Goal: Feedback & Contribution: Submit feedback/report problem

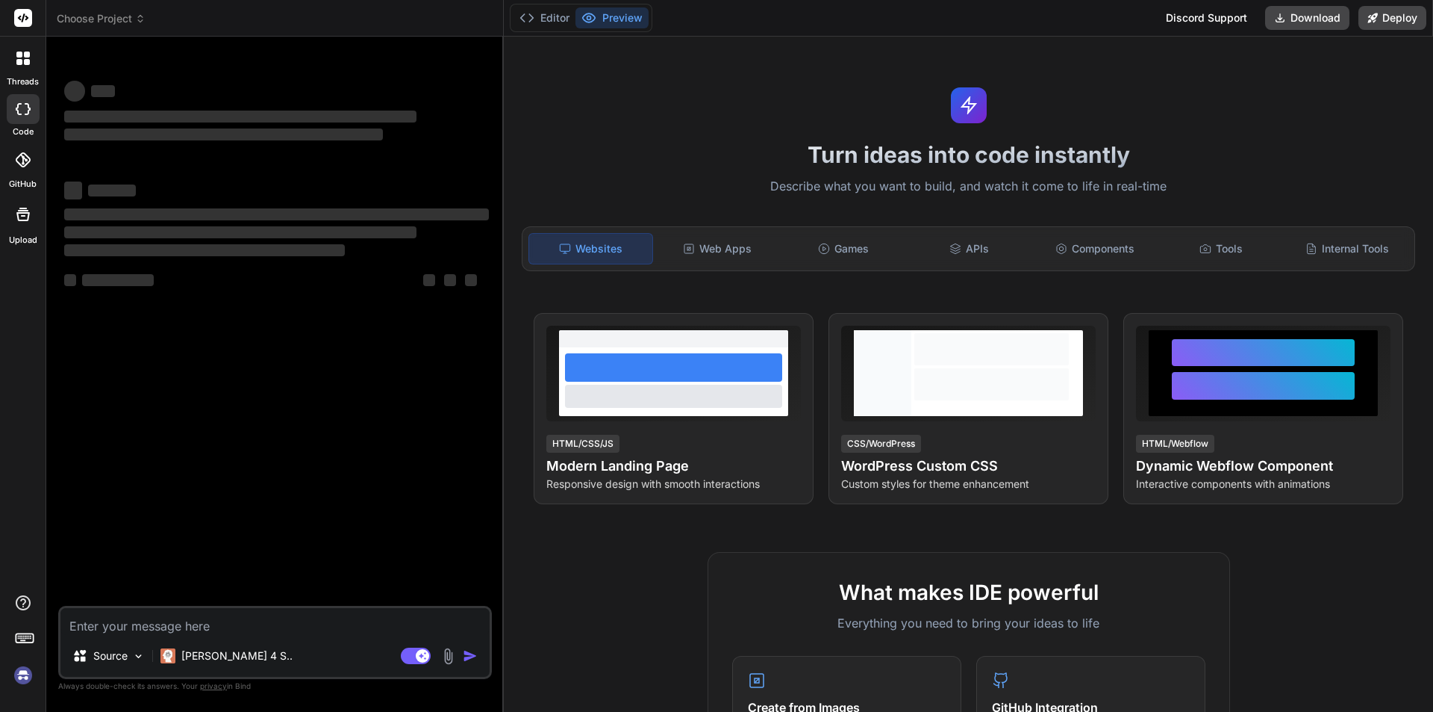
click at [22, 674] on img at bounding box center [22, 674] width 25 height 25
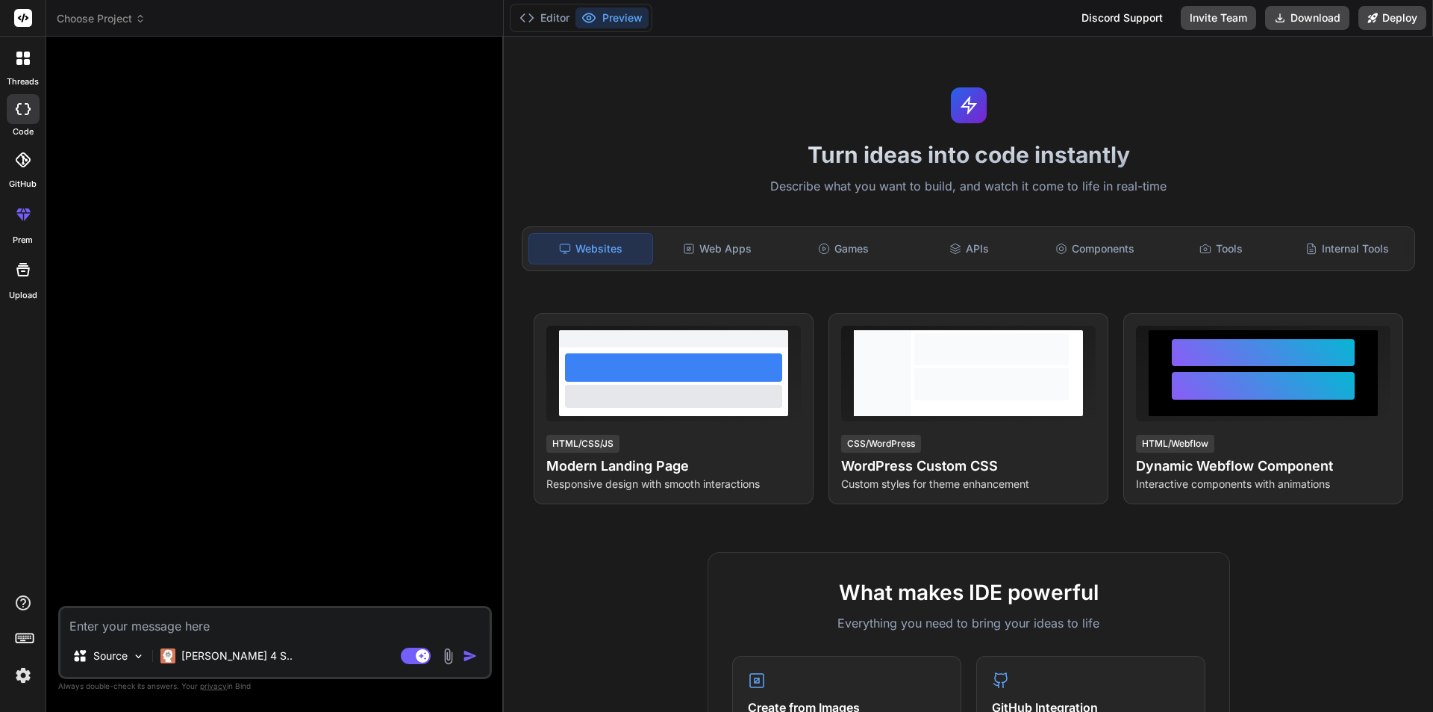
click at [9, 61] on div at bounding box center [22, 58] width 31 height 31
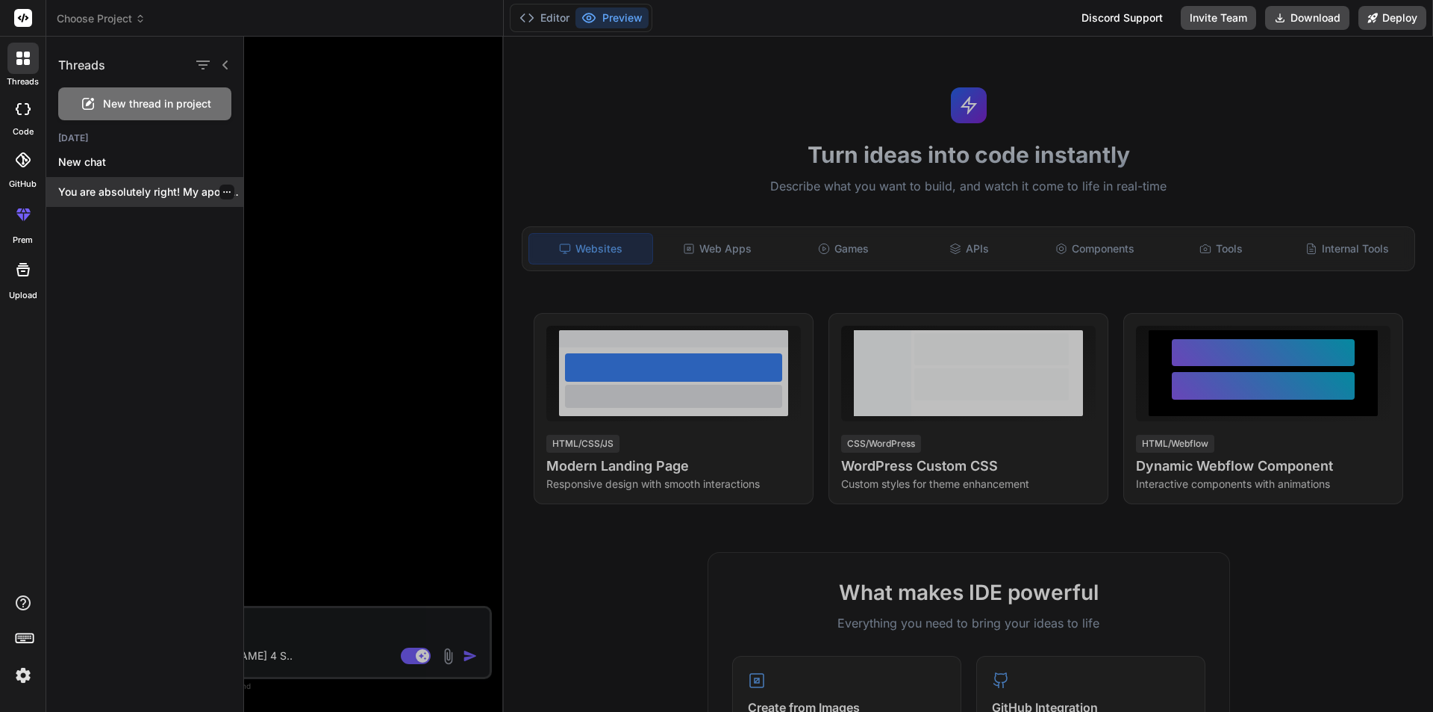
click at [146, 184] on div "You are absolutely right! My apologies. The..." at bounding box center [144, 192] width 197 height 30
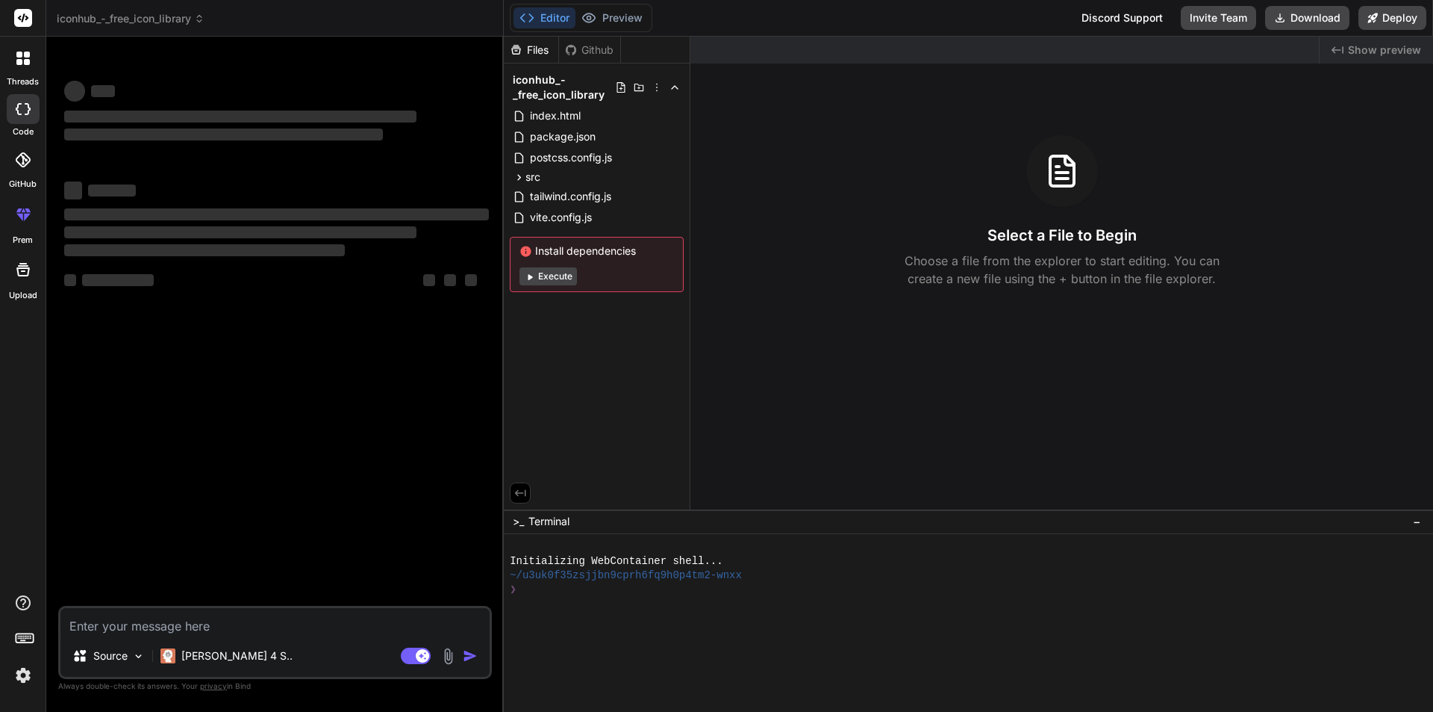
type textarea "x"
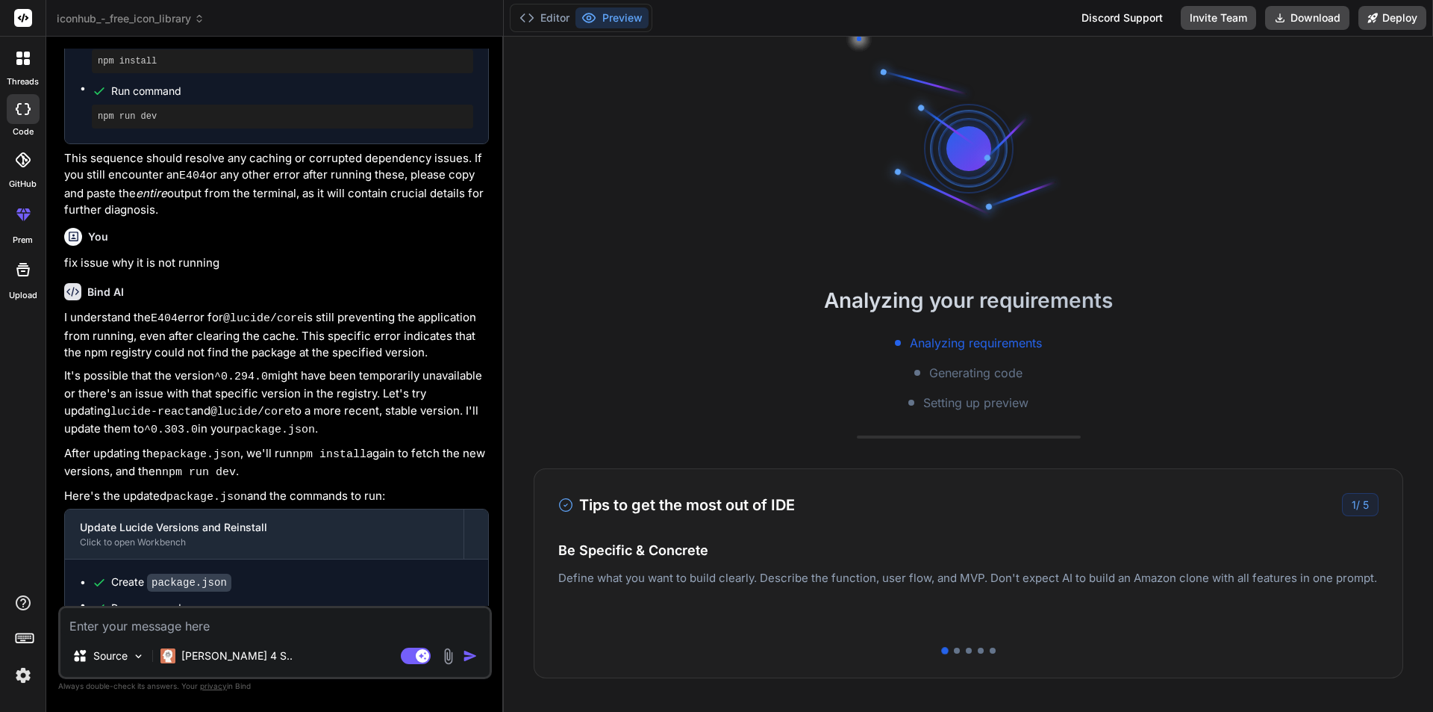
scroll to position [1611, 0]
click at [175, 626] on textarea at bounding box center [274, 621] width 429 height 27
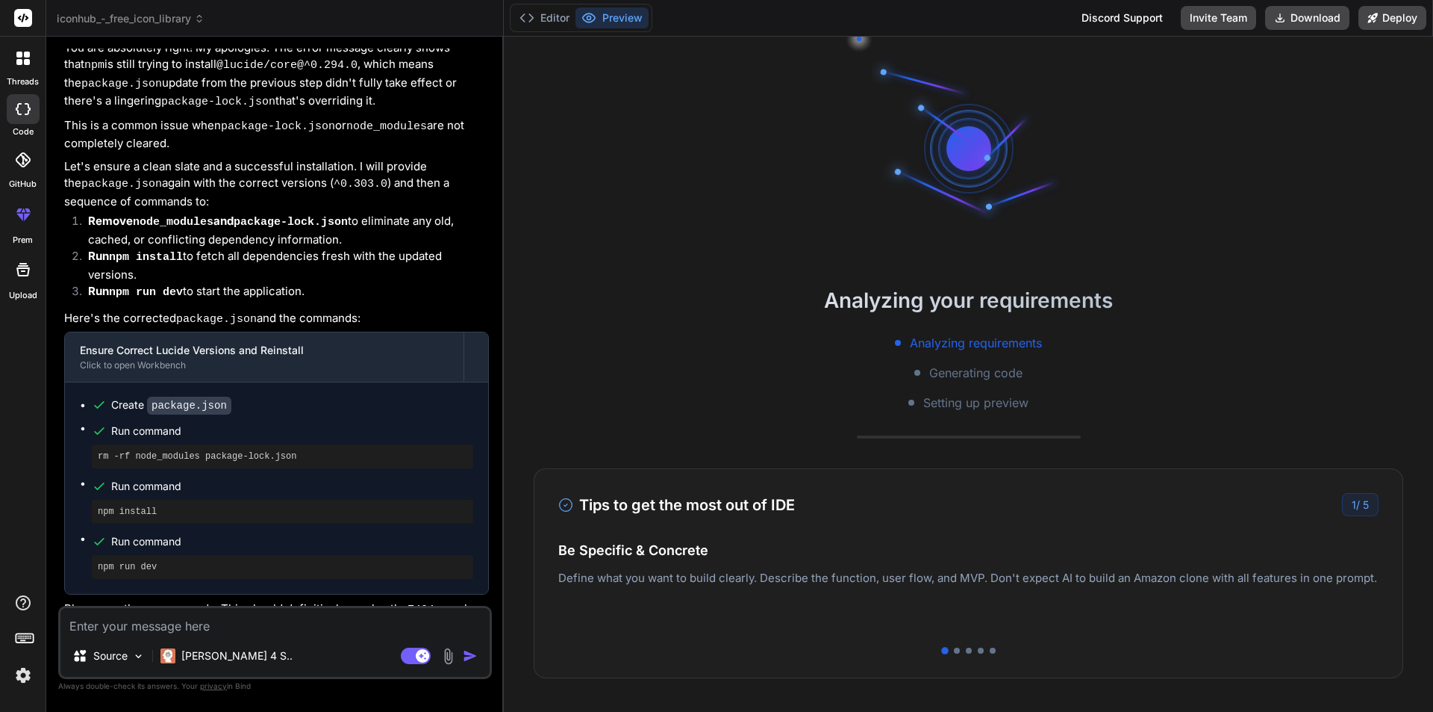
scroll to position [2524, 0]
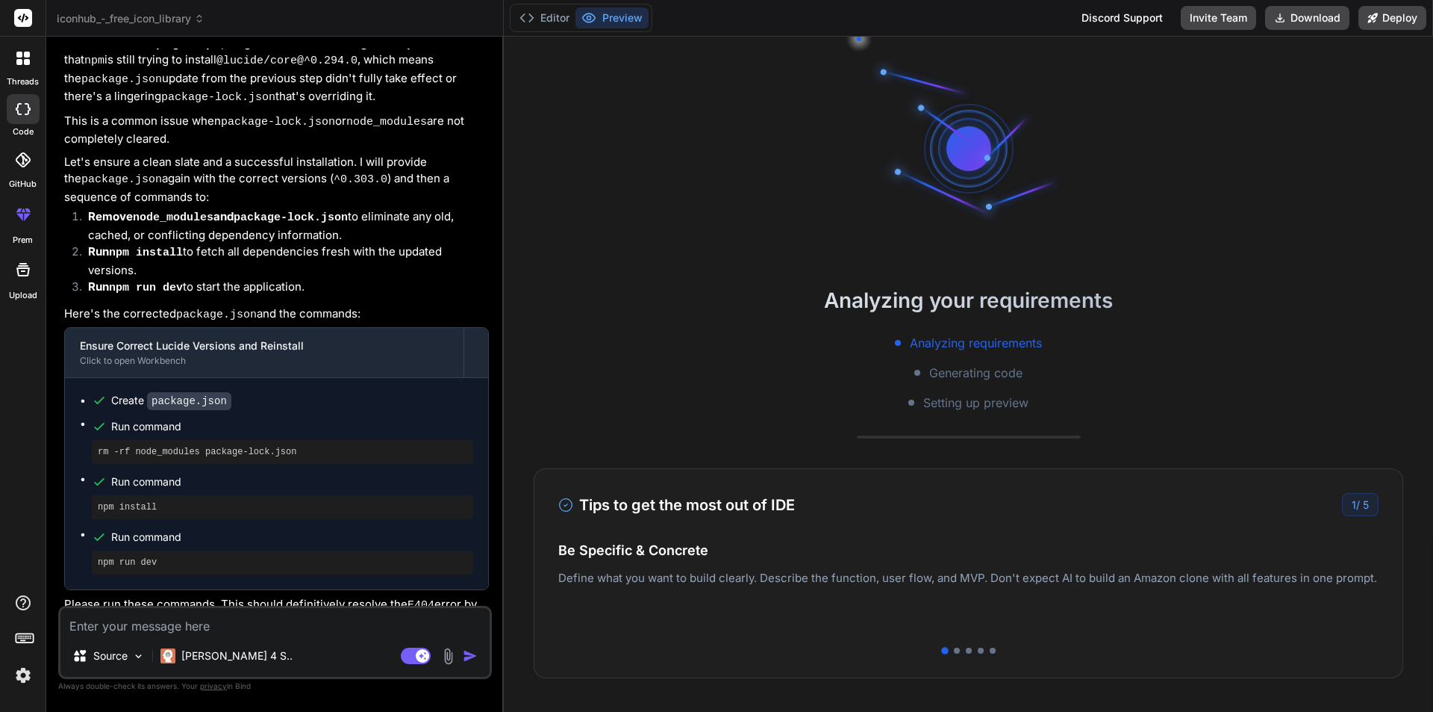
type textarea "f"
type textarea "x"
type textarea "fi"
type textarea "x"
type textarea "fix"
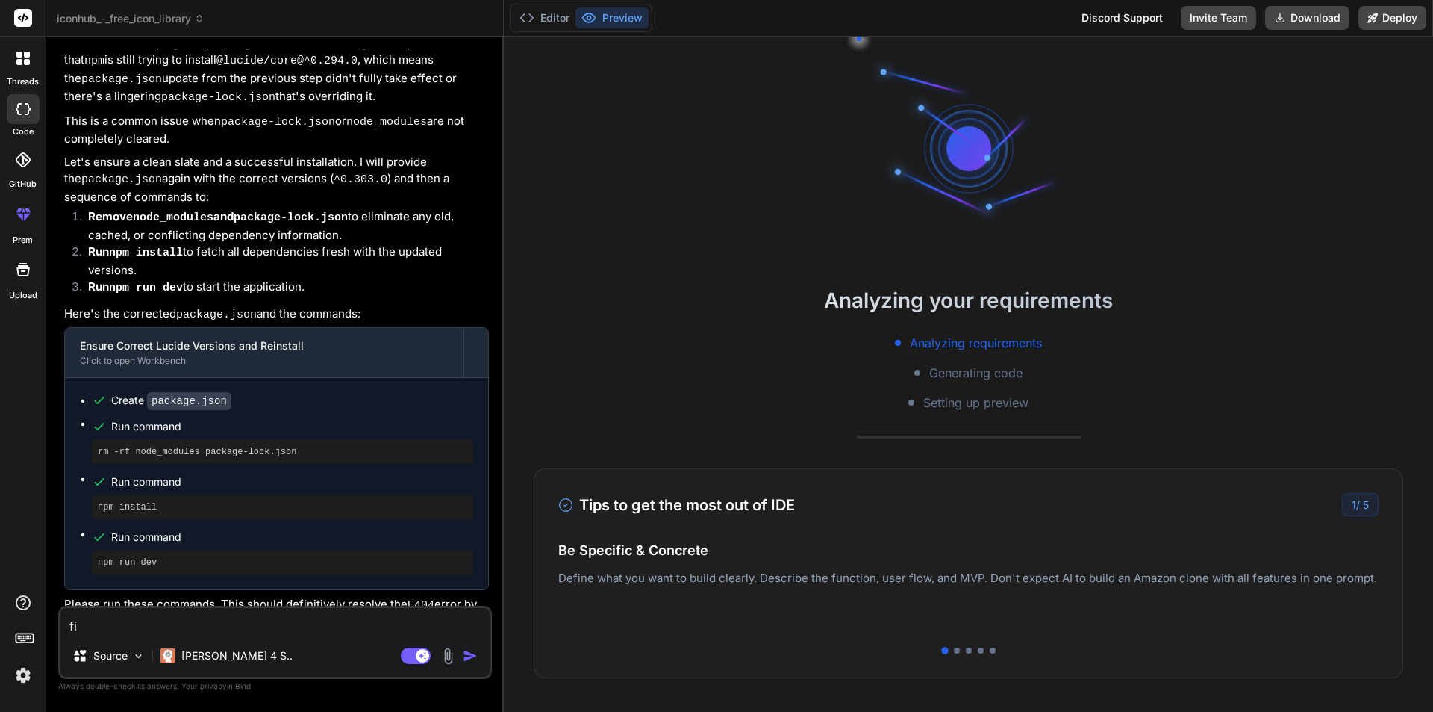
type textarea "x"
type textarea "fix"
type textarea "x"
type textarea "fix t"
type textarea "x"
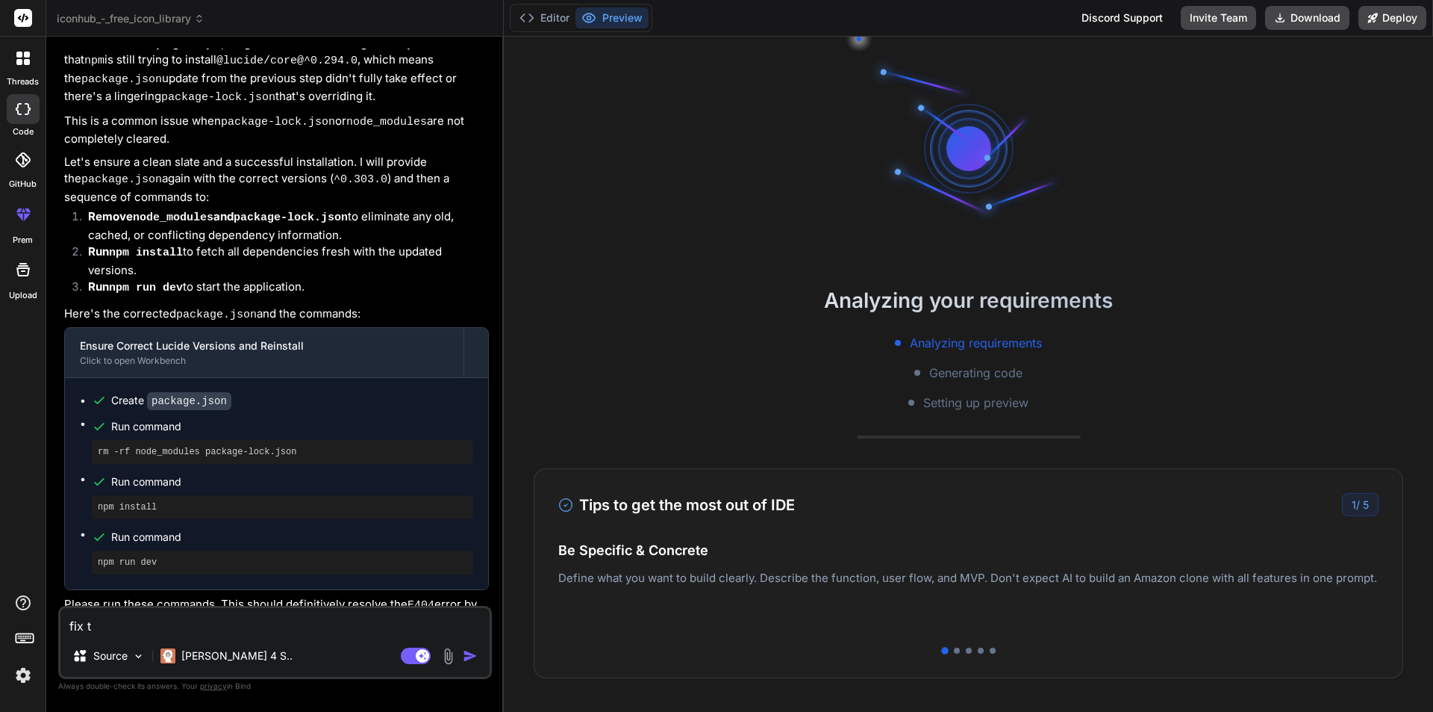
type textarea "fix th"
type textarea "x"
type textarea "fix the"
type textarea "x"
type textarea "fix the"
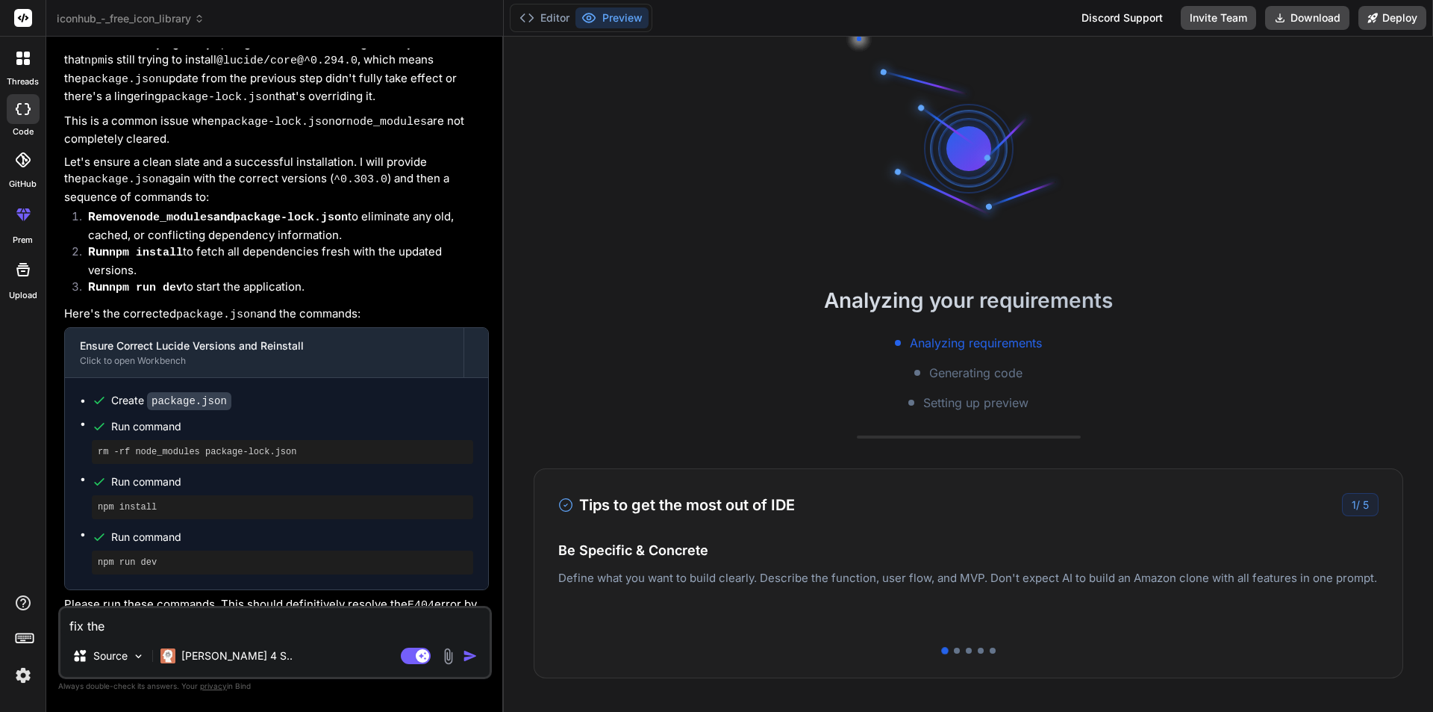
type textarea "x"
type textarea "fix the i"
type textarea "x"
type textarea "fix the is"
type textarea "x"
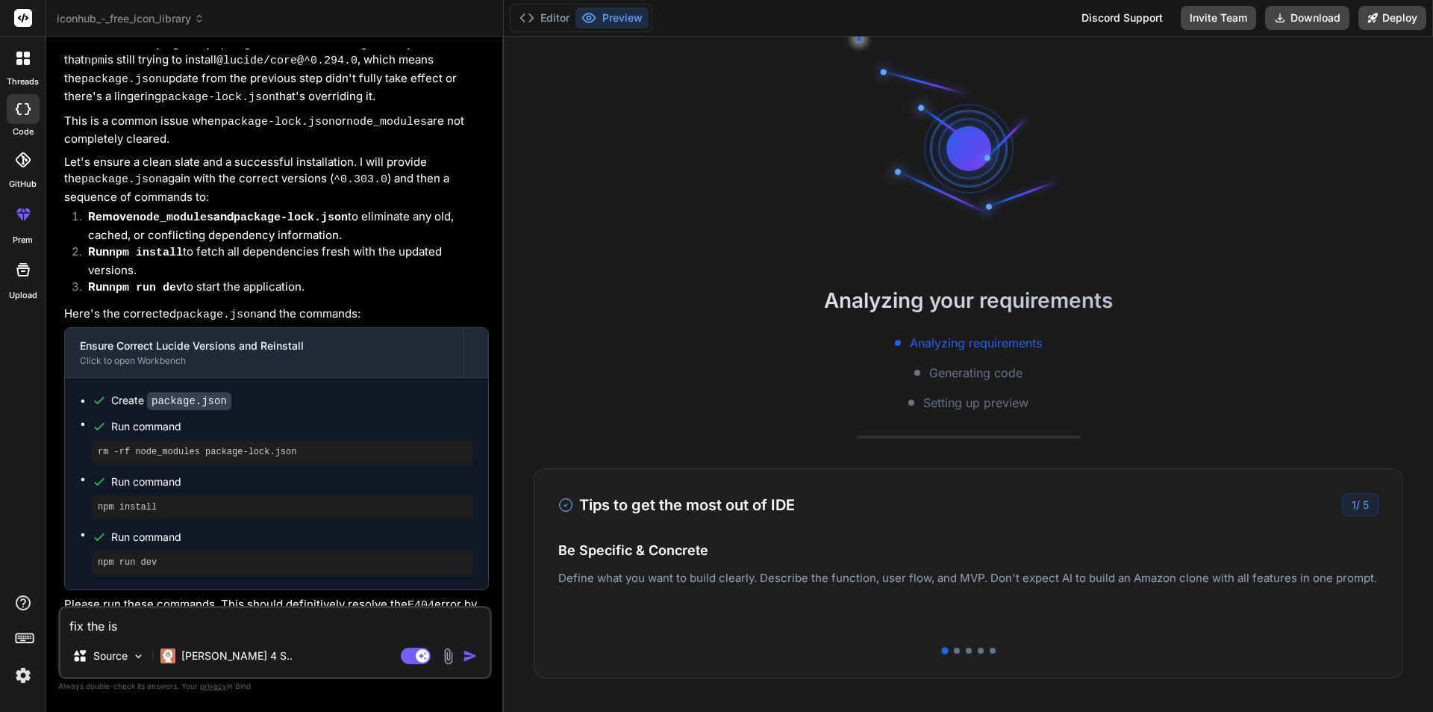
type textarea "fix the iss"
type textarea "x"
type textarea "fix the issu"
type textarea "x"
type textarea "fix the issue"
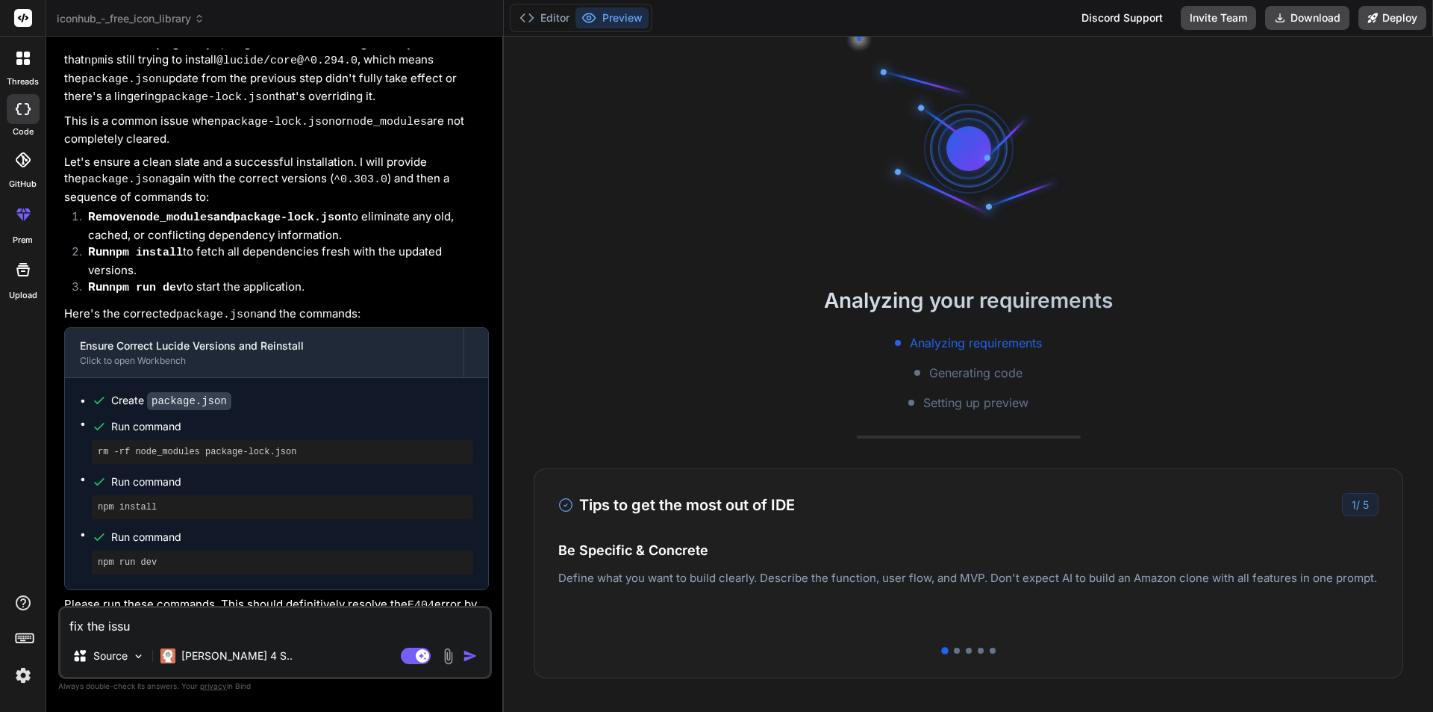
type textarea "x"
type textarea "fix the issues"
type textarea "x"
type textarea "fix the issues"
type textarea "x"
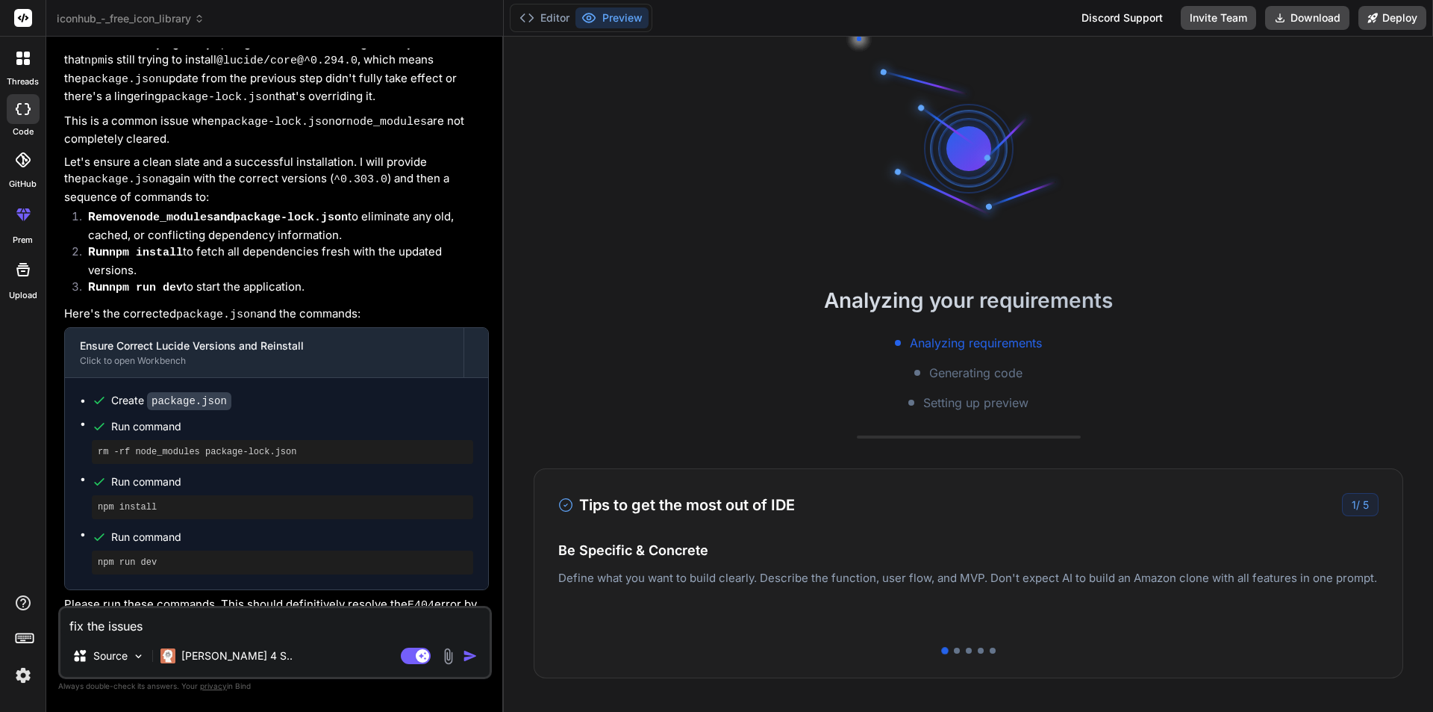
type textarea "fix the issues i"
type textarea "x"
type textarea "fix the issues in"
type textarea "x"
type textarea "fix the issues in"
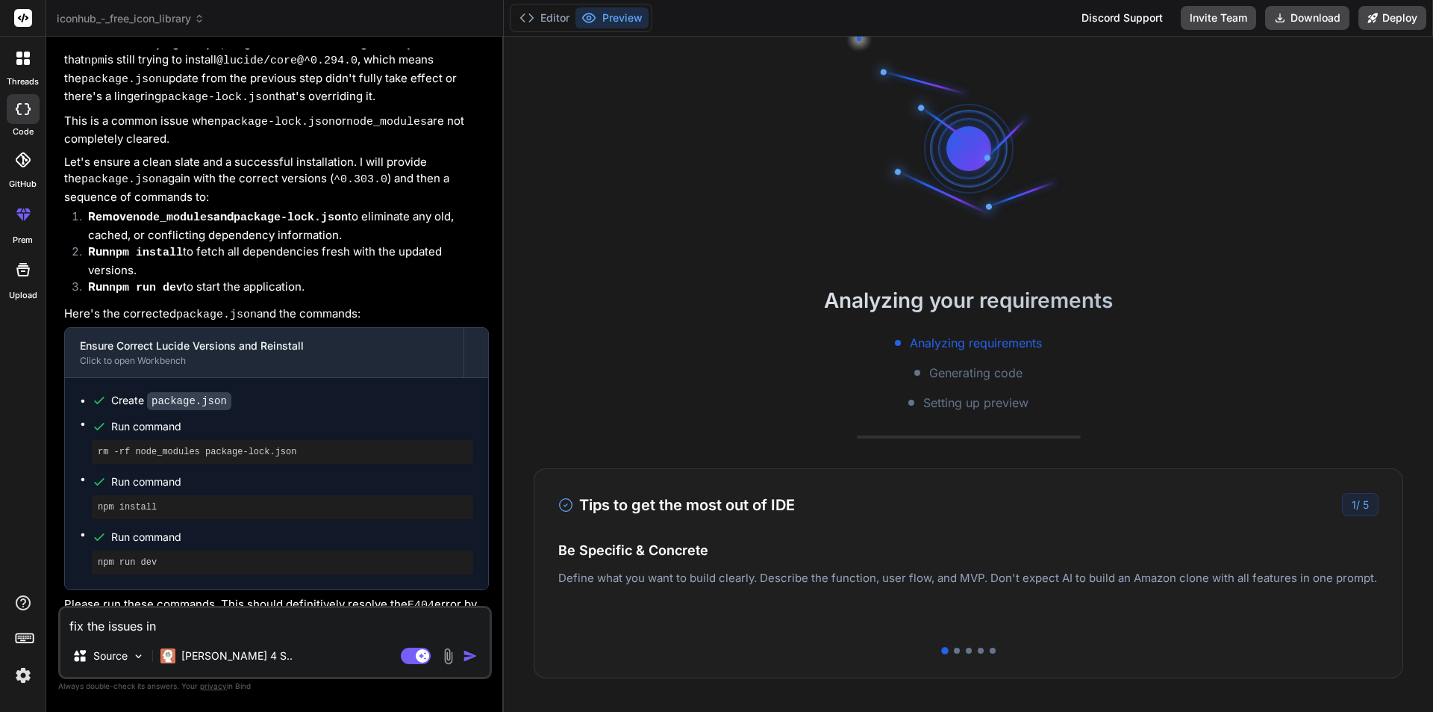
type textarea "x"
type textarea "fix the issues in m"
type textarea "x"
type textarea "fix the issues in my"
type textarea "x"
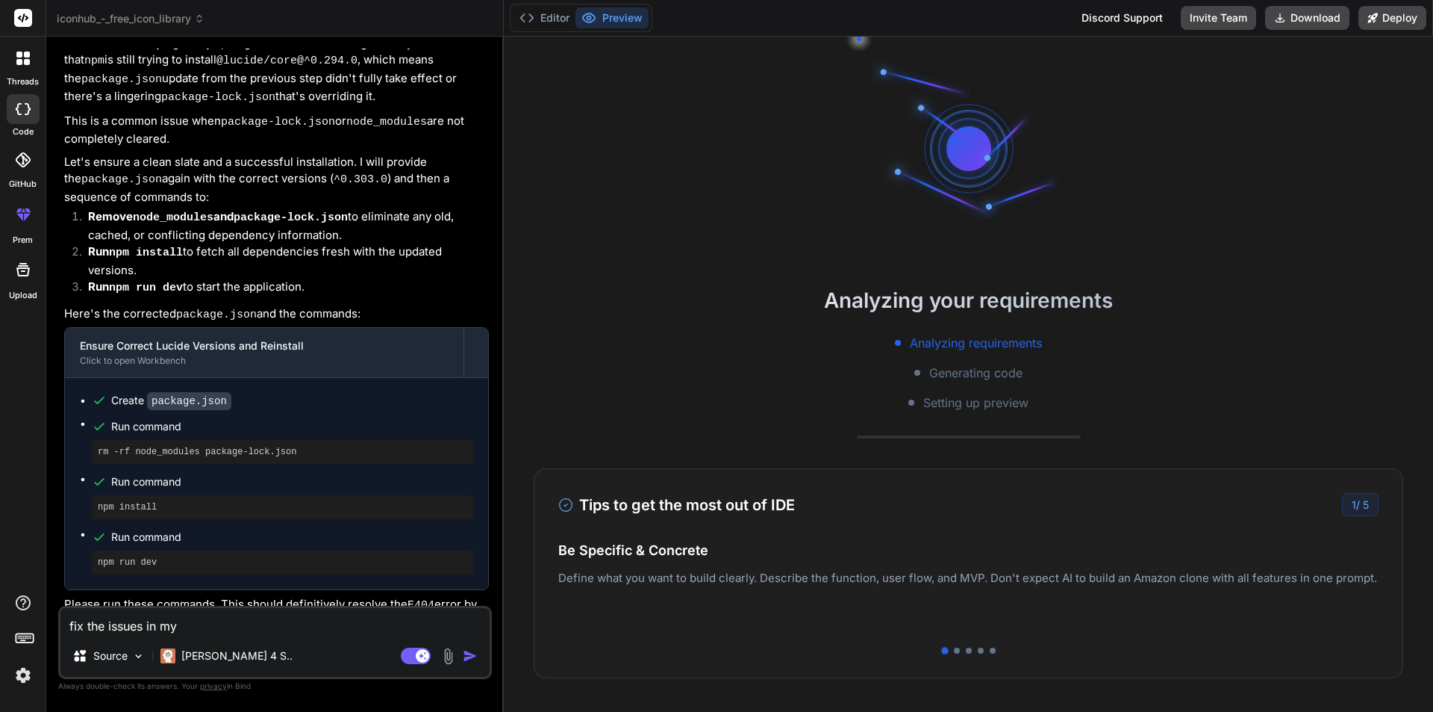
type textarea "fix the issues in my"
type textarea "x"
type textarea "fix the issues in my a"
type textarea "x"
type textarea "fix the issues in my ap"
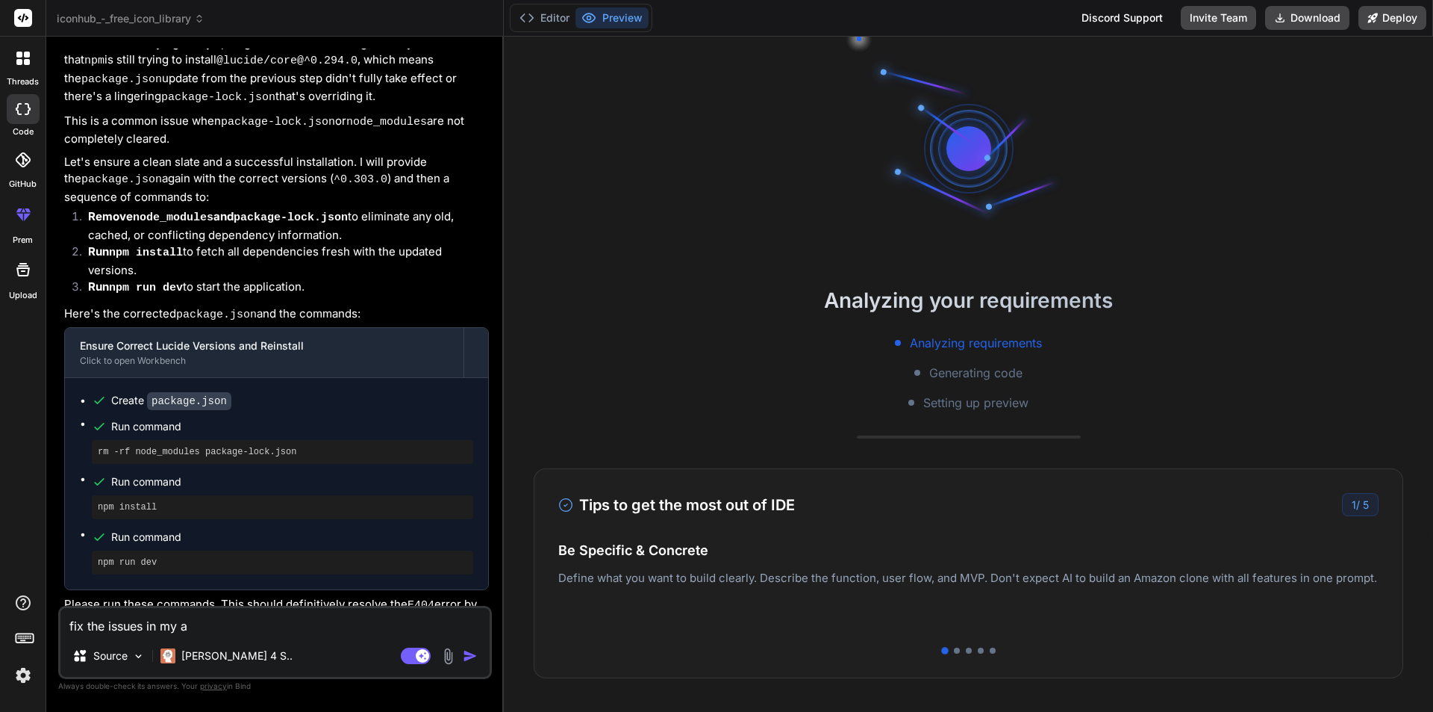
type textarea "x"
type textarea "fix the issues in my app"
type textarea "x"
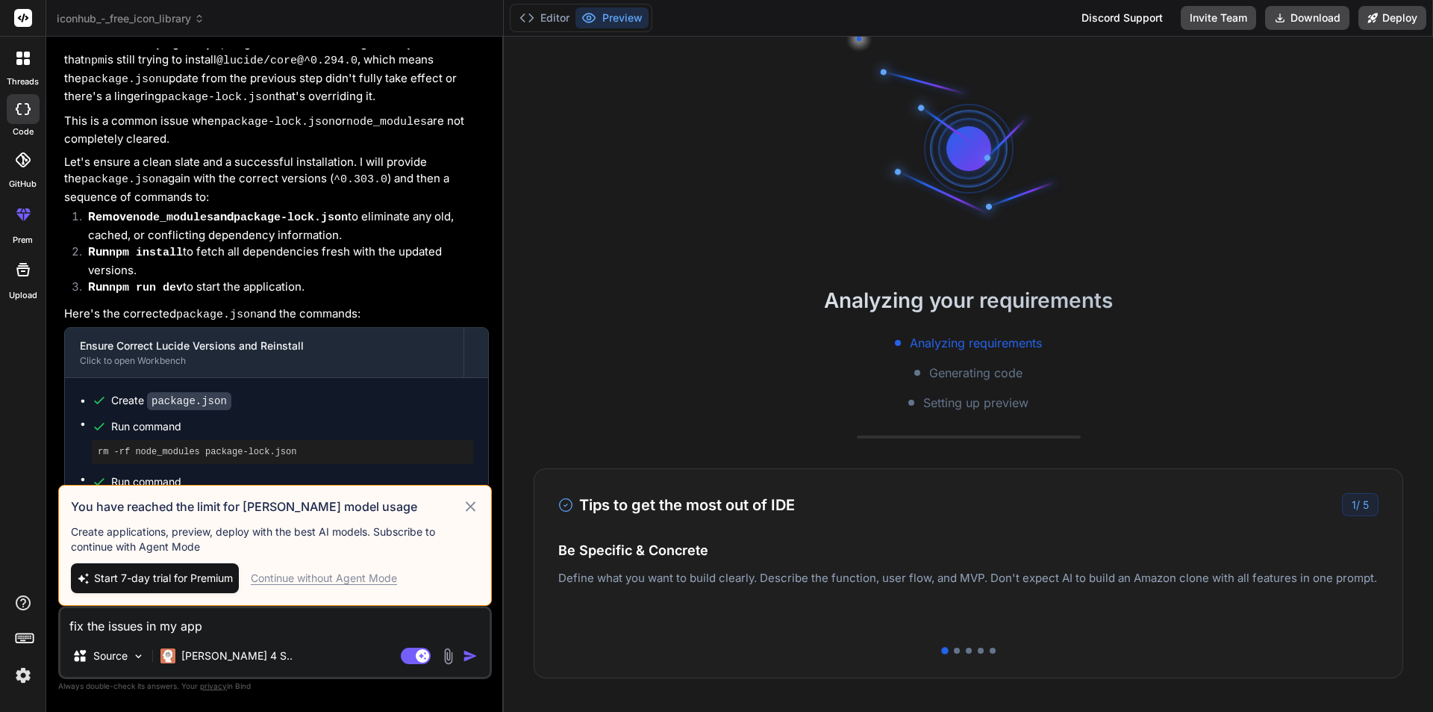
type textarea "fix the issues in my app"
click at [334, 575] on div "Continue without Agent Mode" at bounding box center [324, 577] width 146 height 15
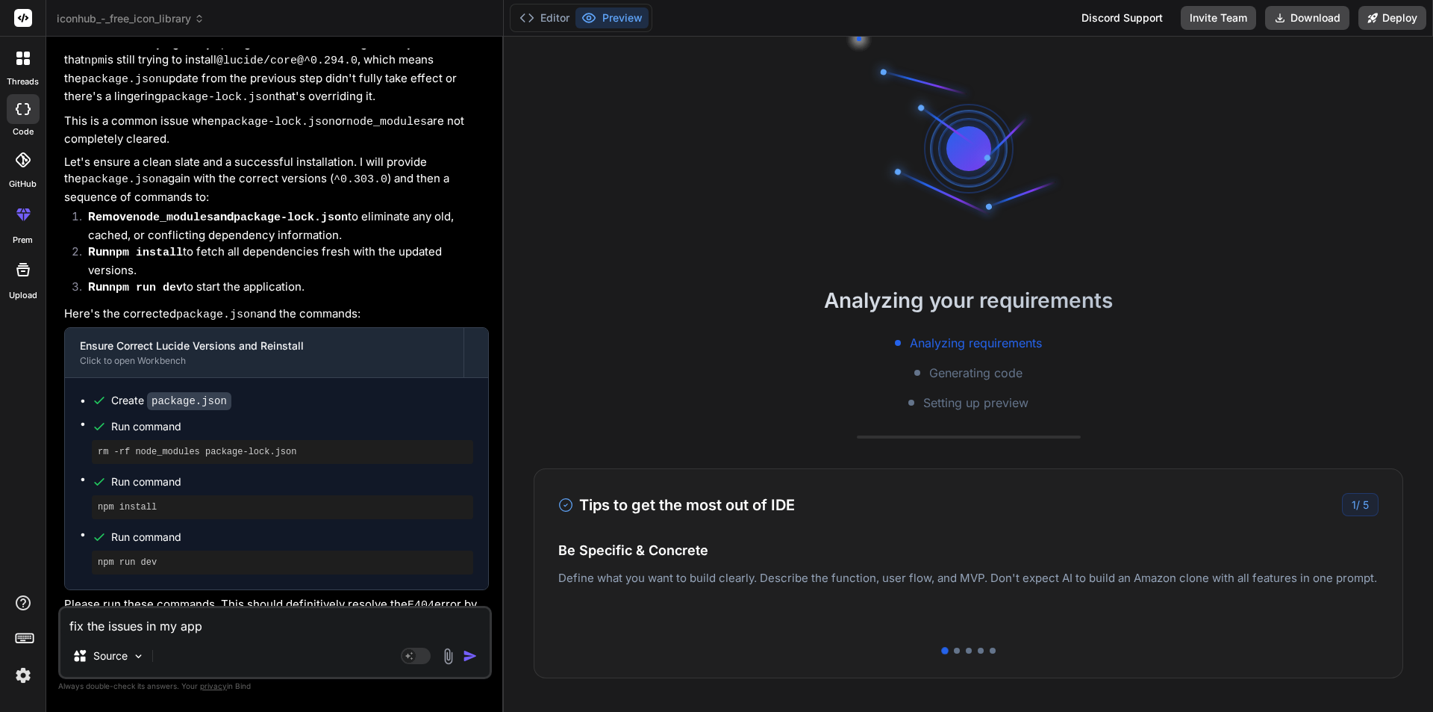
click at [468, 657] on img "button" at bounding box center [470, 655] width 15 height 15
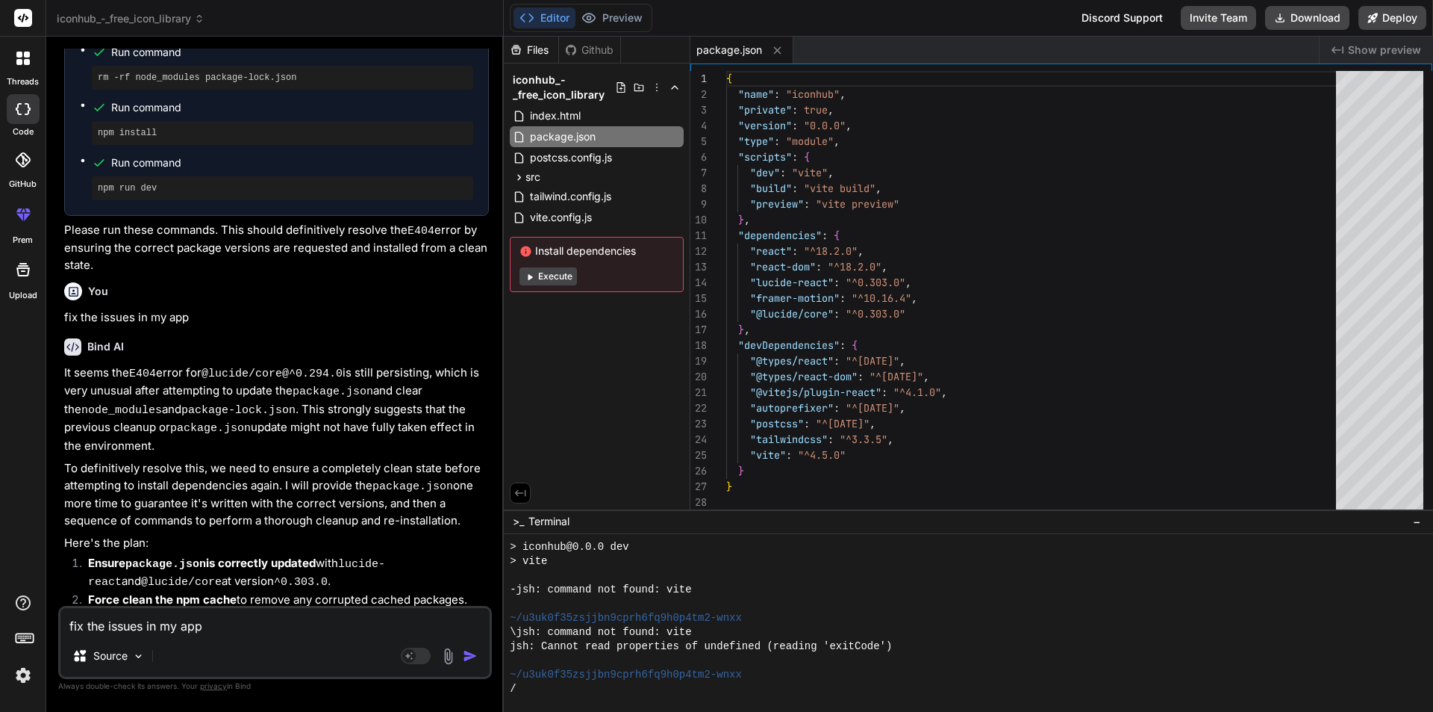
scroll to position [2904, 0]
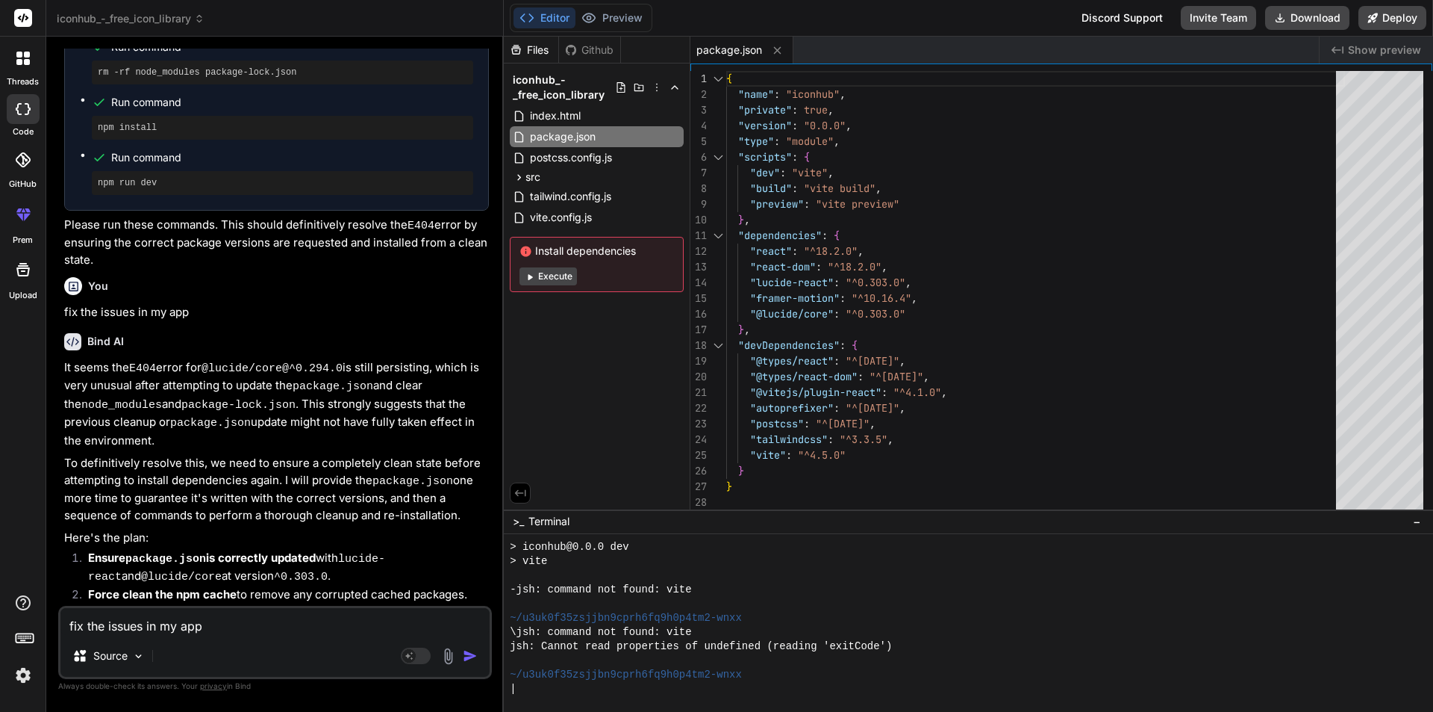
type textarea "x"
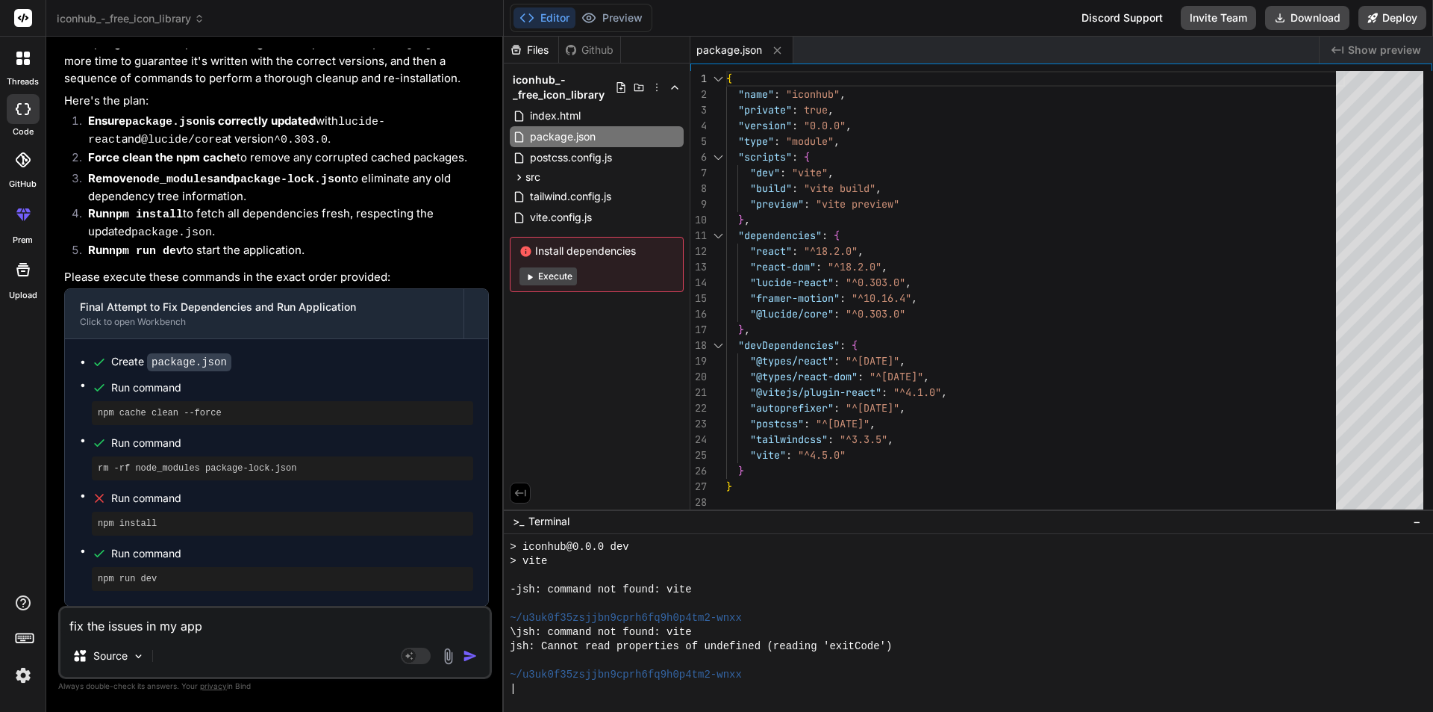
scroll to position [3341, 0]
click at [158, 617] on textarea "fix the issues in my app" at bounding box center [274, 621] width 429 height 27
type textarea "h"
type textarea "x"
type textarea "ho"
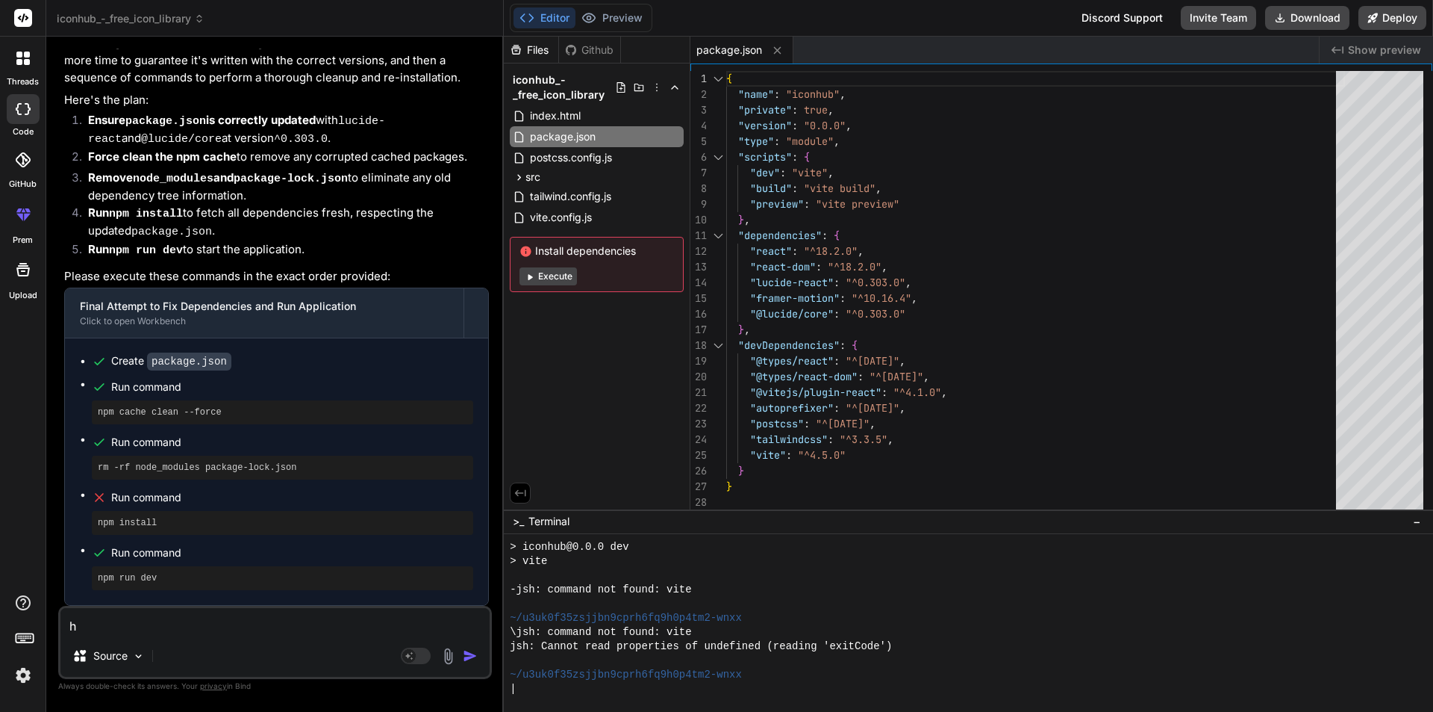
type textarea "x"
type textarea "how"
type textarea "x"
type textarea "how"
type textarea "x"
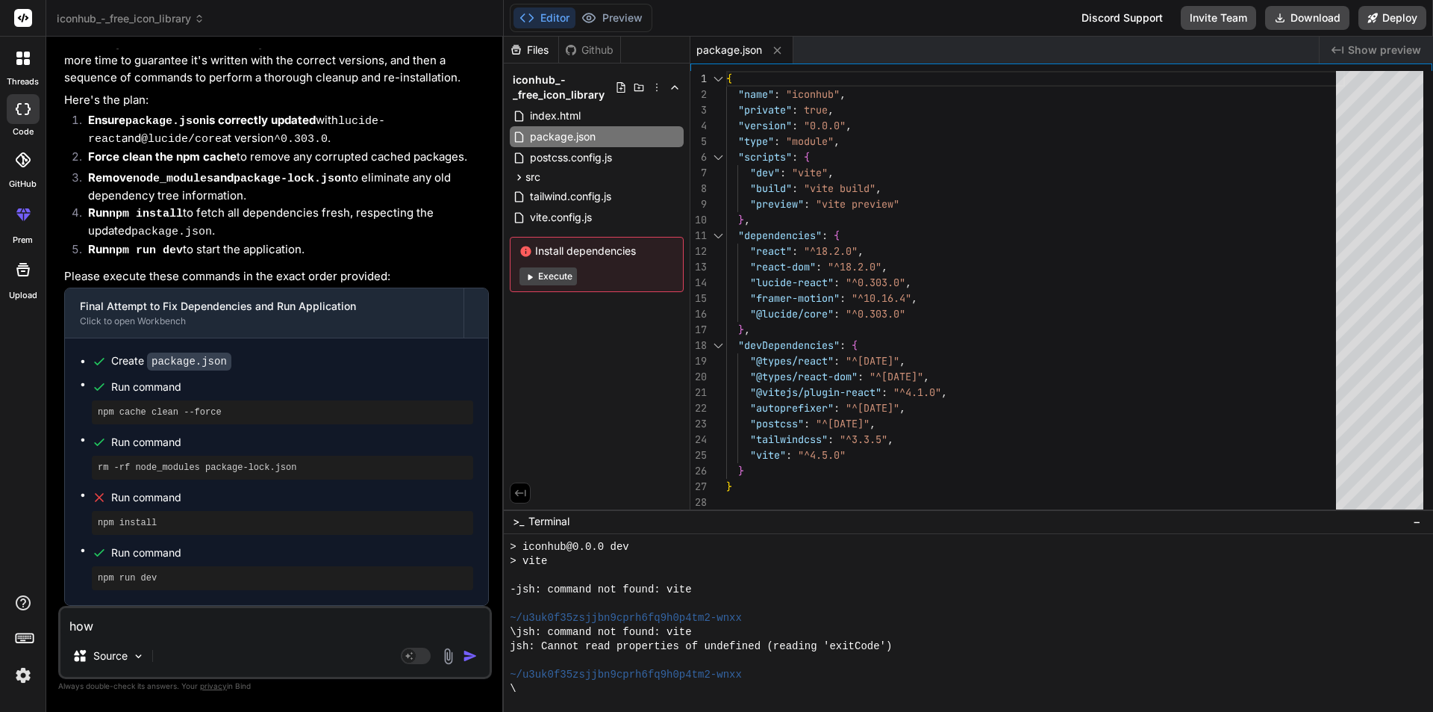
type textarea "how c"
type textarea "x"
type textarea "how ca"
type textarea "x"
type textarea "how can"
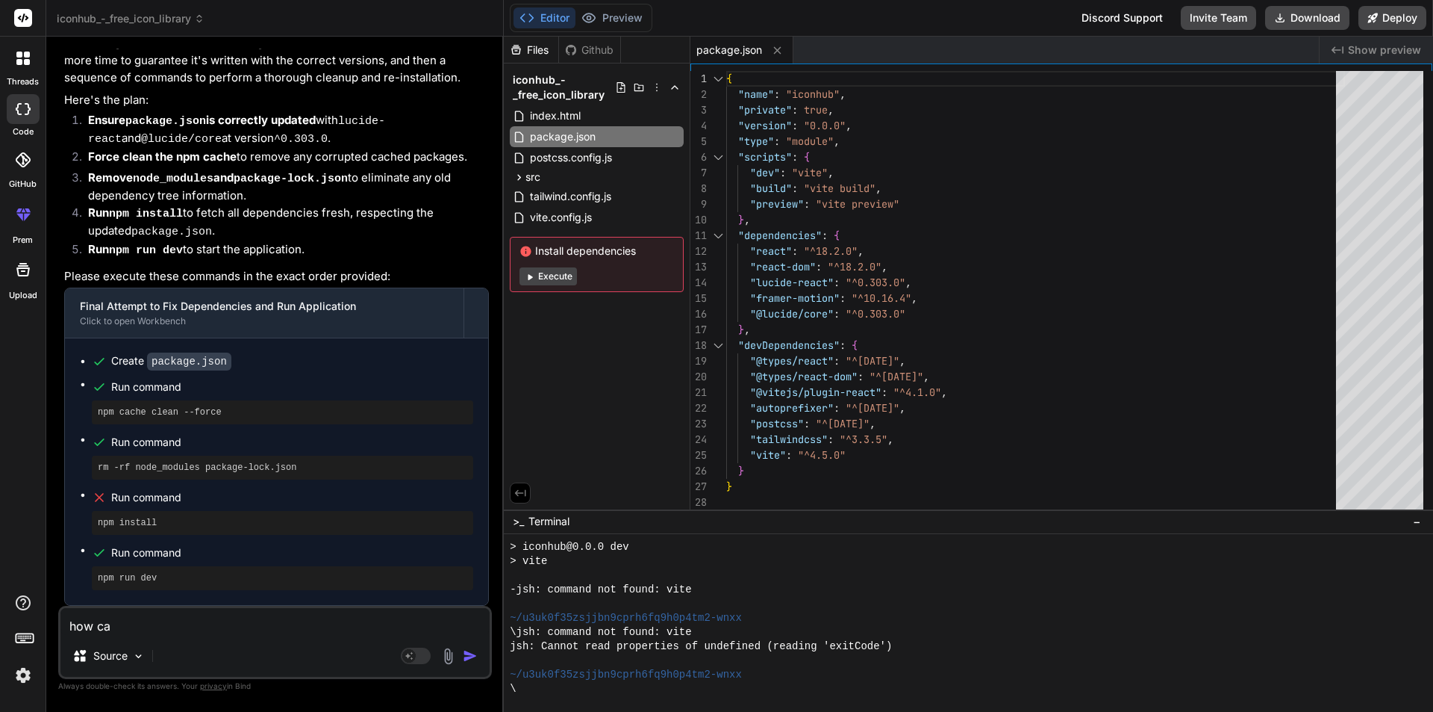
type textarea "x"
type textarea "how can"
type textarea "x"
type textarea "how can w"
type textarea "x"
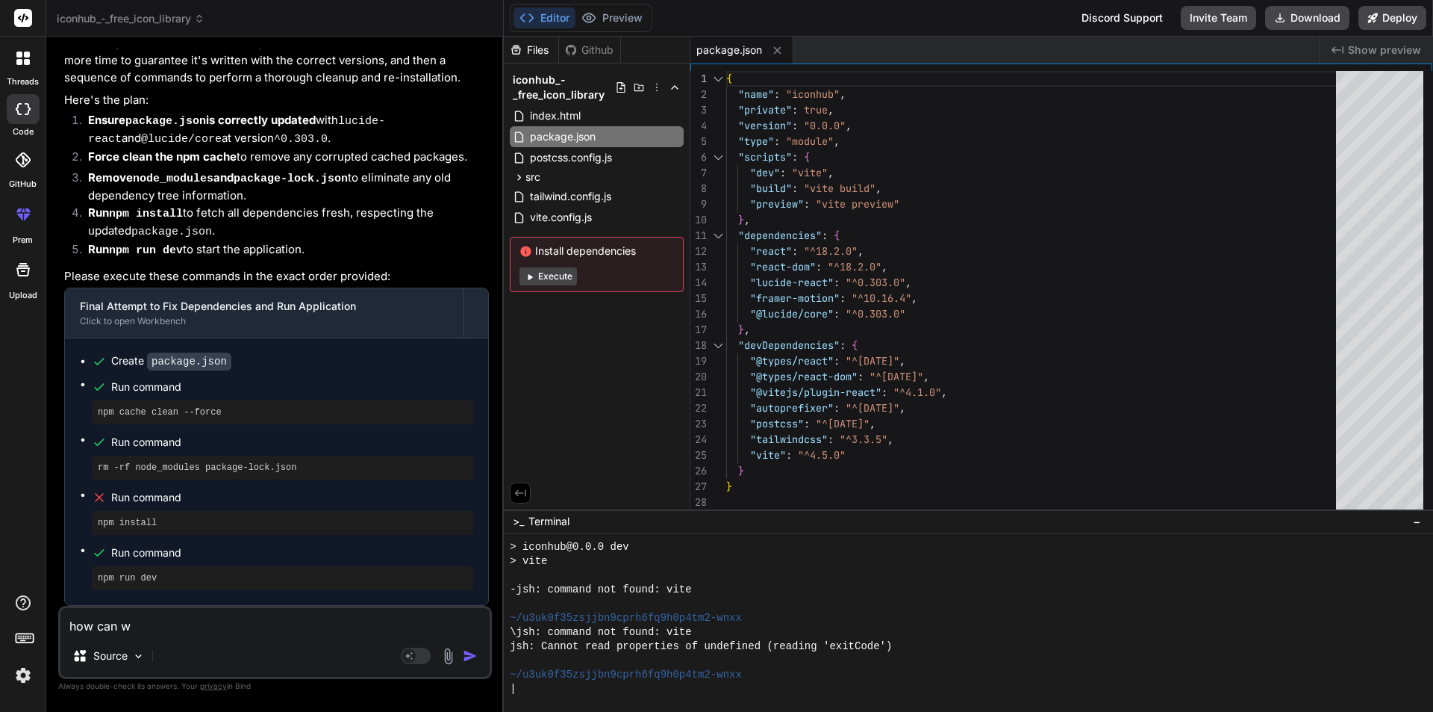
type textarea "how can we"
type textarea "x"
type textarea "how can we"
type textarea "x"
type textarea "how can we f"
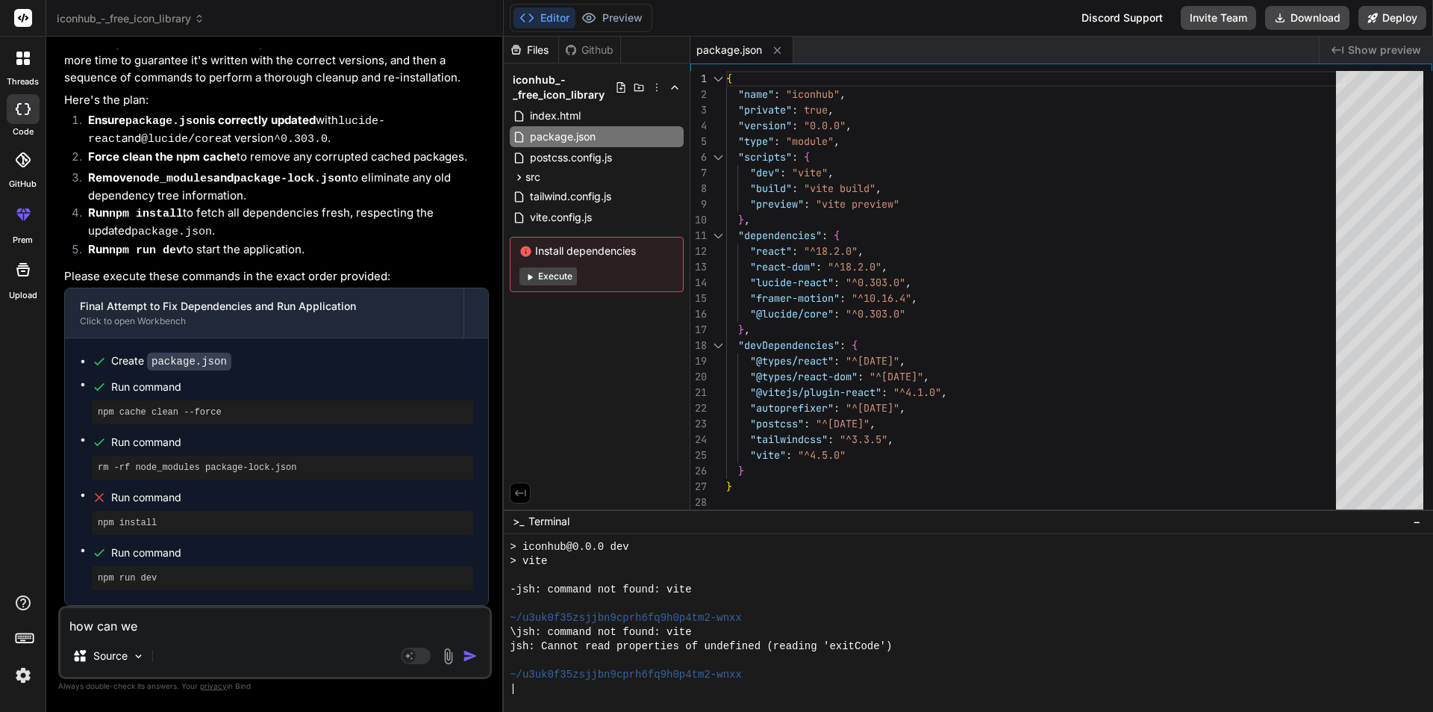
type textarea "x"
type textarea "how can we fi"
type textarea "x"
type textarea "how can we fix"
type textarea "x"
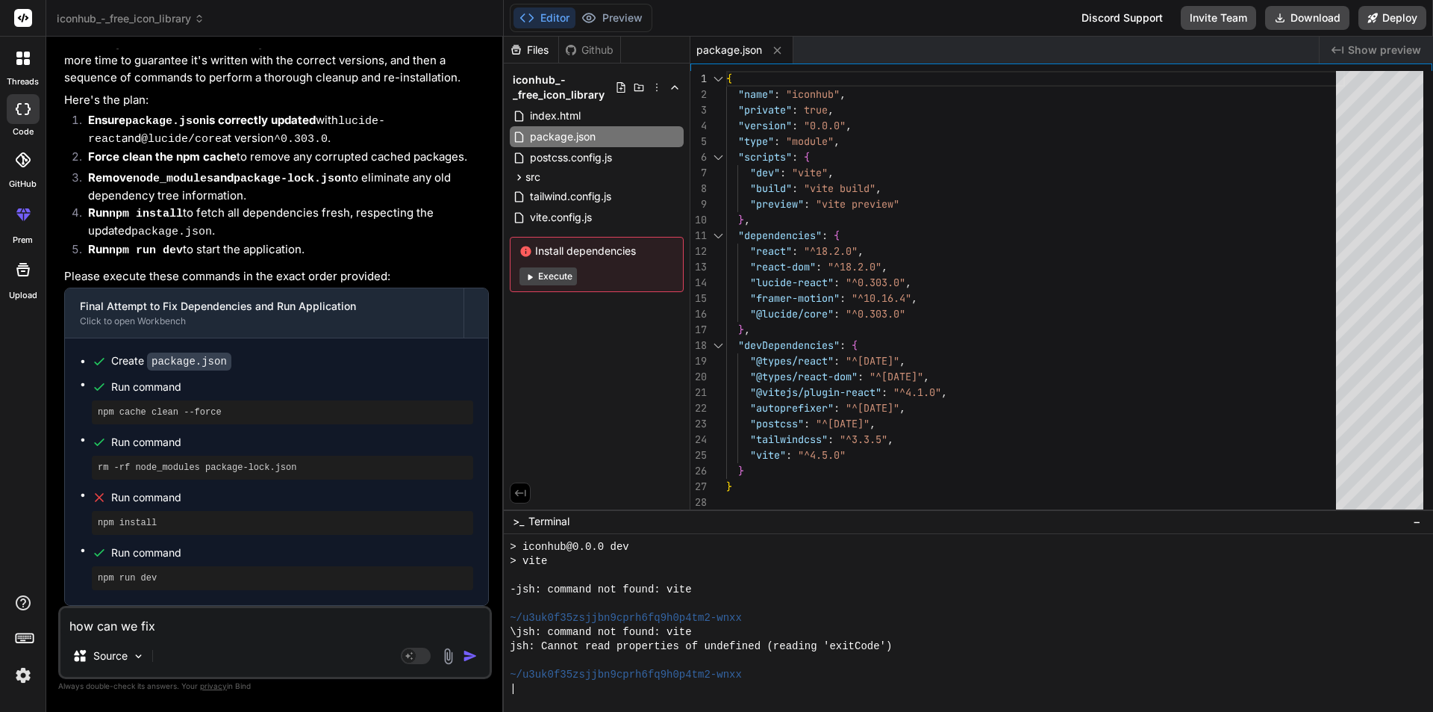
type textarea "how can we fix"
type textarea "x"
type textarea "how can we fix i"
type textarea "x"
type textarea "how can we fix it"
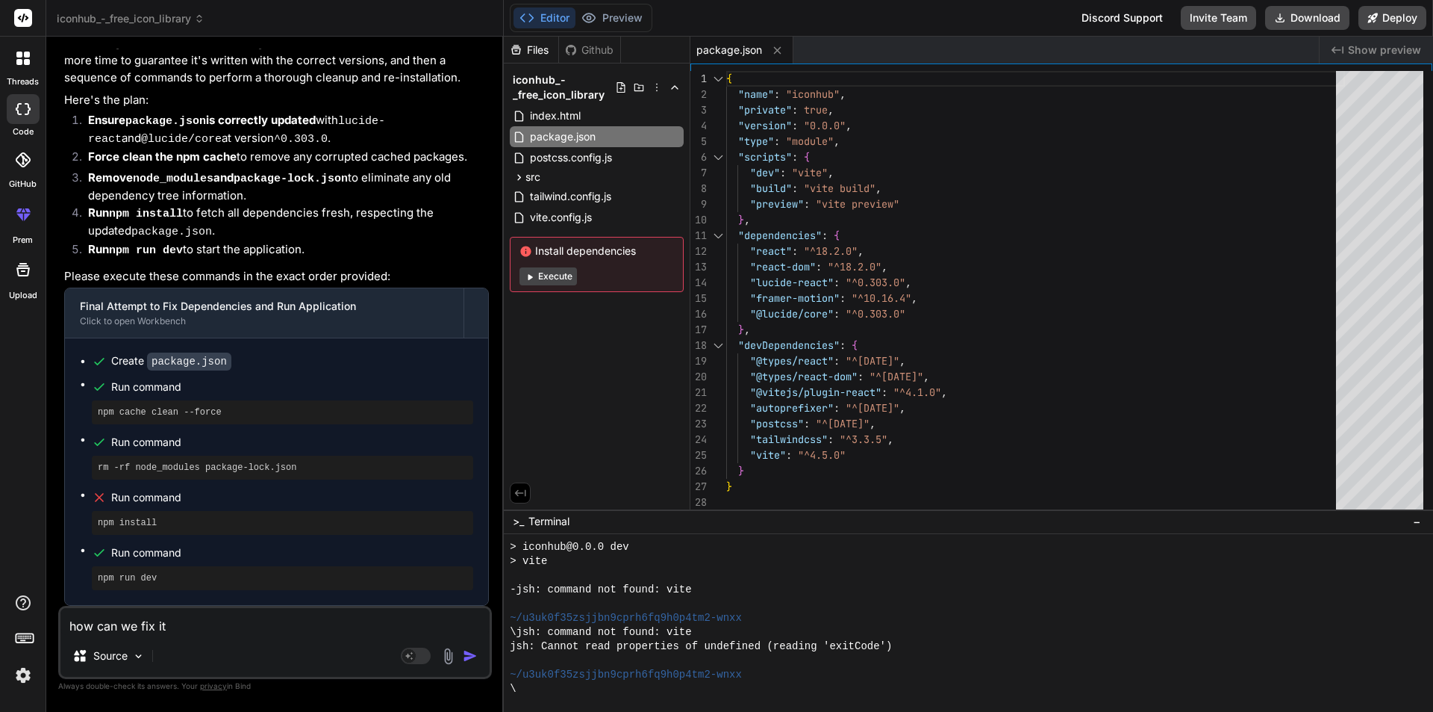
type textarea "x"
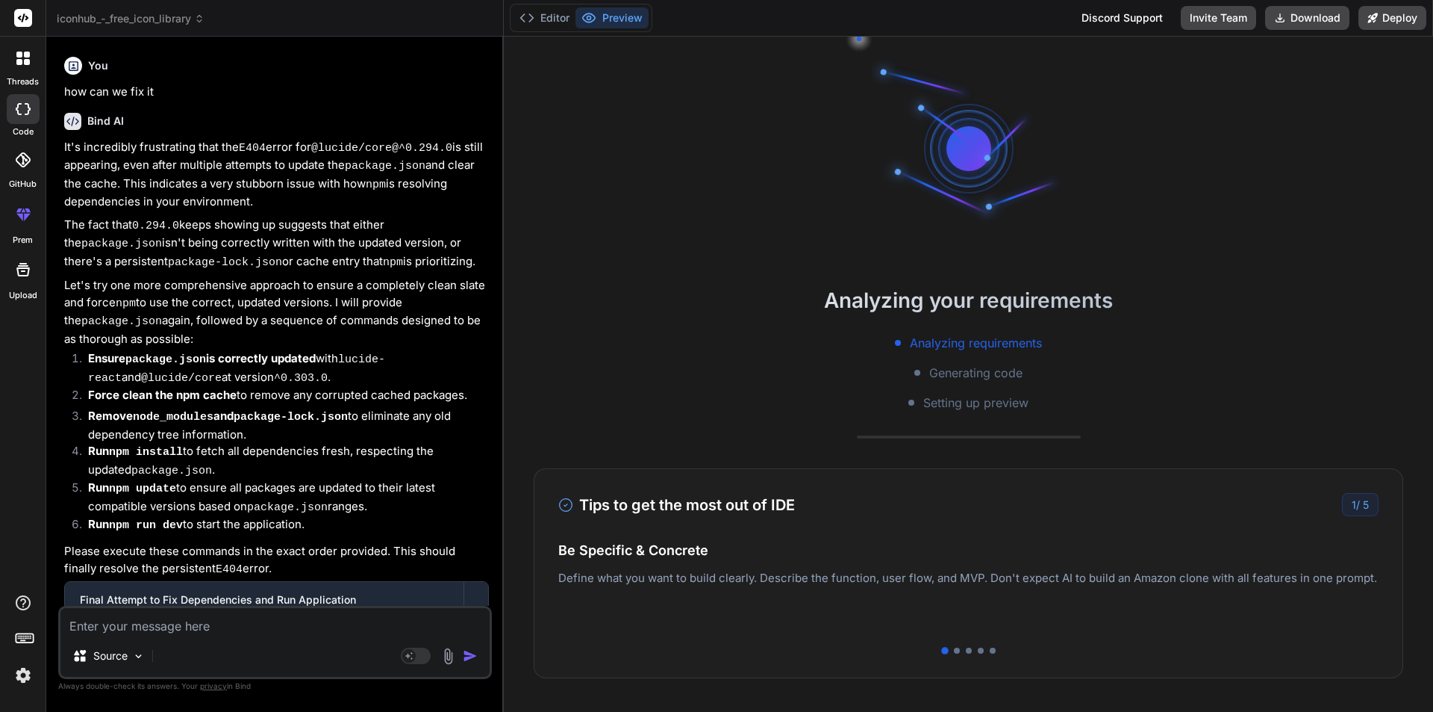
scroll to position [3906, 0]
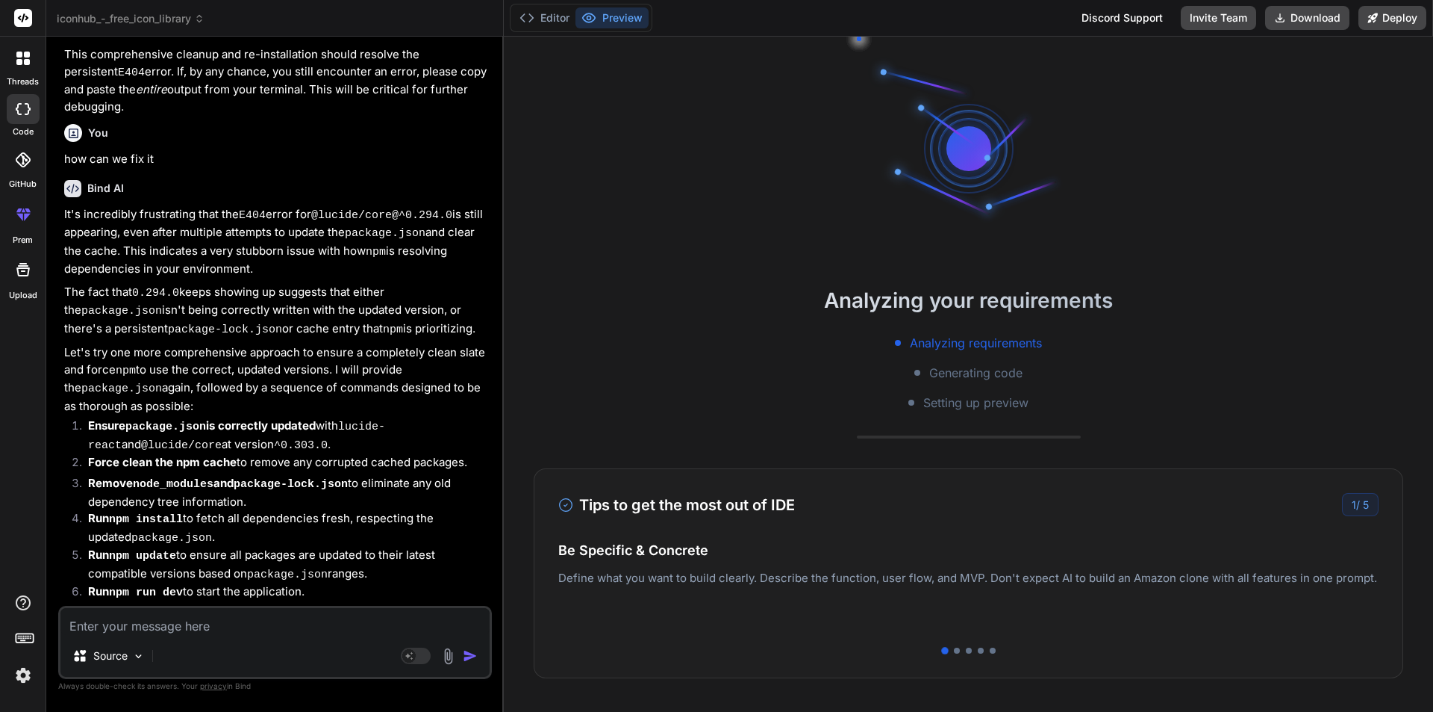
drag, startPoint x: 311, startPoint y: 136, endPoint x: 446, endPoint y: 135, distance: 135.1
click at [446, 206] on p "It's incredibly frustrating that the E404 error for @lucide/core@^0.294.0 is st…" at bounding box center [276, 242] width 425 height 72
copy p "@lucide/core@^0.294.0"
drag, startPoint x: 362, startPoint y: 263, endPoint x: 355, endPoint y: 258, distance: 8.5
click at [359, 344] on p "Let's try one more comprehensive approach to ensure a completely clean slate an…" at bounding box center [276, 379] width 425 height 70
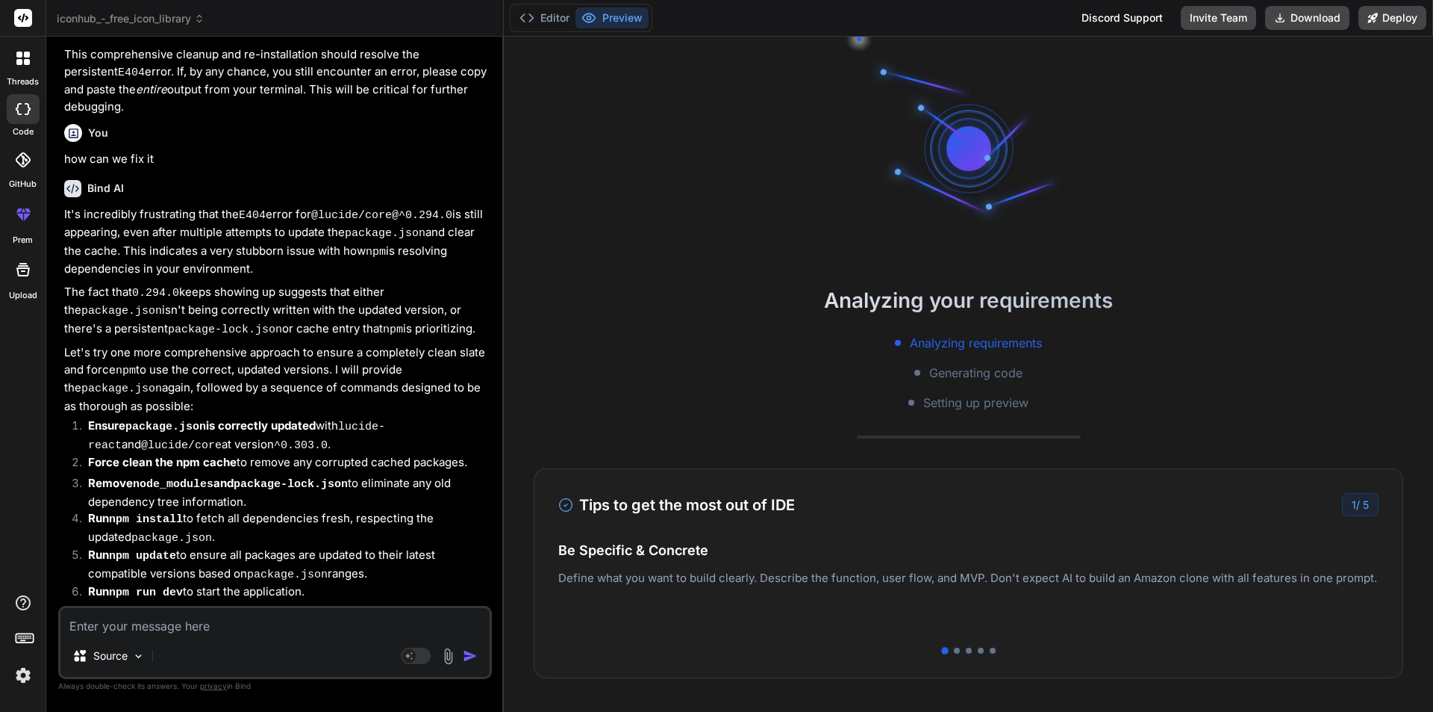
scroll to position [4280, 0]
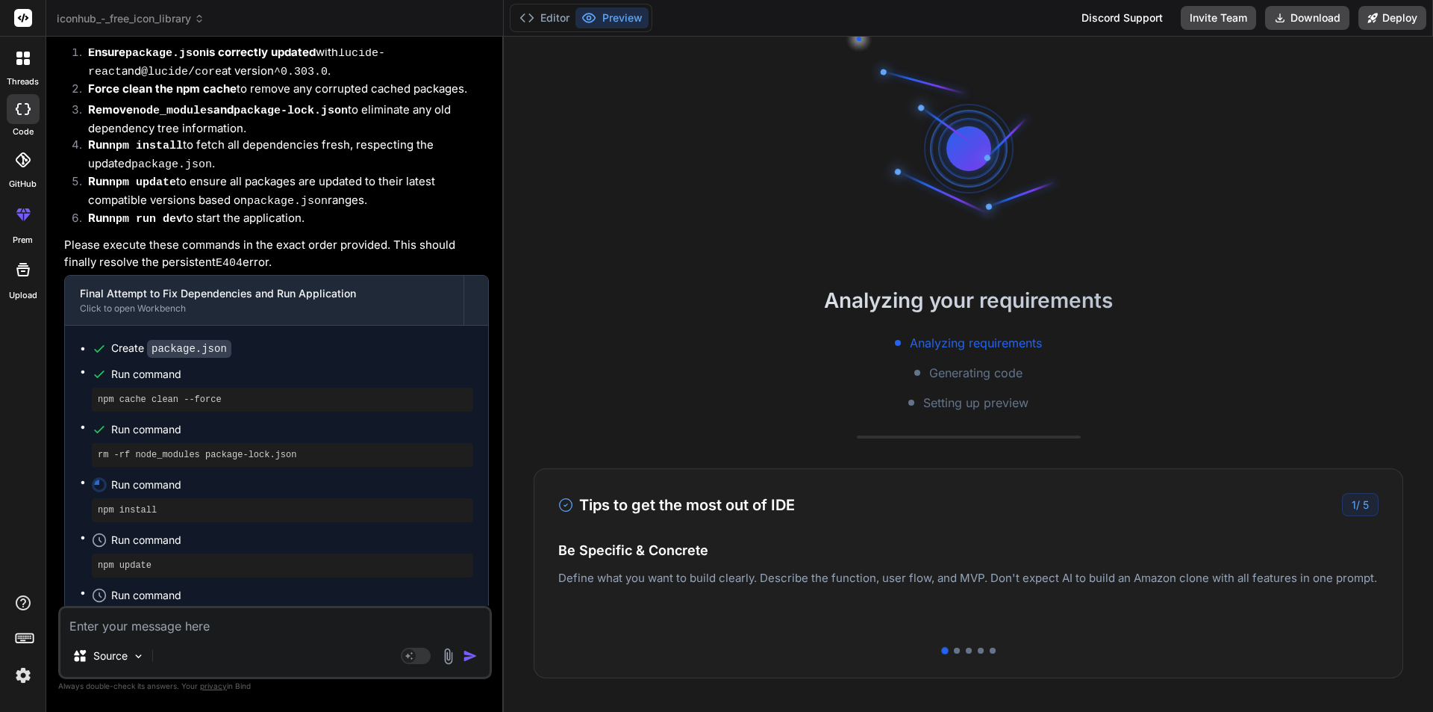
type textarea "x"
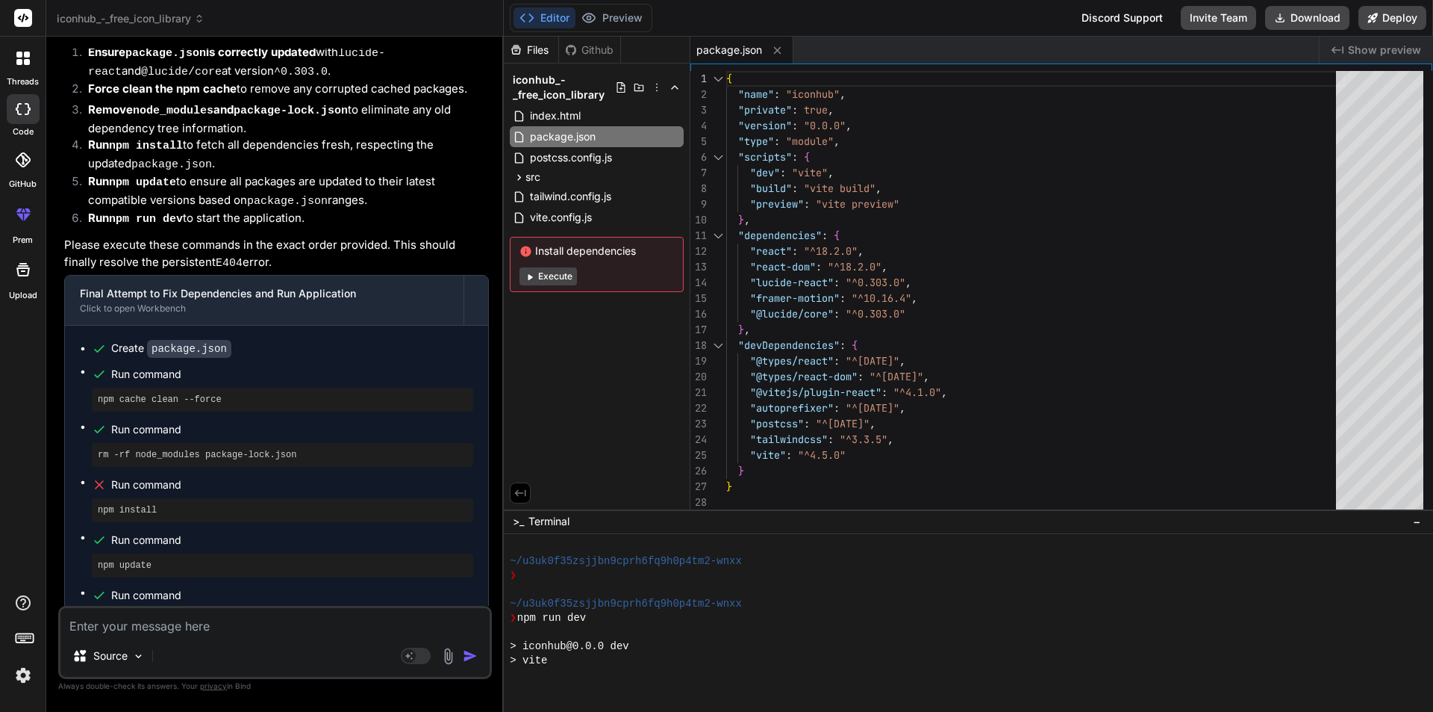
scroll to position [1688, 0]
click at [139, 611] on textarea at bounding box center [274, 621] width 429 height 27
type textarea "r"
type textarea "x"
type textarea "re"
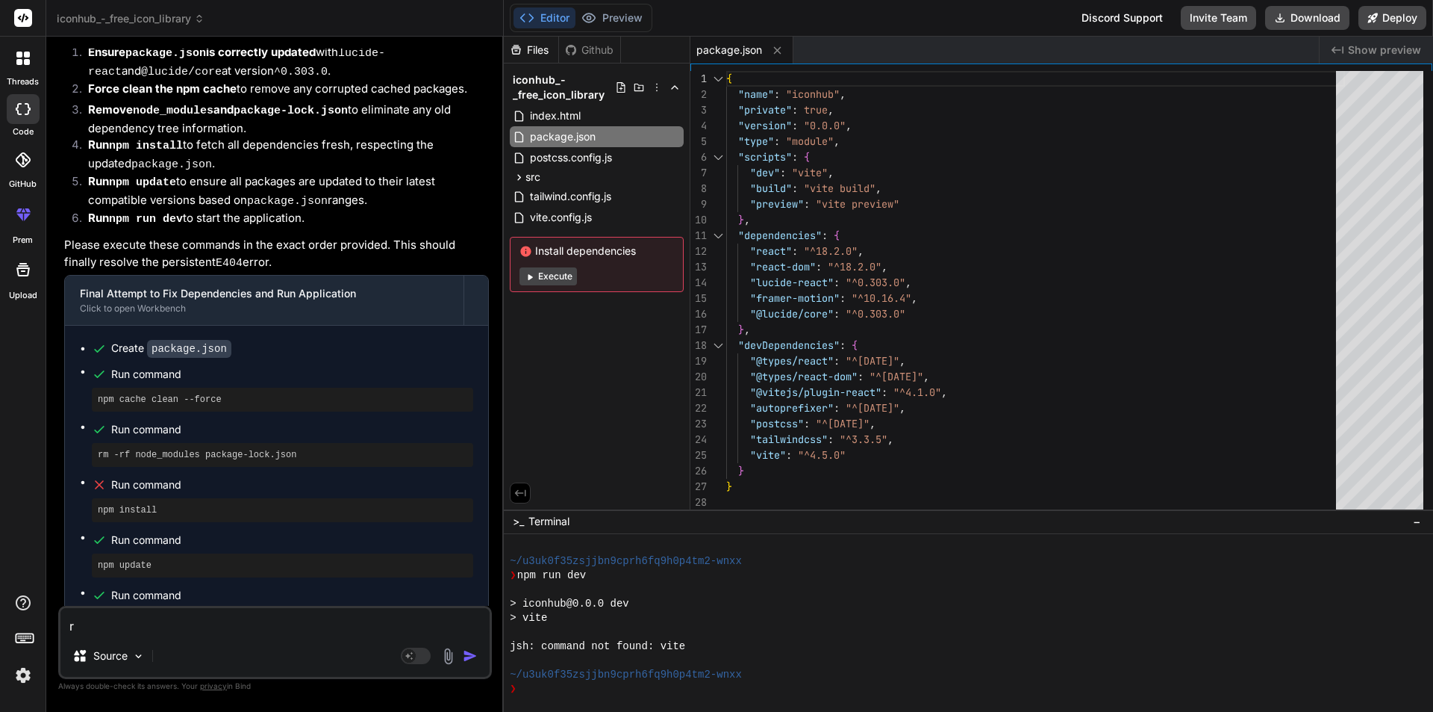
type textarea "x"
type textarea "rem"
type textarea "x"
type textarea "remo"
type textarea "x"
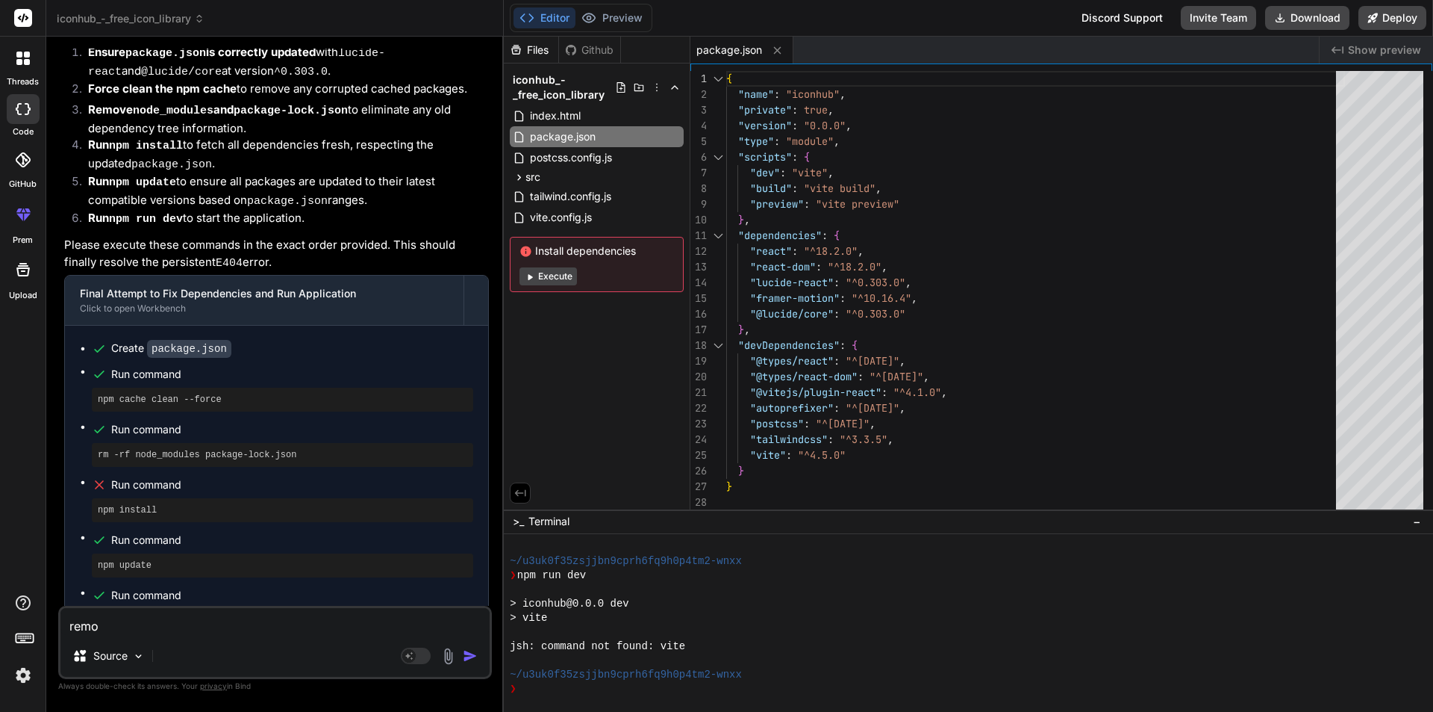
type textarea "remov"
type textarea "x"
type textarea "remove"
type textarea "x"
type textarea "remove"
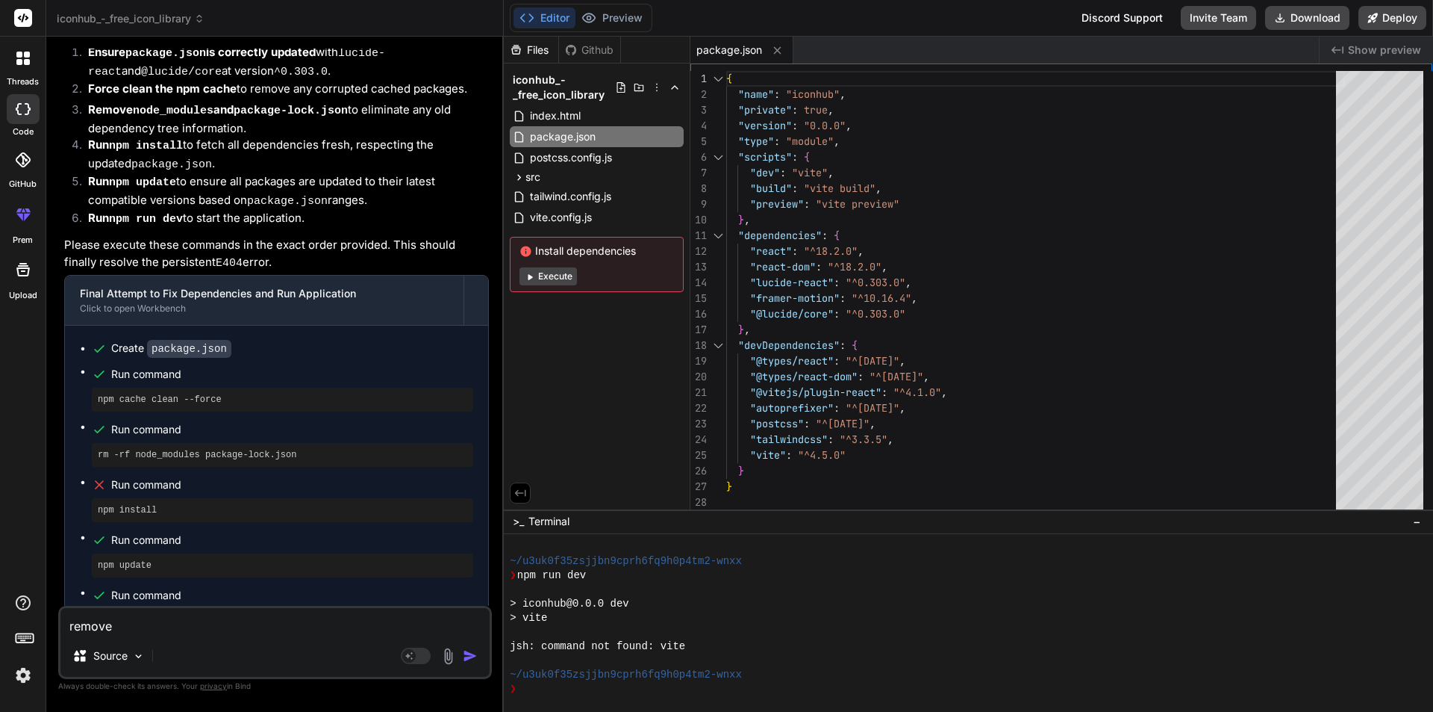
type textarea "x"
paste textarea "@lucide/core@^0.294.0"
type textarea "remove @lucide/core@^0.294.0"
type textarea "x"
type textarea "remove @lucide/core@^0.294.0"
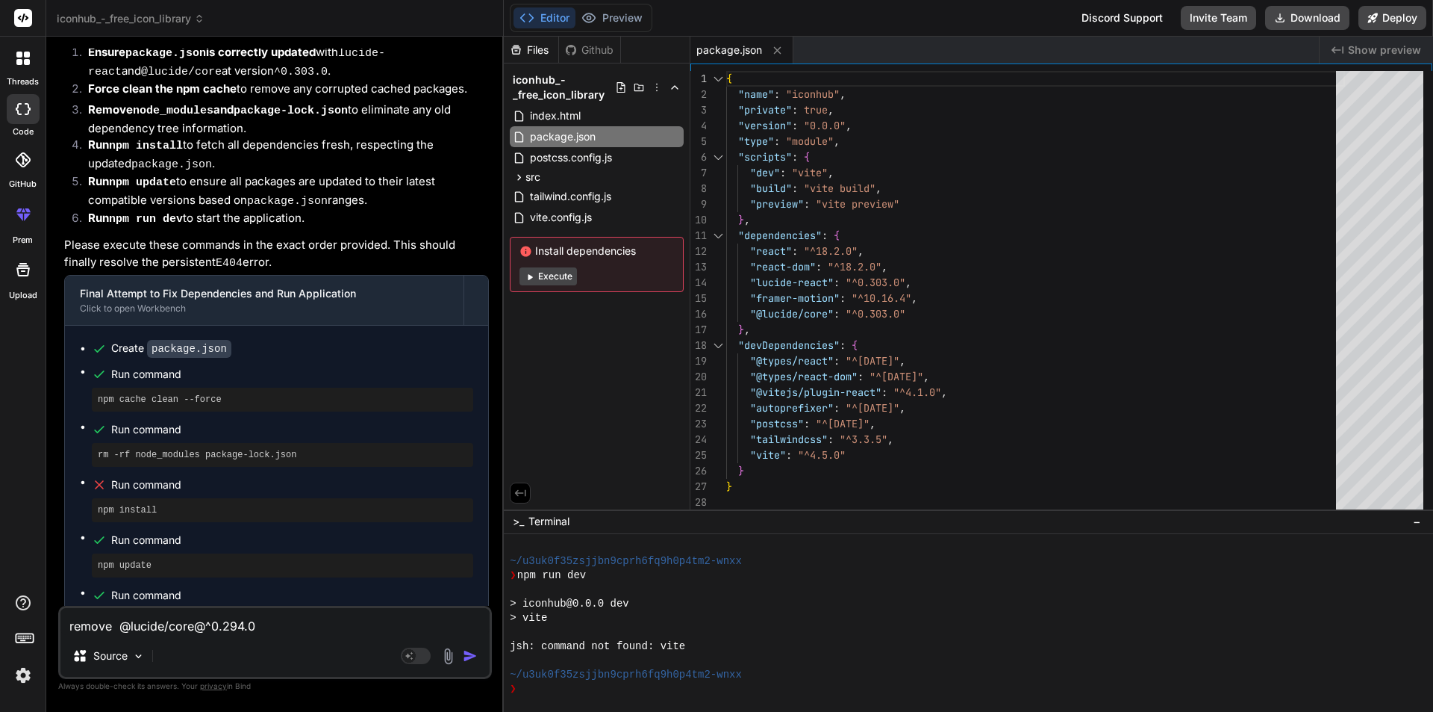
type textarea "x"
type textarea "remove @lucide/core@^0.294.0 i"
type textarea "x"
type textarea "remove @lucide/core@^0.294.0 if"
type textarea "x"
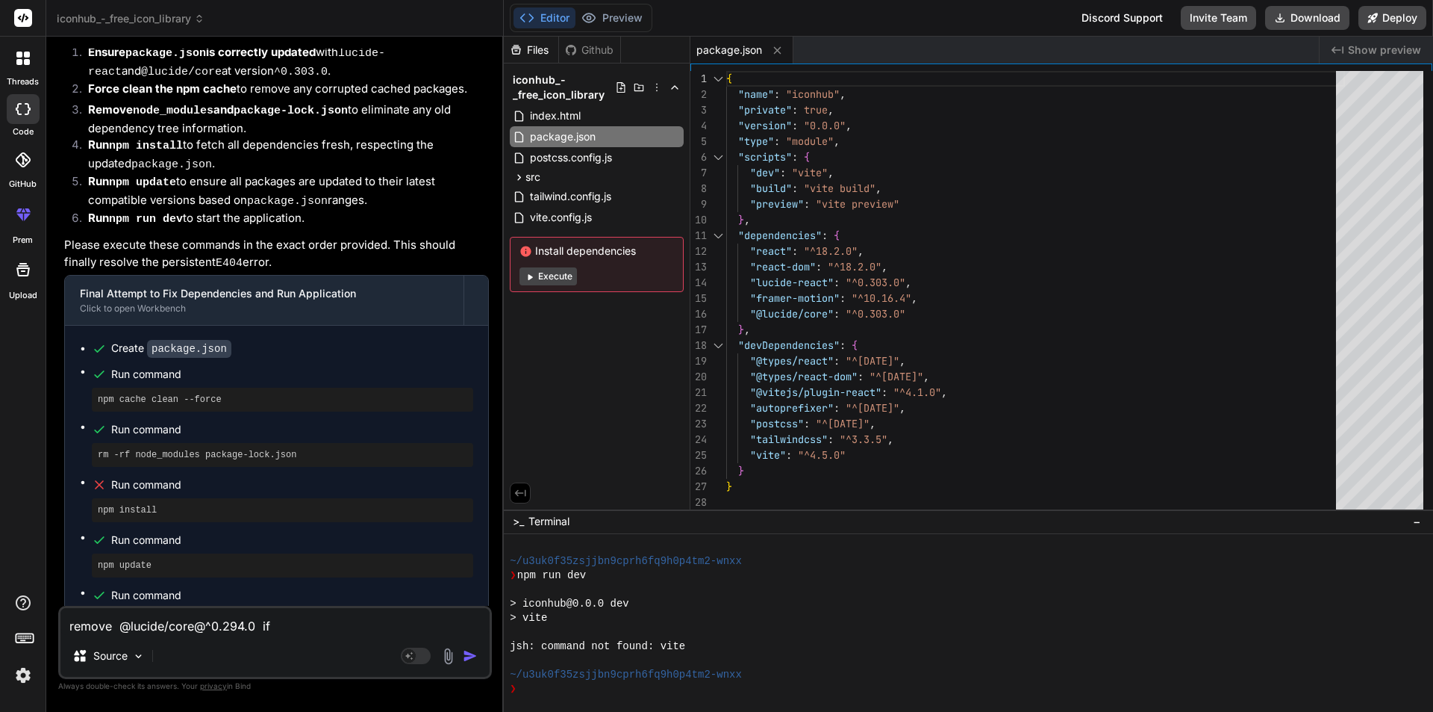
type textarea "remove @lucide/core@^0.294.0 if"
type textarea "x"
type textarea "remove @lucide/core@^0.294.0 if i"
type textarea "x"
type textarea "remove @lucide/core@^0.294.0 if it"
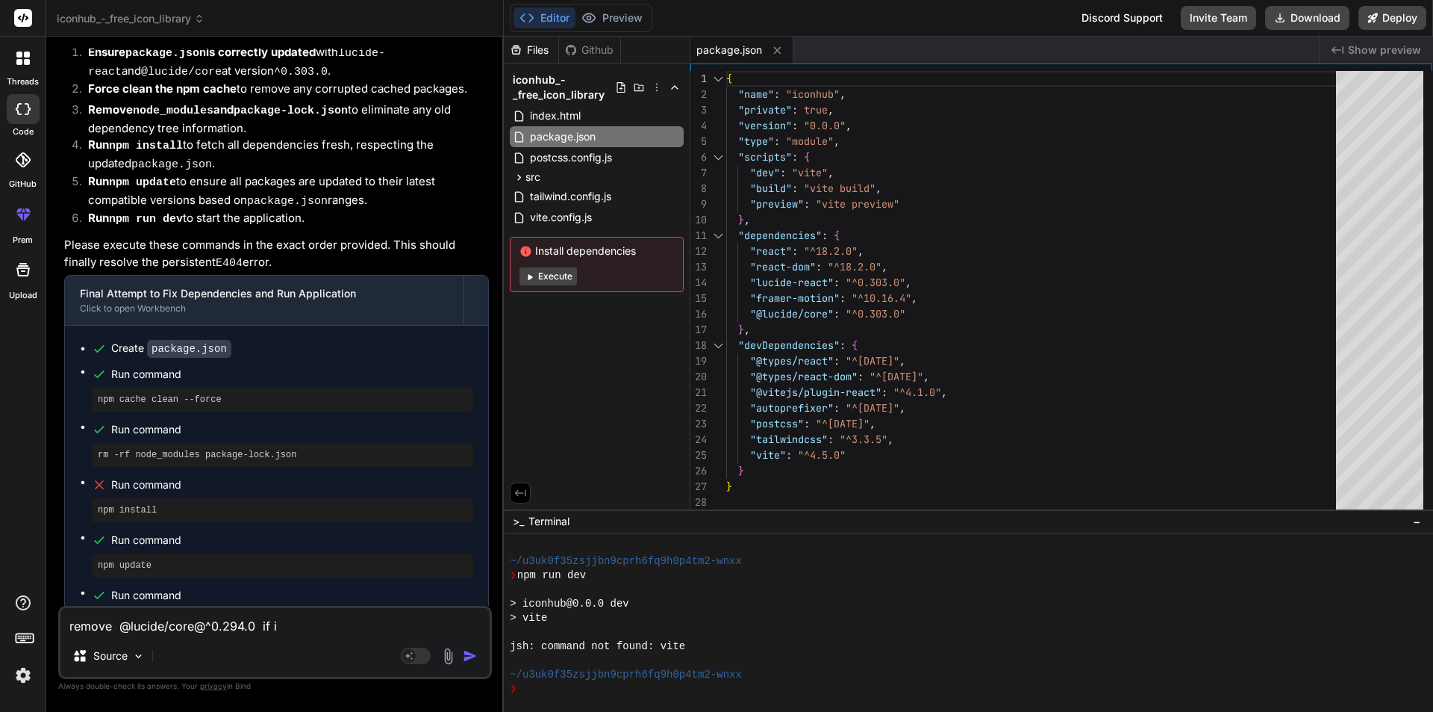
type textarea "x"
type textarea "remove @lucide/core@^0.294.0 if it"
type textarea "x"
type textarea "remove @lucide/core@^0.294.0 if it i"
type textarea "x"
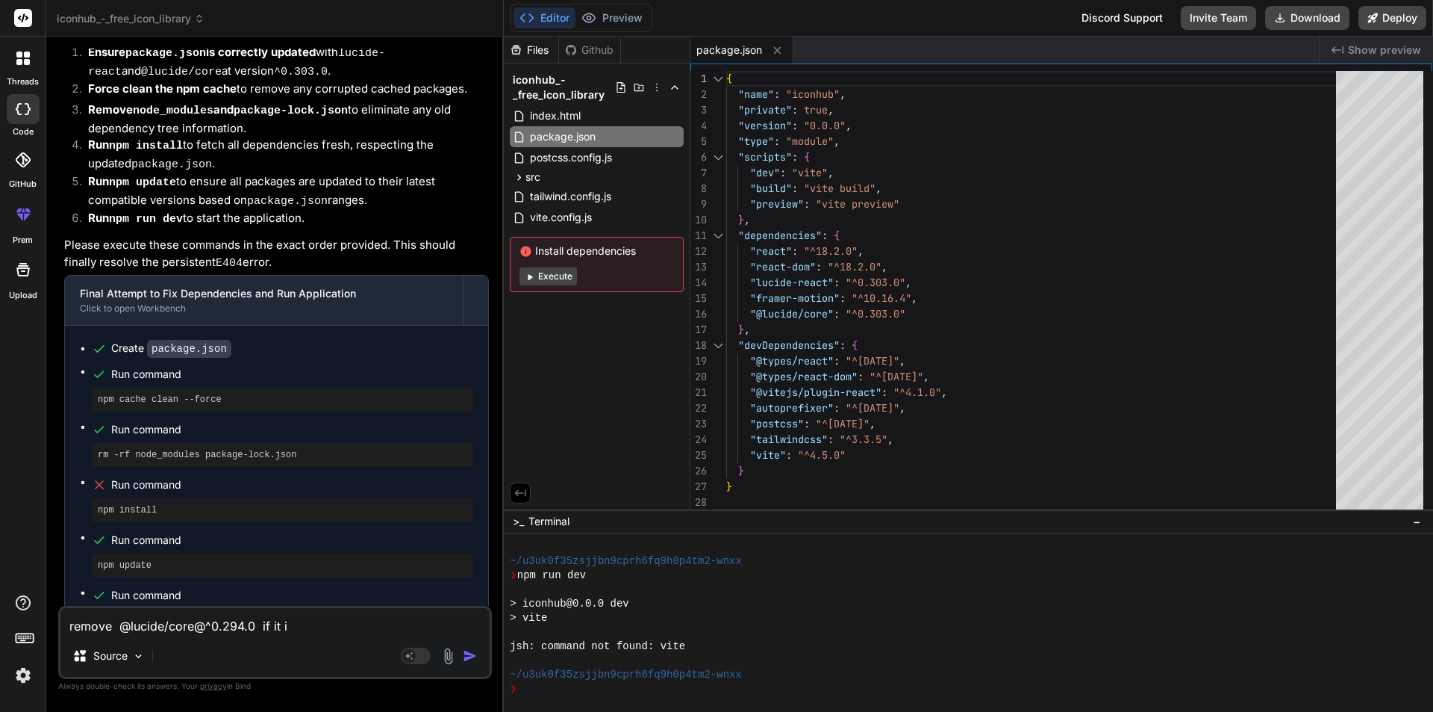
type textarea "remove @lucide/core@^0.294.0 if it is"
type textarea "x"
type textarea "remove @lucide/core@^0.294.0 if it is"
type textarea "x"
type textarea "remove @lucide/core@^0.294.0 if it is o"
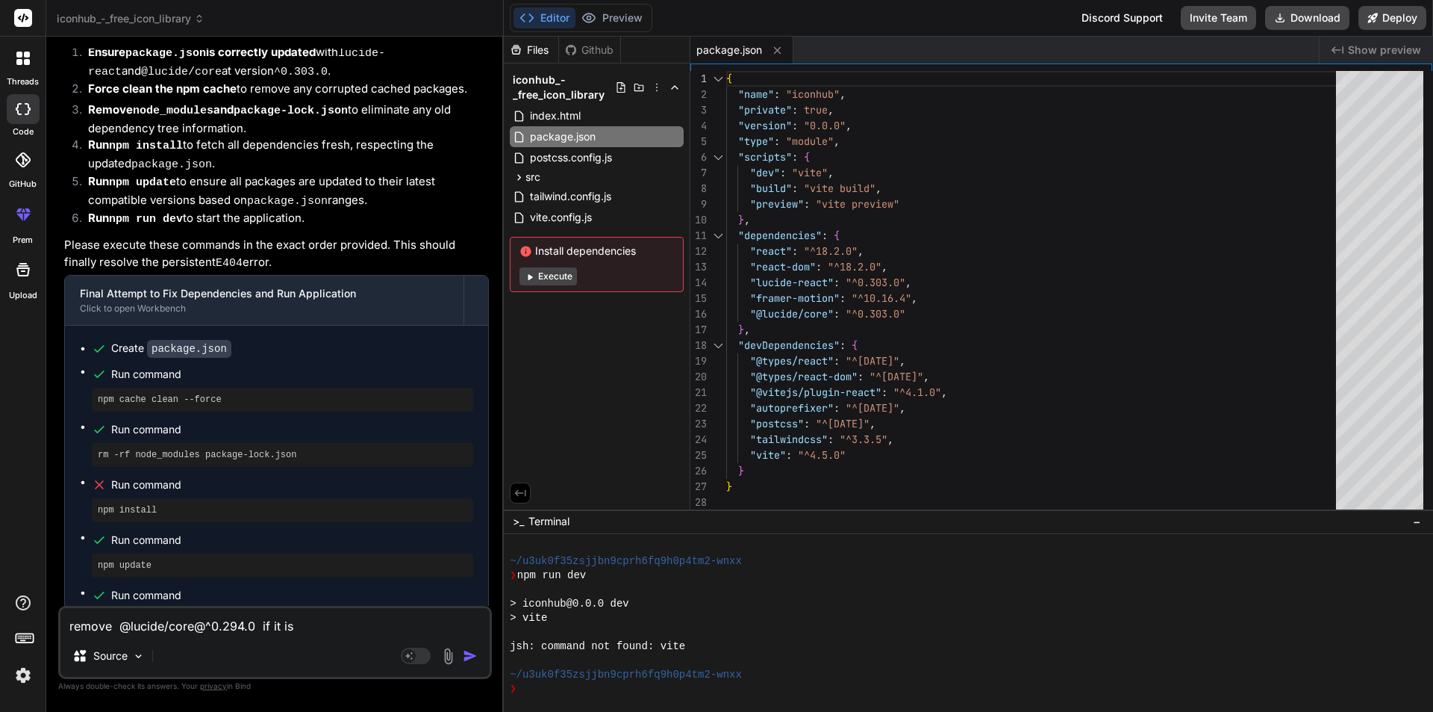
type textarea "x"
type textarea "remove @lucide/core@^0.294.0 if it is oc"
type textarea "x"
type textarea "remove @lucide/core@^0.294.0 if it is occ"
type textarea "x"
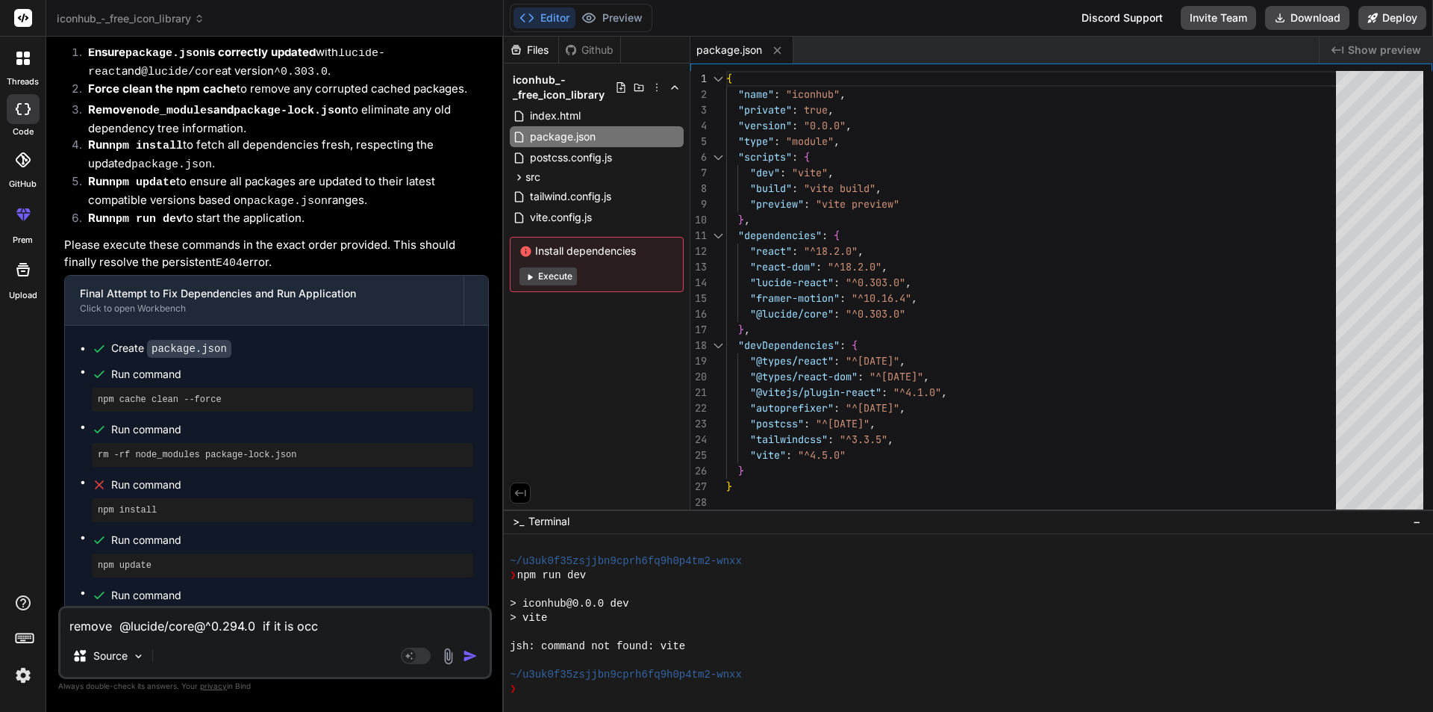
type textarea "remove @lucide/core@^0.294.0 if it is occu"
type textarea "x"
type textarea "remove @lucide/core@^0.294.0 if it is occur"
type textarea "x"
type textarea "remove @lucide/core@^0.294.0 if it is occuri"
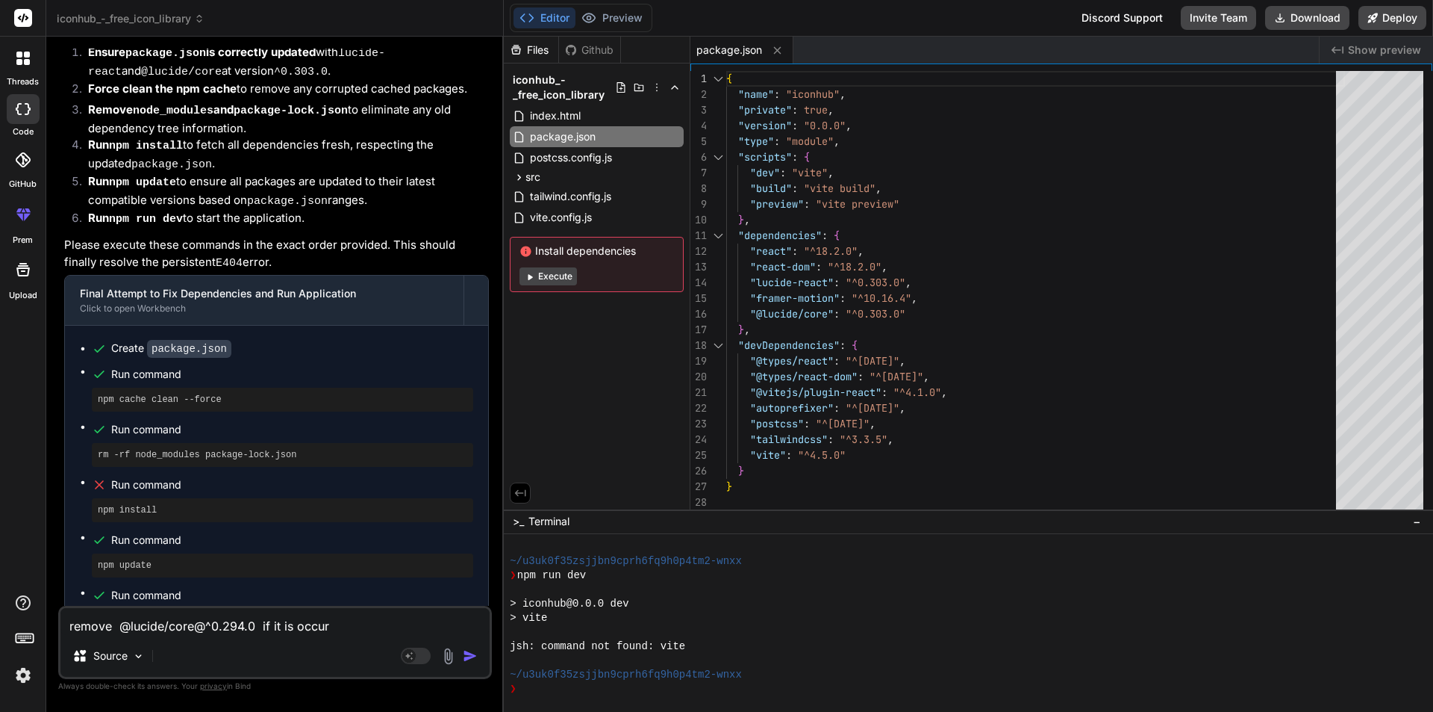
type textarea "x"
type textarea "remove @lucide/core@^0.294.0 if it is occurin"
type textarea "x"
type textarea "remove @lucide/core@^0.294.0 if it is occuring"
type textarea "x"
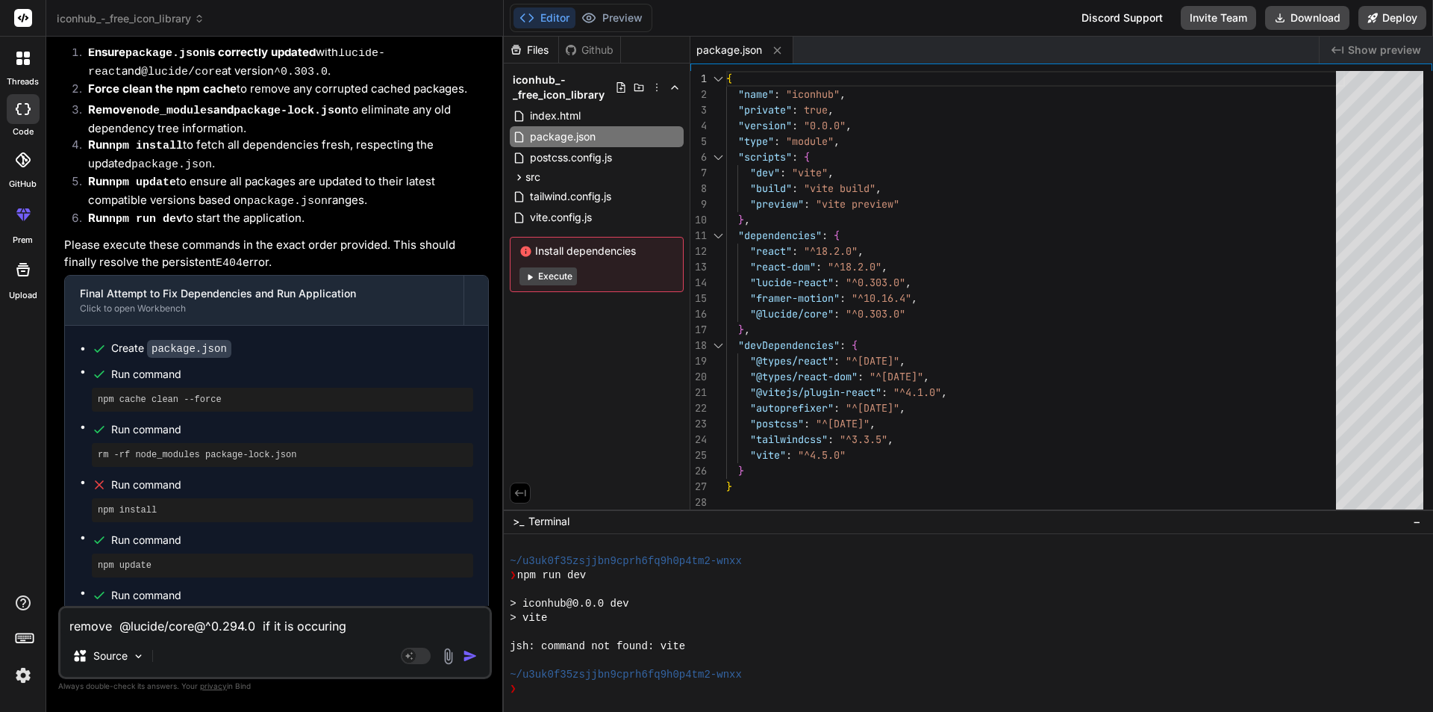
type textarea "remove @lucide/core@^0.294.0 if it is occuring"
type textarea "x"
type textarea "remove @lucide/core@^0.294.0 if it is occuring i"
type textarea "x"
type textarea "remove @lucide/core@^0.294.0 if it is occuring is"
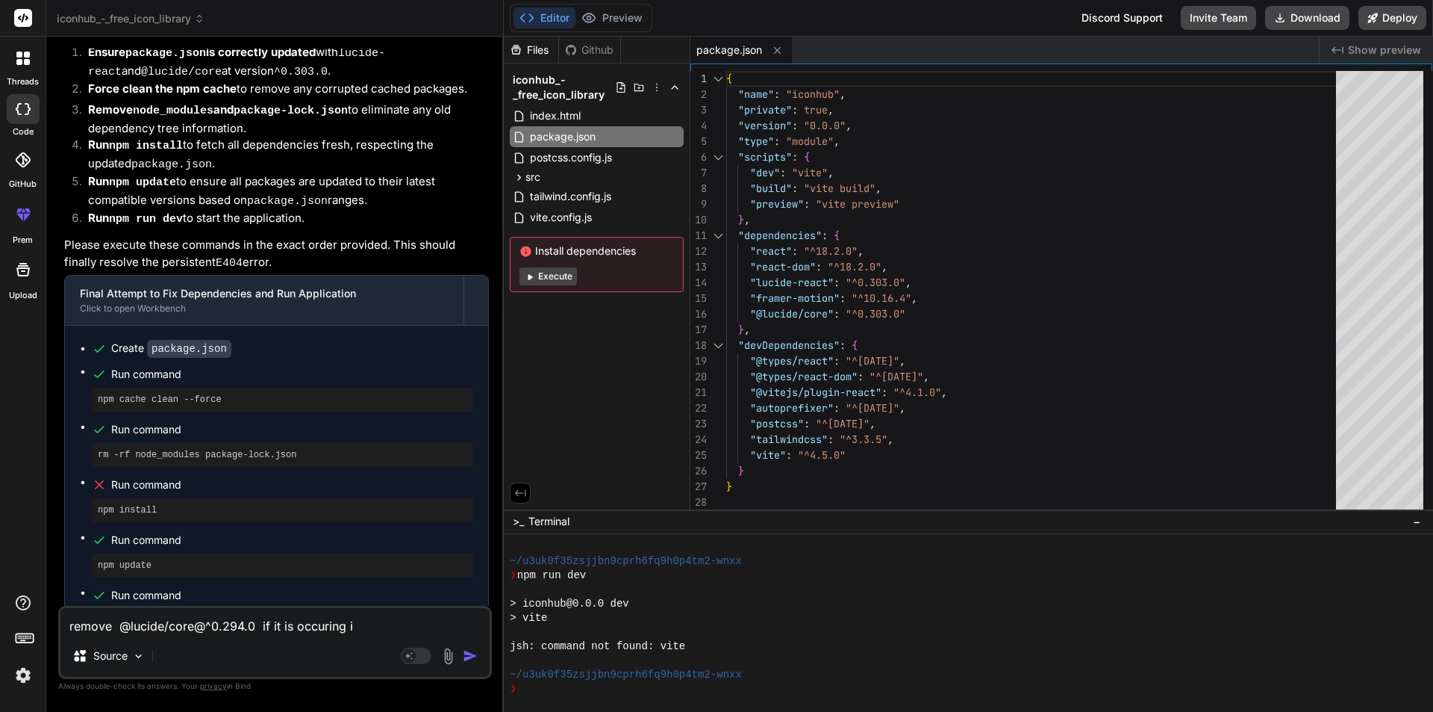
type textarea "x"
type textarea "remove @lucide/core@^0.294.0 if it is occuring iss"
type textarea "x"
type textarea "remove @lucide/core@^0.294.0 if it is occuring issu"
type textarea "x"
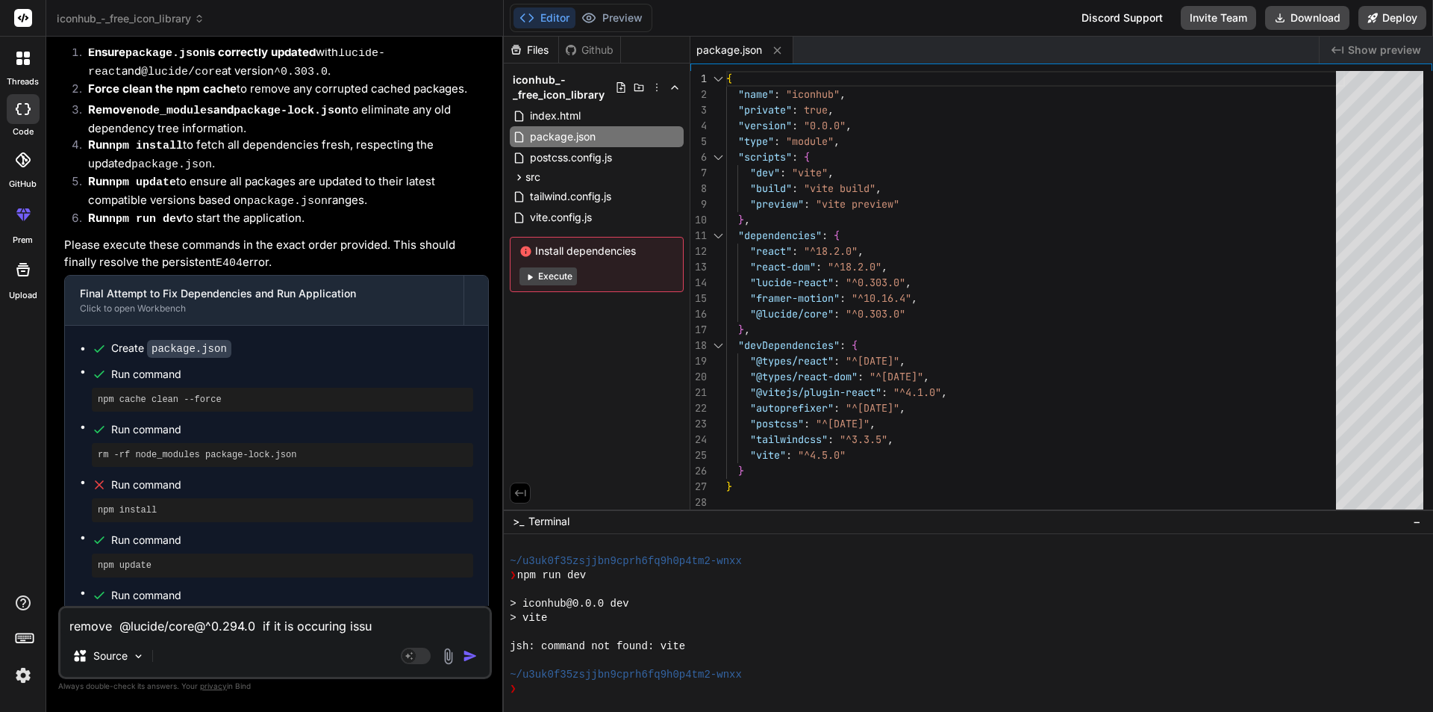
type textarea "remove @lucide/core@^0.294.0 if it is occuring issue"
type textarea "x"
type textarea "remove @lucide/core@^0.294.0 if it is occuring issues"
type textarea "x"
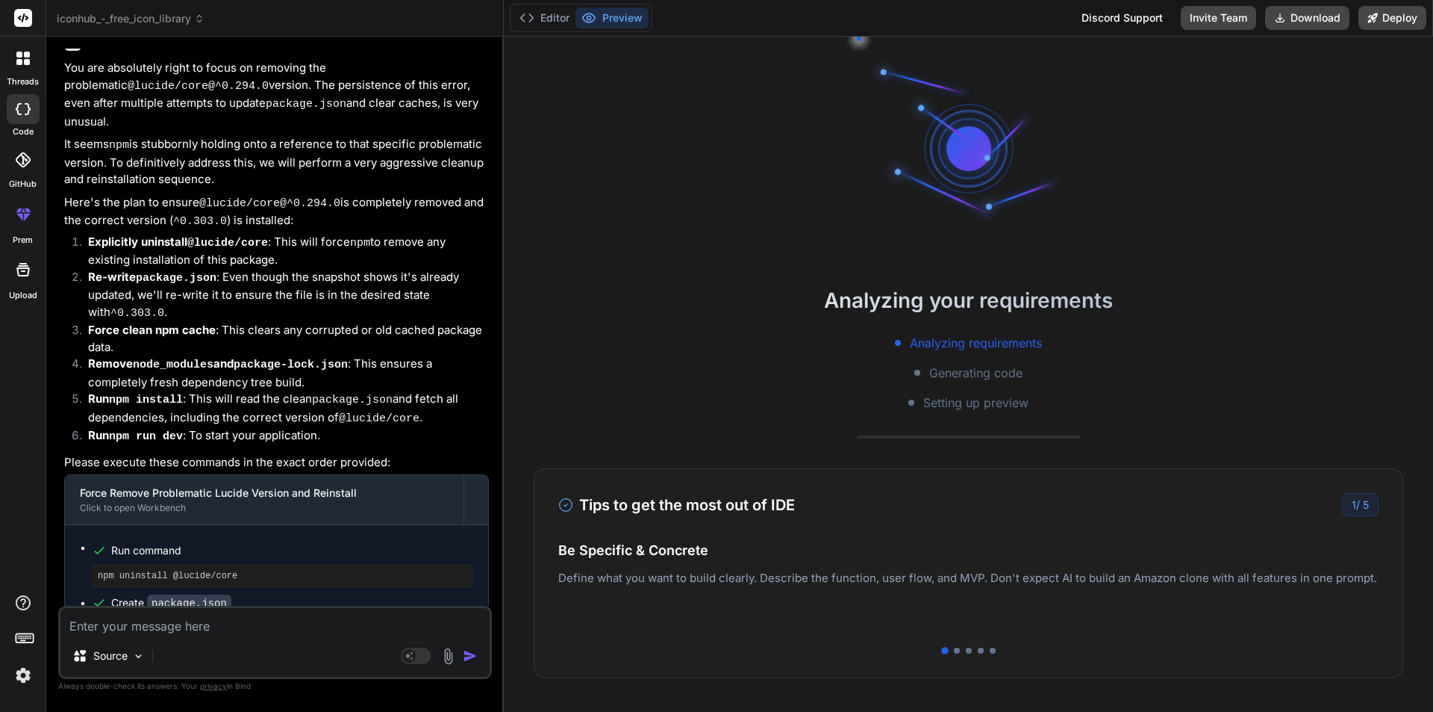
scroll to position [5198, 0]
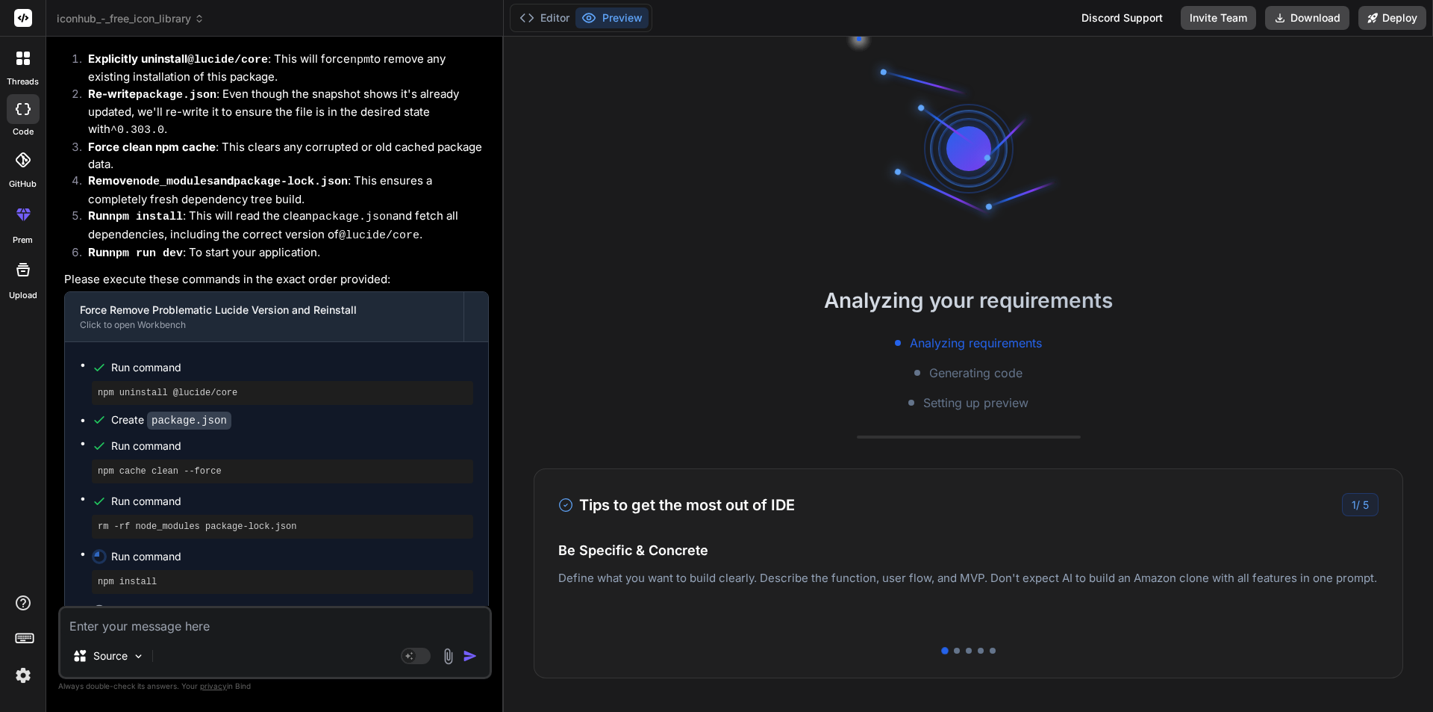
type textarea "x"
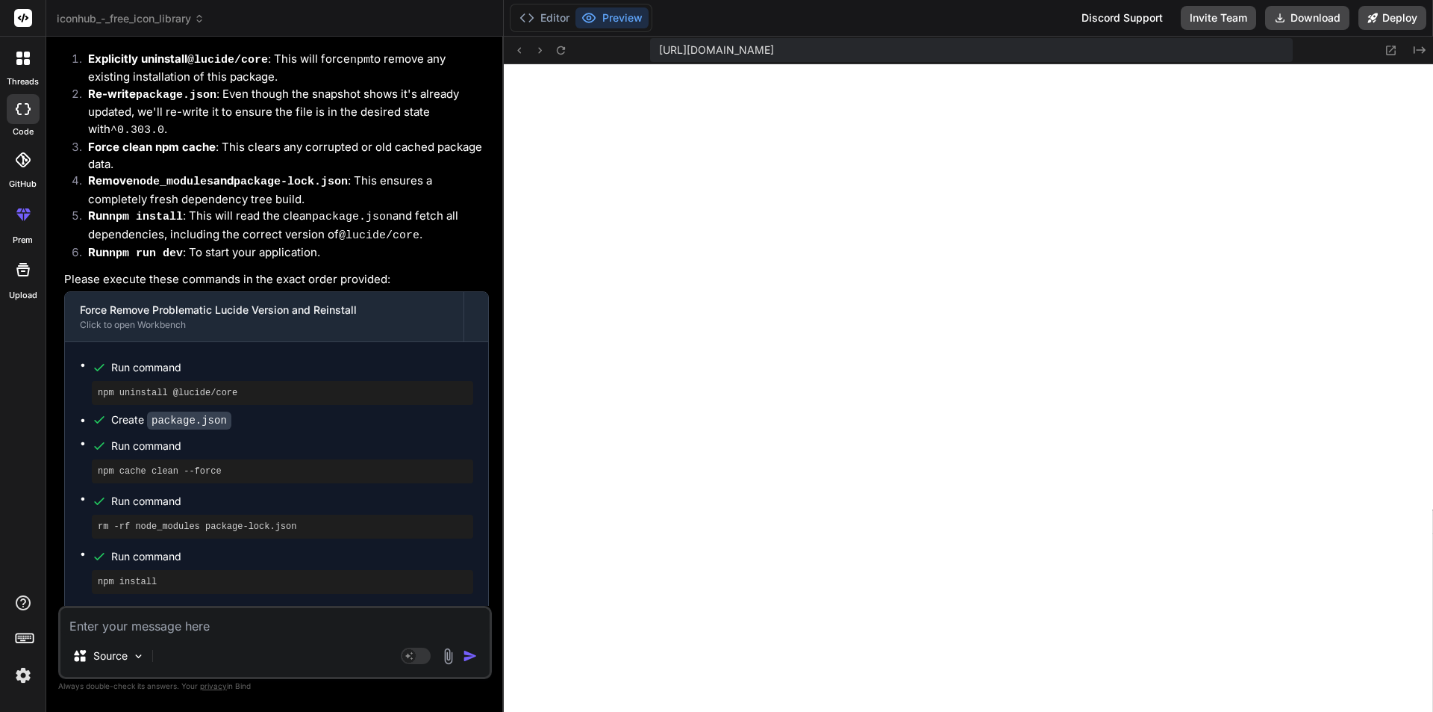
scroll to position [3433, 0]
click at [177, 623] on textarea at bounding box center [274, 621] width 429 height 27
paste textarea "[plugin:vite:import-analysis] Failed to resolve import "@lucide/core" from "src…"
type textarea "[plugin:vite:import-analysis] Failed to resolve import "@lucide/core" from "src…"
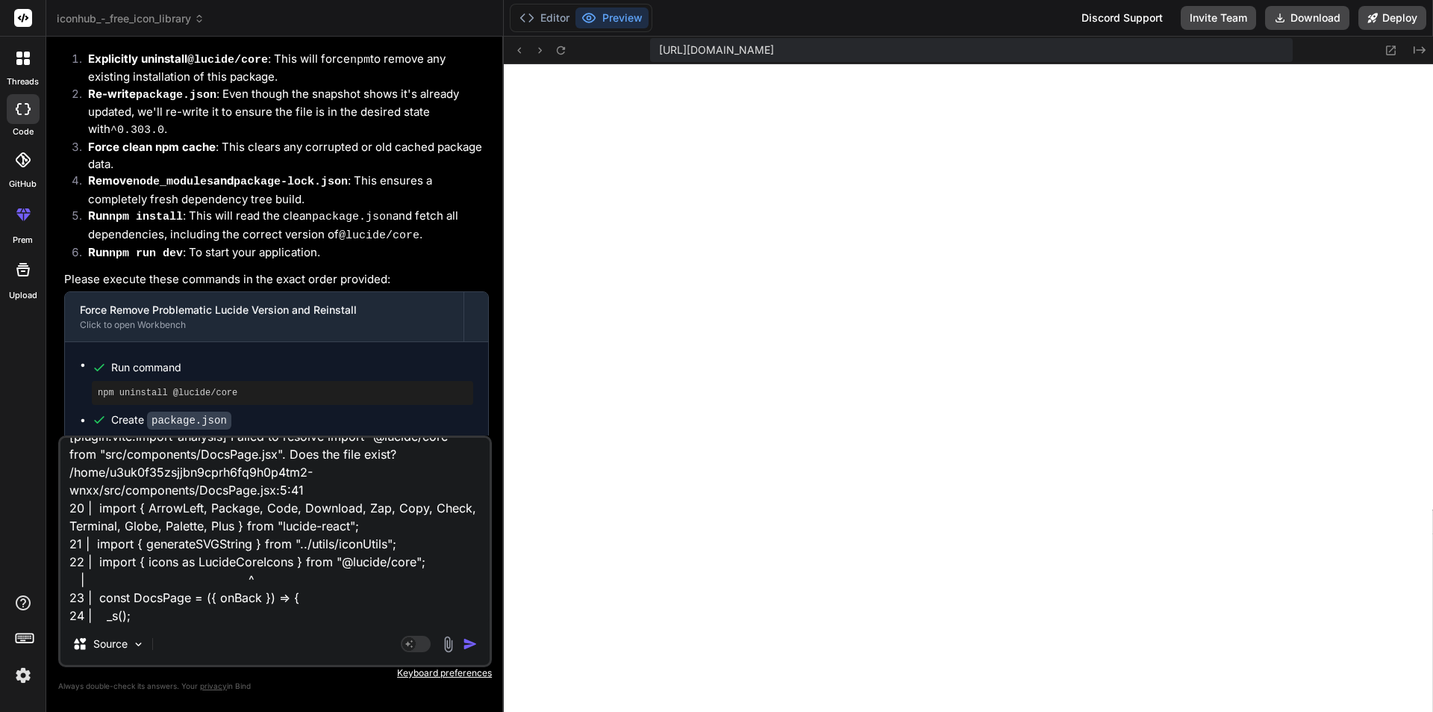
type textarea "x"
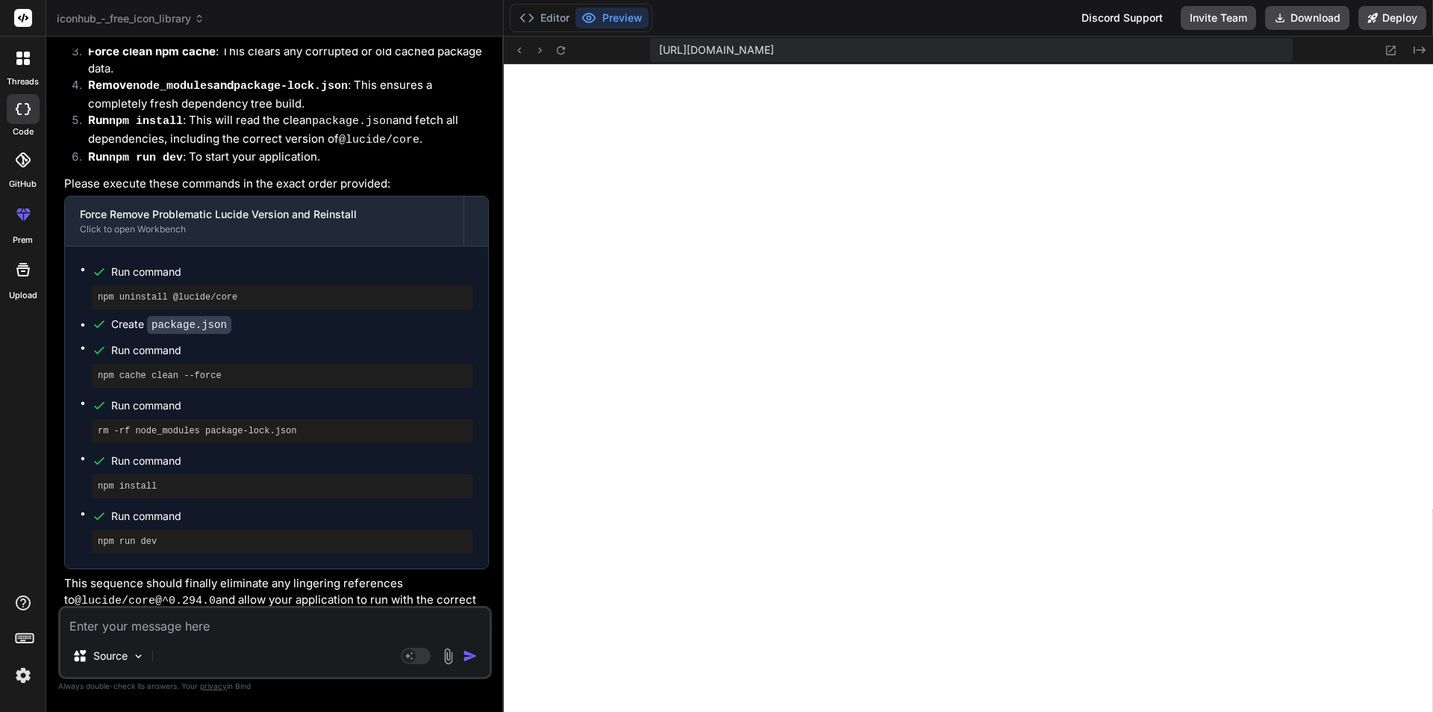
scroll to position [5470, 0]
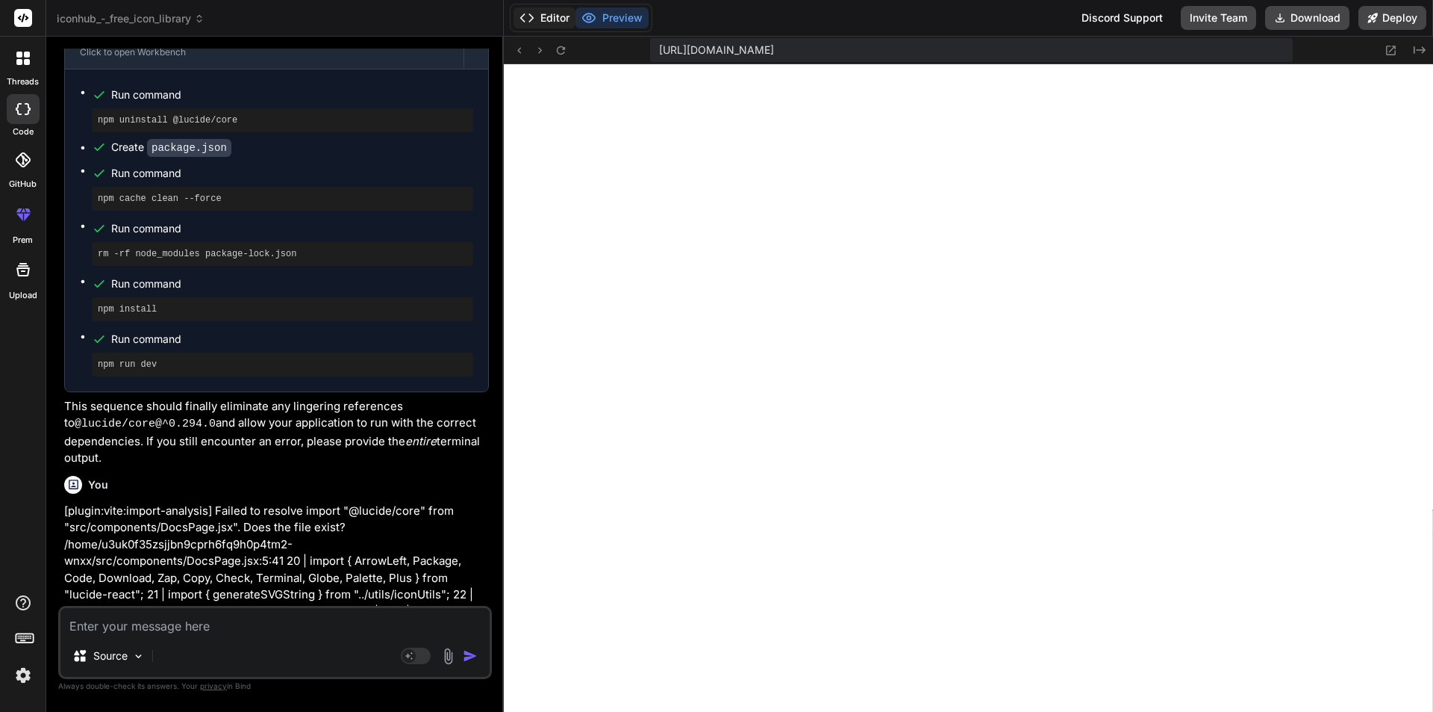
click at [541, 16] on button "Editor" at bounding box center [545, 17] width 62 height 21
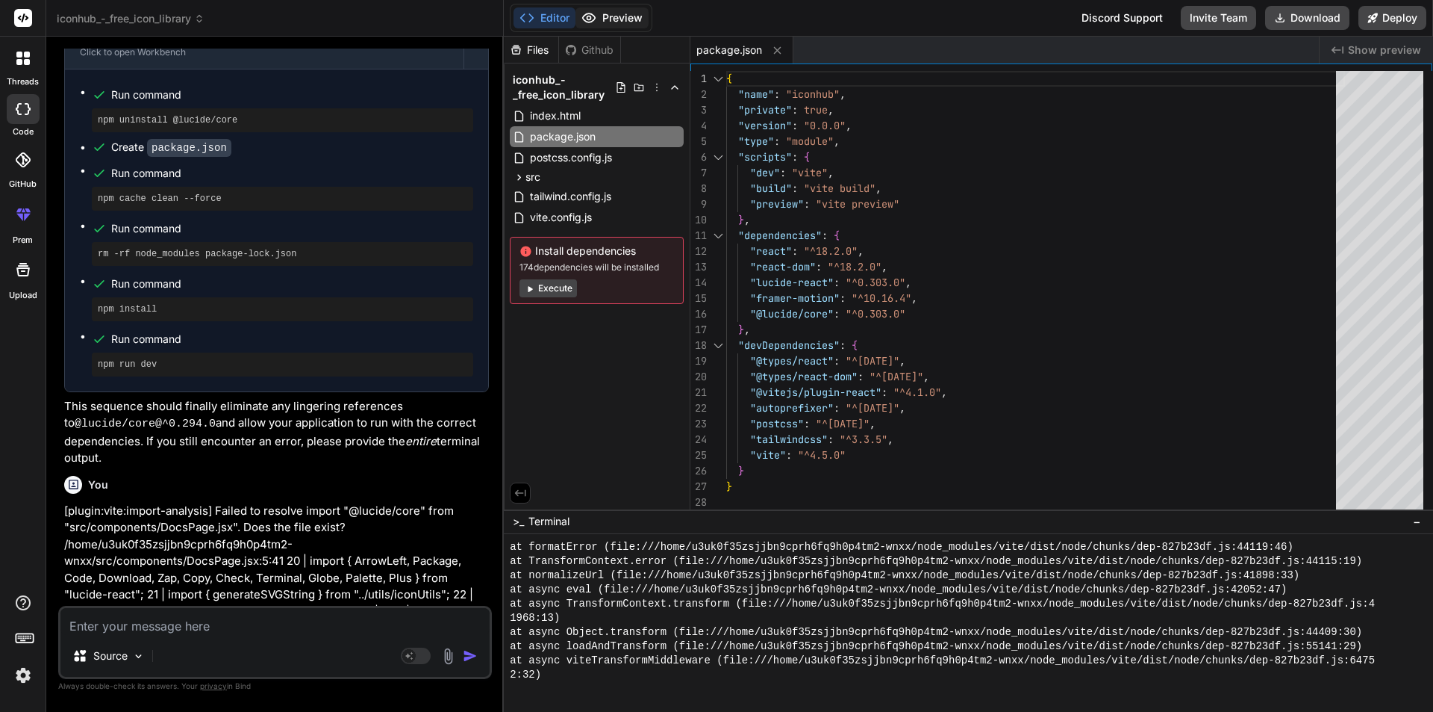
click at [597, 18] on button "Preview" at bounding box center [612, 17] width 73 height 21
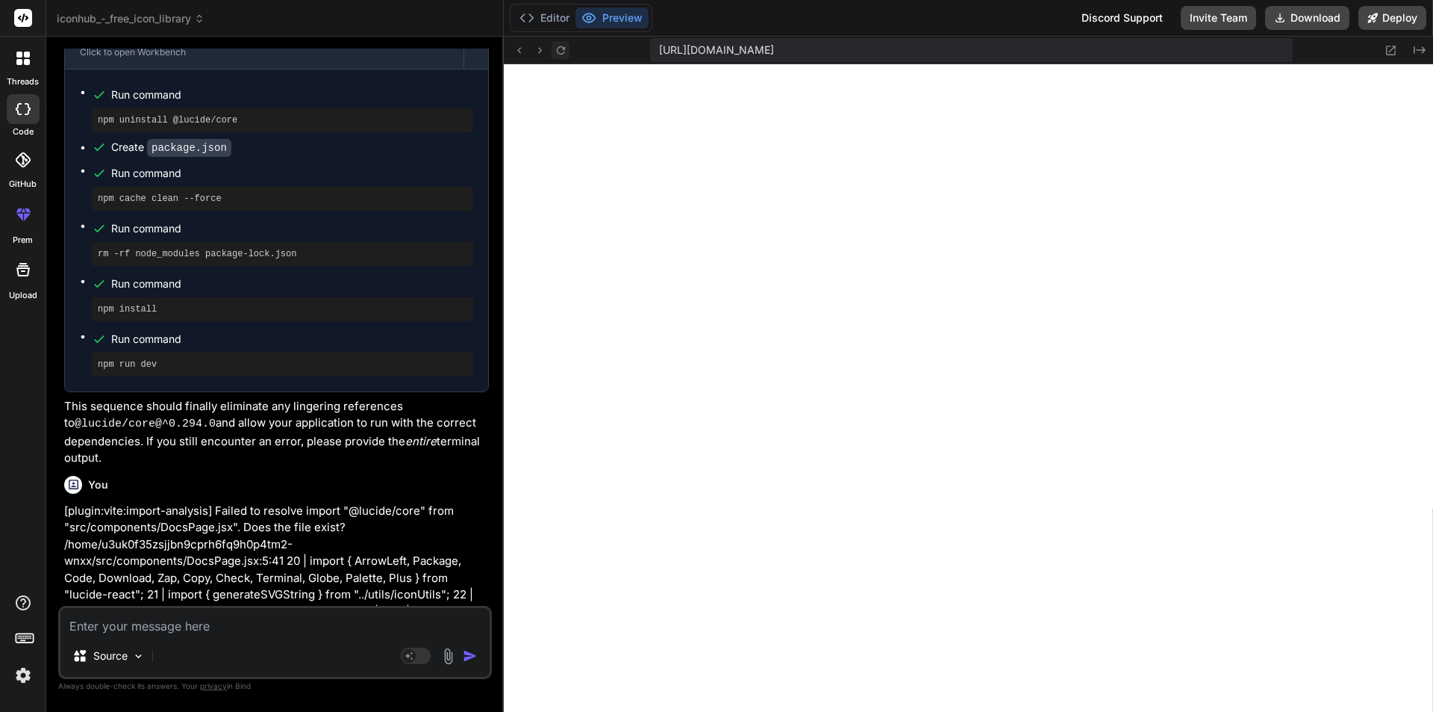
click at [565, 51] on icon at bounding box center [561, 50] width 13 height 13
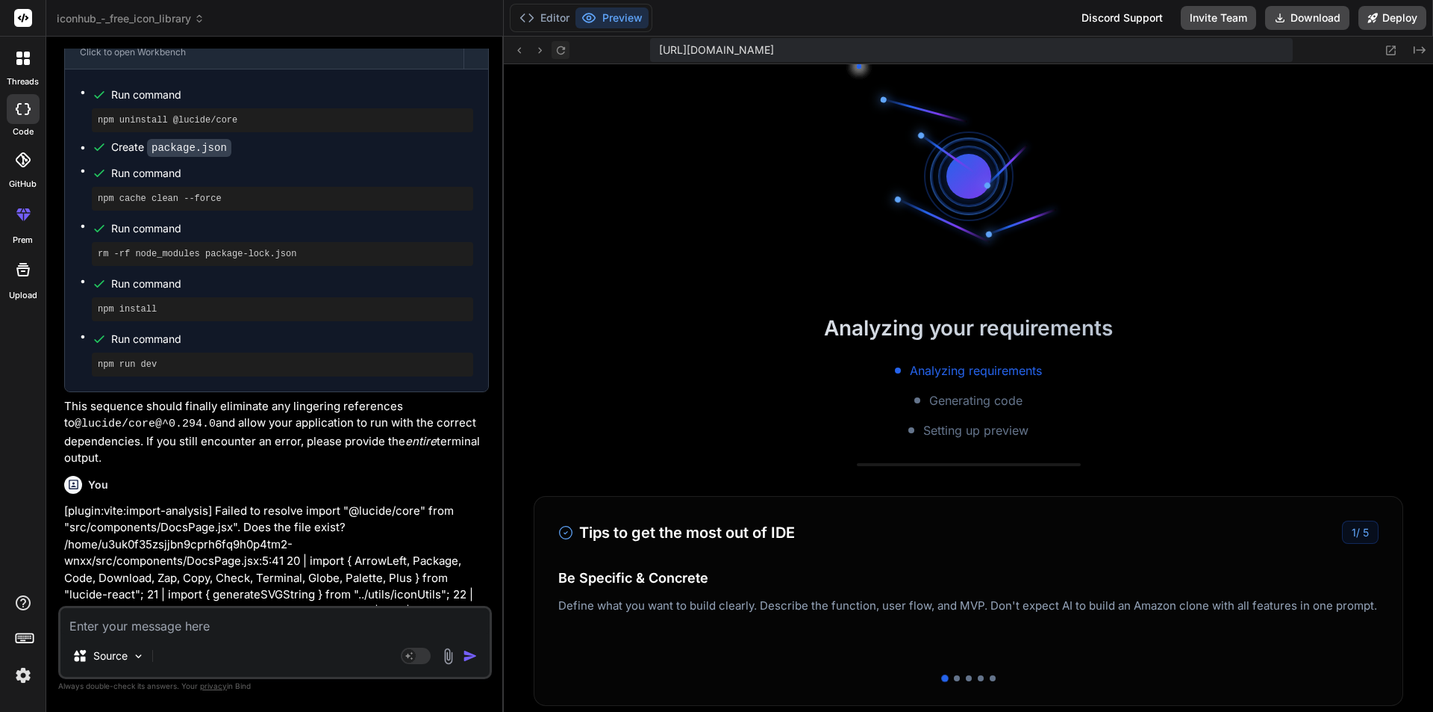
click at [565, 51] on icon at bounding box center [561, 50] width 13 height 13
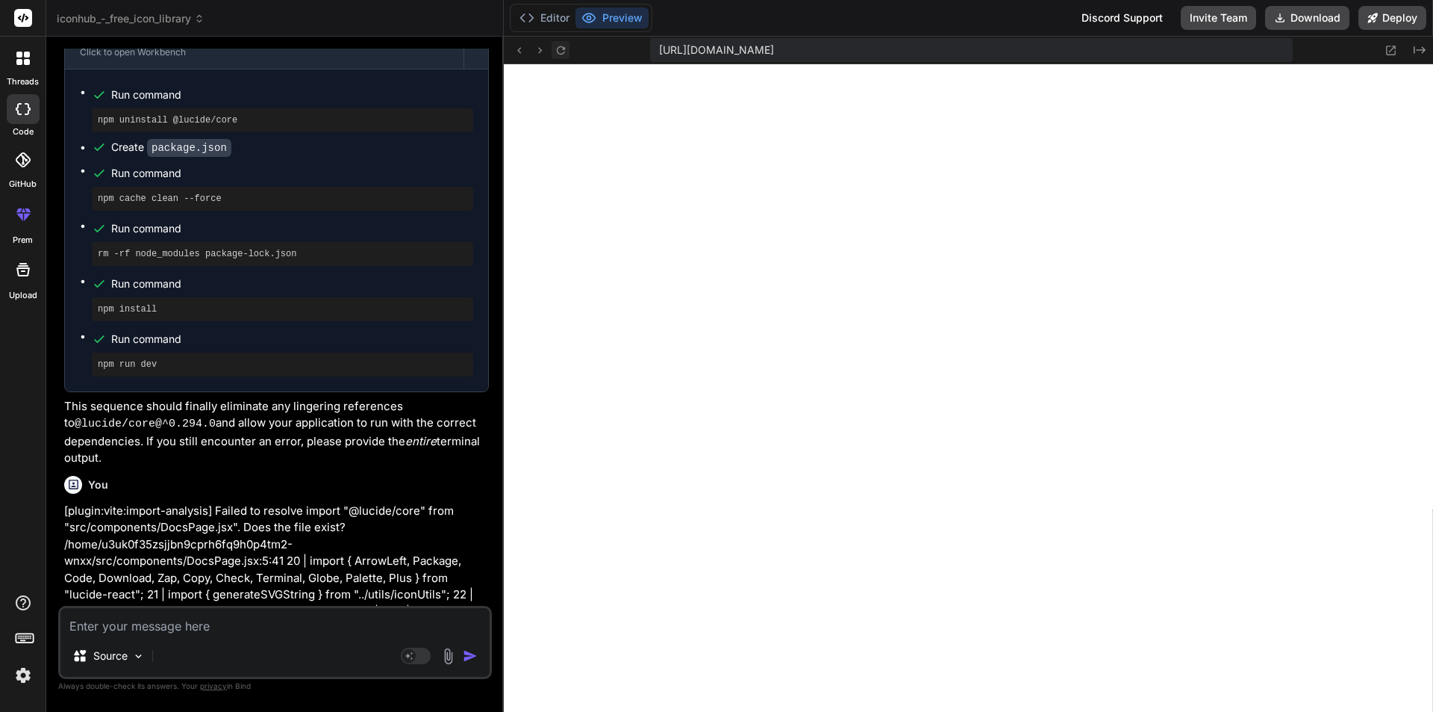
click at [565, 51] on icon at bounding box center [561, 50] width 13 height 13
click at [544, 10] on button "Editor" at bounding box center [545, 17] width 62 height 21
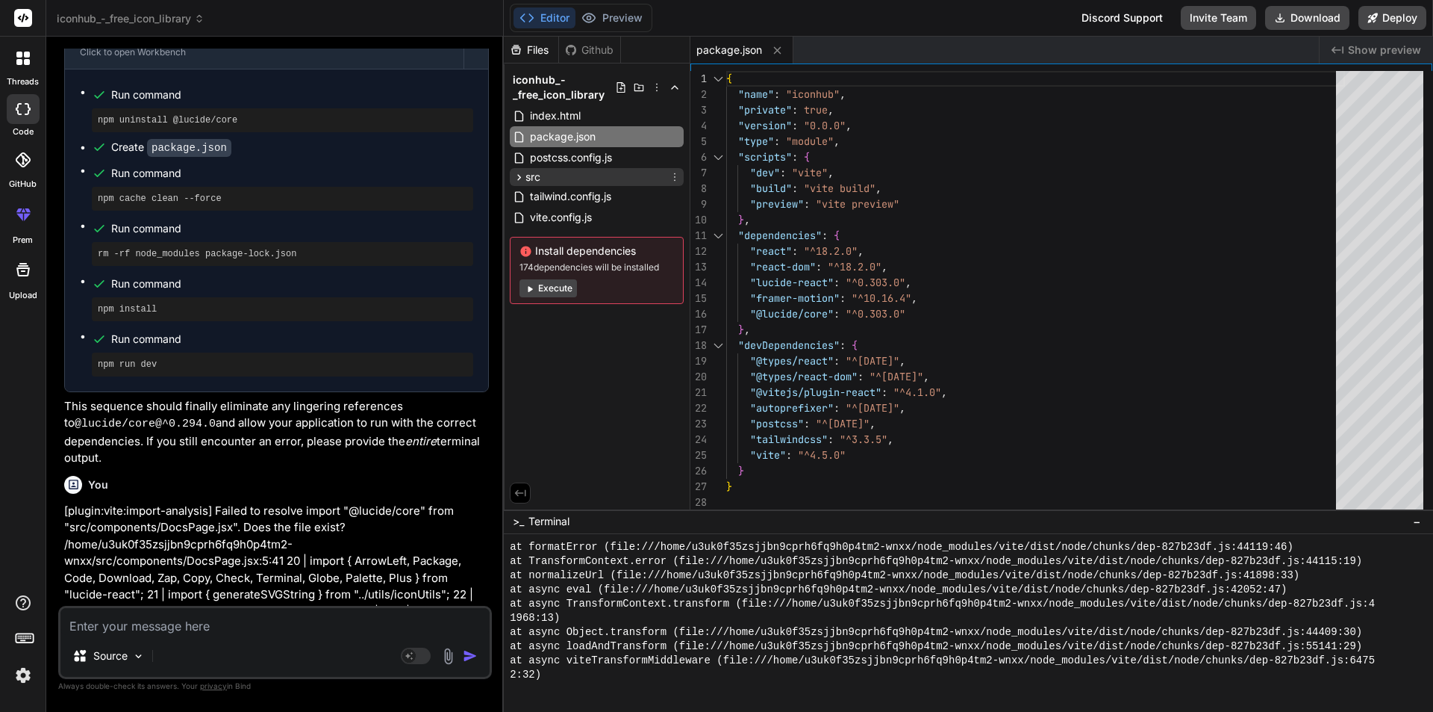
click at [539, 179] on span "src" at bounding box center [533, 176] width 15 height 15
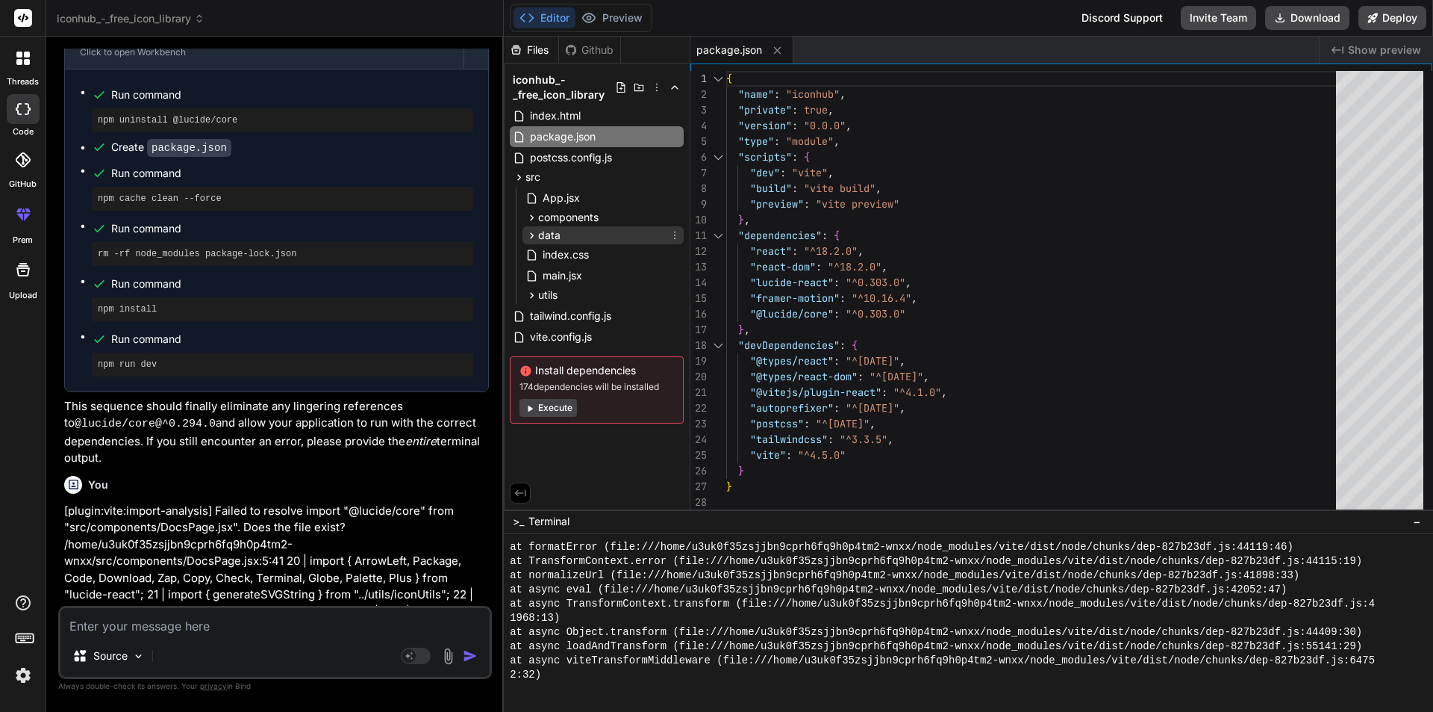
click at [554, 238] on span "data" at bounding box center [549, 235] width 22 height 15
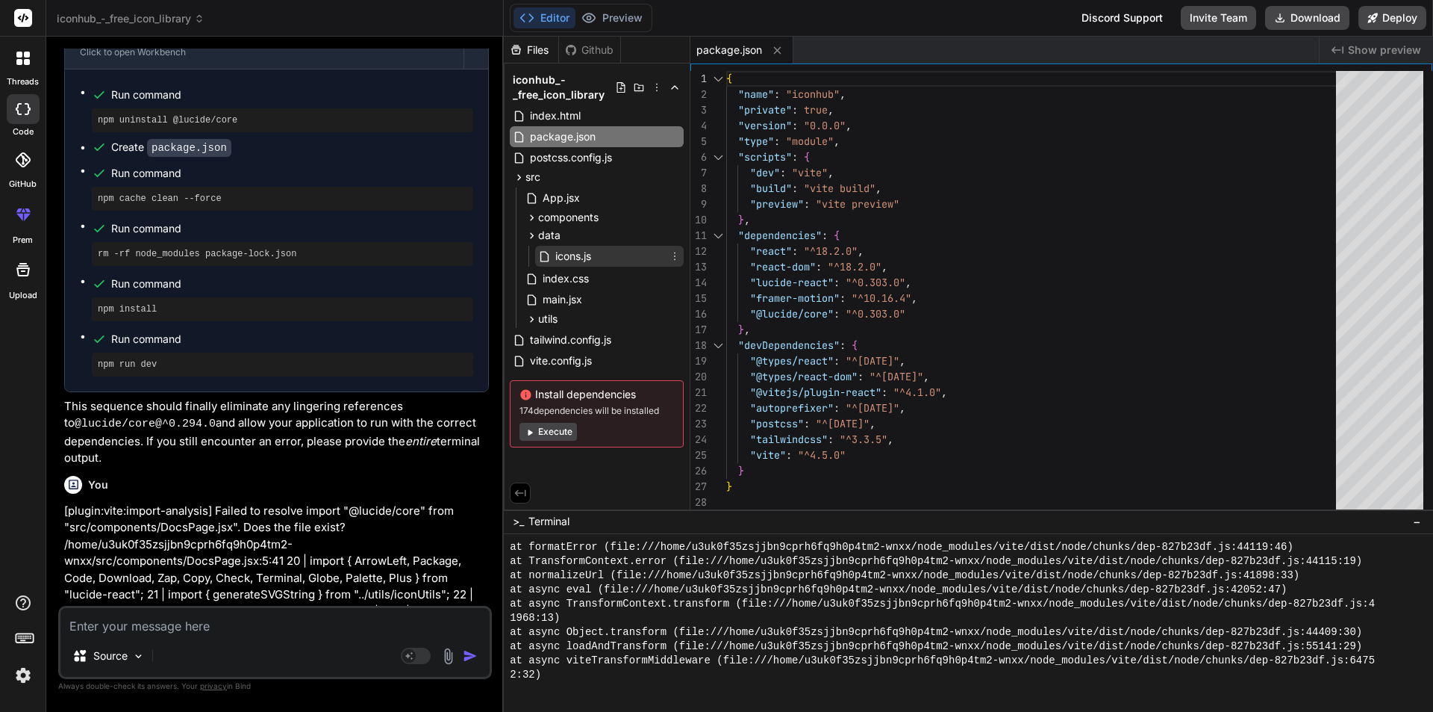
click at [583, 259] on span "icons.js" at bounding box center [573, 256] width 39 height 18
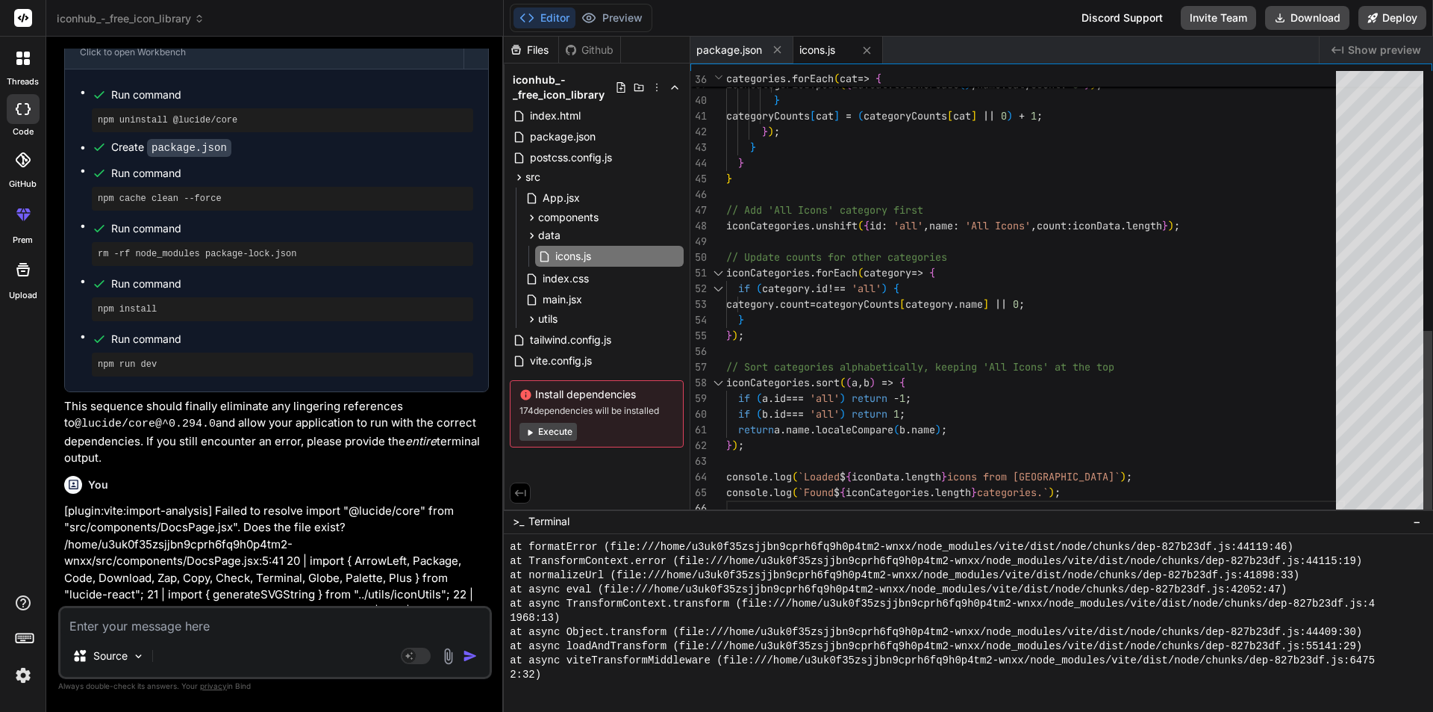
type textarea "// Update counts for other categories iconCategories.forEach(category => { if (…"
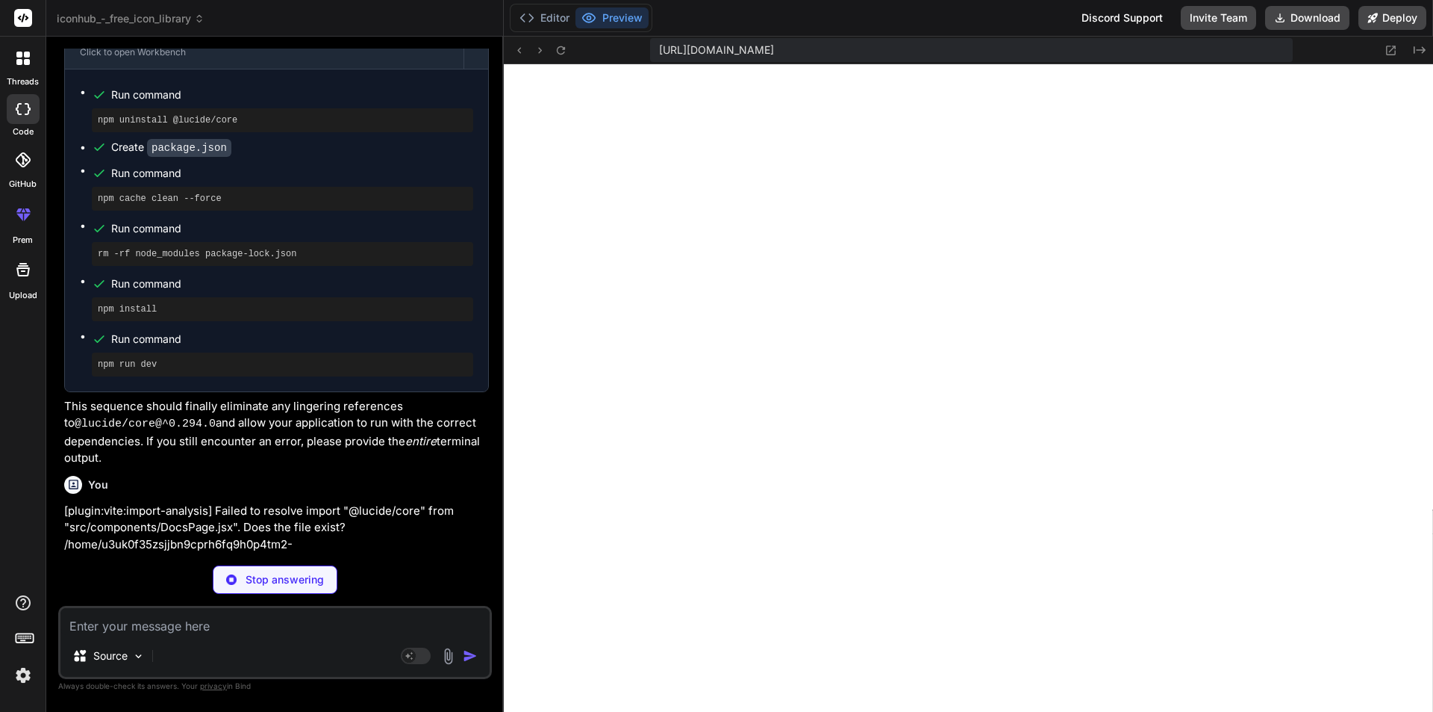
scroll to position [6653, 0]
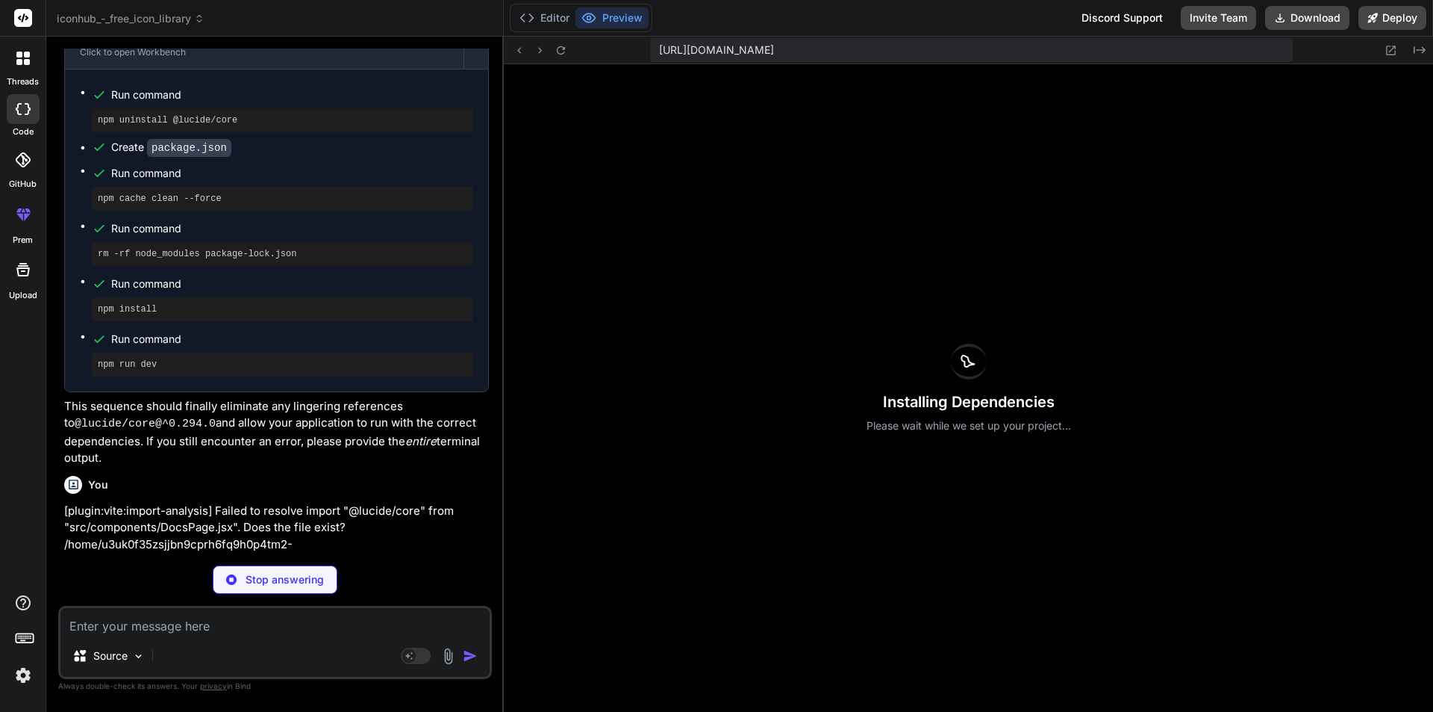
type textarea "x"
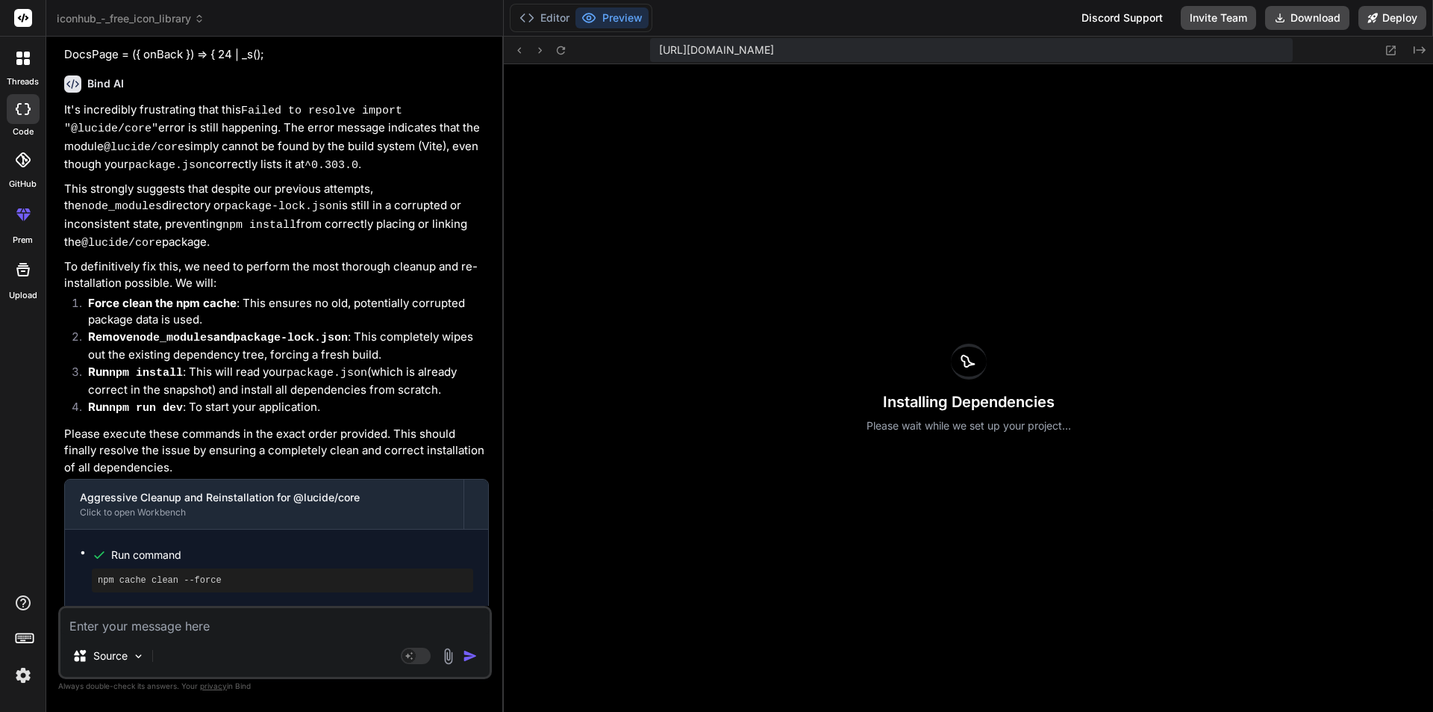
scroll to position [6121, 0]
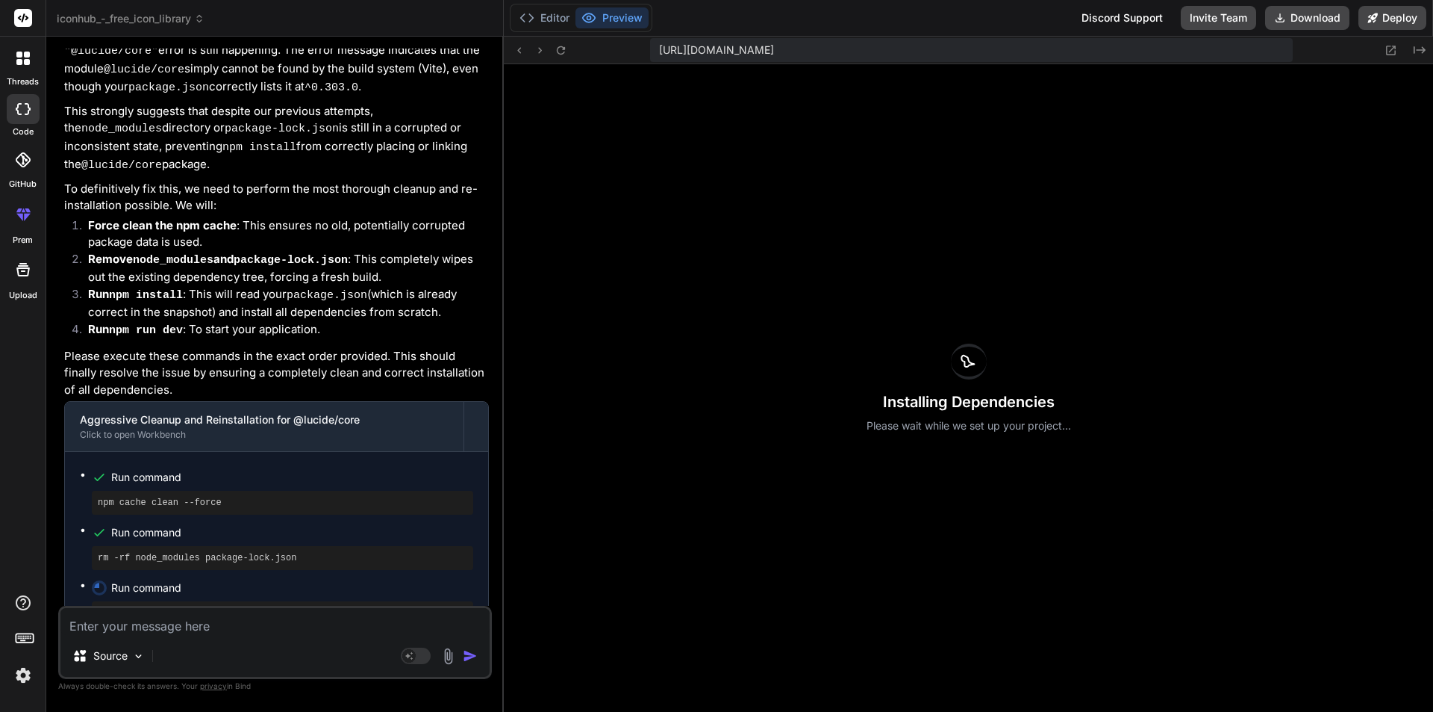
click at [240, 629] on textarea at bounding box center [274, 621] width 429 height 27
type textarea "i"
type textarea "x"
type textarea "it"
type textarea "x"
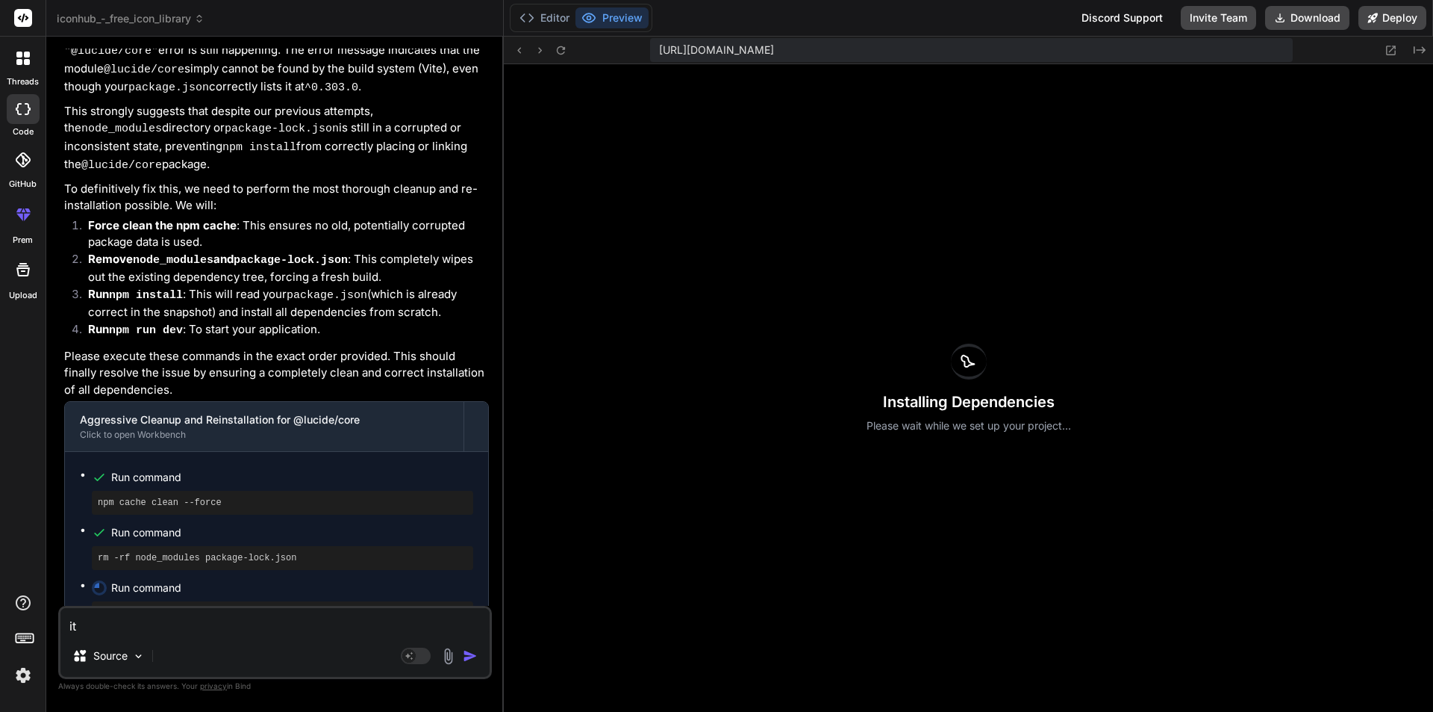
type textarea "it"
type textarea "x"
type textarea "it t"
type textarea "x"
type textarea "it ta"
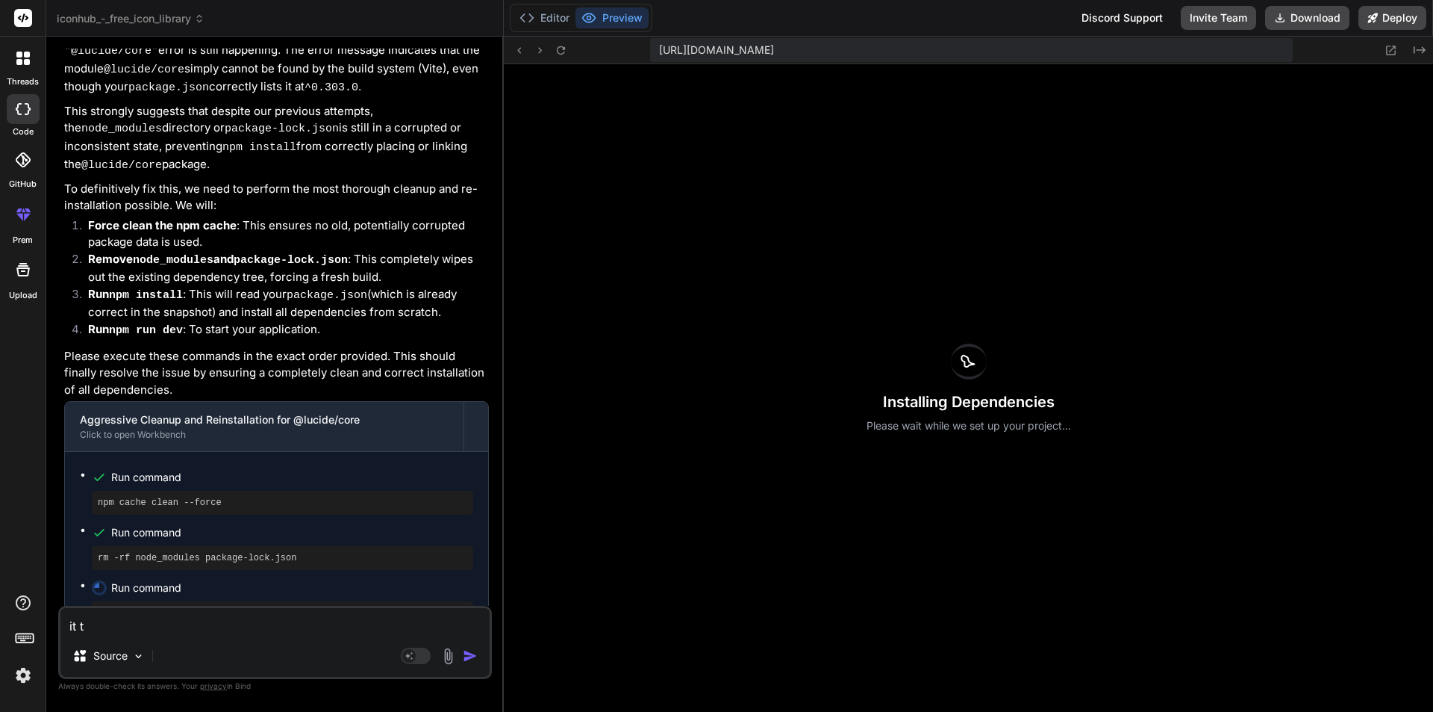
type textarea "x"
type textarea "it tak"
type textarea "x"
type textarea "it taki"
type textarea "x"
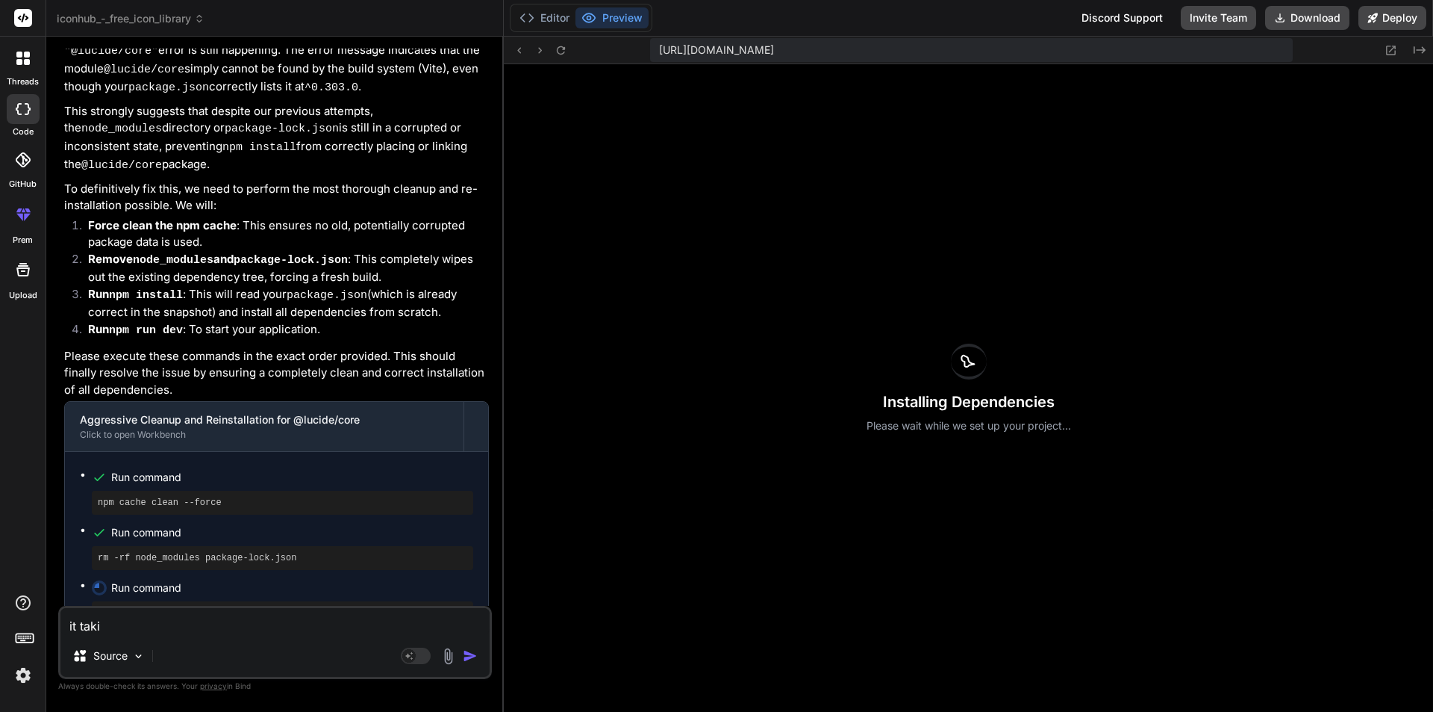
type textarea "it takin"
type textarea "x"
type textarea "it taking"
type textarea "x"
type textarea "it taking"
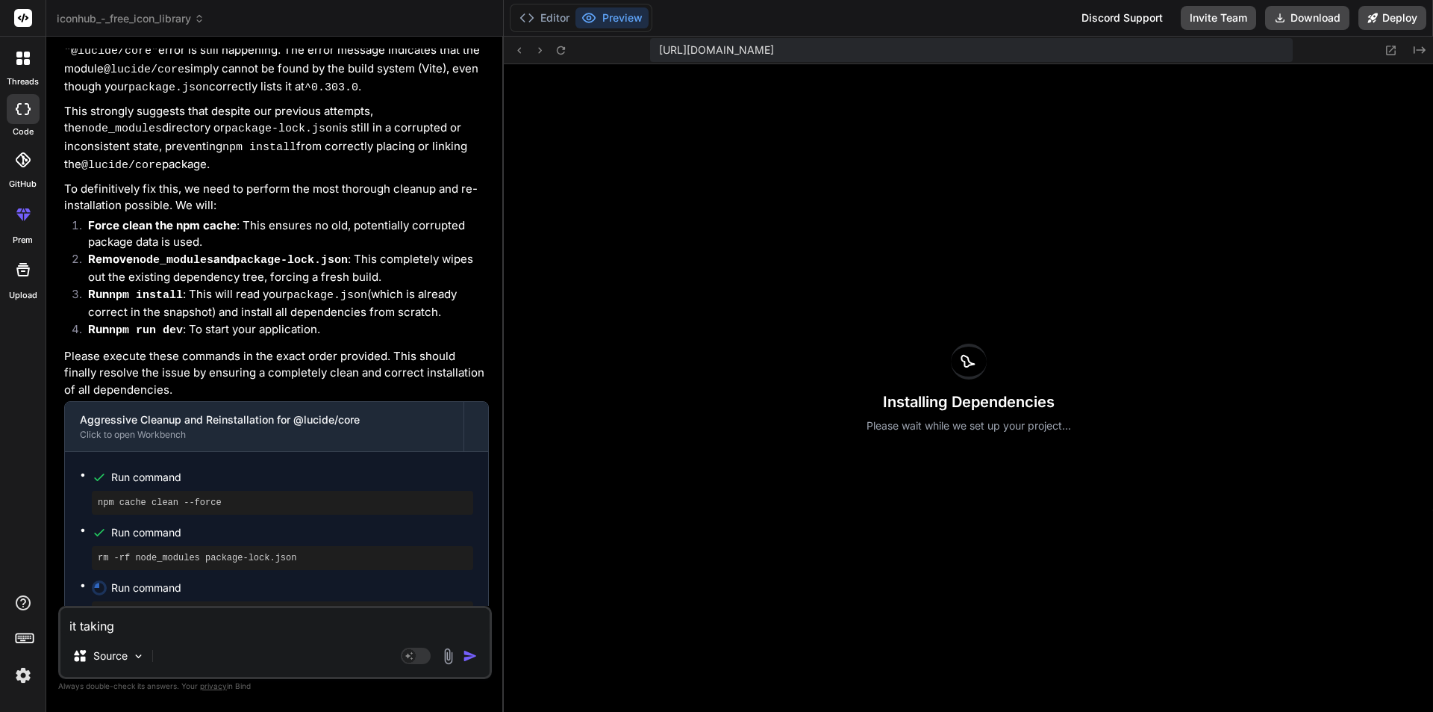
type textarea "x"
type textarea "it taking t"
type textarea "x"
type textarea "it taking to"
type textarea "x"
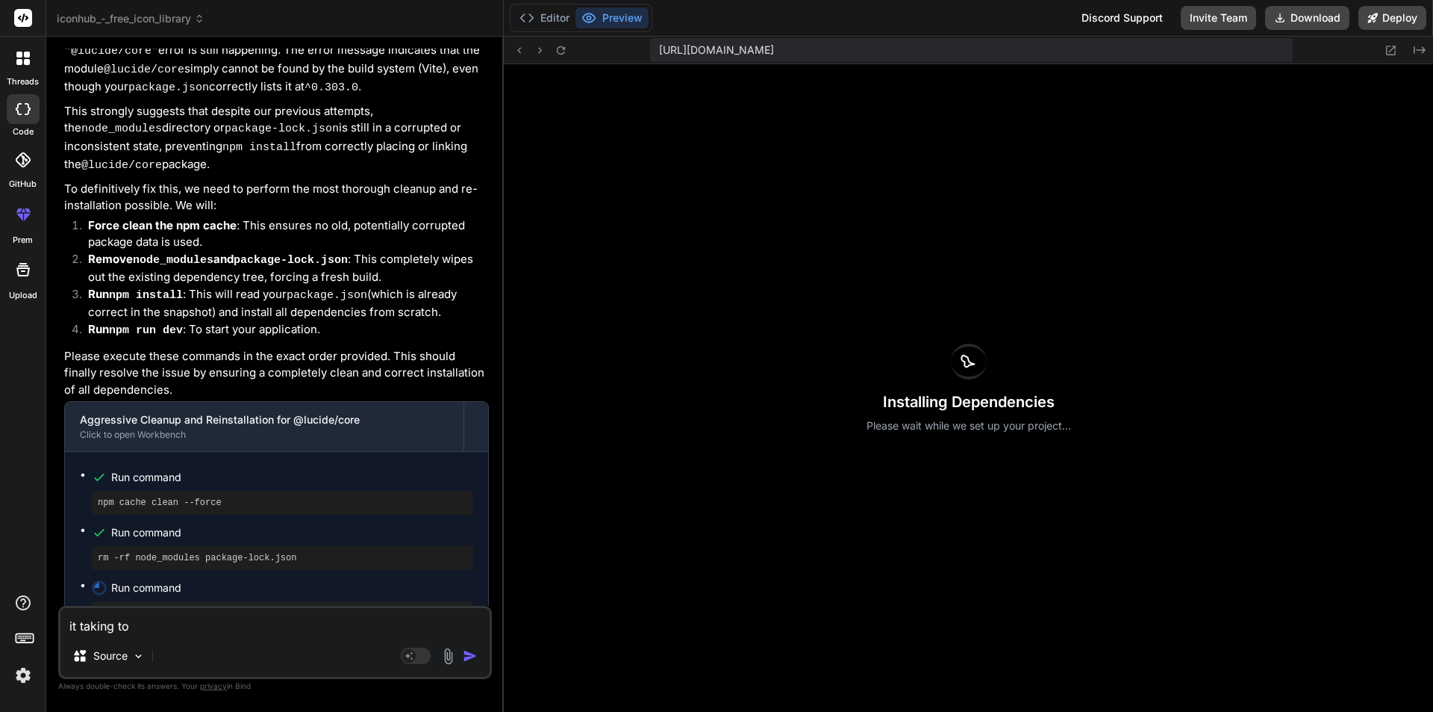
type textarea "it taking too"
type textarea "x"
type textarea "it taking too"
type textarea "x"
type textarea "it taking too m"
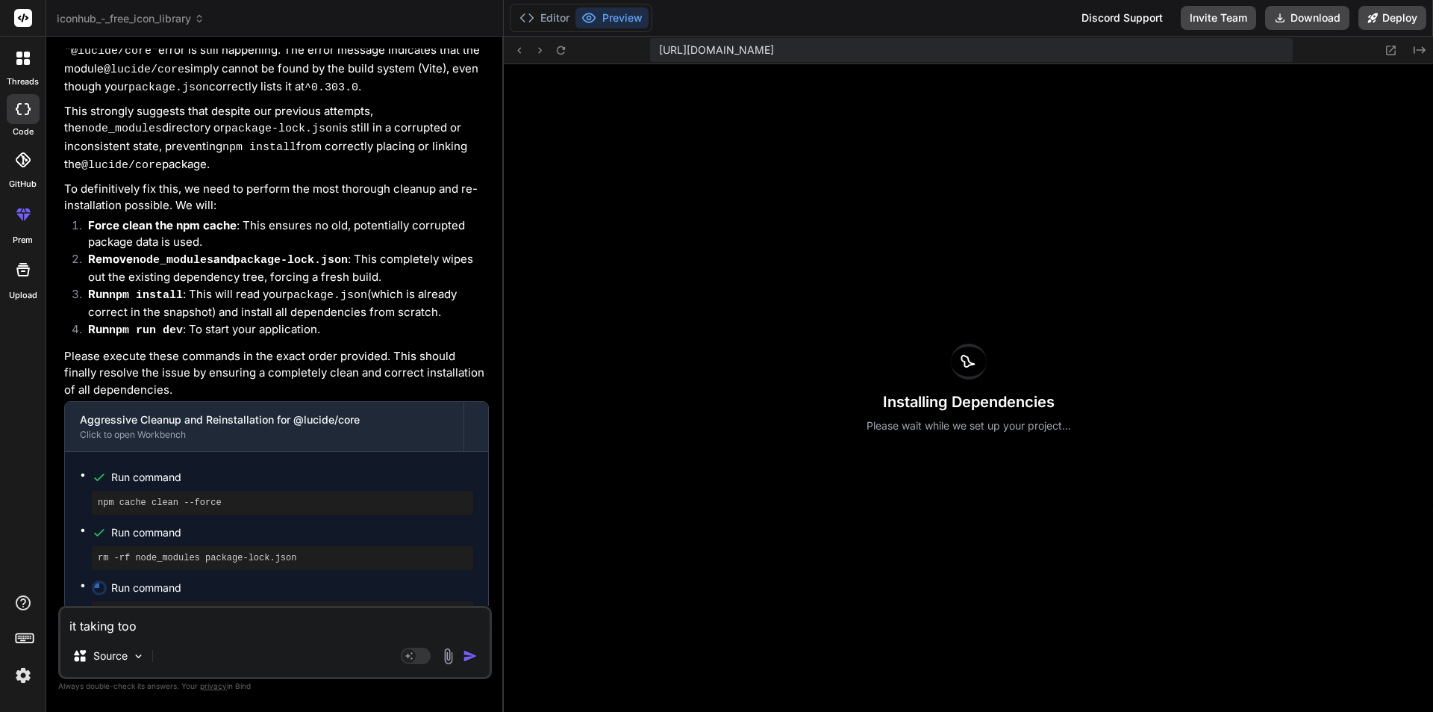
type textarea "x"
type textarea "it taking too mu"
type textarea "x"
type textarea "it taking too muc"
type textarea "x"
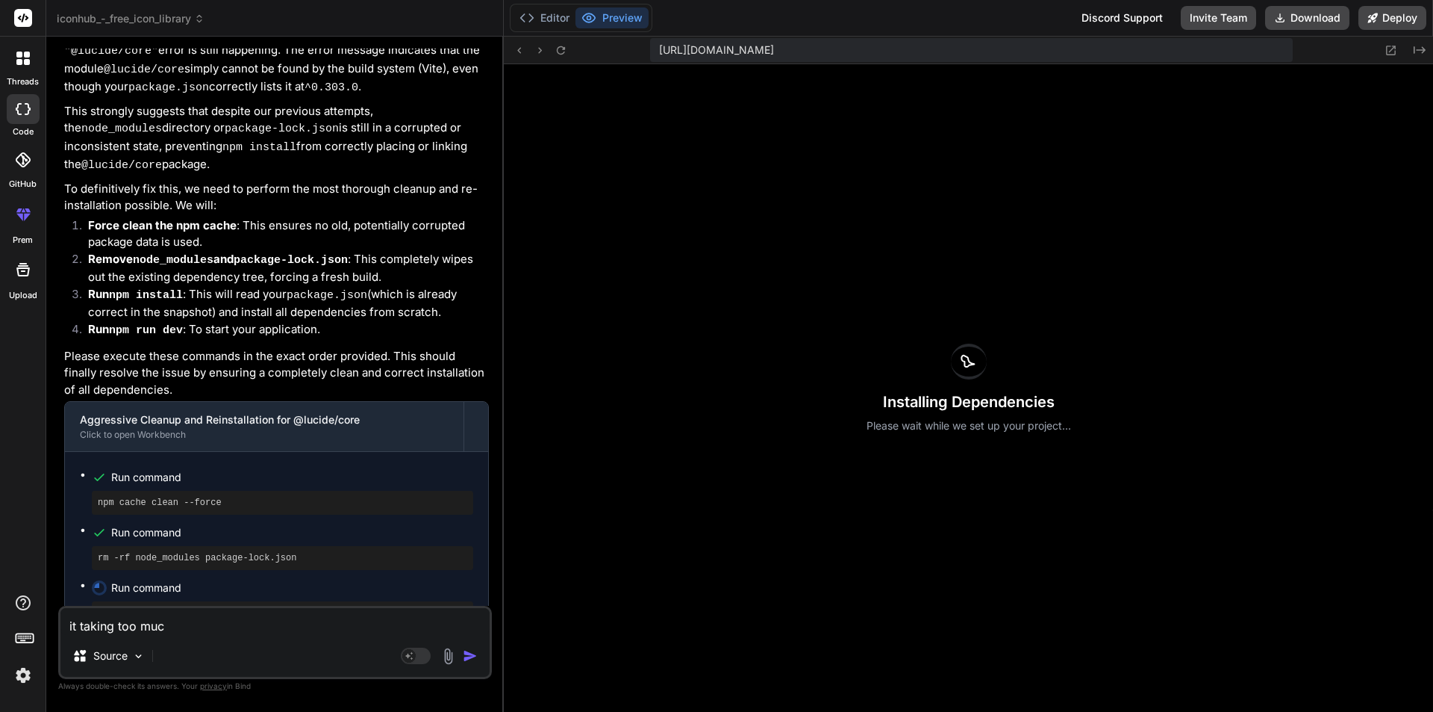
type textarea "it taking too much"
type textarea "x"
type textarea "it taking too much"
type textarea "x"
type textarea "it taking too much t"
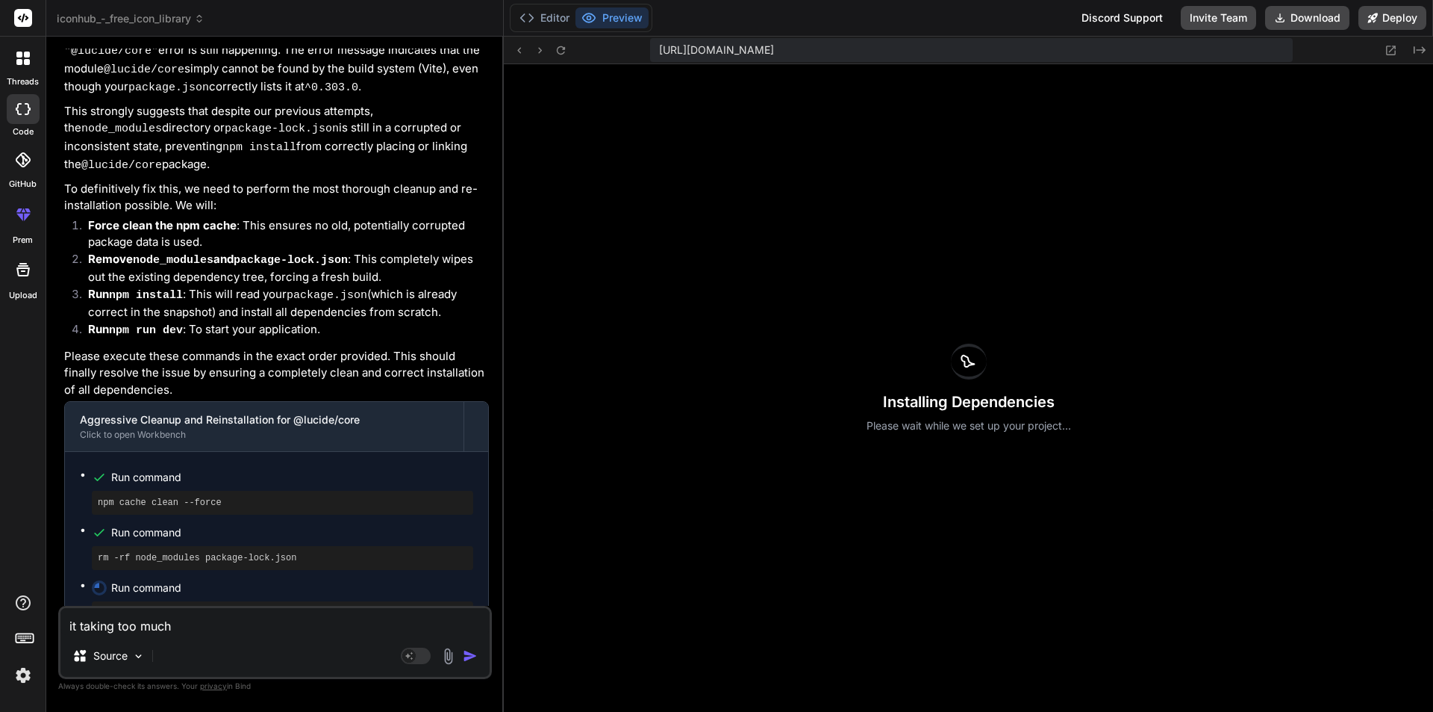
type textarea "x"
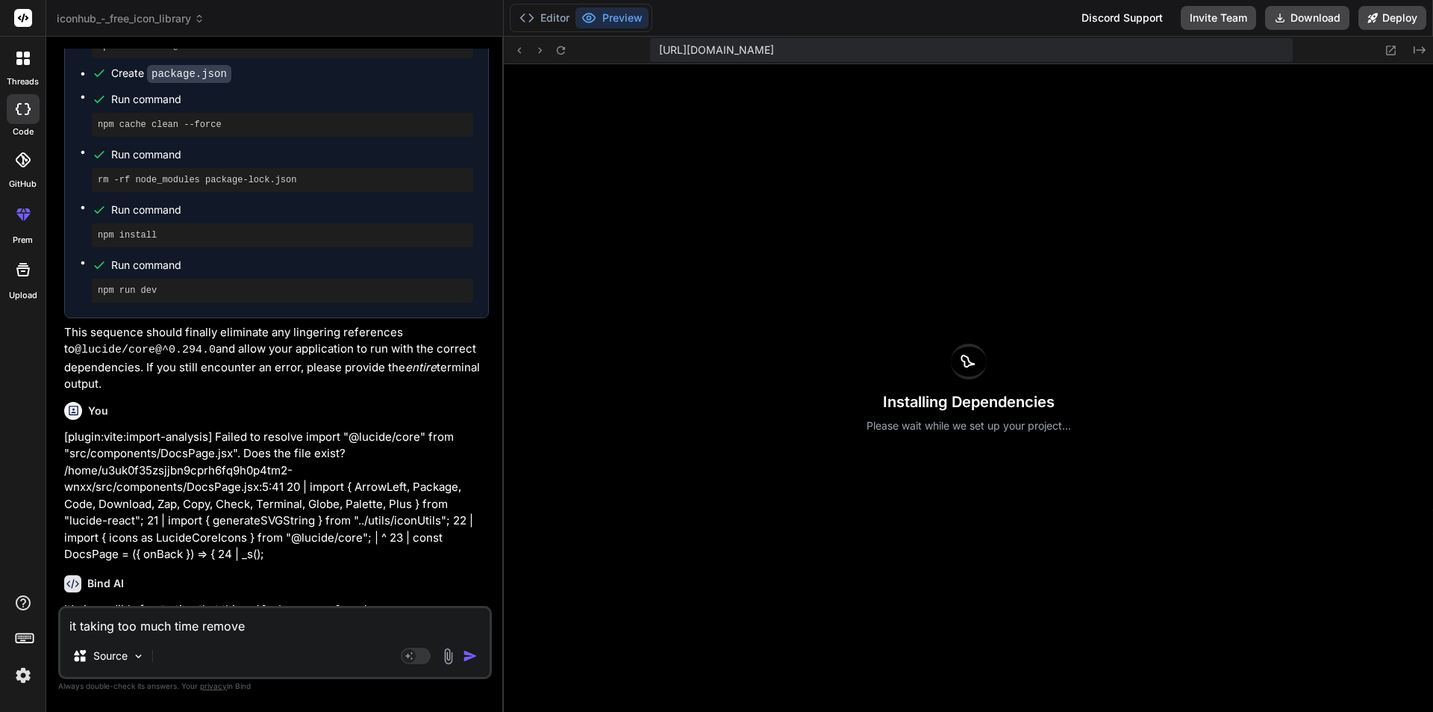
scroll to position [5524, 0]
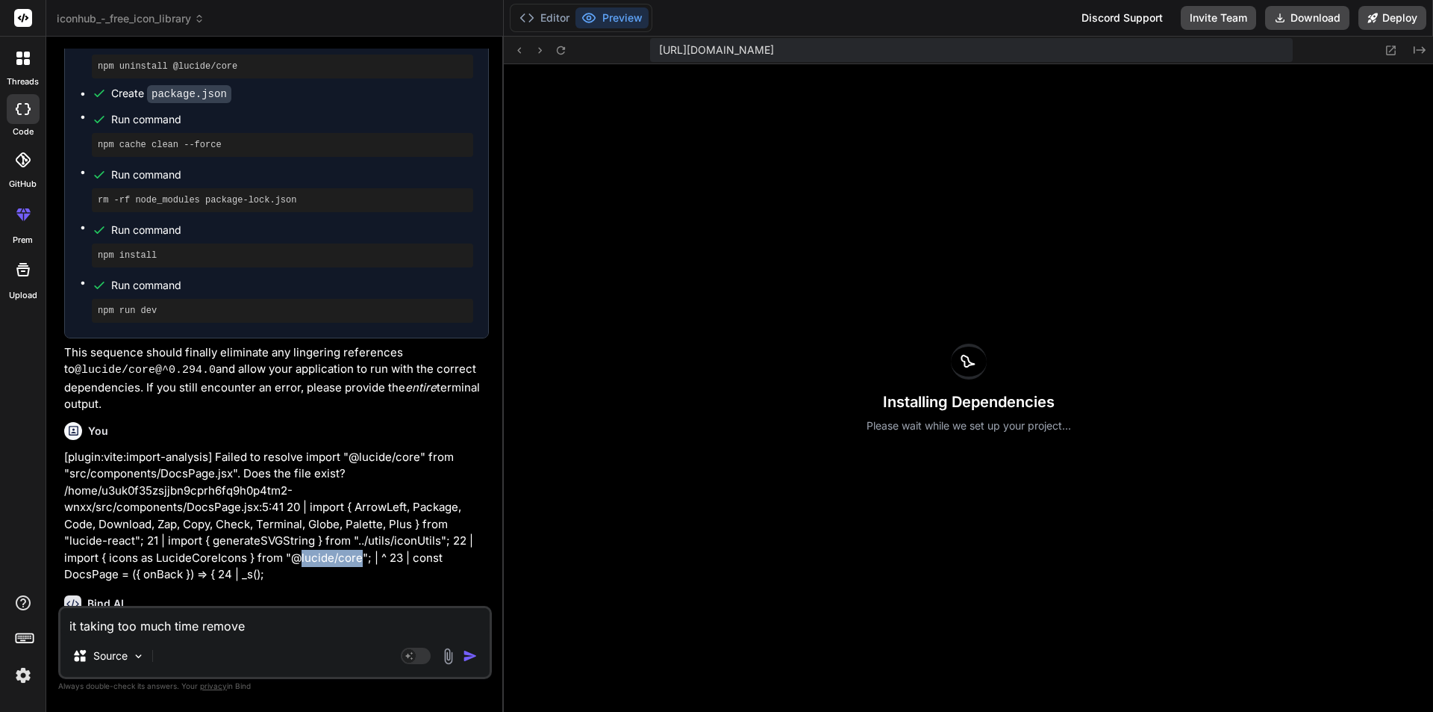
drag, startPoint x: 301, startPoint y: 422, endPoint x: 359, endPoint y: 423, distance: 58.3
click at [359, 449] on p "[plugin:vite:import-analysis] Failed to resolve import "@lucide/core" from "src…" at bounding box center [276, 516] width 425 height 134
copy p "lucide/core"
click at [306, 629] on textarea "it taking too much time remove" at bounding box center [274, 621] width 429 height 27
paste textarea "lucide/core"
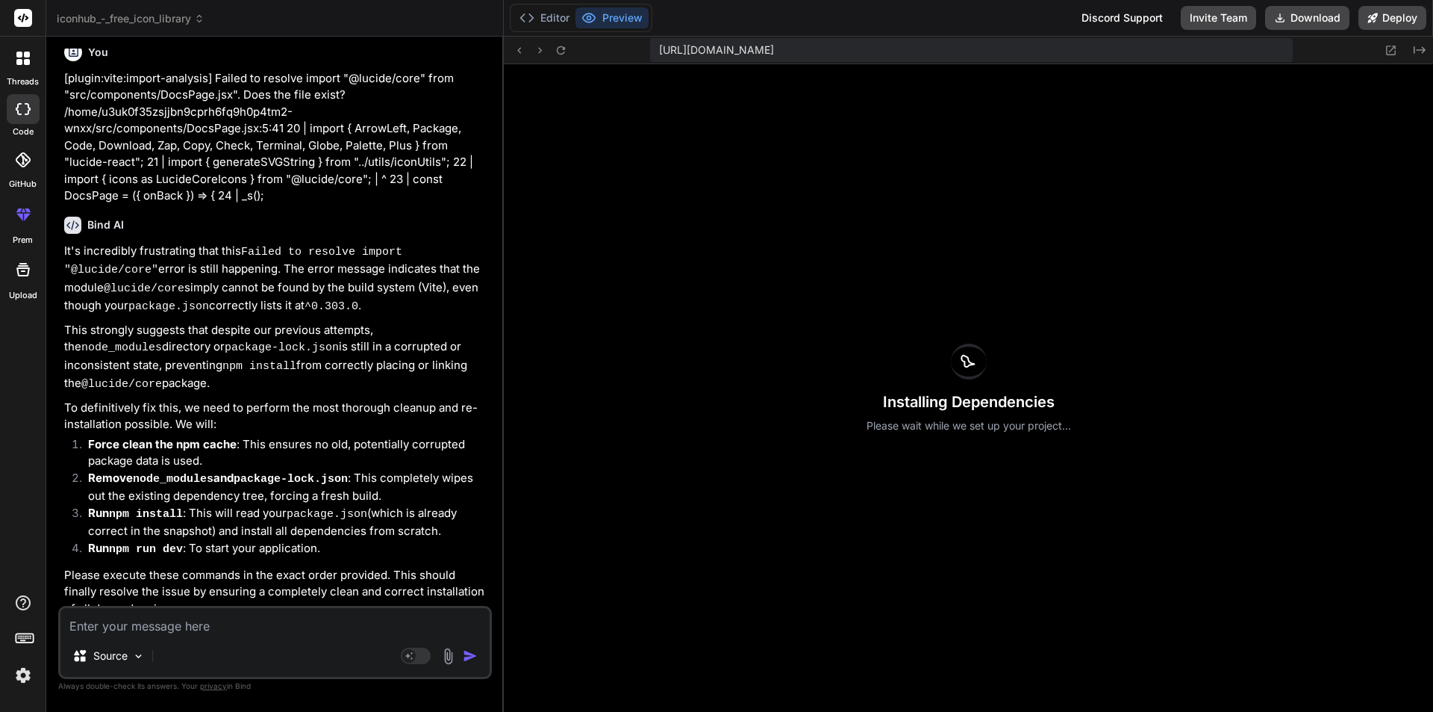
scroll to position [6276, 0]
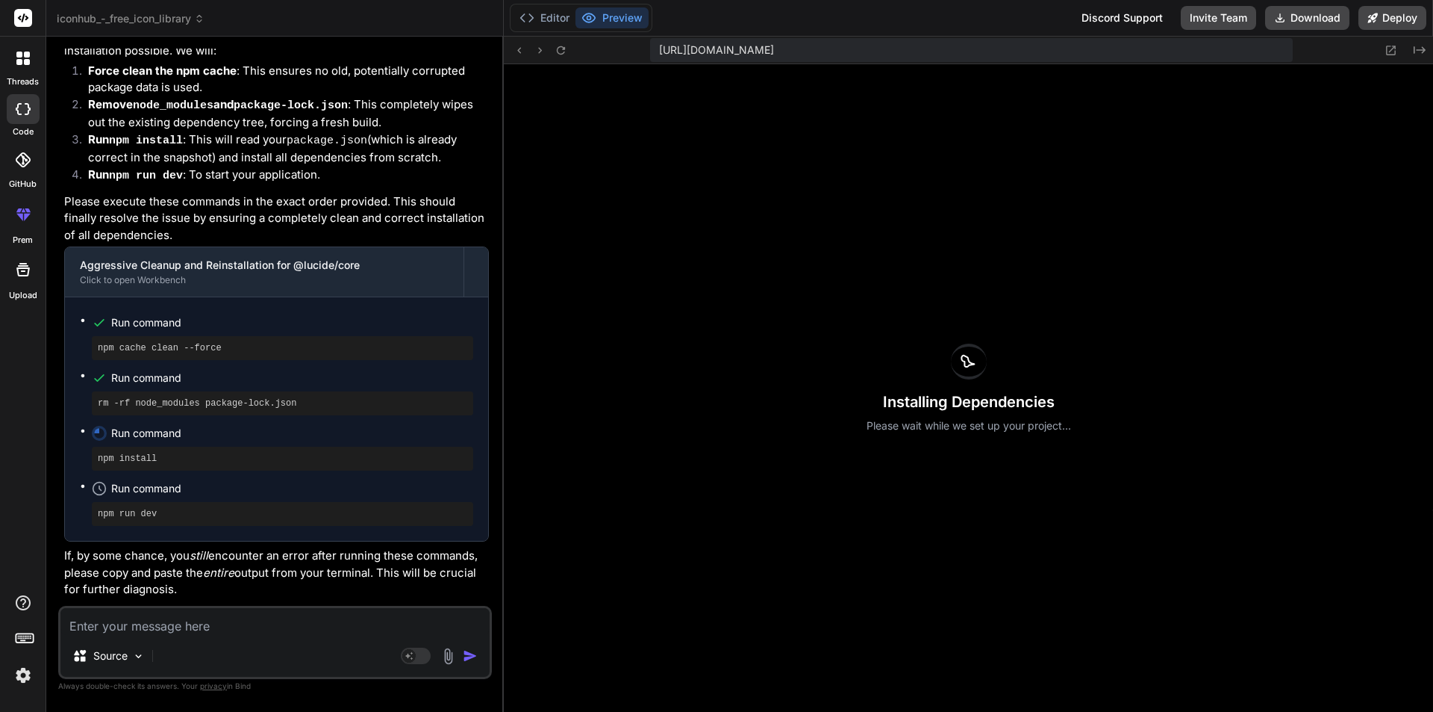
drag, startPoint x: 299, startPoint y: 496, endPoint x: 54, endPoint y: 479, distance: 246.2
click at [54, 479] on div "Bind AI Web Search Created with Pixso. Code Generator You also change website n…" at bounding box center [275, 374] width 458 height 674
copy p "it taking too much time remove lucide/core"
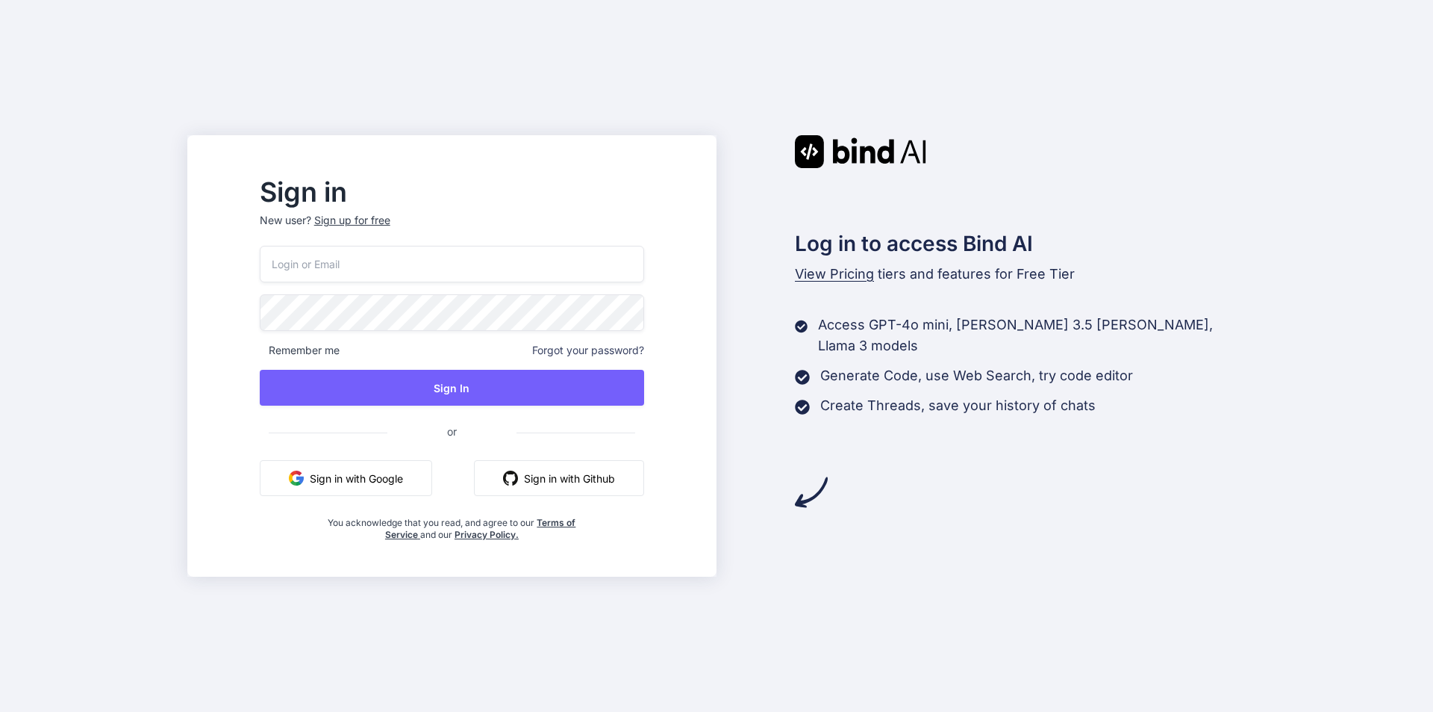
click at [396, 270] on input "email" at bounding box center [452, 264] width 385 height 37
paste input "[EMAIL_ADDRESS][DOMAIN_NAME]"
type input "[EMAIL_ADDRESS][DOMAIN_NAME]"
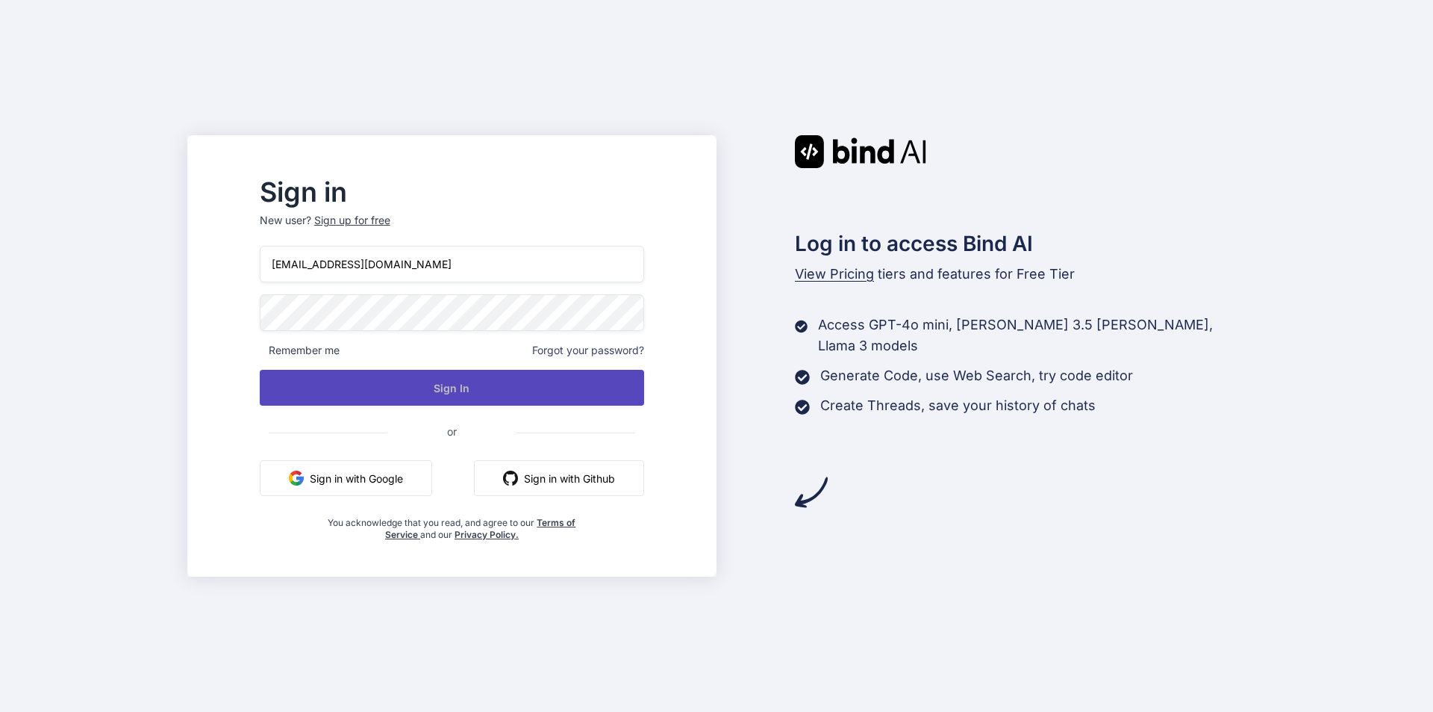
click at [474, 399] on button "Sign In" at bounding box center [452, 388] width 385 height 36
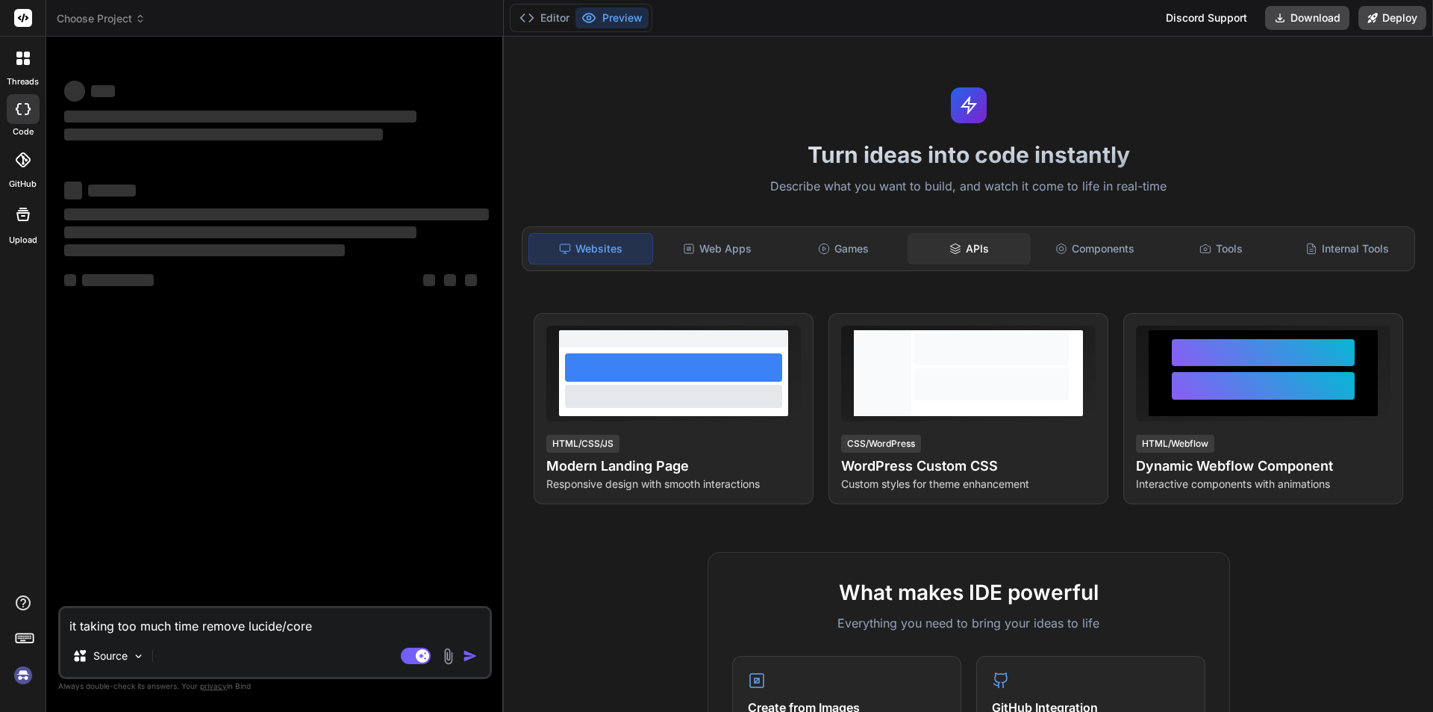
click at [959, 255] on div "APIs" at bounding box center [969, 248] width 123 height 31
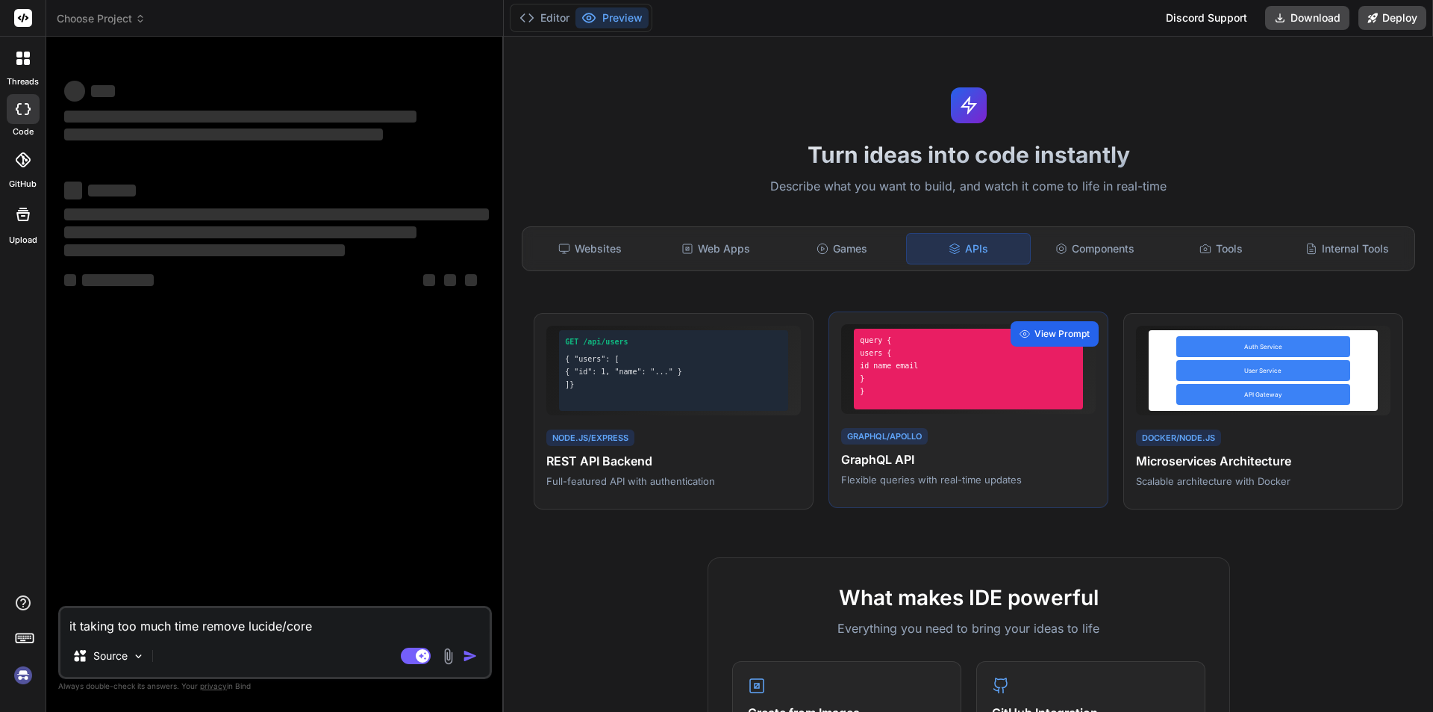
click at [1046, 331] on span "View Prompt" at bounding box center [1062, 333] width 55 height 13
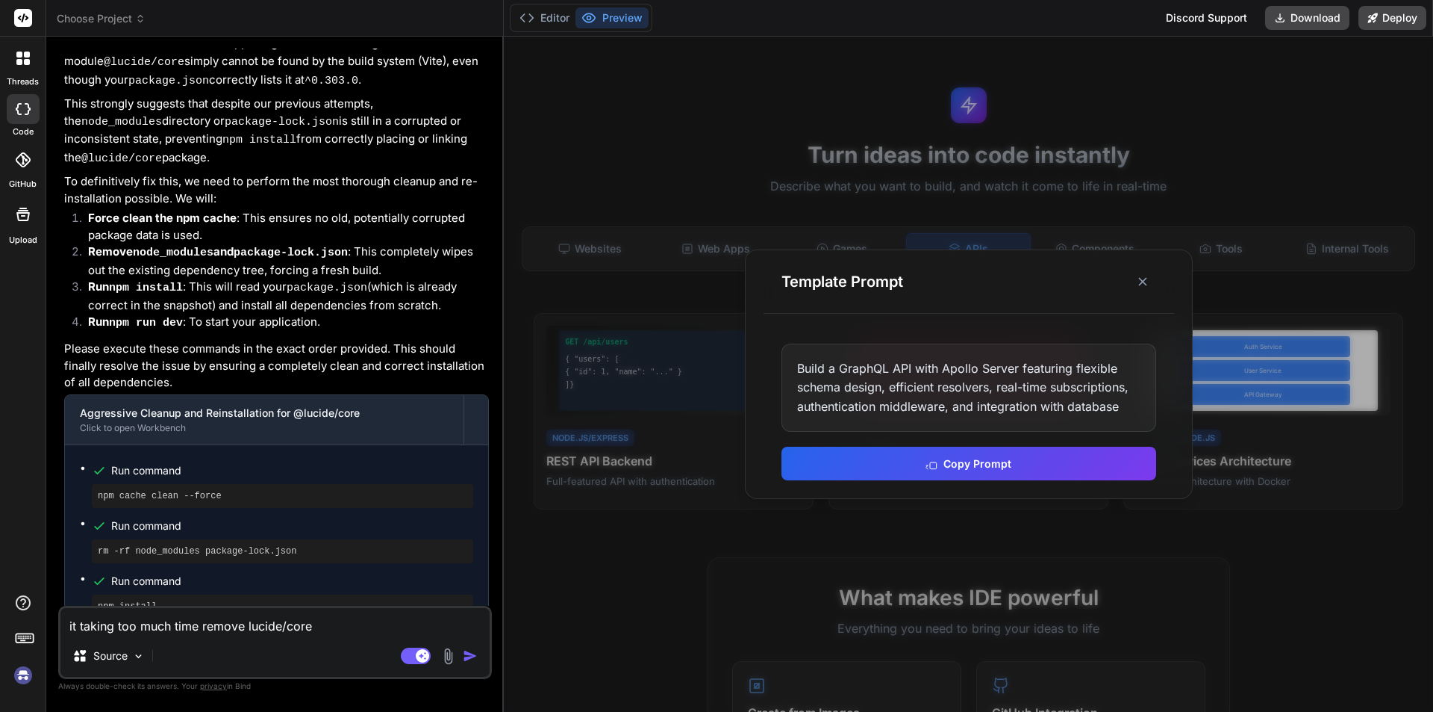
scroll to position [3814, 0]
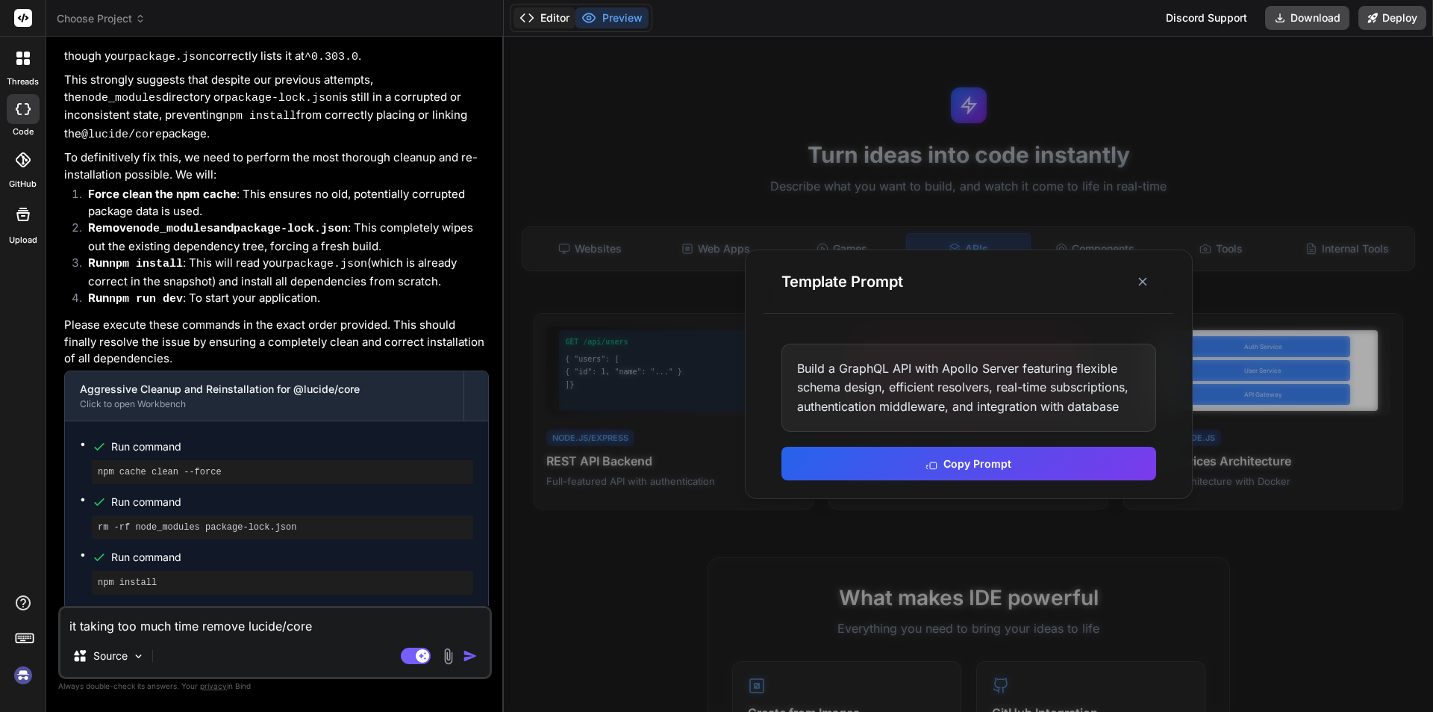
click at [555, 16] on button "Editor" at bounding box center [545, 17] width 62 height 21
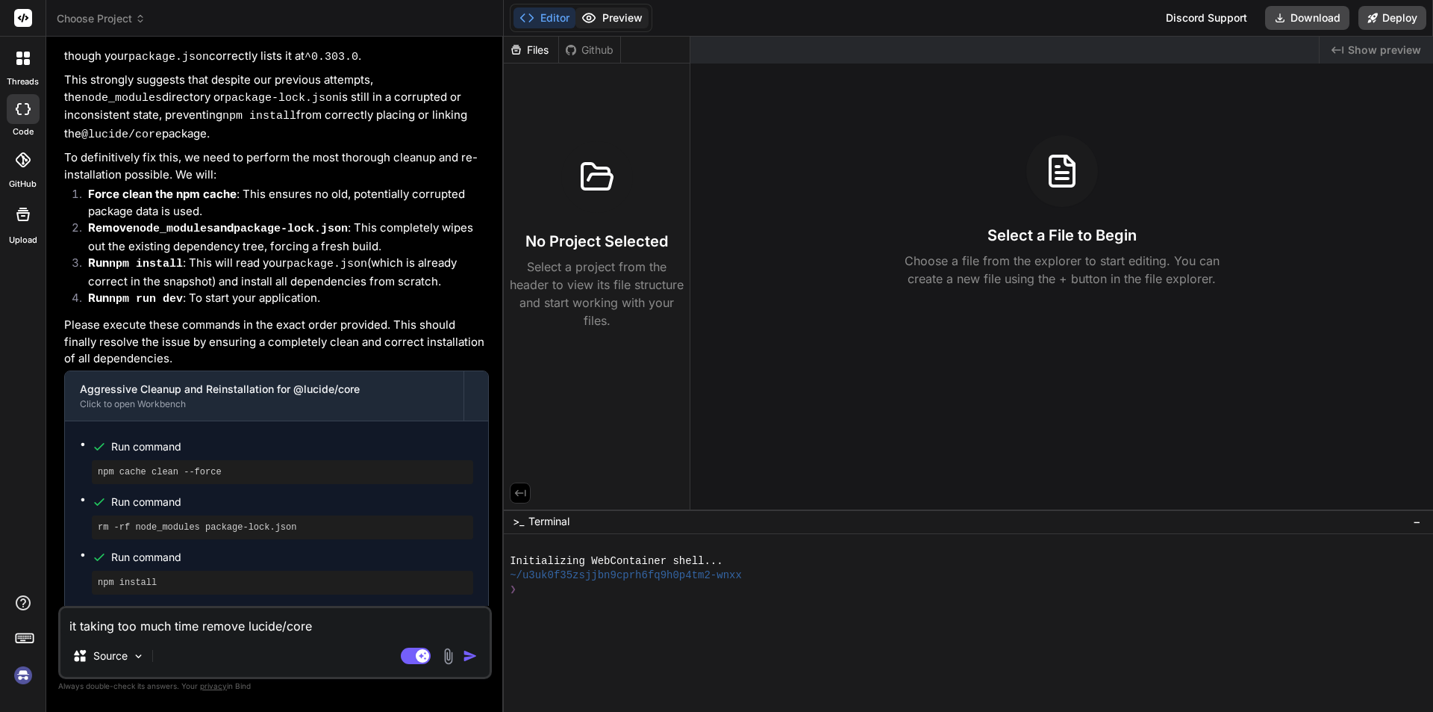
click at [602, 14] on button "Preview" at bounding box center [612, 17] width 73 height 21
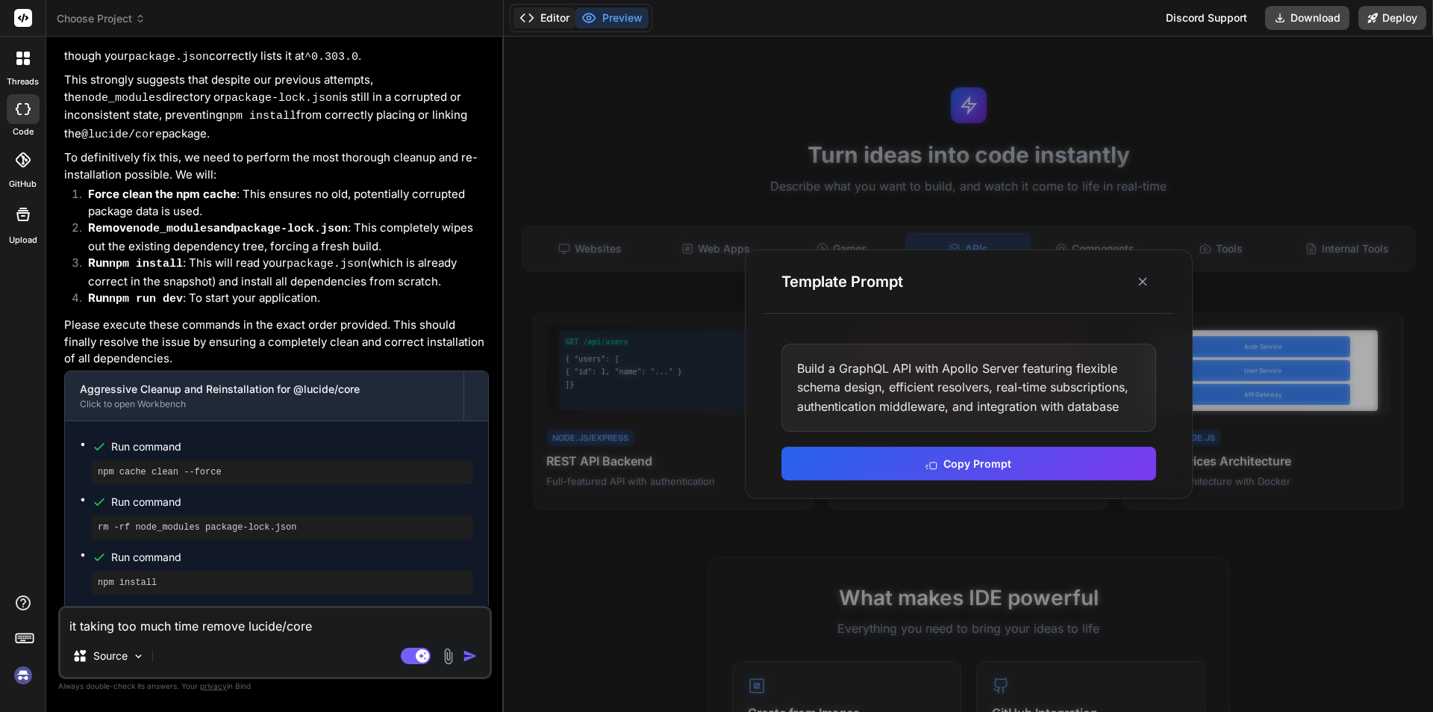
click at [556, 22] on button "Editor" at bounding box center [545, 17] width 62 height 21
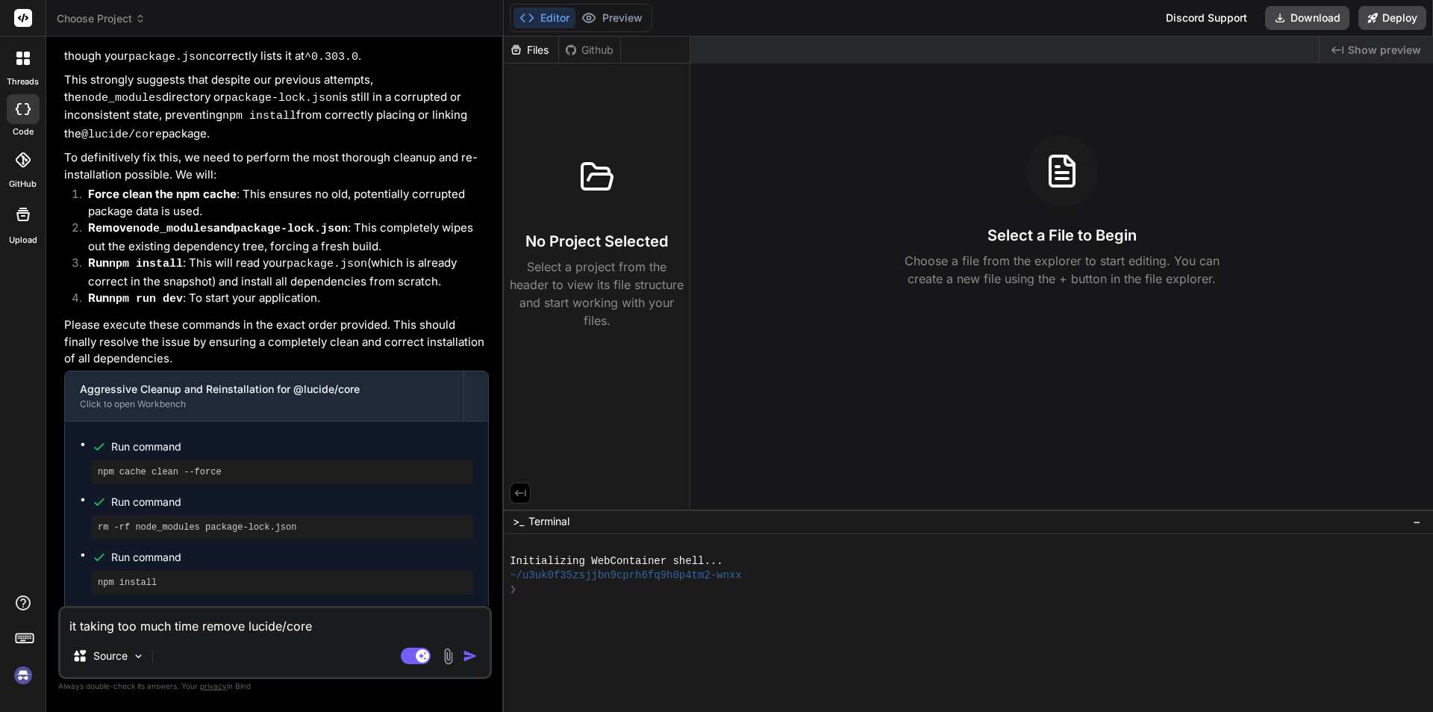
click at [474, 653] on img "button" at bounding box center [470, 655] width 15 height 15
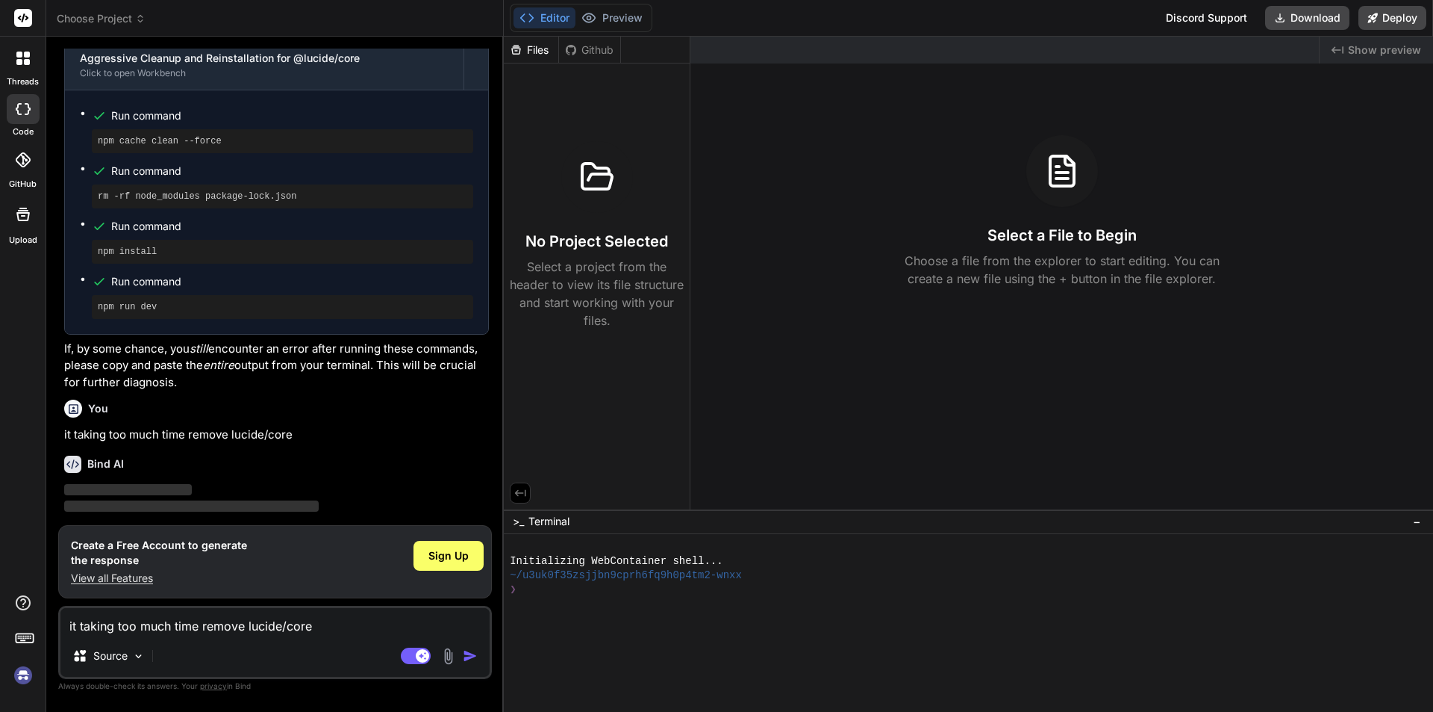
scroll to position [4145, 0]
click at [626, 20] on button "Preview" at bounding box center [612, 17] width 73 height 21
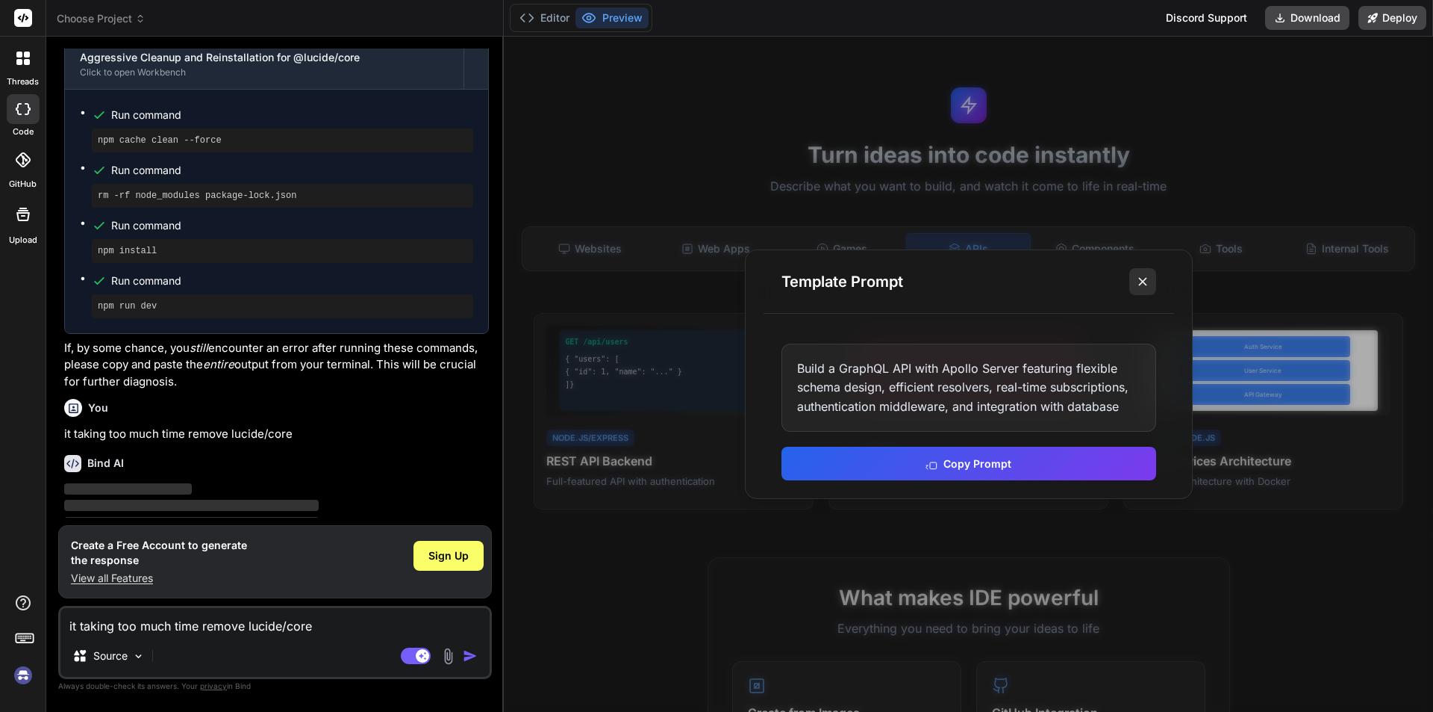
click at [1148, 278] on icon at bounding box center [1143, 281] width 15 height 15
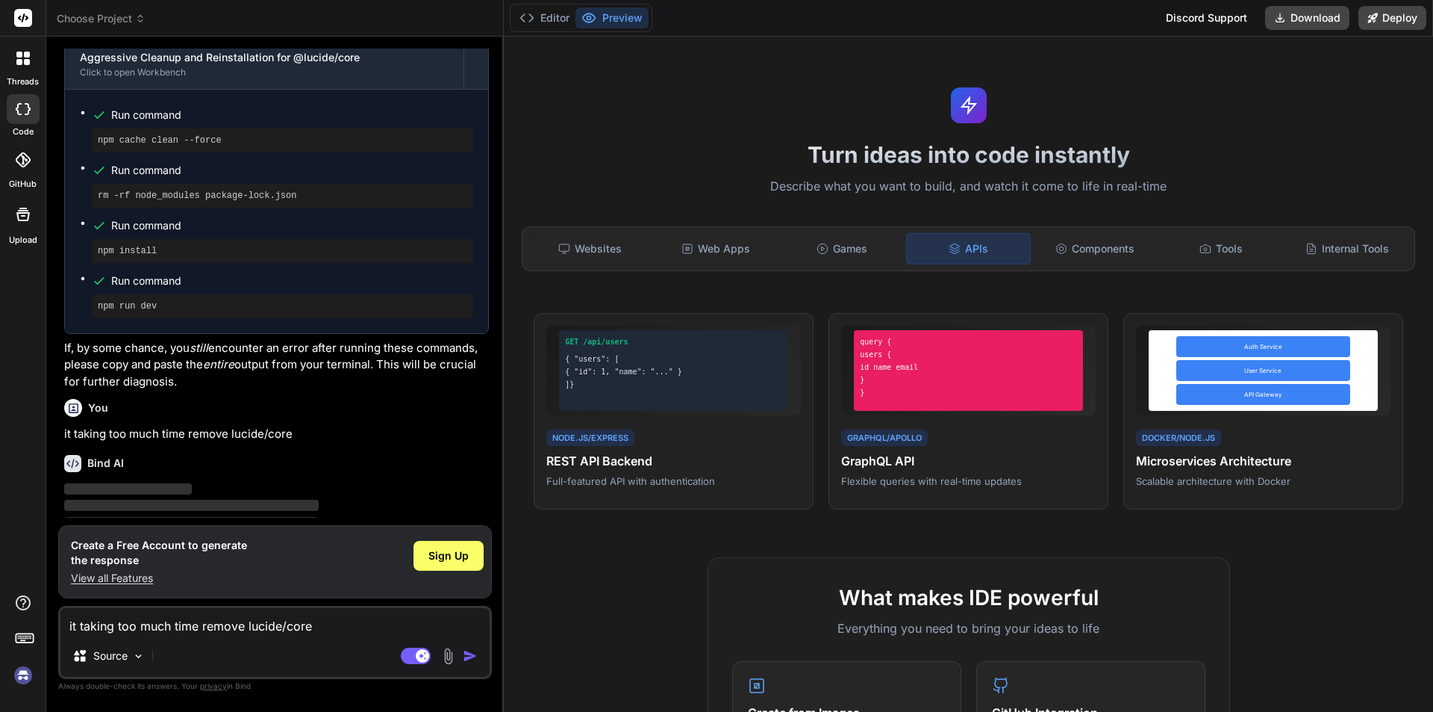
click at [11, 677] on img at bounding box center [22, 674] width 25 height 25
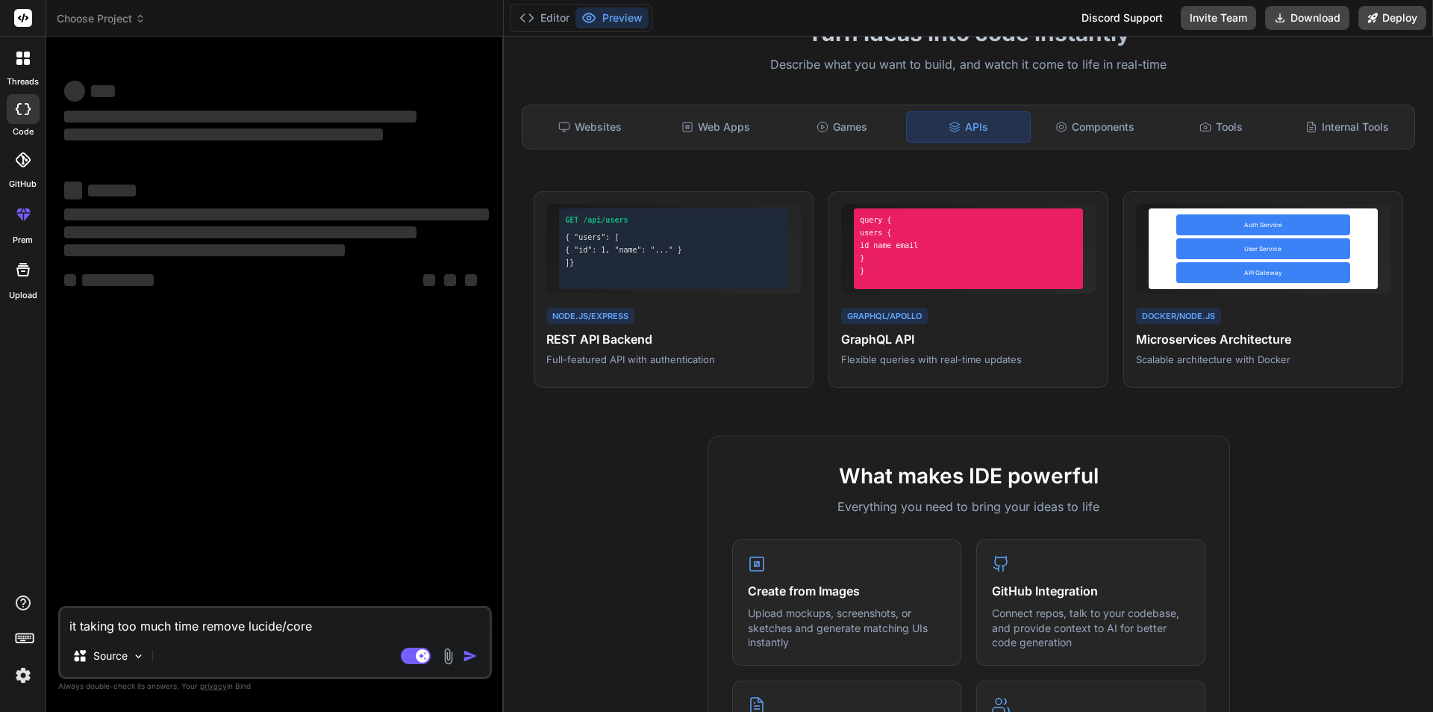
scroll to position [0, 0]
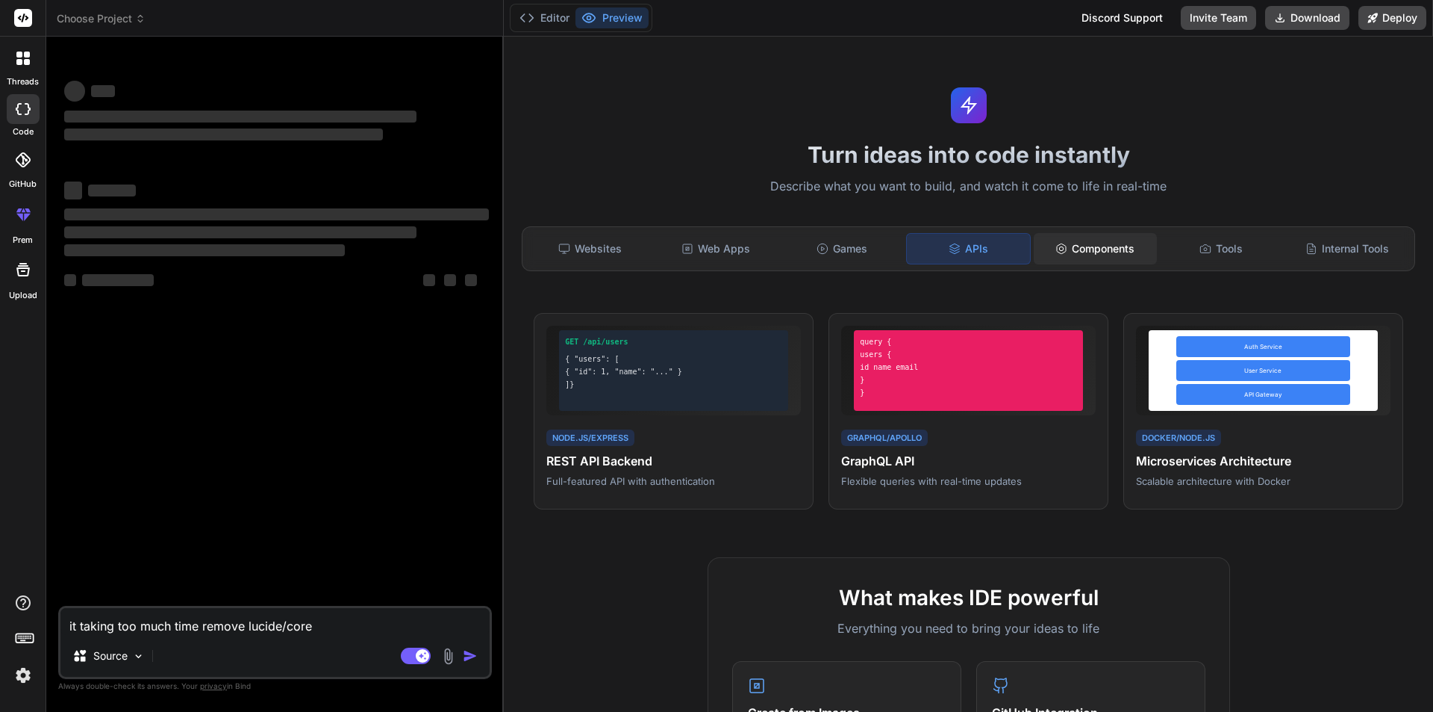
click at [1096, 249] on div "Components" at bounding box center [1095, 248] width 123 height 31
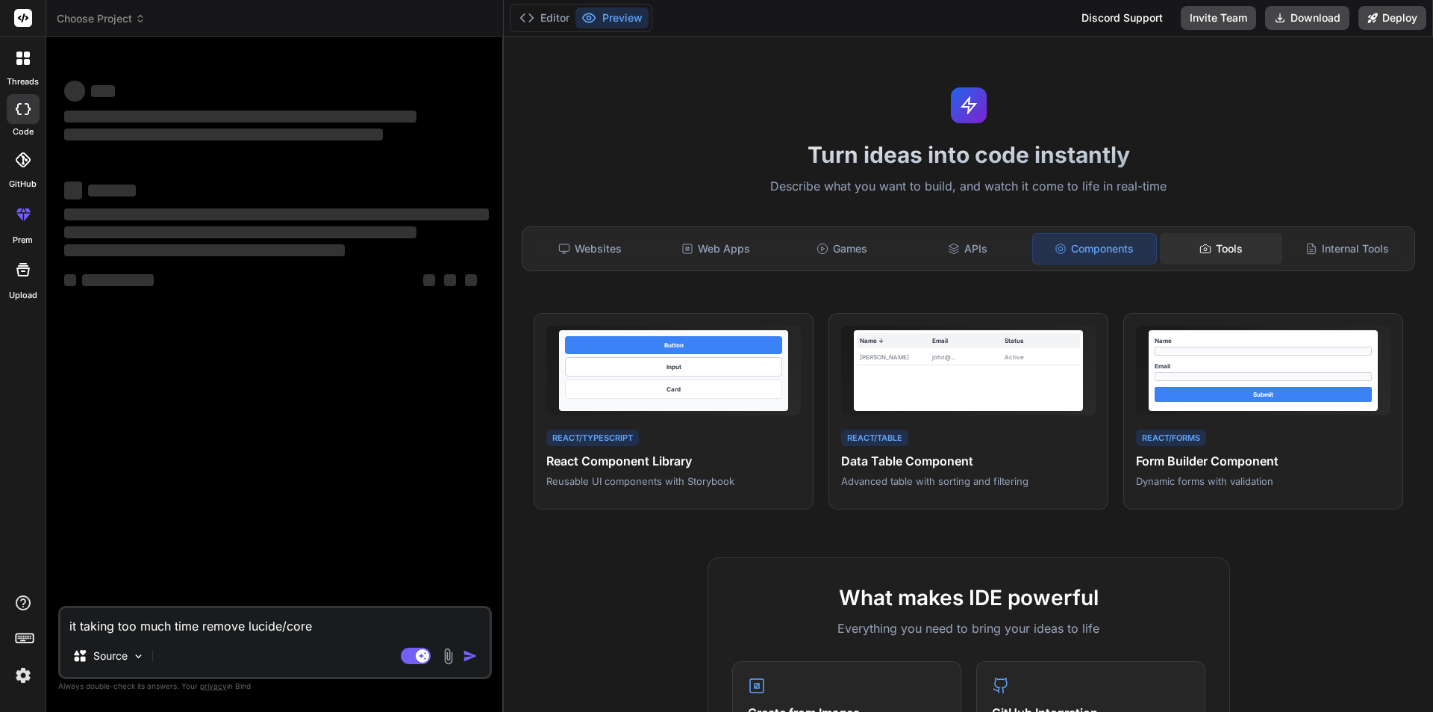
click at [1208, 251] on div "Tools" at bounding box center [1221, 248] width 123 height 31
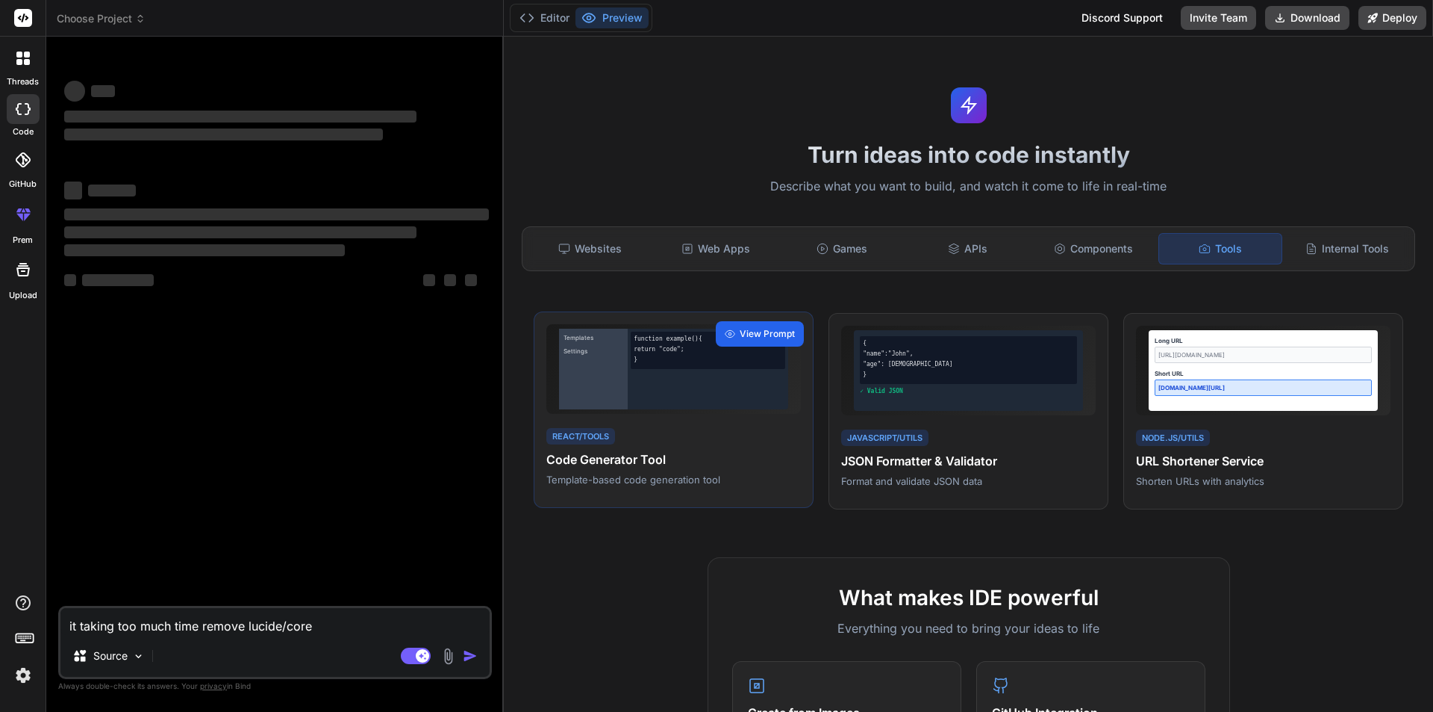
click at [753, 327] on span "View Prompt" at bounding box center [767, 333] width 55 height 13
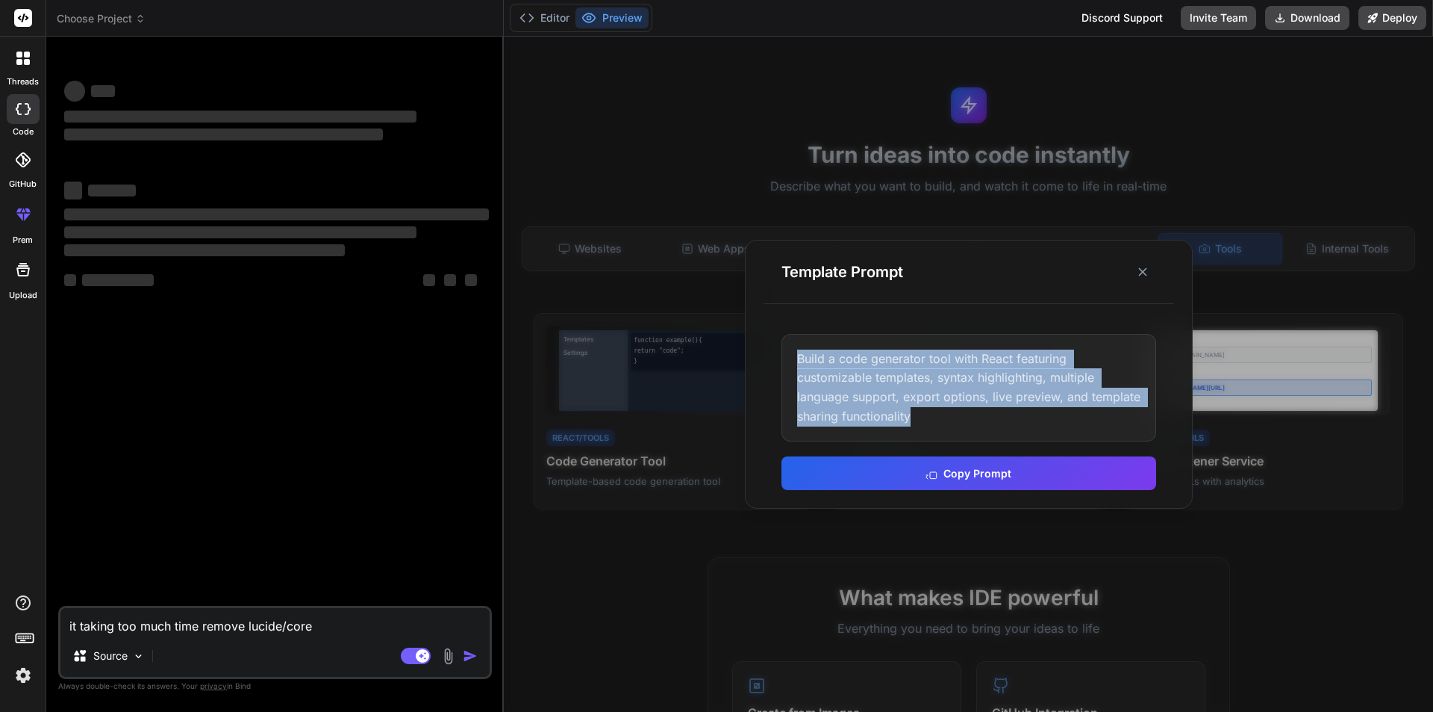
drag, startPoint x: 934, startPoint y: 418, endPoint x: 788, endPoint y: 355, distance: 158.8
click at [788, 355] on div "Build a code generator tool with React featuring customizable templates, syntax…" at bounding box center [969, 388] width 375 height 108
copy div "Build a code generator tool with React featuring customizable templates, syntax…"
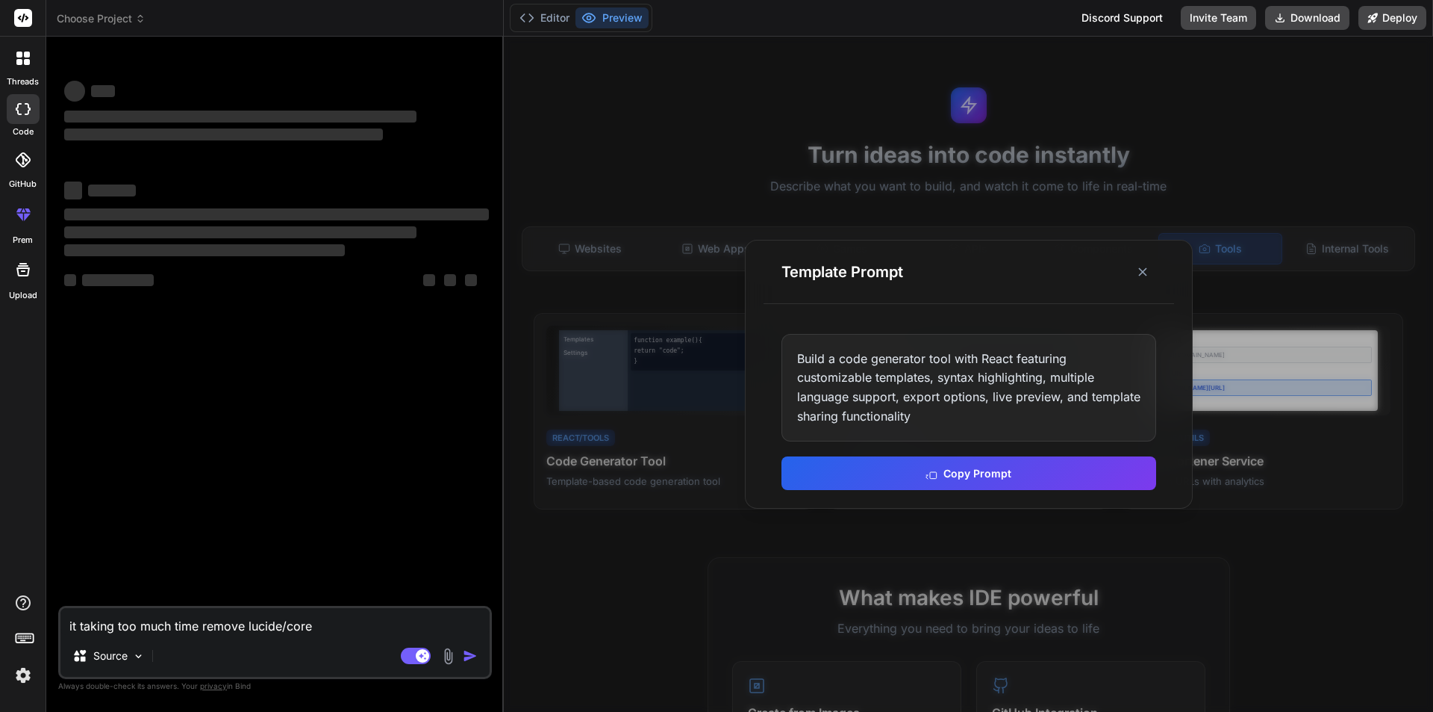
click at [786, 591] on div at bounding box center [969, 374] width 930 height 675
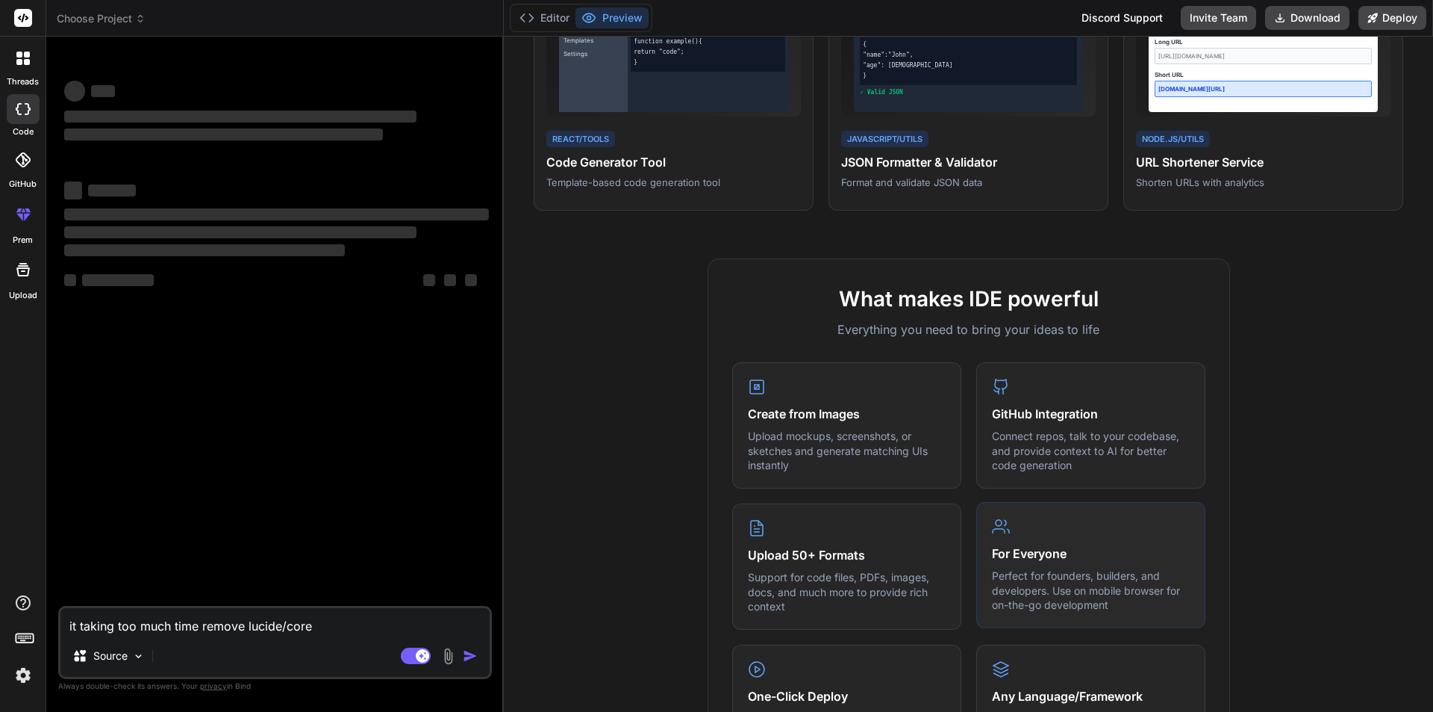
scroll to position [75, 0]
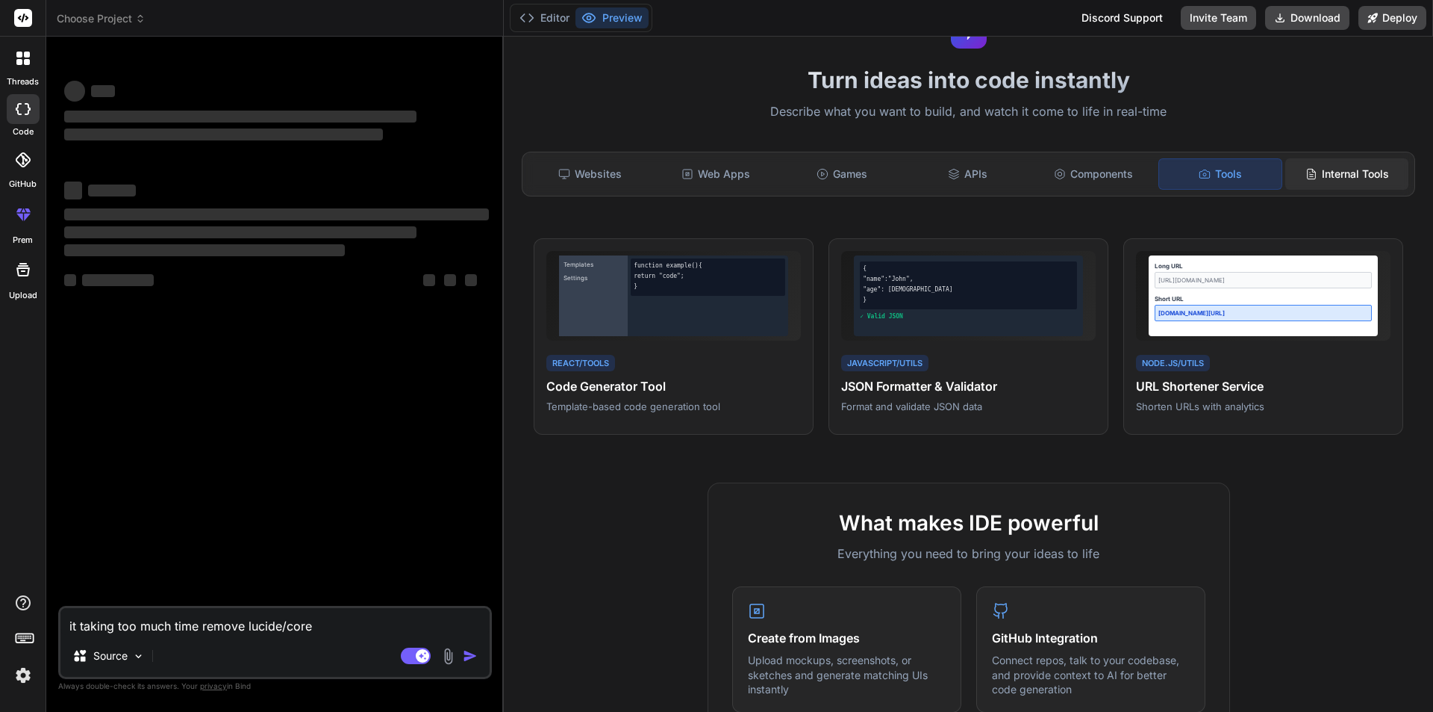
click at [1337, 163] on div "Internal Tools" at bounding box center [1347, 173] width 123 height 31
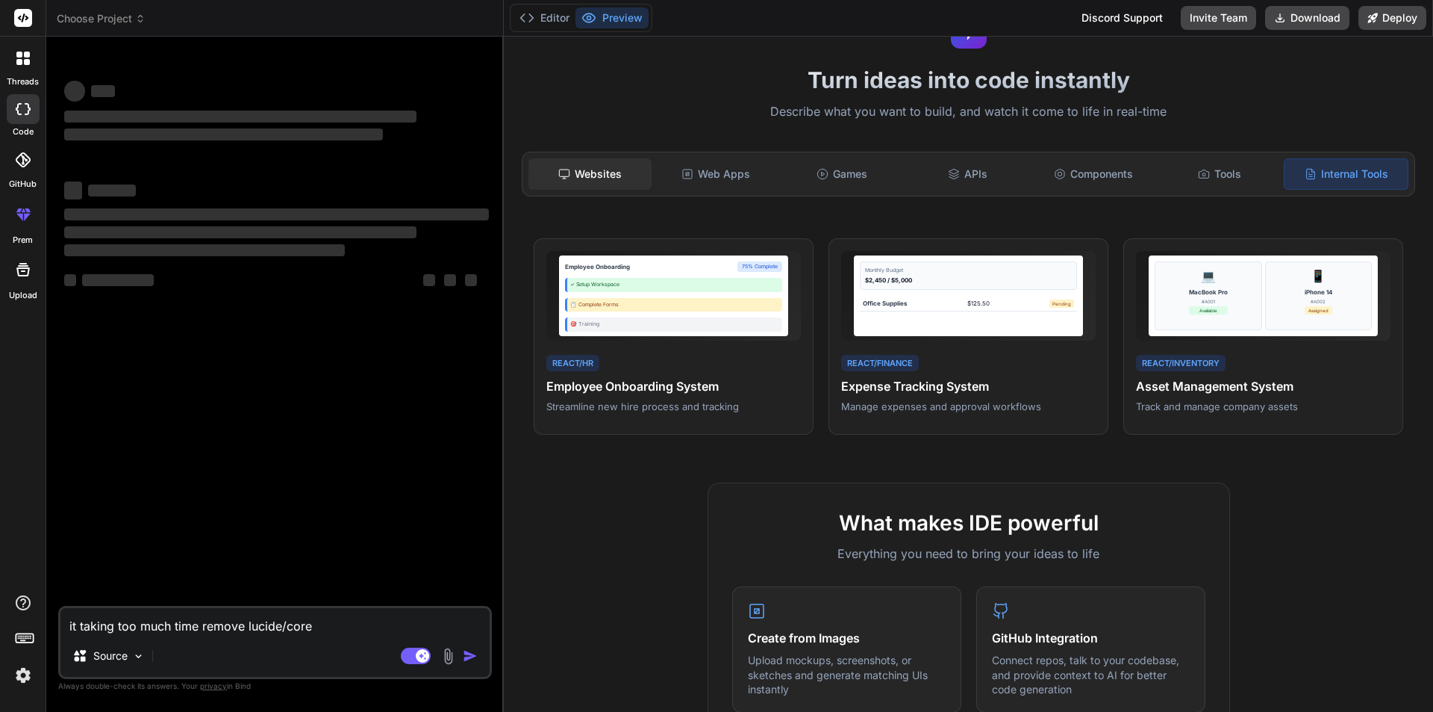
click at [581, 182] on div "Websites" at bounding box center [590, 173] width 123 height 31
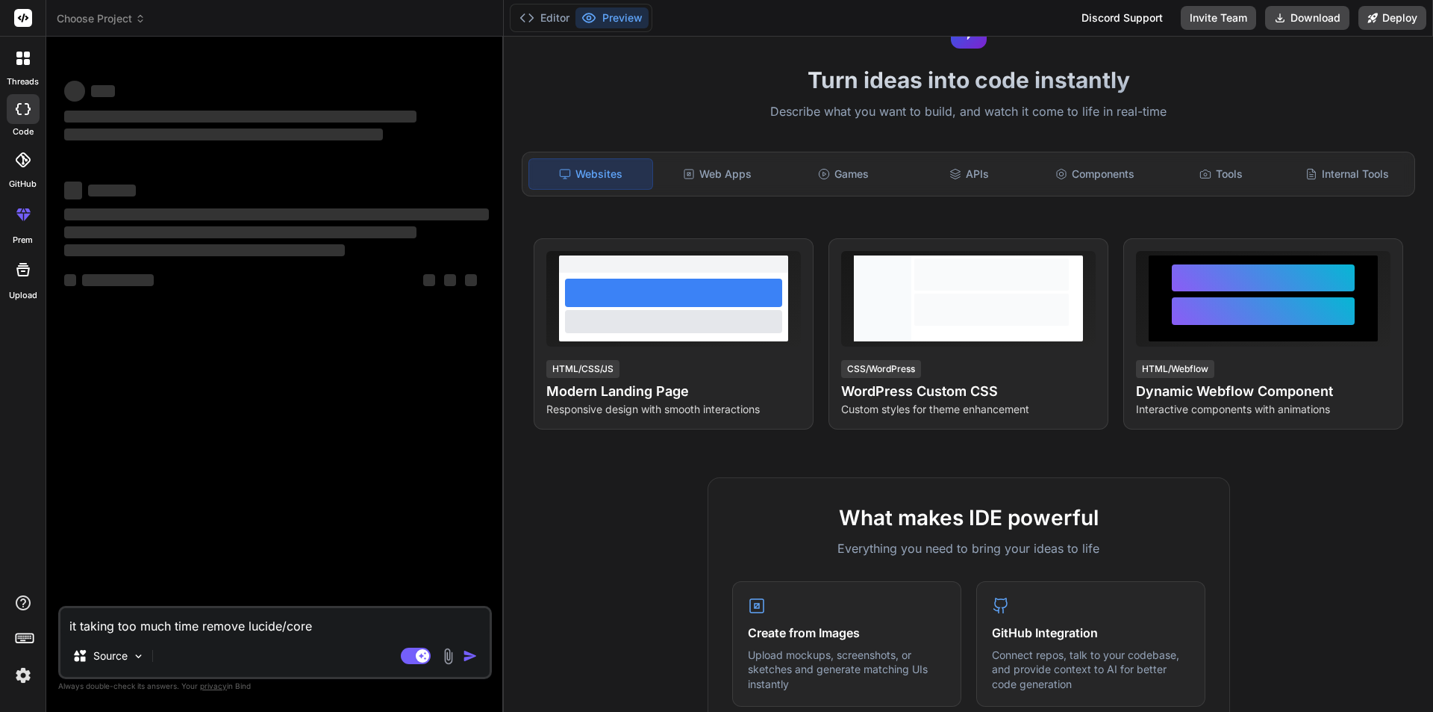
click at [27, 72] on div at bounding box center [22, 58] width 31 height 31
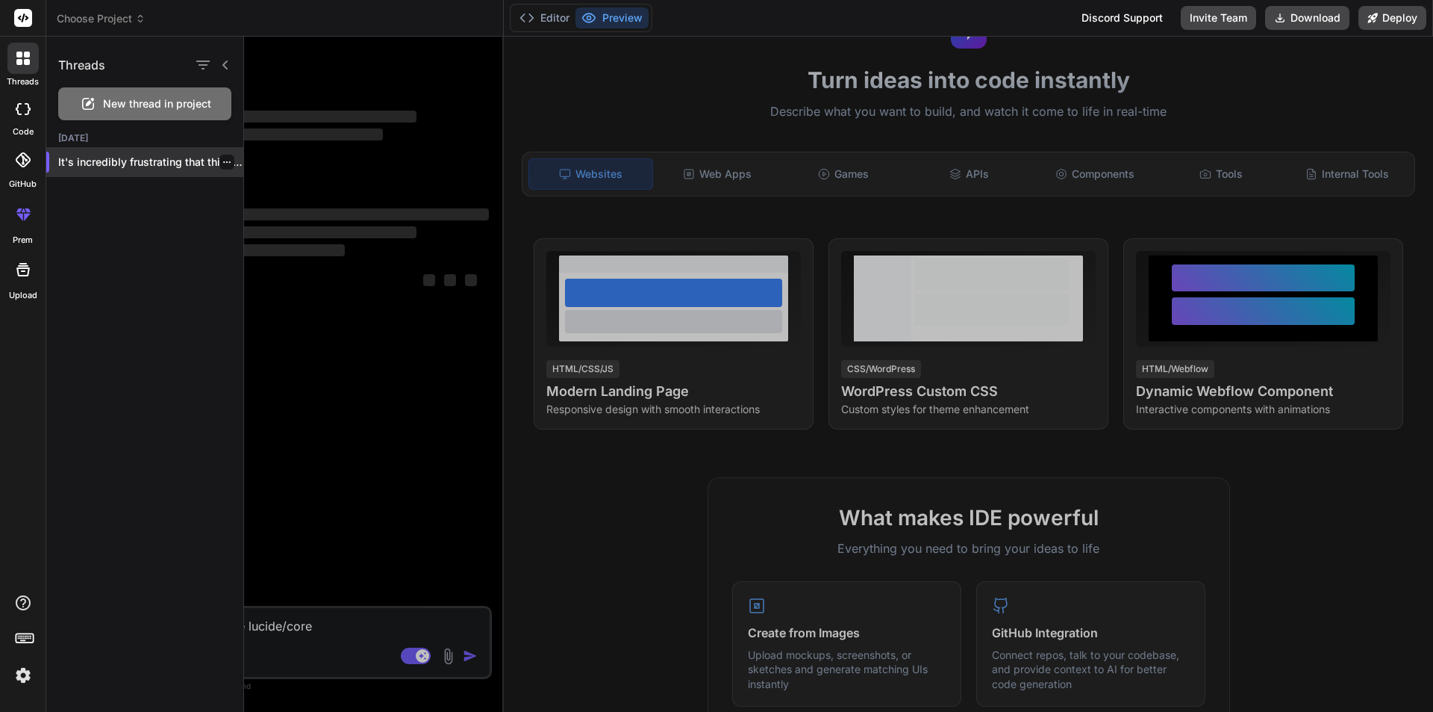
click at [140, 168] on p "It's incredibly frustrating that this `Failed to..." at bounding box center [150, 162] width 185 height 15
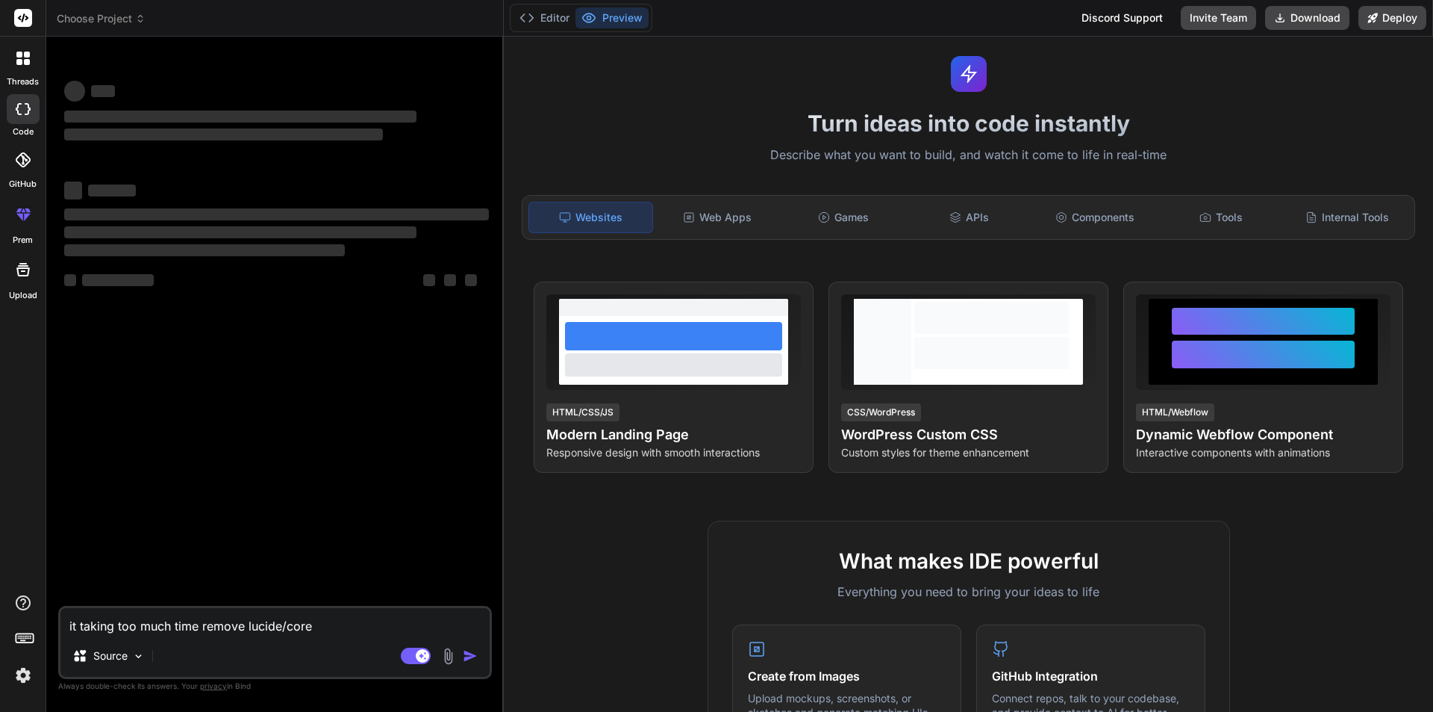
scroll to position [0, 0]
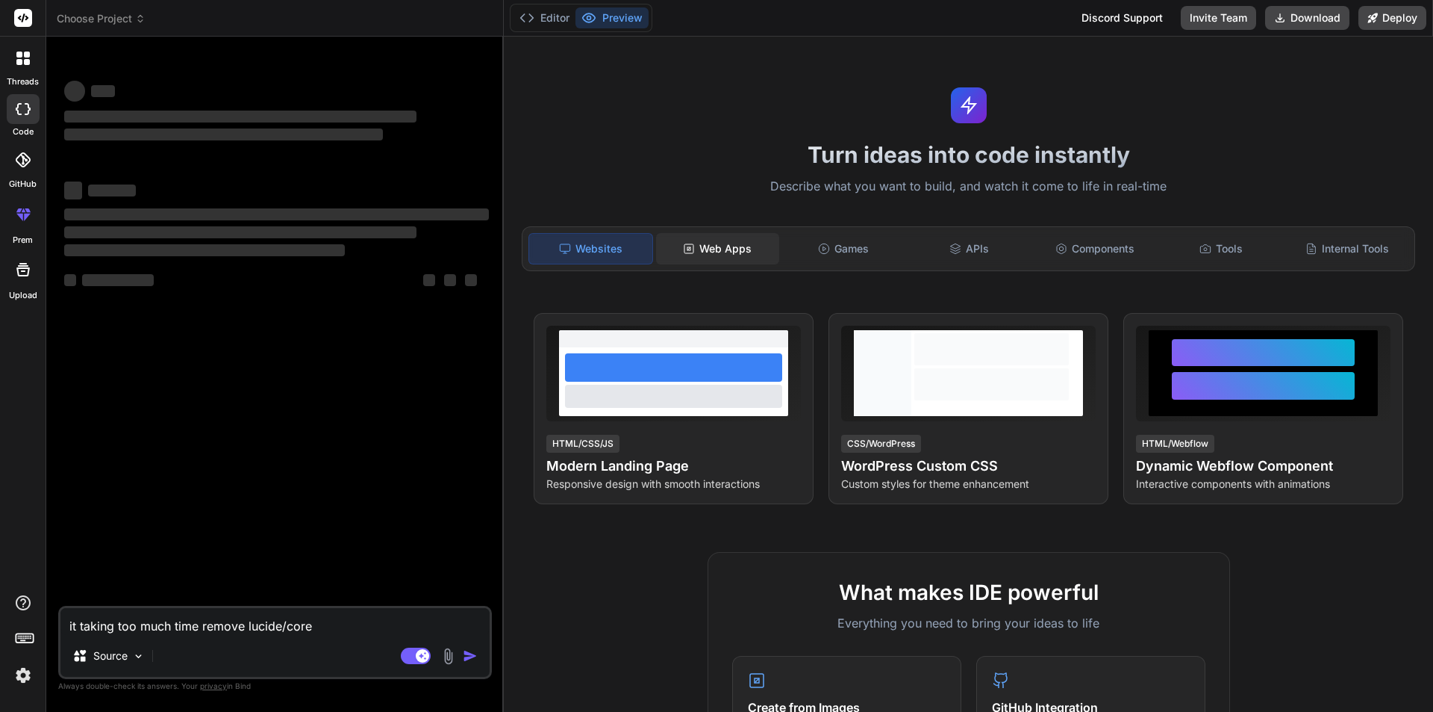
click at [744, 242] on div "Web Apps" at bounding box center [717, 248] width 123 height 31
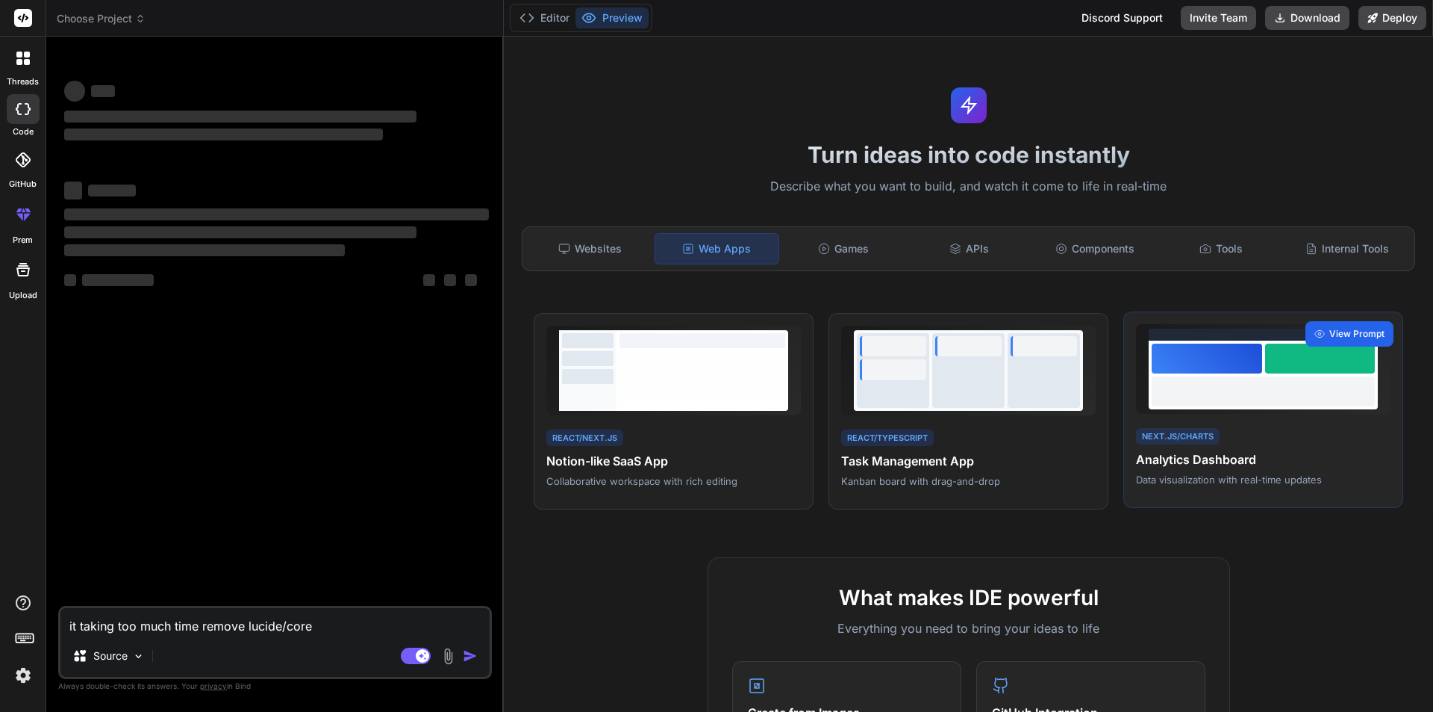
click at [1330, 338] on span "View Prompt" at bounding box center [1357, 333] width 55 height 13
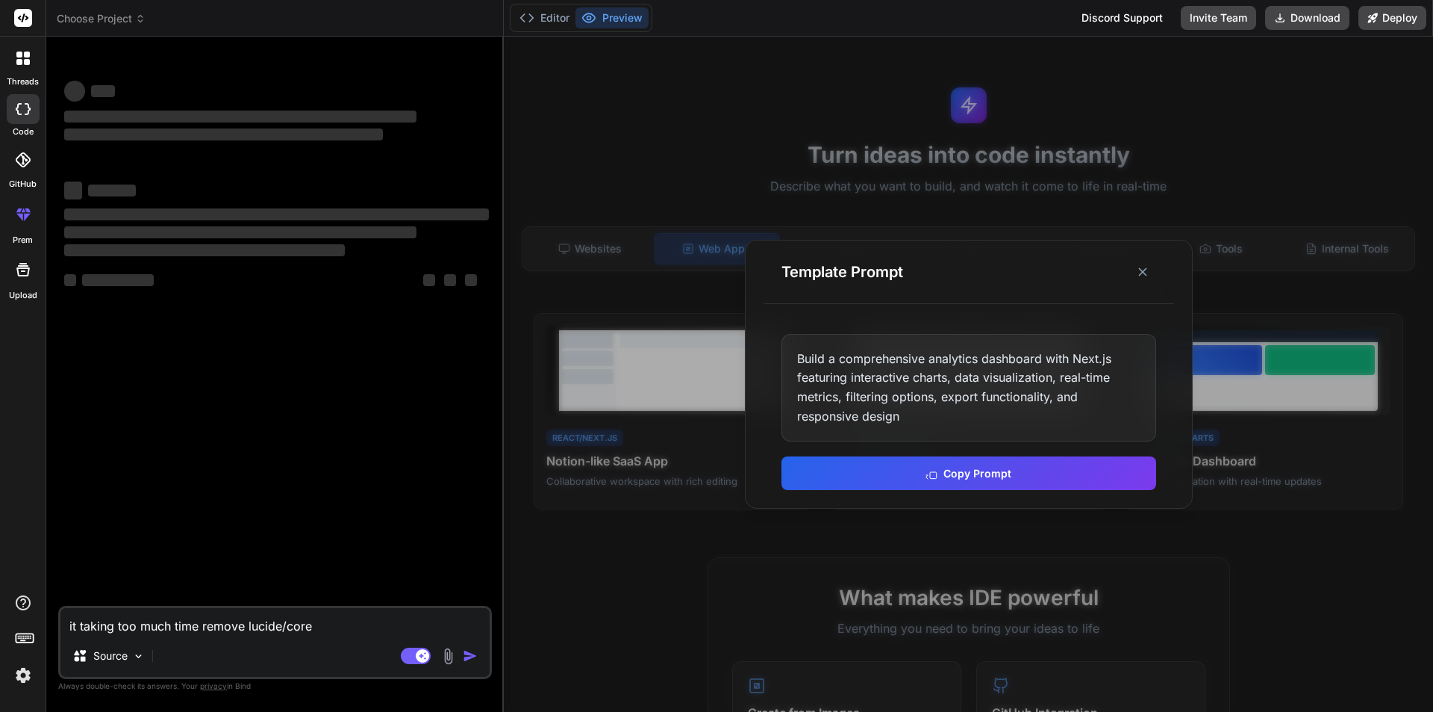
click at [1224, 520] on div at bounding box center [969, 374] width 930 height 675
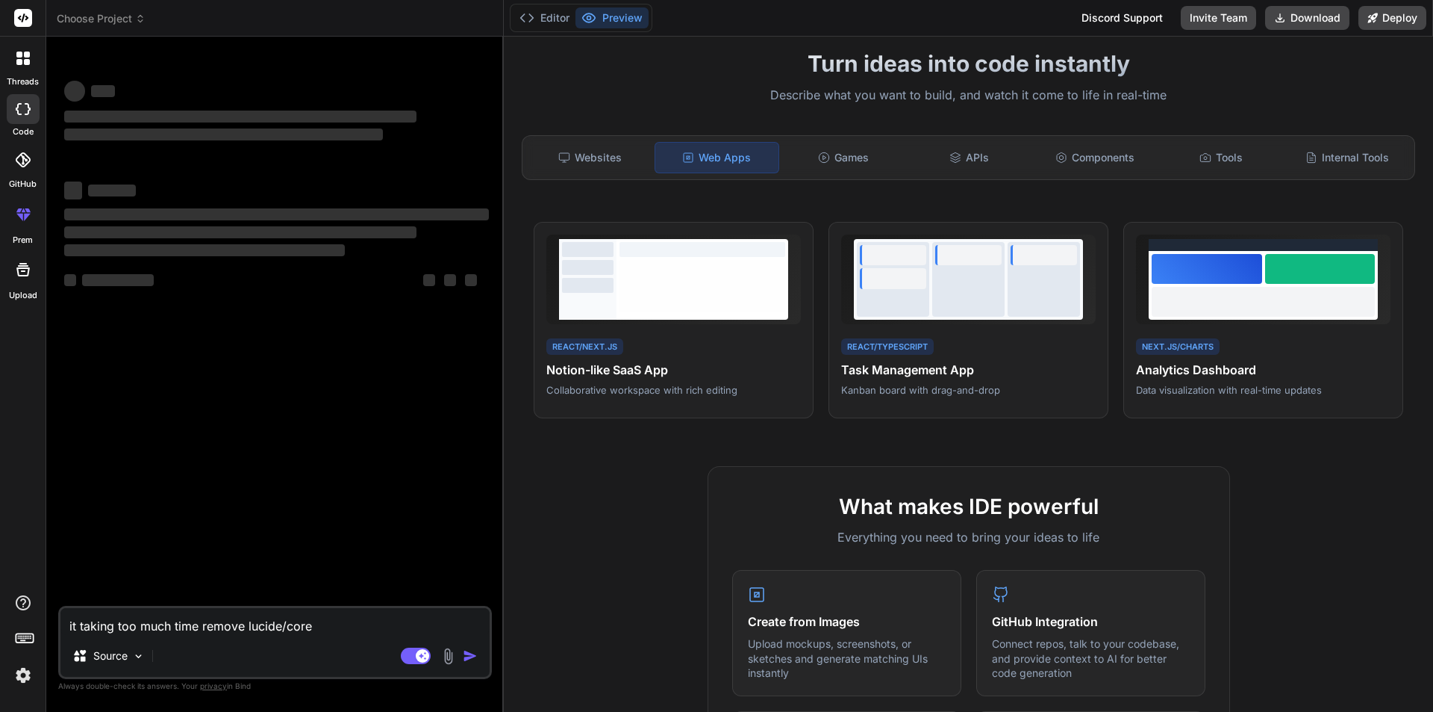
scroll to position [448, 0]
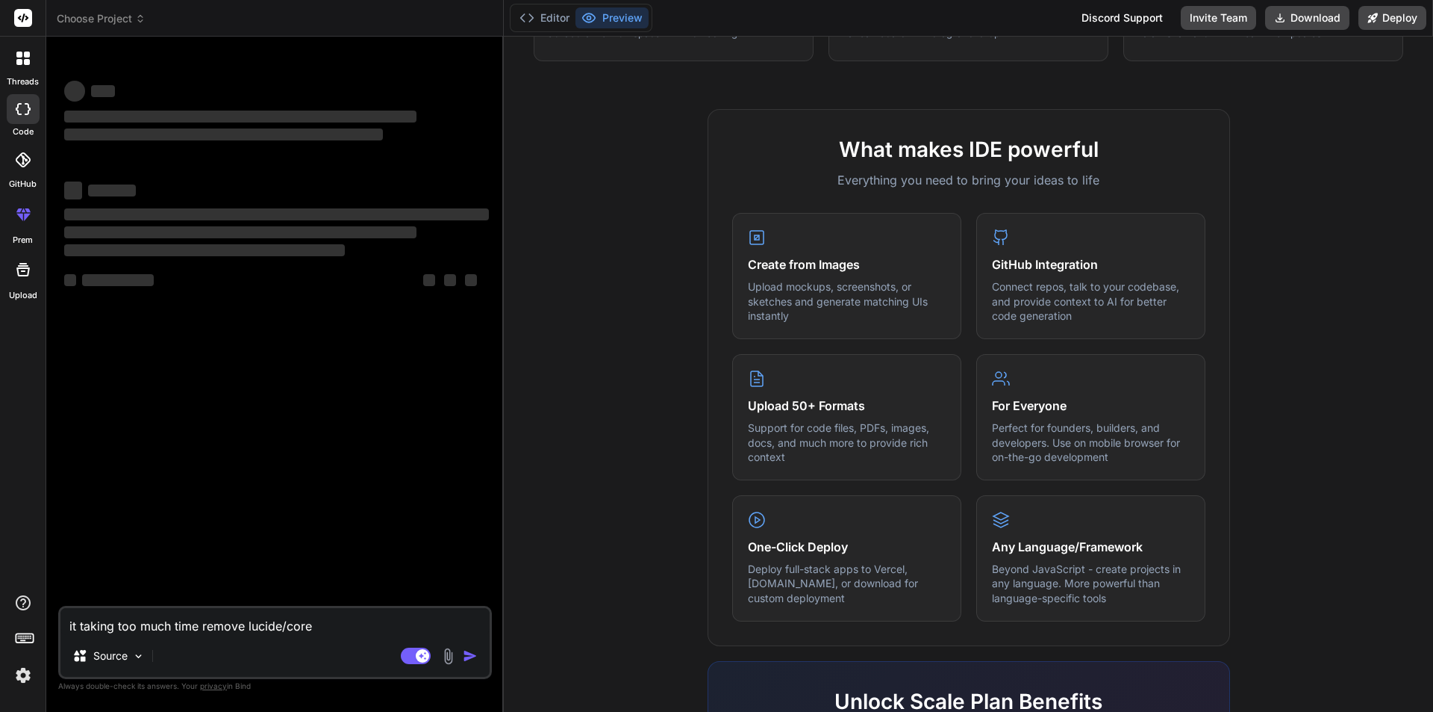
click at [25, 58] on icon at bounding box center [22, 58] width 13 height 13
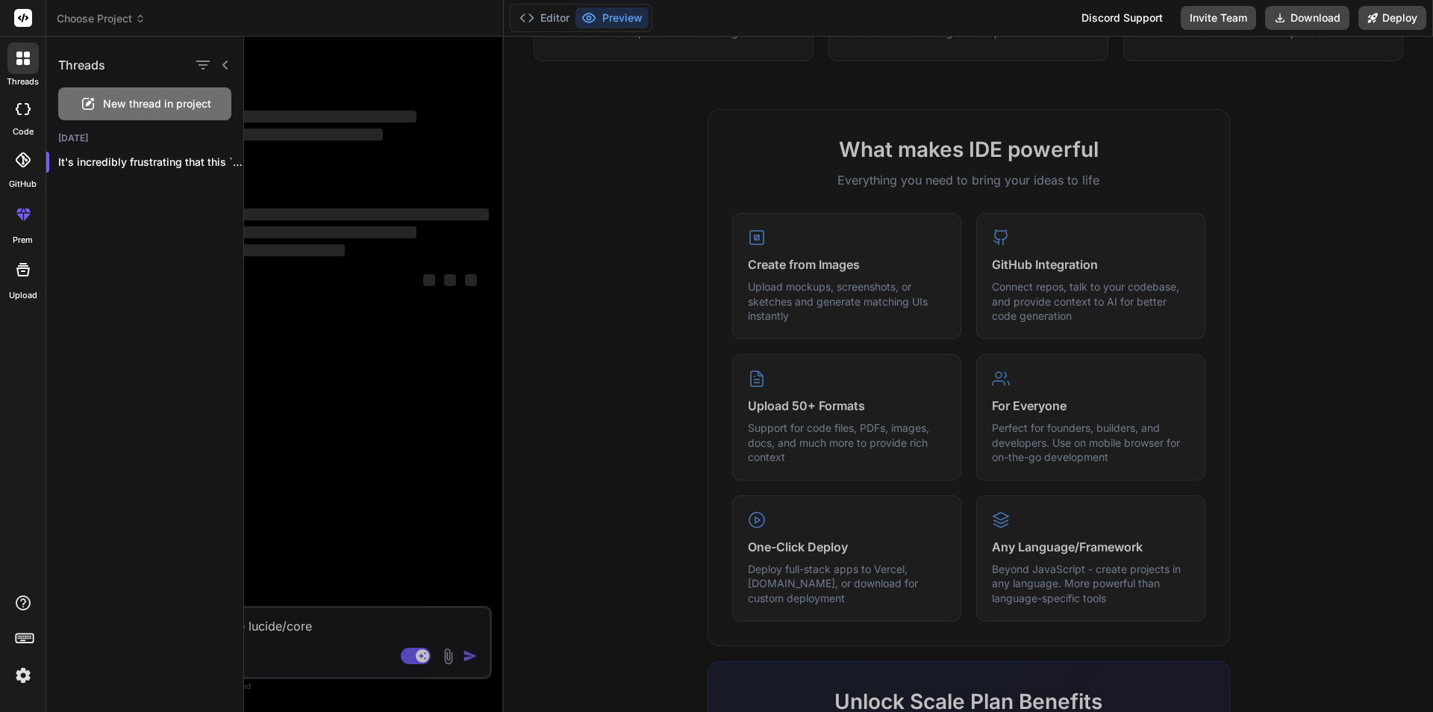
click at [147, 108] on span "New thread in project" at bounding box center [157, 103] width 108 height 15
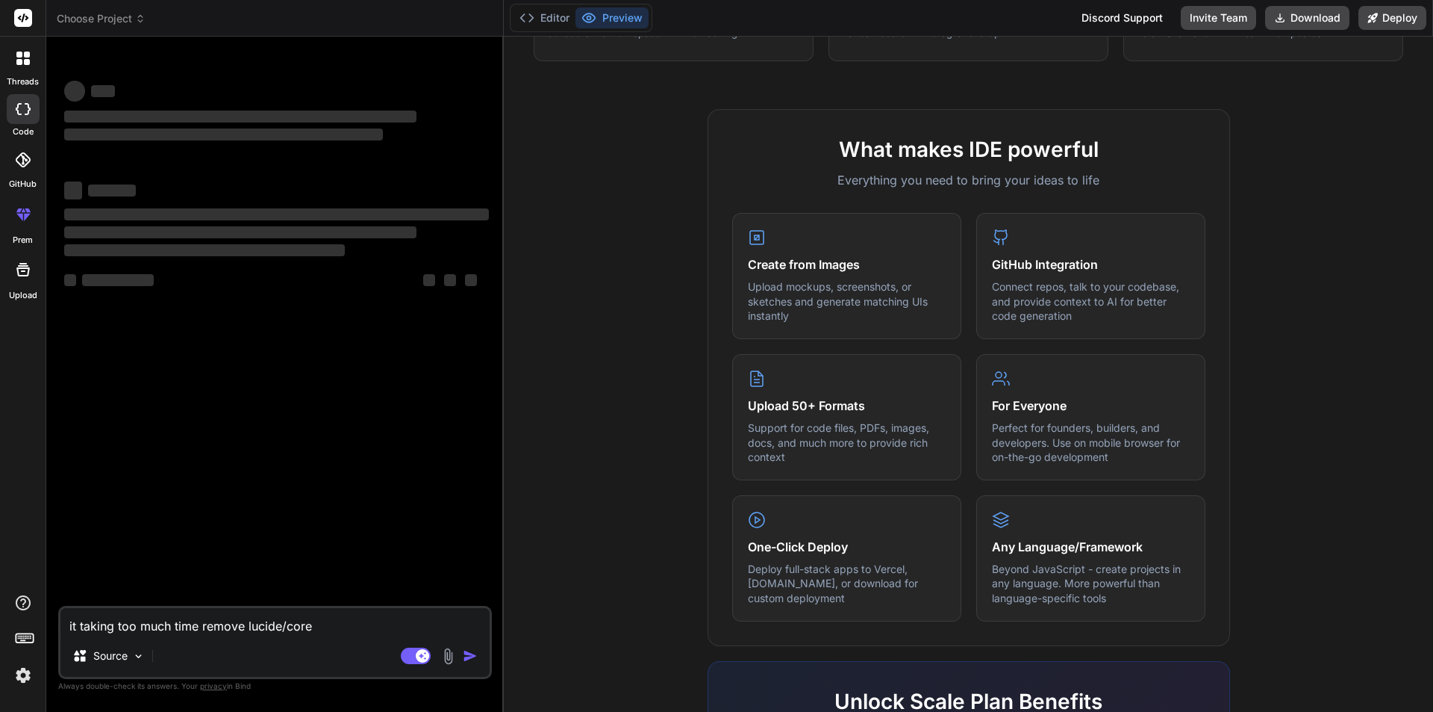
click at [161, 618] on textarea "it taking too much time remove lucide/core" at bounding box center [274, 621] width 429 height 27
type textarea "x"
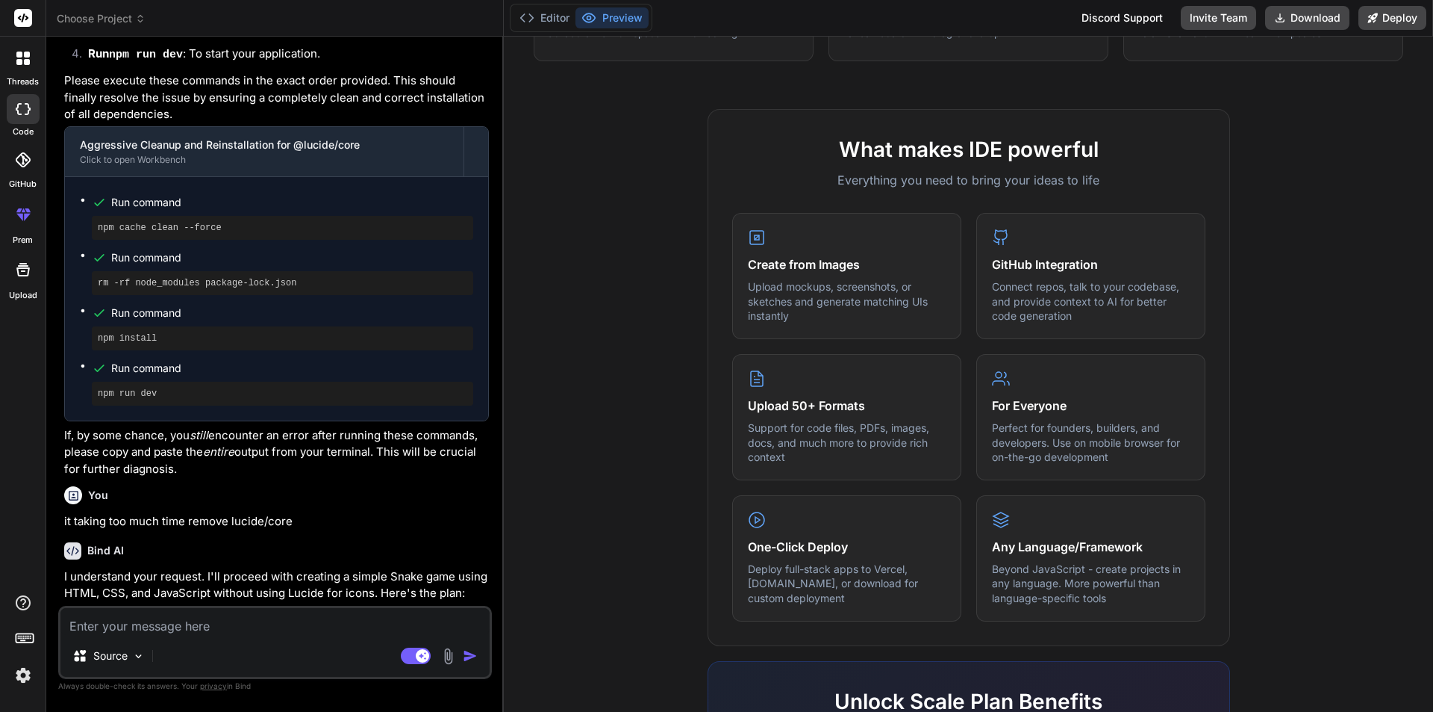
scroll to position [4071, 0]
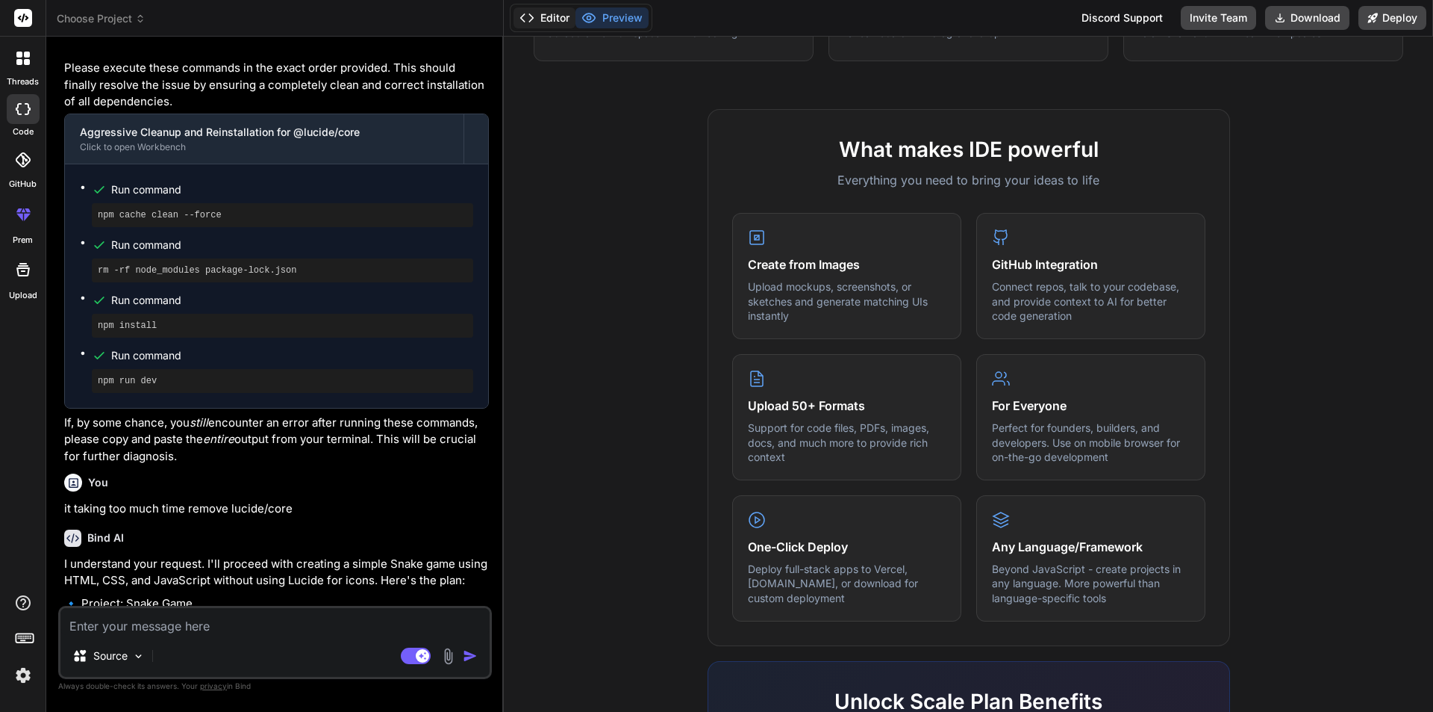
click at [535, 13] on icon at bounding box center [527, 17] width 15 height 15
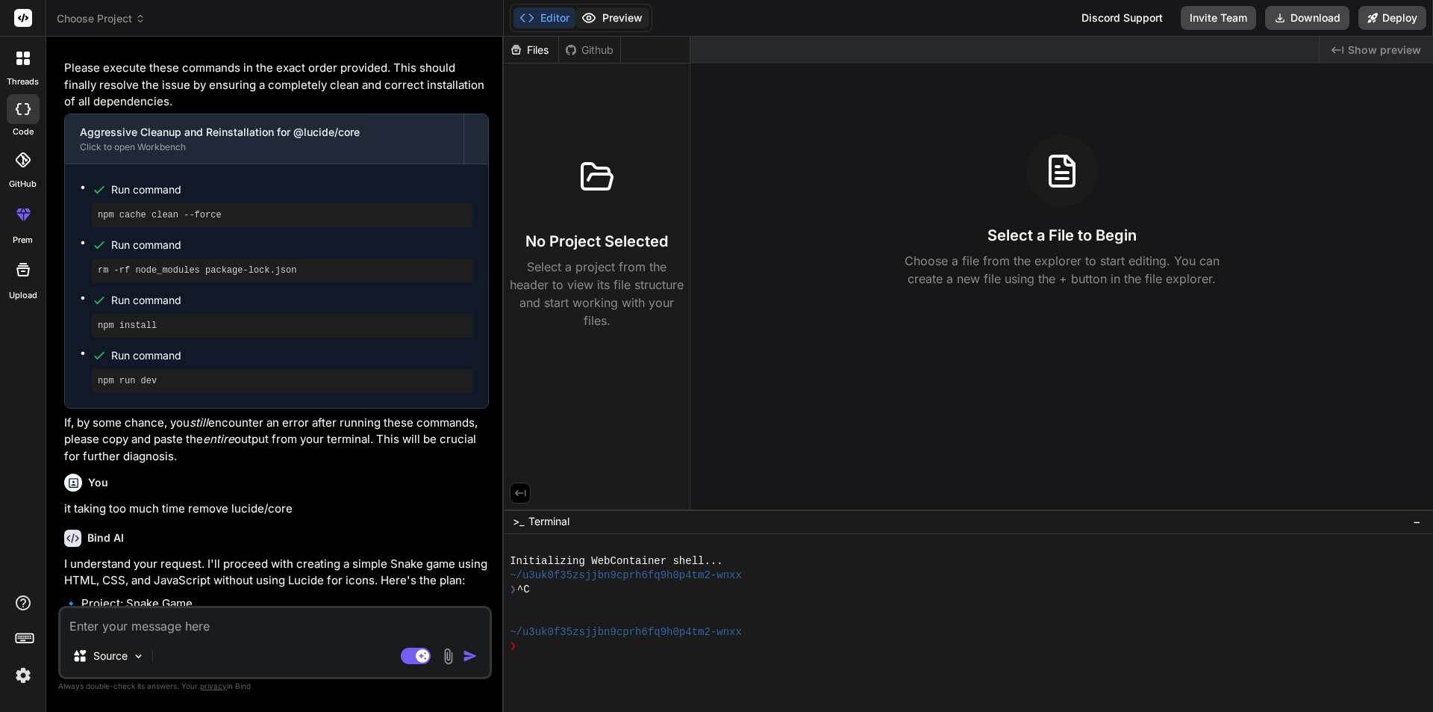
click at [608, 13] on button "Preview" at bounding box center [612, 17] width 73 height 21
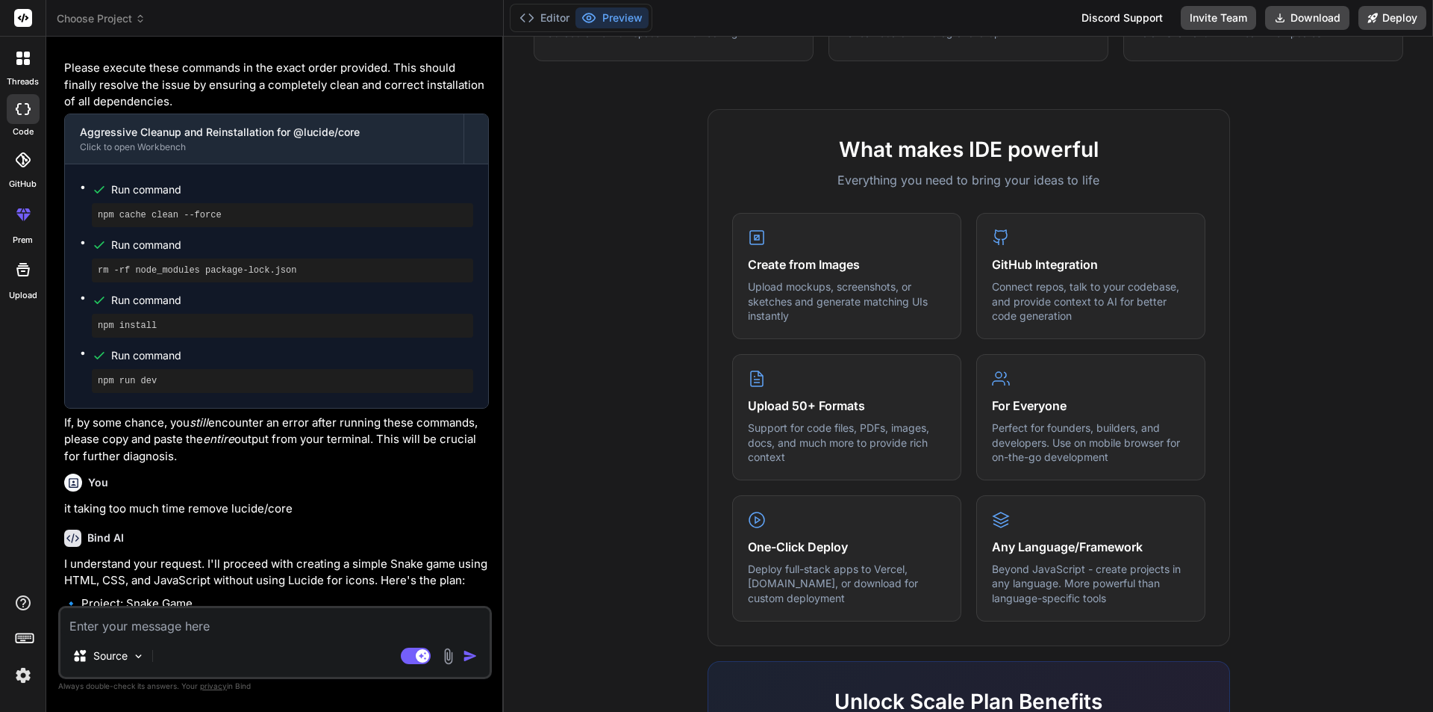
click at [16, 71] on div at bounding box center [22, 58] width 31 height 31
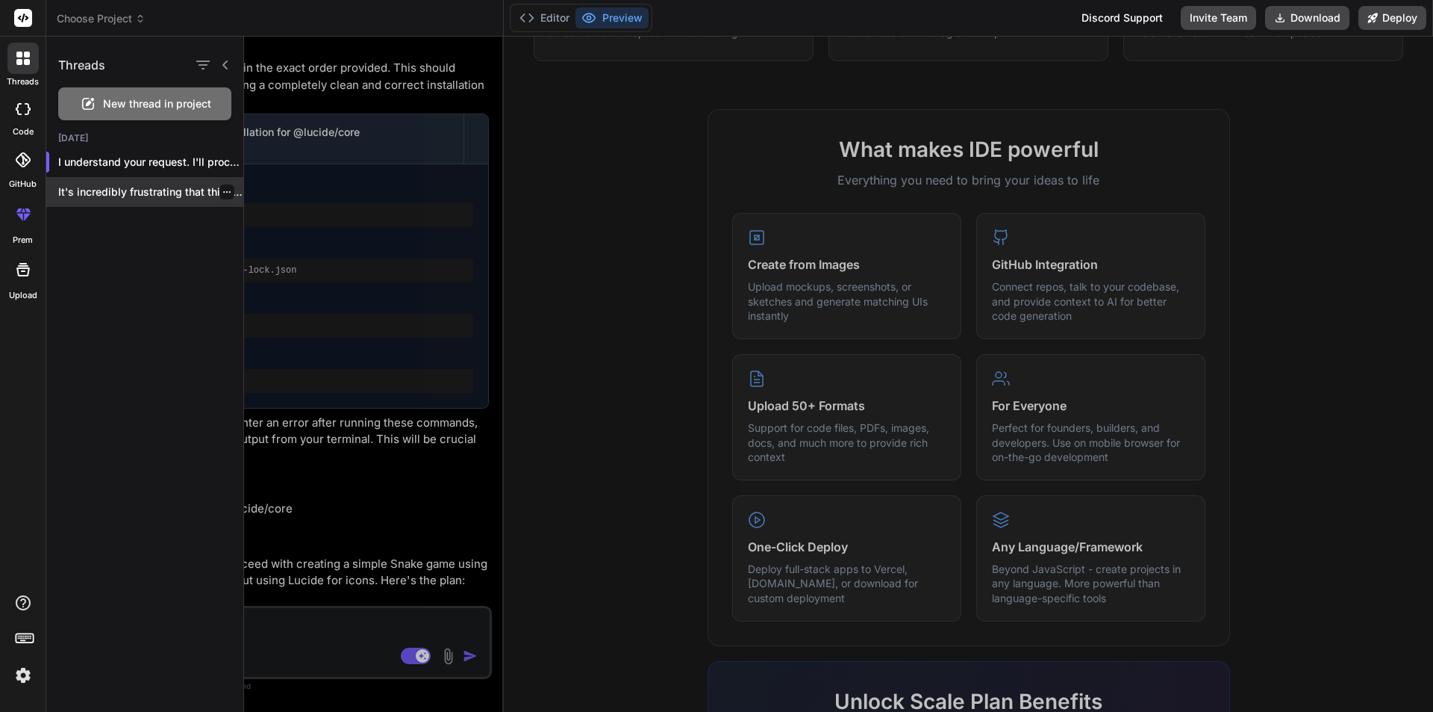
click at [118, 199] on p "It's incredibly frustrating that this `Failed to..." at bounding box center [150, 191] width 185 height 15
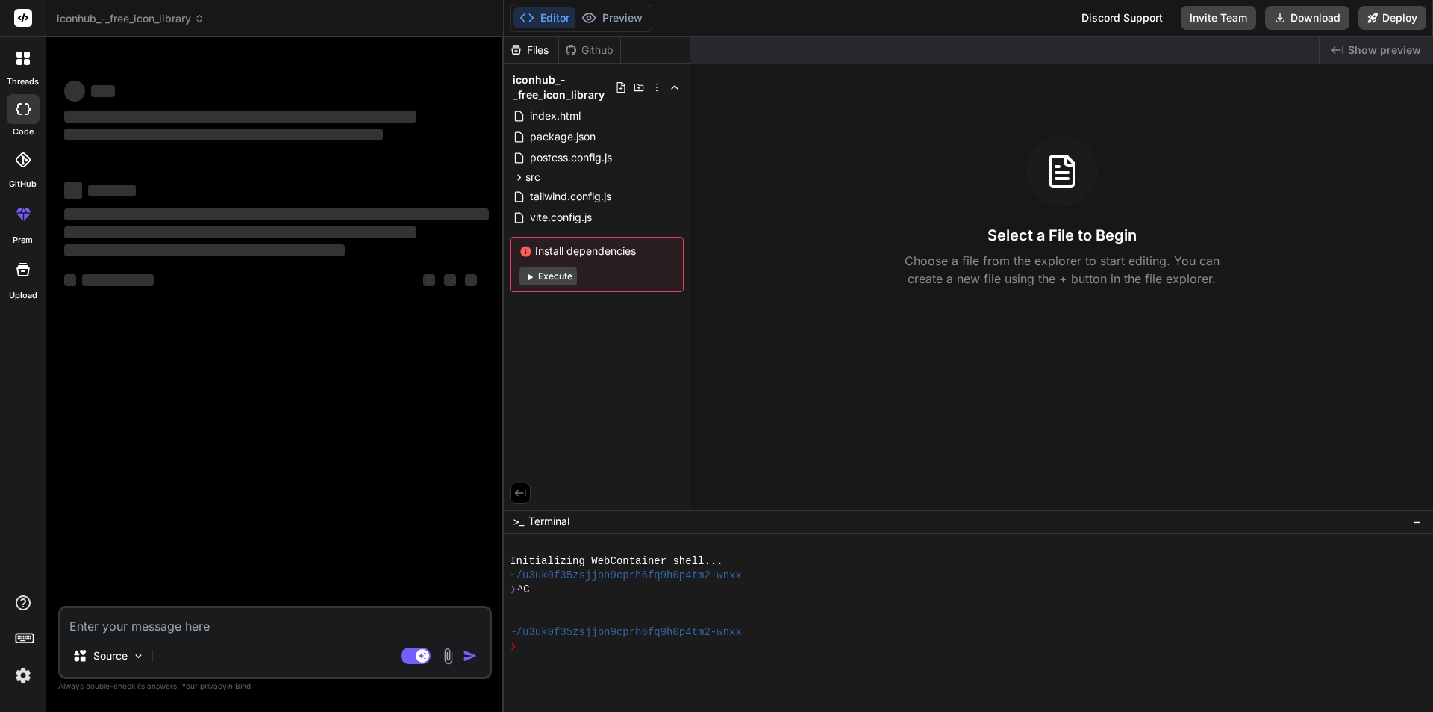
scroll to position [28, 0]
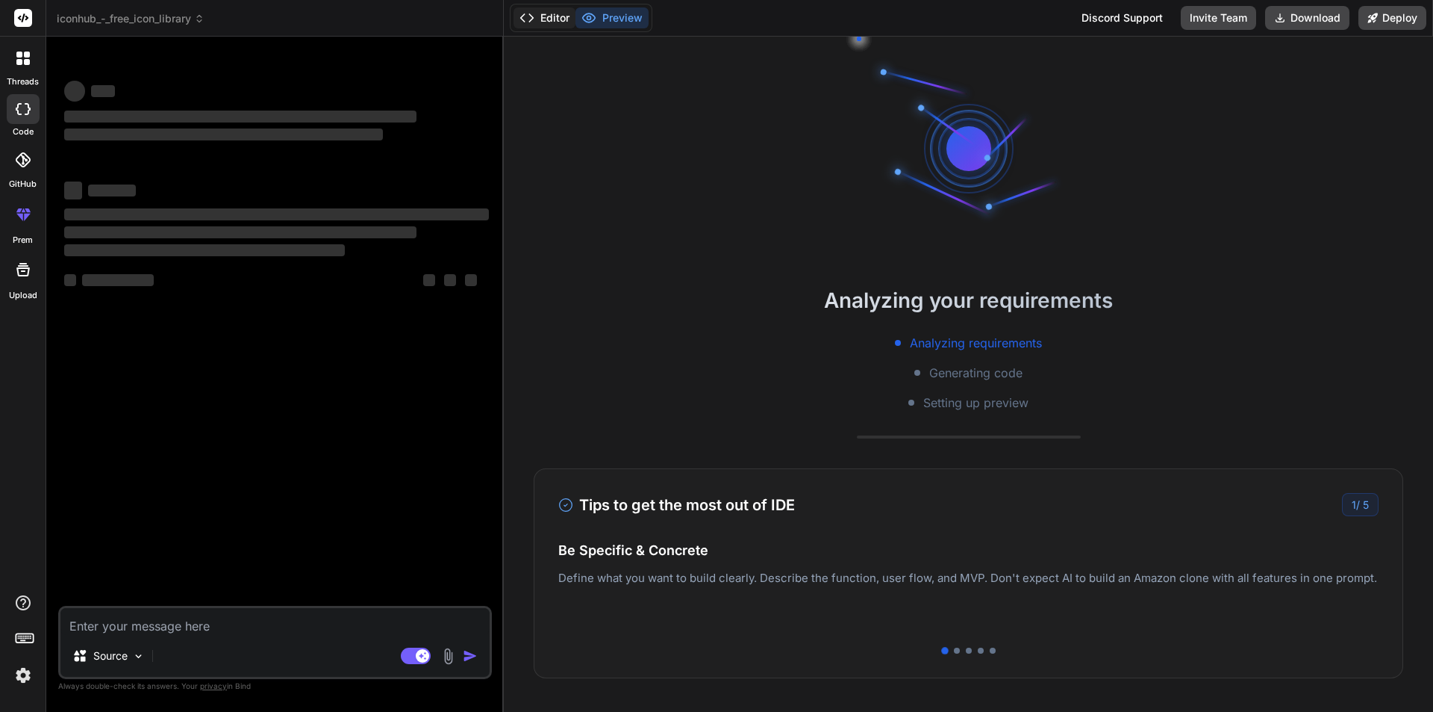
click at [550, 15] on button "Editor" at bounding box center [545, 17] width 62 height 21
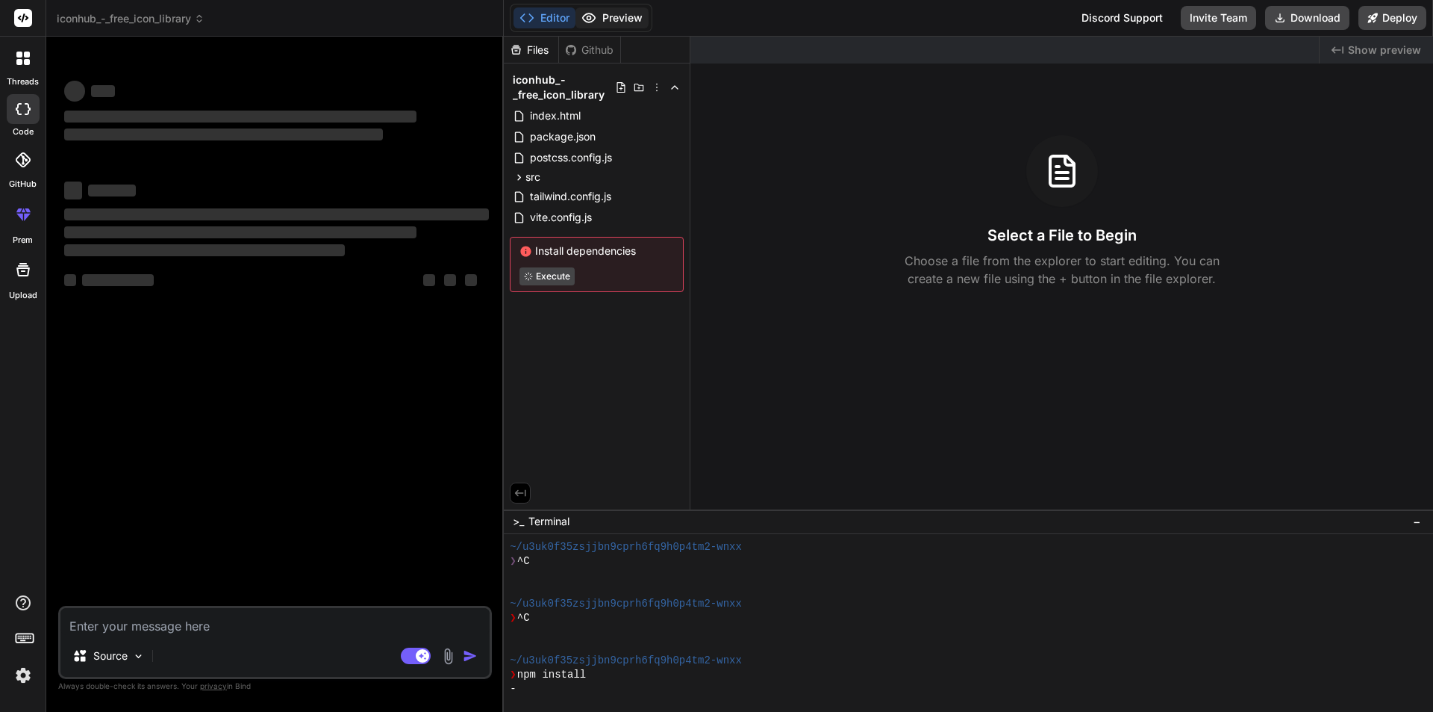
click at [608, 17] on button "Preview" at bounding box center [612, 17] width 73 height 21
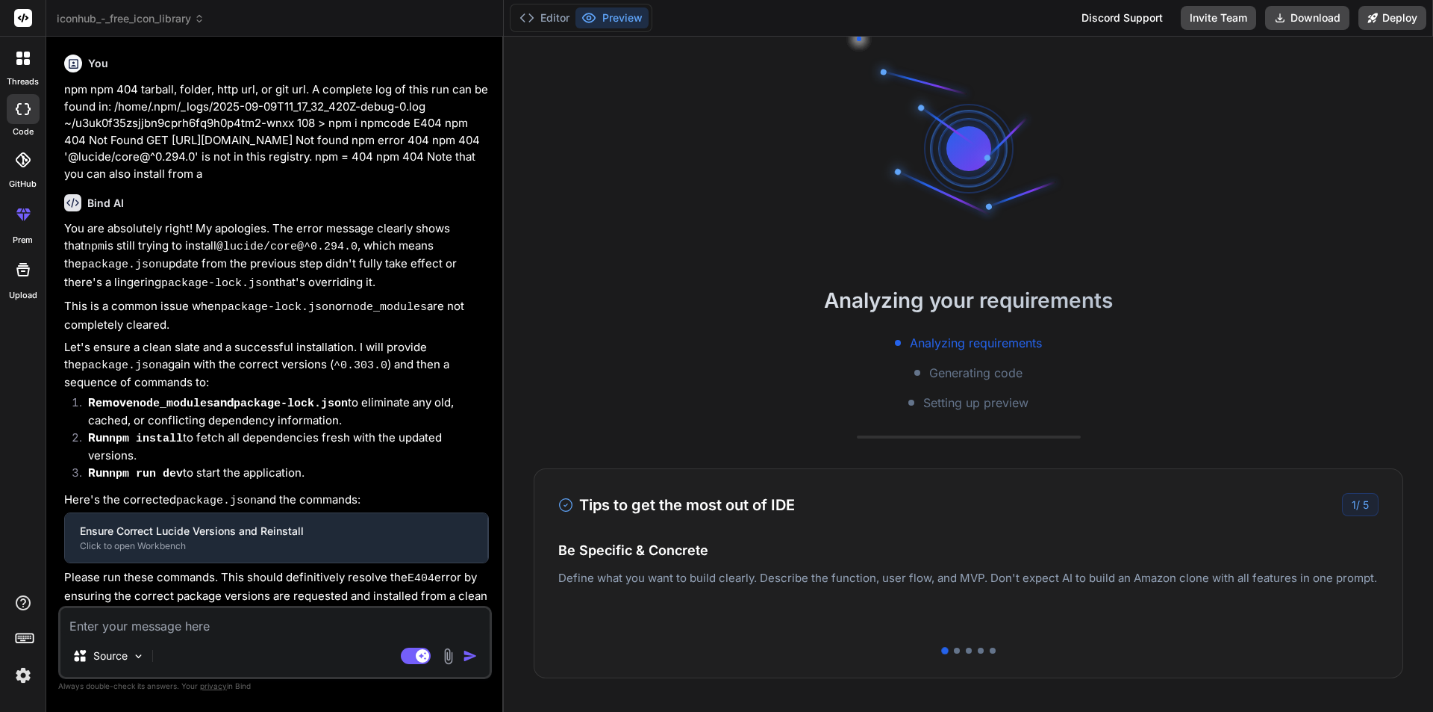
type textarea "x"
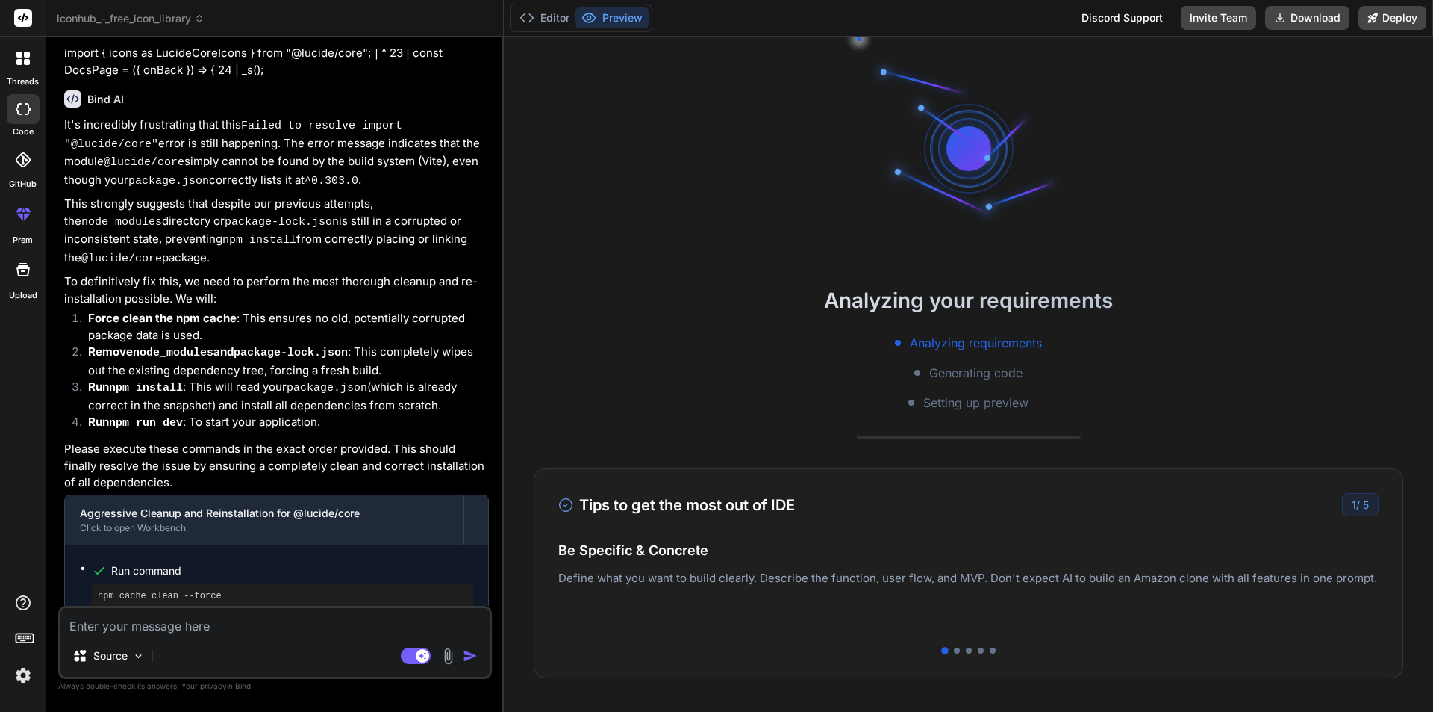
scroll to position [3814, 0]
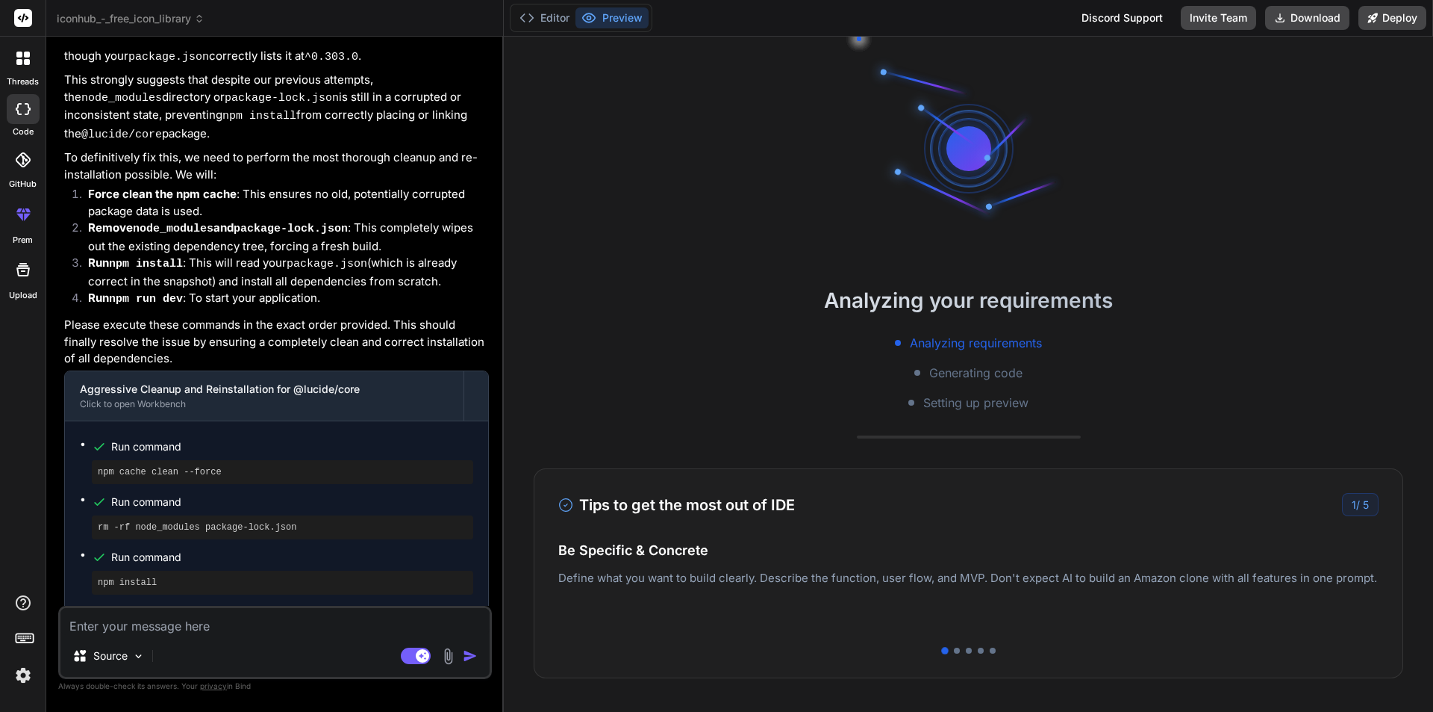
click at [191, 620] on textarea at bounding box center [274, 621] width 429 height 27
type textarea "r"
type textarea "x"
type textarea "ru"
type textarea "x"
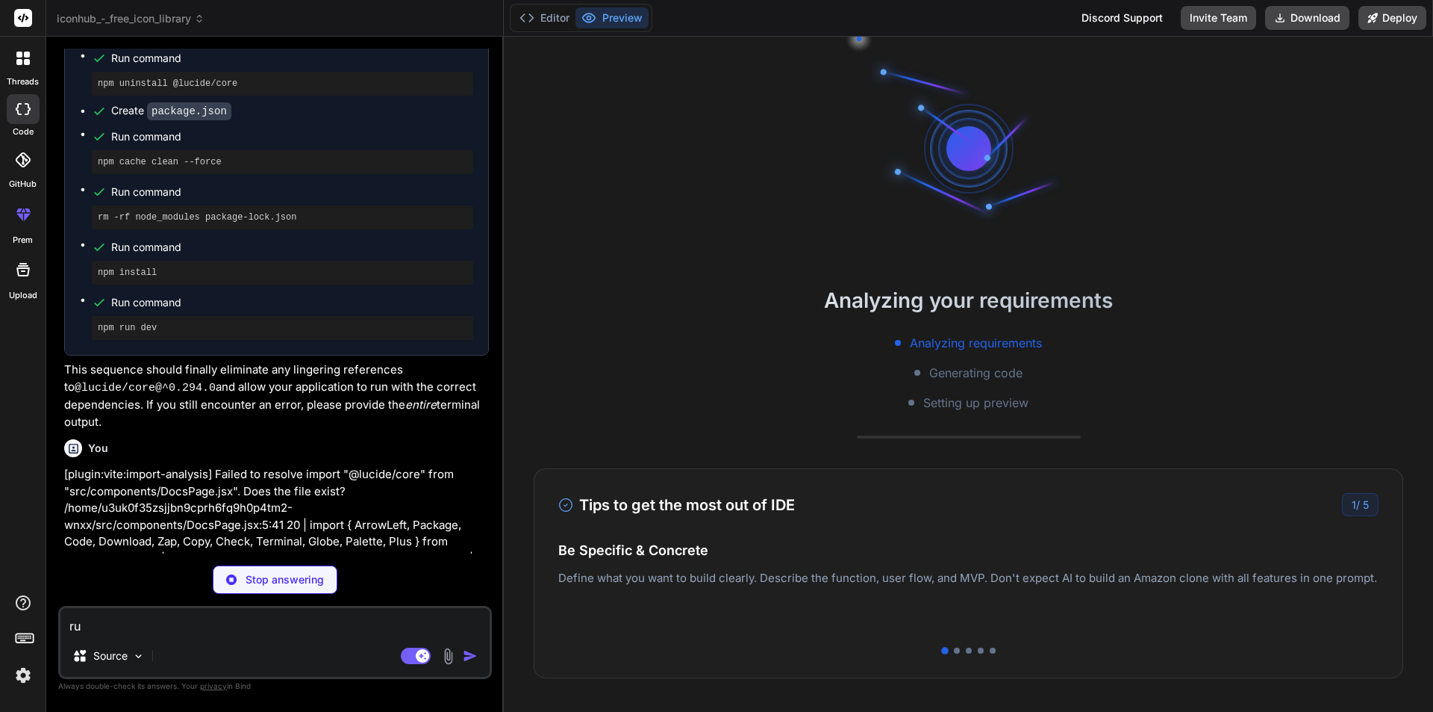
type textarea "run"
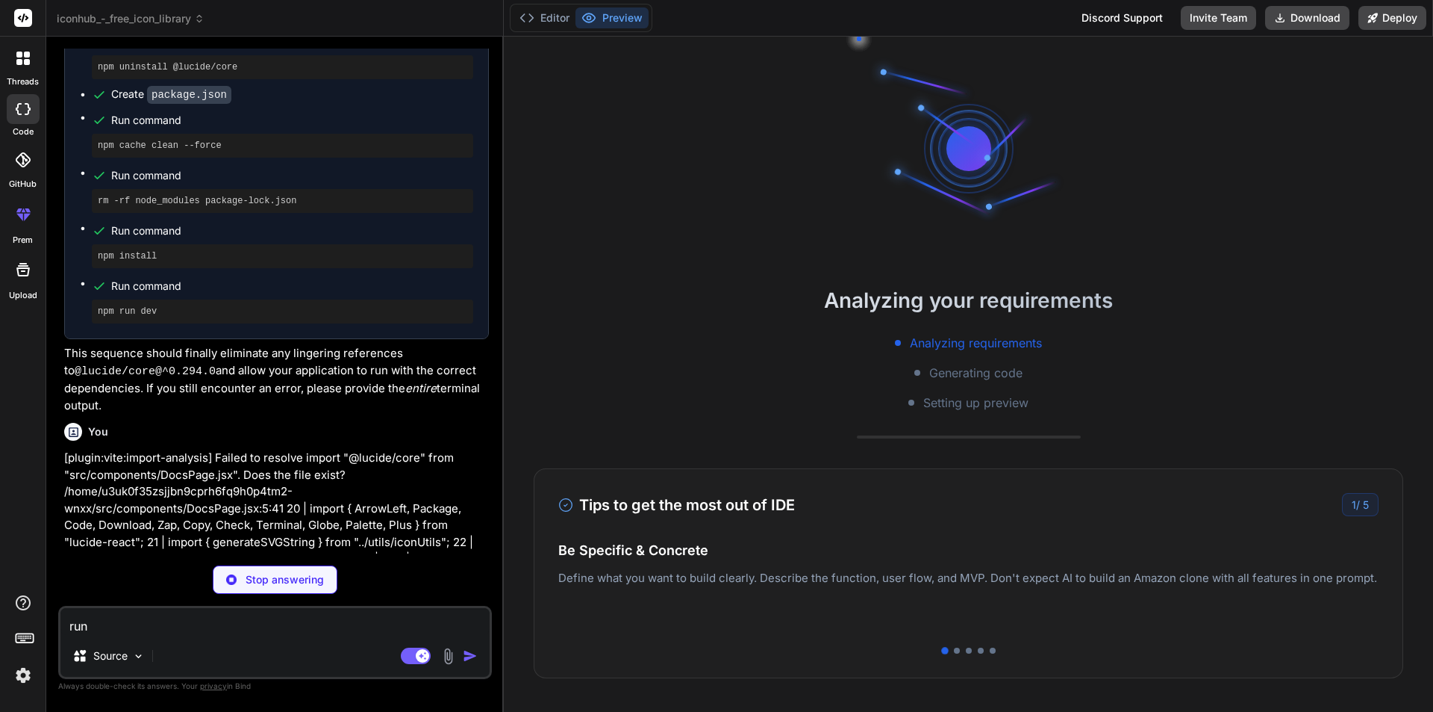
type textarea "x"
type textarea "run"
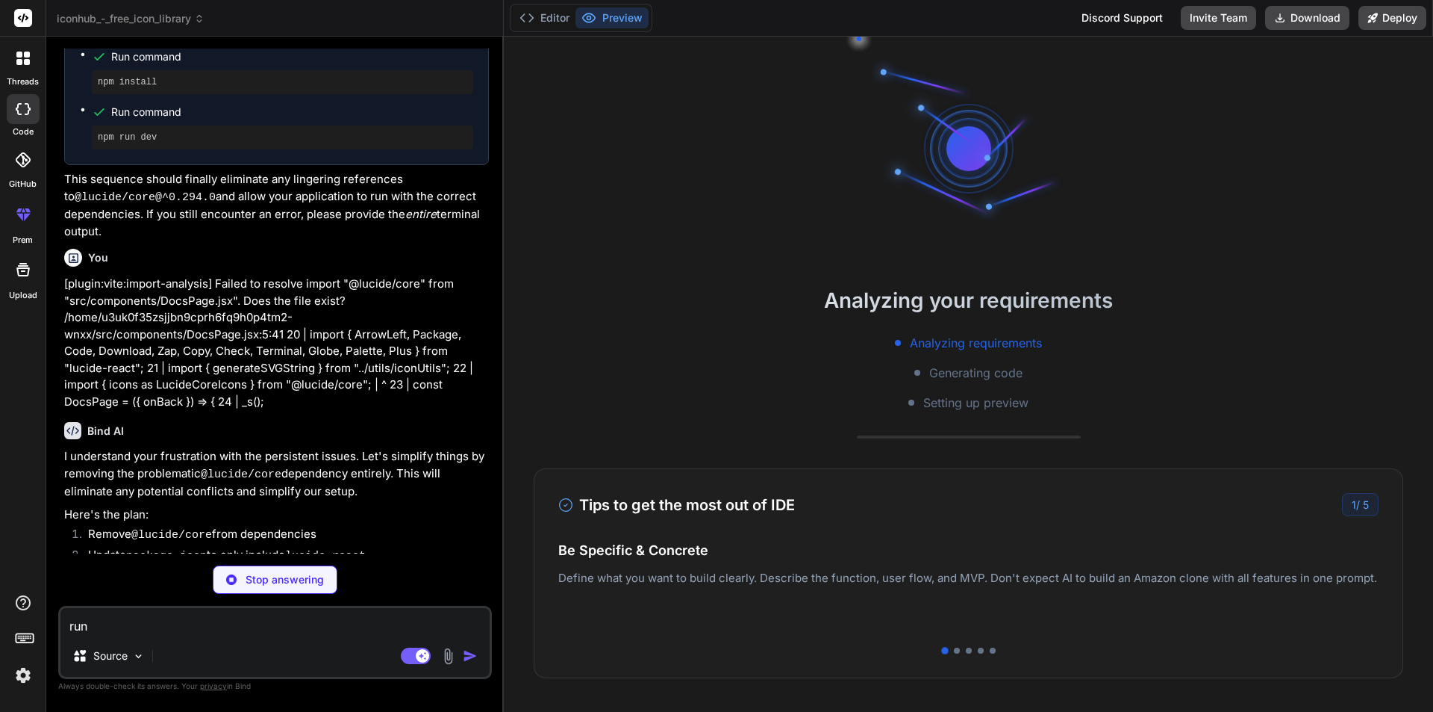
type textarea "x"
type textarea "run"
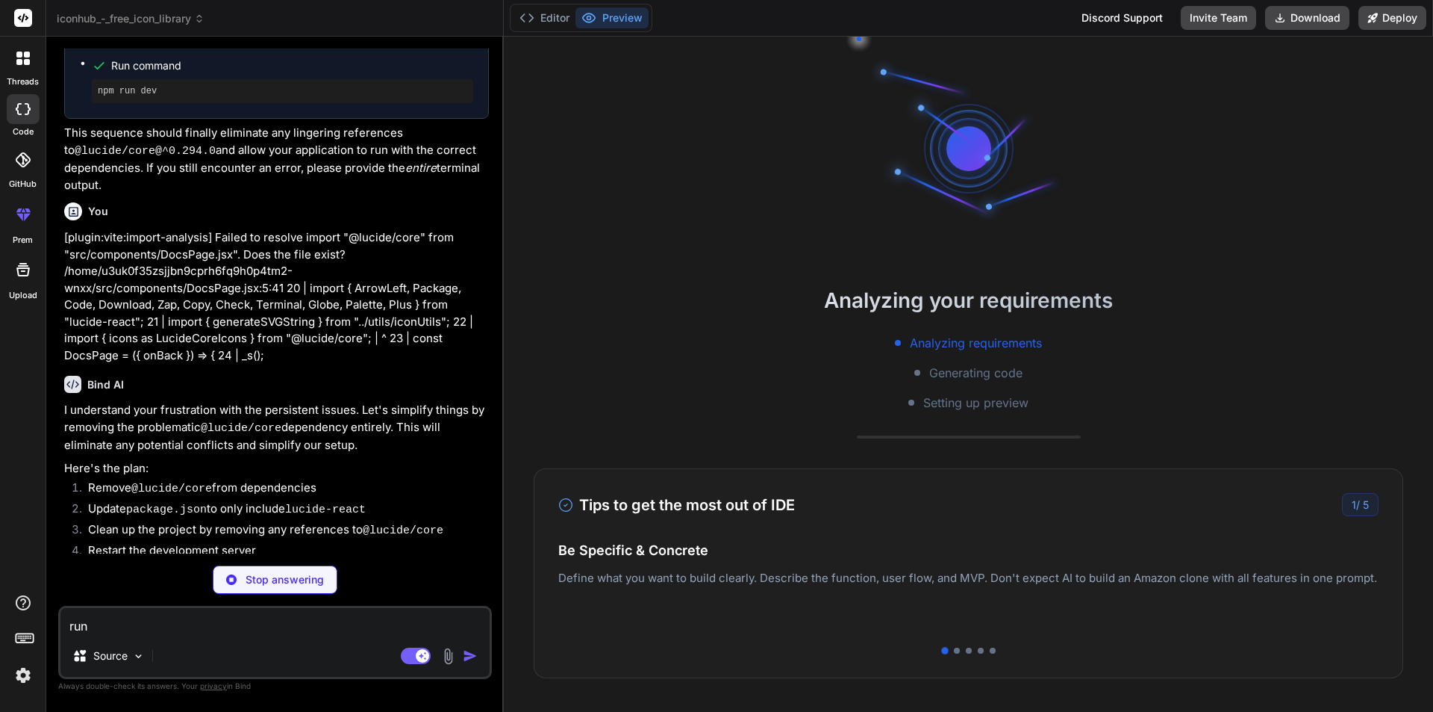
type textarea "x"
type textarea "ru"
type textarea "x"
type textarea "r"
type textarea "x"
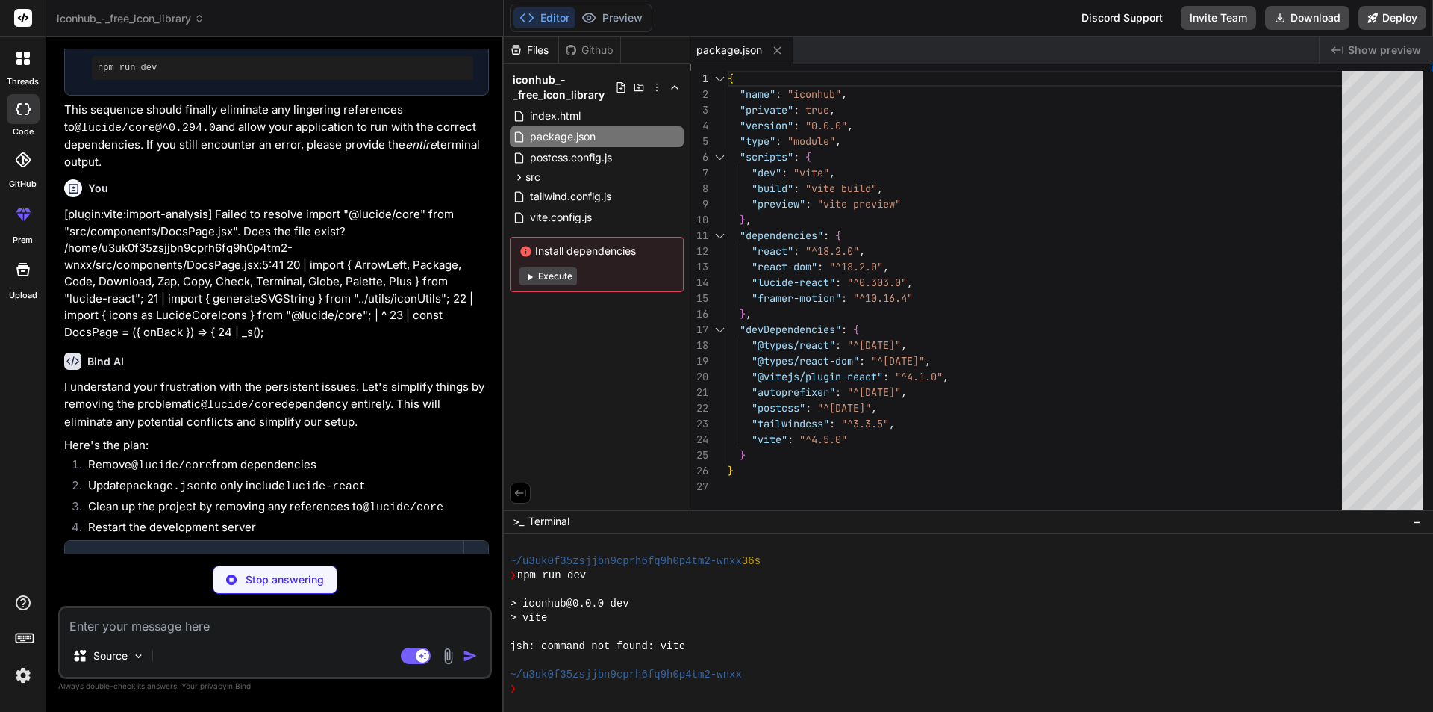
scroll to position [298, 0]
type textarea "x"
type textarea "console.log(`Loaded ${iconData.length} icons from Lucide.`); console.log(`Found…"
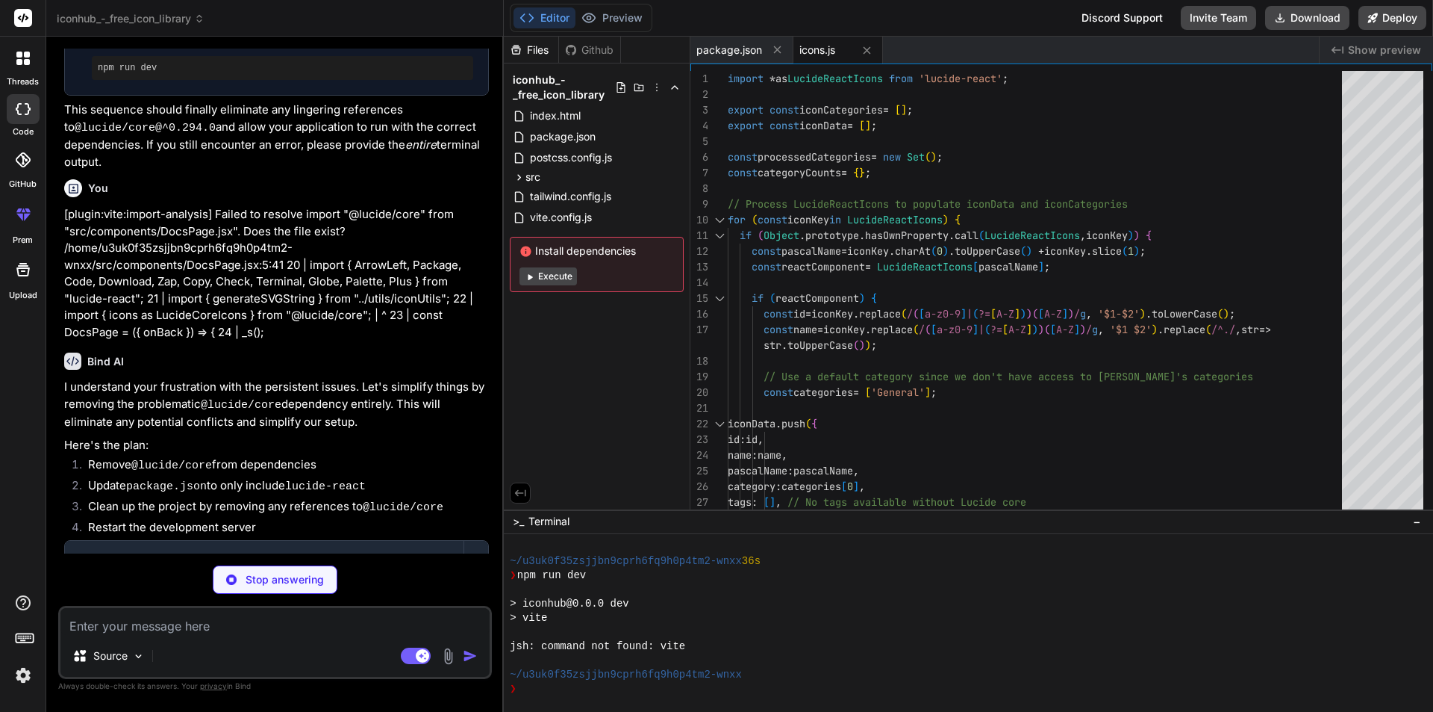
scroll to position [3451, 0]
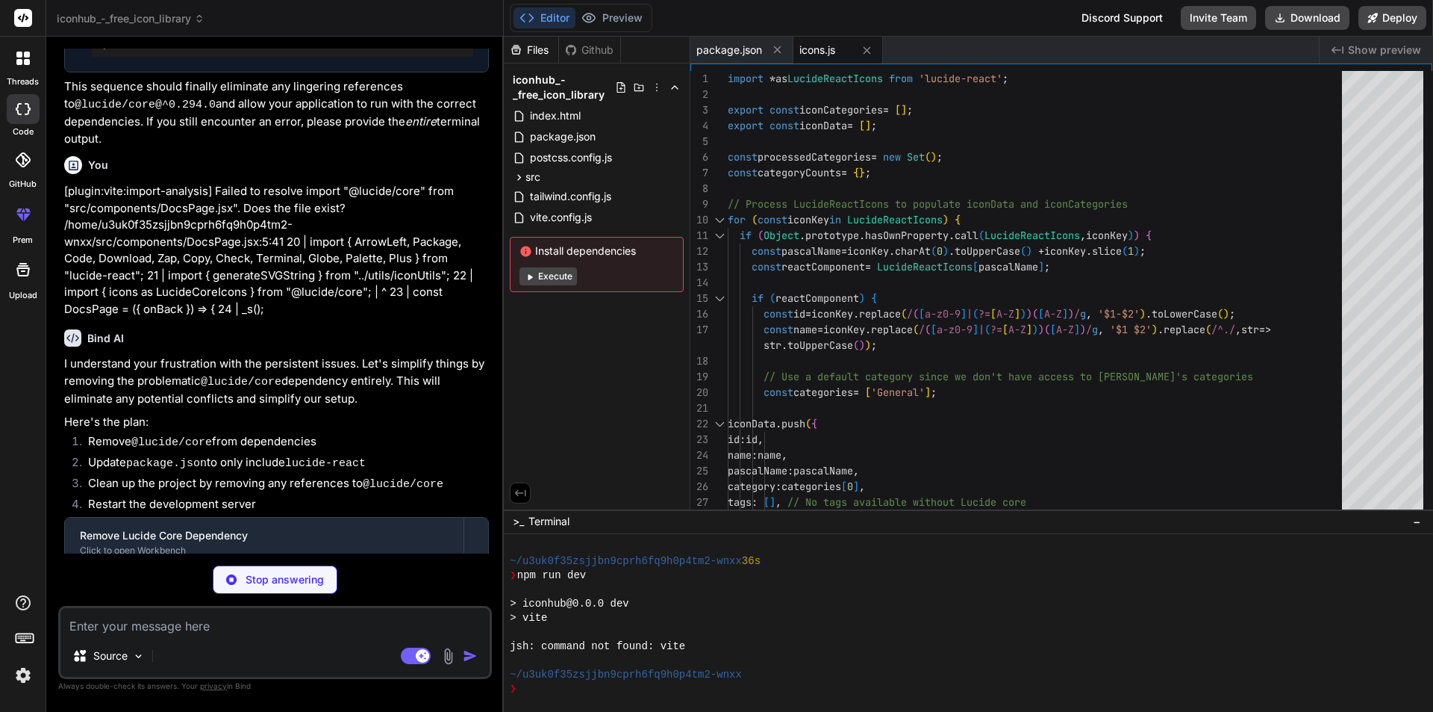
type textarea "x"
type textarea "export const copyToClipboard = (text) => { navigator.clipboard.writeText(text).…"
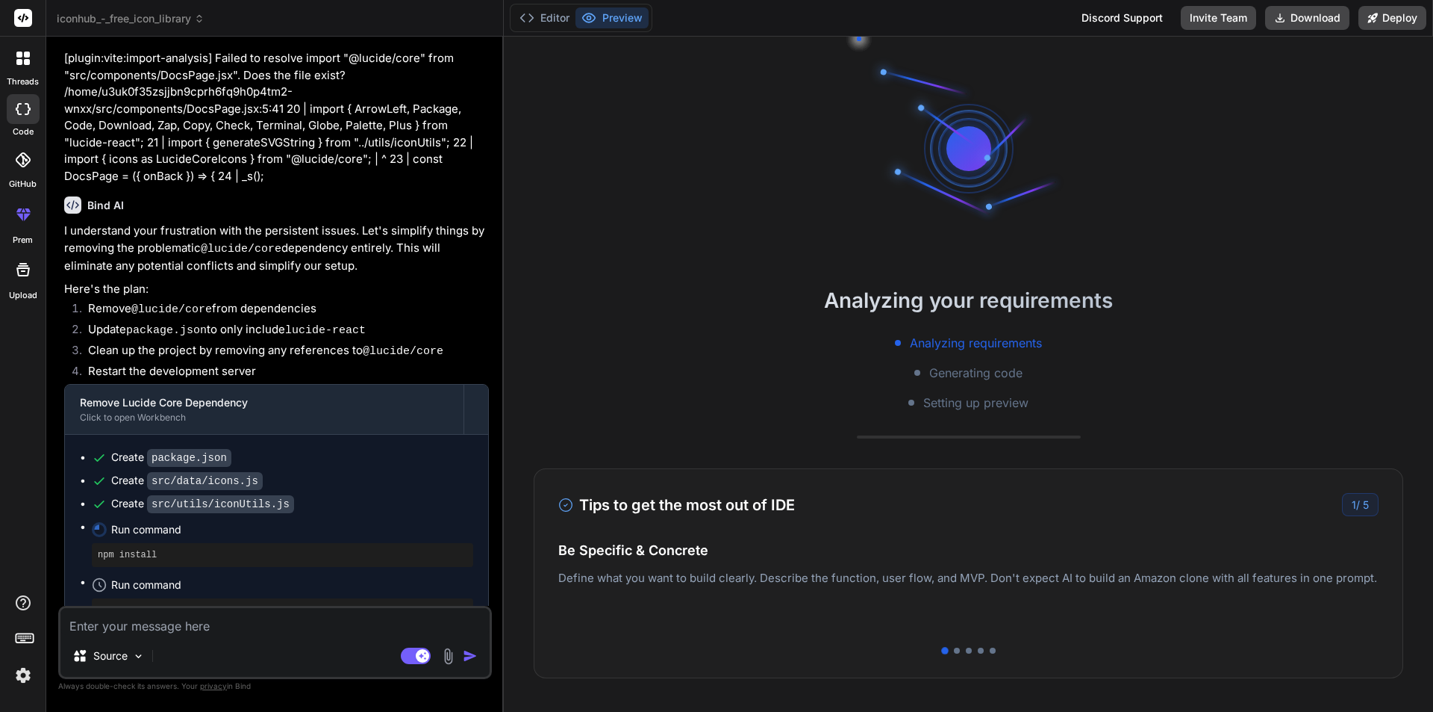
scroll to position [3619, 0]
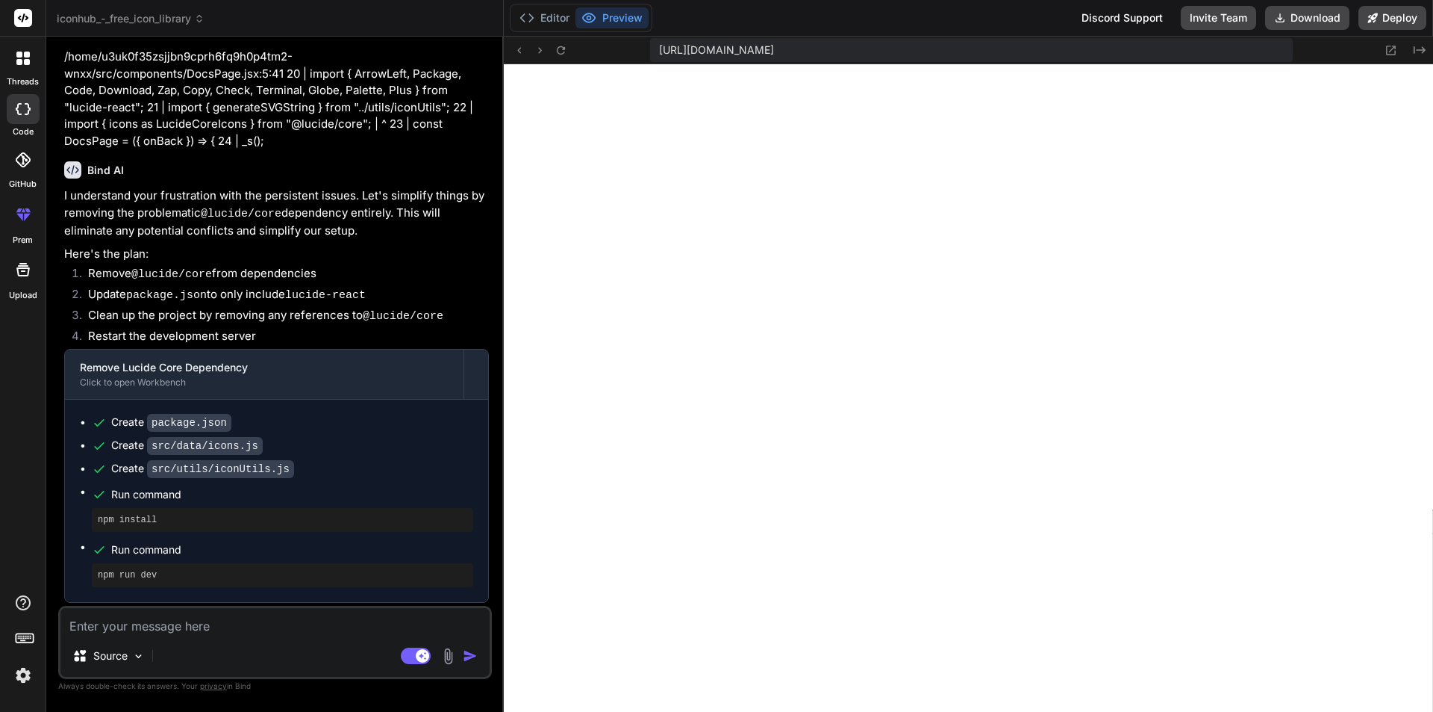
type textarea "x"
click at [171, 633] on div "Source Agent Mode. When this toggle is activated, AI automatically makes decisi…" at bounding box center [275, 642] width 434 height 73
click at [155, 631] on textarea at bounding box center [274, 621] width 429 height 27
paste textarea "[plugin:vite:import-analysis] Failed to resolve import "@lucide/core" from "src…"
type textarea "[plugin:vite:import-analysis] Failed to resolve import "@lucide/core" from "src…"
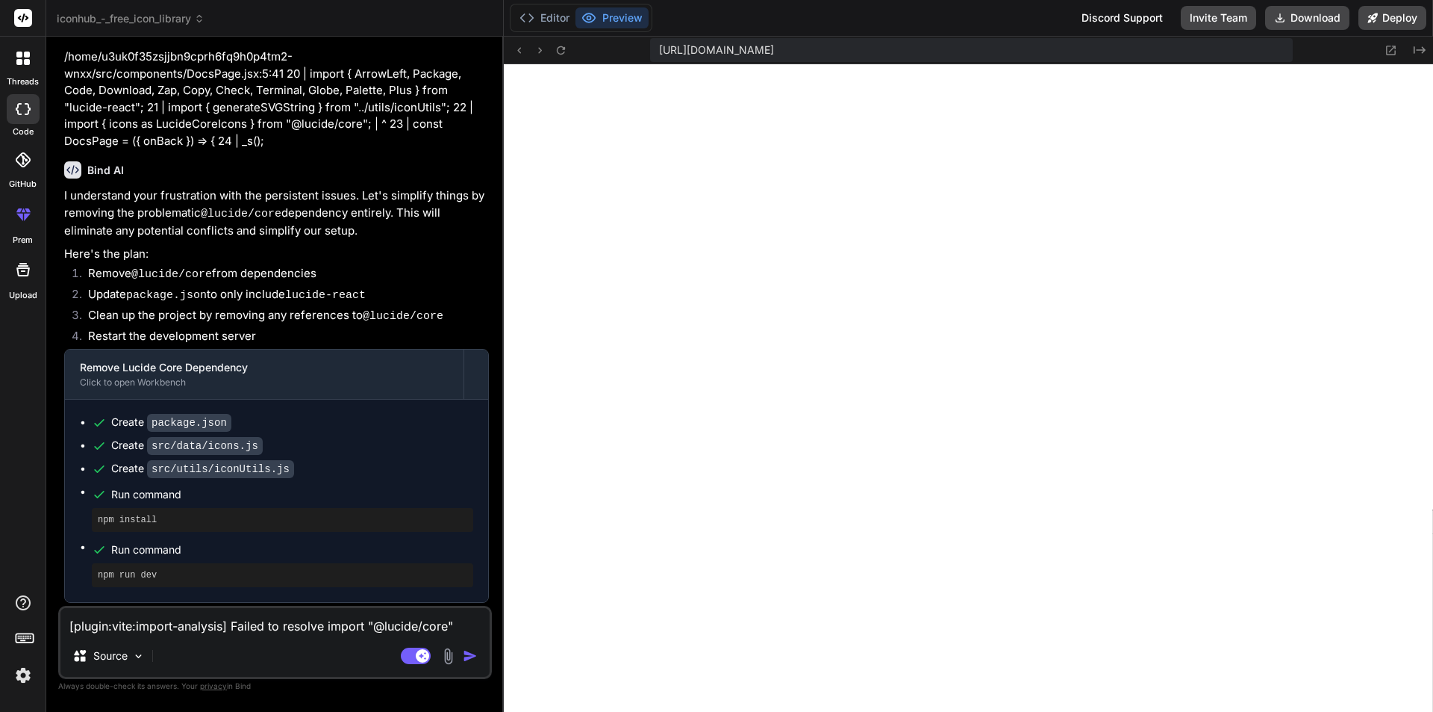
scroll to position [19, 0]
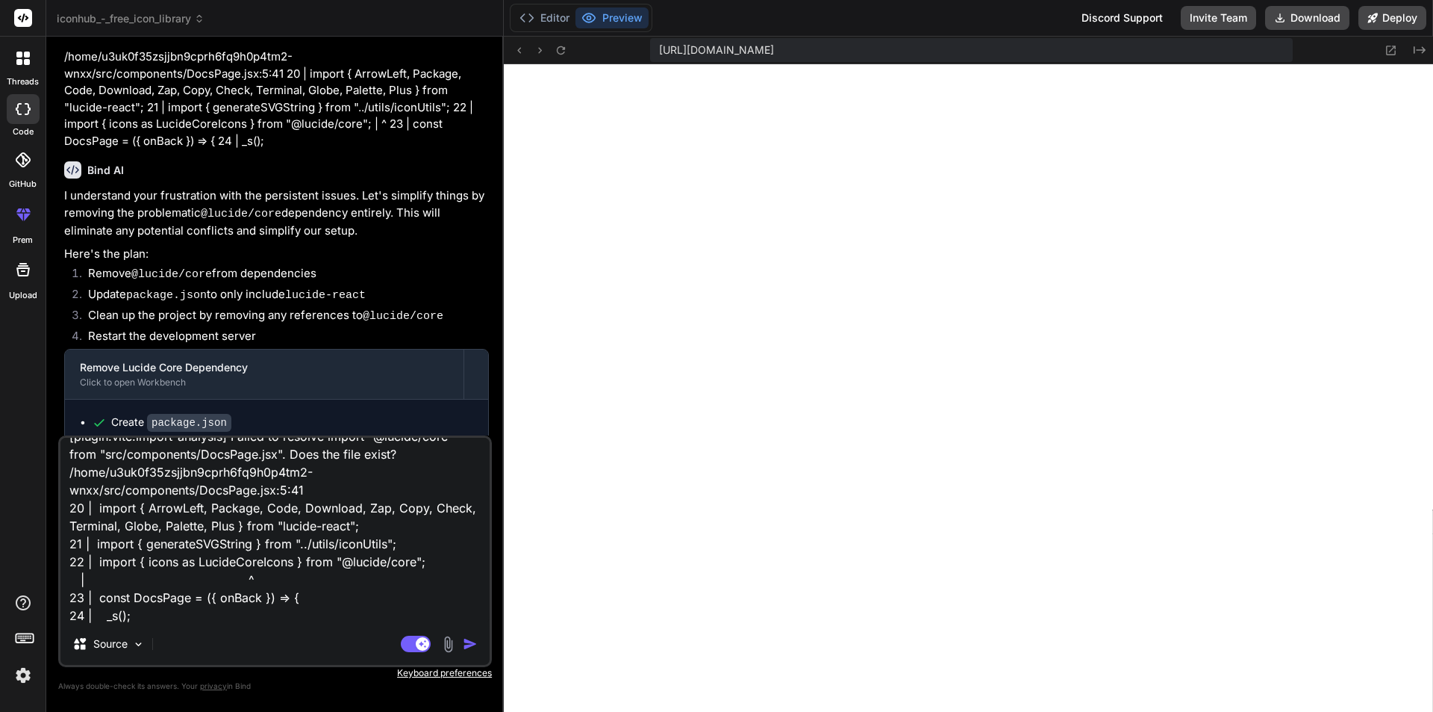
type textarea "x"
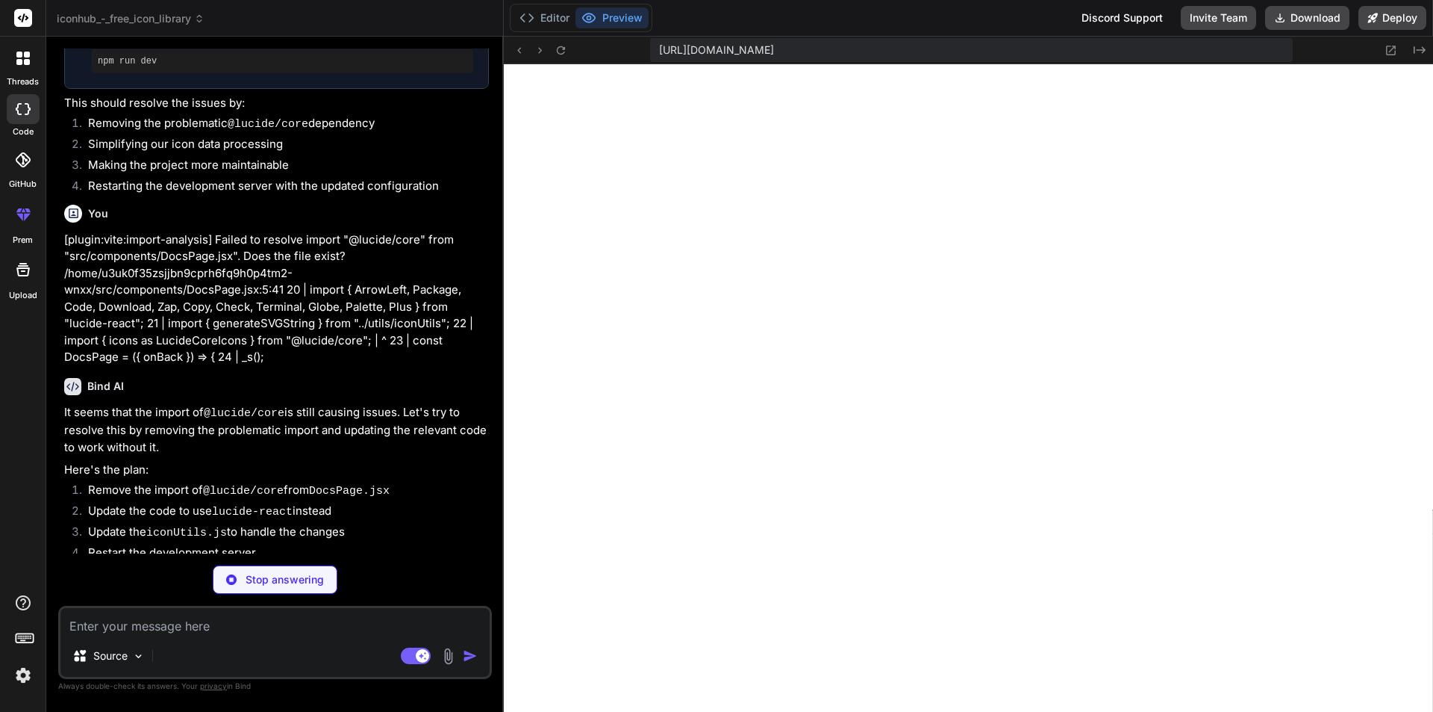
scroll to position [4133, 0]
click at [541, 23] on button "Editor" at bounding box center [545, 17] width 62 height 21
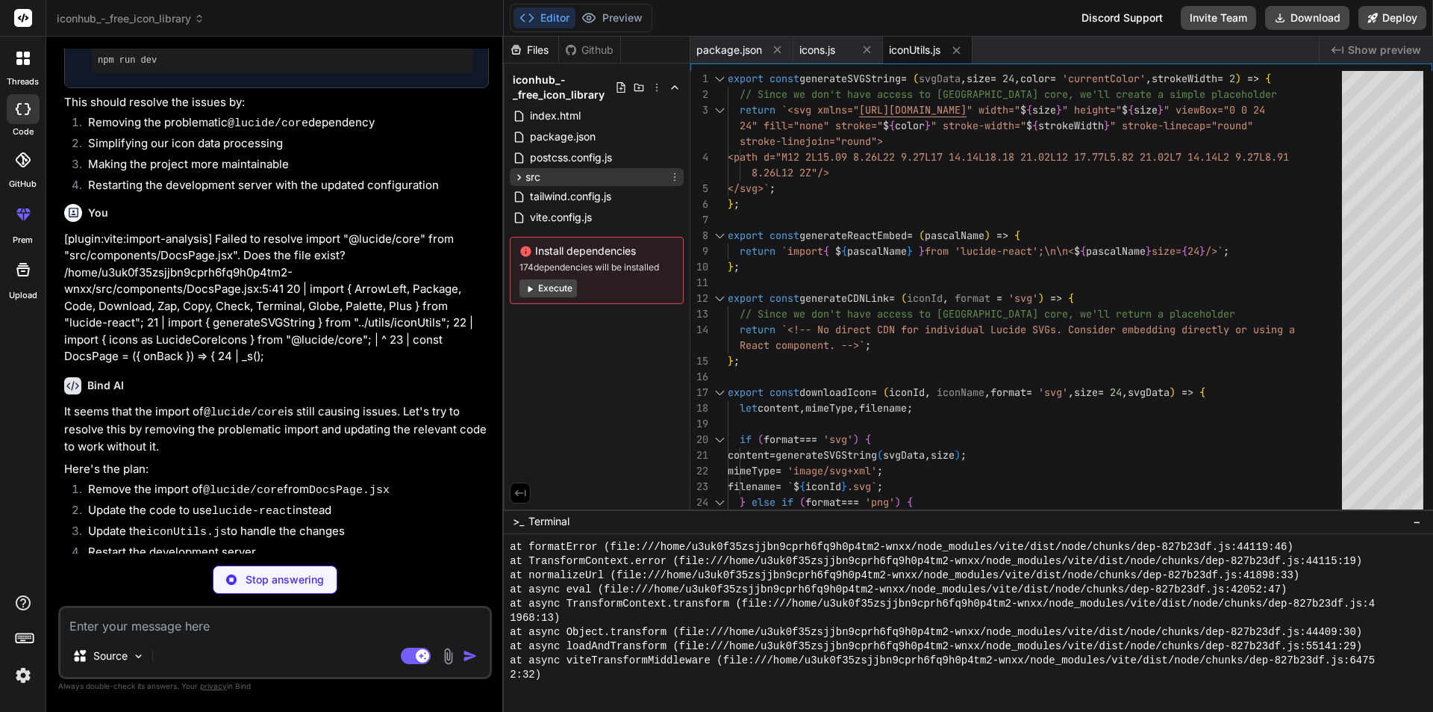
click at [542, 174] on div "src" at bounding box center [597, 177] width 174 height 18
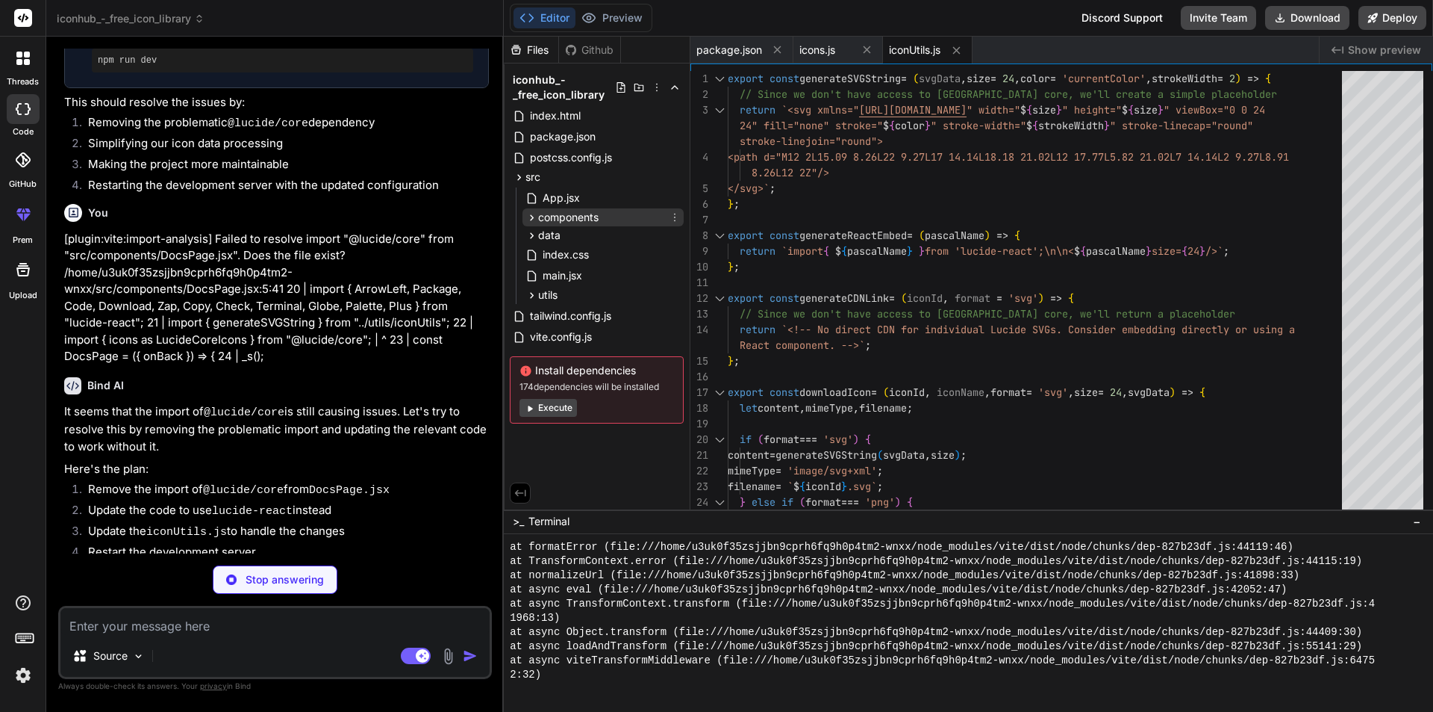
click at [570, 222] on span "components" at bounding box center [568, 217] width 60 height 15
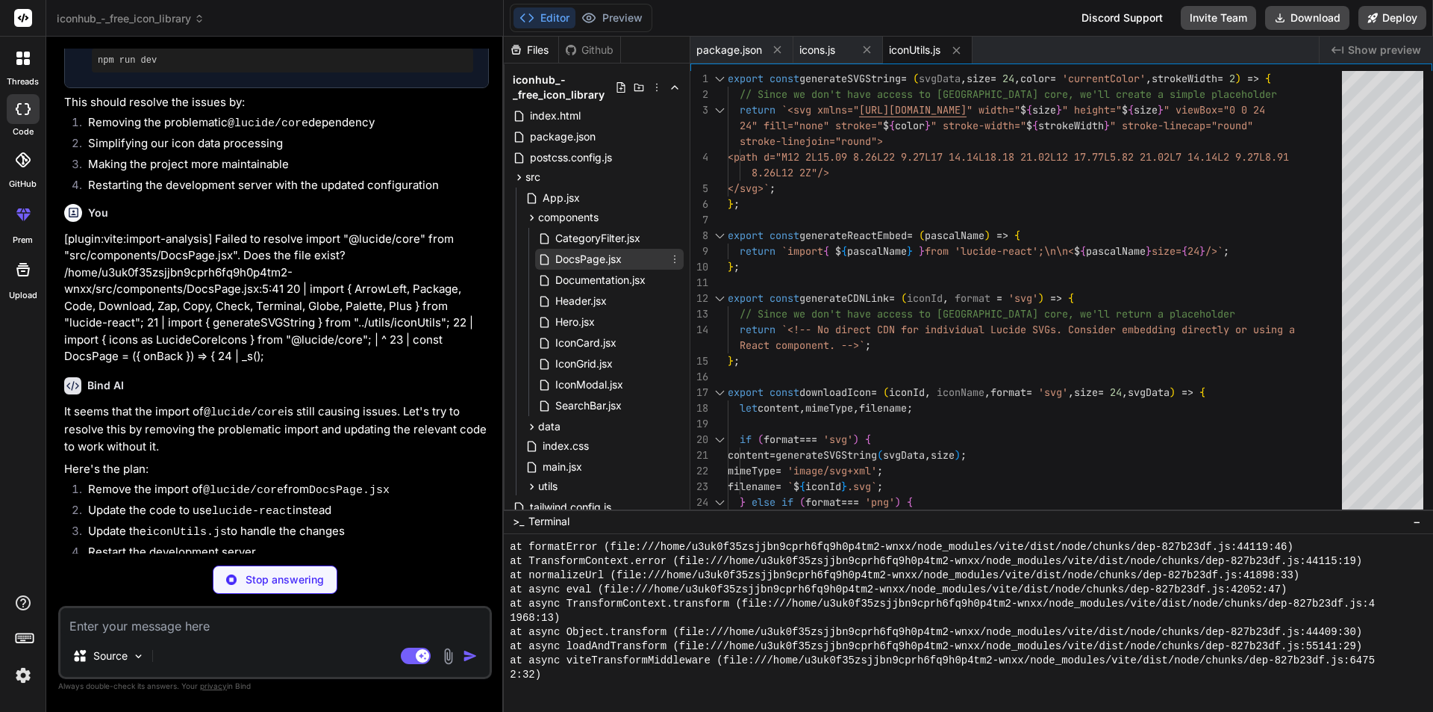
type textarea "x"
click at [592, 259] on span "DocsPage.jsx" at bounding box center [588, 259] width 69 height 18
type textarea "</div> </div> </div> ); }; export default DocsPage;"
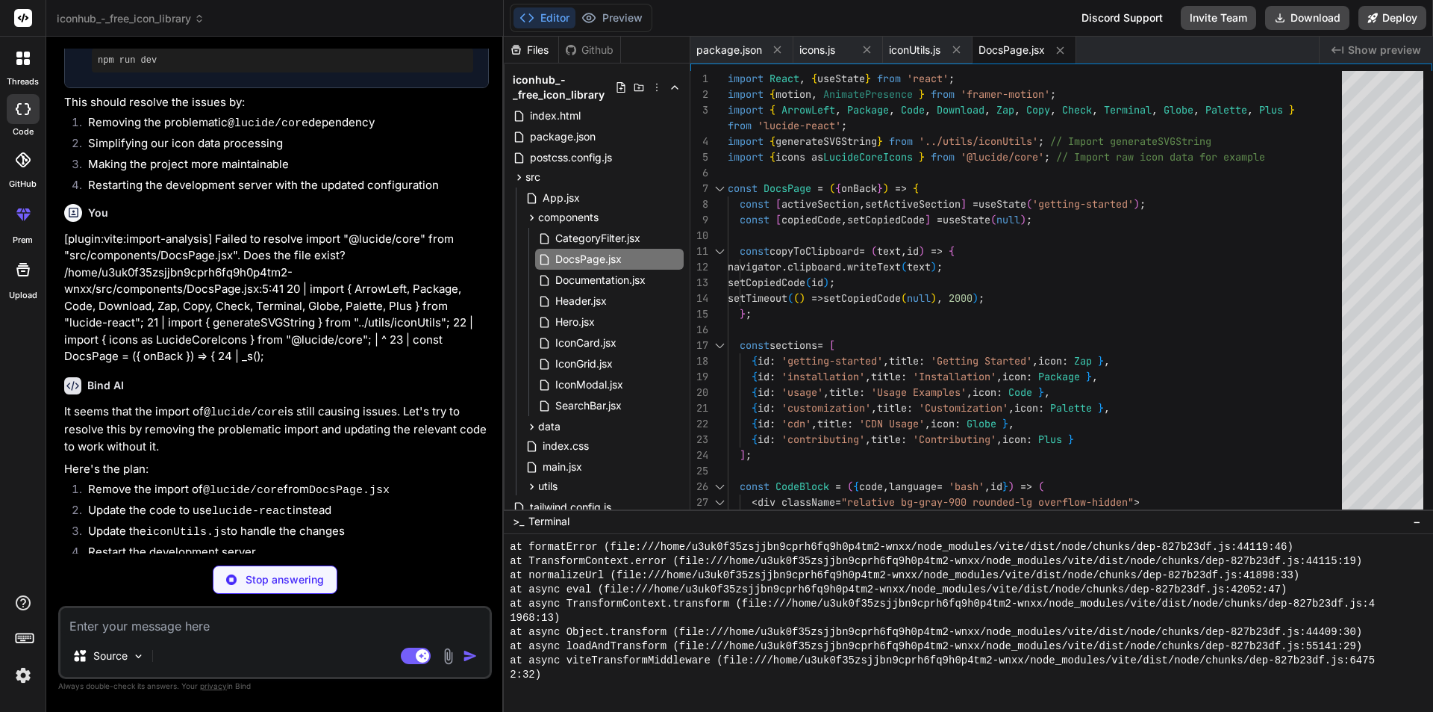
type textarea "x"
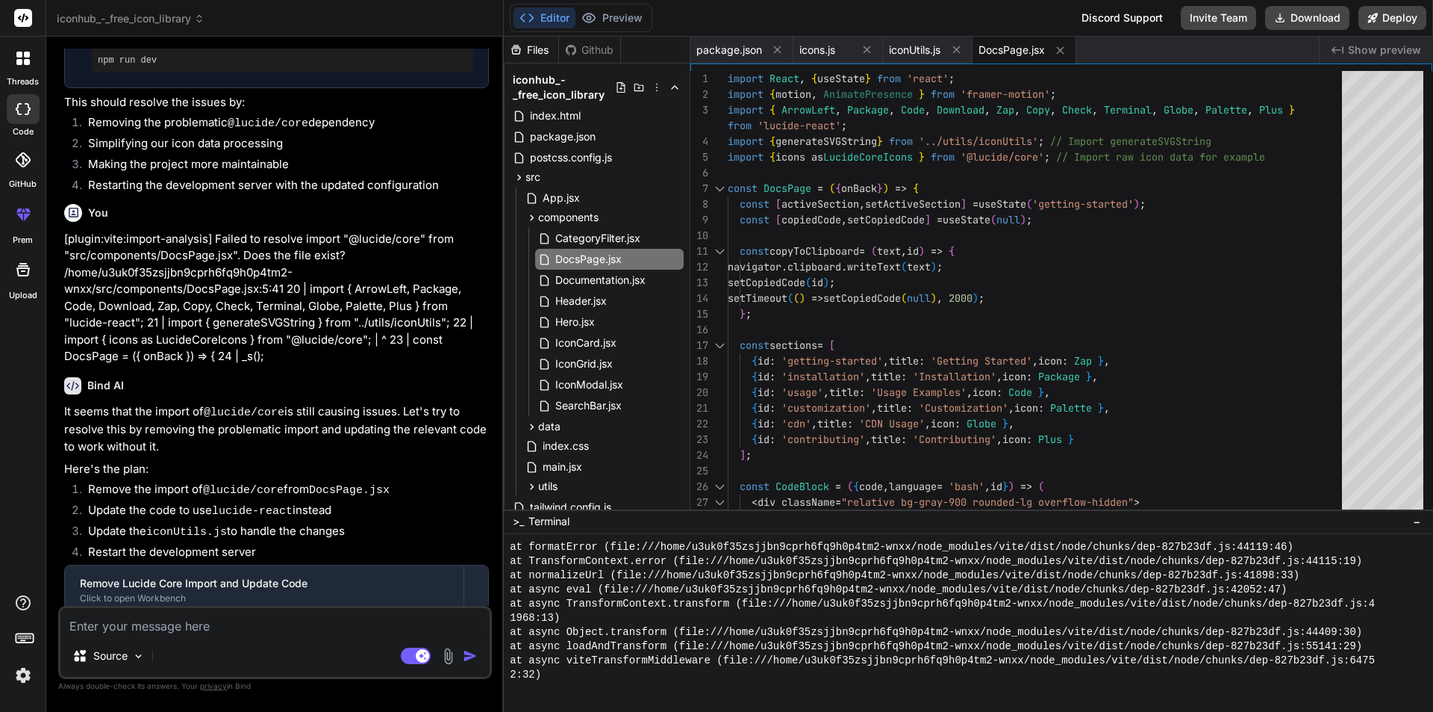
scroll to position [4081, 0]
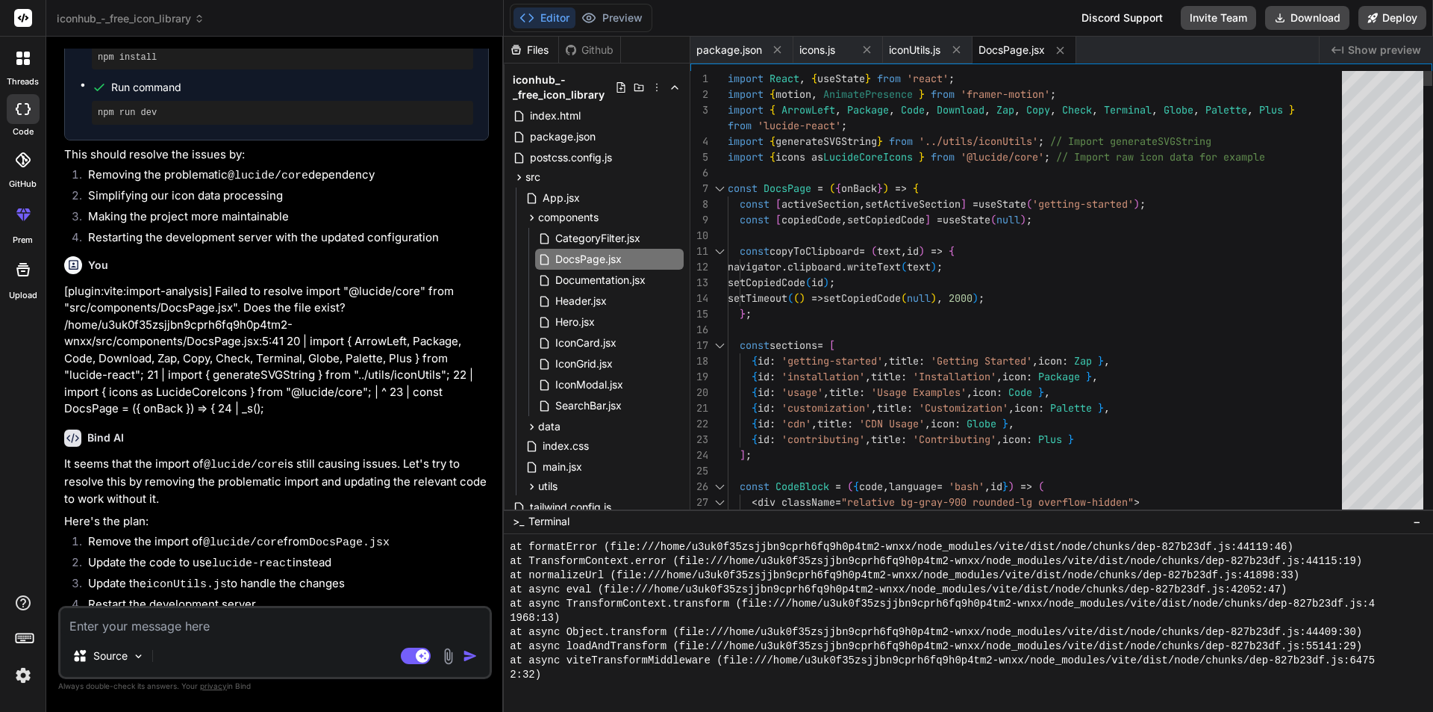
type textarea "import React, { useState } from 'react'; import { motion, AnimatePresence } fro…"
drag, startPoint x: 1078, startPoint y: 160, endPoint x: 1306, endPoint y: 155, distance: 227.8
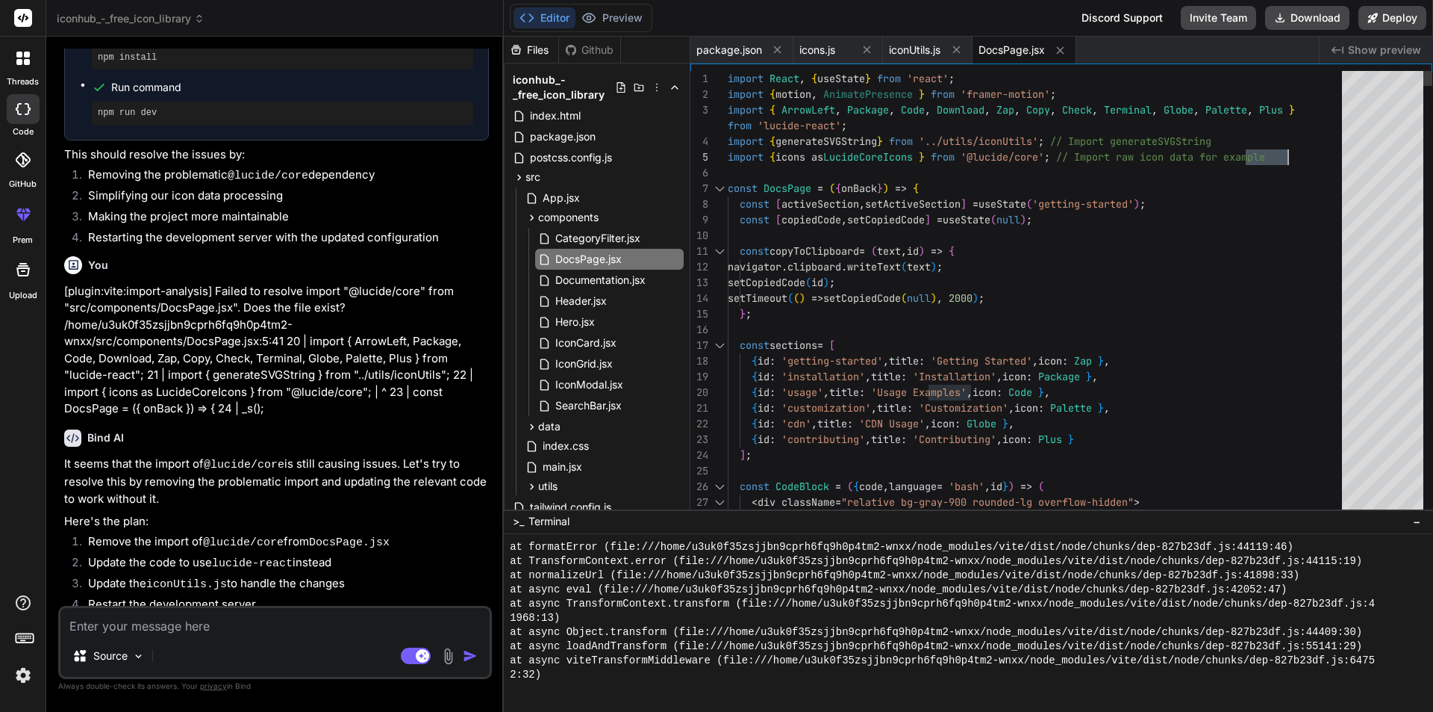
type textarea "x"
drag, startPoint x: 1307, startPoint y: 155, endPoint x: 1080, endPoint y: 158, distance: 227.7
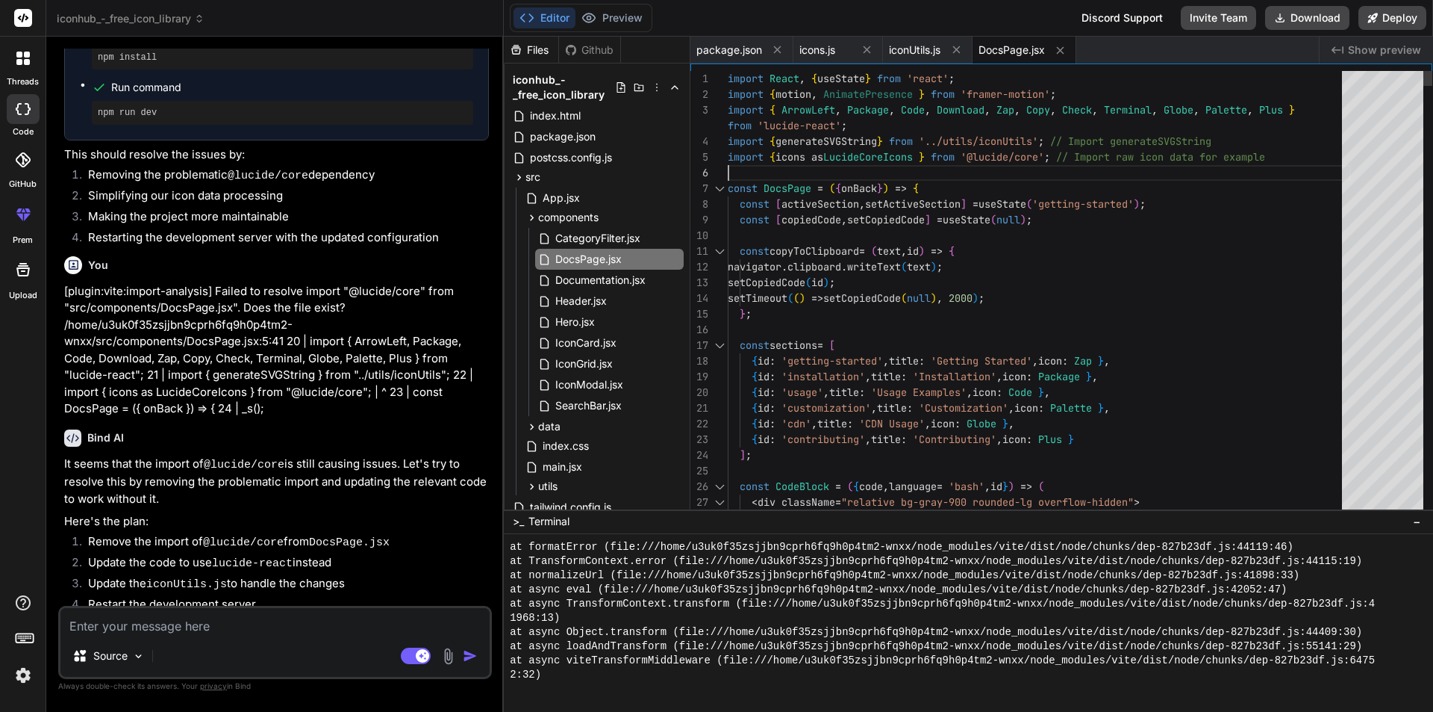
click at [290, 554] on li "Update the code to use lucide-react instead" at bounding box center [282, 564] width 413 height 21
drag, startPoint x: 1016, startPoint y: 155, endPoint x: 710, endPoint y: 152, distance: 306.1
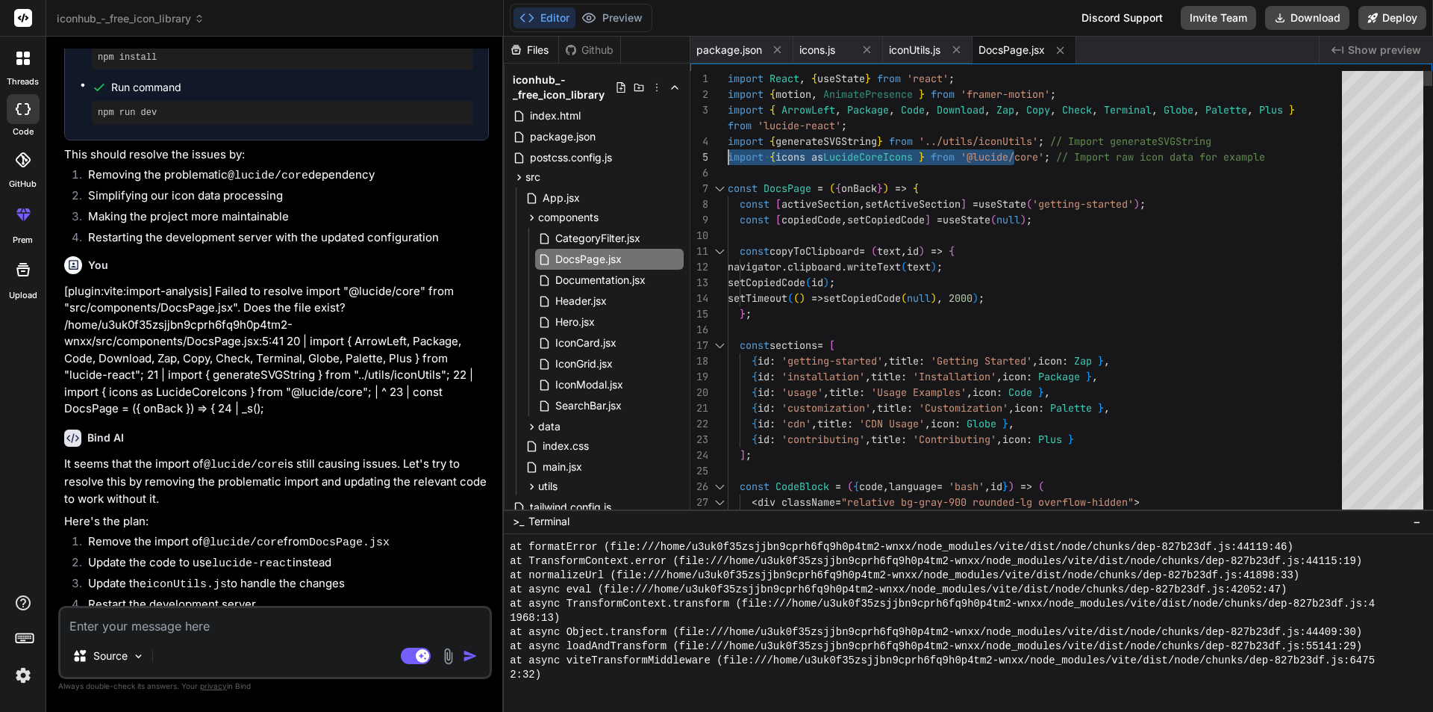
drag, startPoint x: 727, startPoint y: 158, endPoint x: 996, endPoint y: 157, distance: 268.8
click at [996, 157] on div "1 2 3 4 5 6 7 8 9 10 11 12 13 14 15 16 17 18 19 20 21 22 23 24 25 26 27 28 impo…" at bounding box center [1062, 293] width 742 height 445
drag, startPoint x: 1297, startPoint y: 159, endPoint x: 717, endPoint y: 153, distance: 579.4
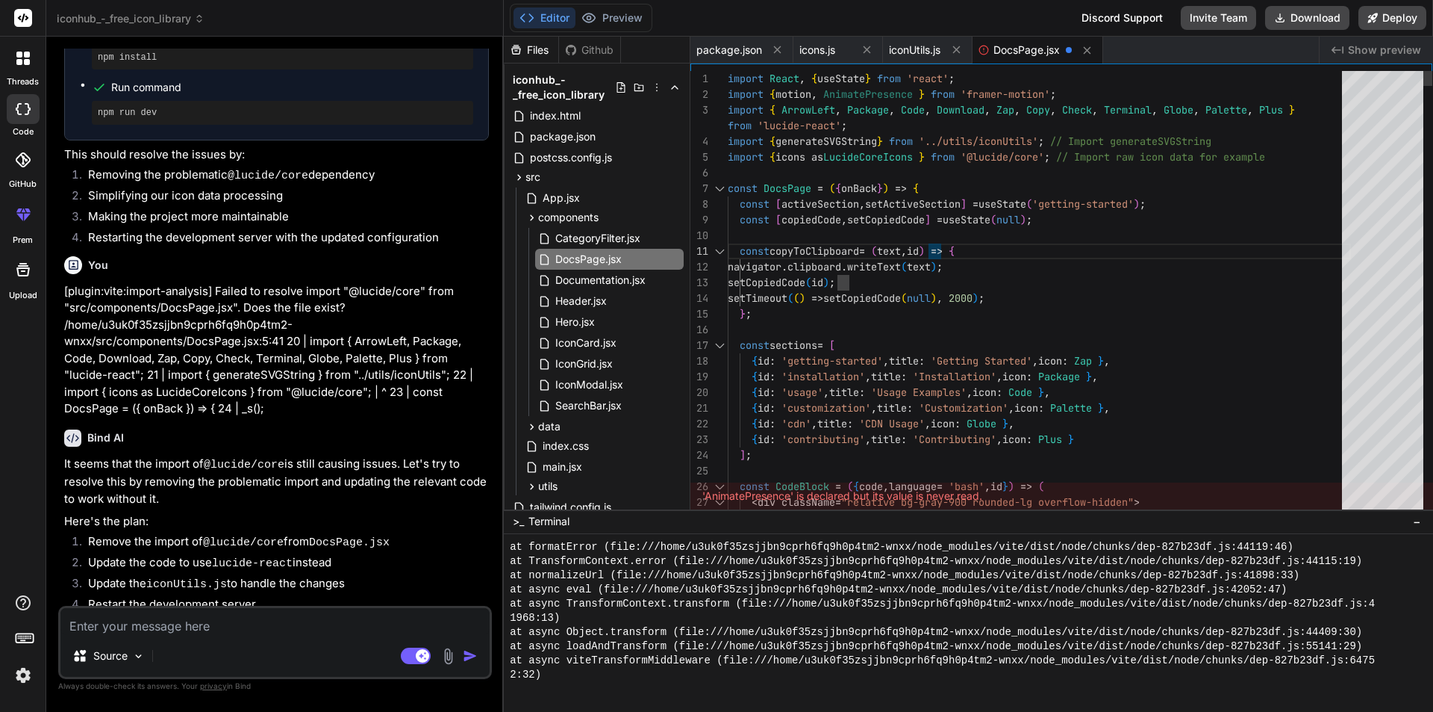
type textarea "{ id: 'usage', title: 'Usage Examples', icon: Code }, { id: 'customization', ti…"
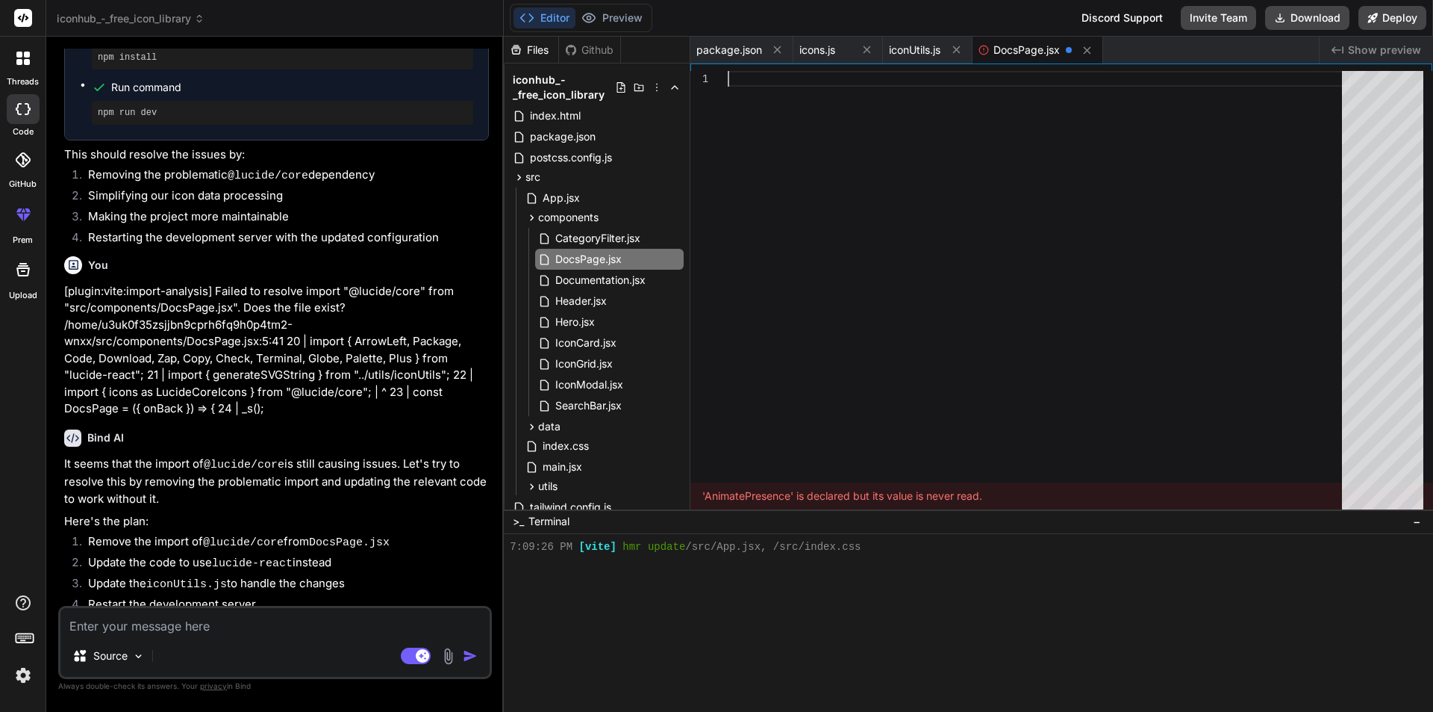
scroll to position [4120, 0]
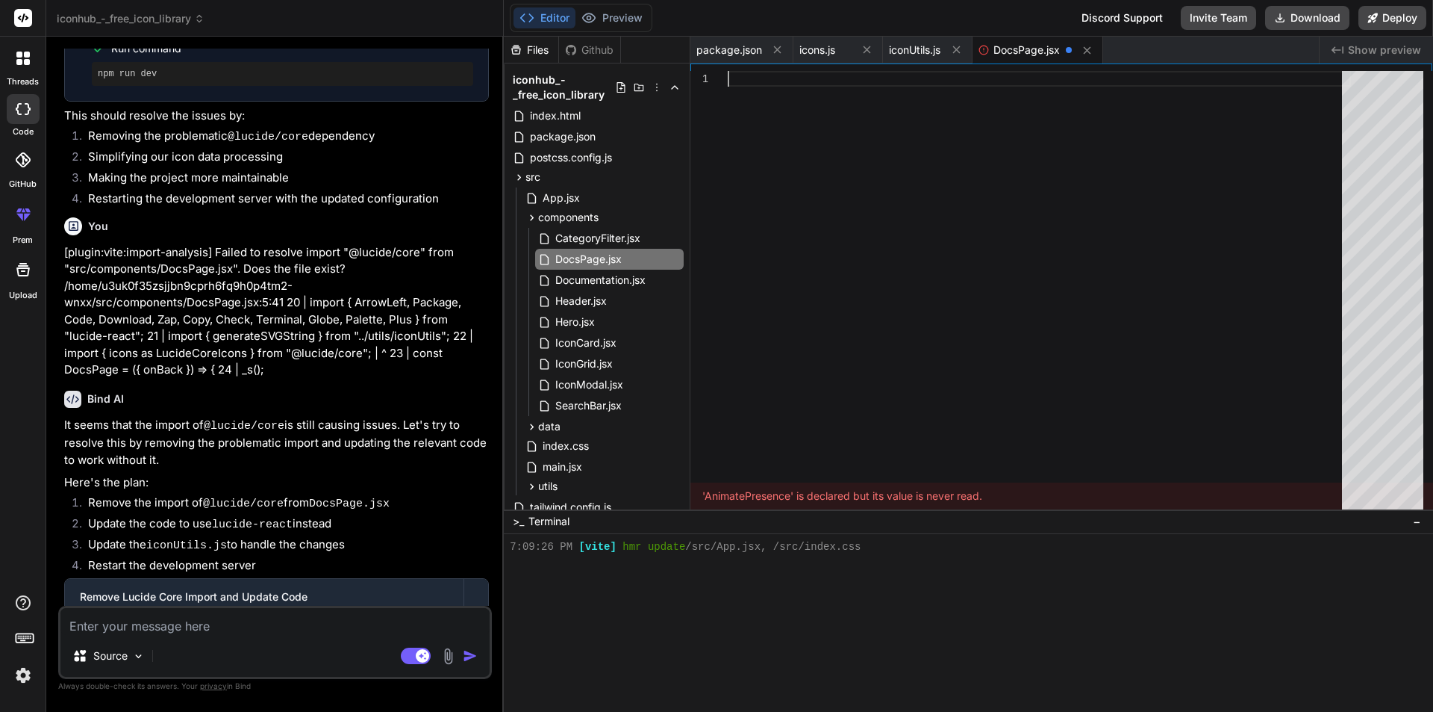
click at [974, 237] on div at bounding box center [1039, 293] width 623 height 445
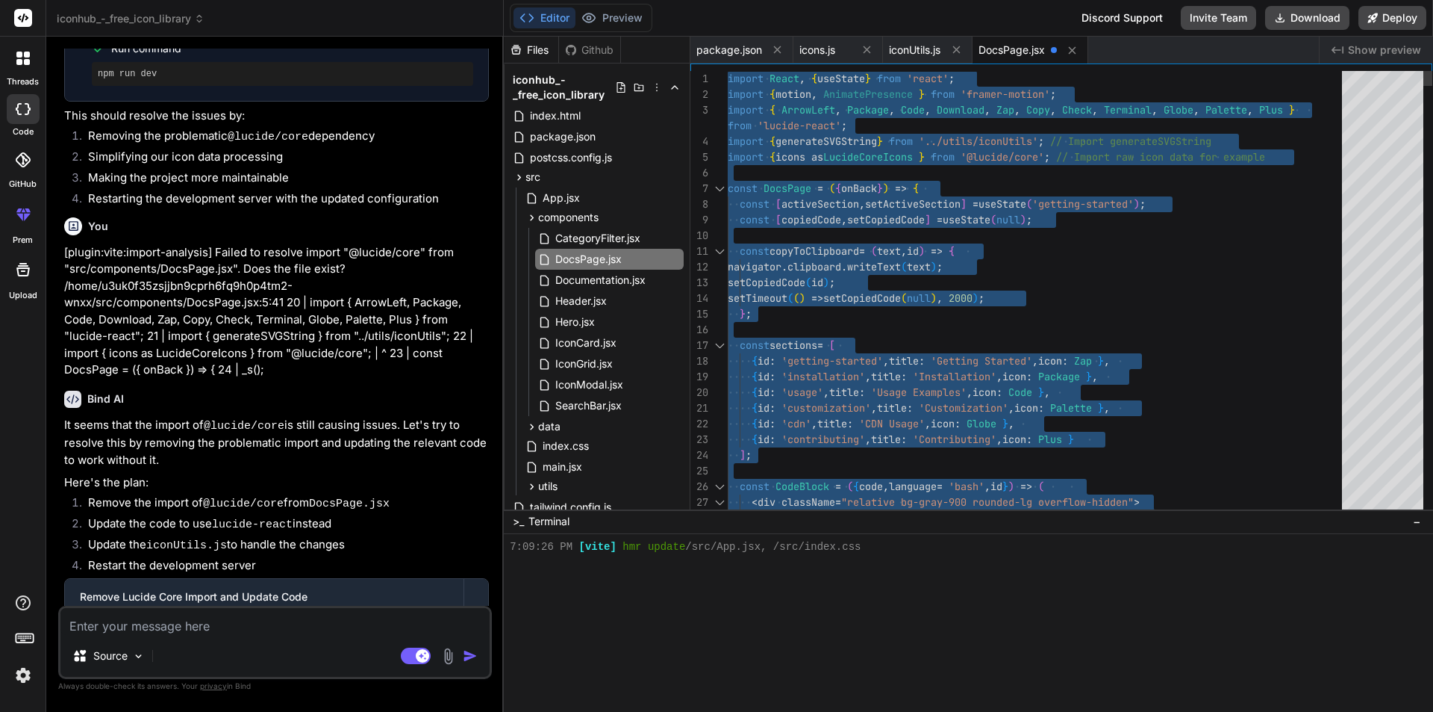
type textarea "import React, { useState } from 'react'; import { motion, AnimatePresence } fro…"
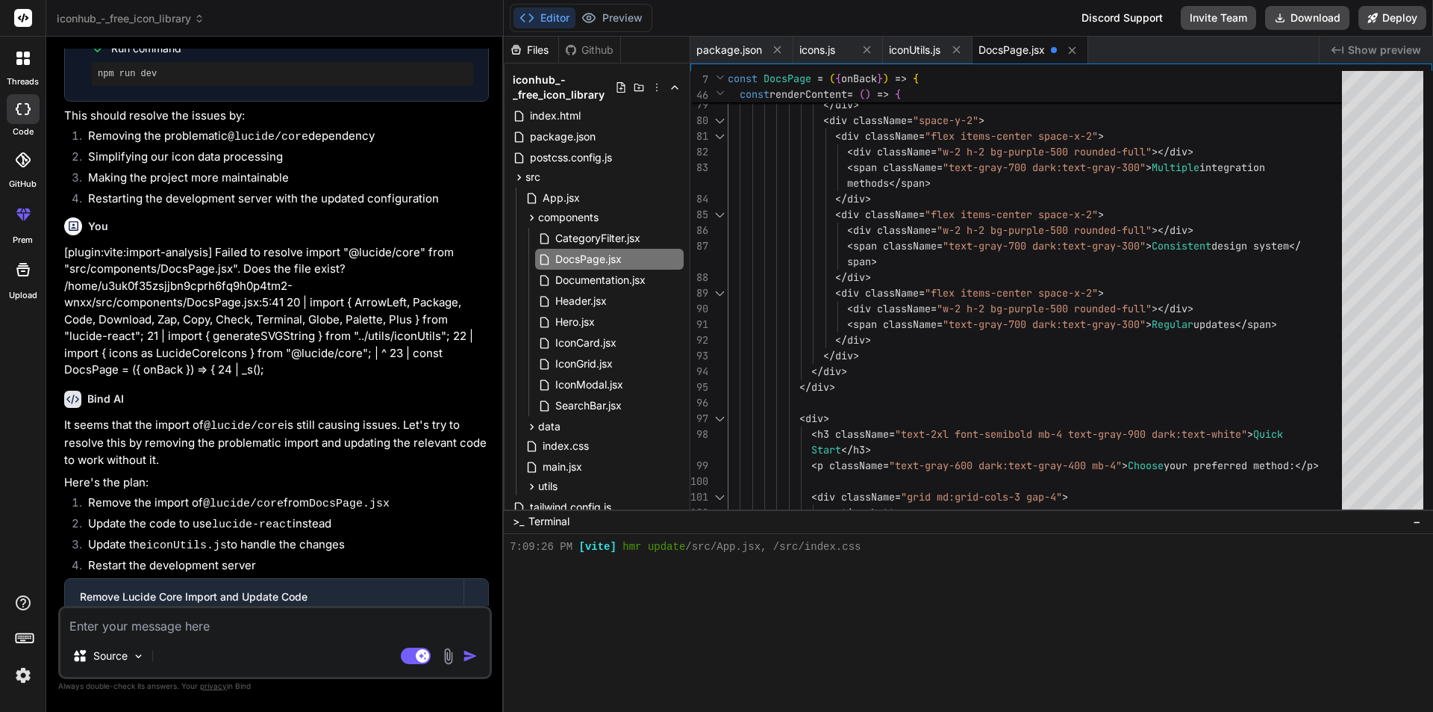
click at [187, 629] on textarea at bounding box center [274, 621] width 429 height 27
drag, startPoint x: 86, startPoint y: 392, endPoint x: 385, endPoint y: 411, distance: 299.3
click at [385, 494] on ol "Remove the import of @lucide/core from DocsPage.jsx Update the code to use luci…" at bounding box center [276, 536] width 425 height 84
copy ol "Remove the import of @lucide/core from DocsPage.jsx Update the code to use luci…"
click at [146, 629] on textarea at bounding box center [274, 621] width 429 height 27
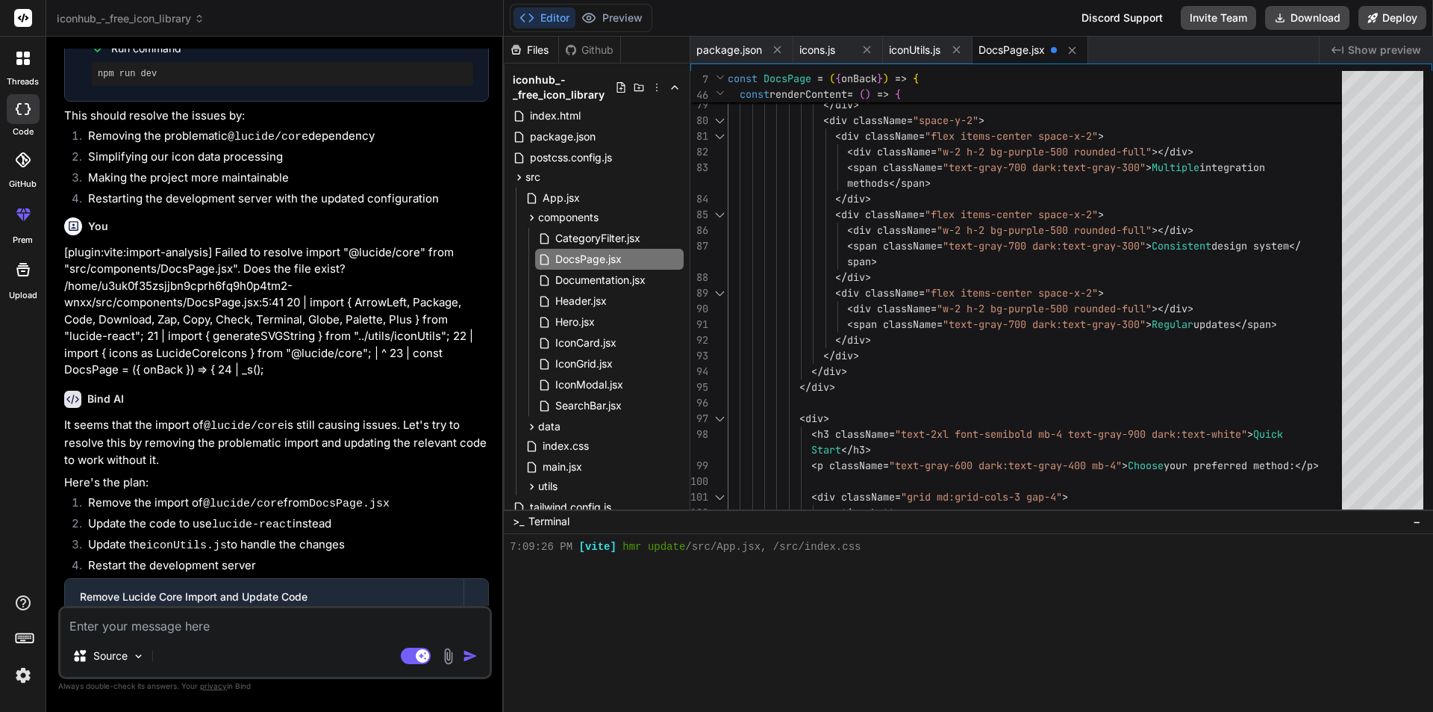
paste textarea "Remove the import of @lucide/core from DocsPage.jsx Update the code to use luci…"
type textarea "Remove the import of @lucide/core from DocsPage.jsx Update the code to use luci…"
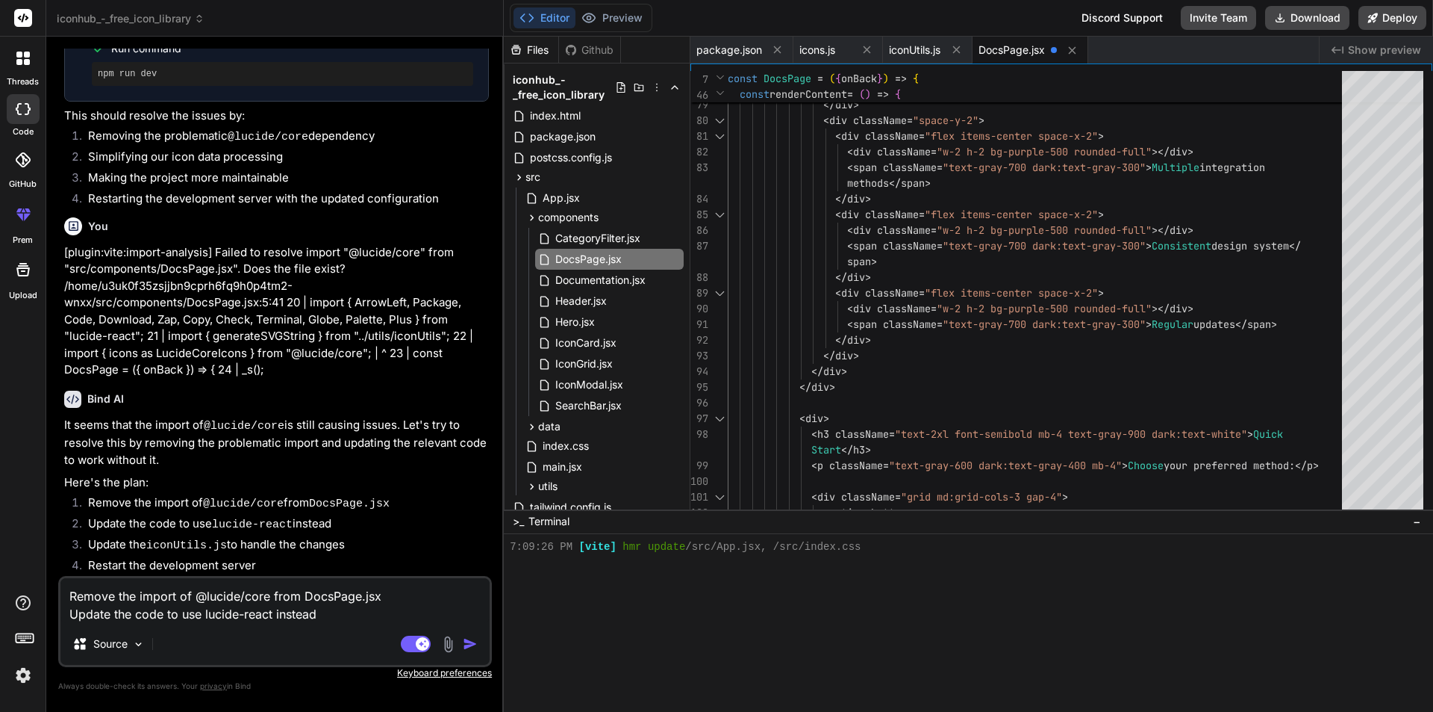
type textarea "x"
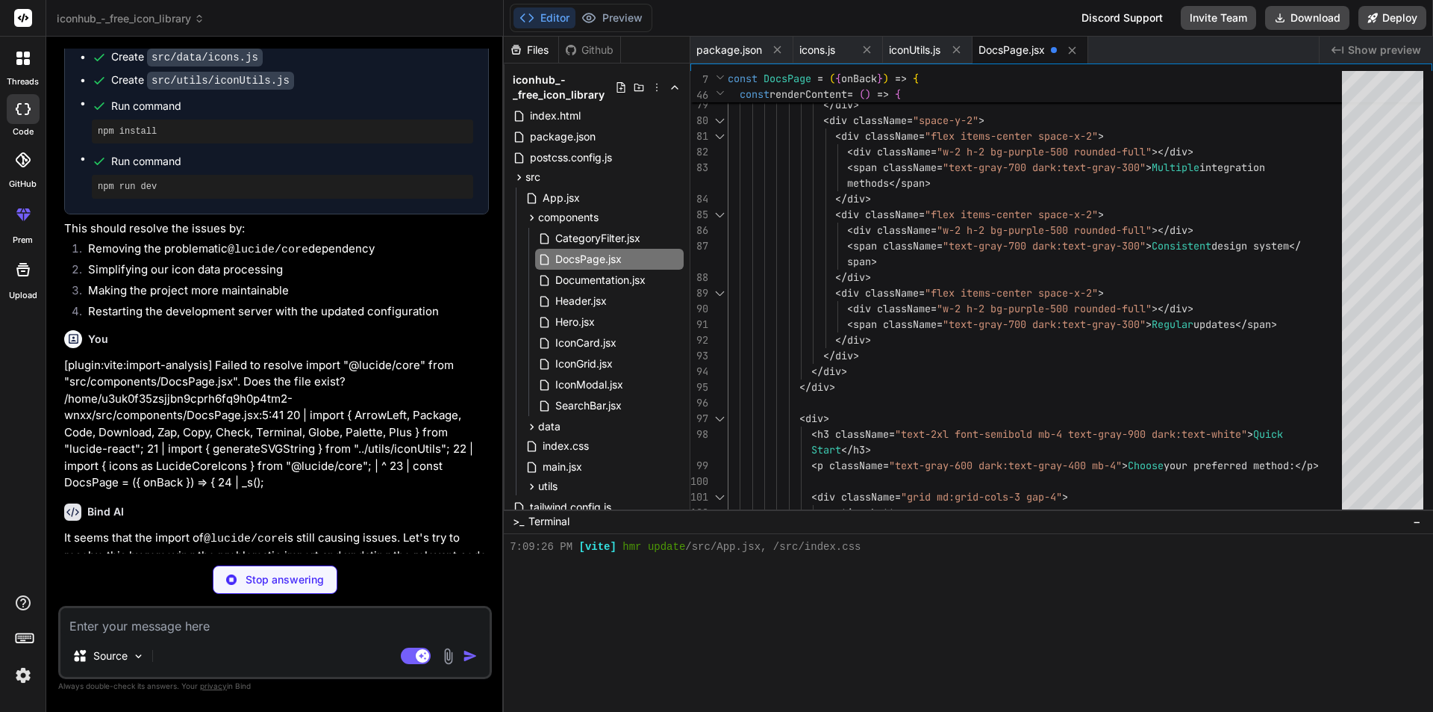
scroll to position [3962, 0]
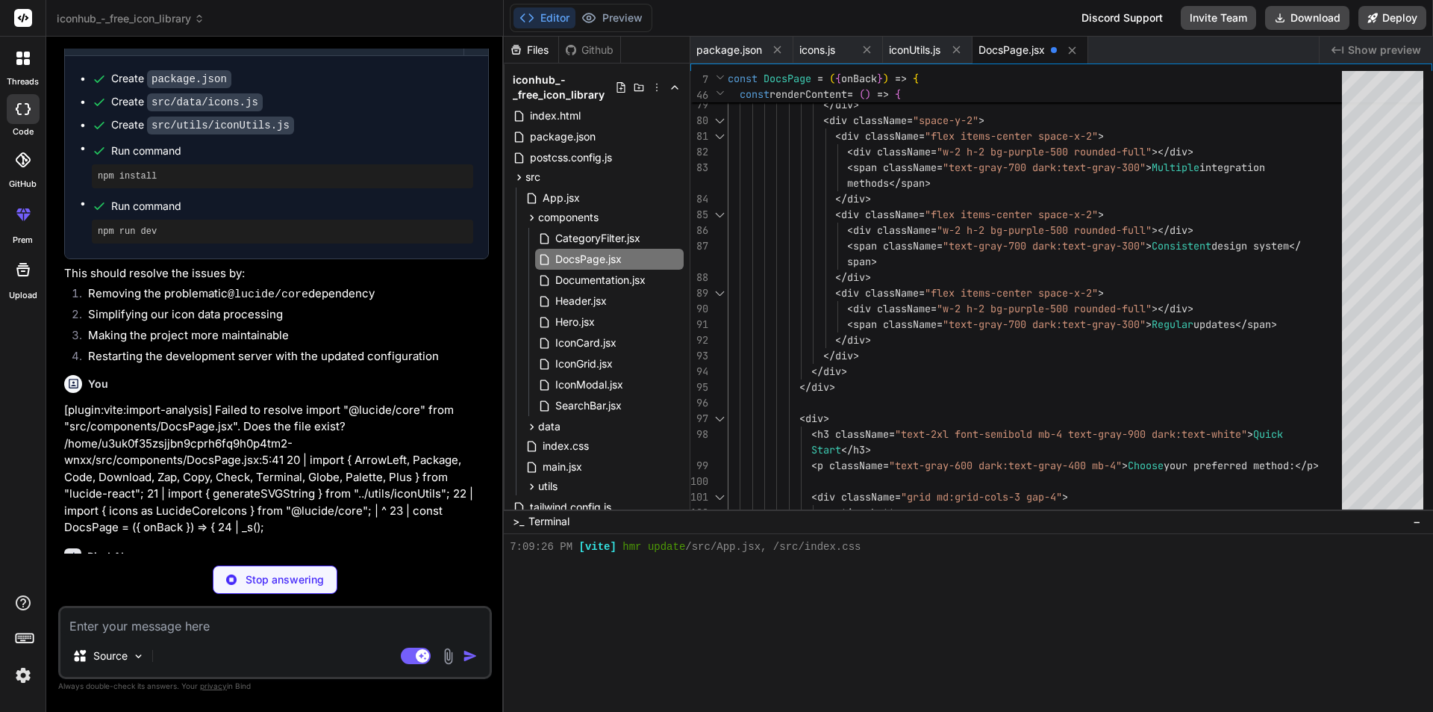
type textarea "x"
type textarea "<input placeholder="Search..." /> </div> <div className="flex items-center spac…"
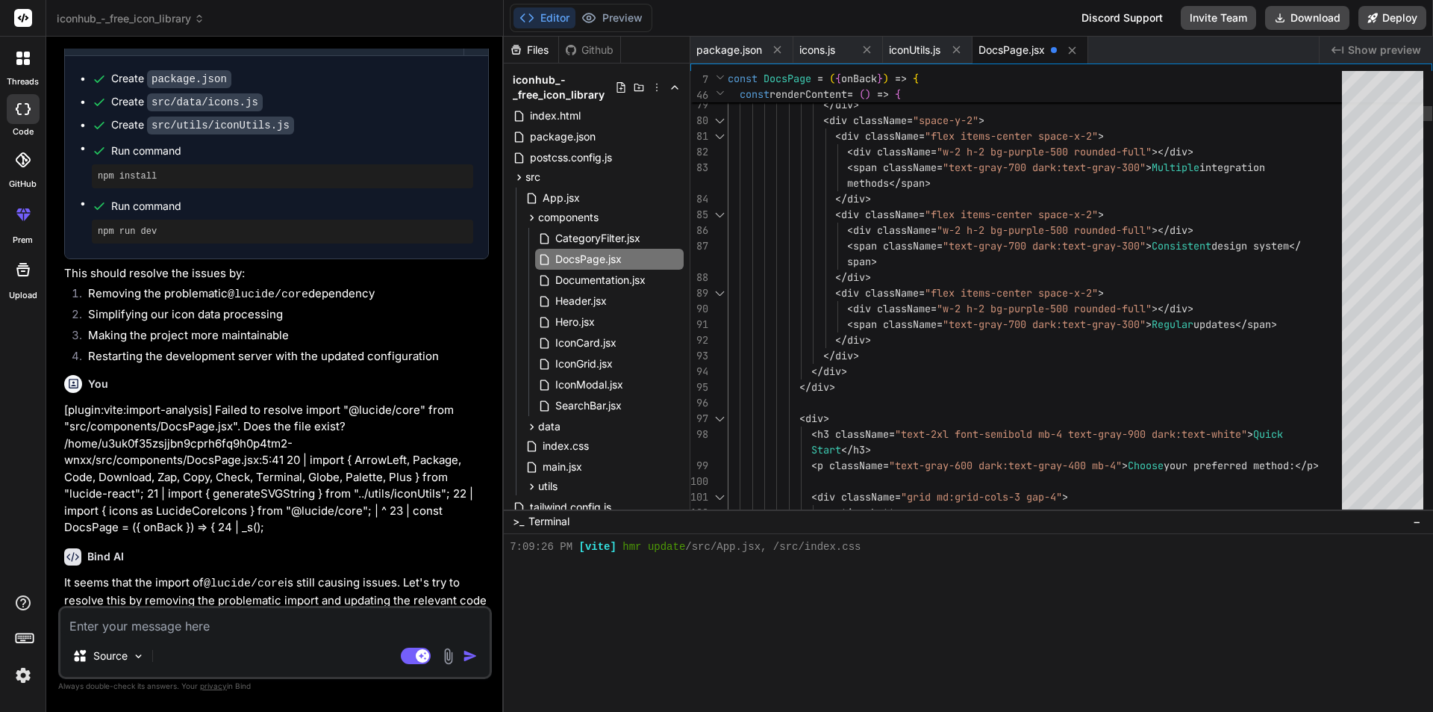
type textarea "x"
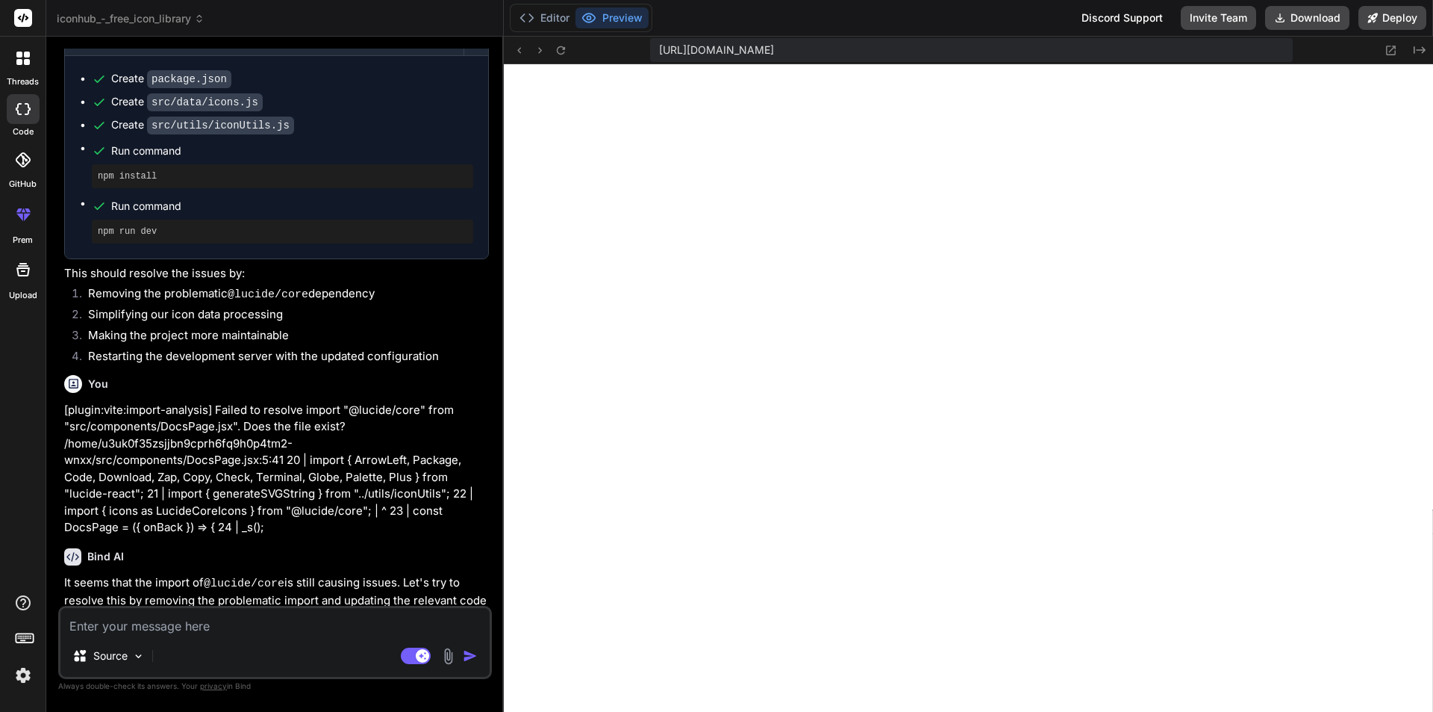
scroll to position [2468, 0]
click at [246, 626] on textarea at bounding box center [274, 621] width 429 height 27
type textarea "d"
type textarea "x"
type textarea "do"
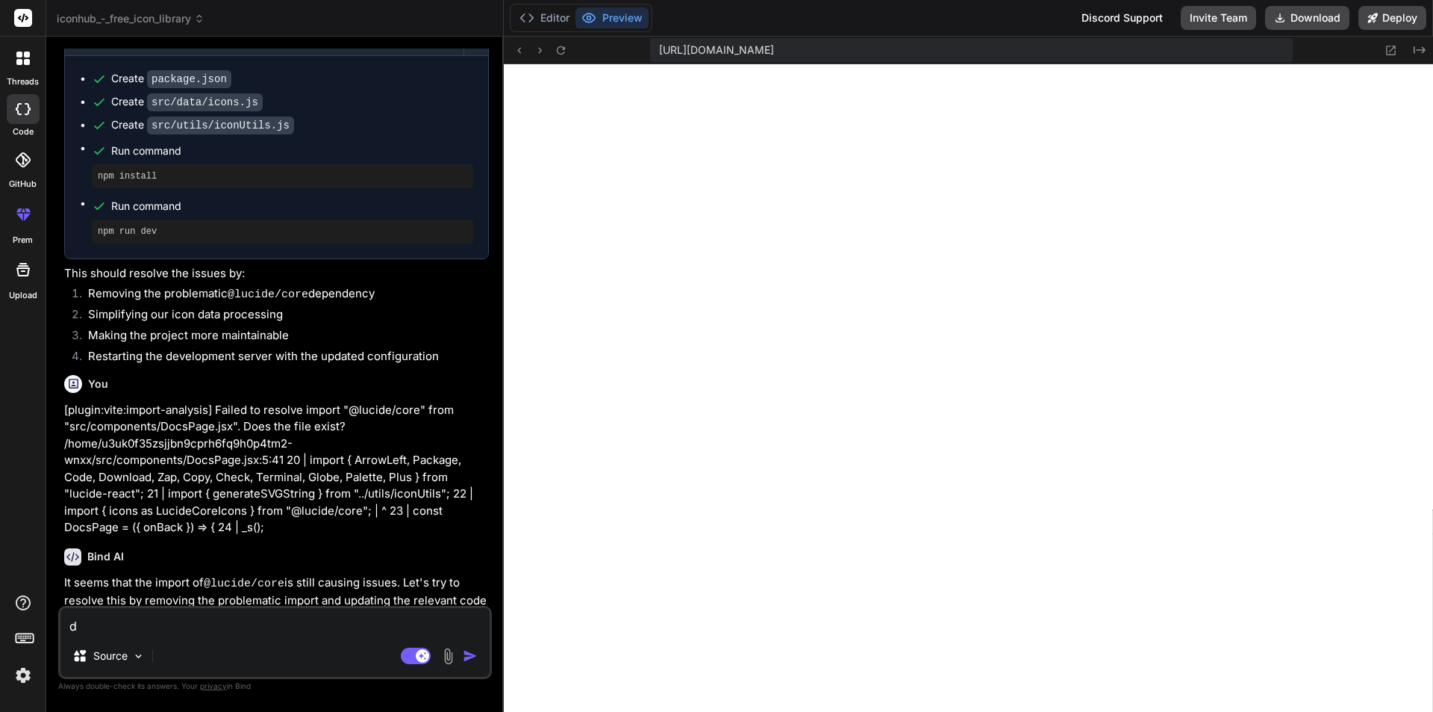
type textarea "x"
type textarea "do"
type textarea "x"
type textarea "do t"
type textarea "x"
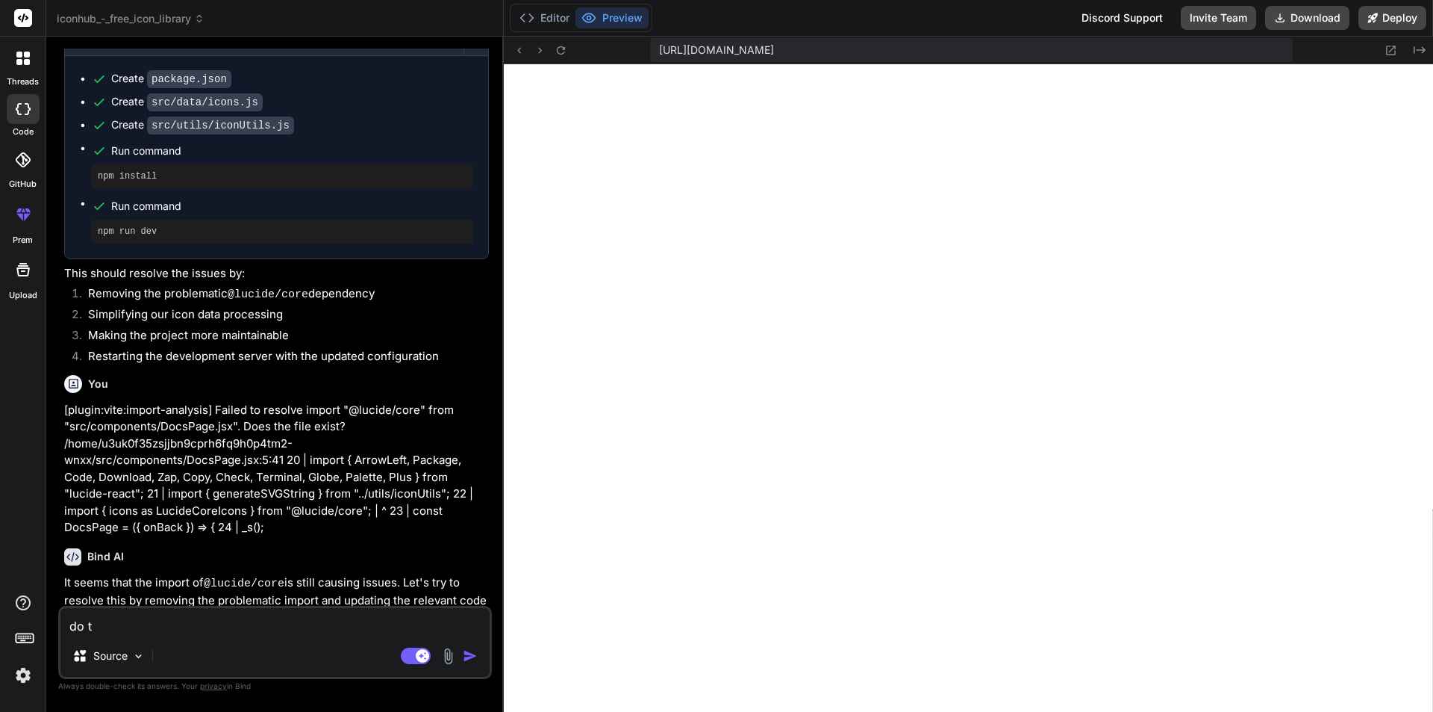
type textarea "do th"
type textarea "x"
type textarea "do the"
type textarea "x"
type textarea "do the"
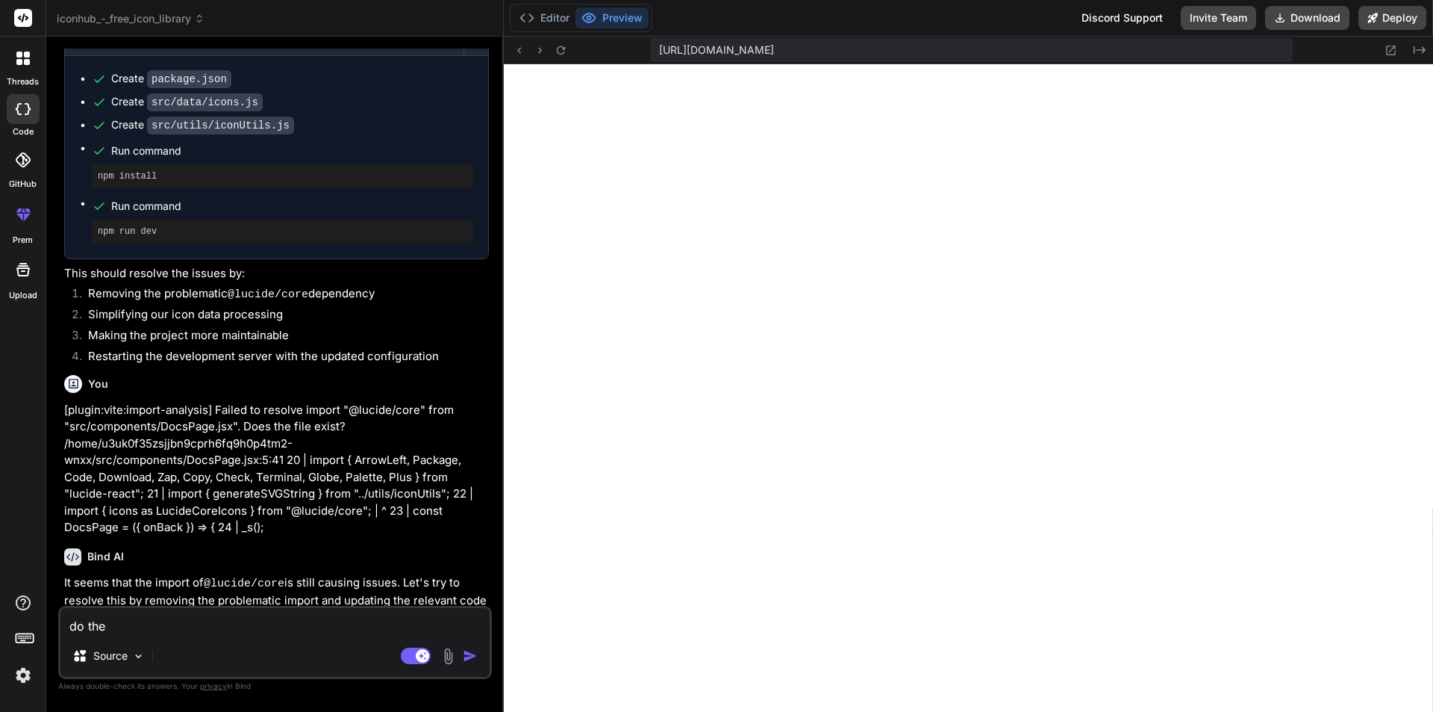
type textarea "x"
type textarea "do the s"
type textarea "x"
type textarea "do the sa"
type textarea "x"
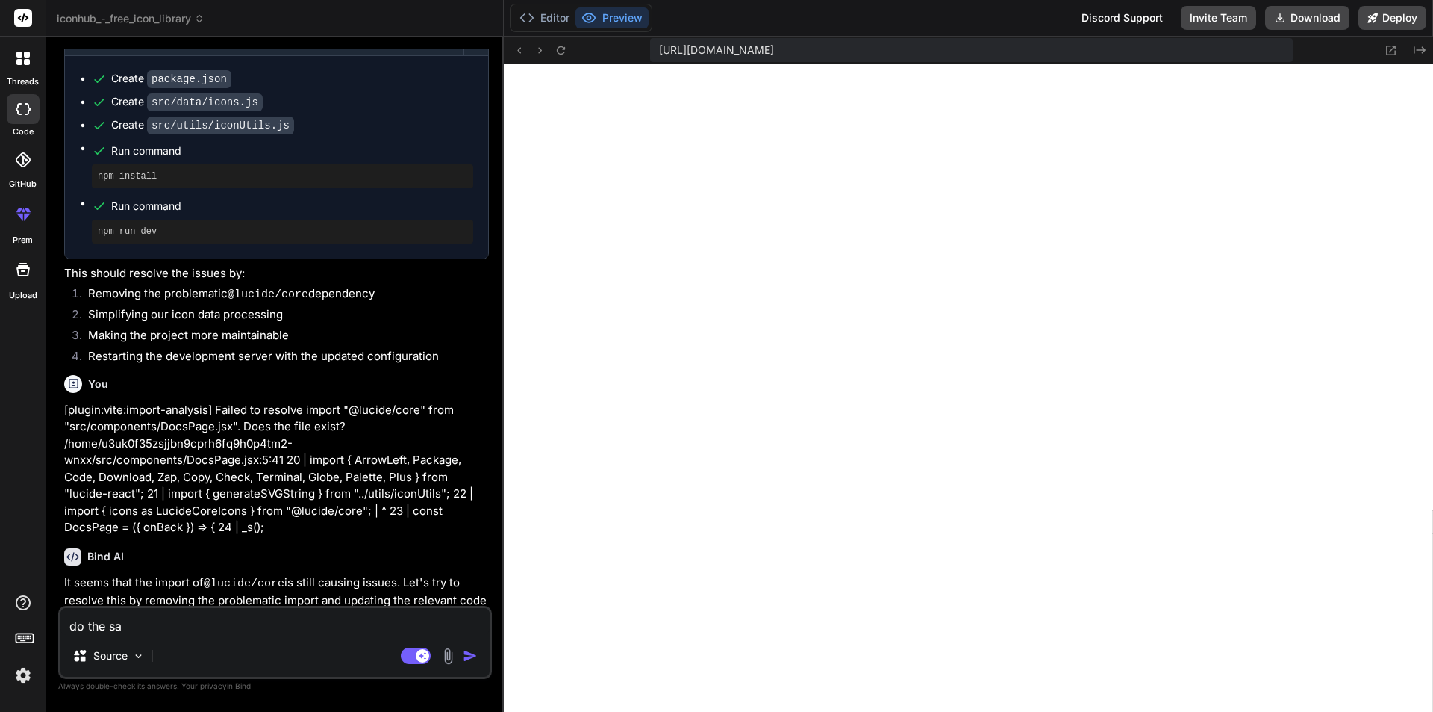
type textarea "do the sam"
type textarea "x"
type textarea "do the same"
type textarea "x"
type textarea "do the same"
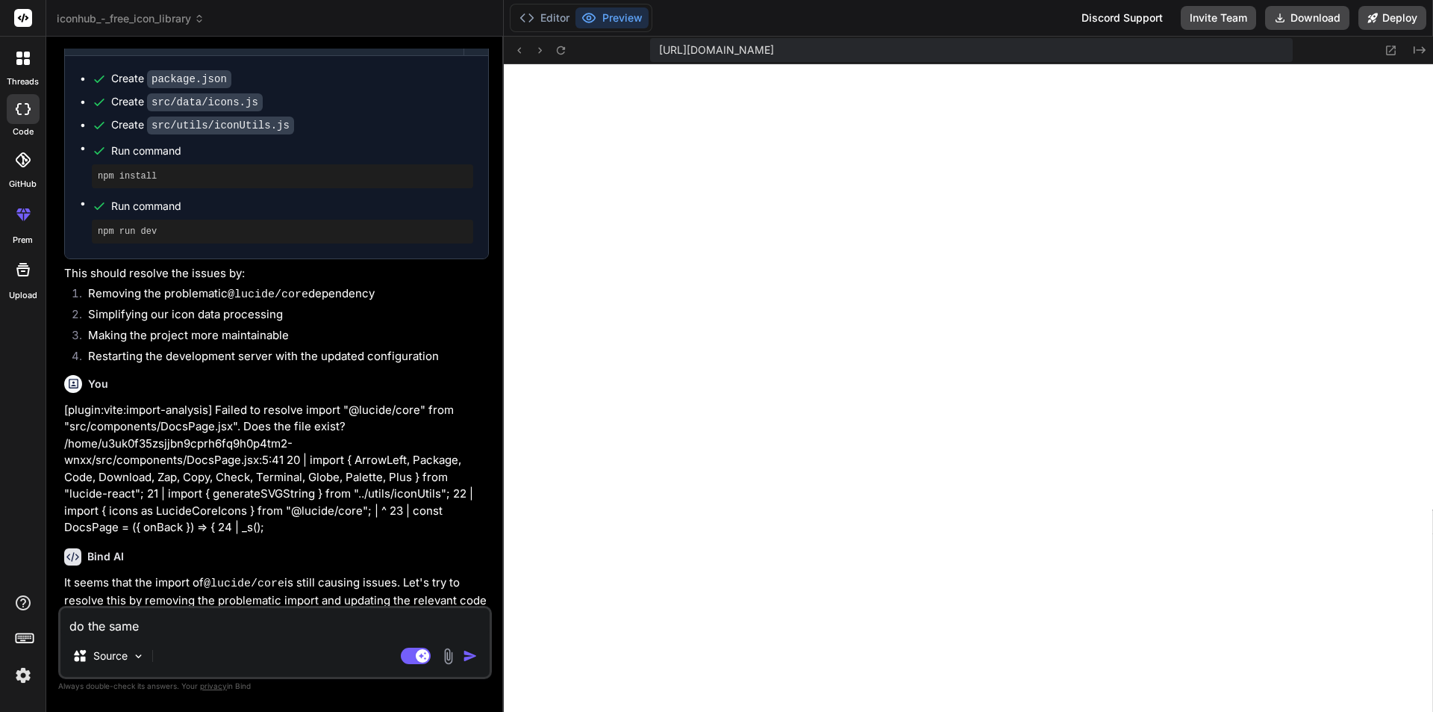
type textarea "x"
type textarea "do the same i"
type textarea "x"
type textarea "do the same in"
type textarea "x"
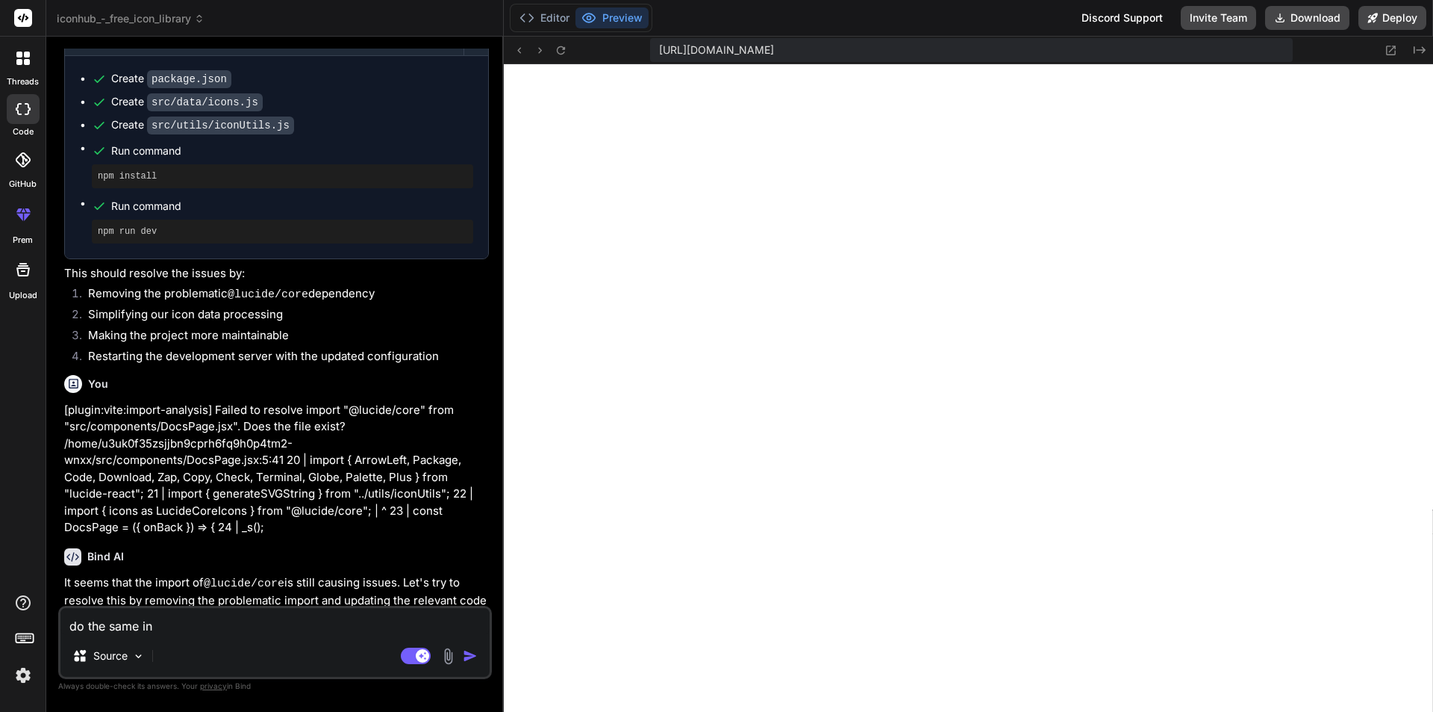
type textarea "do the same in"
type textarea "x"
type textarea "do the same in e"
type textarea "x"
type textarea "do the same in en"
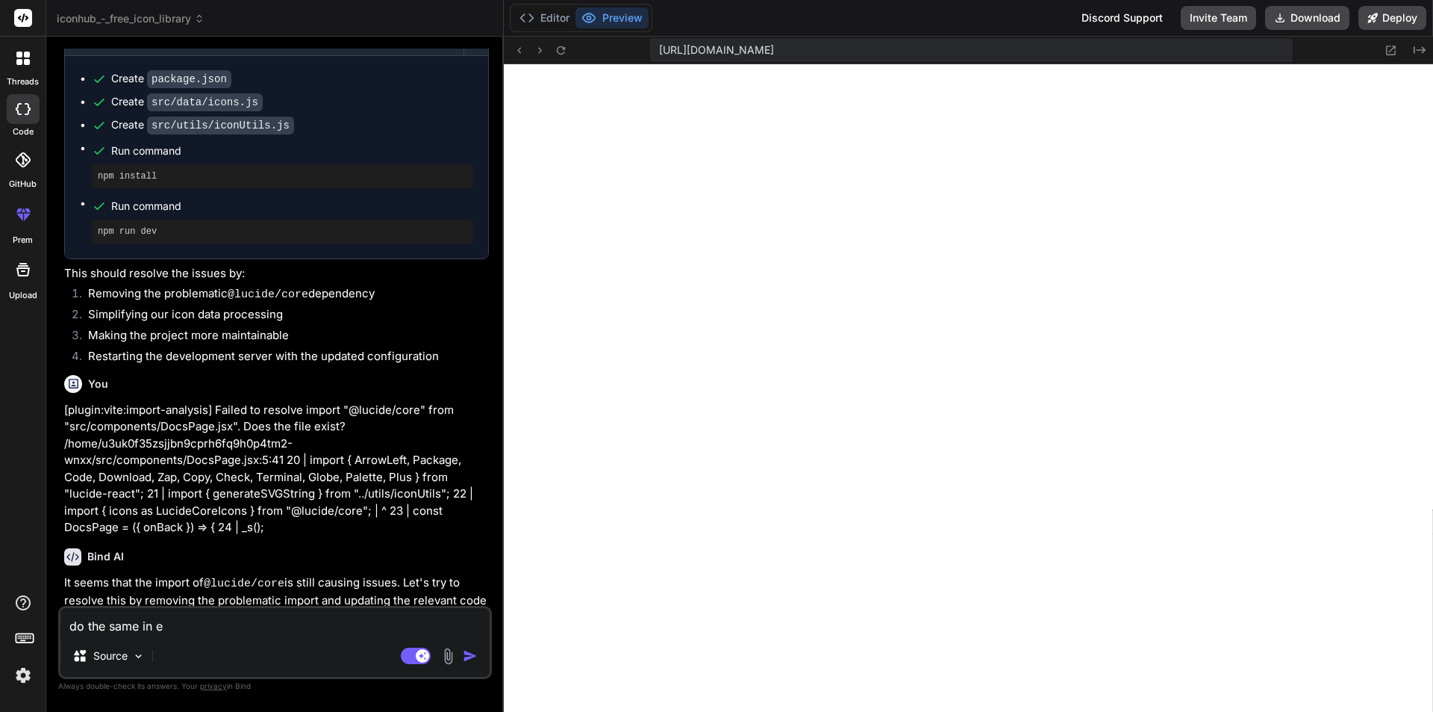
type textarea "x"
type textarea "do the same in ent"
type textarea "x"
type textarea "do the same in enti"
type textarea "x"
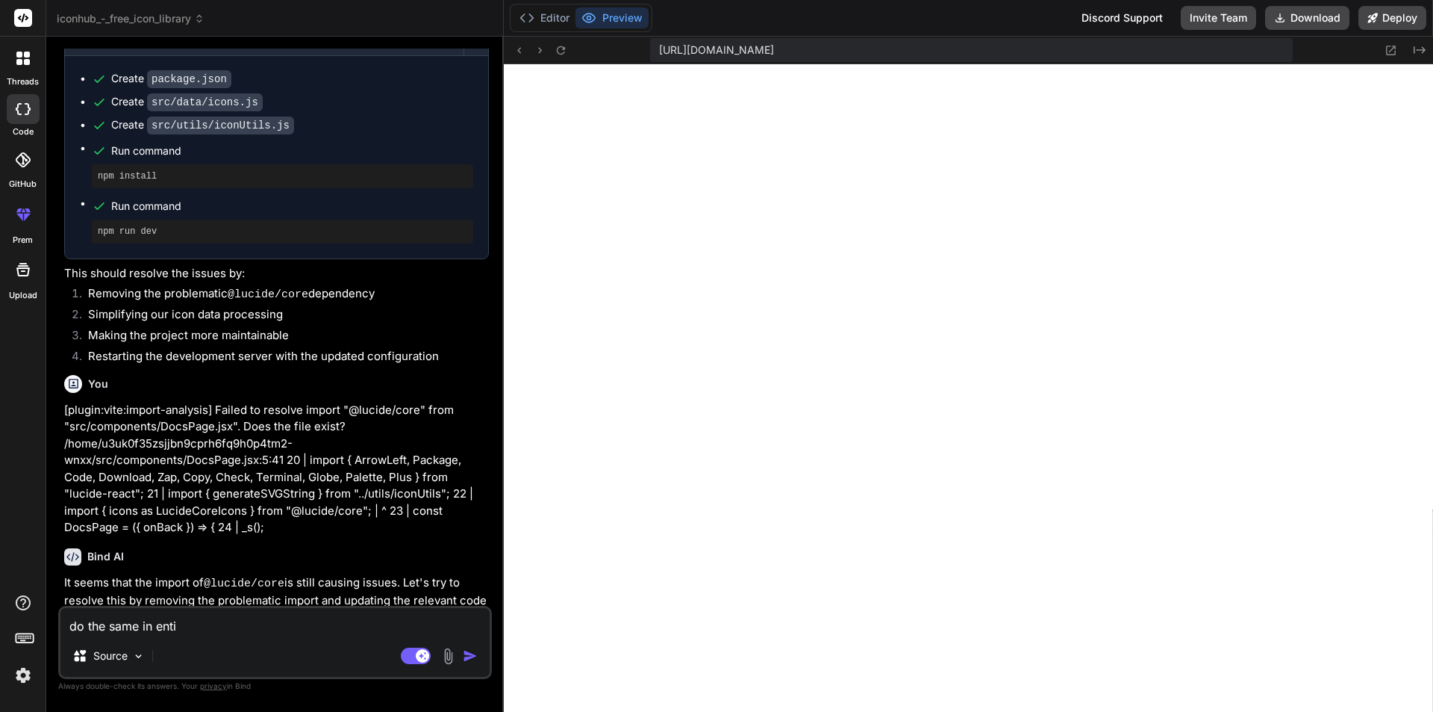
type textarea "do the same in entir"
type textarea "x"
type textarea "do the same in entire"
type textarea "x"
type textarea "do the same in entire"
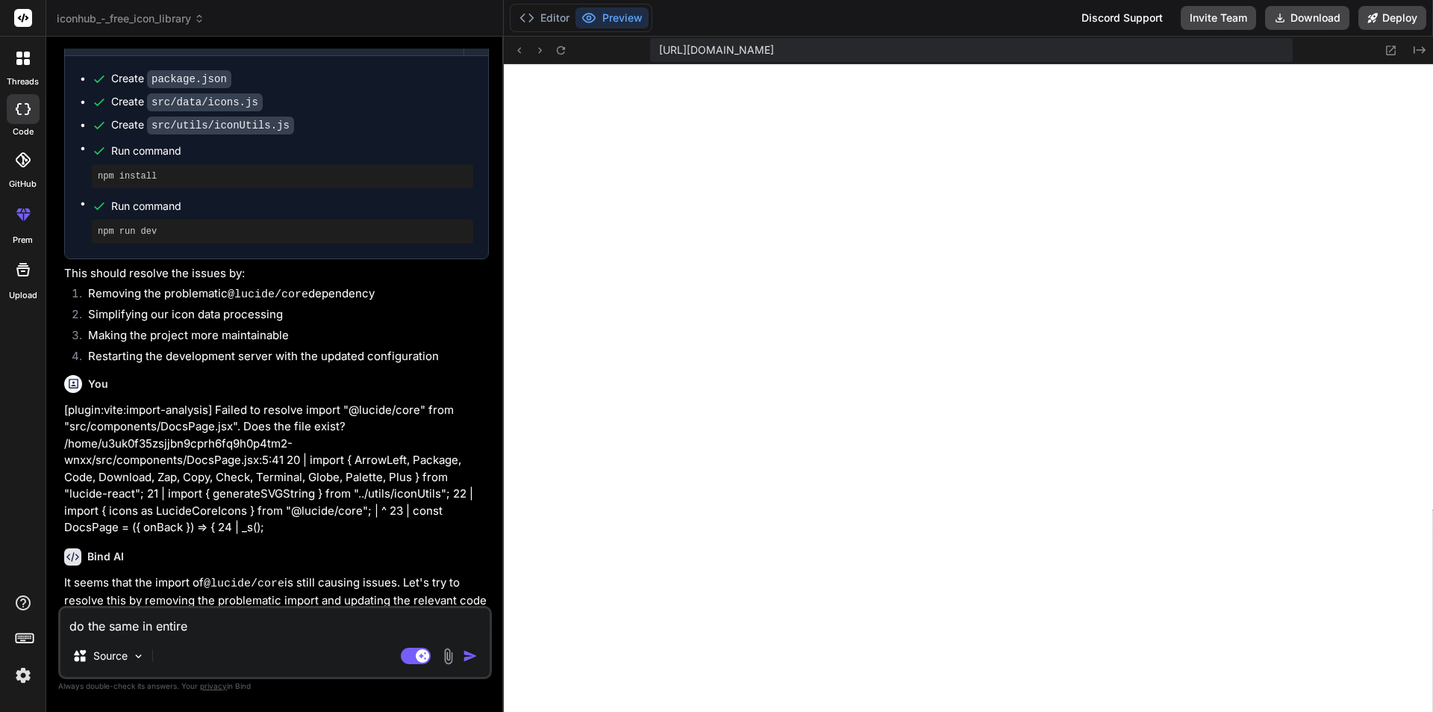
type textarea "x"
type textarea "do the same in entire a"
type textarea "x"
type textarea "do the same in entire ap"
type textarea "x"
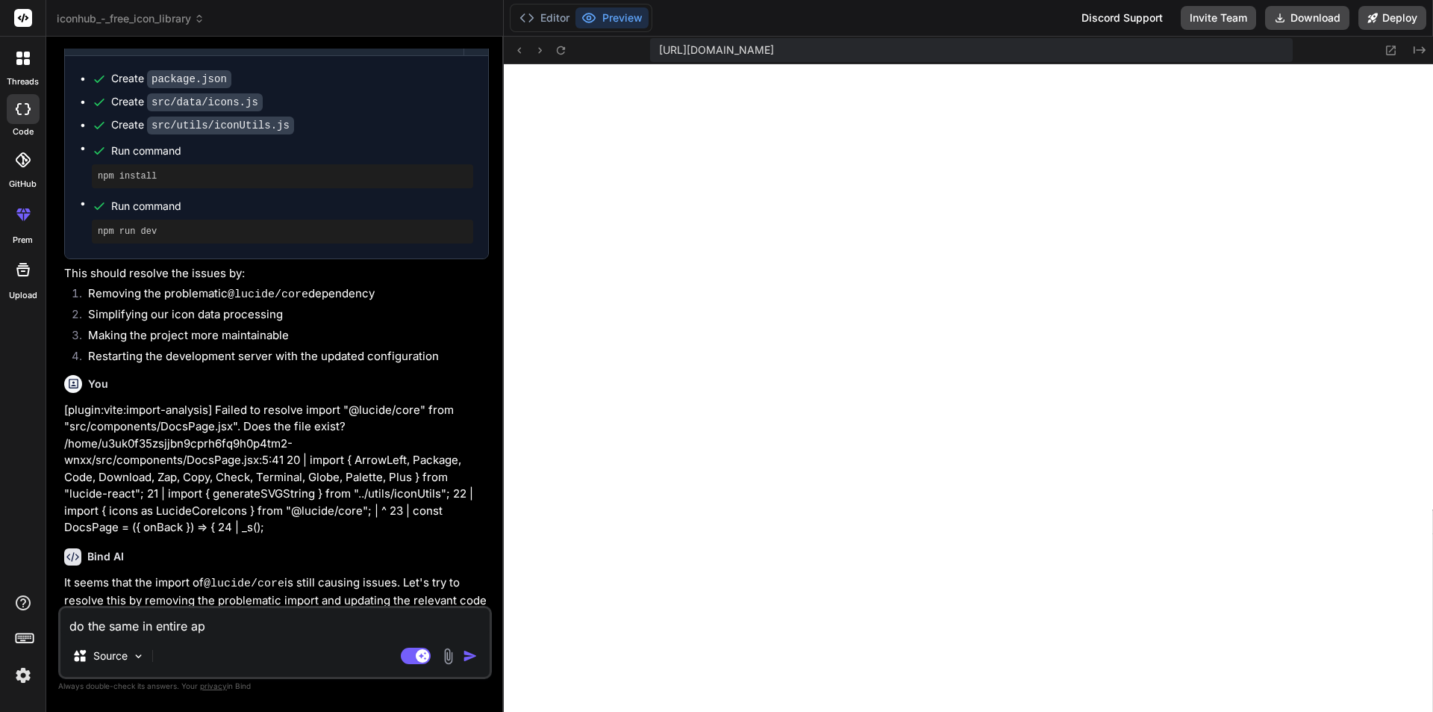
type textarea "do the same in entire app"
type textarea "x"
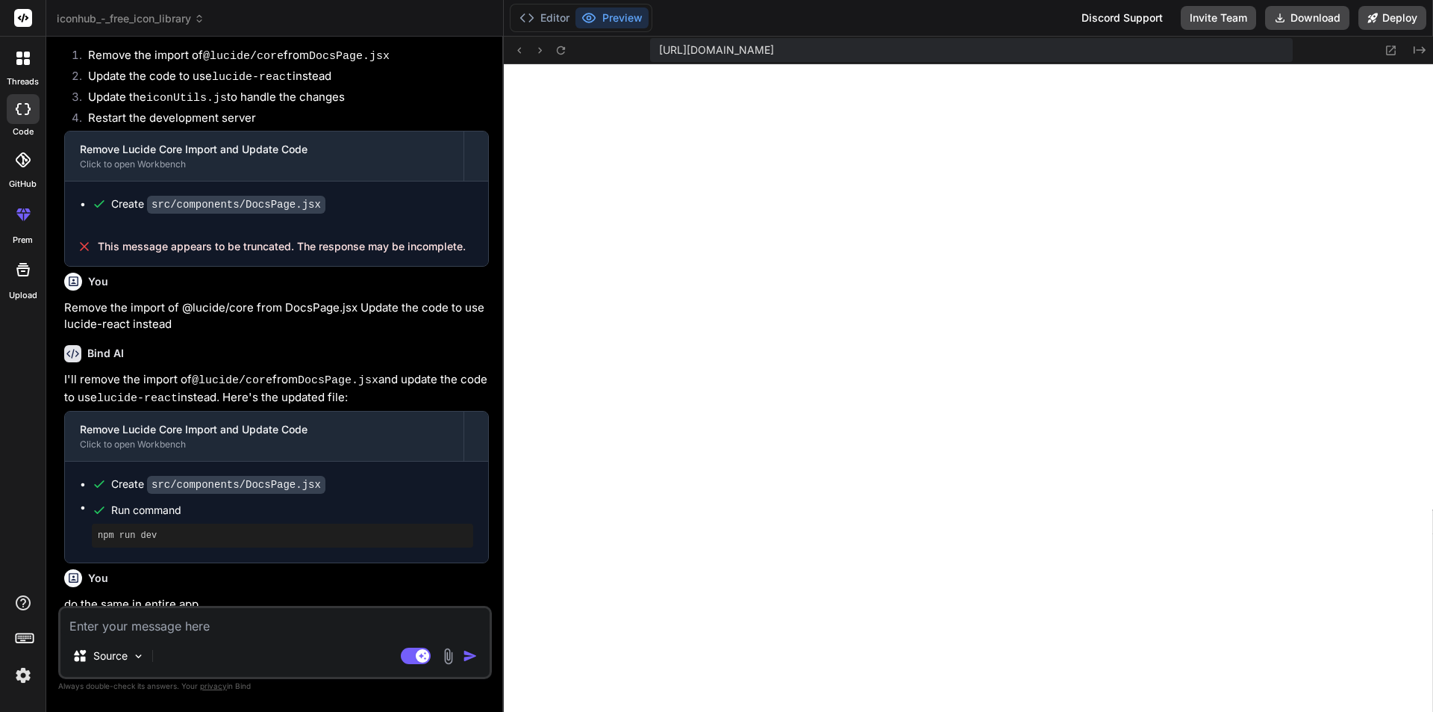
scroll to position [4568, 0]
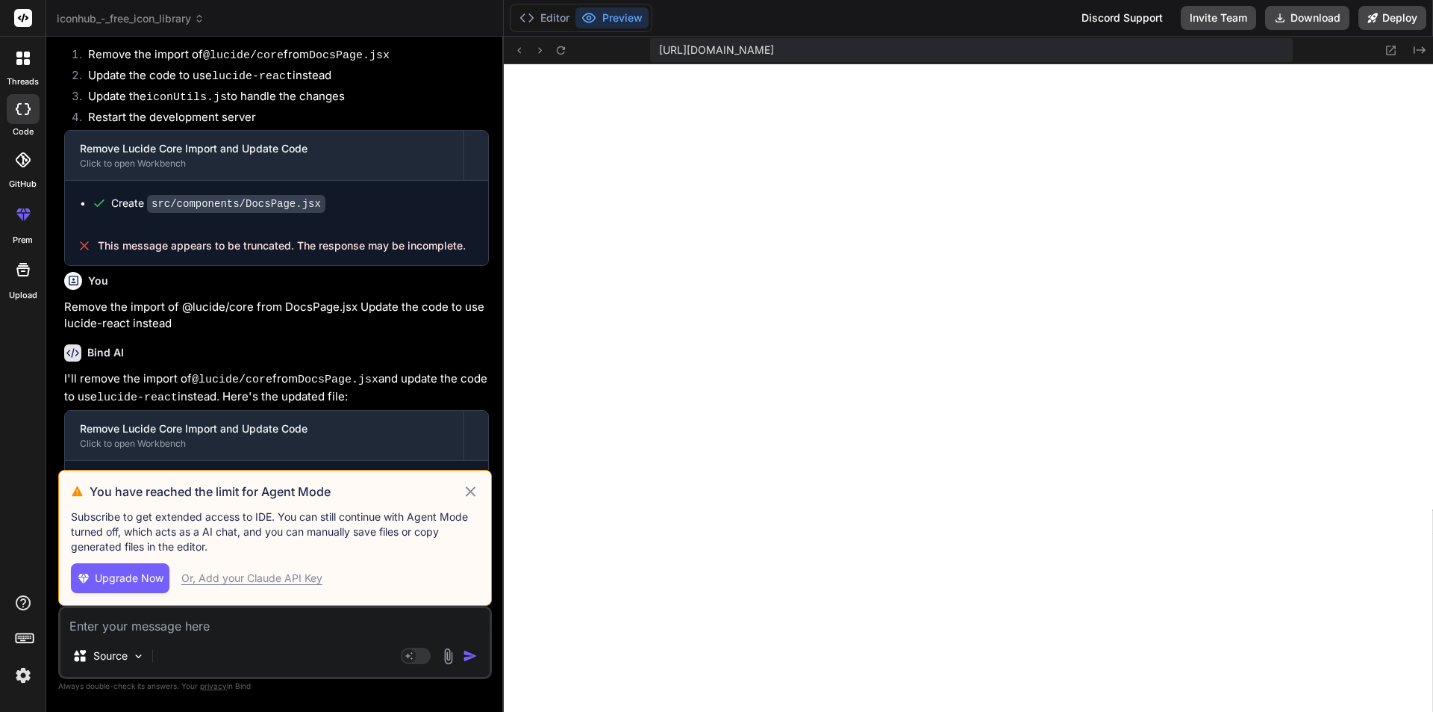
click at [471, 490] on icon at bounding box center [470, 491] width 17 height 18
type textarea "x"
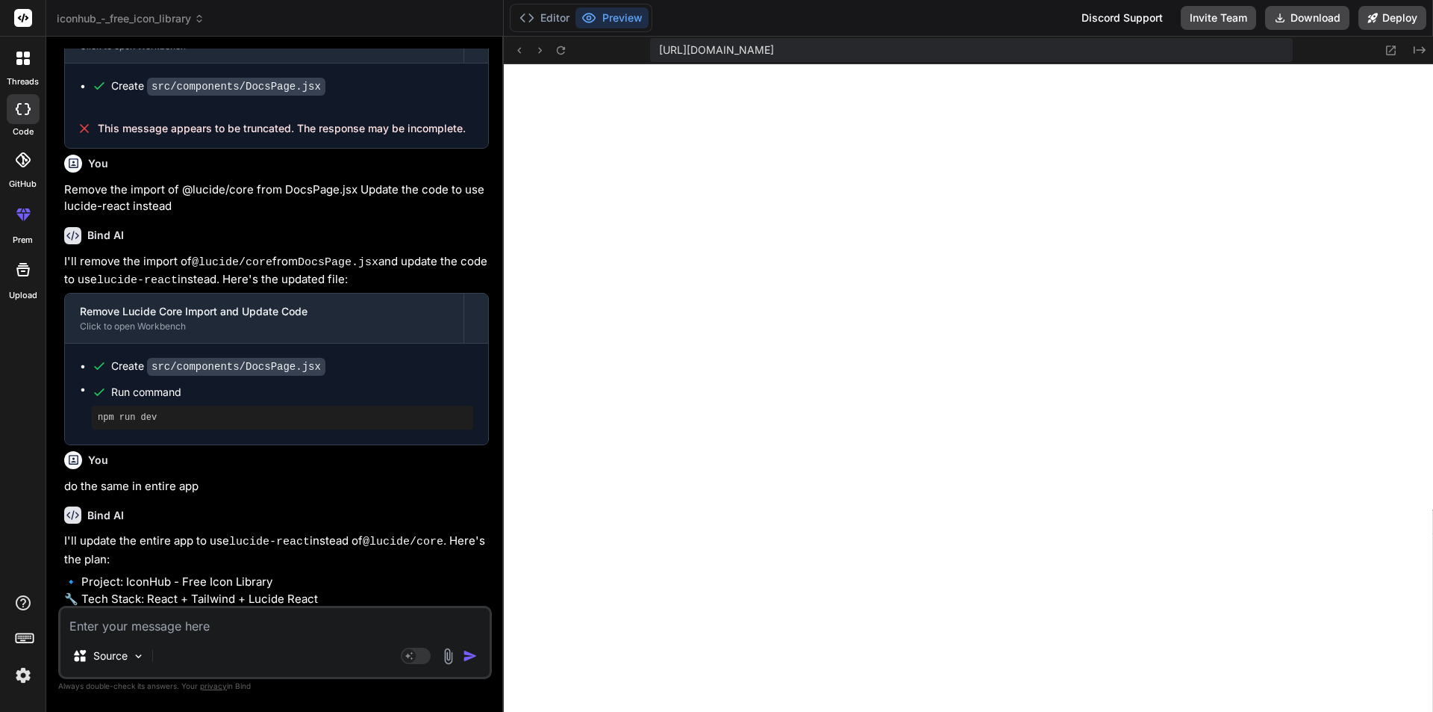
scroll to position [4686, 0]
click at [253, 625] on textarea at bounding box center [274, 621] width 429 height 27
drag, startPoint x: 123, startPoint y: 470, endPoint x: 167, endPoint y: 470, distance: 44.1
click at [167, 572] on p "🔹 Project: IconHub - Free Icon Library 🔧 Tech Stack: React + Tailwind + Lucide …" at bounding box center [276, 597] width 425 height 51
copy p "conHub"
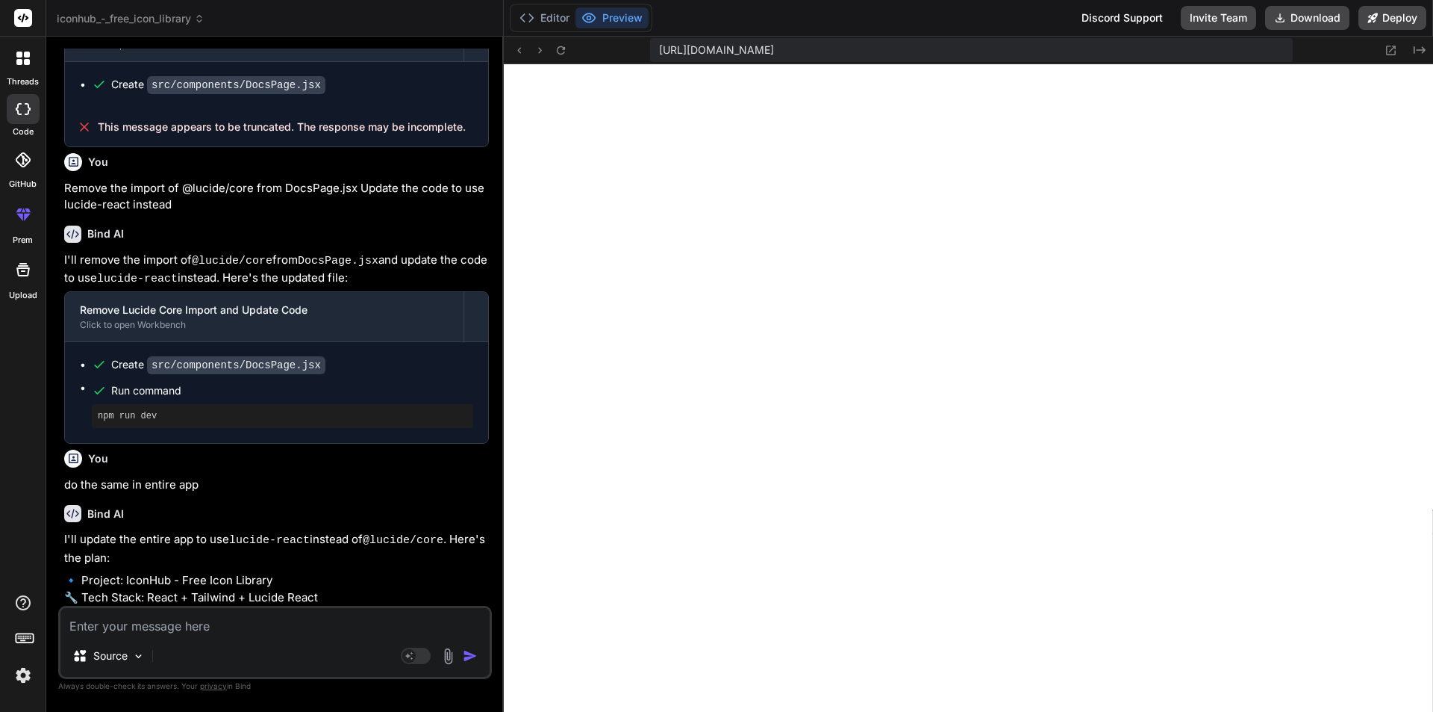
click at [178, 640] on div "Source Agent Mode. When this toggle is activated, AI automatically makes decisi…" at bounding box center [275, 642] width 434 height 73
click at [175, 629] on textarea at bounding box center [274, 621] width 429 height 27
type textarea "o"
type textarea "x"
type textarea "ok"
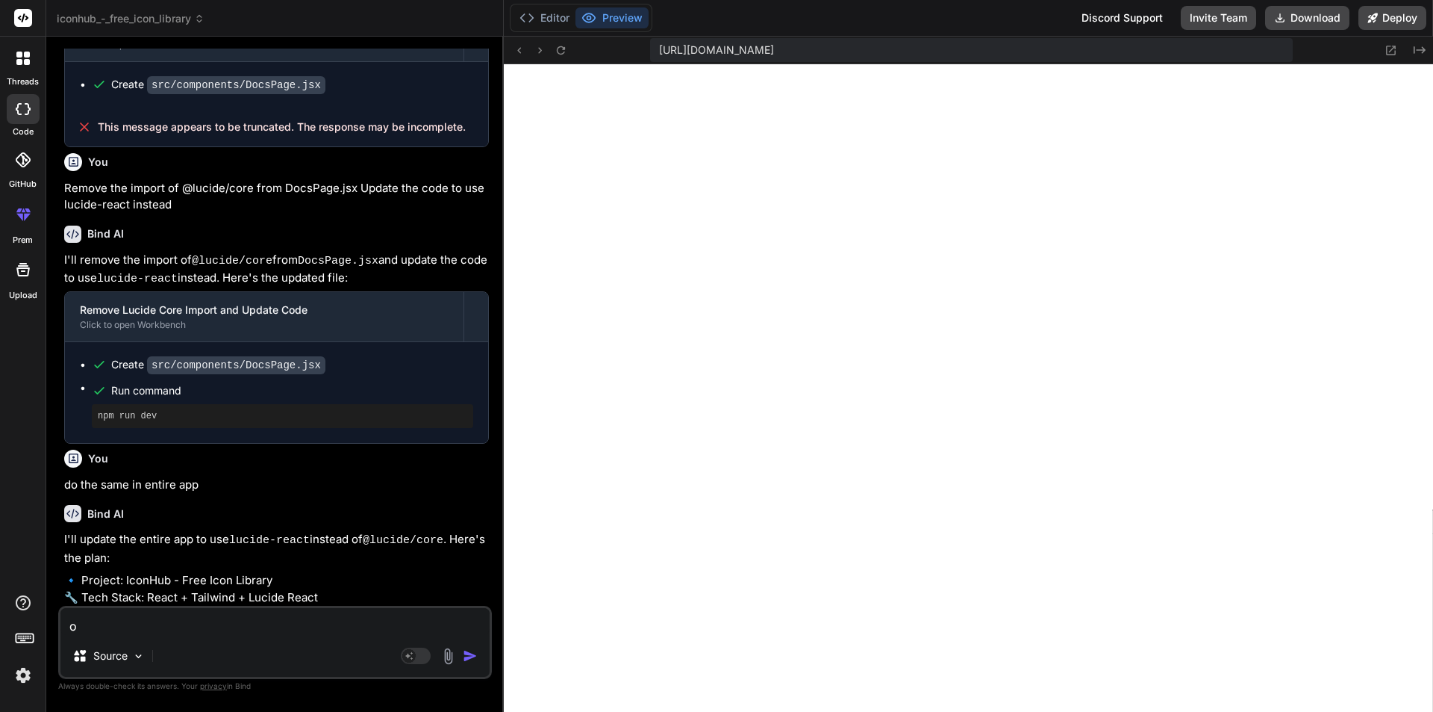
type textarea "x"
type textarea "ok"
type textarea "x"
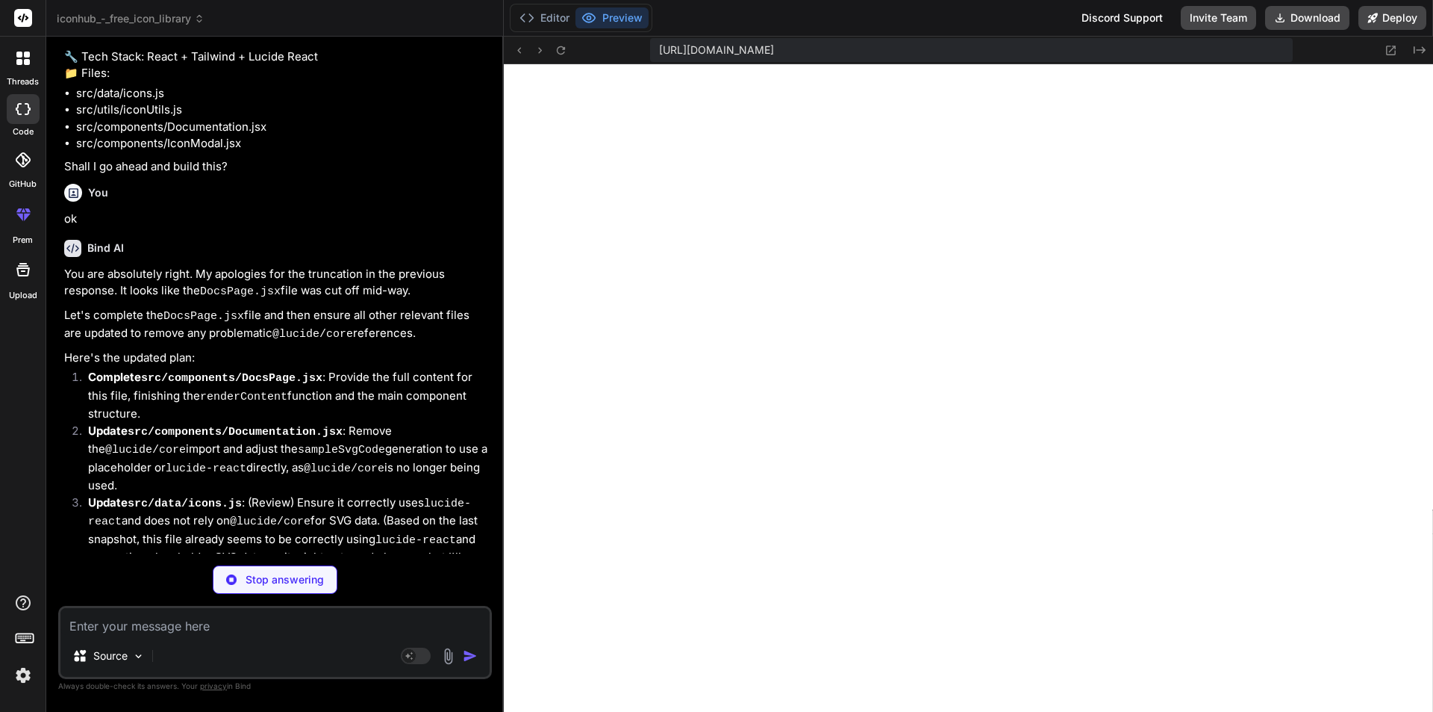
scroll to position [5229, 0]
click at [561, 49] on icon at bounding box center [561, 50] width 13 height 13
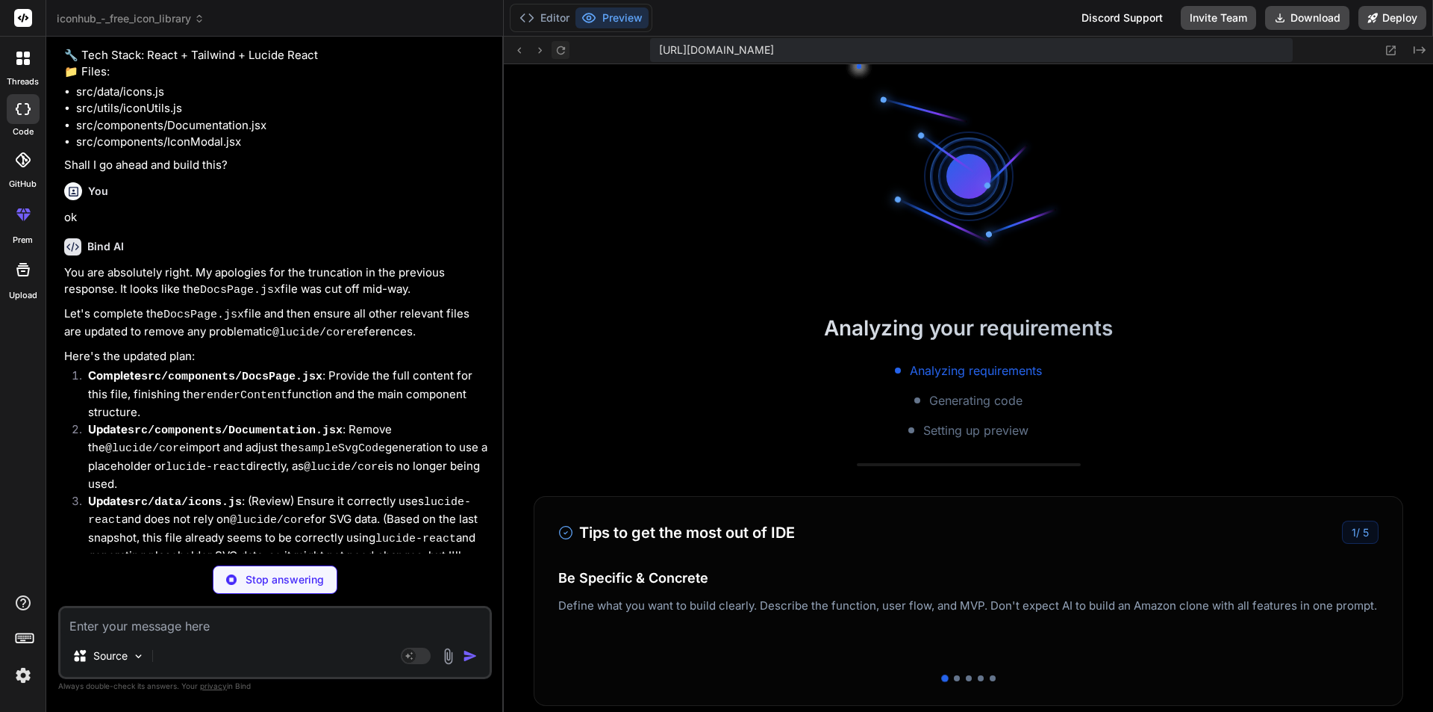
click at [561, 49] on icon at bounding box center [561, 50] width 13 height 13
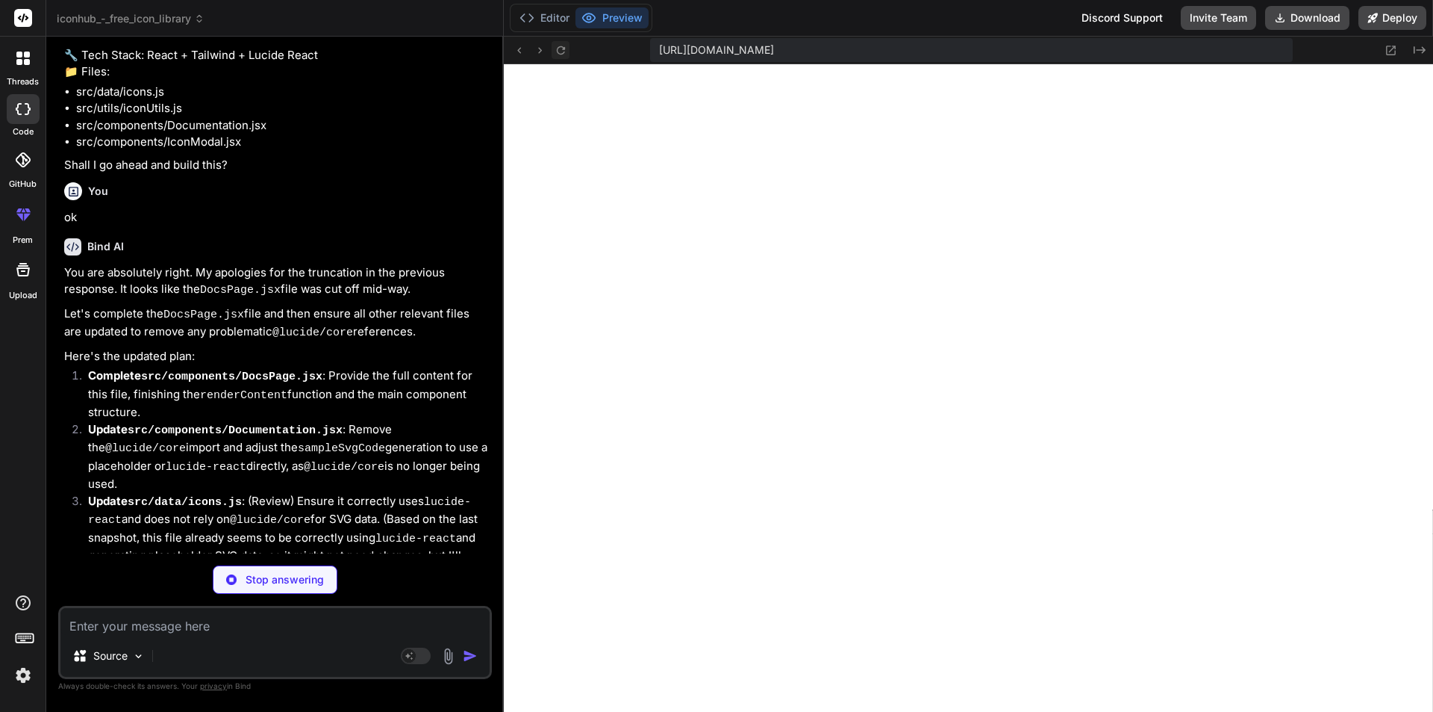
click at [561, 49] on icon at bounding box center [561, 50] width 13 height 13
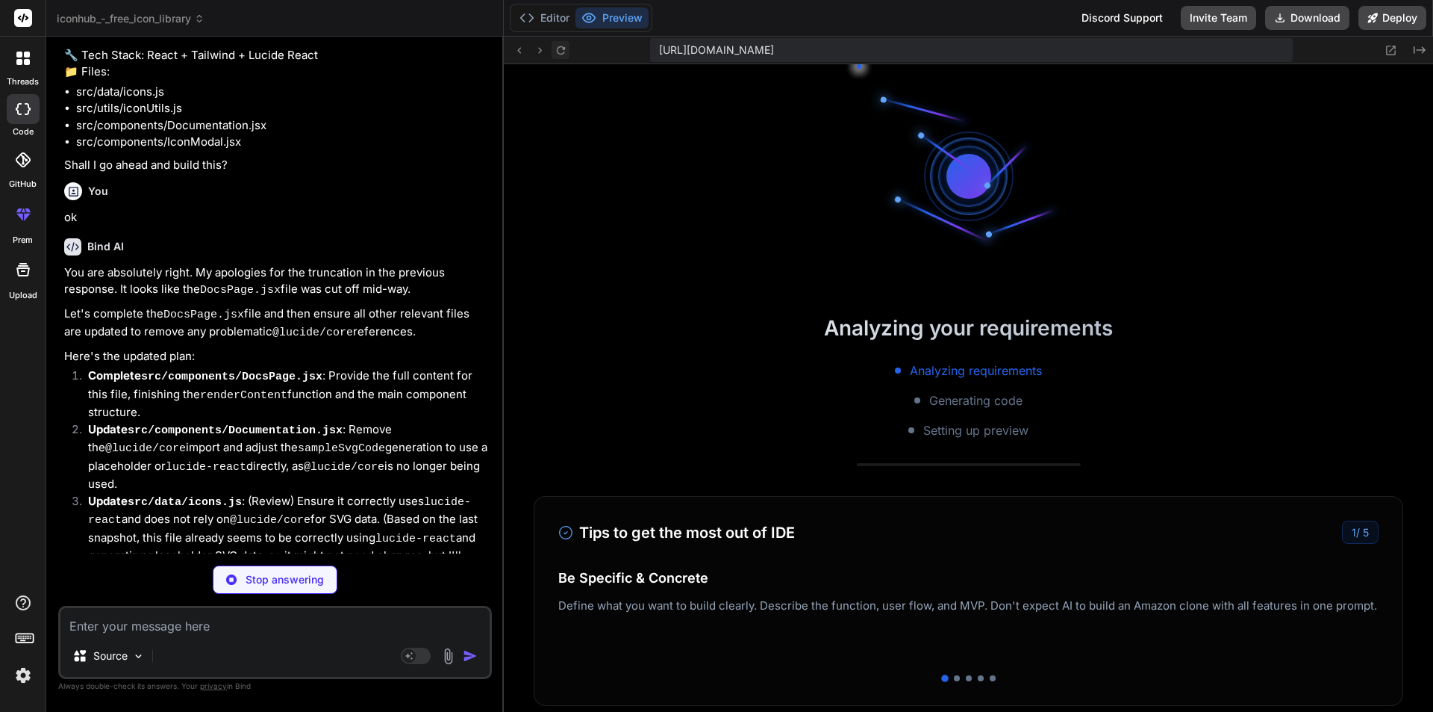
click at [561, 49] on icon at bounding box center [561, 50] width 13 height 13
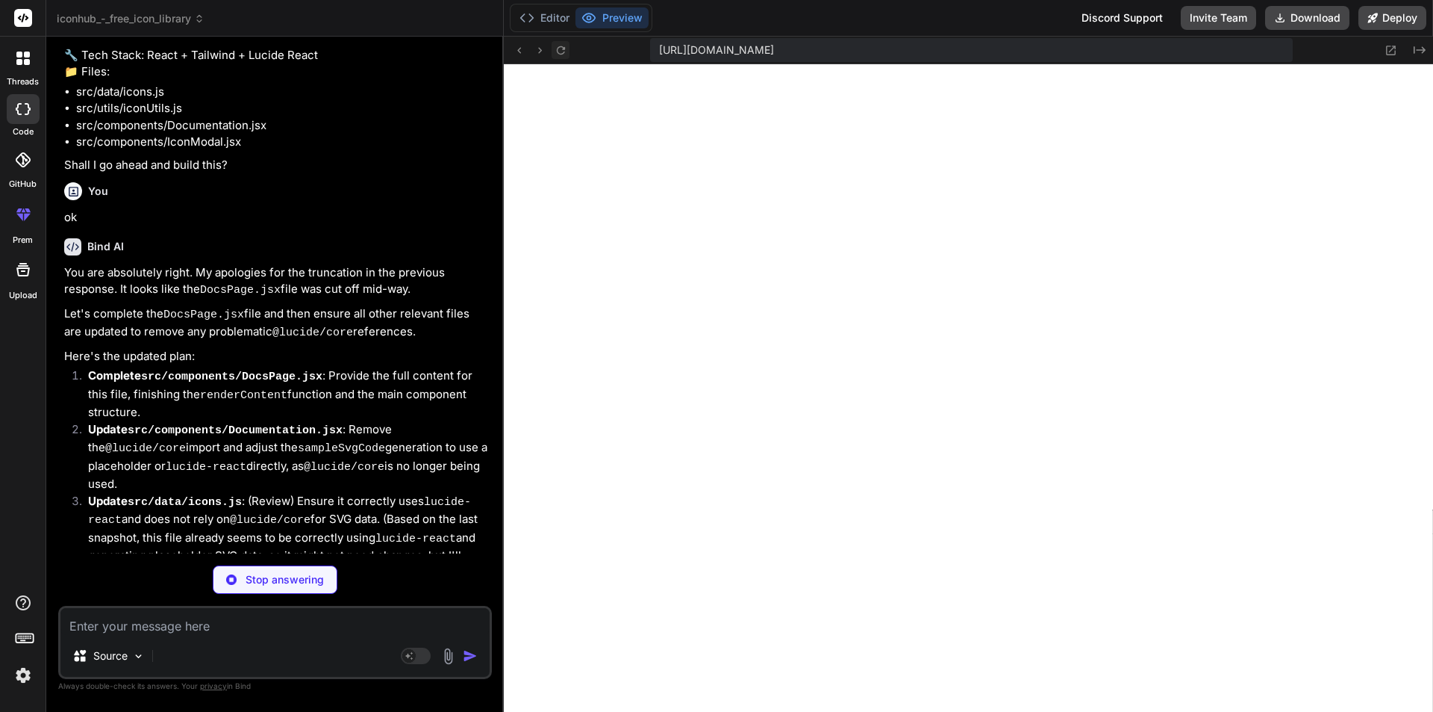
click at [561, 49] on icon at bounding box center [561, 50] width 13 height 13
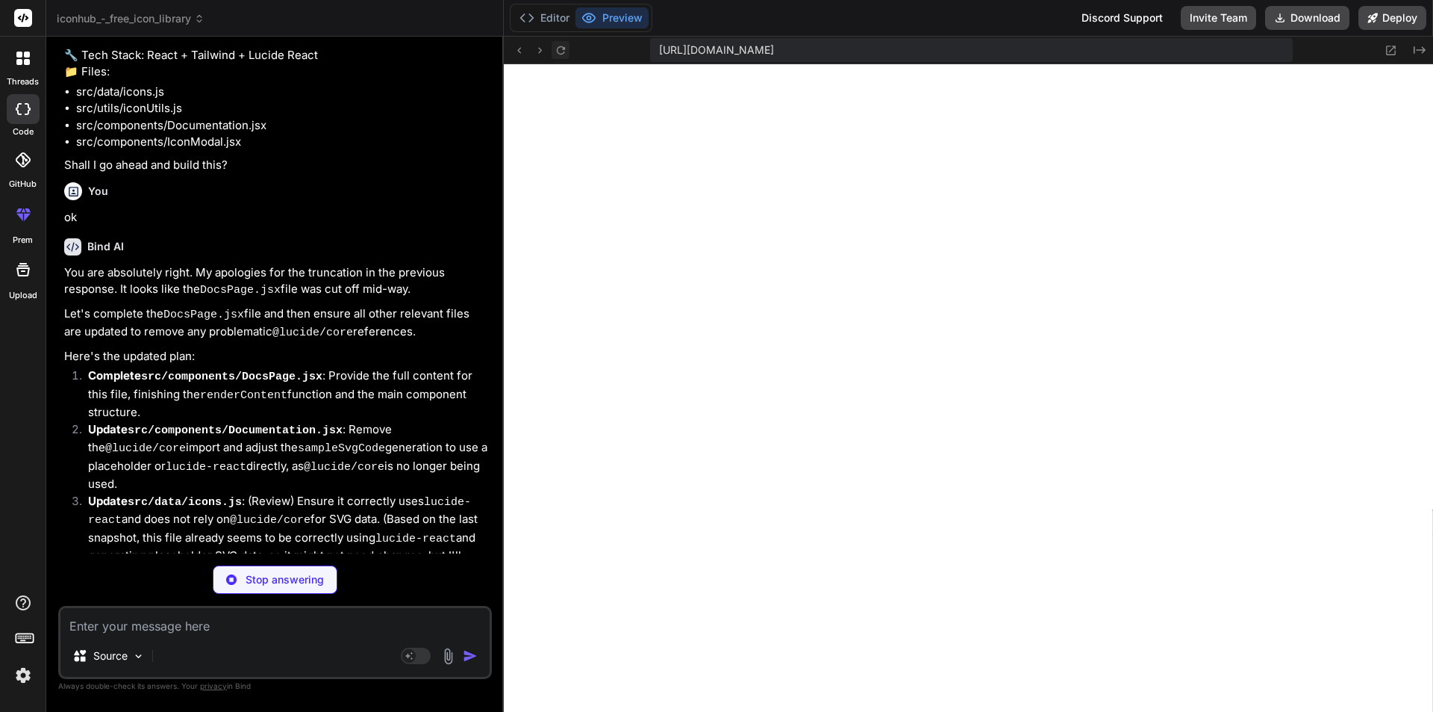
click at [561, 49] on icon at bounding box center [561, 50] width 13 height 13
click at [562, 21] on button "Editor" at bounding box center [545, 17] width 62 height 21
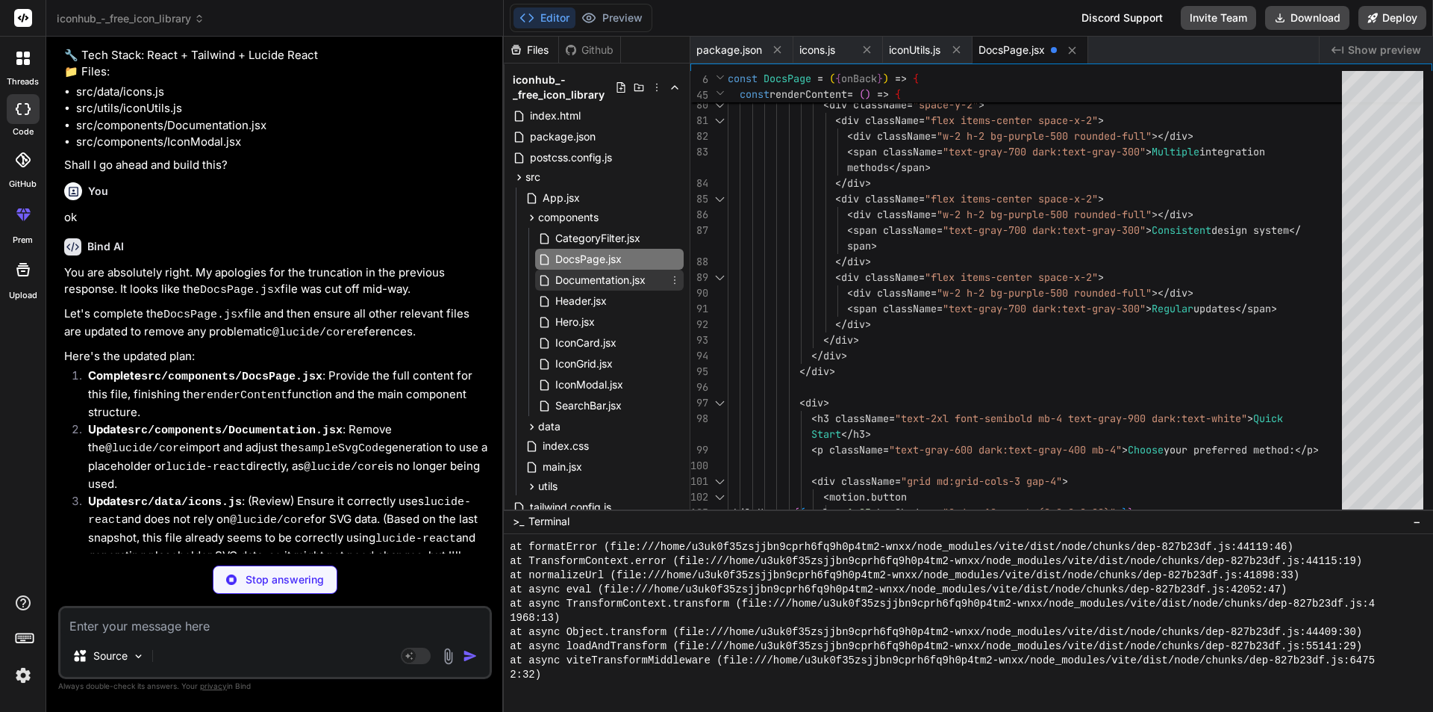
type textarea "x"
click at [618, 283] on span "Documentation.jsx" at bounding box center [600, 280] width 93 height 18
type textarea "</section> ); }; export default Documentation;"
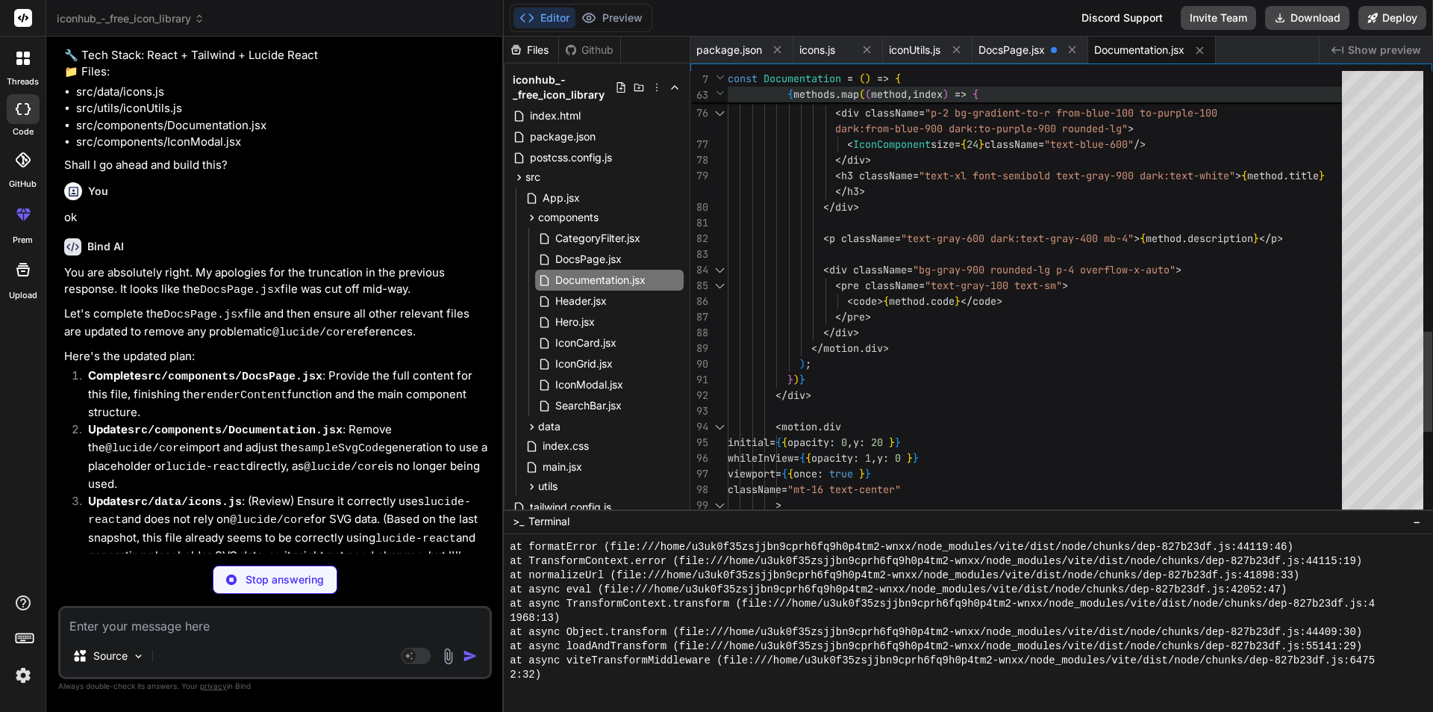
click at [1359, 82] on div at bounding box center [1382, 293] width 81 height 445
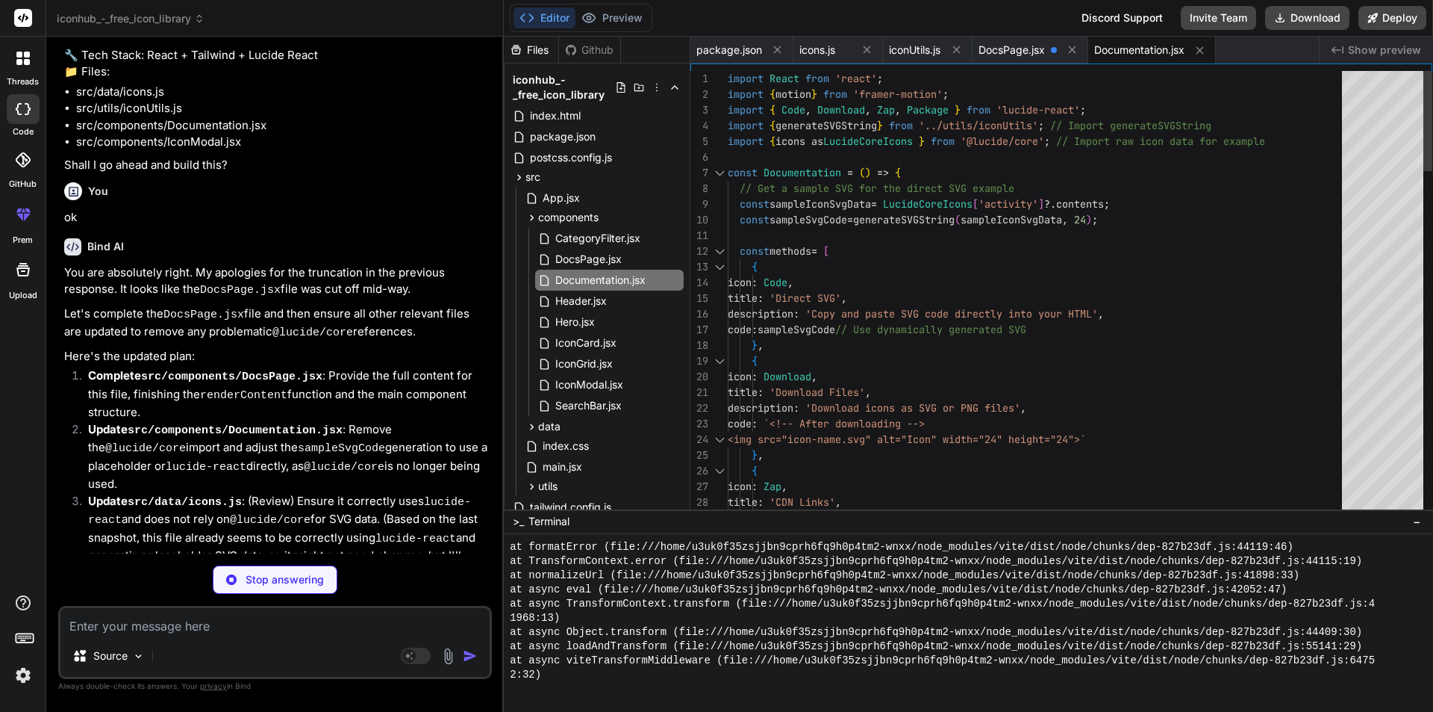
type textarea "x"
type textarea "import React from 'react'; import { motion } from 'framer-motion'; import { Cod…"
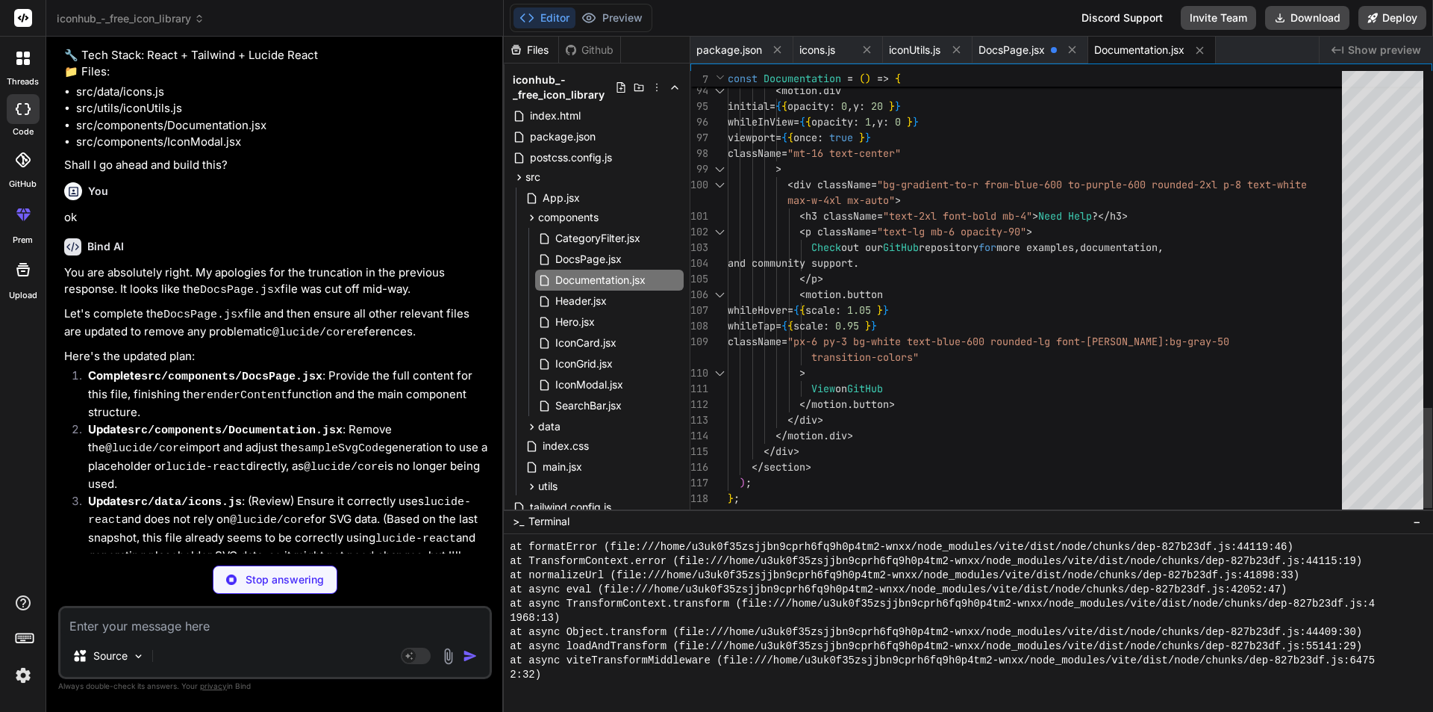
type textarea "x"
type textarea "</motion.div> ); }; export default DocsPage;"
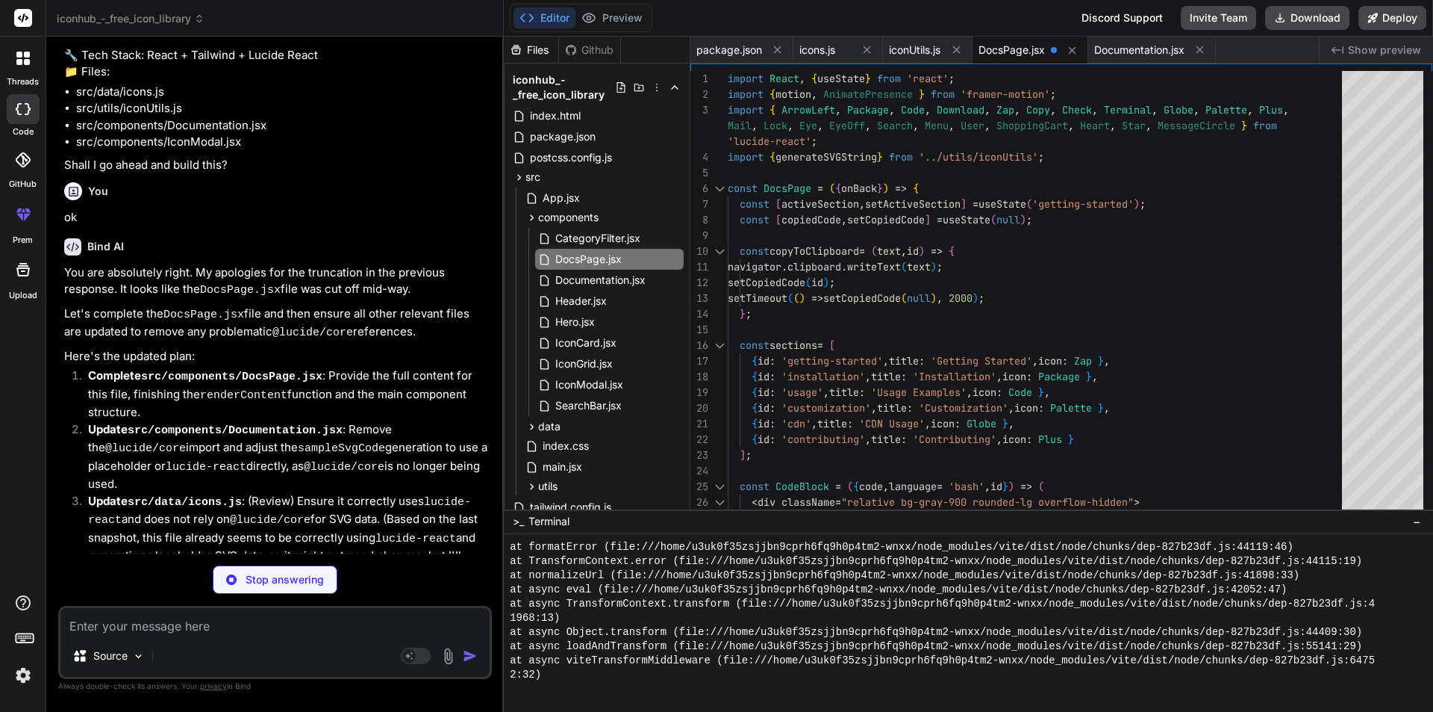
type textarea "x"
type textarea "); }; export default Documentation;"
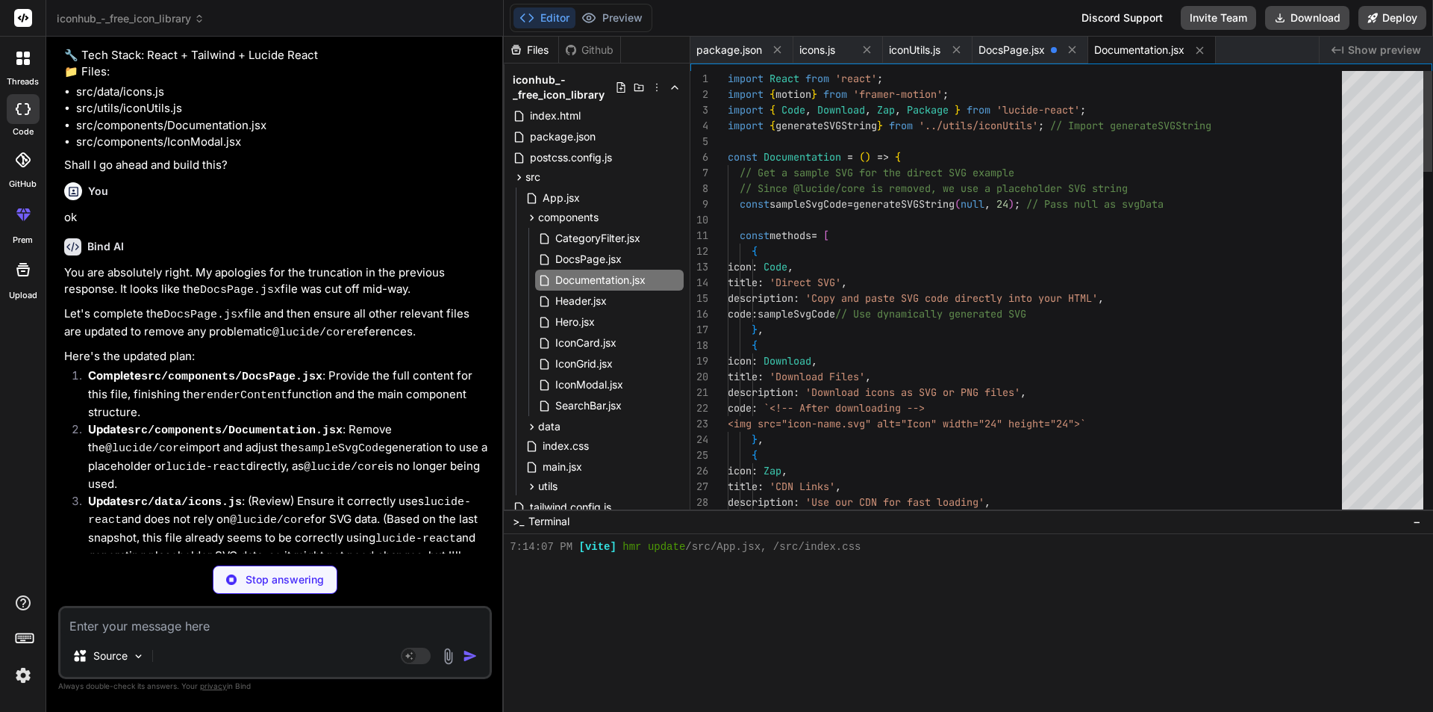
scroll to position [13278, 0]
type textarea "x"
type textarea "console.log(`Loaded ${iconData.length} icons from Lucide.`); console.log(`Found…"
type textarea "x"
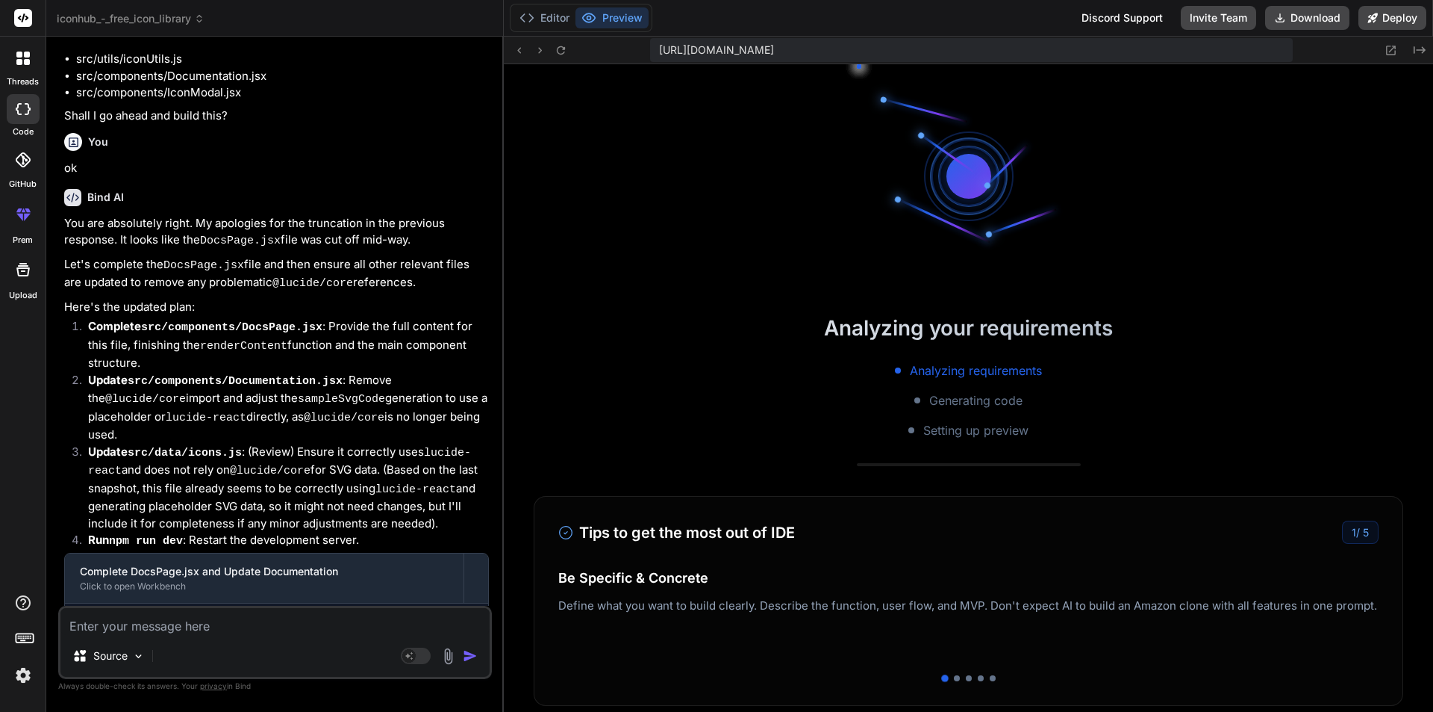
scroll to position [13434, 0]
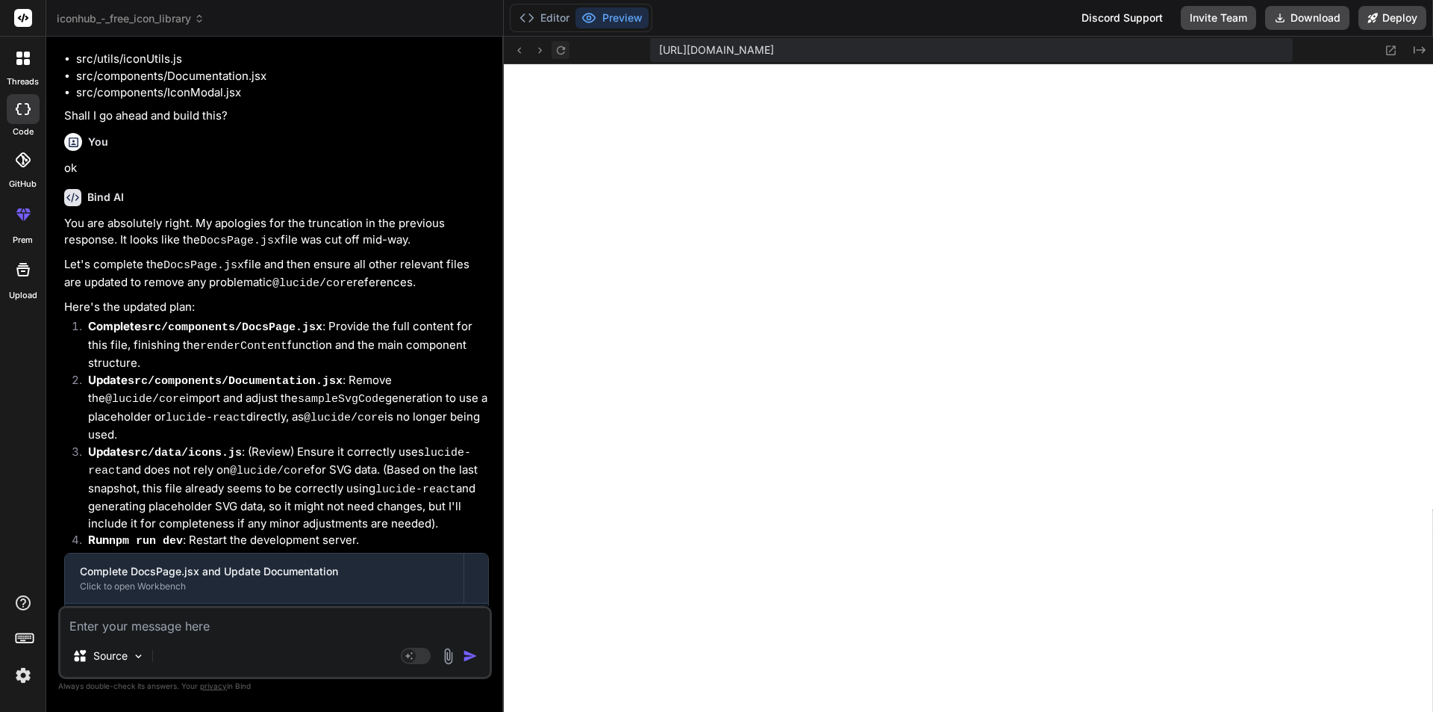
click at [559, 51] on icon at bounding box center [561, 50] width 13 height 13
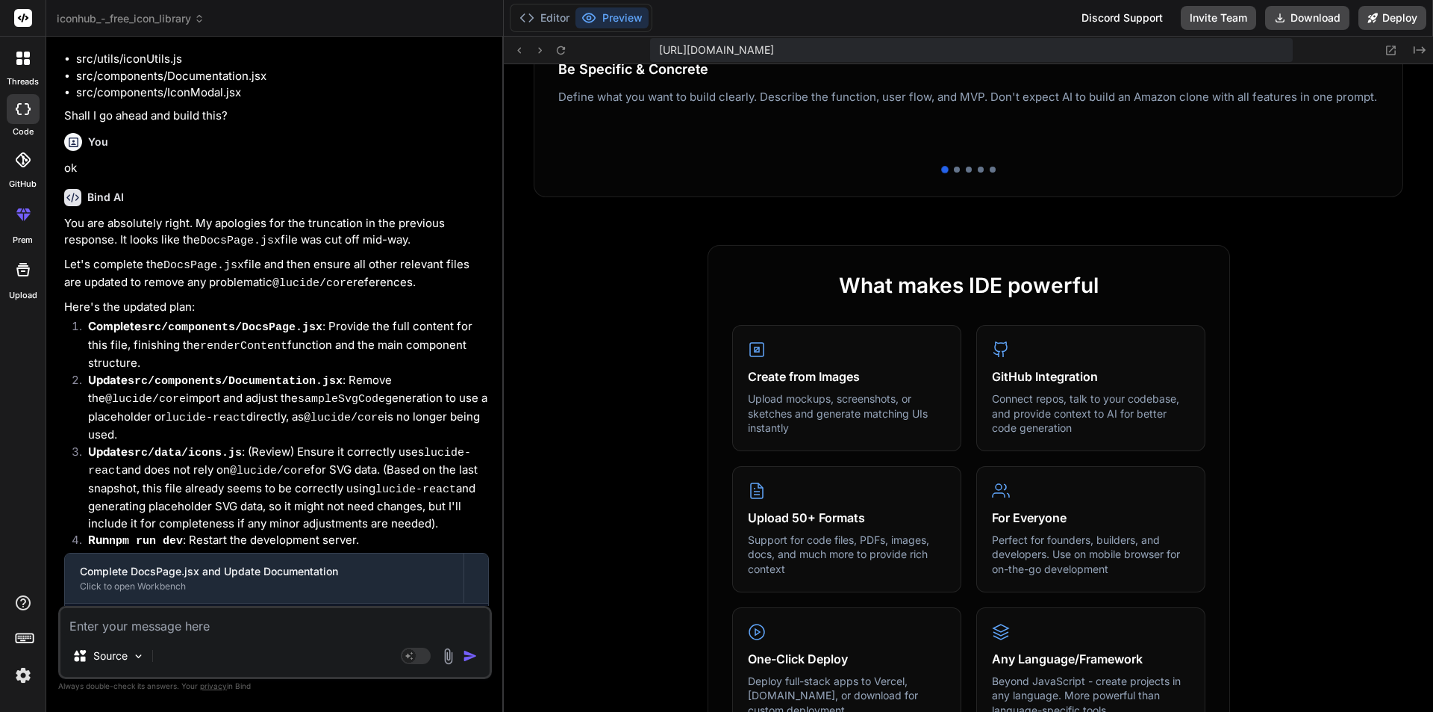
scroll to position [523, 0]
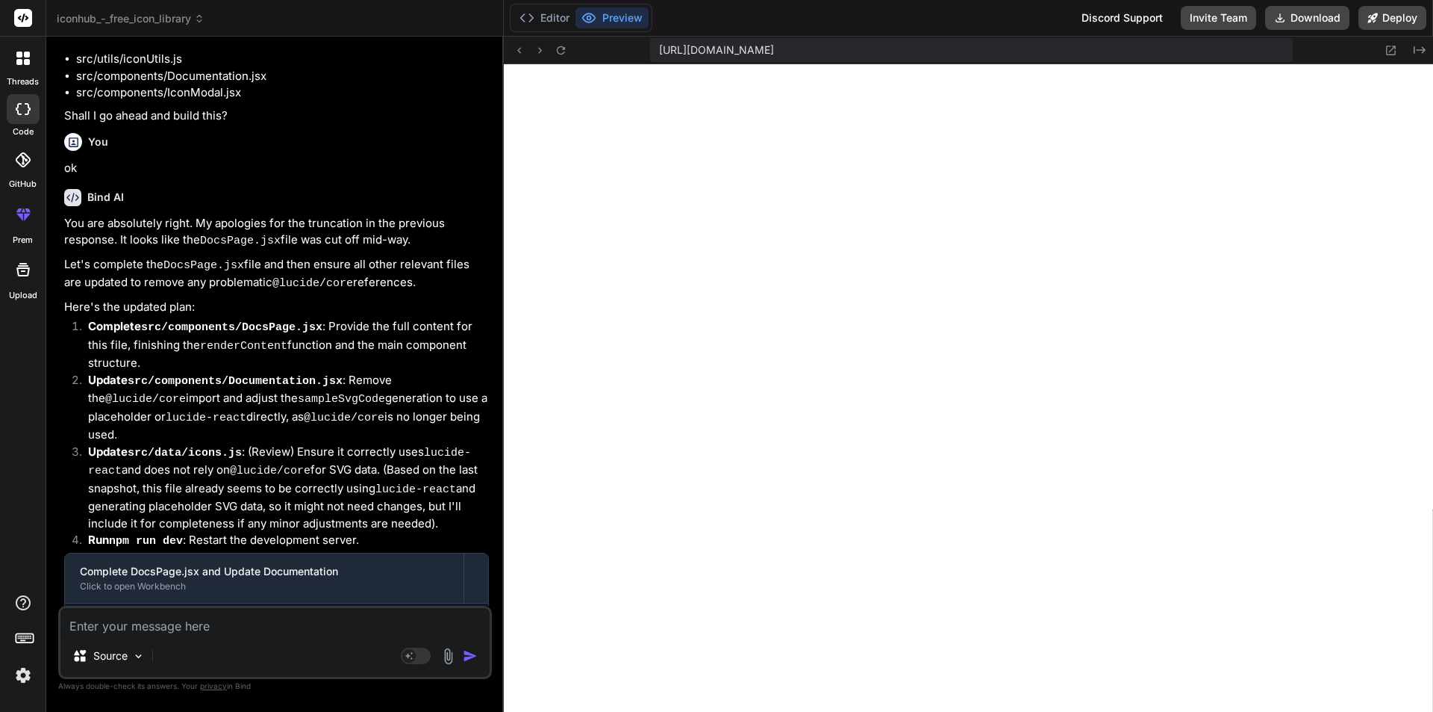
click at [174, 632] on textarea at bounding box center [274, 621] width 429 height 27
type textarea "b"
type textarea "x"
type textarea "br"
type textarea "x"
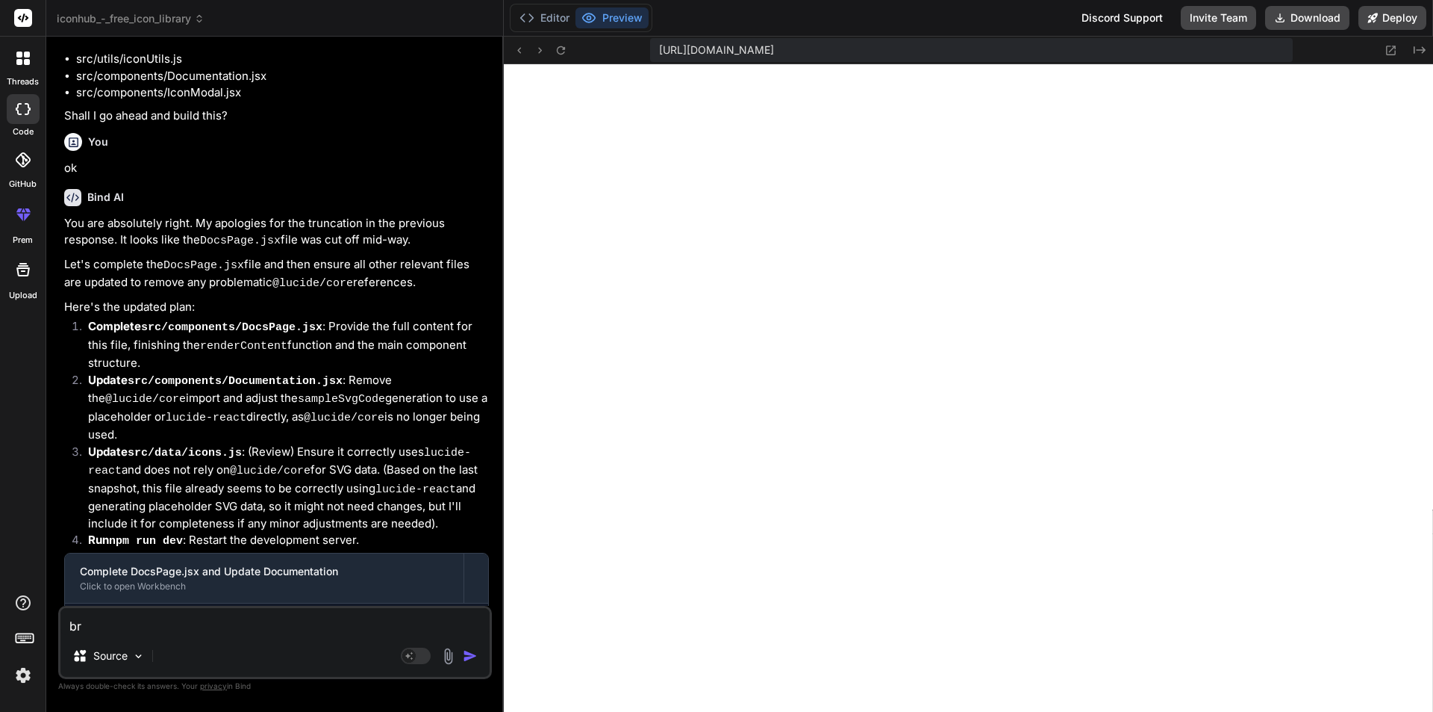
type textarea "bro"
type textarea "x"
type textarea "brow"
type textarea "x"
type textarea "brows"
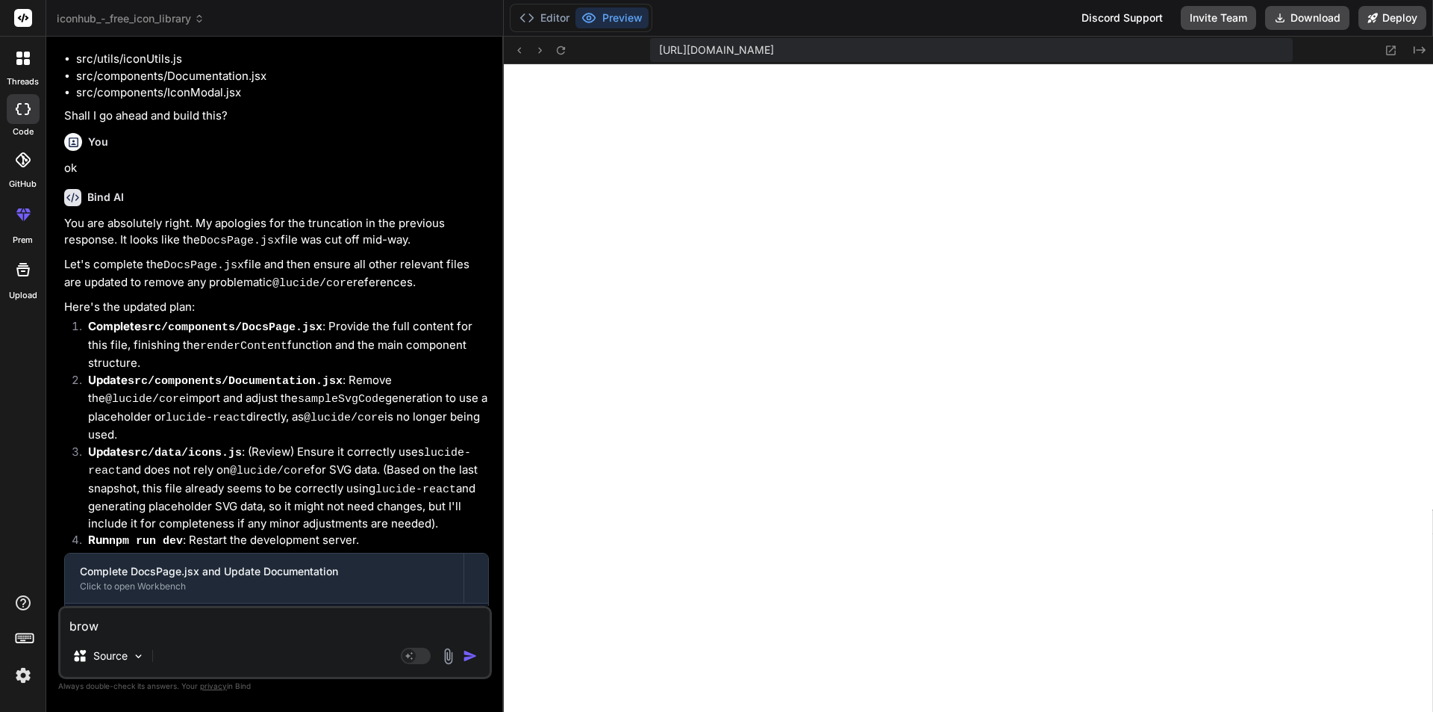
type textarea "x"
type textarea "browse"
type textarea "x"
type textarea "browser"
type textarea "x"
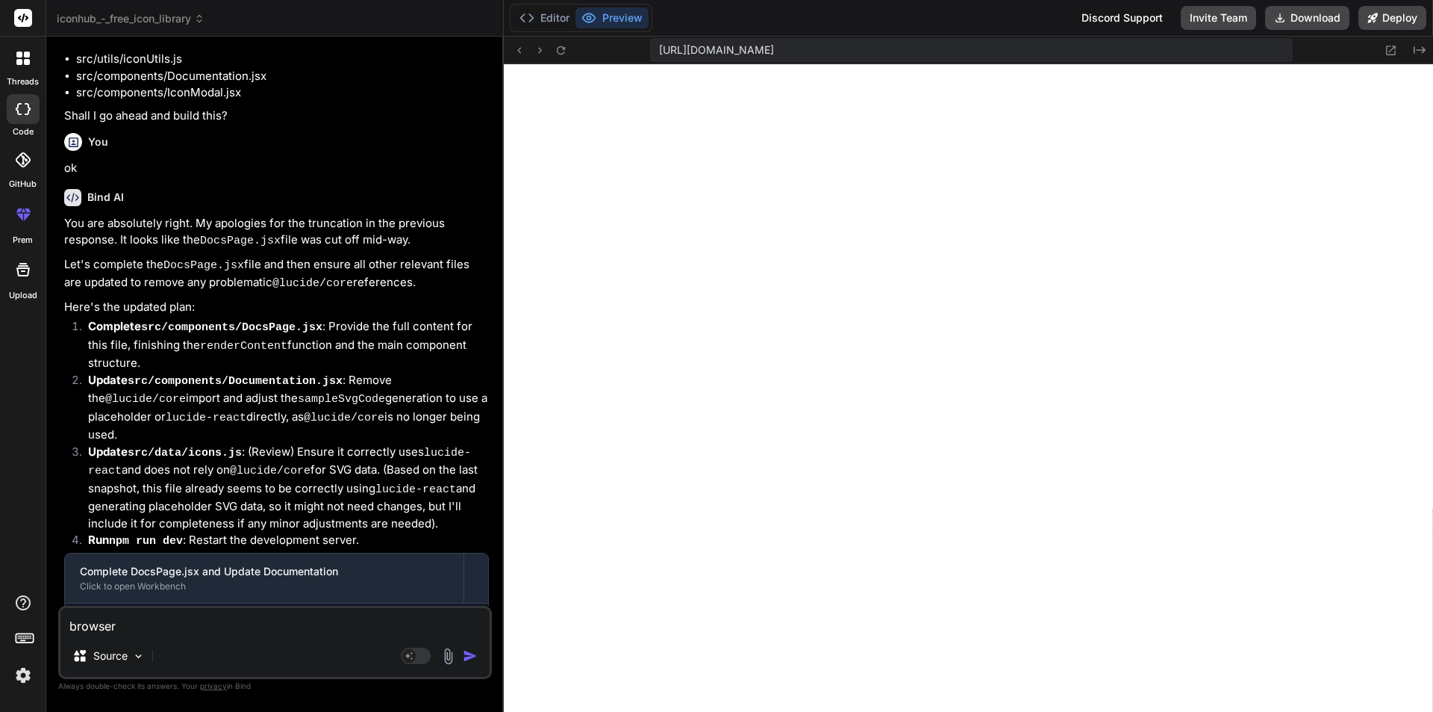
type textarea "browser"
type textarea "x"
type textarea "browser i"
type textarea "x"
type textarea "browser ic"
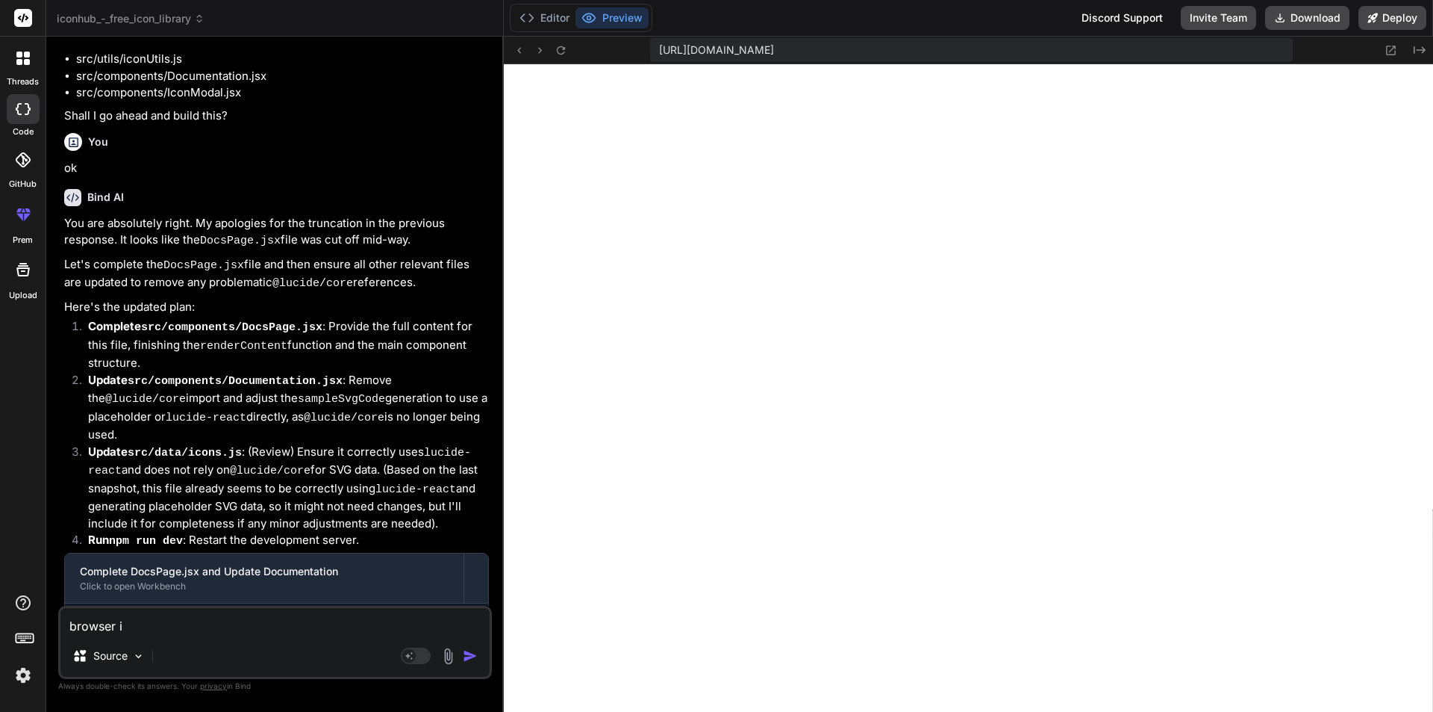
type textarea "x"
type textarea "browser ico"
type textarea "x"
type textarea "browser icon"
type textarea "x"
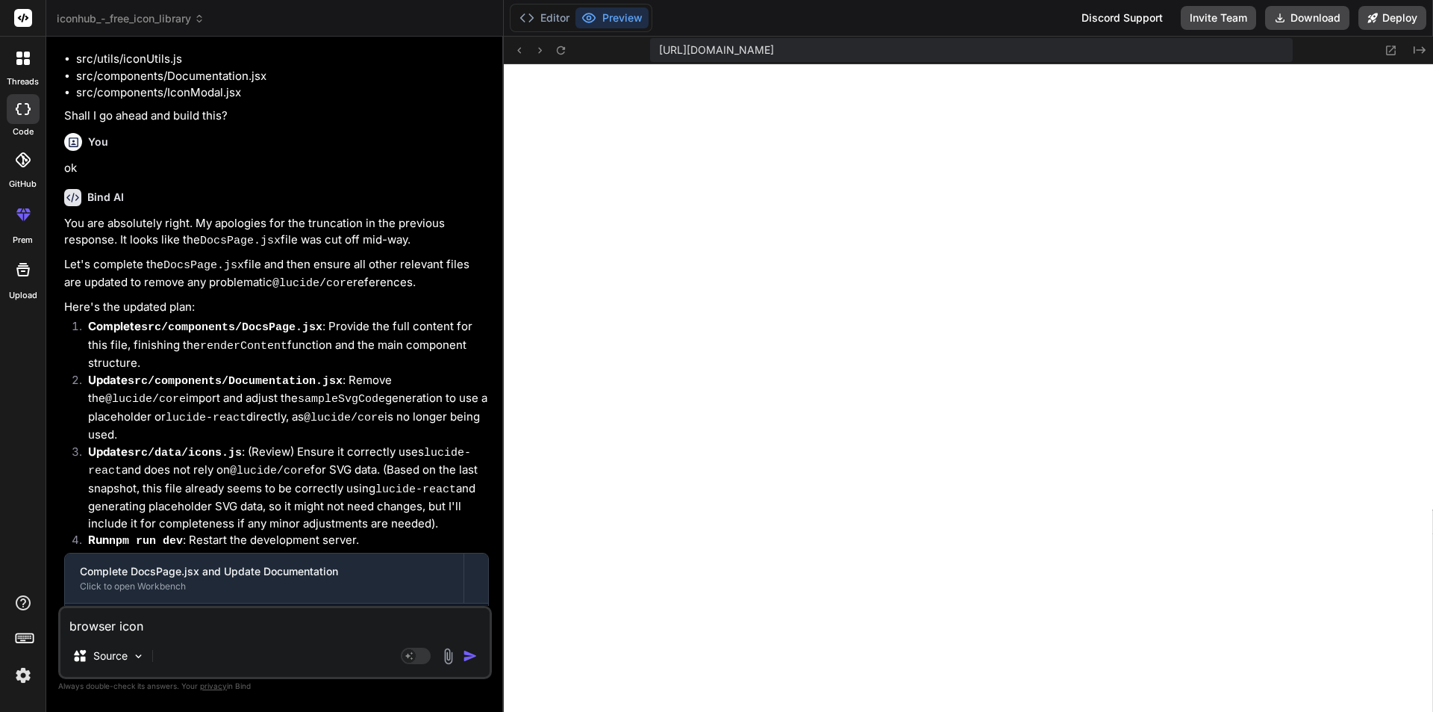
type textarea "browser icon"
type textarea "x"
type textarea "browser icon a"
type textarea "x"
type textarea "browser icon an"
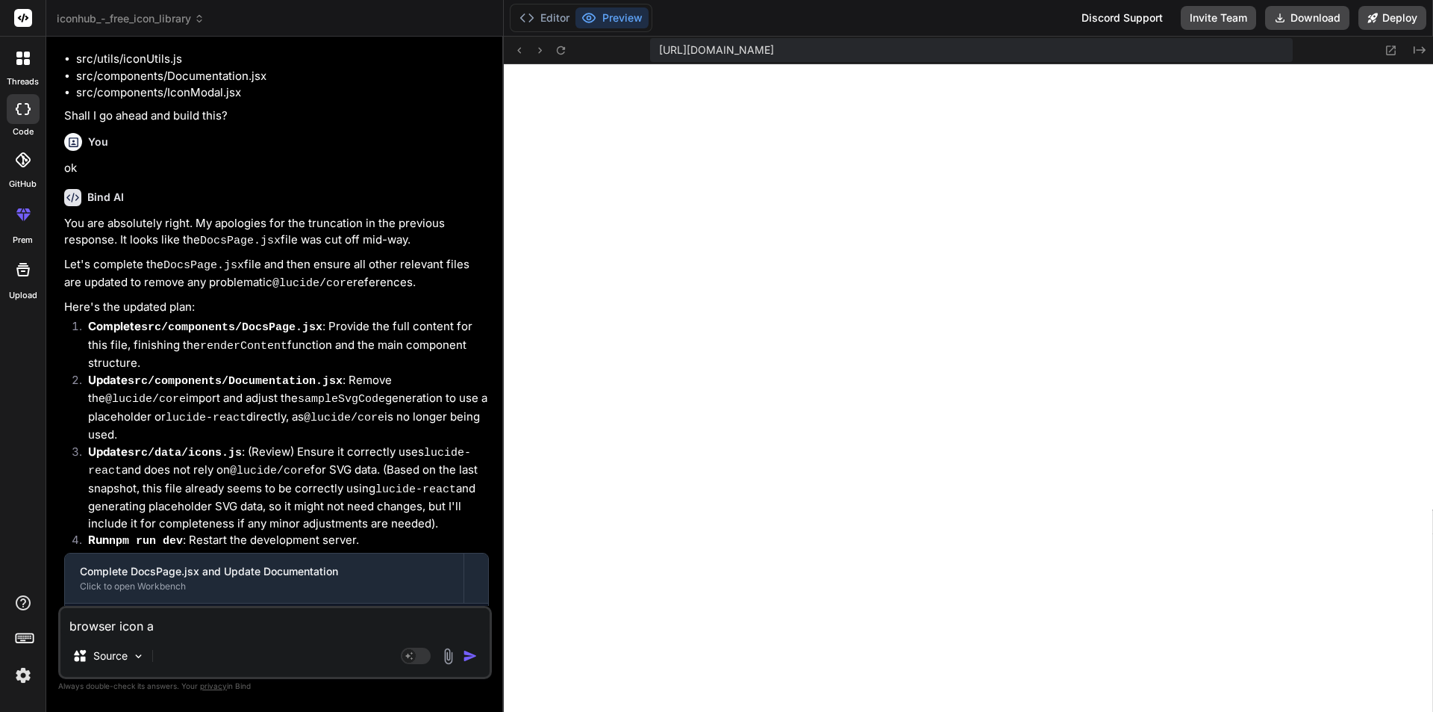
type textarea "x"
type textarea "browser icon and"
type textarea "x"
type textarea "browser icon and"
type textarea "x"
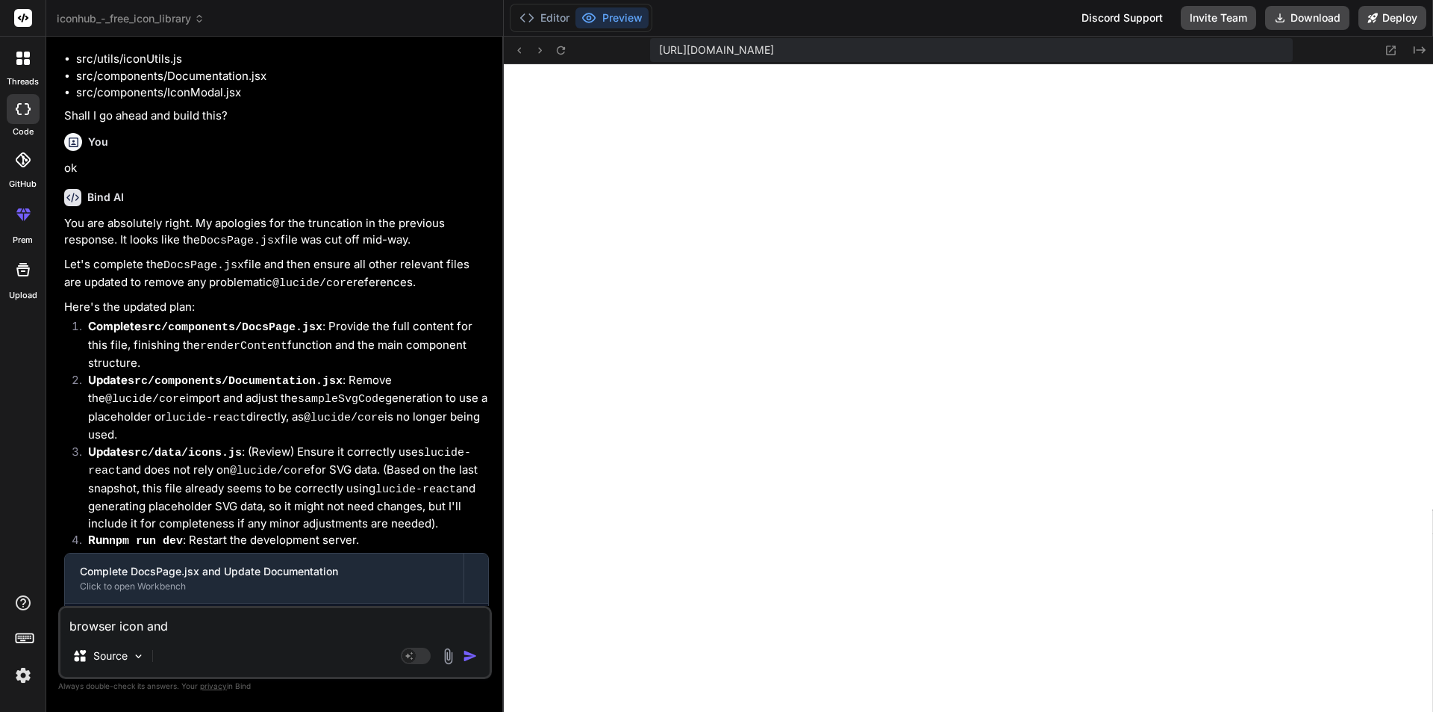
type textarea "browser icon and d"
type textarea "x"
type textarea "browser icon and do"
type textarea "x"
type textarea "browser icon and dow"
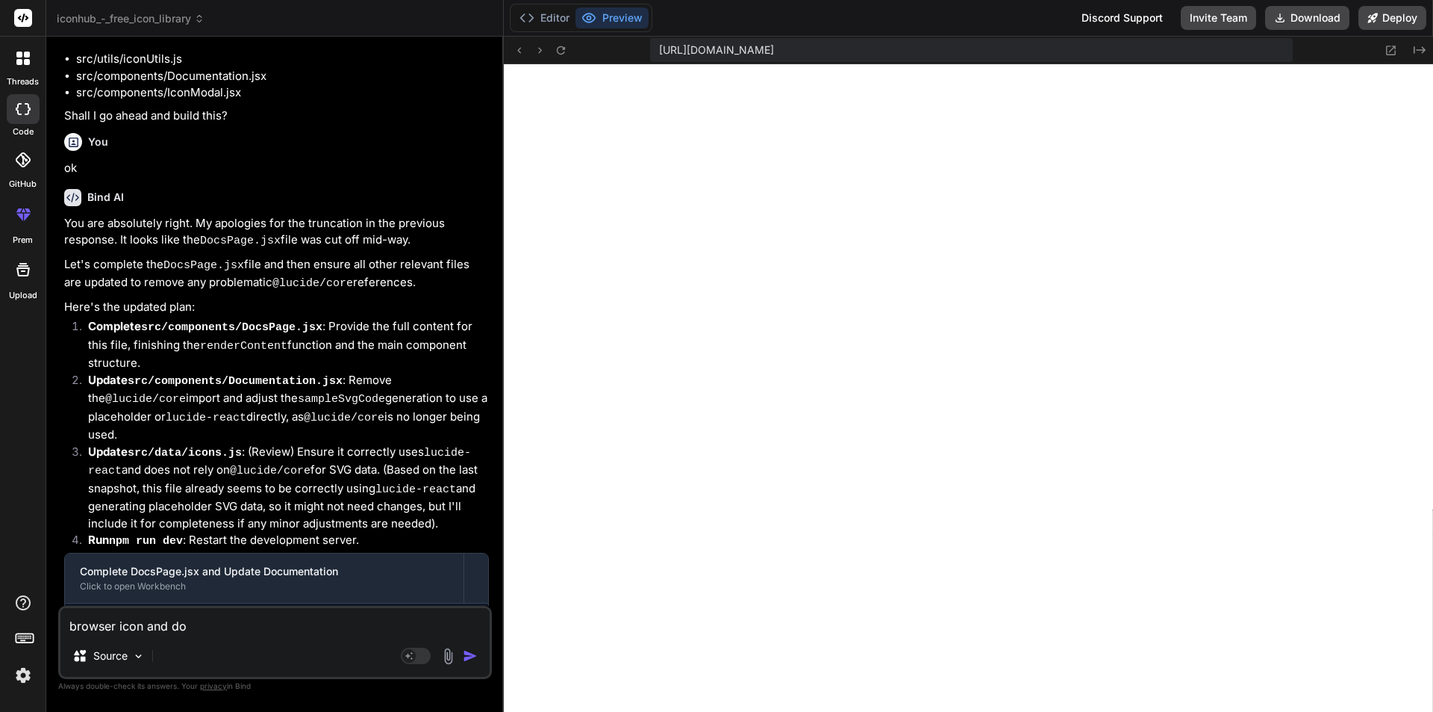
type textarea "x"
type textarea "browser icon and down"
type textarea "x"
type textarea "browser icon and downl"
type textarea "x"
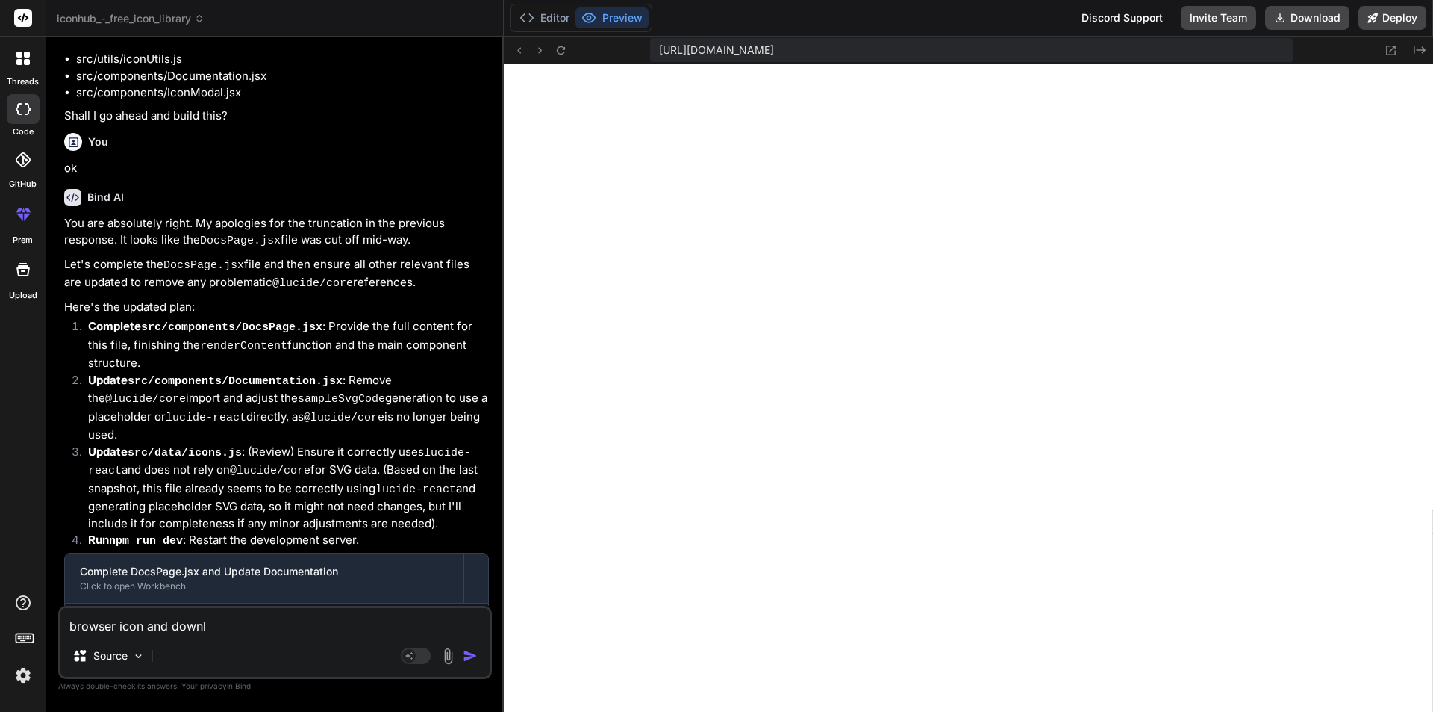
type textarea "browser icon and downlo"
type textarea "x"
type textarea "browser icon and downloa"
type textarea "x"
type textarea "browser icon and download"
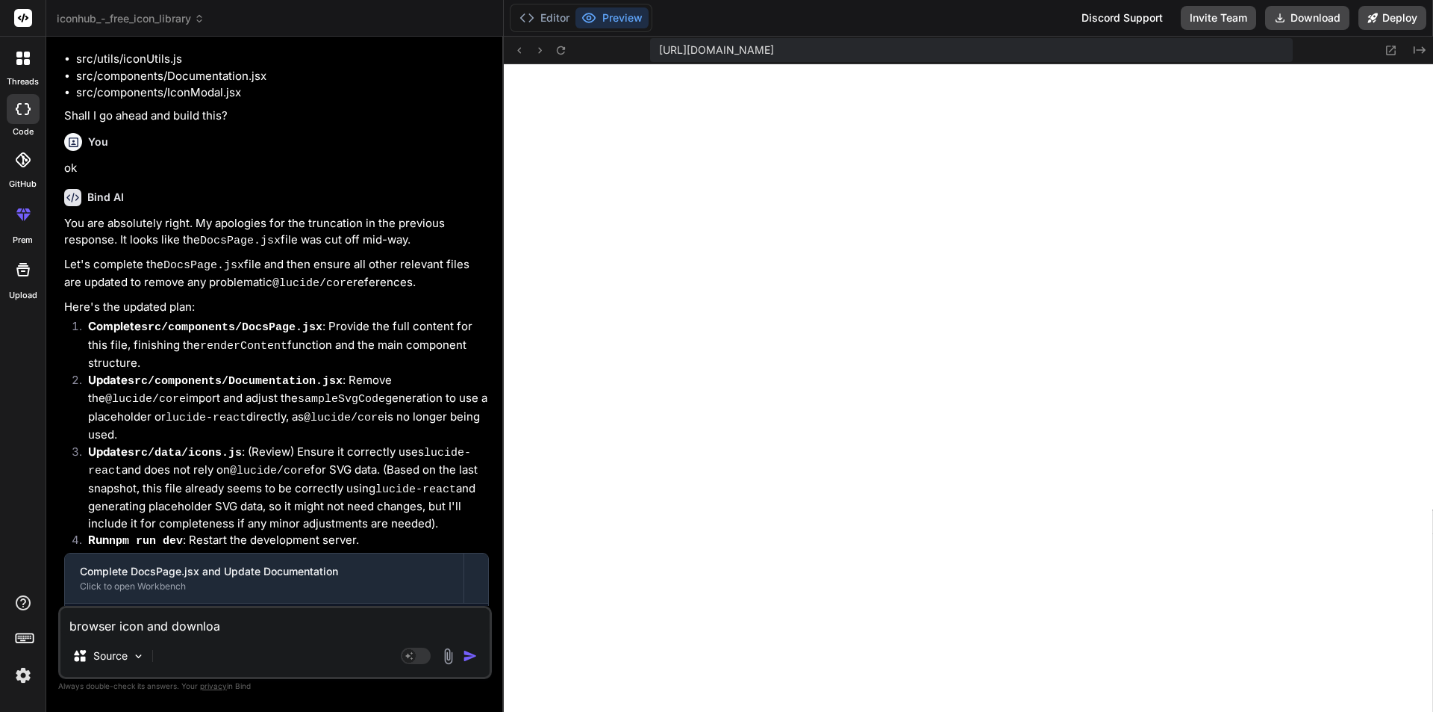
type textarea "x"
type textarea "browser icon and download"
type textarea "x"
type textarea "browser icon and download p"
type textarea "x"
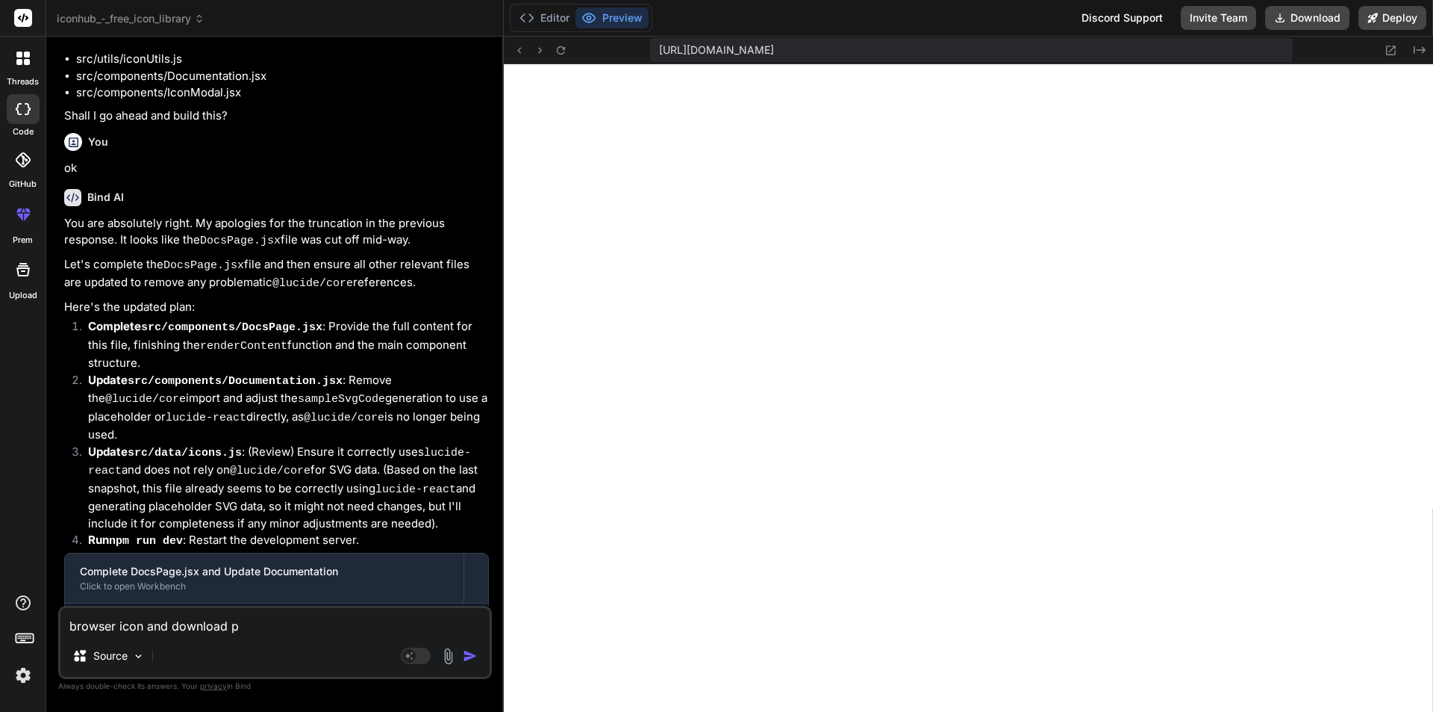
type textarea "browser icon and download pa"
type textarea "x"
type textarea "browser icon and download pac"
type textarea "x"
type textarea "browser icon and download pack"
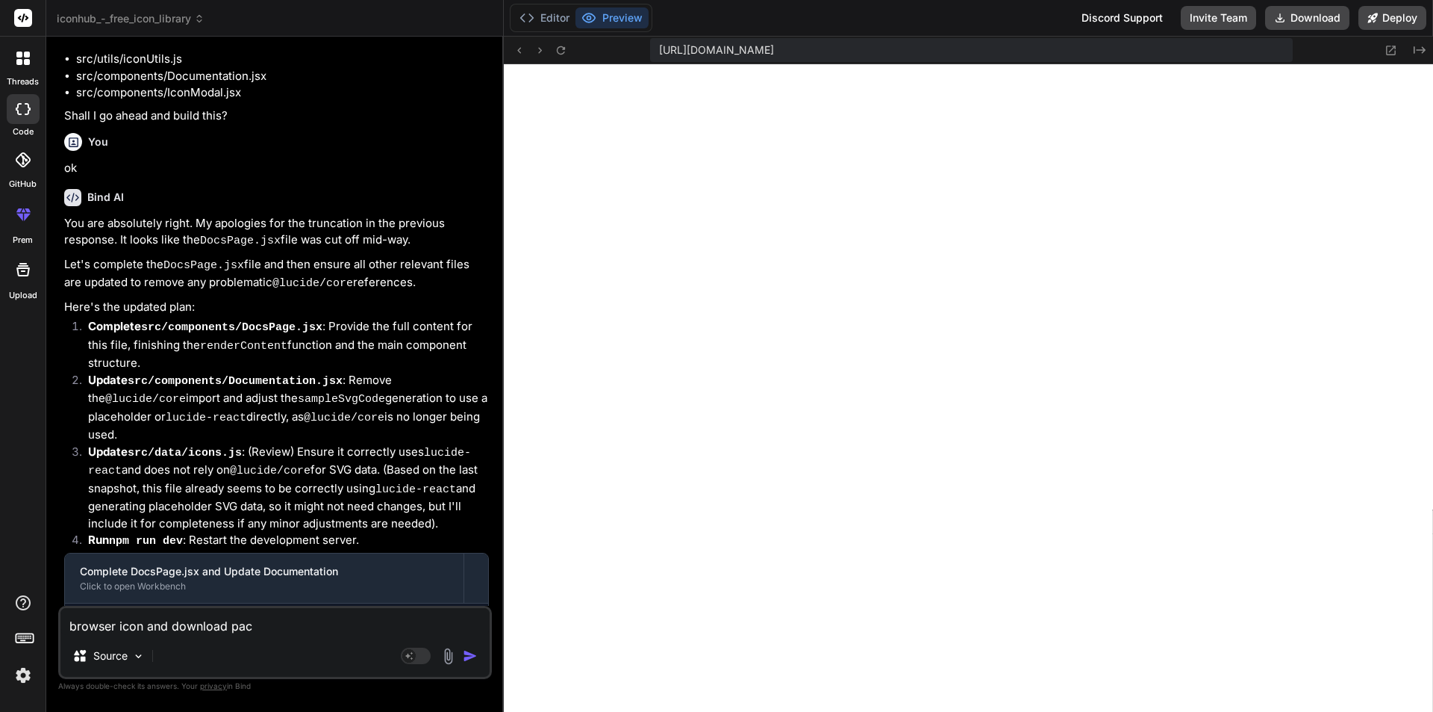
type textarea "x"
type textarea "browser icon and download packa"
type textarea "x"
type textarea "browser icon and download packag"
type textarea "x"
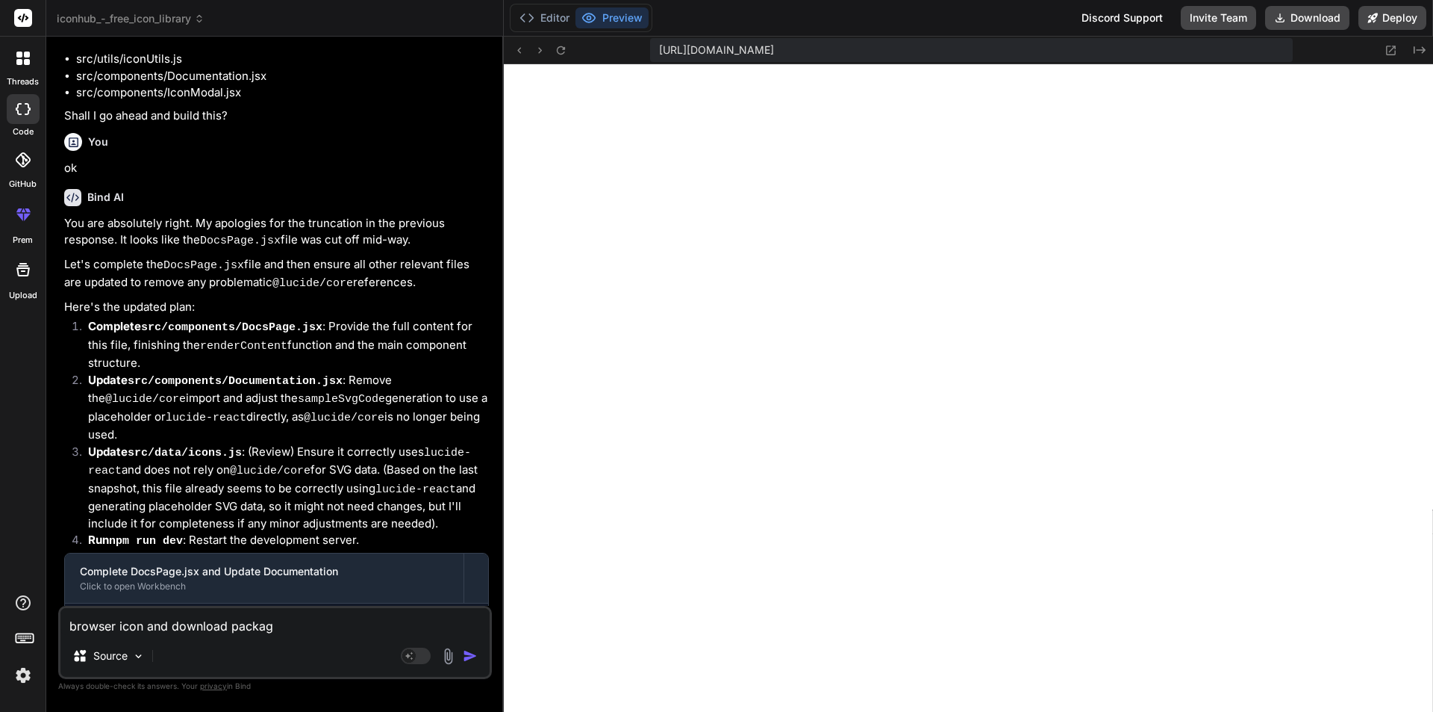
type textarea "browser icon and download package"
type textarea "x"
type textarea "browser icon and download package"
type textarea "x"
type textarea "browser icon and download package b"
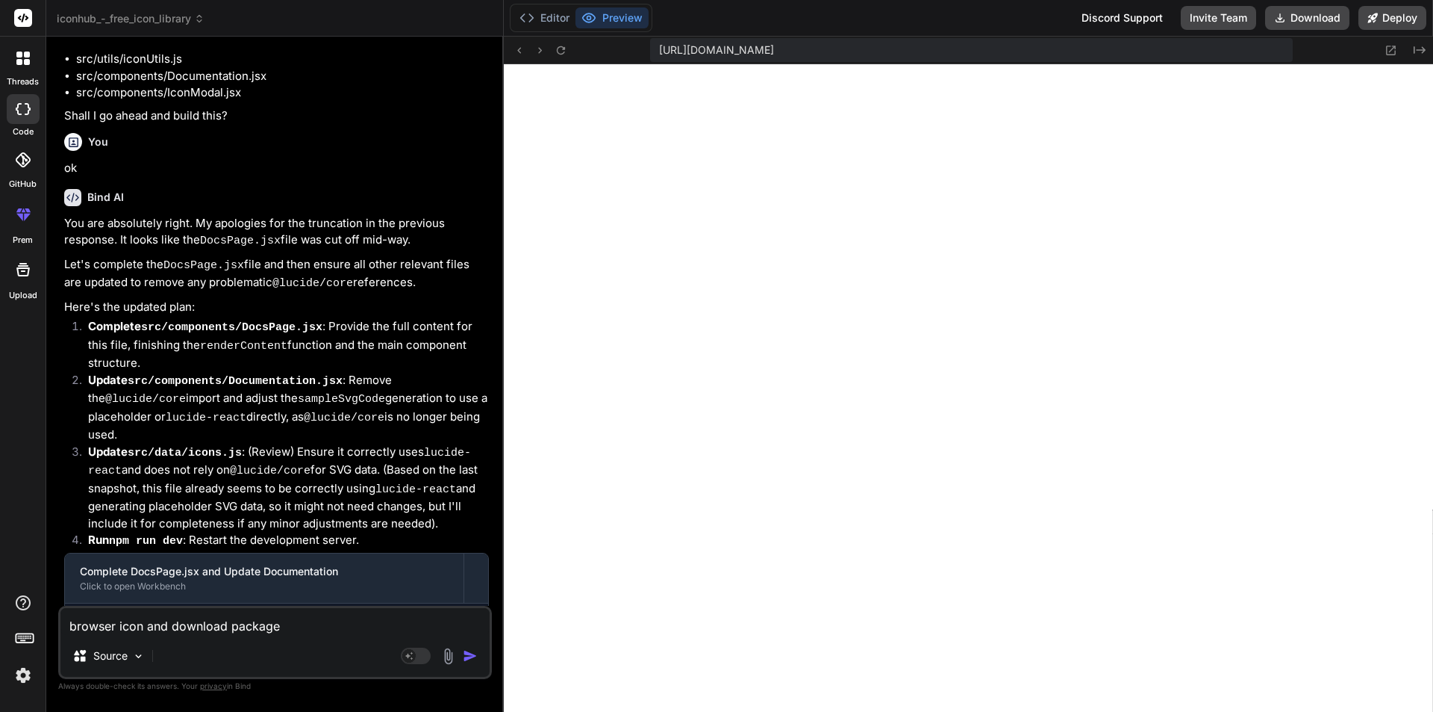
type textarea "x"
type textarea "browser icon and download package bu"
type textarea "x"
type textarea "browser icon and download package but"
type textarea "x"
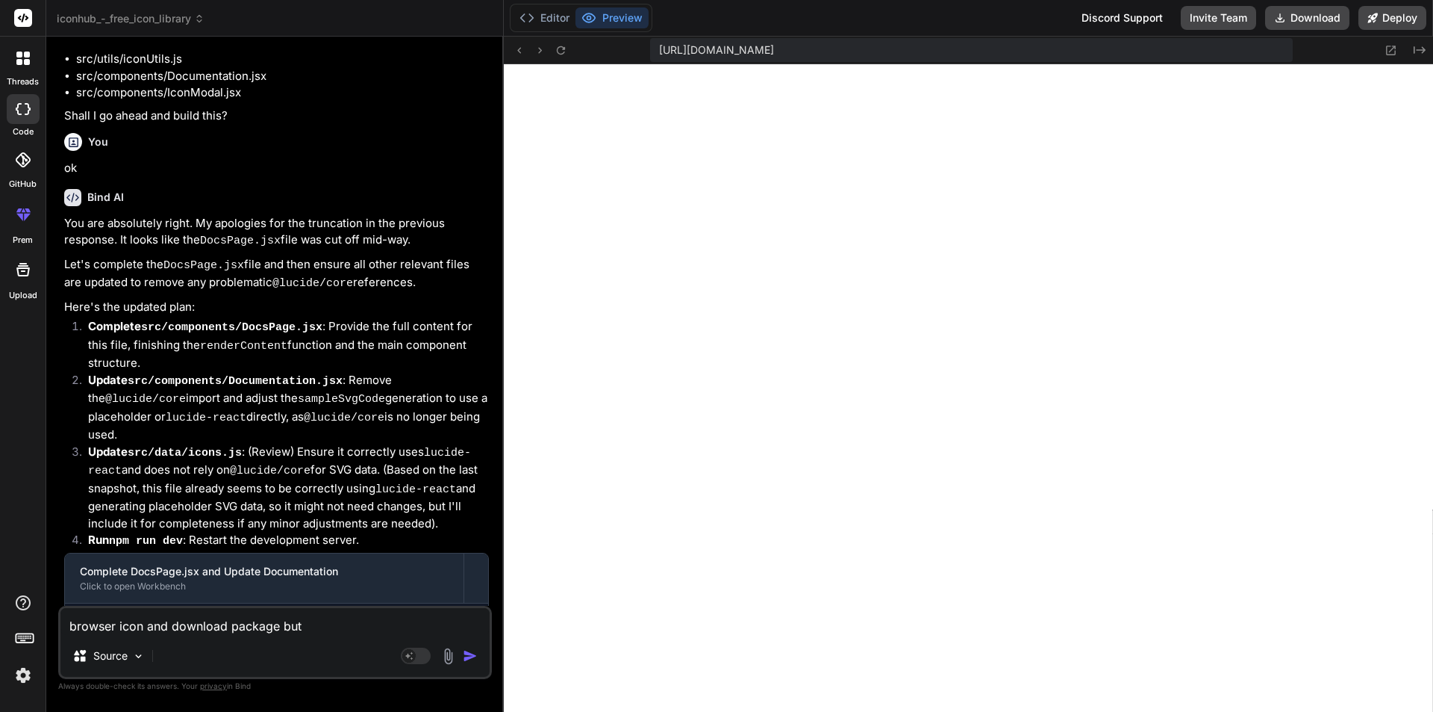
type textarea "browser icon and download package butt"
type textarea "x"
type textarea "browser icon and download package butto"
type textarea "x"
type textarea "browser icon and download package button"
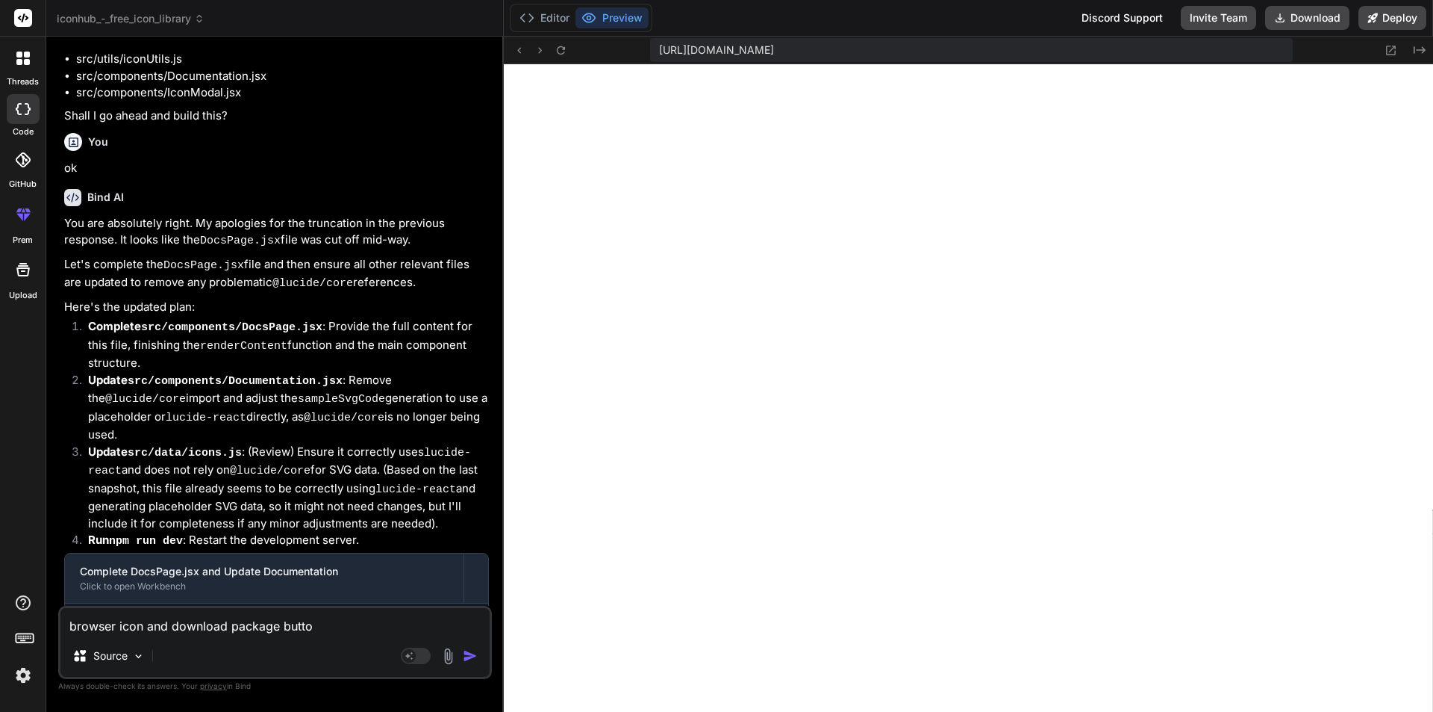
type textarea "x"
type textarea "browser icon and download package button"
type textarea "x"
type textarea "browser icon and download package button s"
type textarea "x"
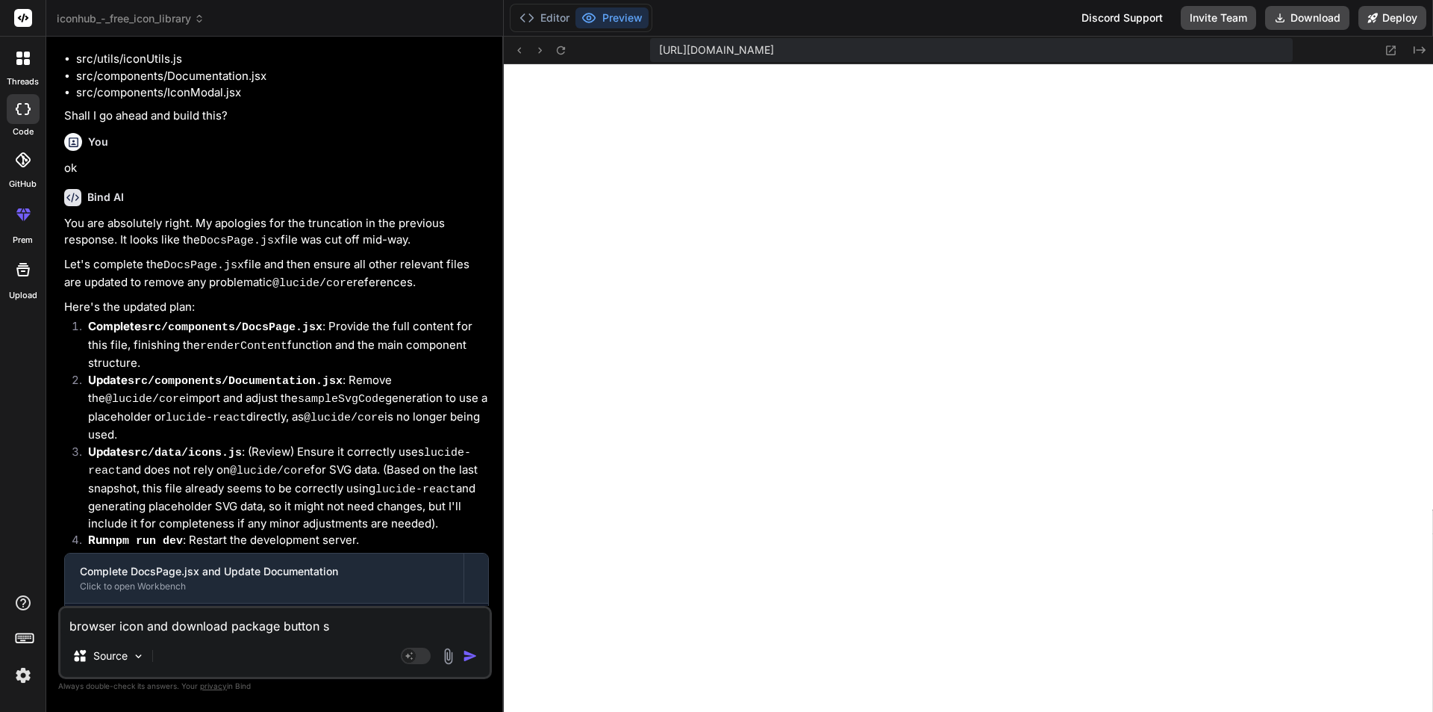
type textarea "browser icon and download package button sh"
type textarea "x"
type textarea "browser icon and download package button sho"
type textarea "x"
type textarea "browser icon and download package button shou"
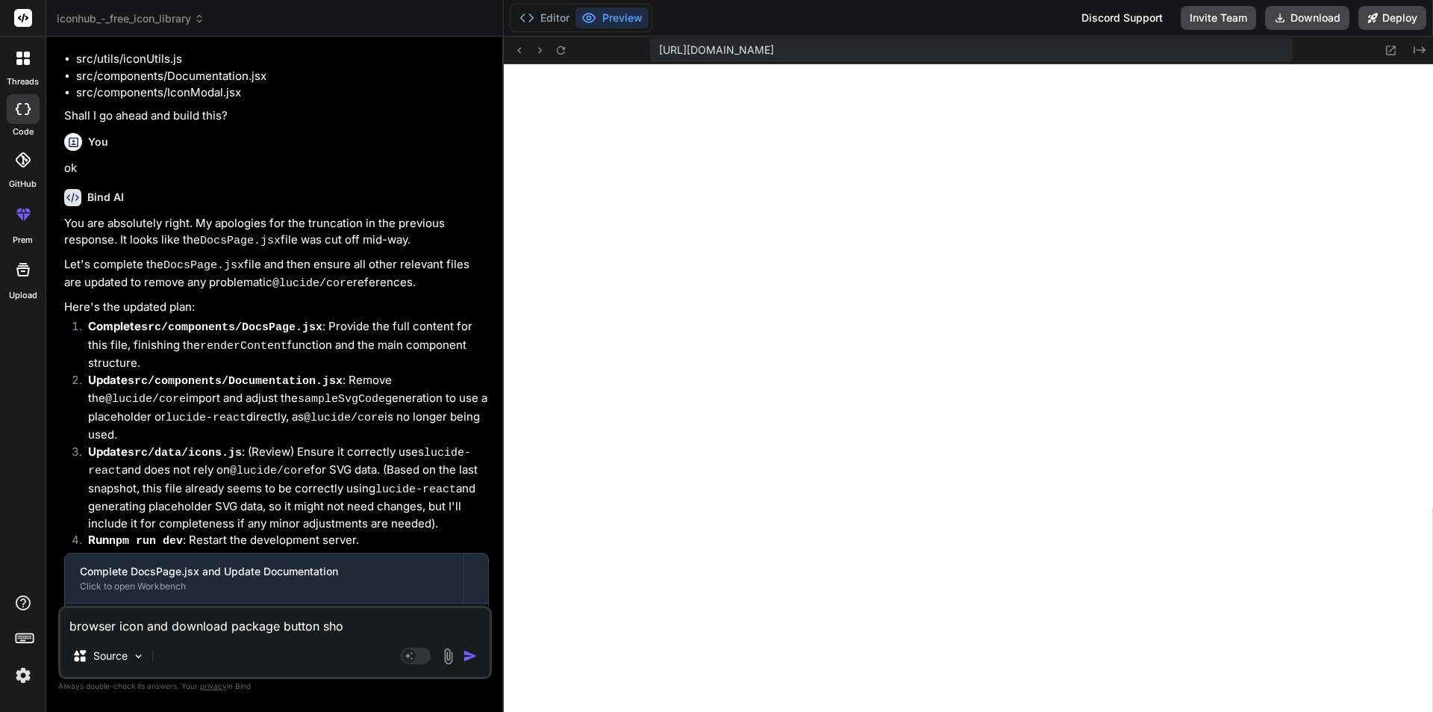
type textarea "x"
type textarea "browser icon and download package button shoul"
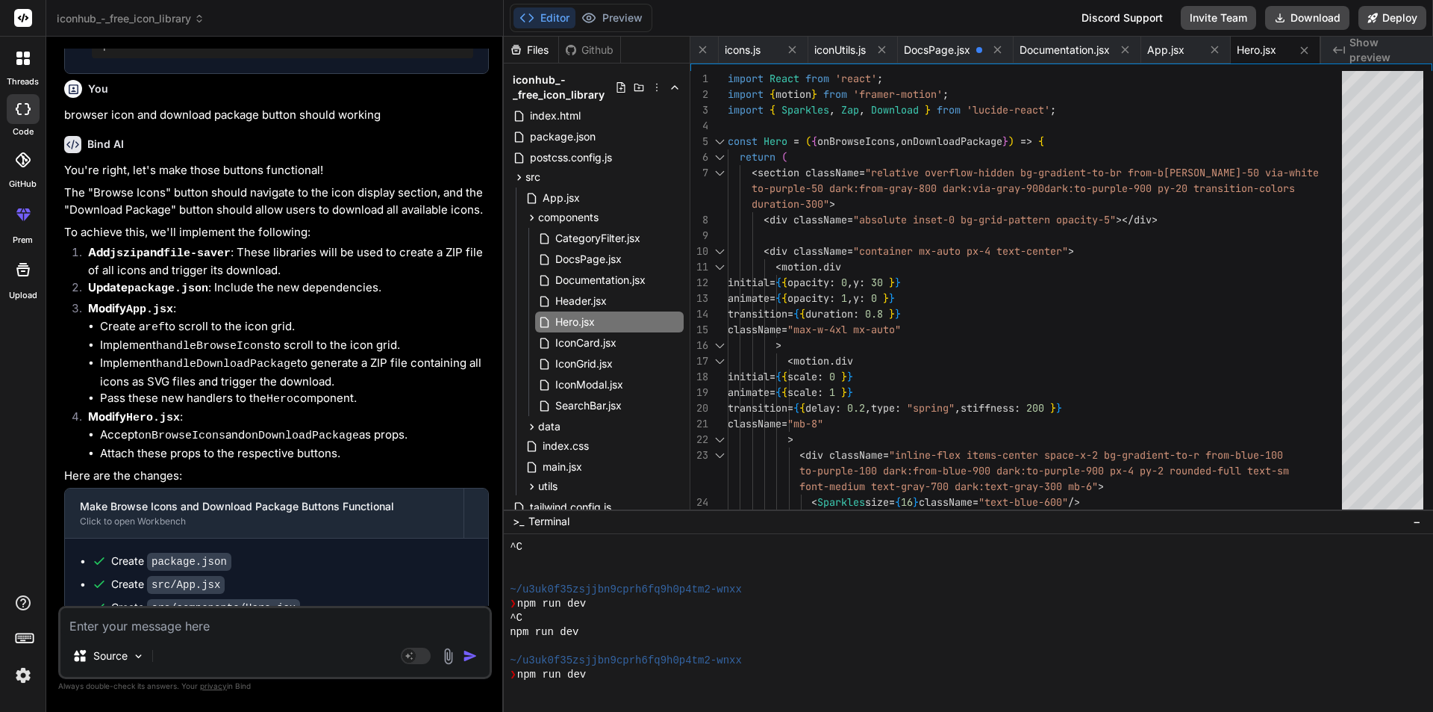
scroll to position [14044, 0]
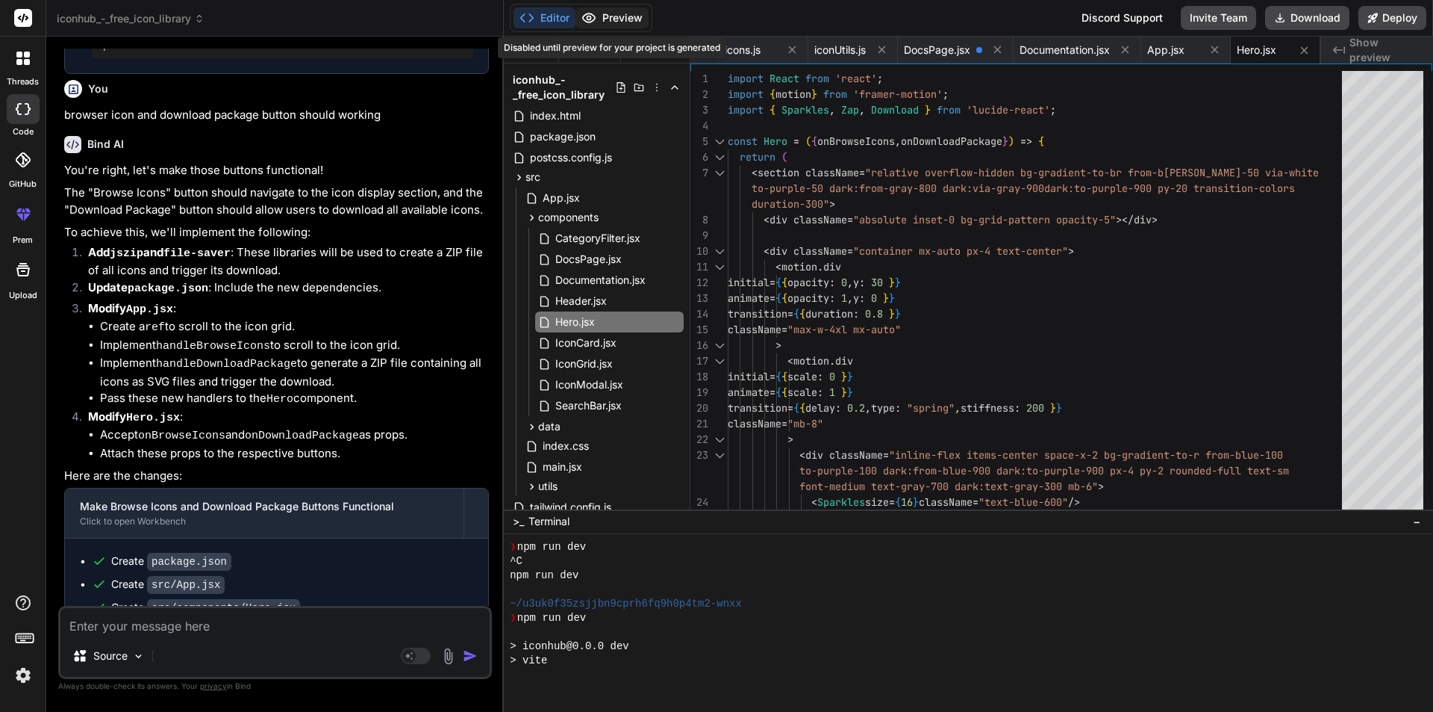
click at [604, 25] on button "Preview" at bounding box center [612, 17] width 73 height 21
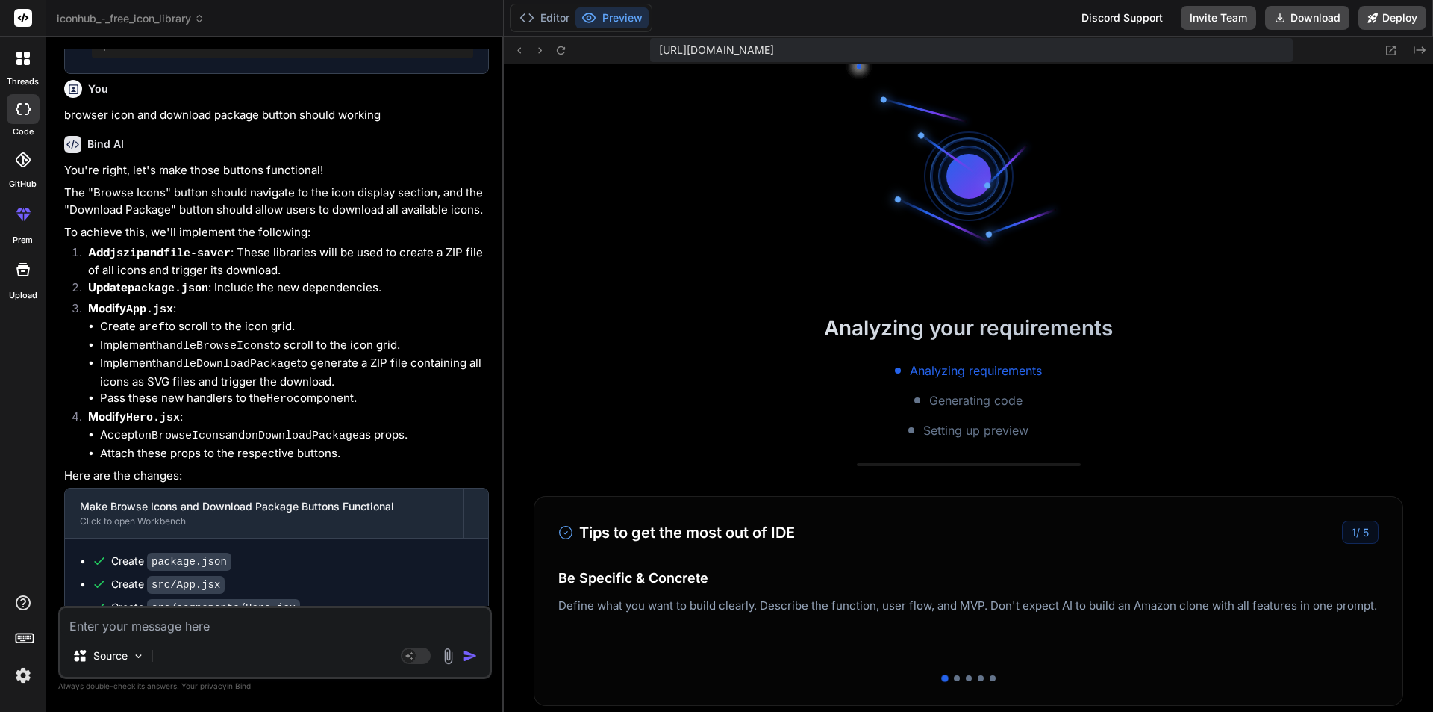
scroll to position [6026, 0]
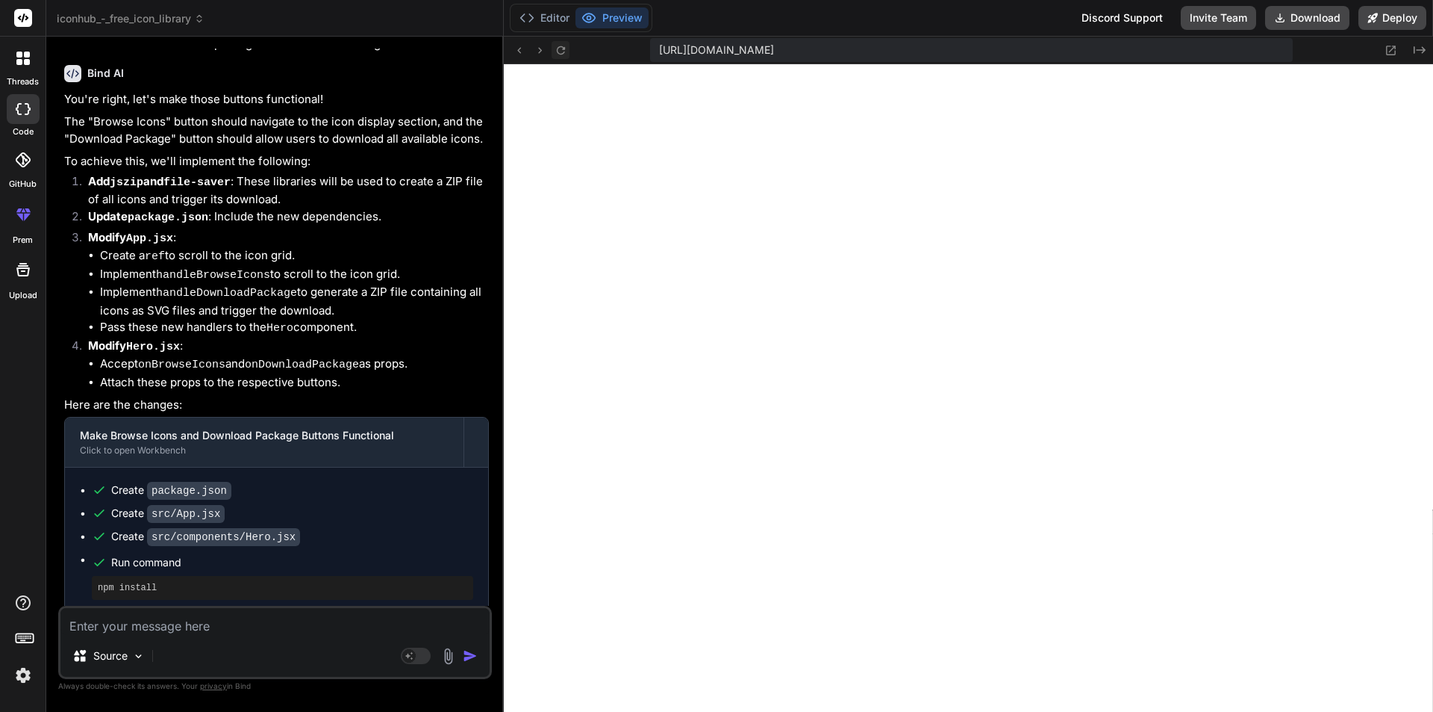
click at [561, 57] on button at bounding box center [561, 50] width 18 height 18
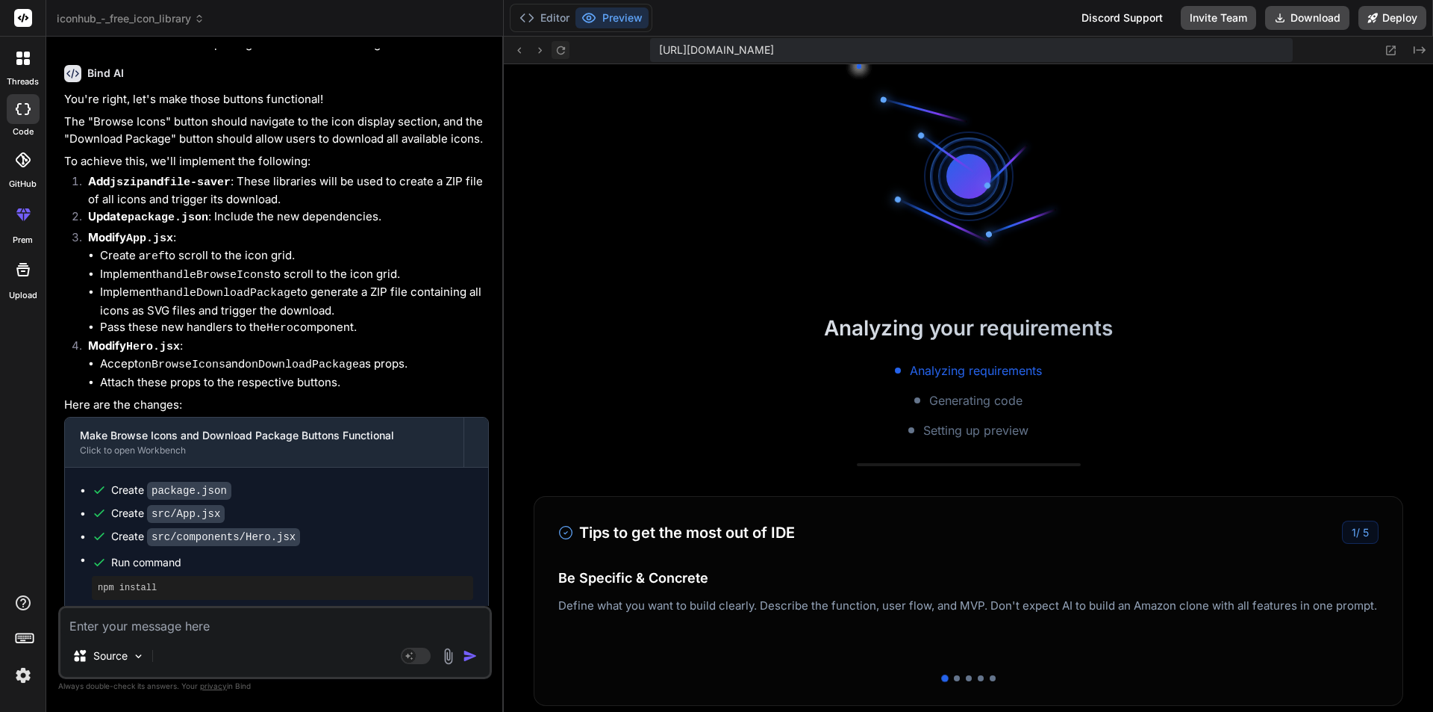
click at [561, 57] on button at bounding box center [561, 50] width 18 height 18
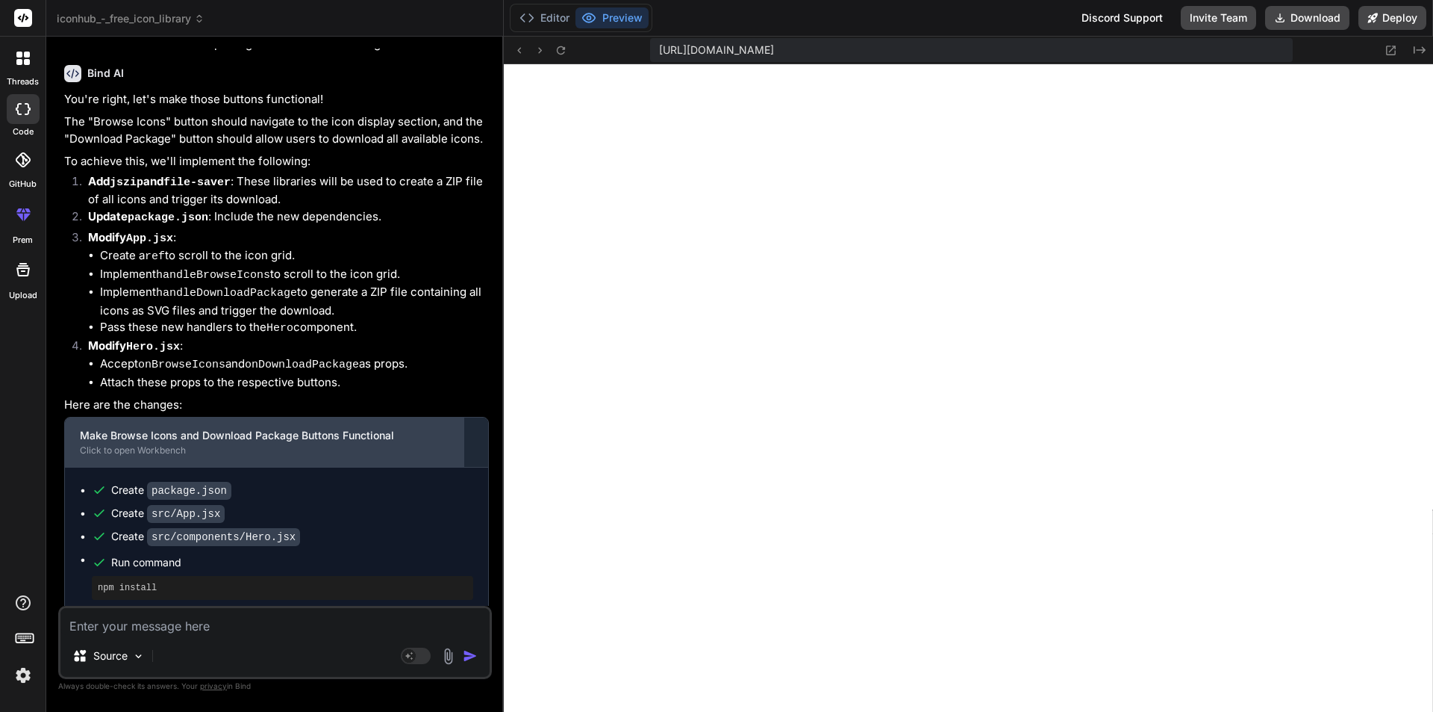
drag, startPoint x: 73, startPoint y: 273, endPoint x: 207, endPoint y: 270, distance: 133.7
click at [206, 417] on div "Make Browse Icons and Download Package Buttons Functional Click to open Workben…" at bounding box center [264, 441] width 399 height 49
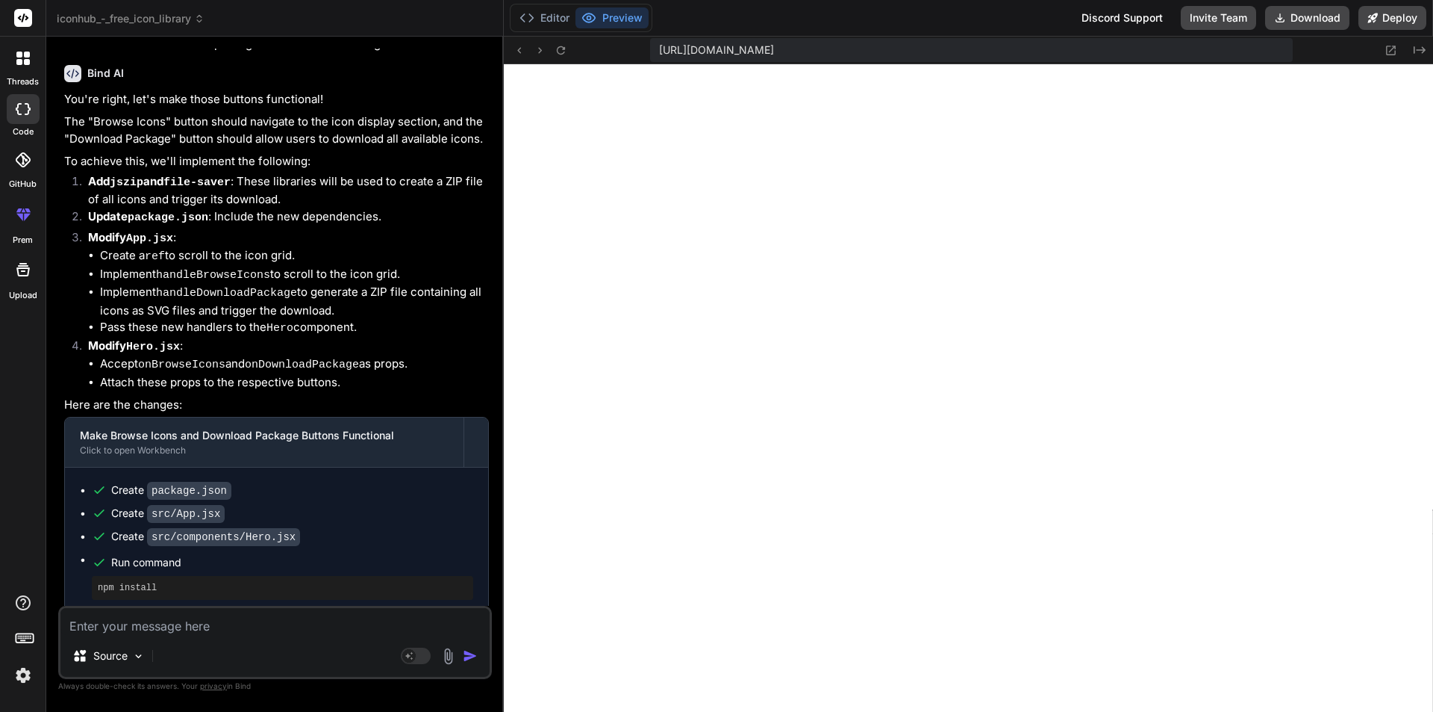
scroll to position [5727, 0]
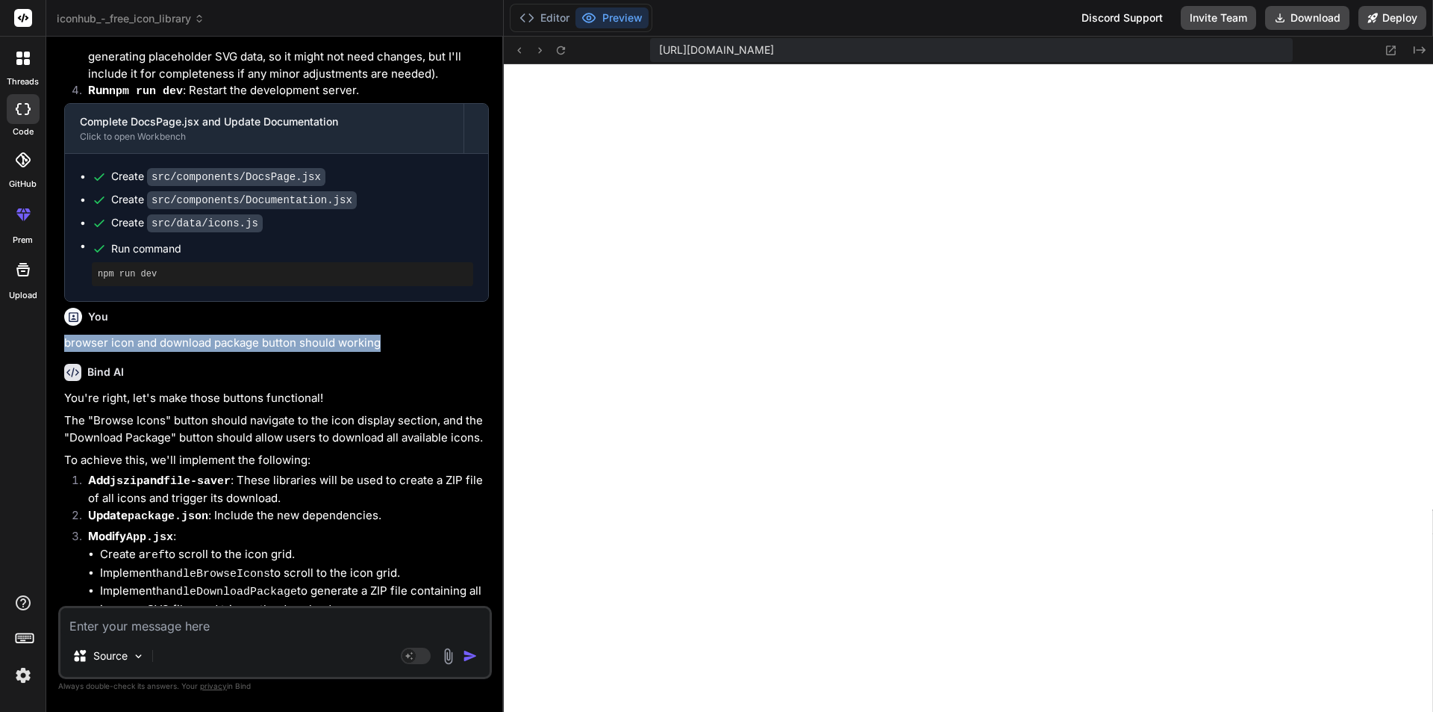
drag, startPoint x: 57, startPoint y: 191, endPoint x: 396, endPoint y: 190, distance: 339.0
click at [396, 190] on div "Bind AI Web Search Created with Pixso. Code Generator You npm npm 404 tarball, …" at bounding box center [275, 374] width 458 height 674
copy p "browser icon and download package button should working"
click at [177, 612] on textarea at bounding box center [274, 621] width 429 height 27
paste textarea "browser icon and download package button should working"
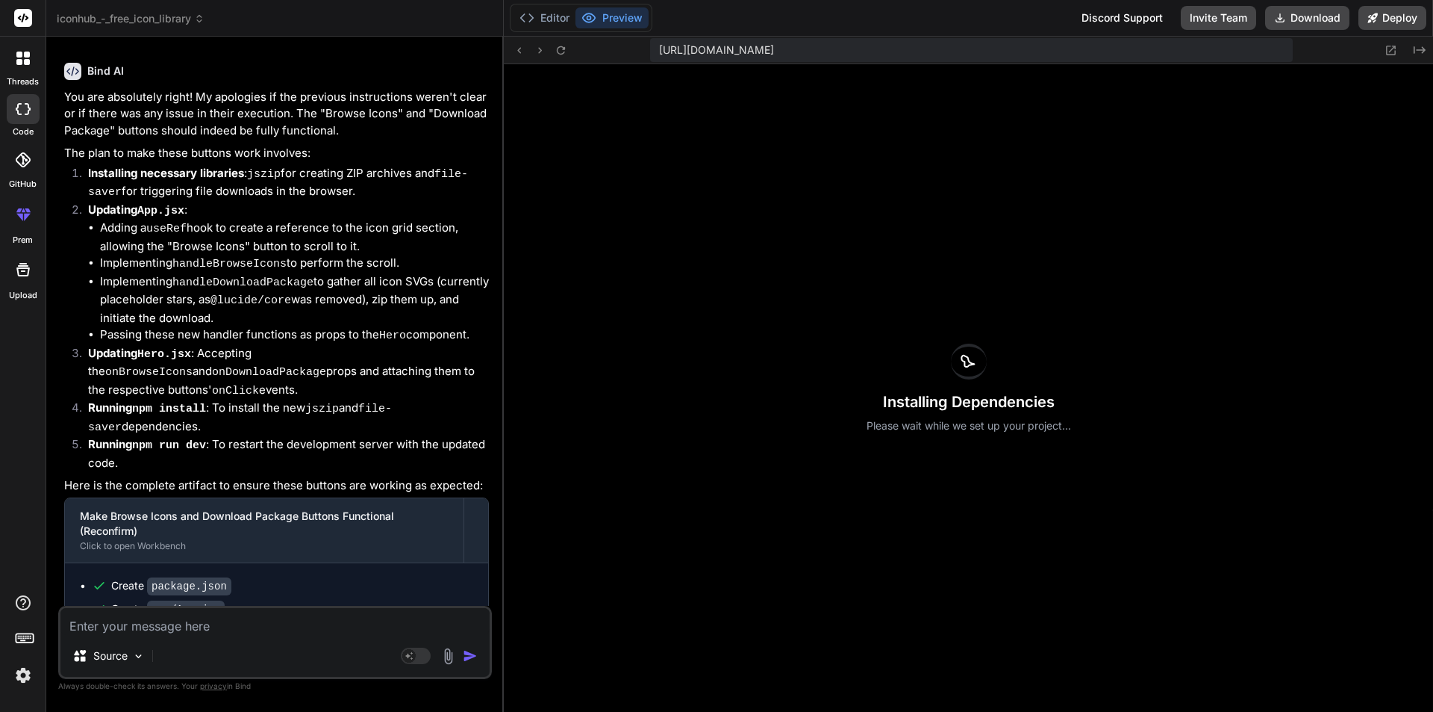
scroll to position [6869, 0]
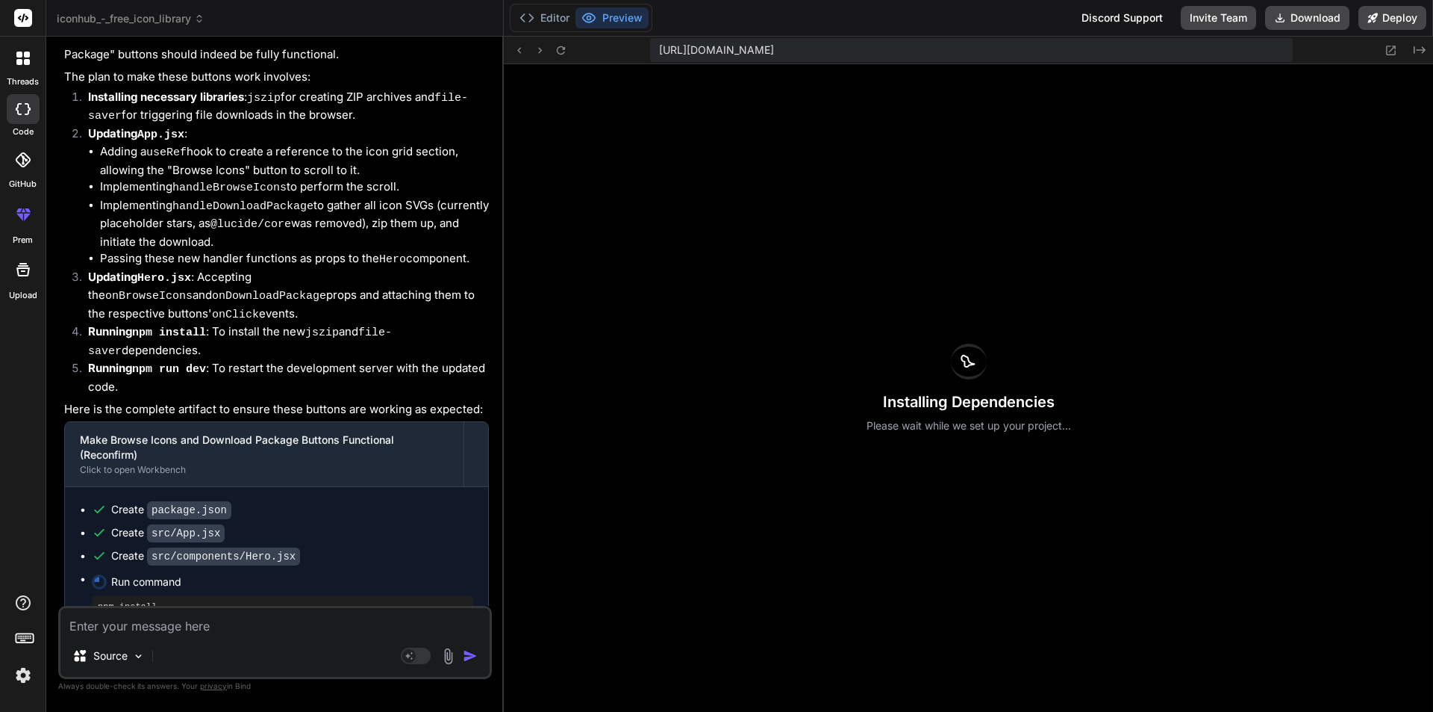
click at [81, 632] on textarea at bounding box center [274, 621] width 429 height 27
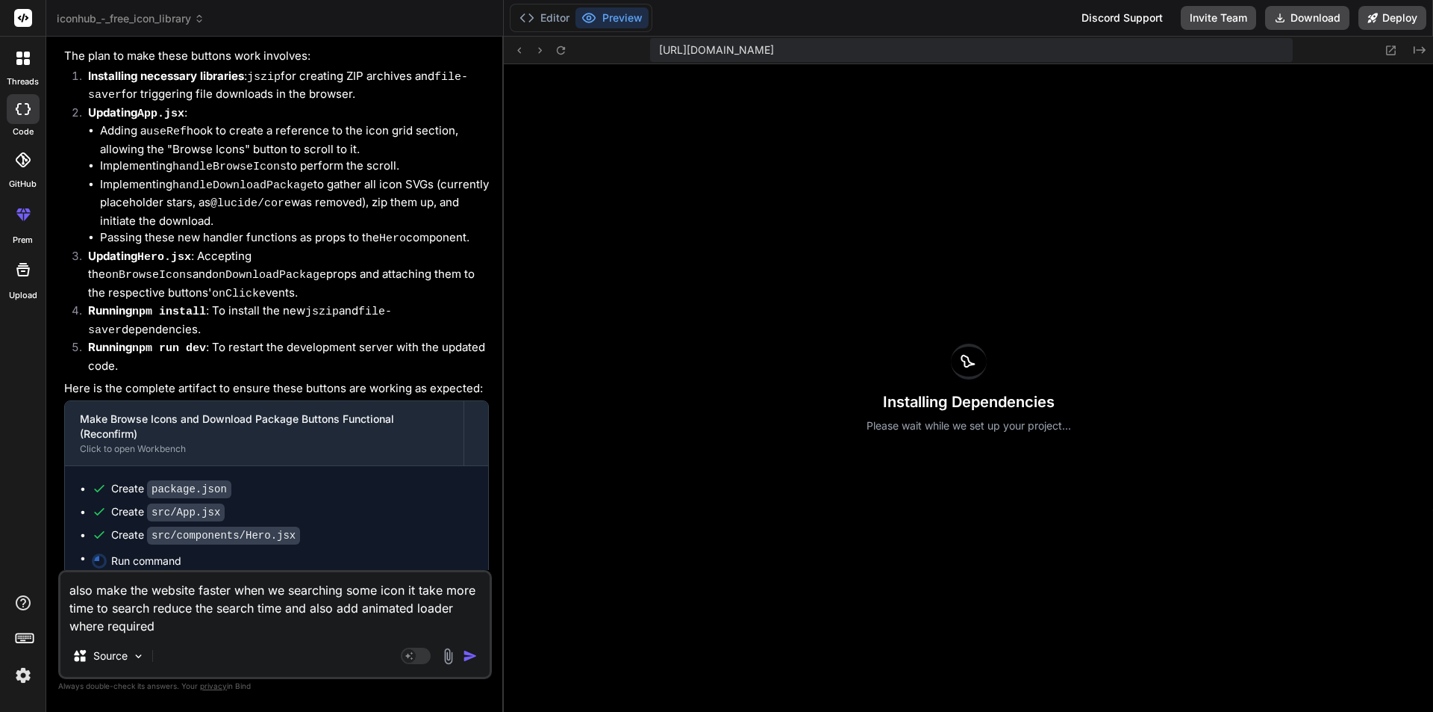
scroll to position [6905, 0]
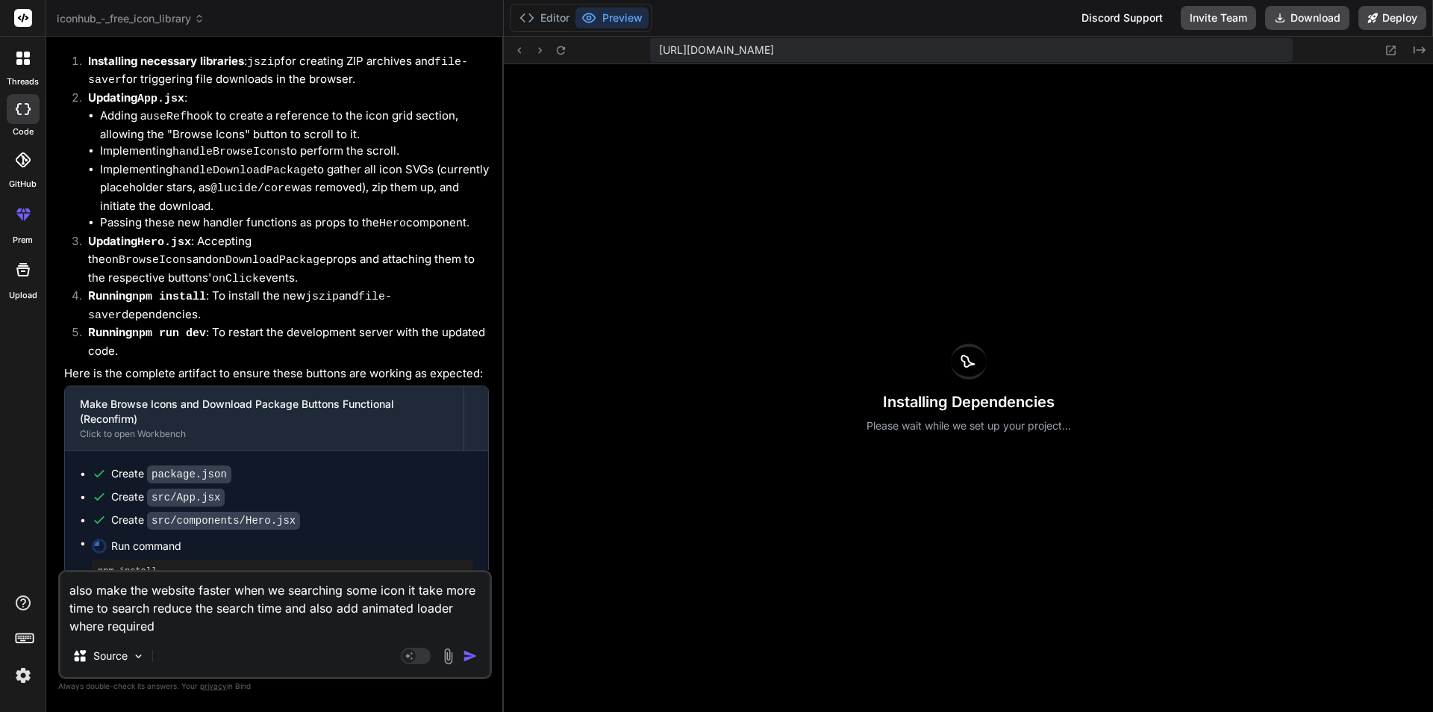
click at [467, 656] on img "button" at bounding box center [470, 655] width 15 height 15
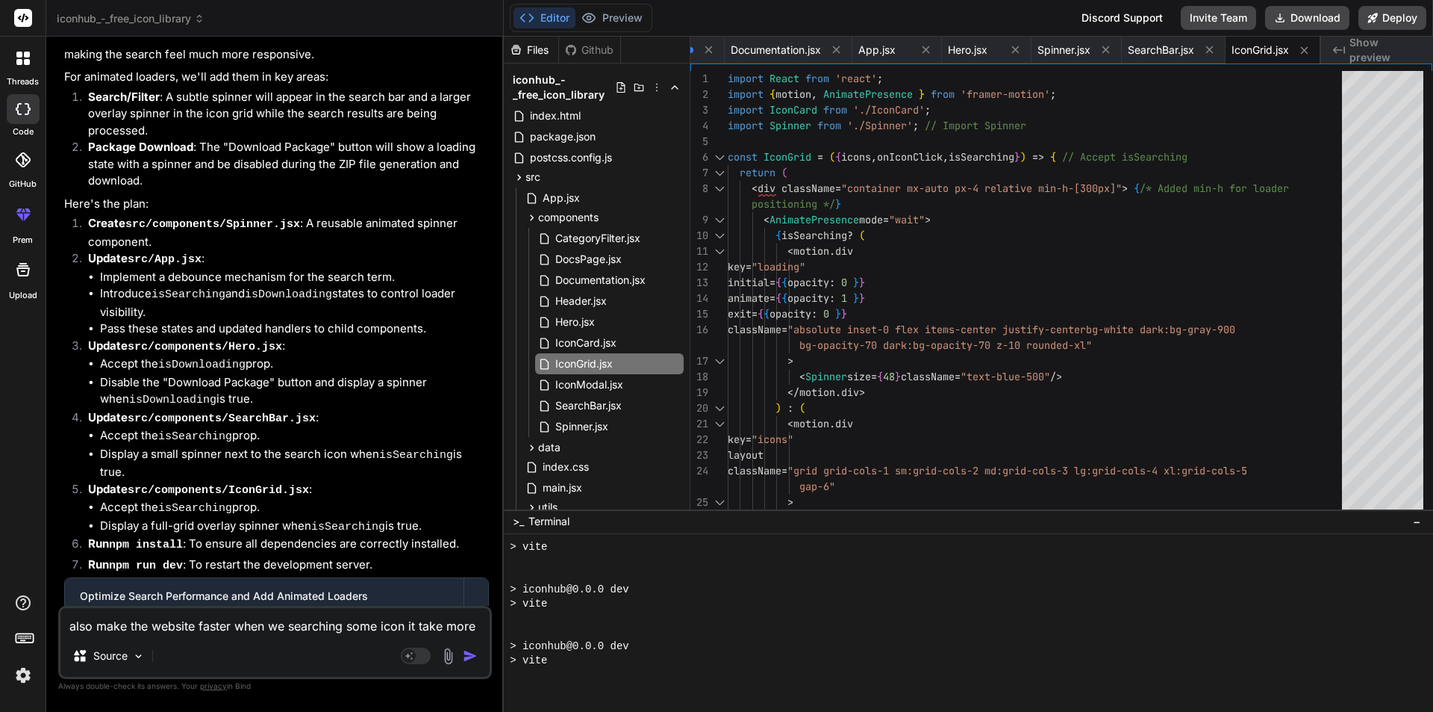
scroll to position [8029, 0]
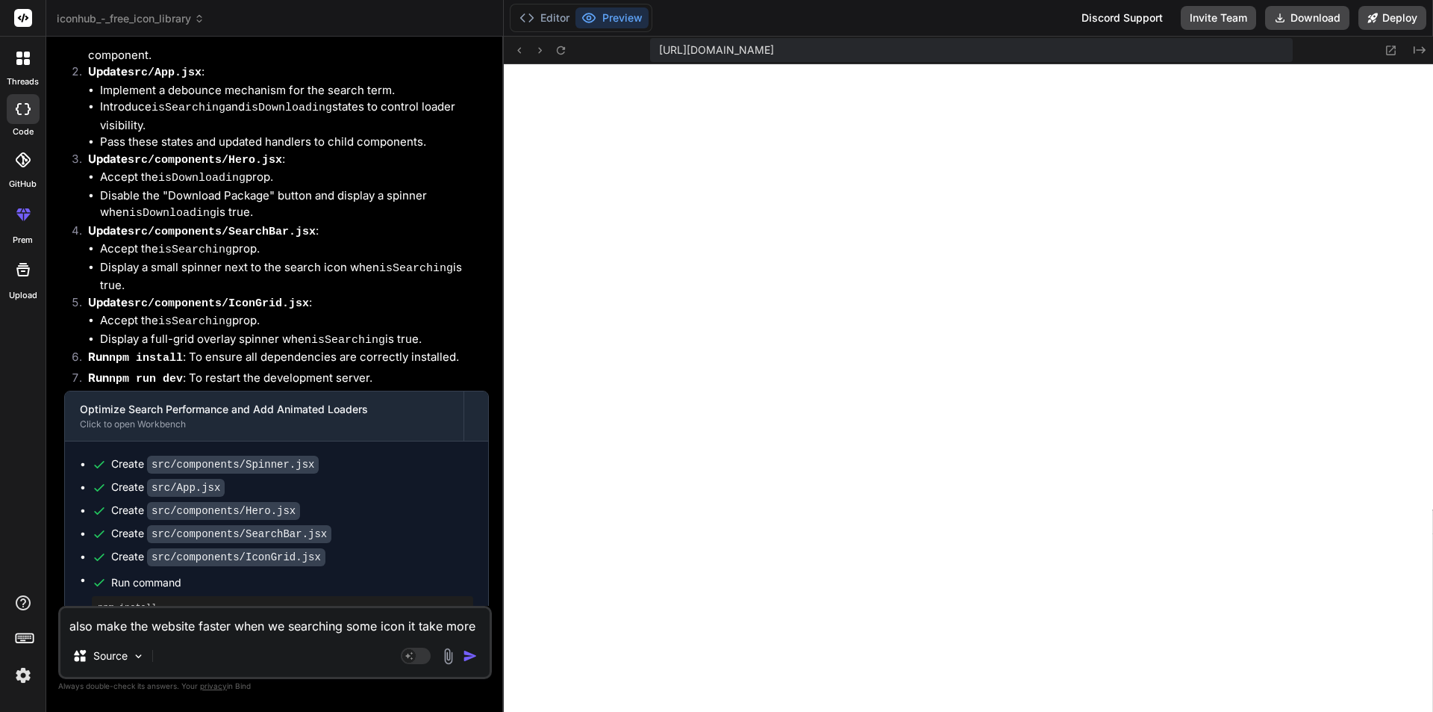
click at [134, 626] on textarea "also make the website faster when we searching some icon it take more time to s…" at bounding box center [274, 621] width 429 height 27
paste textarea "[plugin:vite:react-babel] /home/u3uk0f35zsjjbn9cprh6fq9h0p4tm2-wnxx/src/compone…"
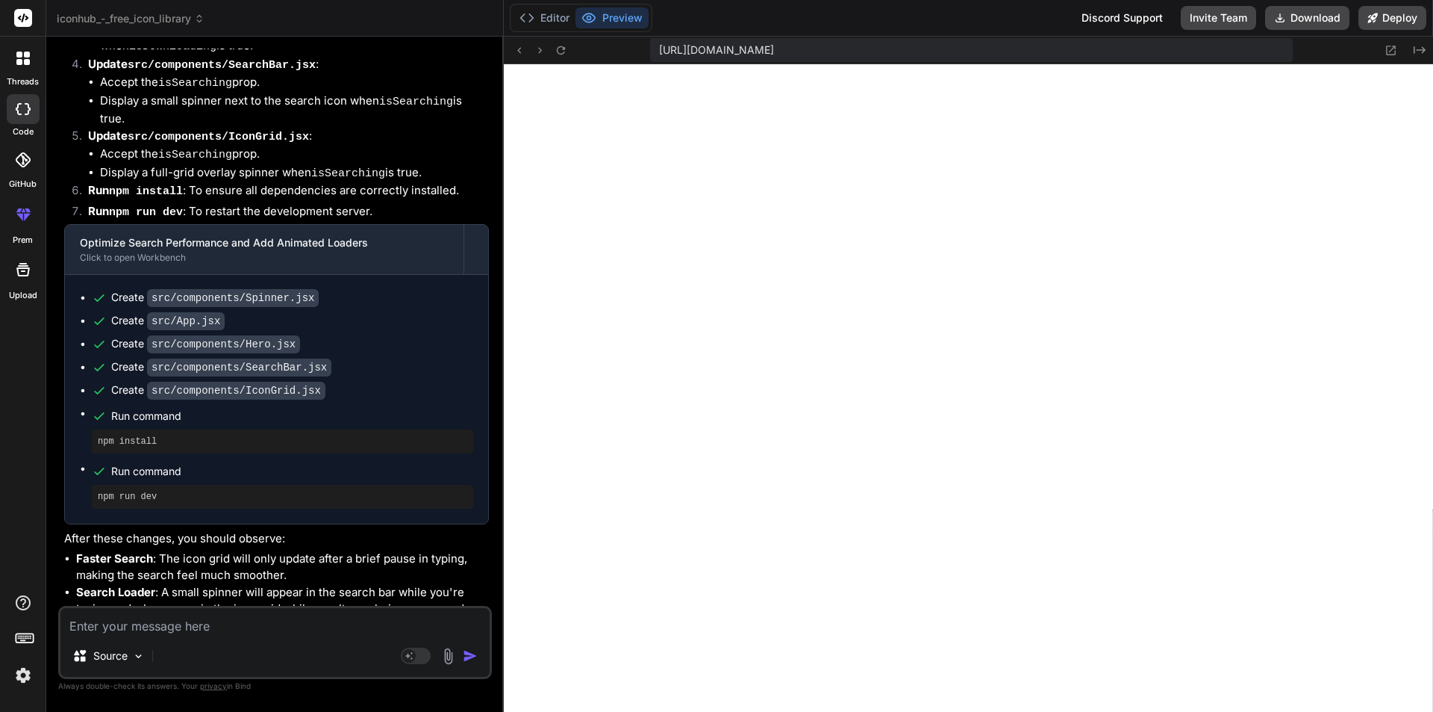
scroll to position [8172, 0]
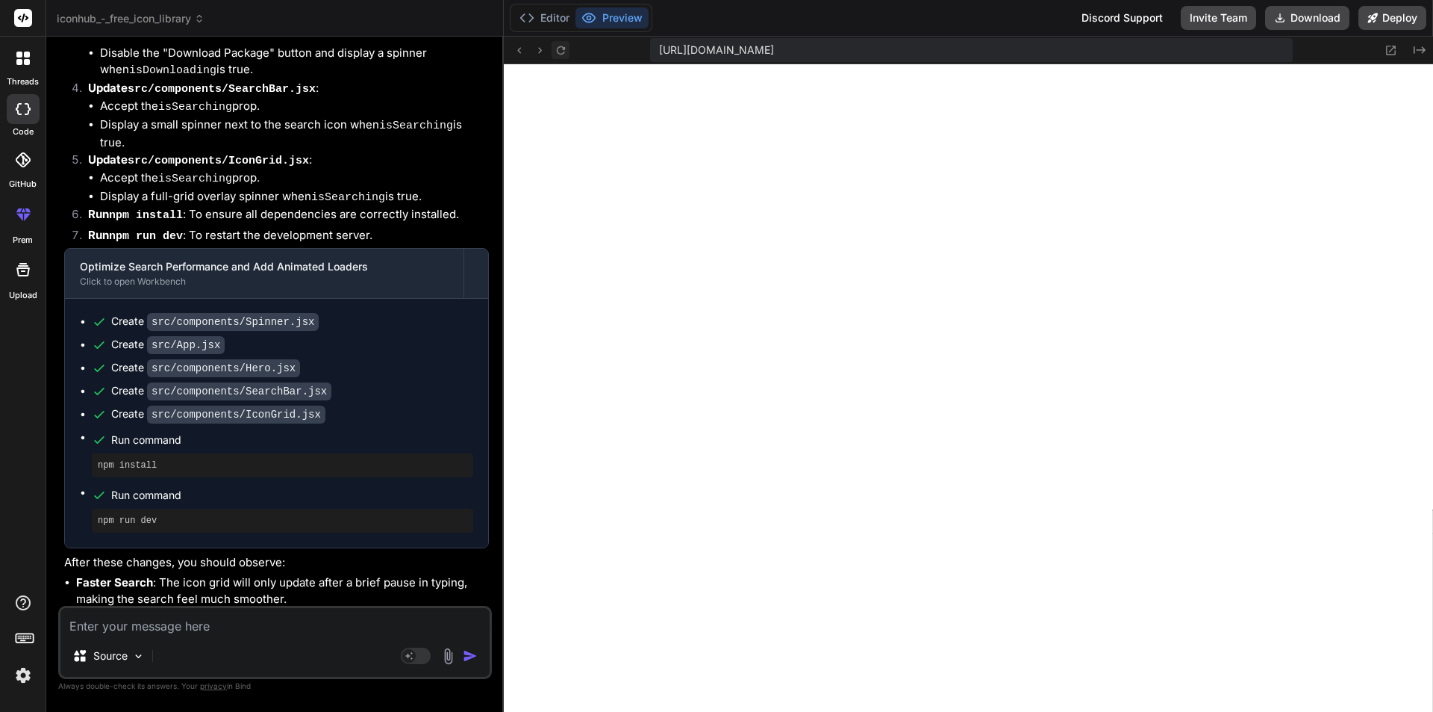
drag, startPoint x: 576, startPoint y: 44, endPoint x: 559, endPoint y: 47, distance: 17.4
click at [576, 45] on div "https://u3uk0f35zsjjbn9cprh6fq9h0p4tm2-wnxx--3002--96435430.local-corp.webconta…" at bounding box center [969, 51] width 930 height 28
click at [555, 48] on icon at bounding box center [561, 50] width 13 height 13
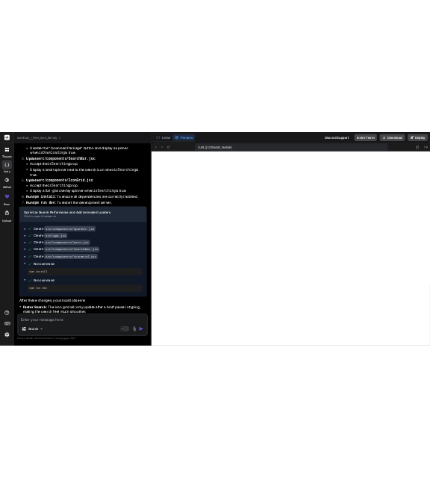
scroll to position [8545, 0]
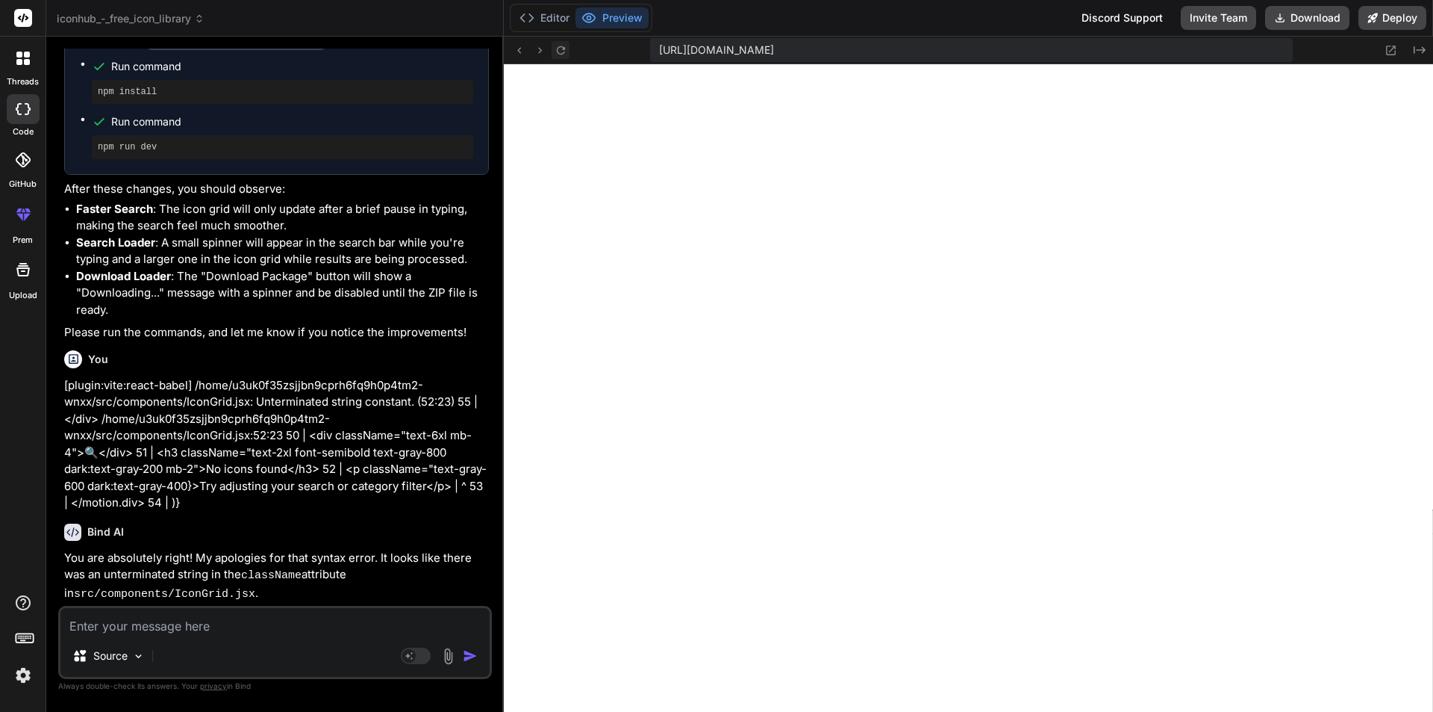
click at [552, 50] on button at bounding box center [561, 50] width 18 height 18
click at [106, 630] on textarea at bounding box center [274, 621] width 429 height 27
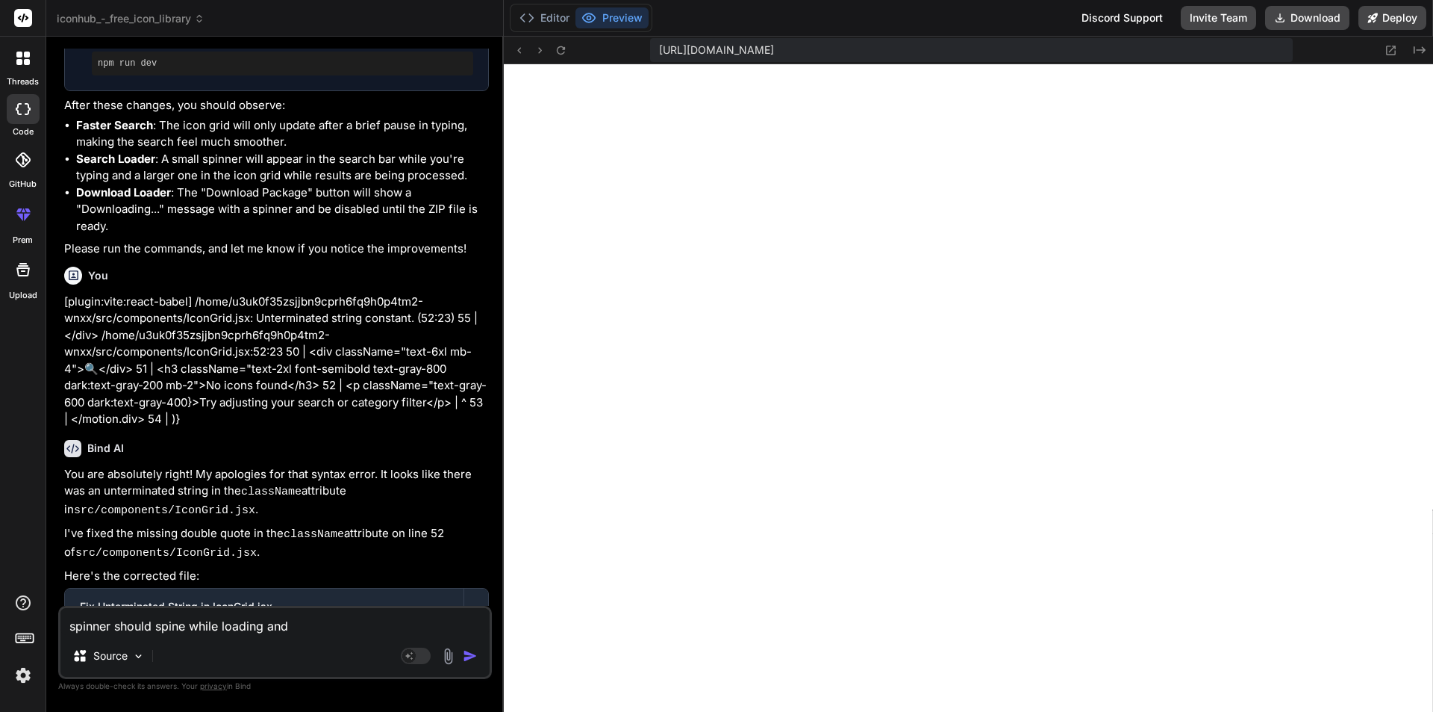
scroll to position [9547, 0]
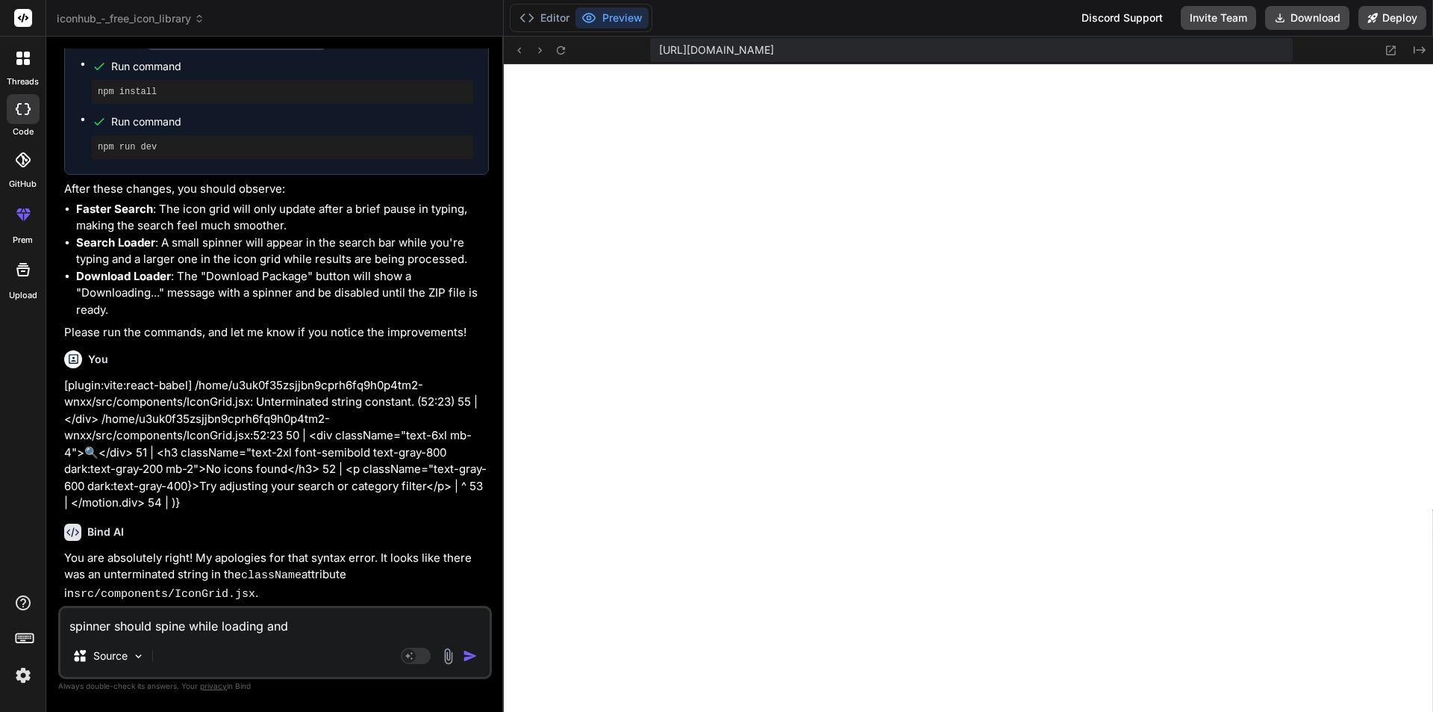
click at [361, 623] on textarea "spinner should spine while loading and" at bounding box center [274, 621] width 429 height 27
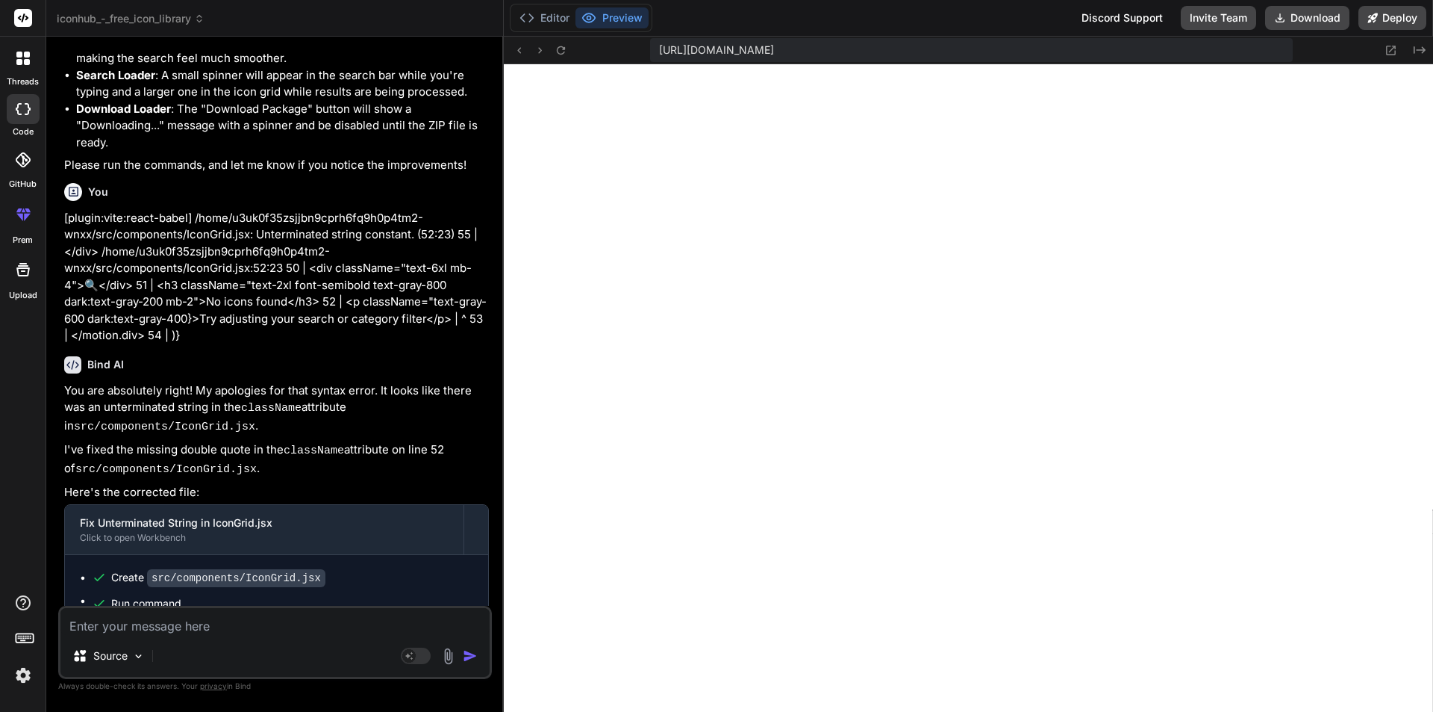
scroll to position [8717, 0]
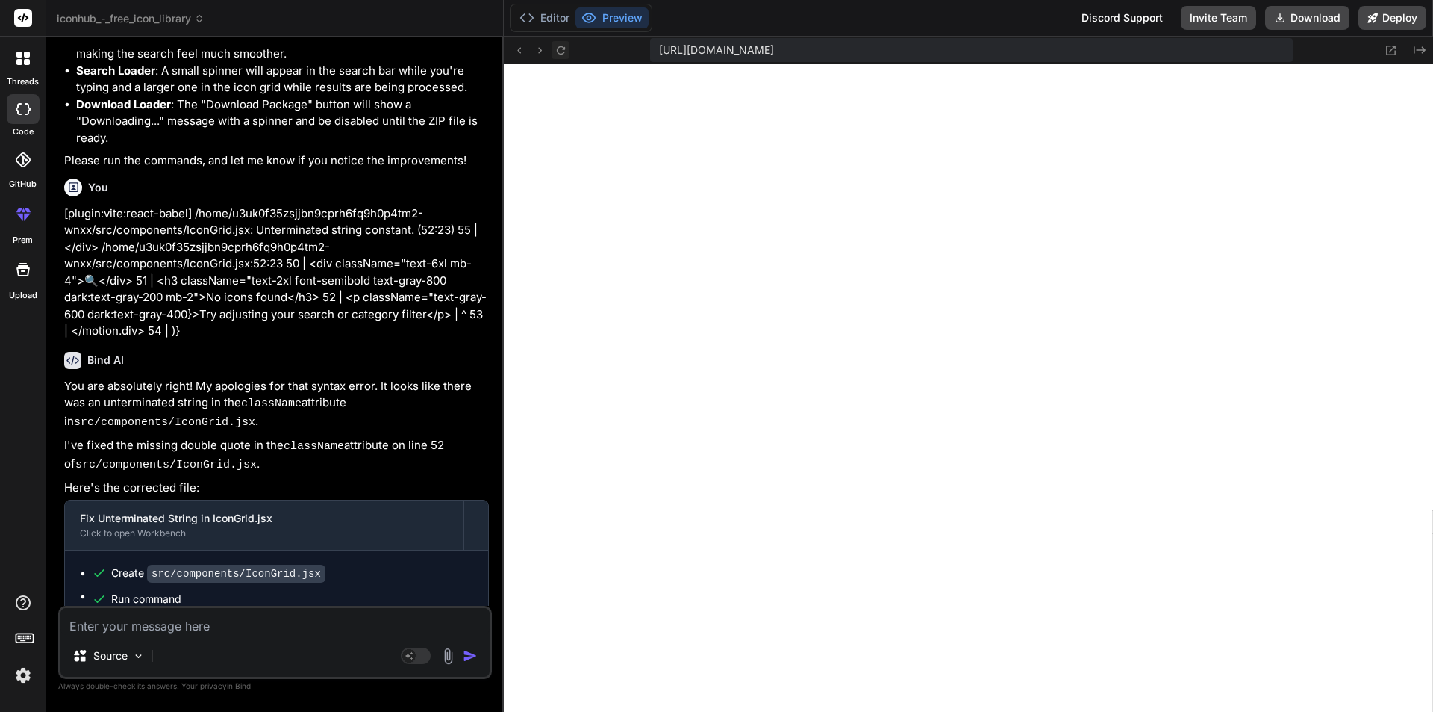
click at [562, 52] on icon at bounding box center [561, 50] width 13 height 13
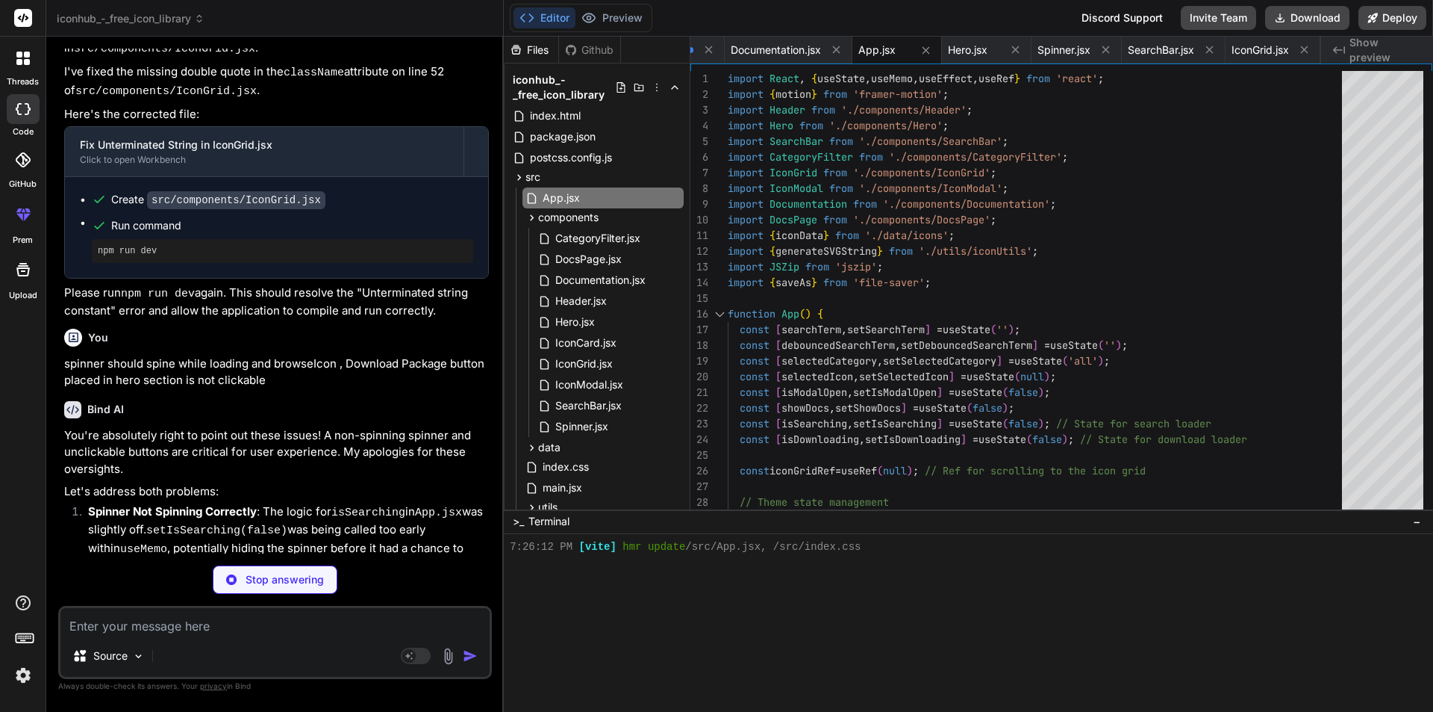
scroll to position [9197, 0]
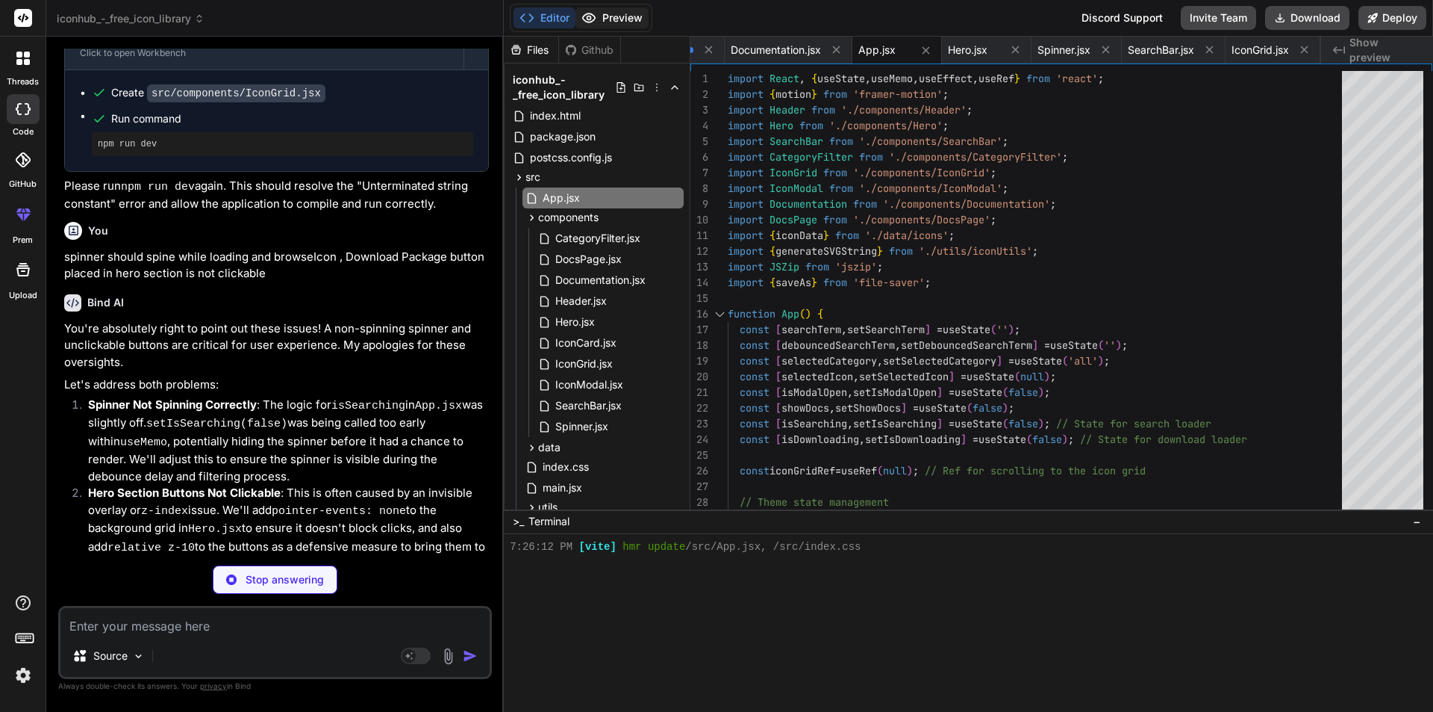
click at [593, 19] on icon at bounding box center [589, 17] width 15 height 15
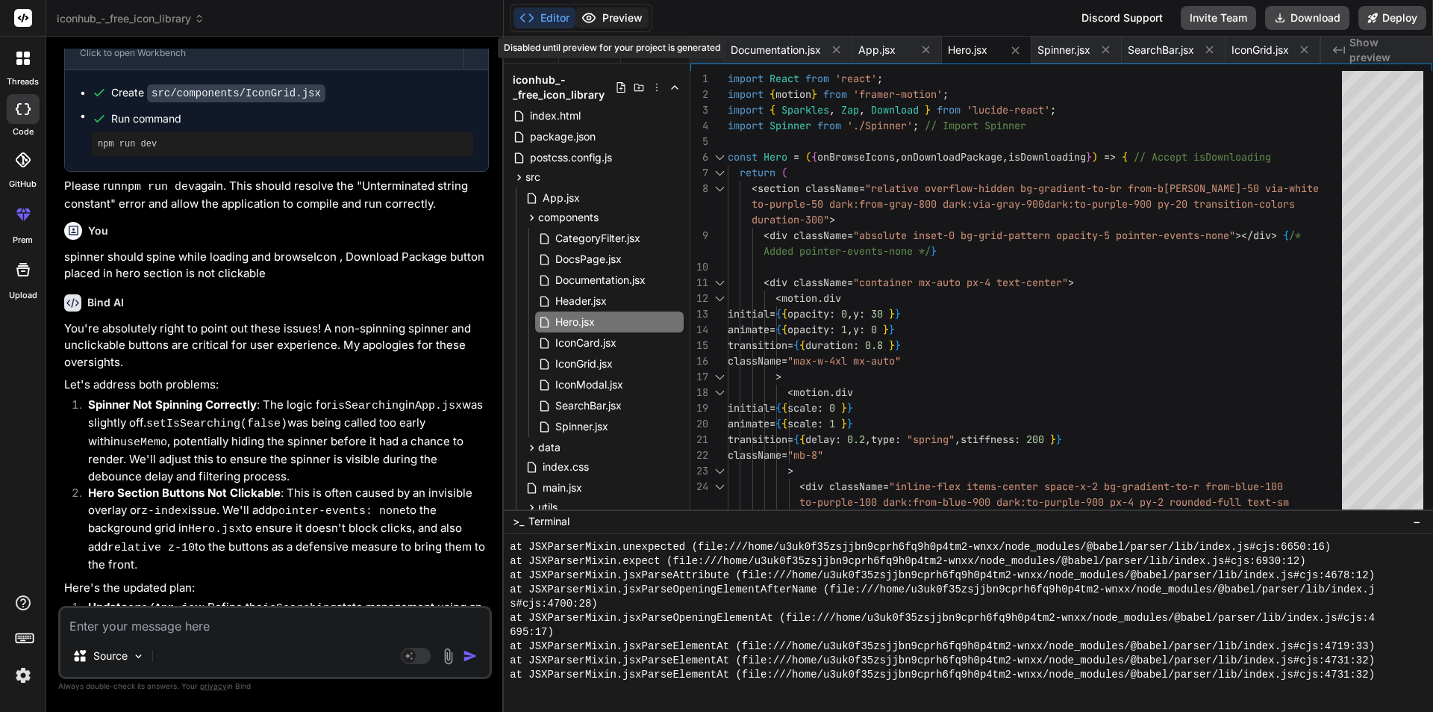
scroll to position [10114, 0]
click at [555, 16] on button "Editor" at bounding box center [545, 17] width 62 height 21
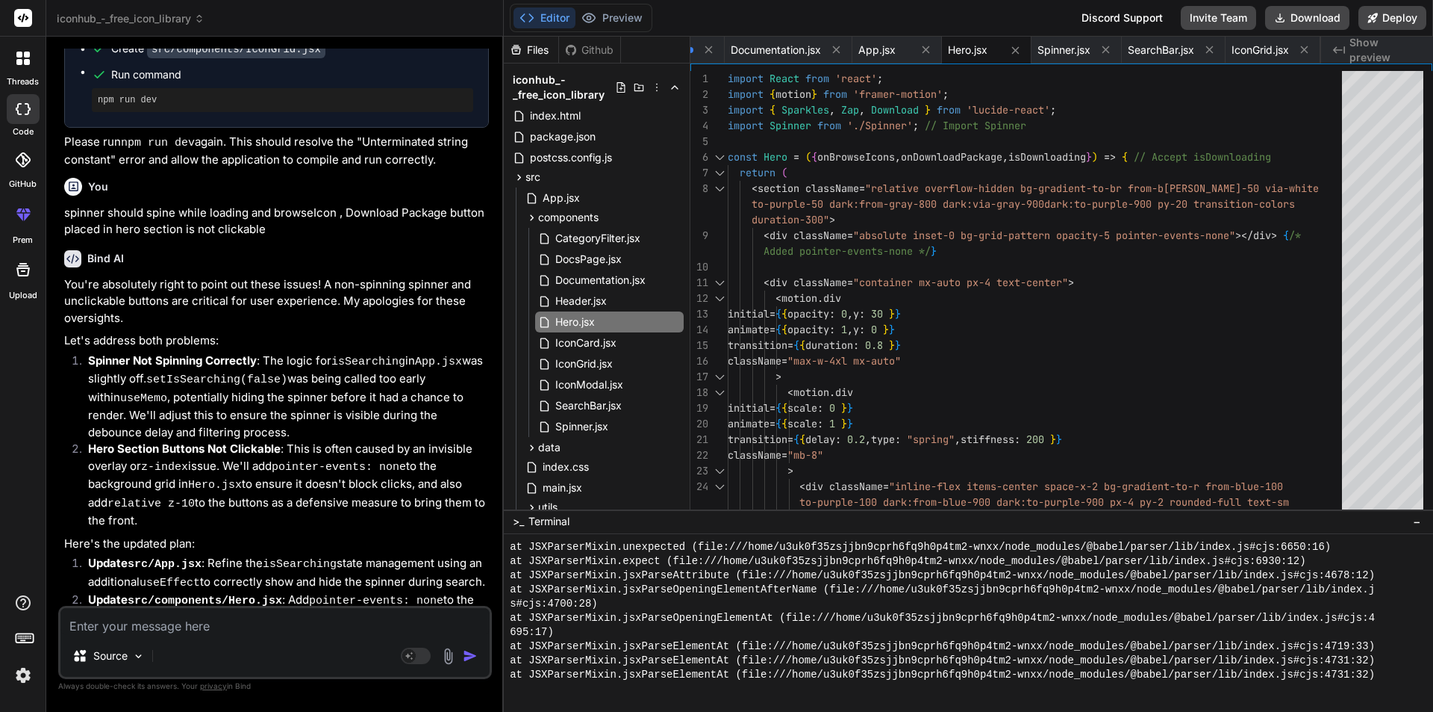
scroll to position [9259, 0]
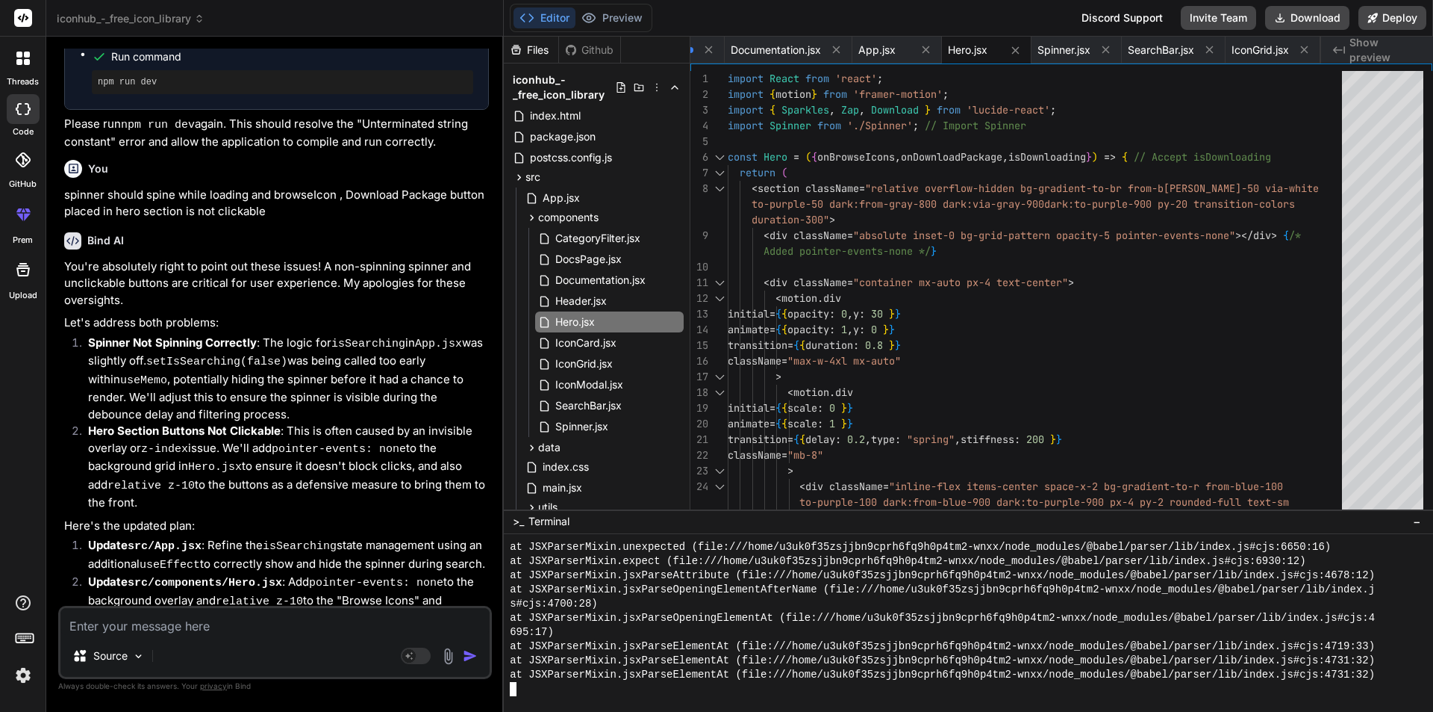
click at [602, 695] on div at bounding box center [961, 689] width 903 height 14
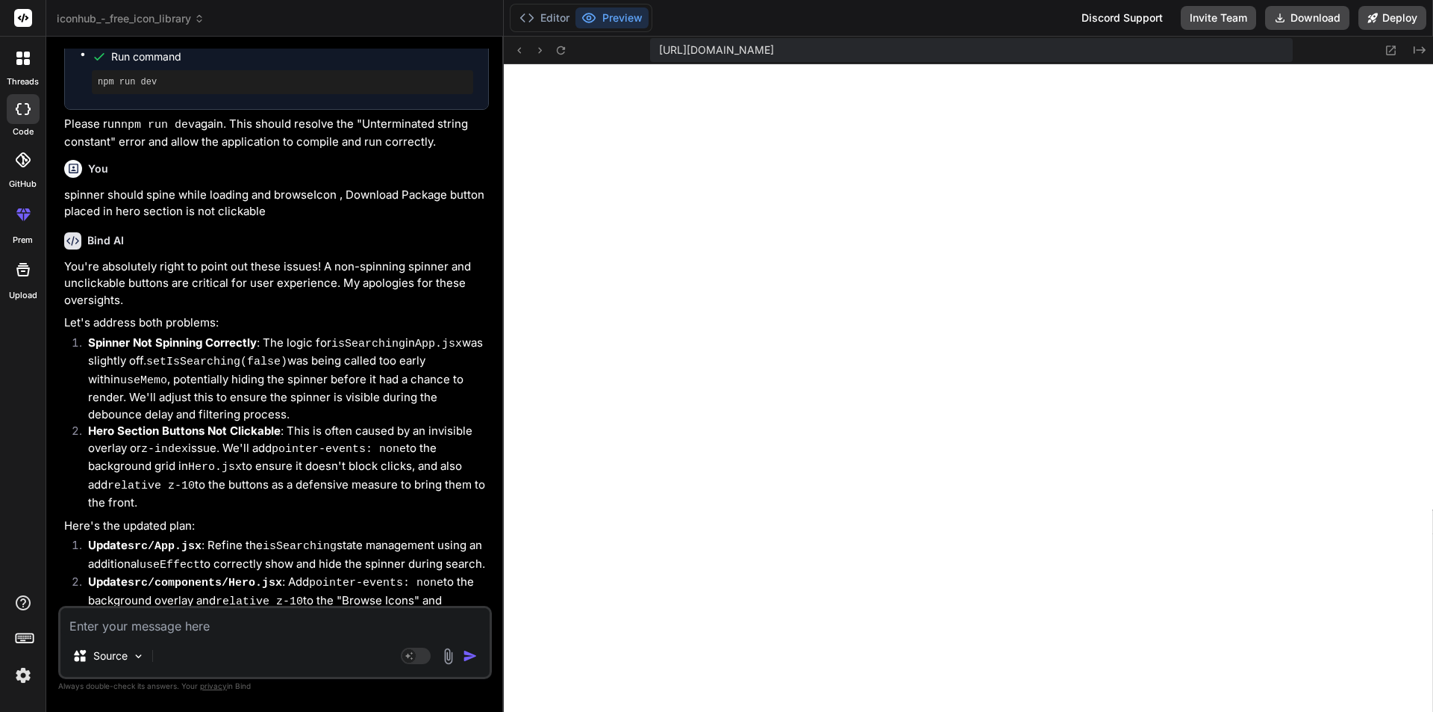
scroll to position [10937, 0]
click at [182, 633] on textarea at bounding box center [274, 621] width 429 height 27
paste textarea "[plugin:vite:react-babel] /home/u3uk0f35zsjjbn9cprh6fq9h0p4tm2-wnxx/src/compone…"
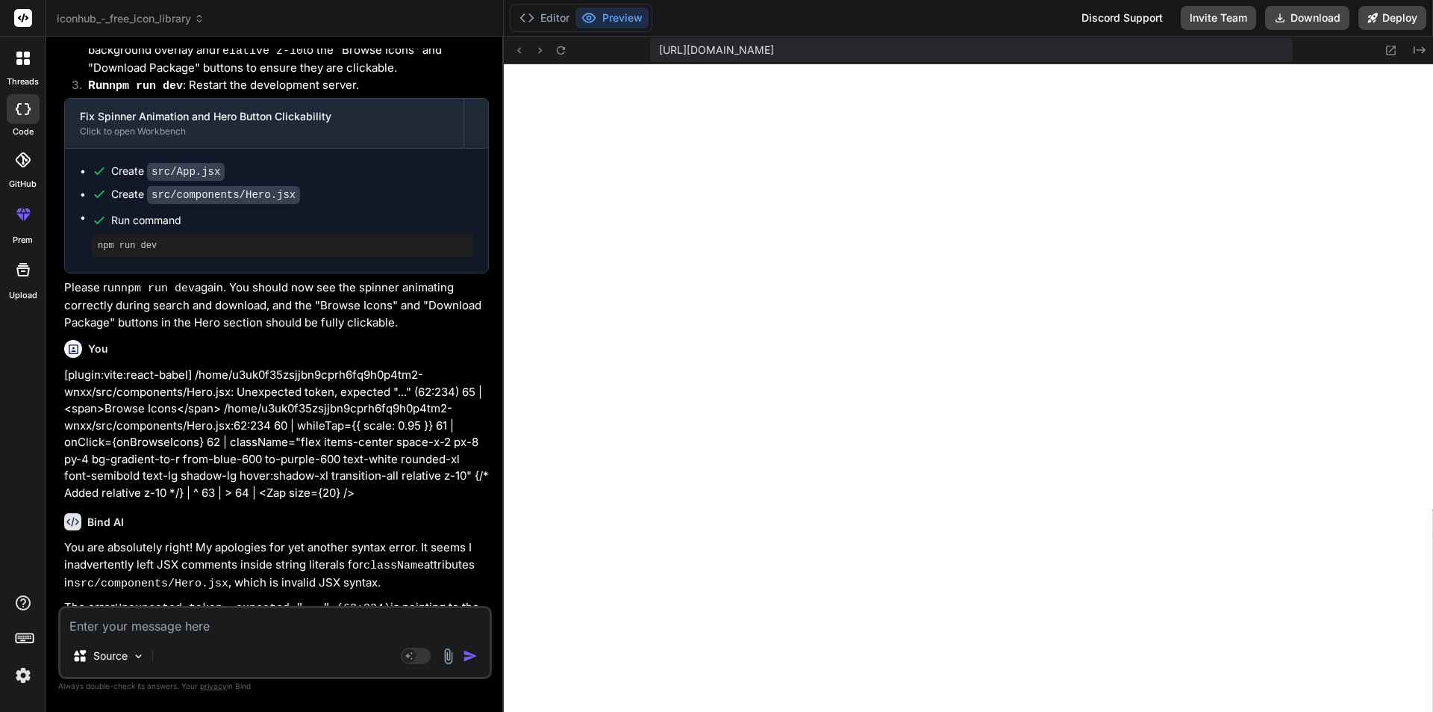
scroll to position [9831, 0]
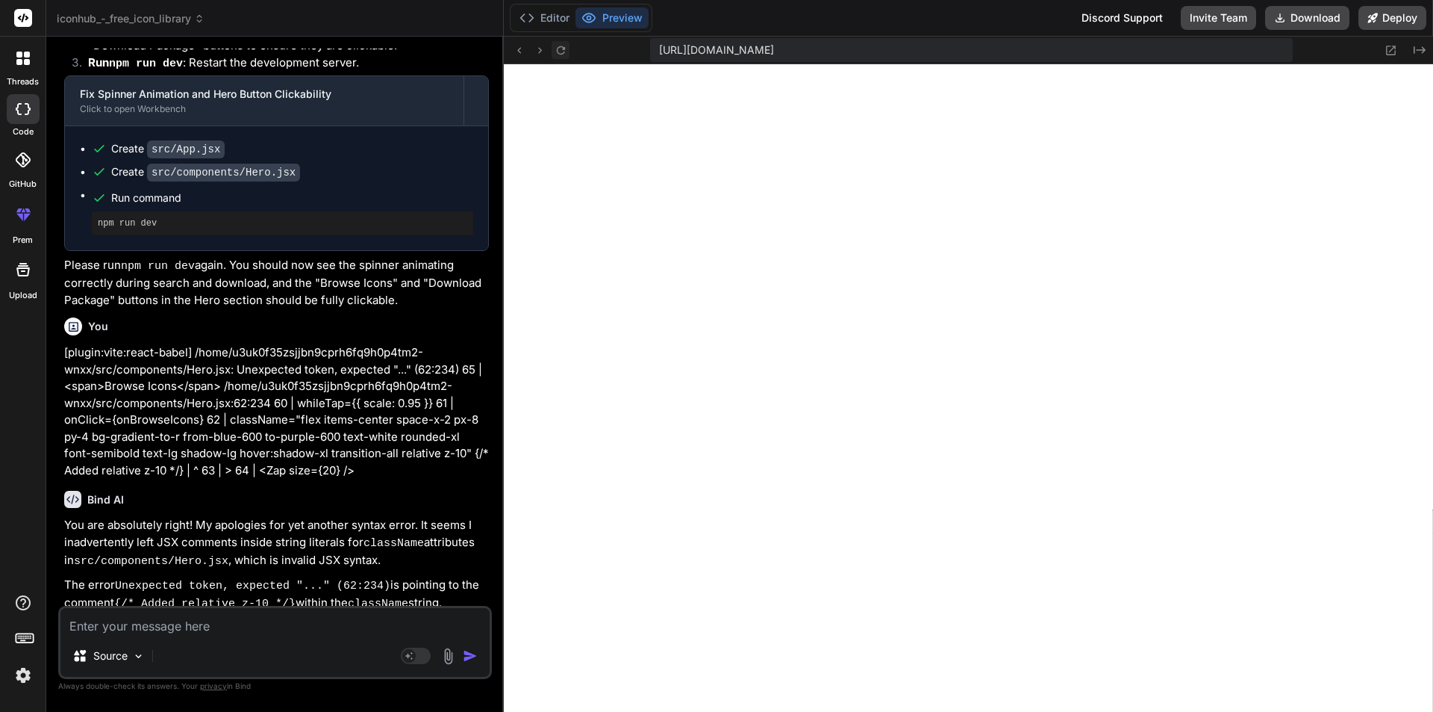
click at [561, 49] on icon at bounding box center [561, 50] width 13 height 13
click at [555, 47] on icon at bounding box center [561, 50] width 13 height 13
click at [214, 631] on textarea at bounding box center [274, 621] width 429 height 27
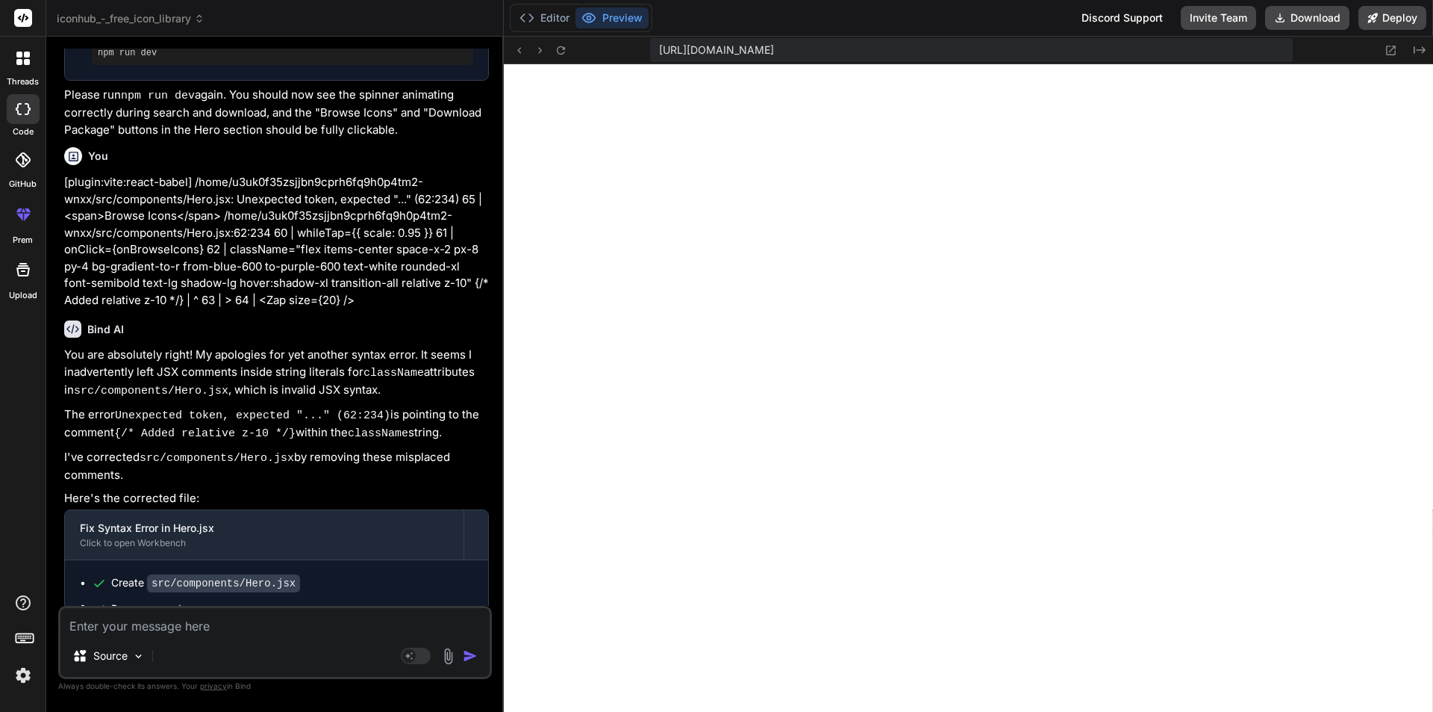
scroll to position [10003, 0]
click at [564, 49] on icon at bounding box center [560, 50] width 8 height 8
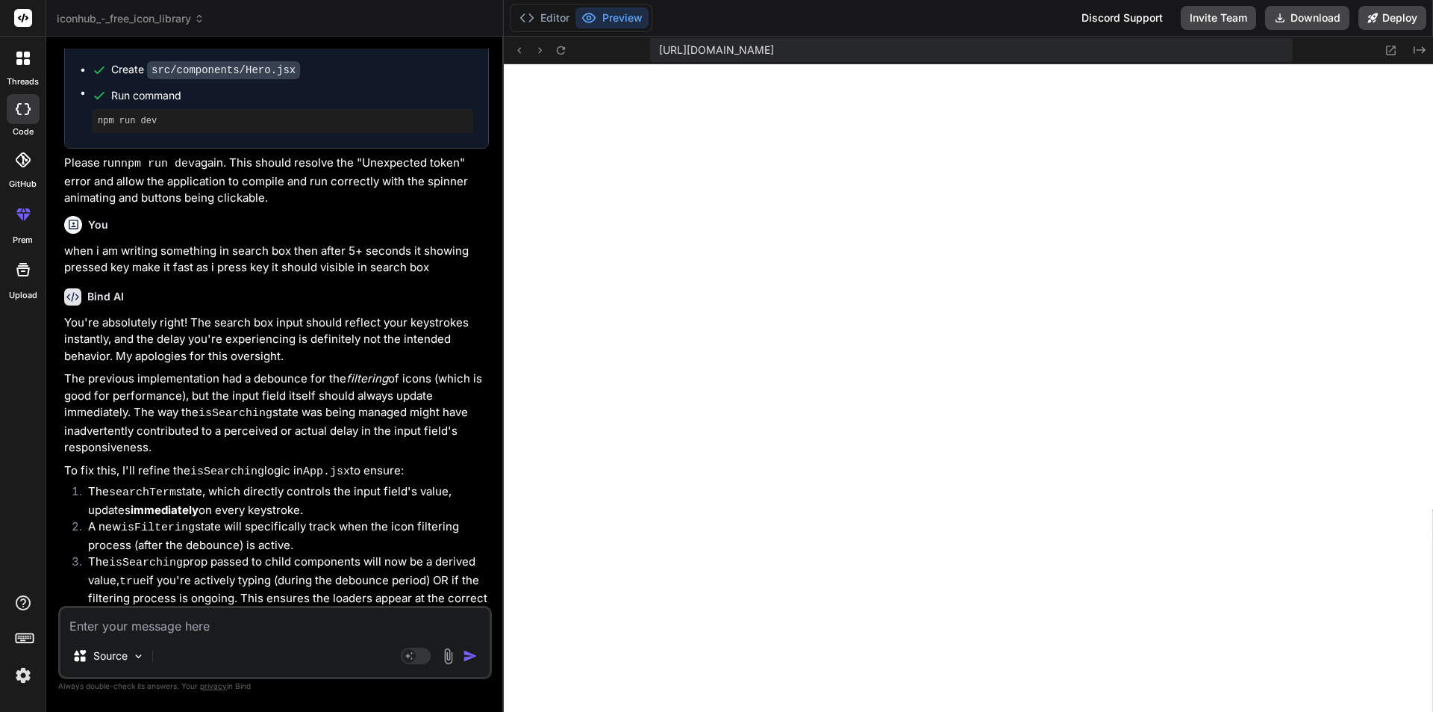
scroll to position [10589, 0]
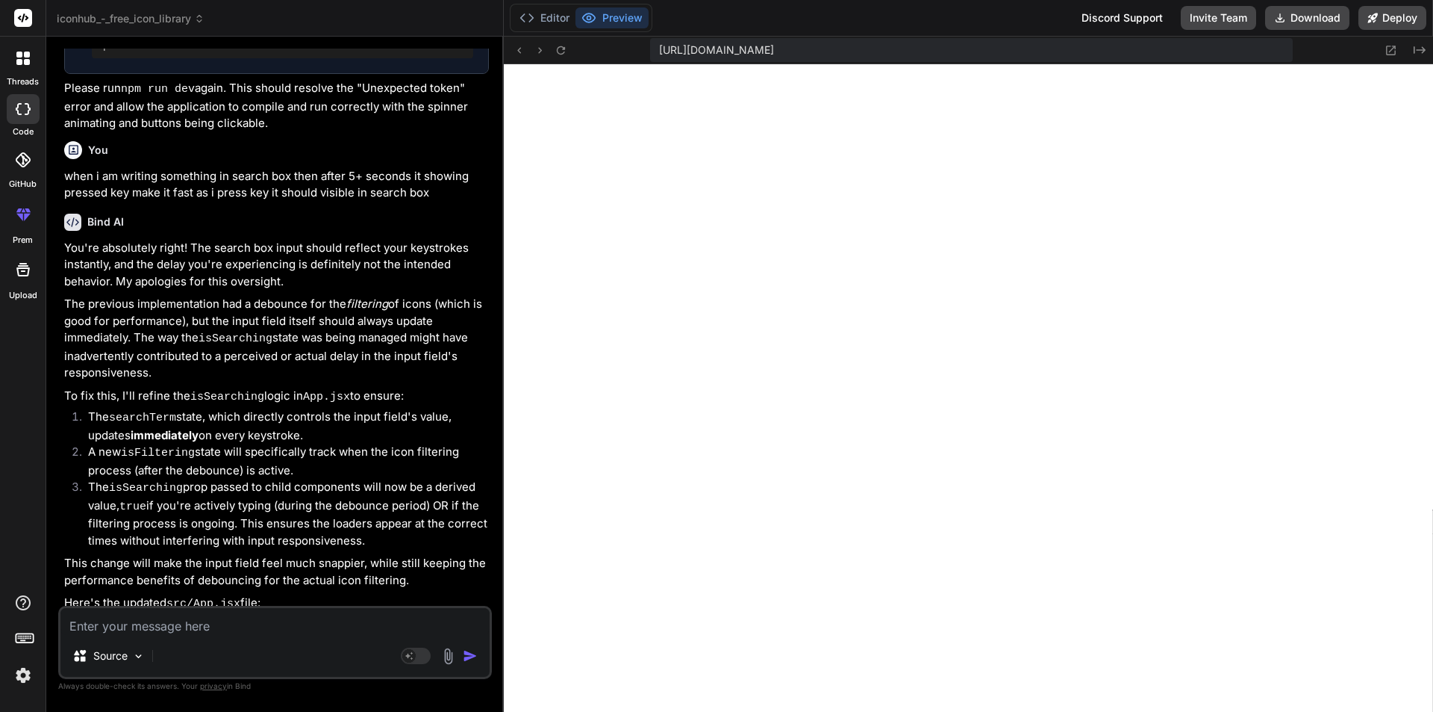
click at [180, 624] on textarea at bounding box center [274, 621] width 429 height 27
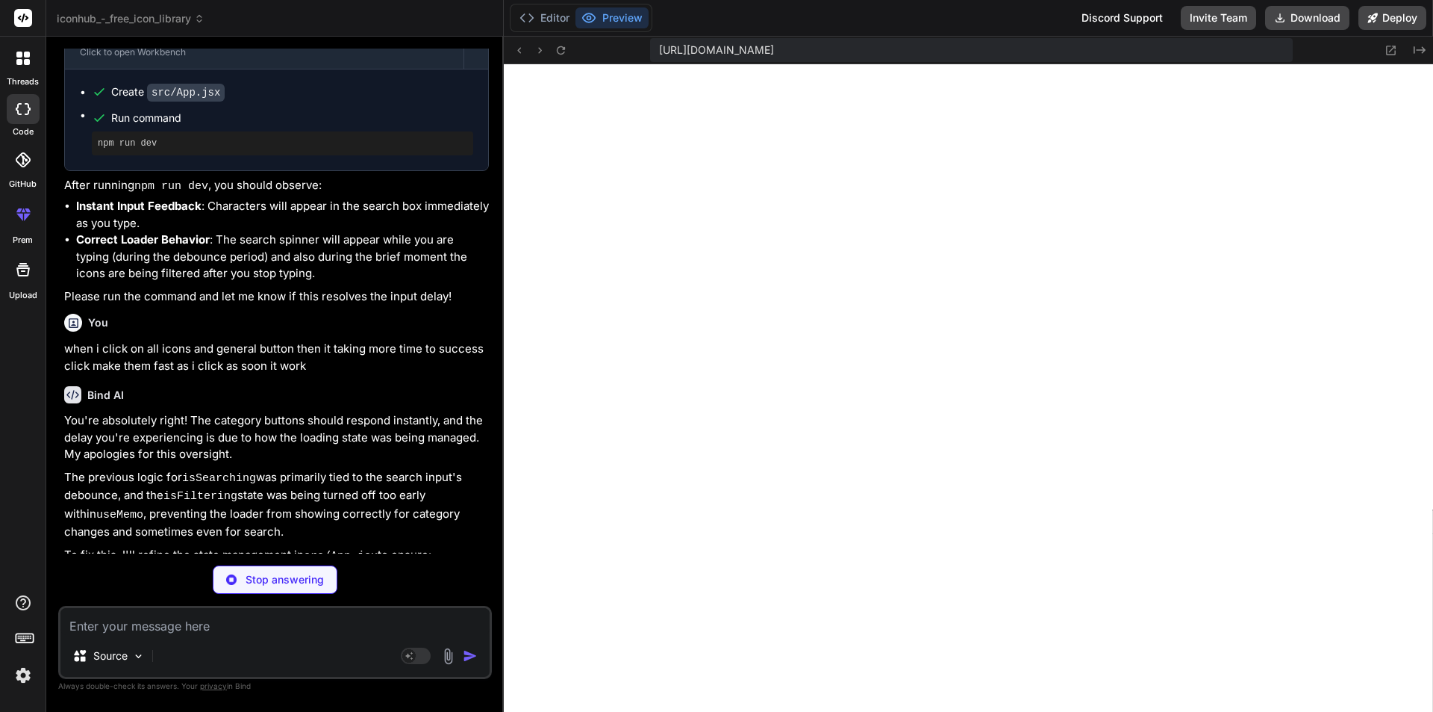
scroll to position [11292, 0]
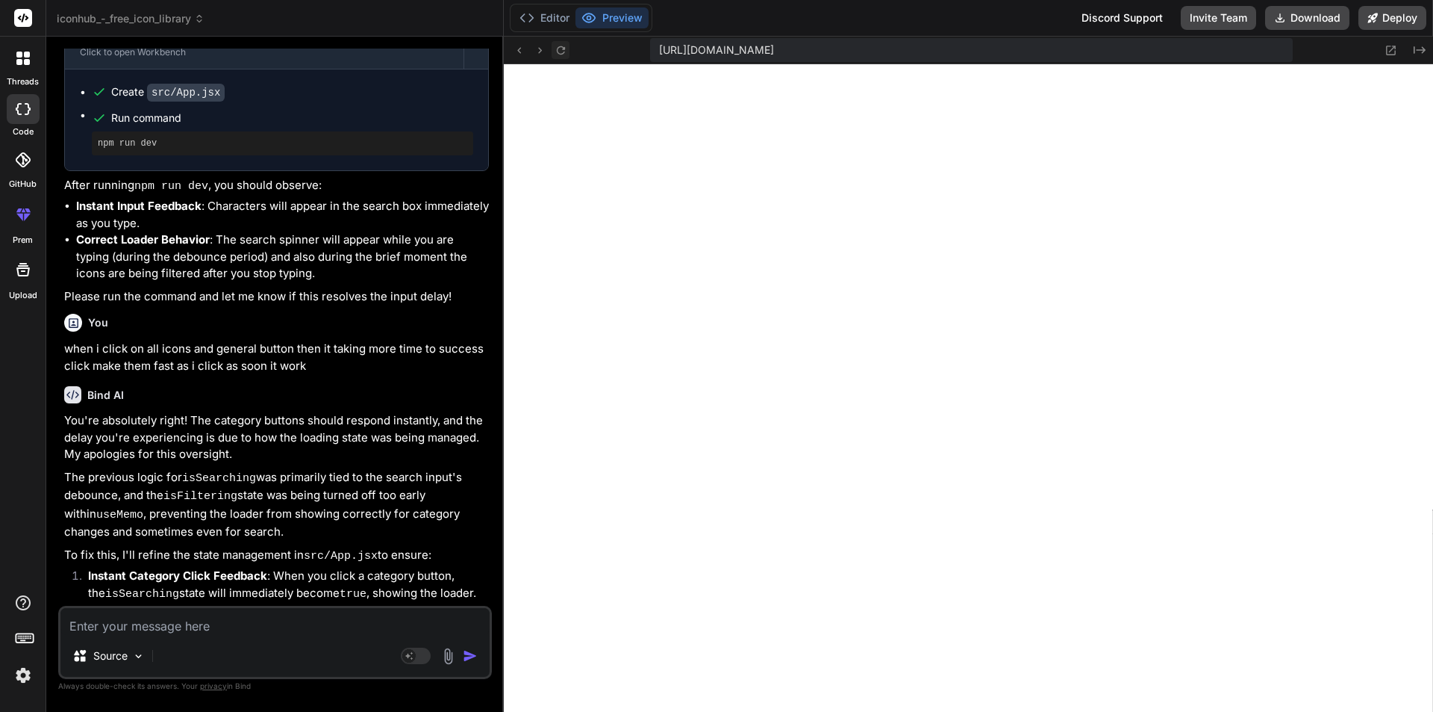
click at [559, 46] on icon at bounding box center [561, 50] width 13 height 13
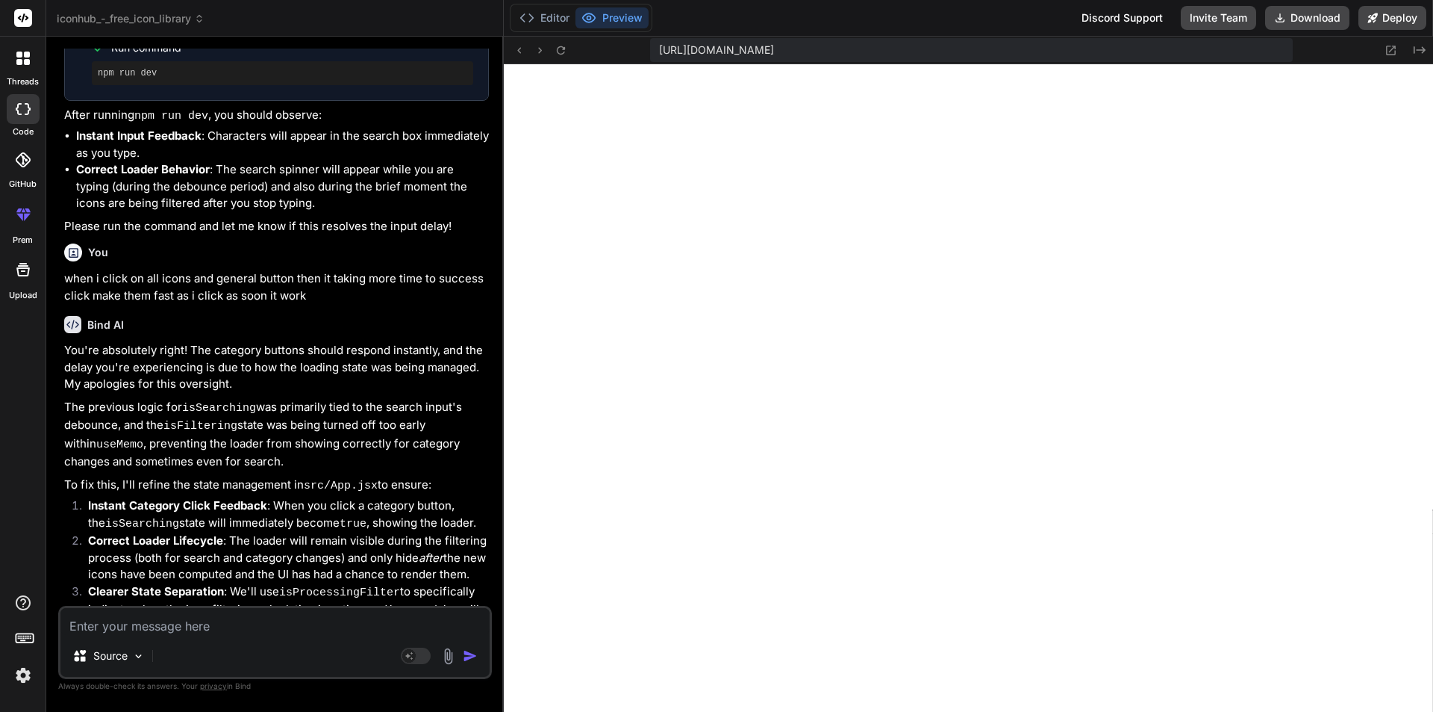
scroll to position [11325, 0]
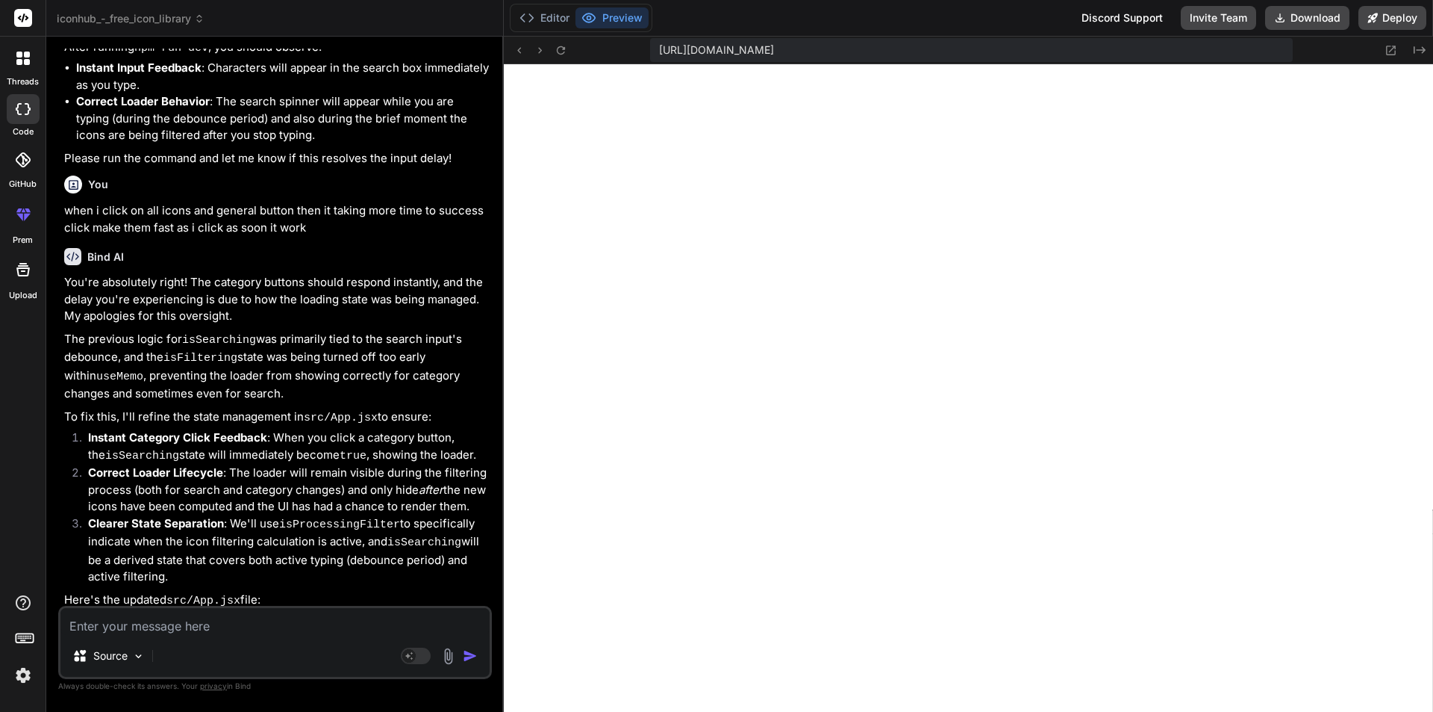
click at [185, 620] on textarea at bounding box center [274, 621] width 429 height 27
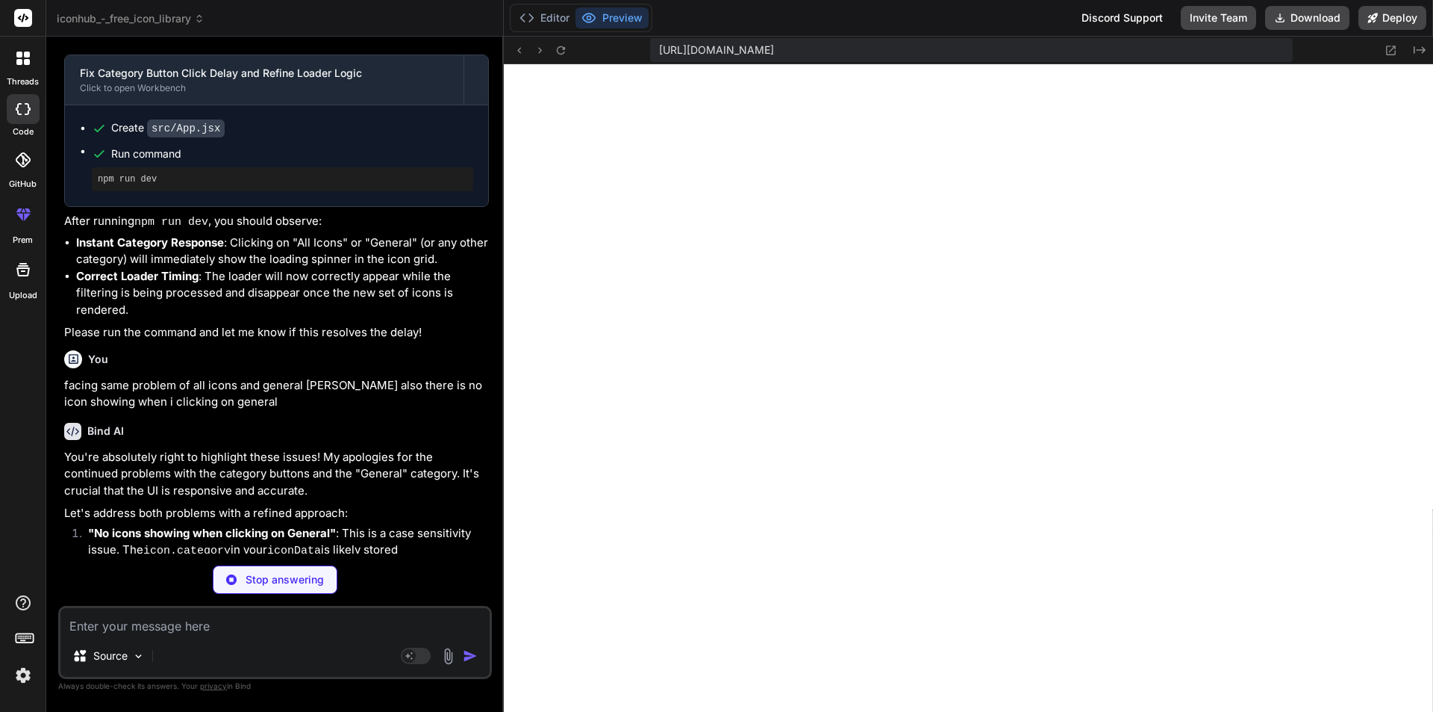
scroll to position [11349, 0]
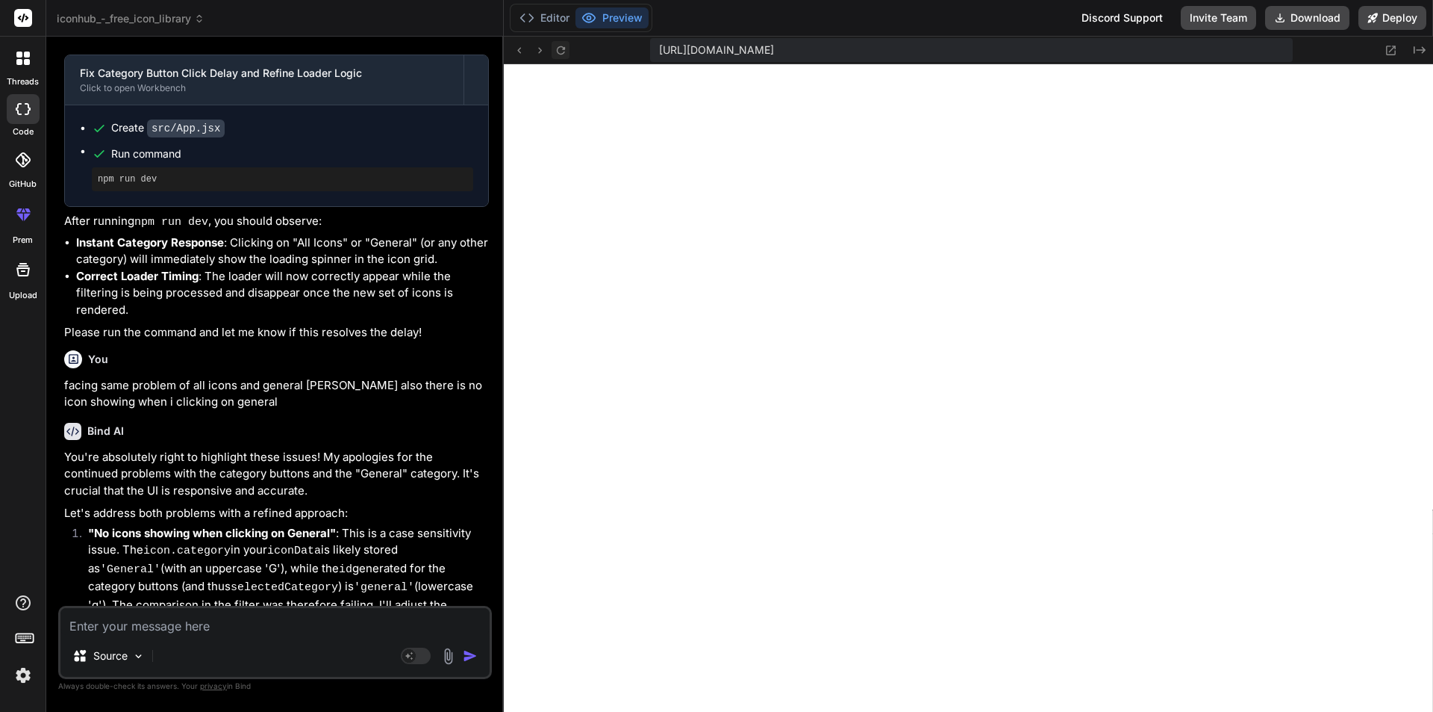
click at [560, 49] on icon at bounding box center [561, 50] width 13 height 13
click at [155, 629] on textarea at bounding box center [274, 621] width 429 height 27
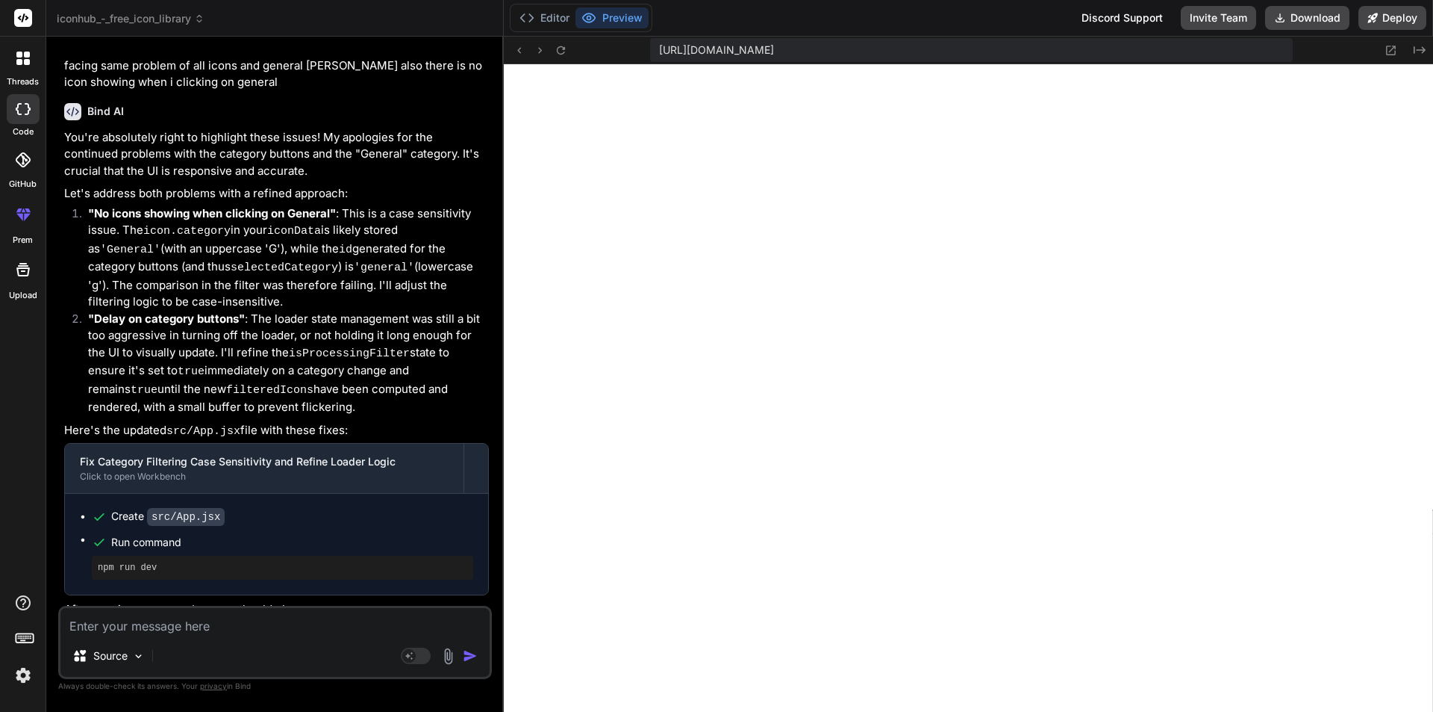
scroll to position [12209, 0]
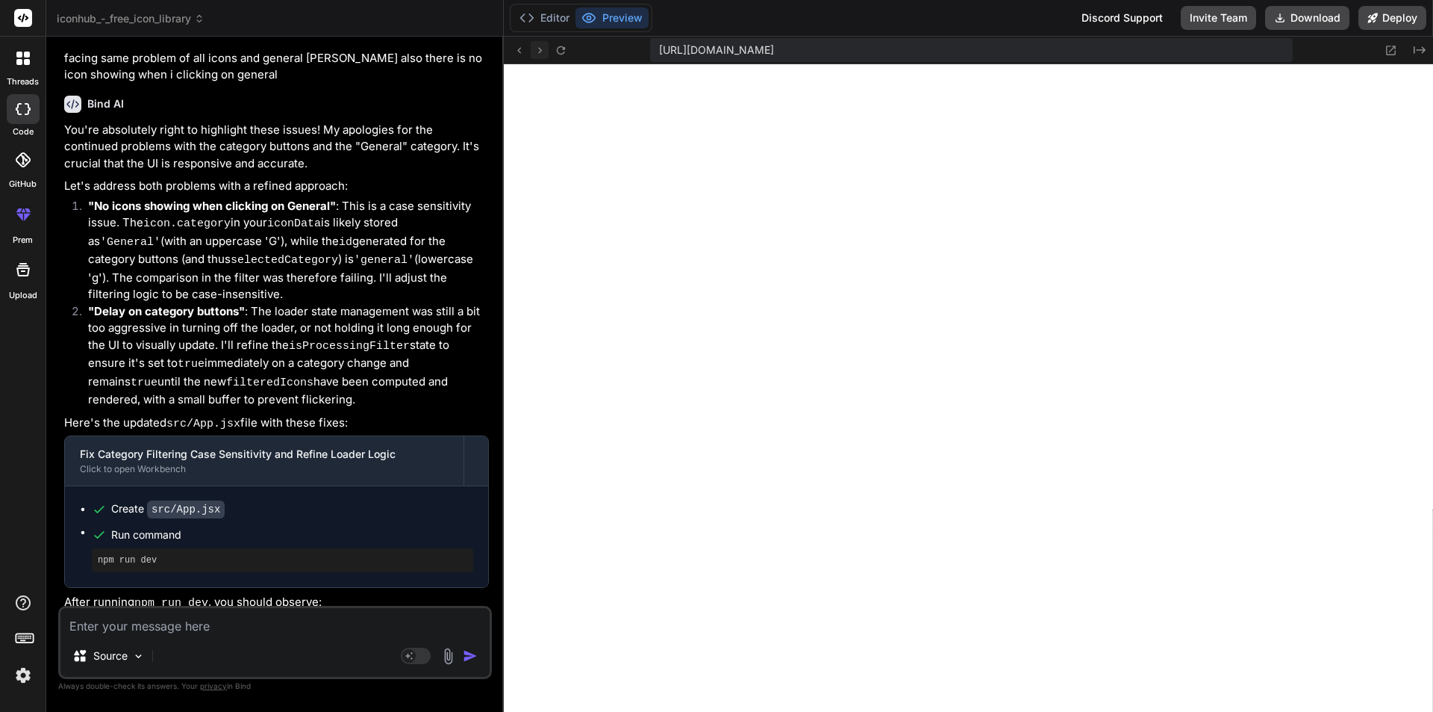
click at [546, 47] on icon at bounding box center [540, 50] width 13 height 13
click at [560, 51] on icon at bounding box center [561, 50] width 13 height 13
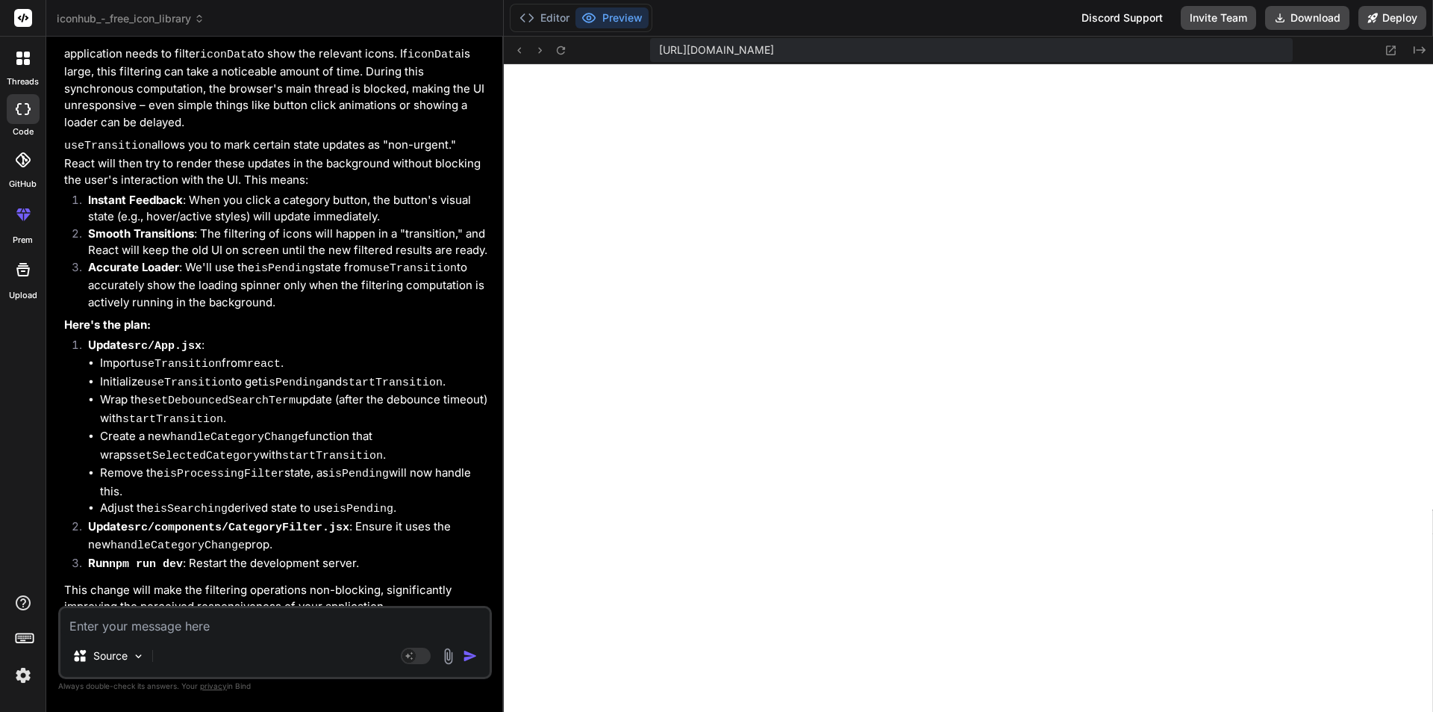
scroll to position [13184, 0]
click at [563, 42] on button at bounding box center [561, 50] width 18 height 18
click at [563, 52] on icon at bounding box center [561, 50] width 13 height 13
click at [552, 49] on button at bounding box center [561, 50] width 18 height 18
click at [240, 622] on textarea at bounding box center [274, 621] width 429 height 27
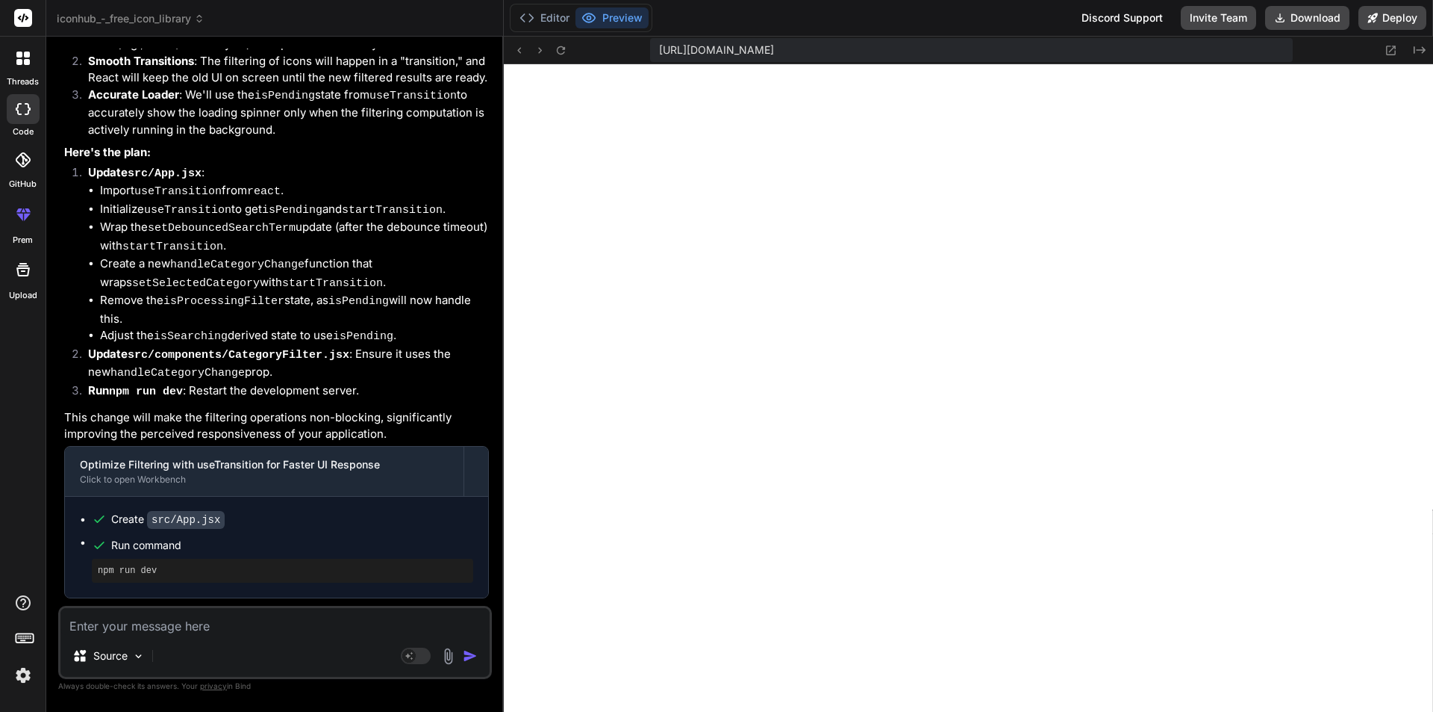
scroll to position [11845, 0]
click at [550, 19] on button "Editor" at bounding box center [545, 17] width 62 height 21
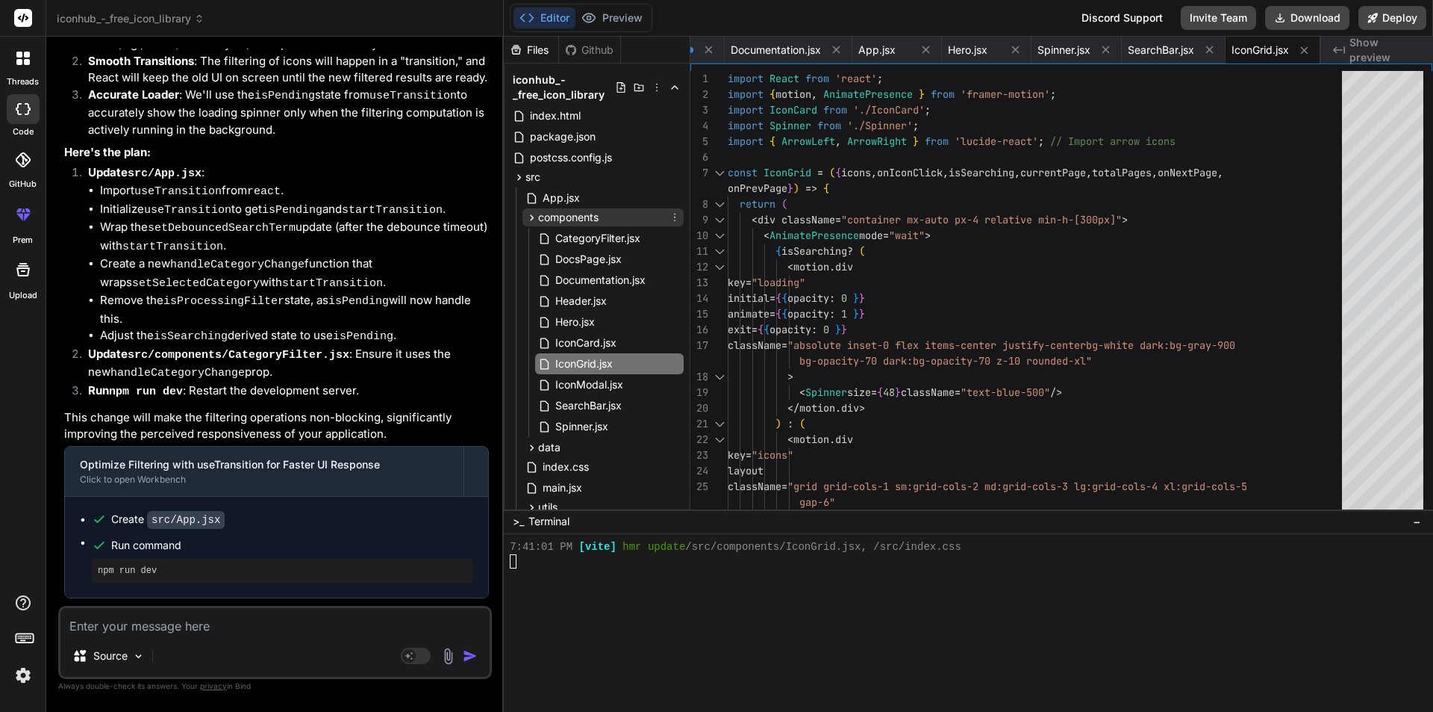
click at [565, 220] on span "components" at bounding box center [568, 217] width 60 height 15
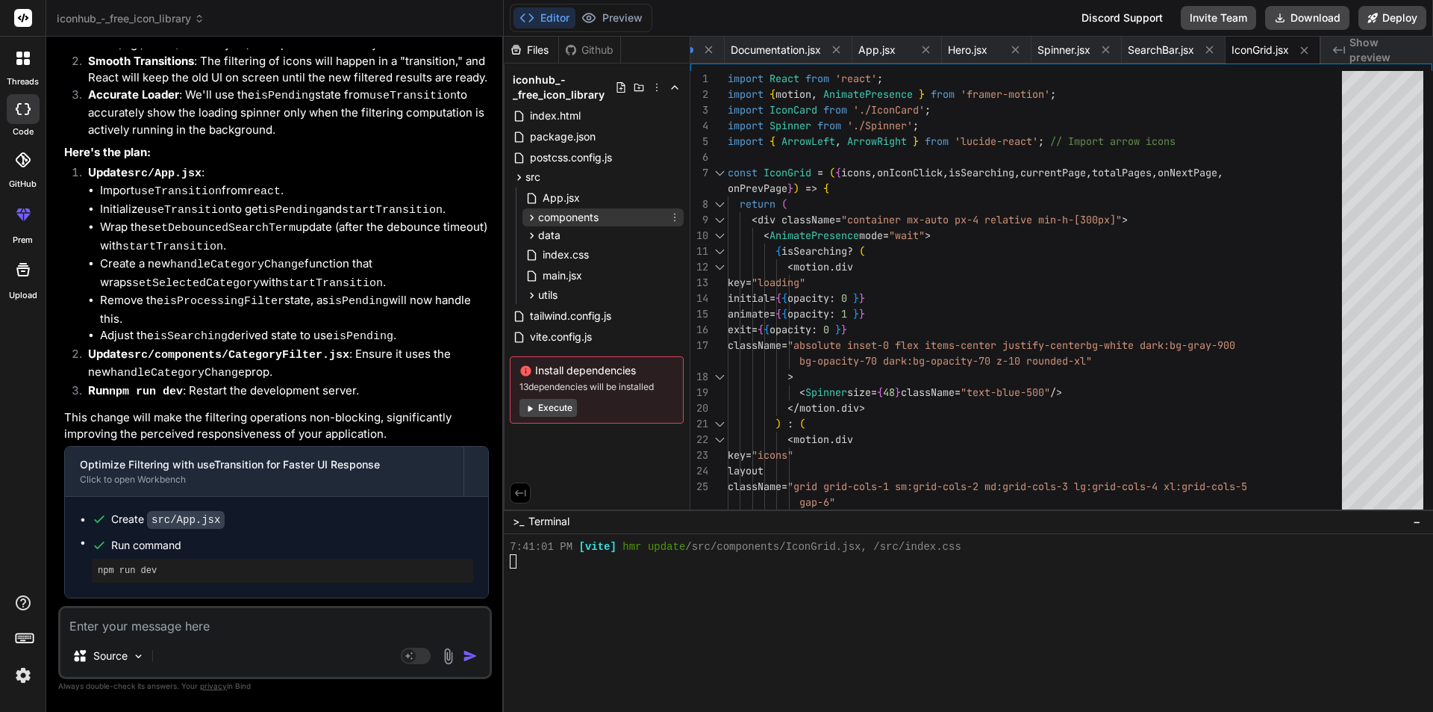
click at [565, 220] on span "components" at bounding box center [568, 217] width 60 height 15
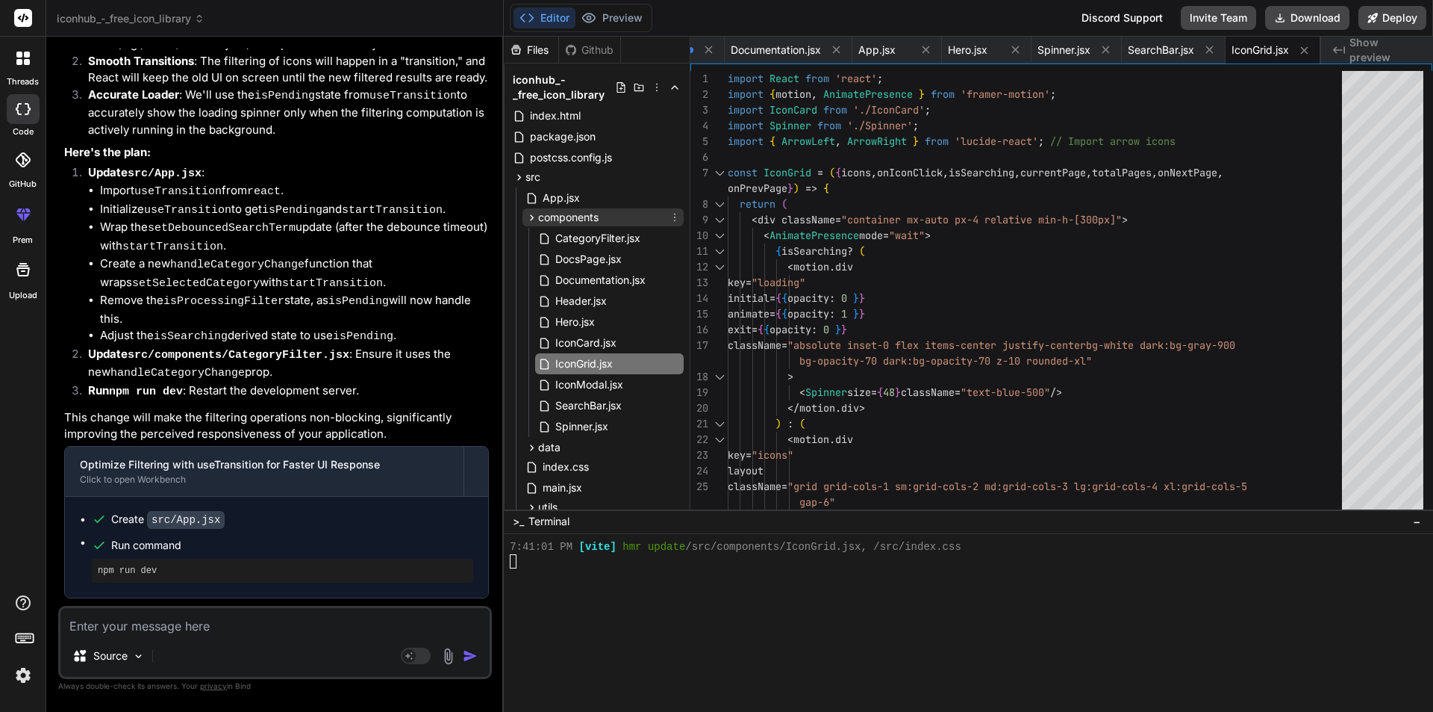
click at [565, 220] on span "components" at bounding box center [568, 217] width 60 height 15
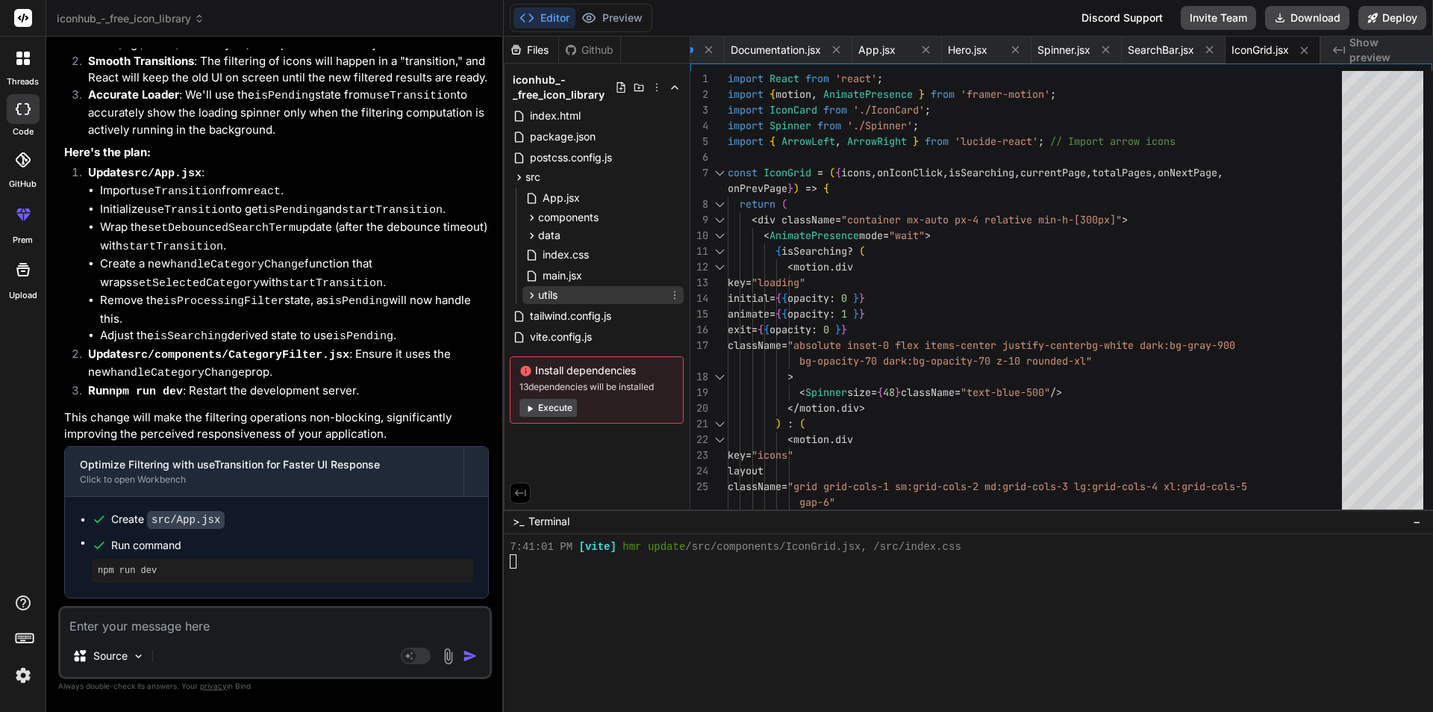
click at [568, 295] on div "utils" at bounding box center [603, 295] width 161 height 18
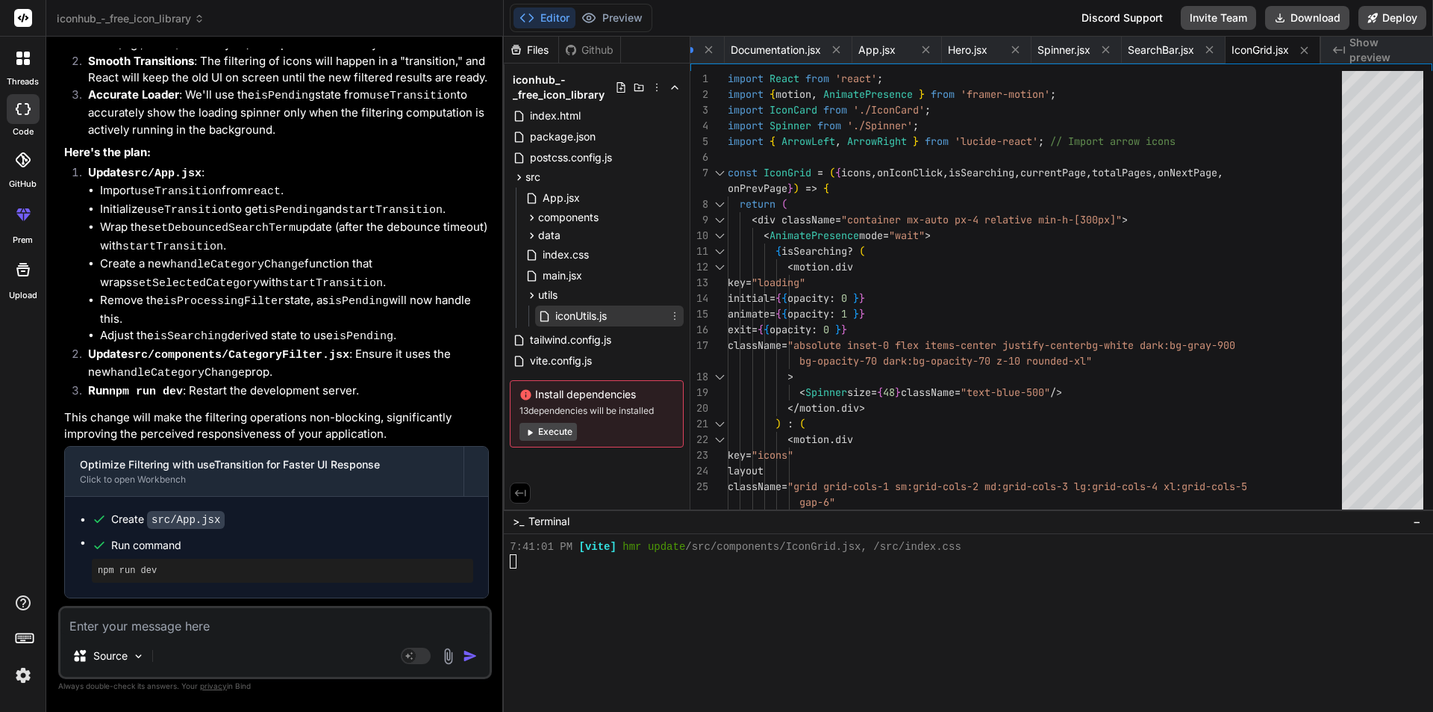
click at [588, 313] on span "iconUtils.js" at bounding box center [581, 316] width 55 height 18
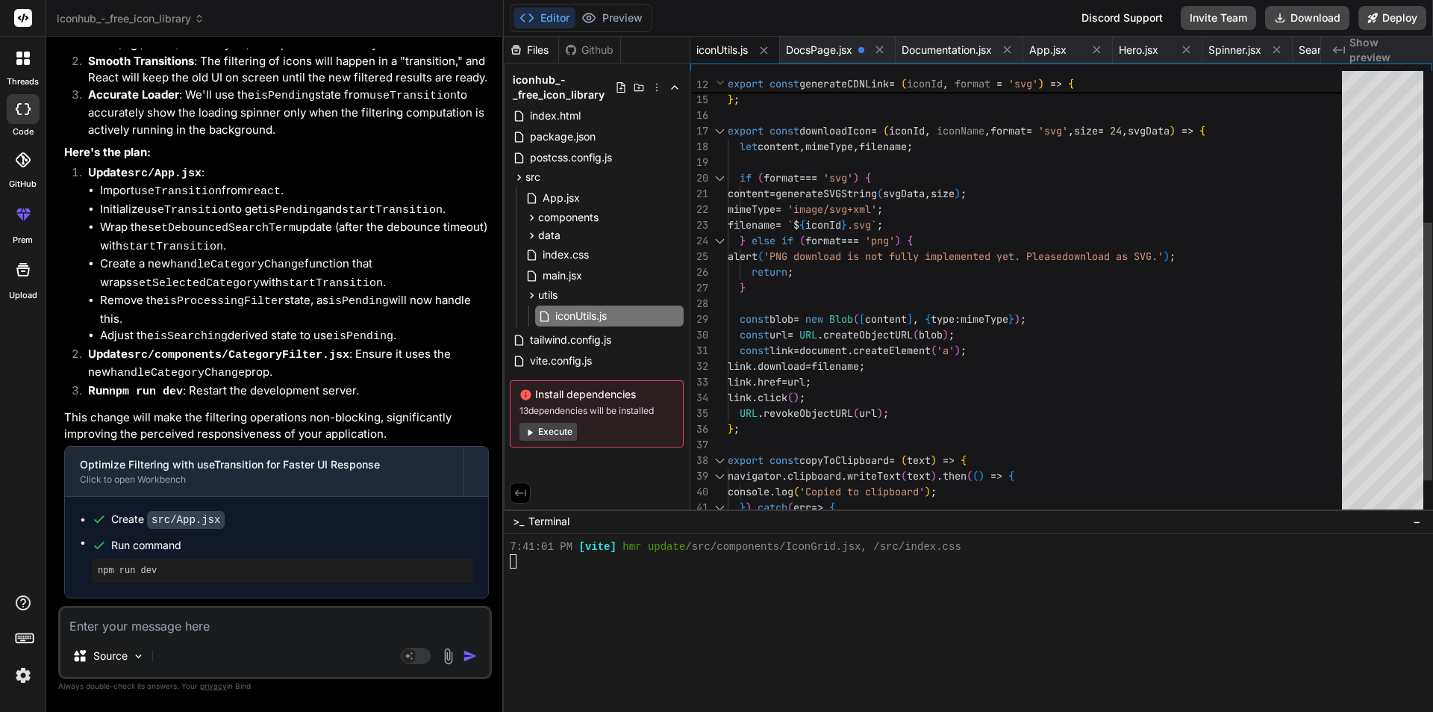
scroll to position [0, 0]
click at [1035, 361] on div "return `<!-- No direct CDN for individual Lucide SVGs. Co nsider embedding dire…" at bounding box center [1039, 194] width 623 height 768
click at [567, 190] on span "App.jsx" at bounding box center [561, 198] width 40 height 18
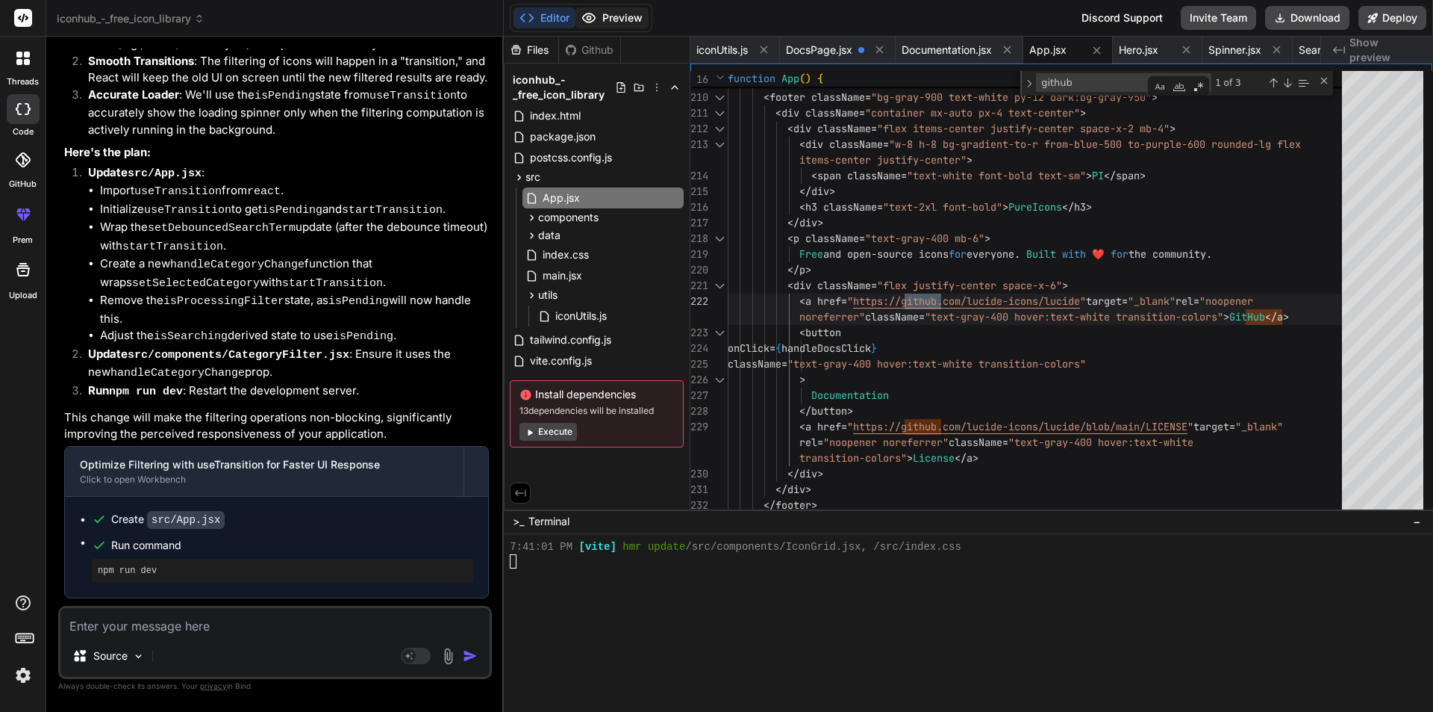
click at [603, 21] on button "Preview" at bounding box center [612, 17] width 73 height 21
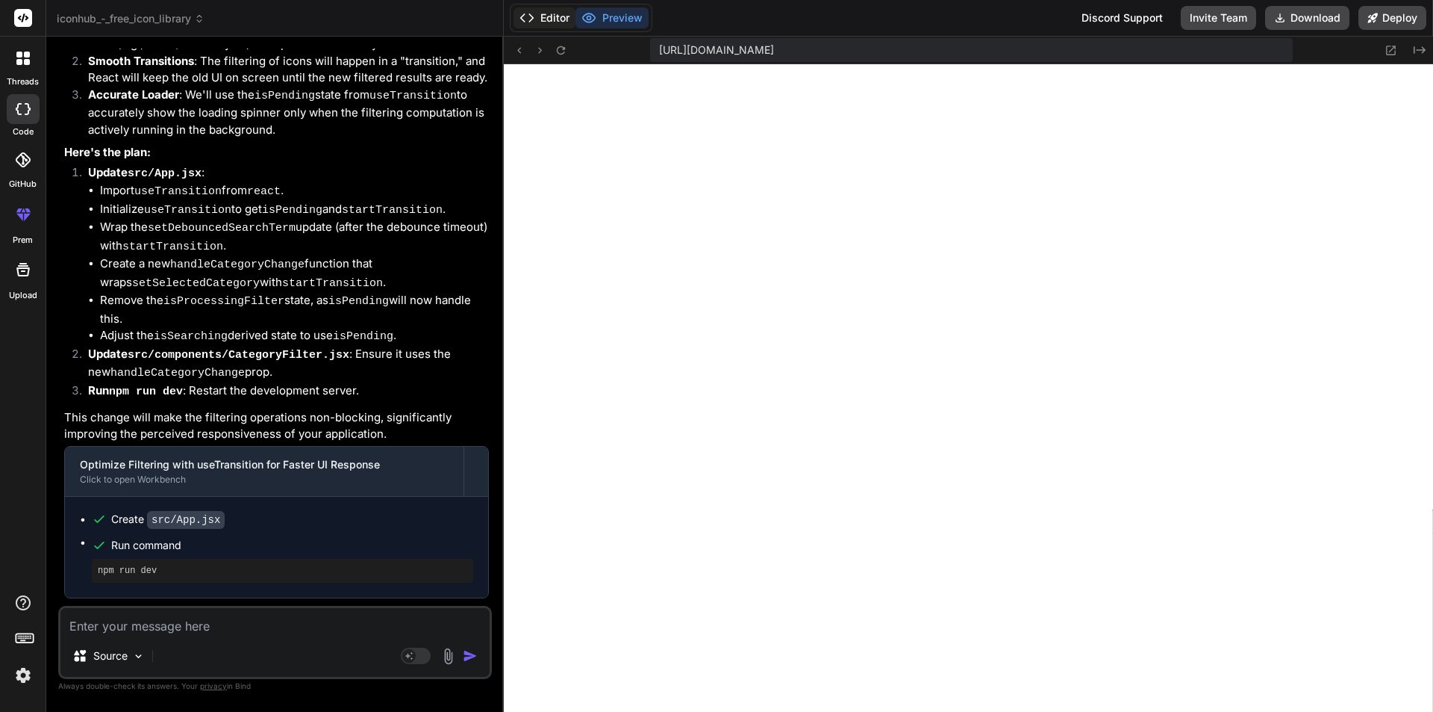
click at [550, 22] on button "Editor" at bounding box center [545, 17] width 62 height 21
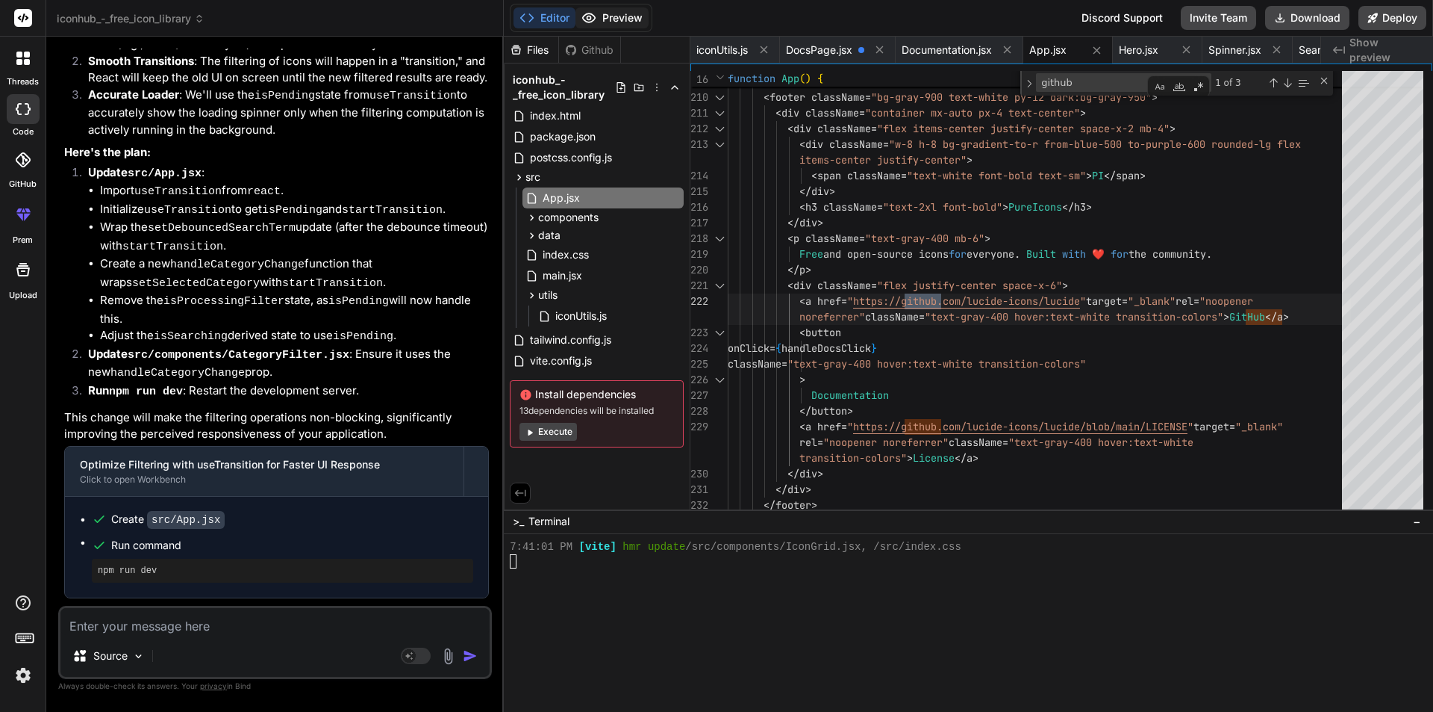
click at [612, 19] on button "Preview" at bounding box center [612, 17] width 73 height 21
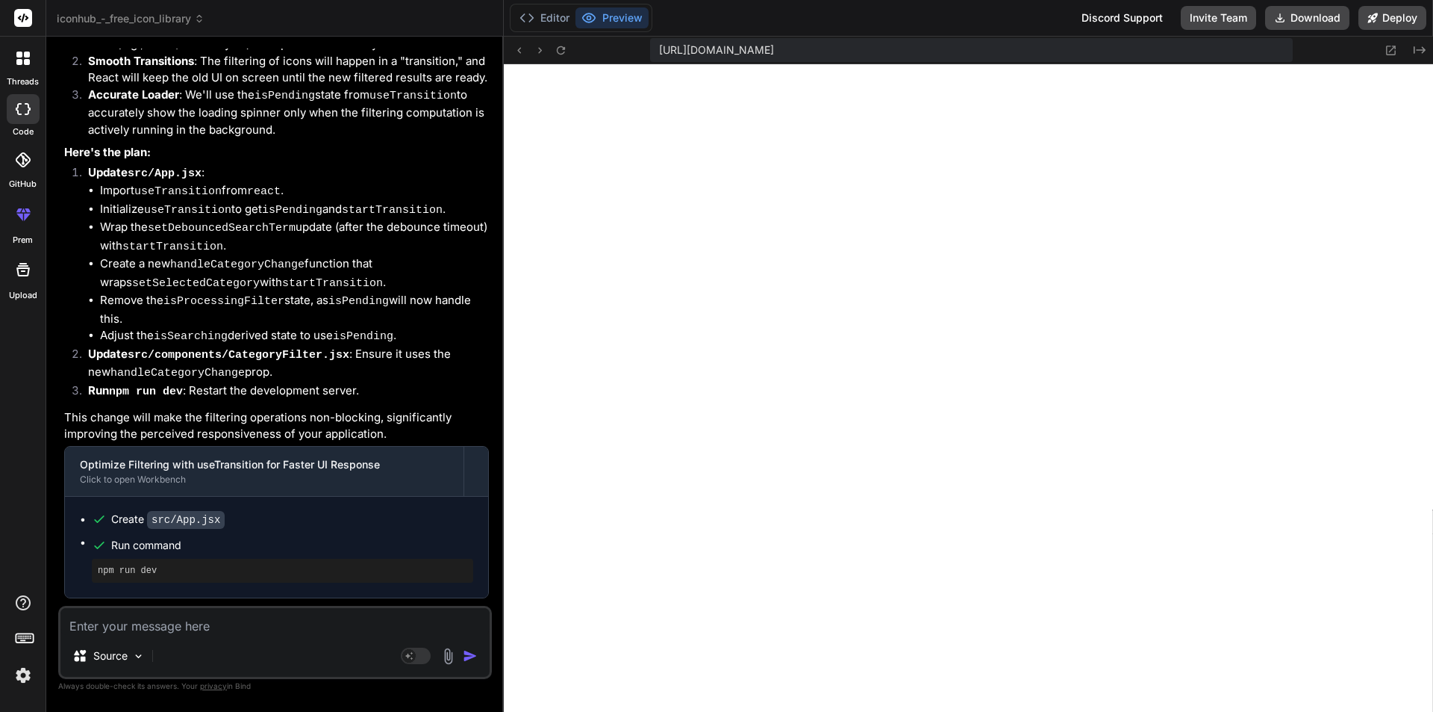
click at [23, 63] on icon at bounding box center [22, 58] width 13 height 13
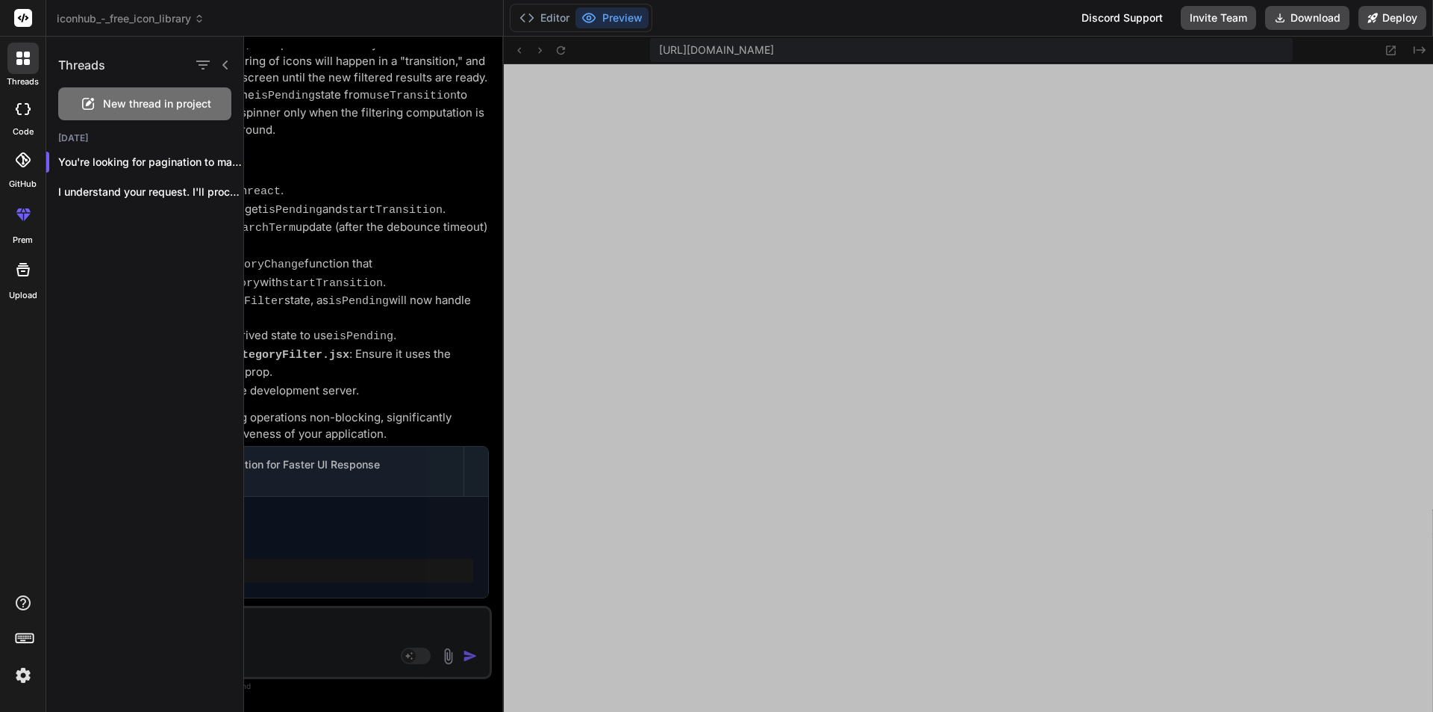
click at [23, 63] on icon at bounding box center [22, 58] width 13 height 13
click at [529, 23] on icon at bounding box center [527, 17] width 15 height 15
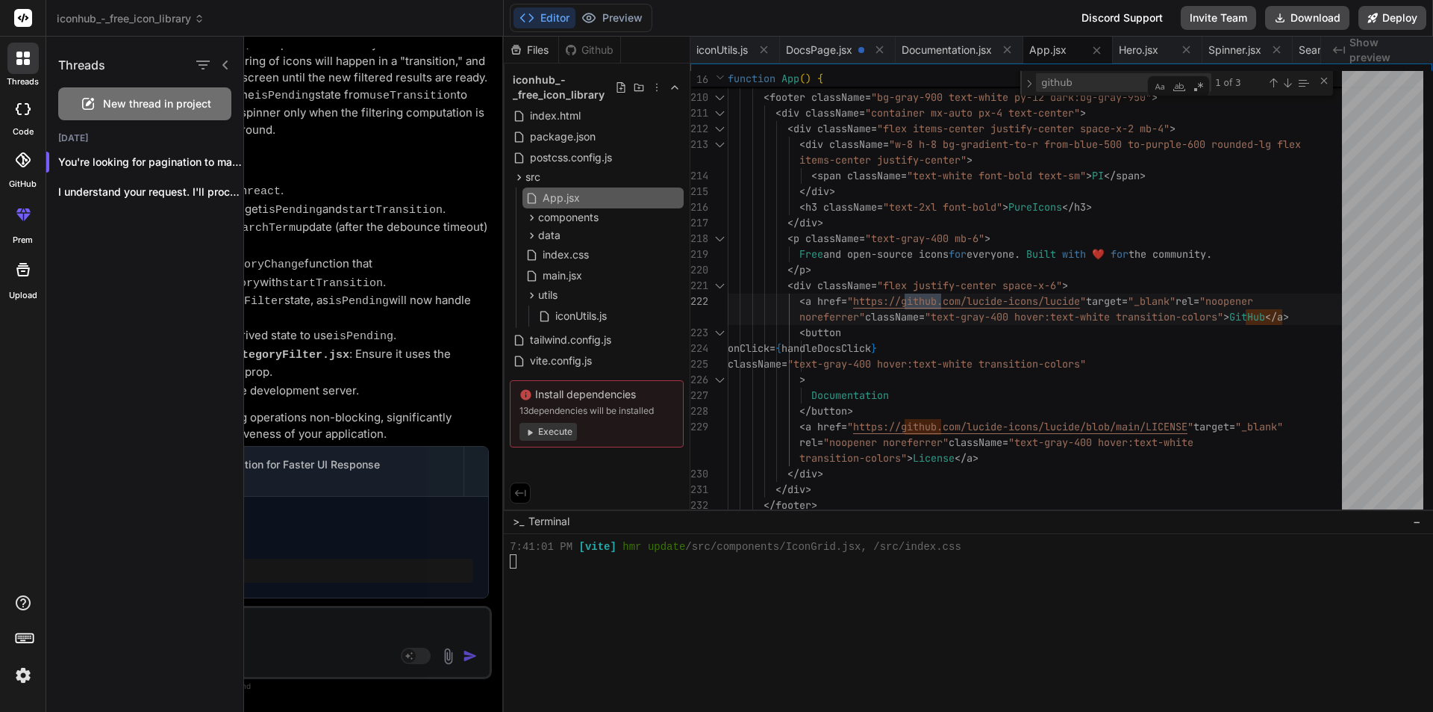
click at [24, 63] on icon at bounding box center [27, 62] width 6 height 6
click at [234, 66] on div "Threads" at bounding box center [144, 62] width 197 height 51
click at [228, 66] on icon at bounding box center [226, 65] width 12 height 12
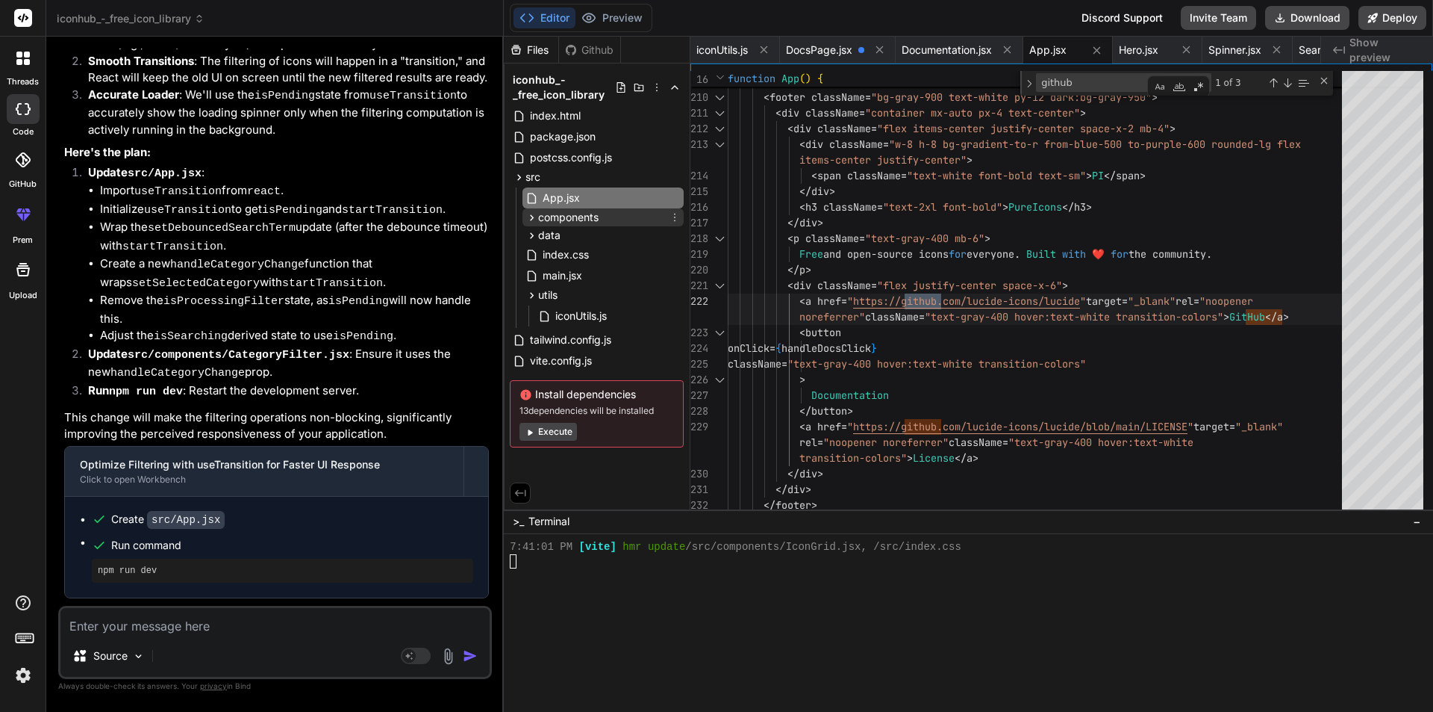
click at [590, 212] on span "components" at bounding box center [568, 217] width 60 height 15
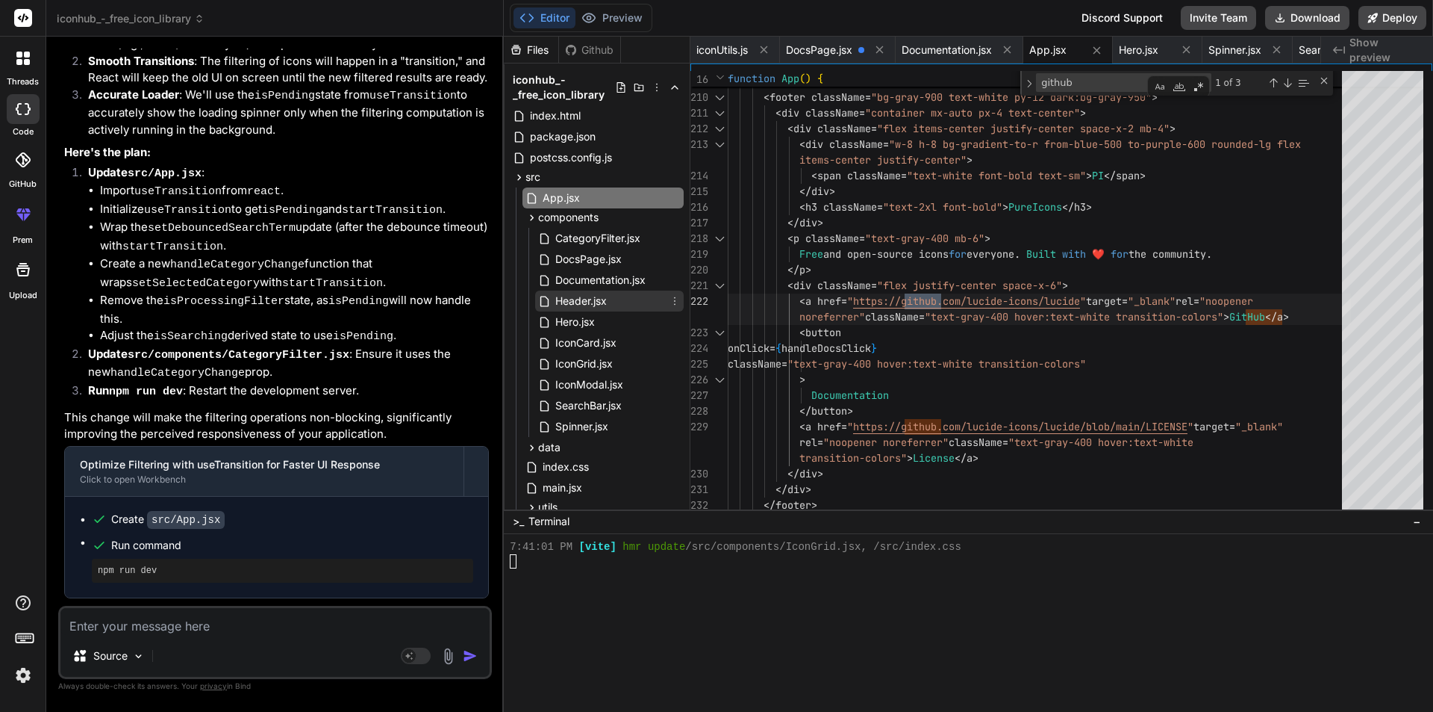
click at [594, 302] on span "Header.jsx" at bounding box center [581, 301] width 55 height 18
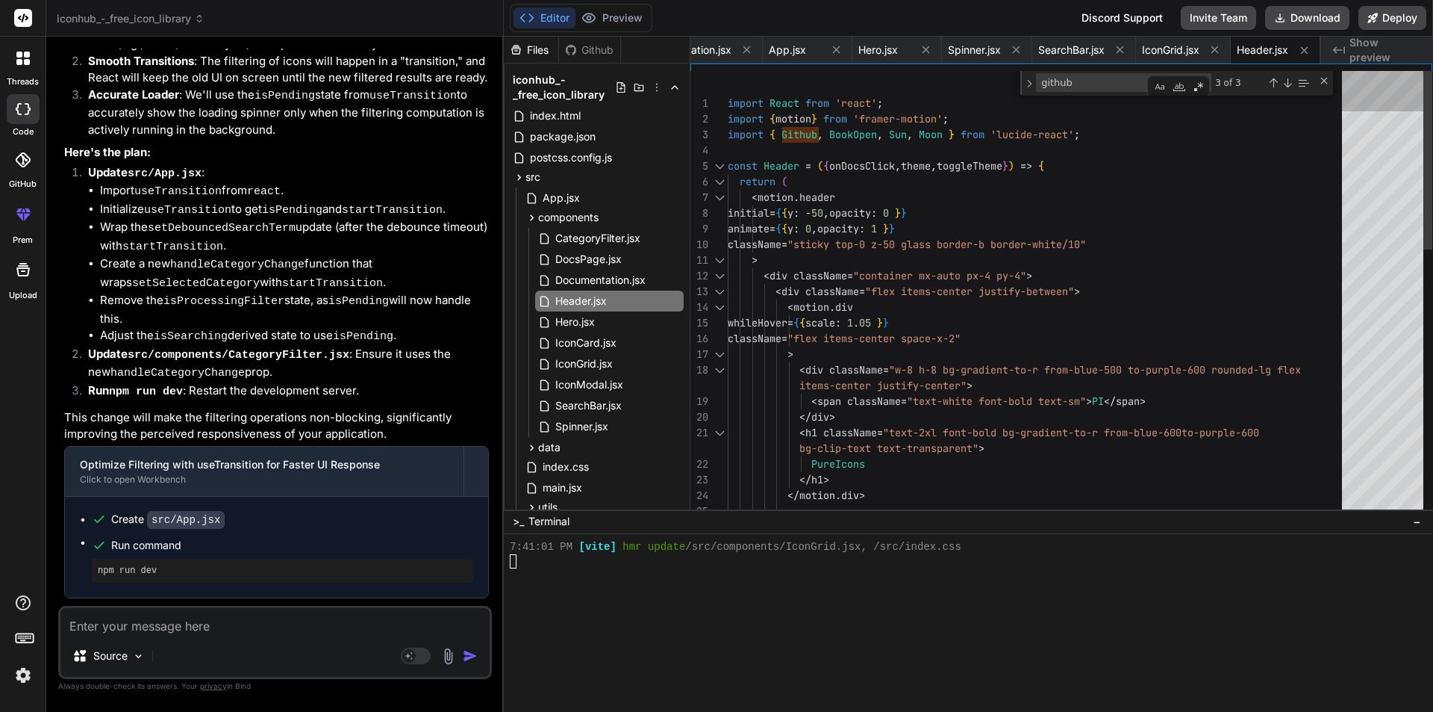
click at [1366, 72] on div at bounding box center [1382, 293] width 81 height 445
drag, startPoint x: 1105, startPoint y: 84, endPoint x: 981, endPoint y: 83, distance: 123.9
click at [981, 83] on div "1 2 3 4 5 6 7 8 9 10 11 12 13 14 15 16 17 18 19 20 21 22 23 24 25 import React …" at bounding box center [1062, 293] width 742 height 445
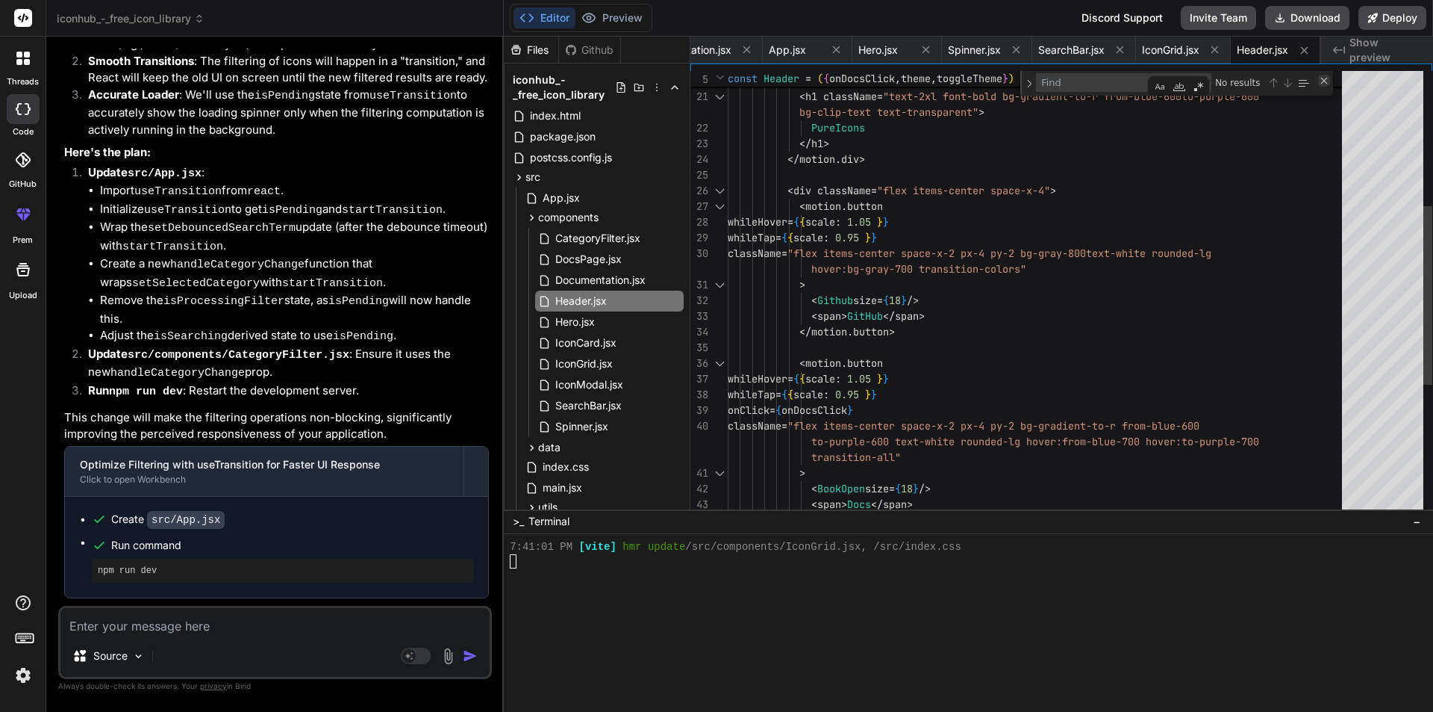
click at [1324, 81] on div "Close (Escape)" at bounding box center [1325, 81] width 12 height 12
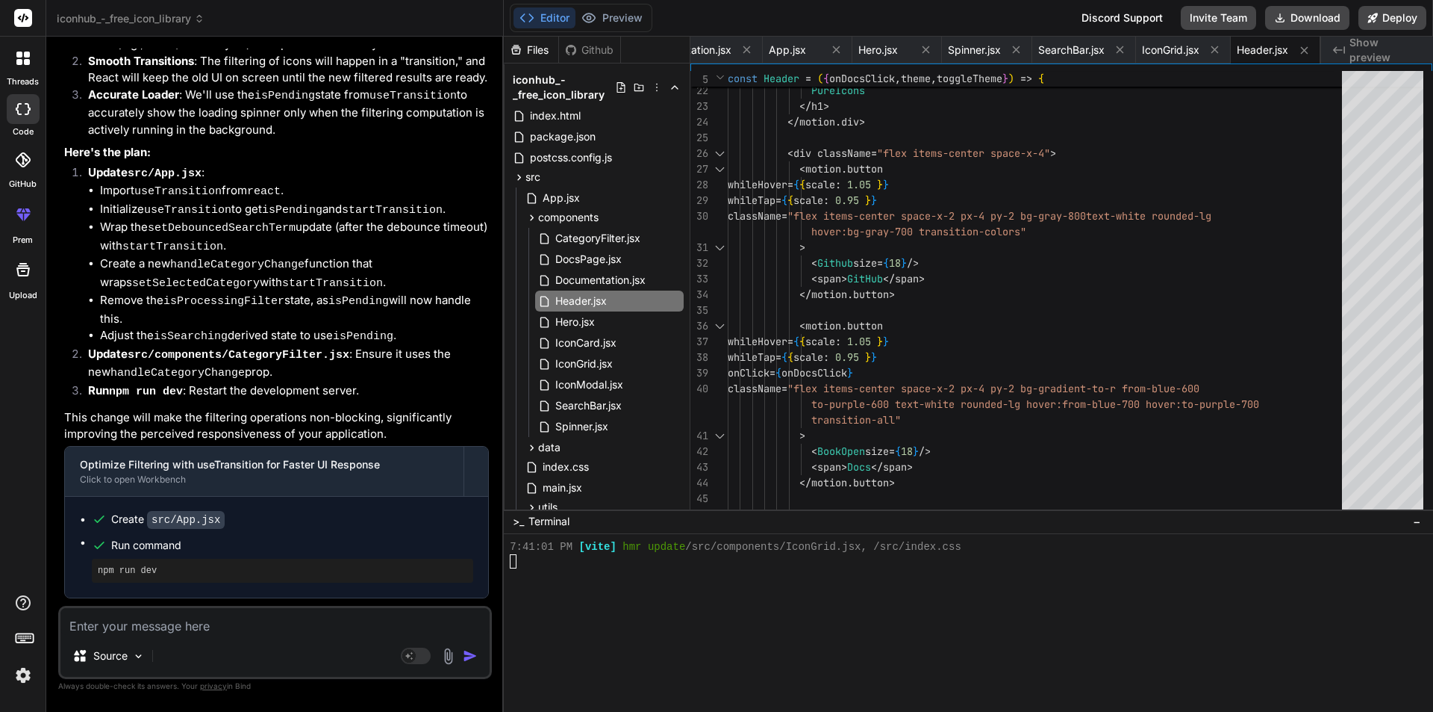
click at [196, 623] on textarea at bounding box center [274, 621] width 429 height 27
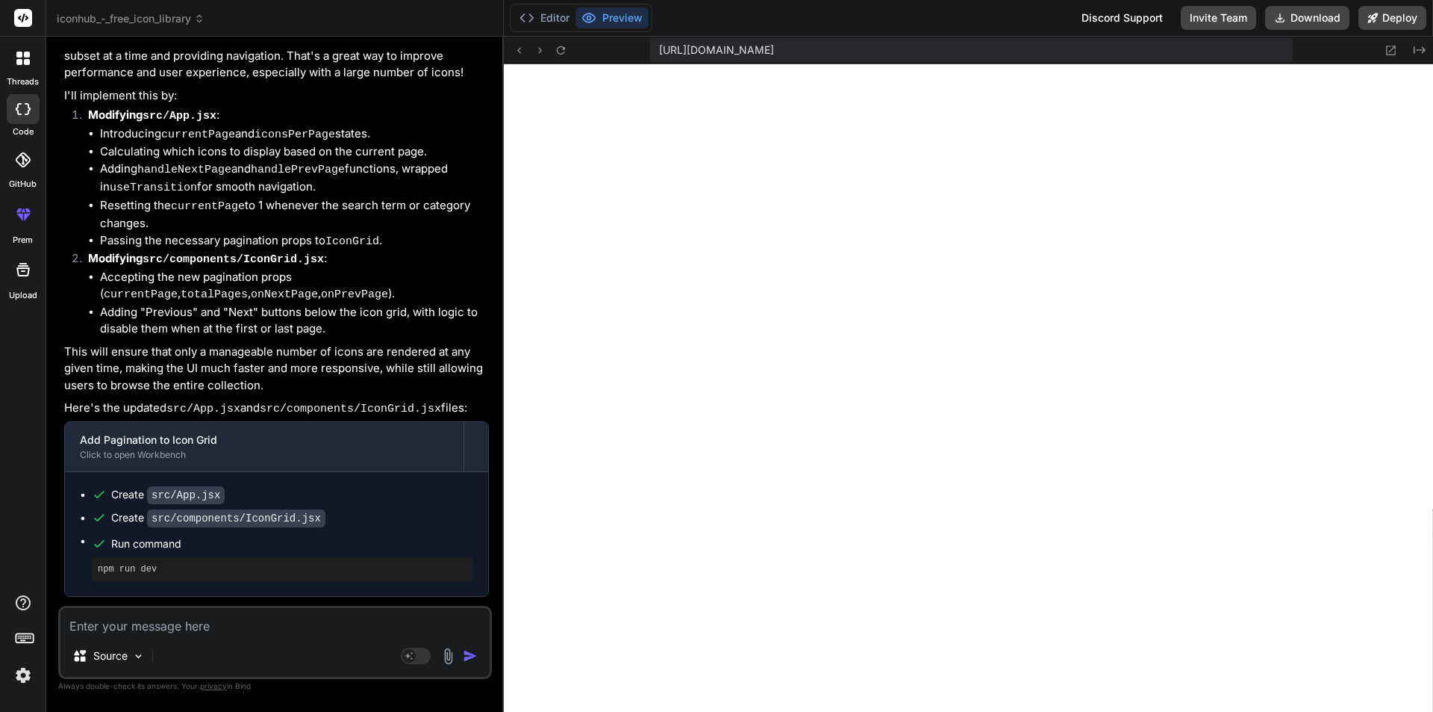
scroll to position [12015, 0]
click at [206, 626] on textarea at bounding box center [274, 621] width 429 height 27
paste textarea "Check out our GitHub repository for more examples, documentation, and community…"
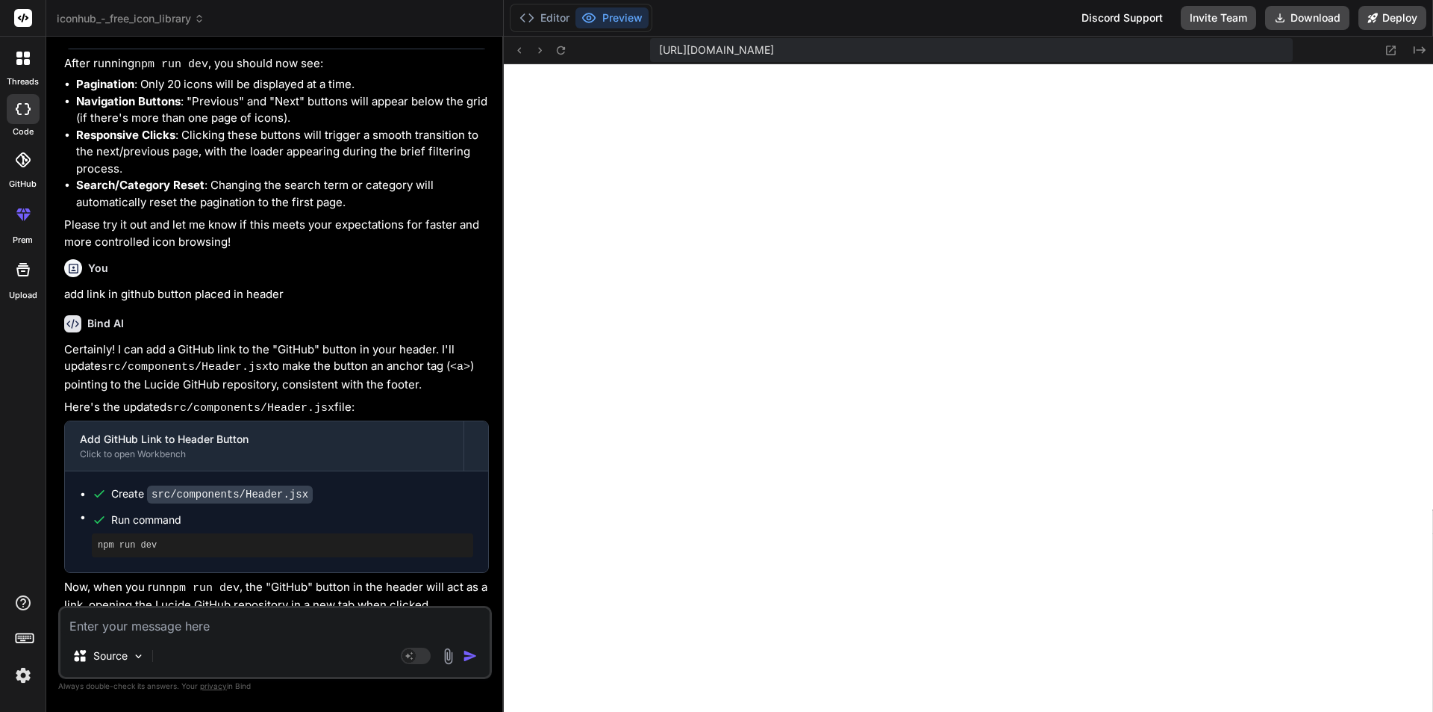
scroll to position [14755, 0]
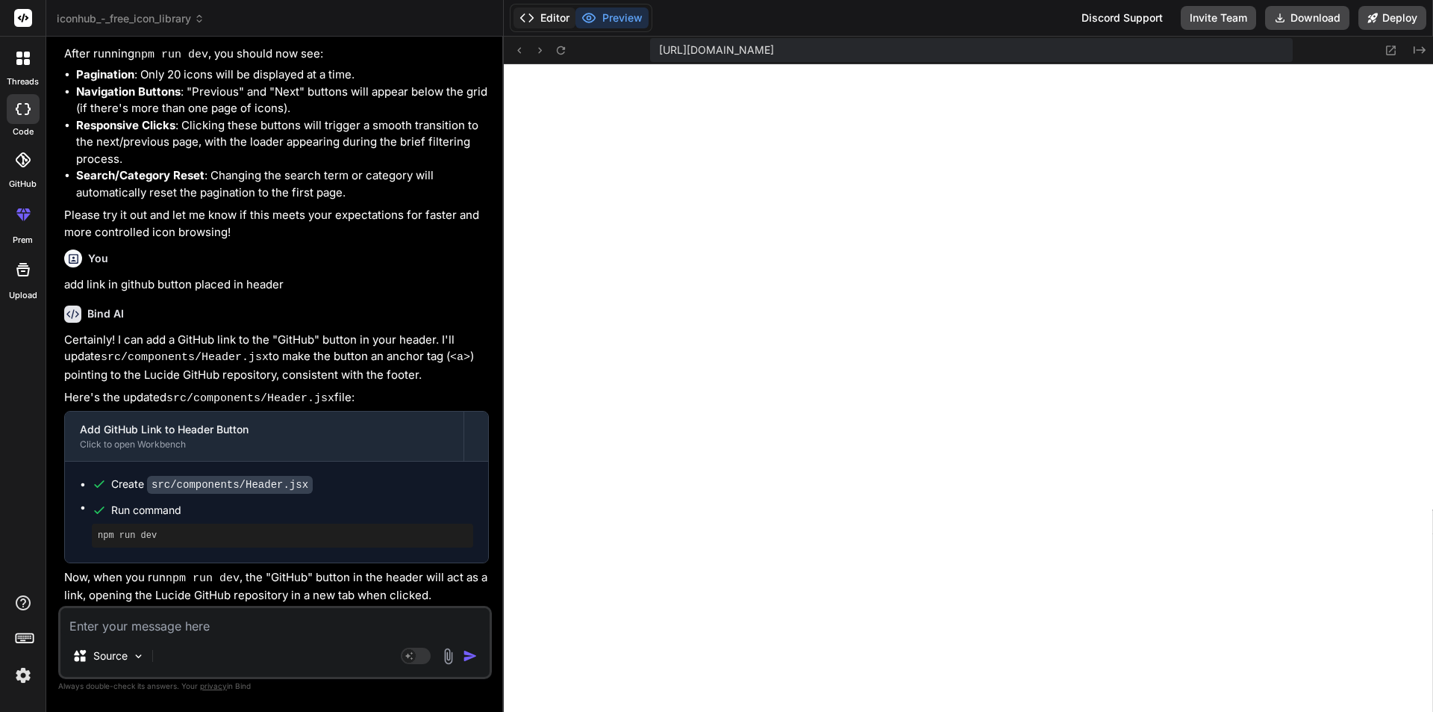
click at [562, 18] on button "Editor" at bounding box center [545, 17] width 62 height 21
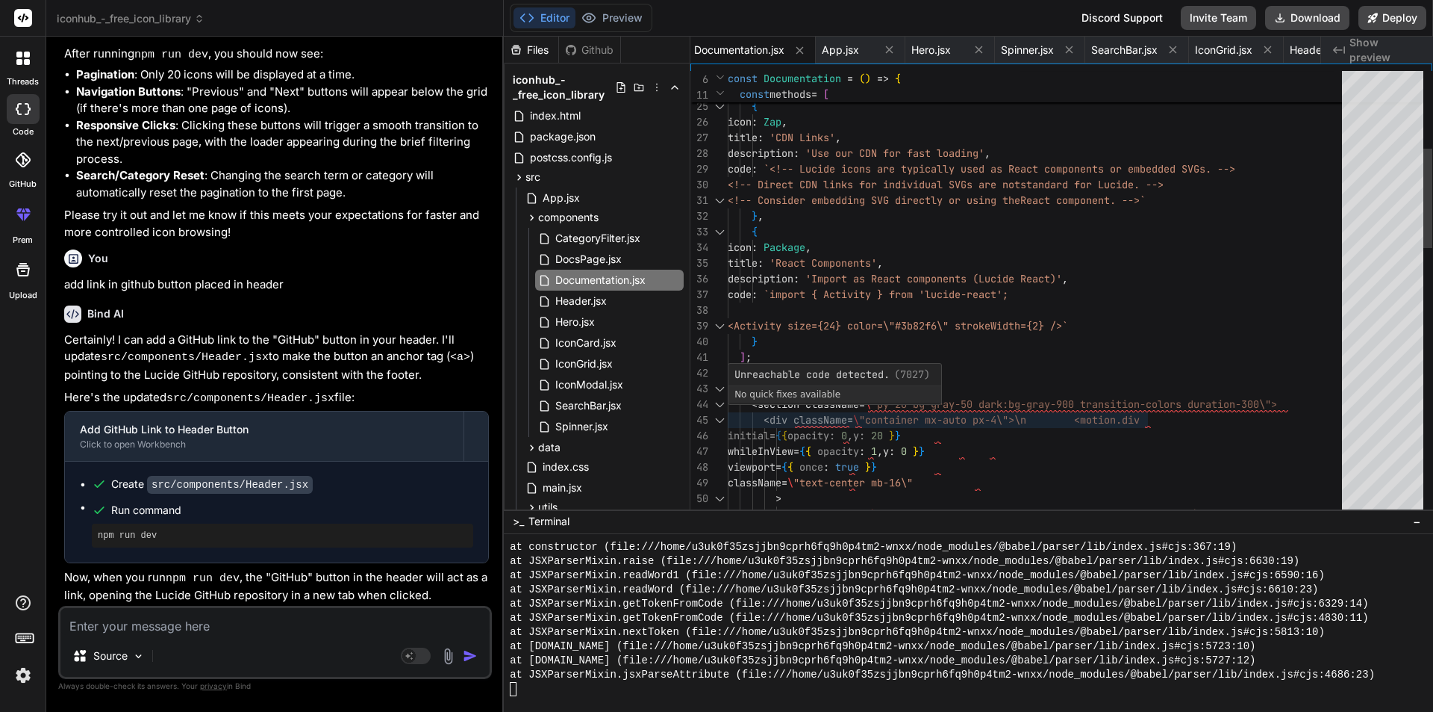
click at [877, 404] on div "Unreachable code detected. (7027) No quick fixes available" at bounding box center [835, 384] width 214 height 42
drag, startPoint x: 1002, startPoint y: 458, endPoint x: 994, endPoint y: 452, distance: 10.6
click at [1001, 455] on div "<img src=\"icon-name.svg\" alt=\"Icon\" width=\"24 \" height=\"24\">` } , { ico…" at bounding box center [1039, 717] width 623 height 1991
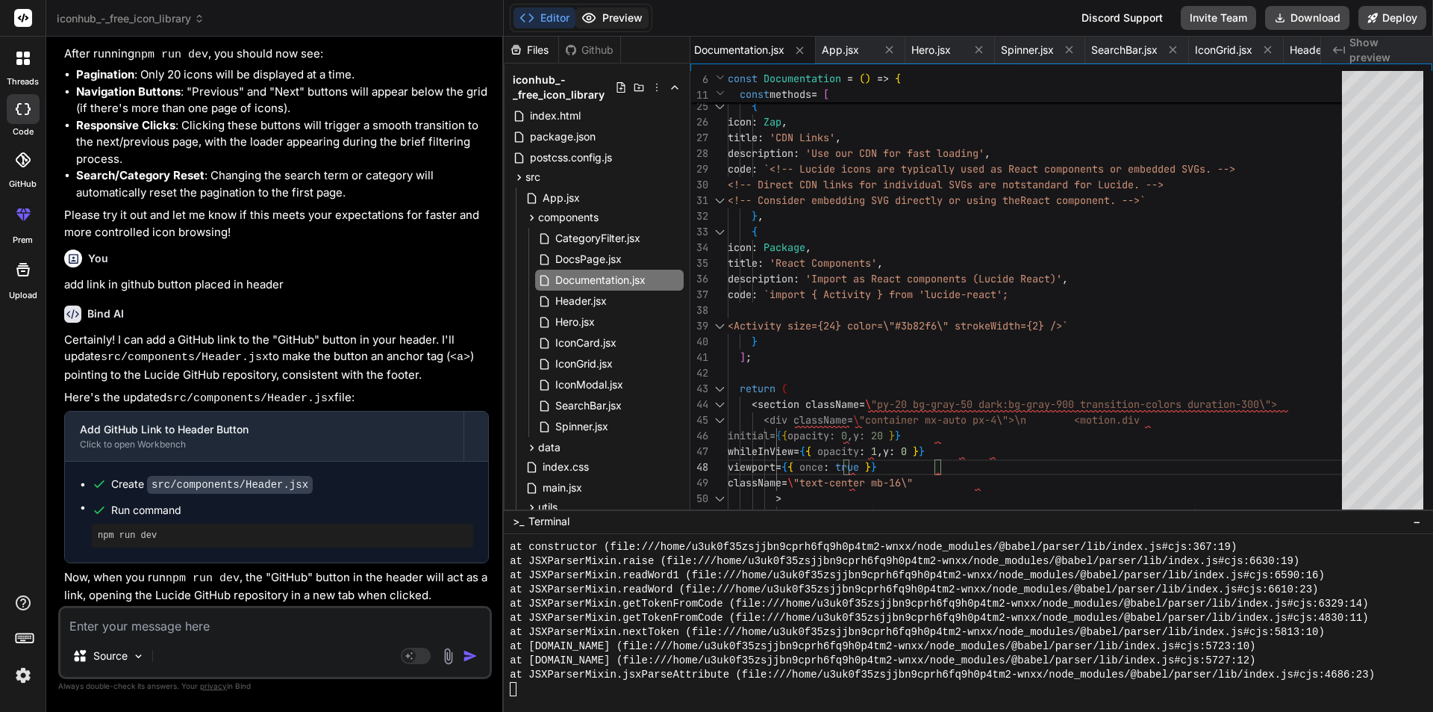
click at [622, 17] on button "Preview" at bounding box center [612, 17] width 73 height 21
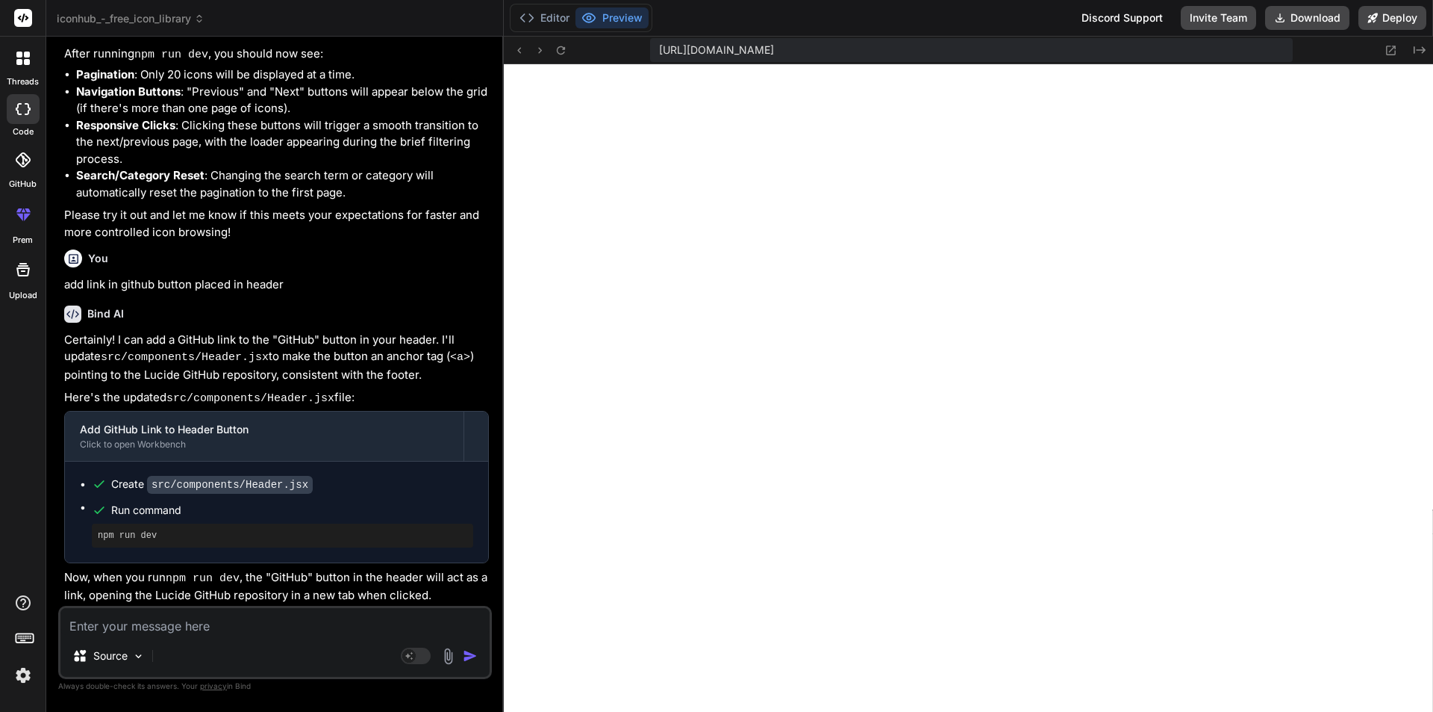
click at [181, 635] on div "Source Agent Mode. When this toggle is activated, AI automatically makes decisi…" at bounding box center [275, 642] width 434 height 73
click at [177, 631] on textarea at bounding box center [274, 621] width 429 height 27
paste textarea "[plugin:vite:react-babel] /home/u3uk0f35zsjjbn9cprh6fq9h0p4tm2-wnxx/src/compone…"
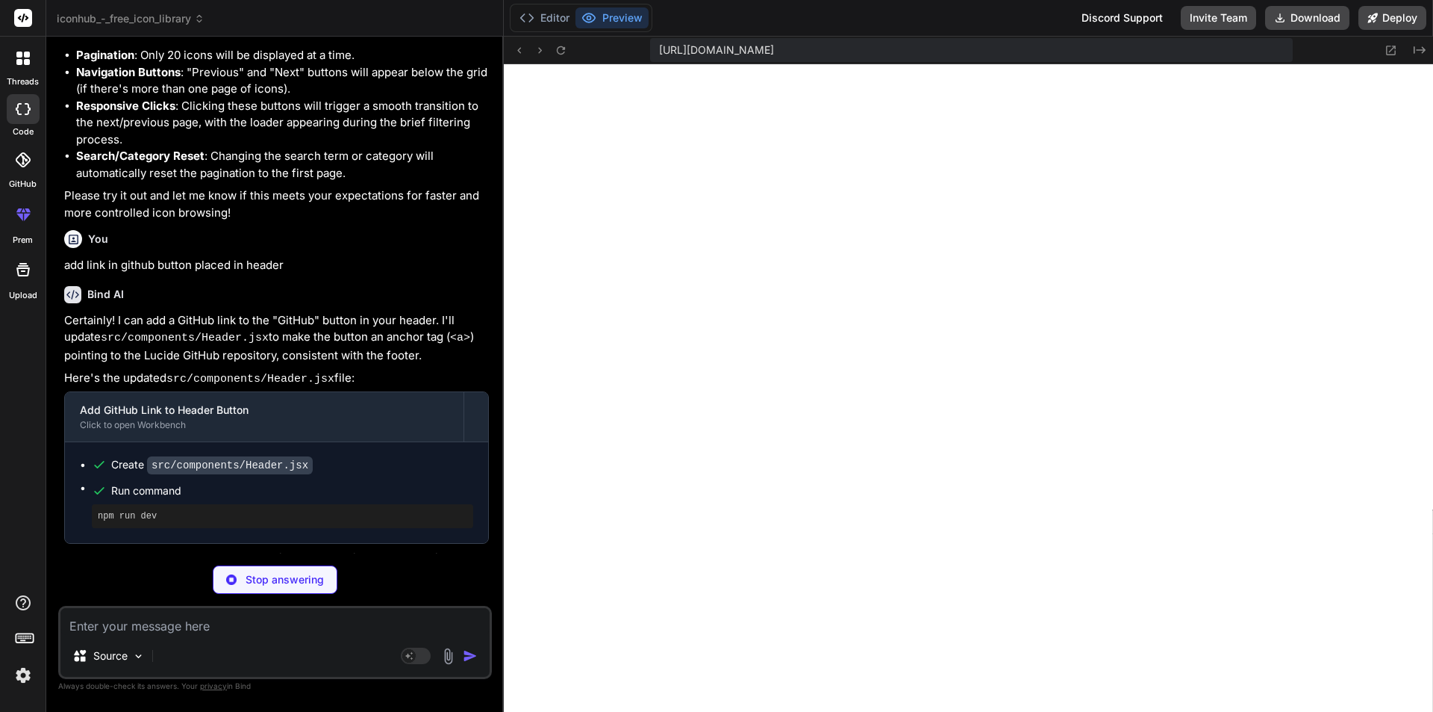
scroll to position [12625, 0]
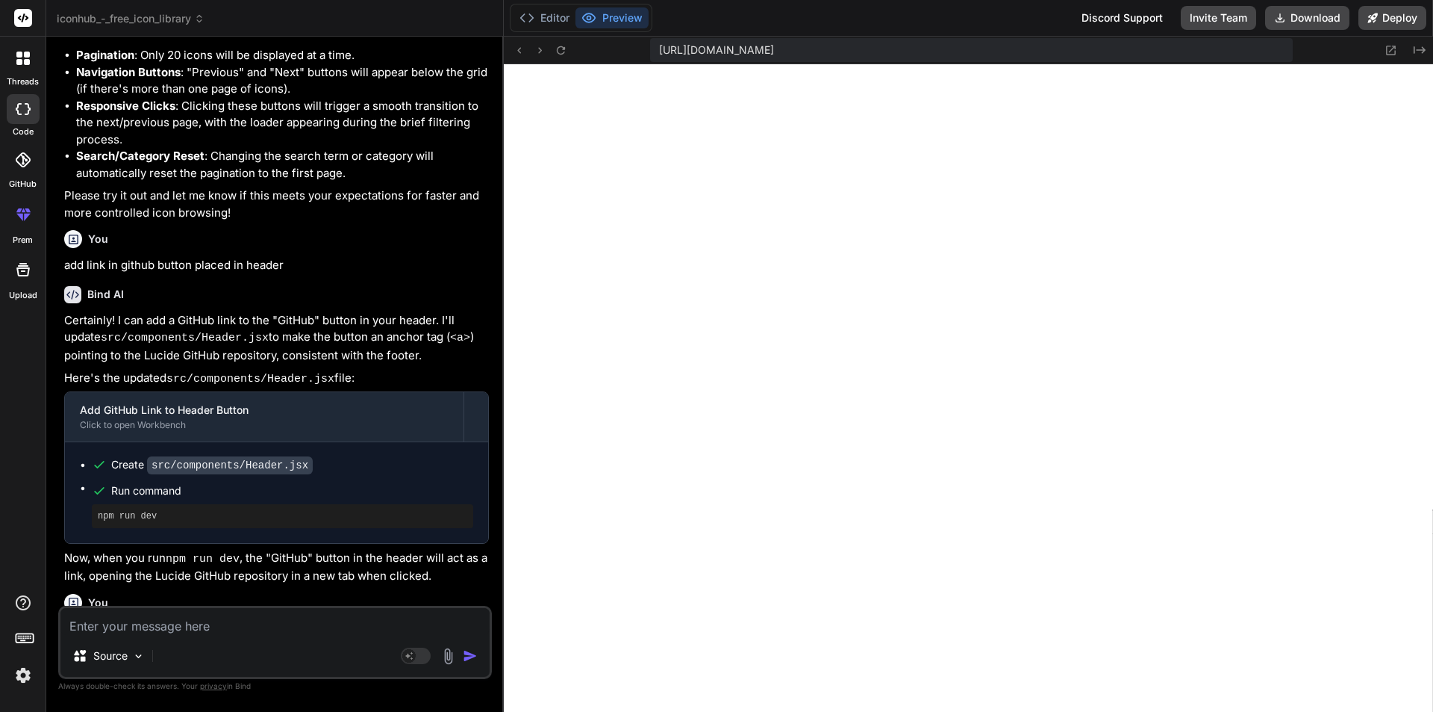
click at [228, 626] on textarea at bounding box center [274, 621] width 429 height 27
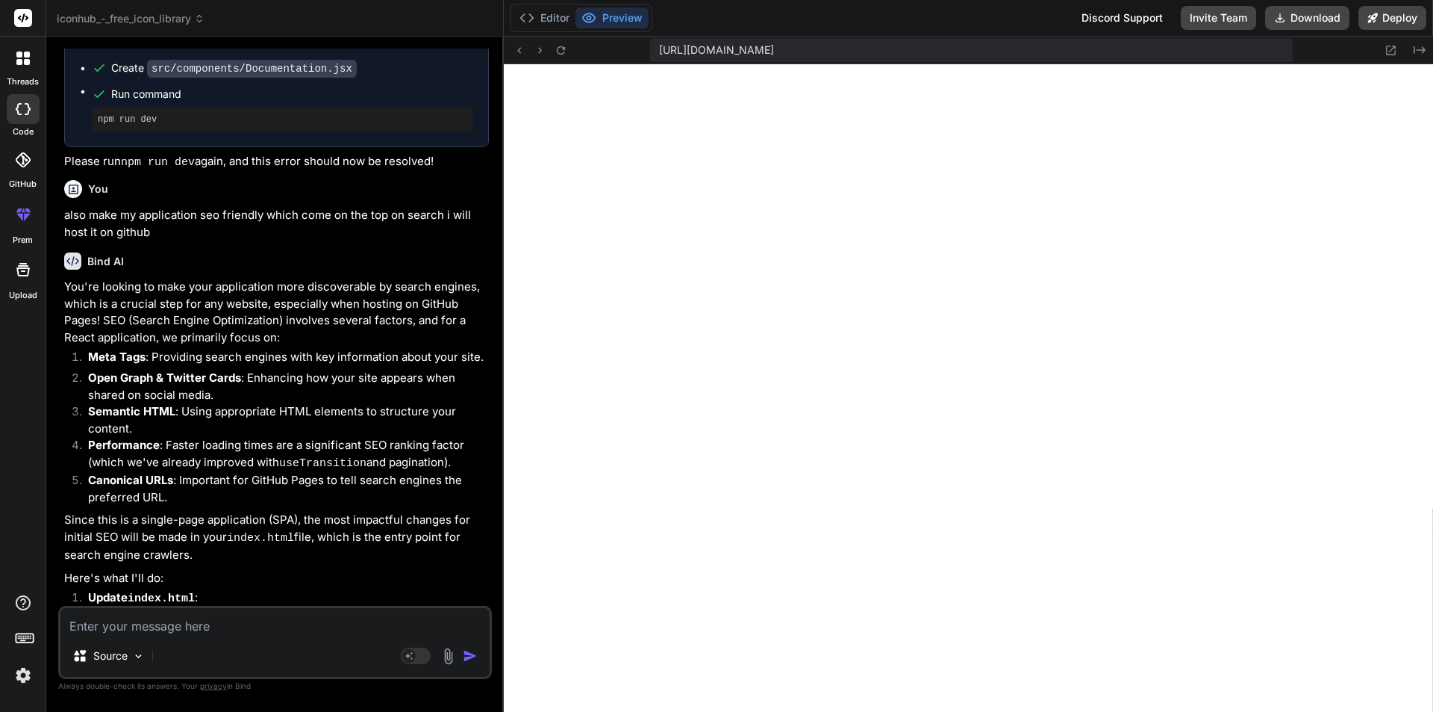
scroll to position [16468, 0]
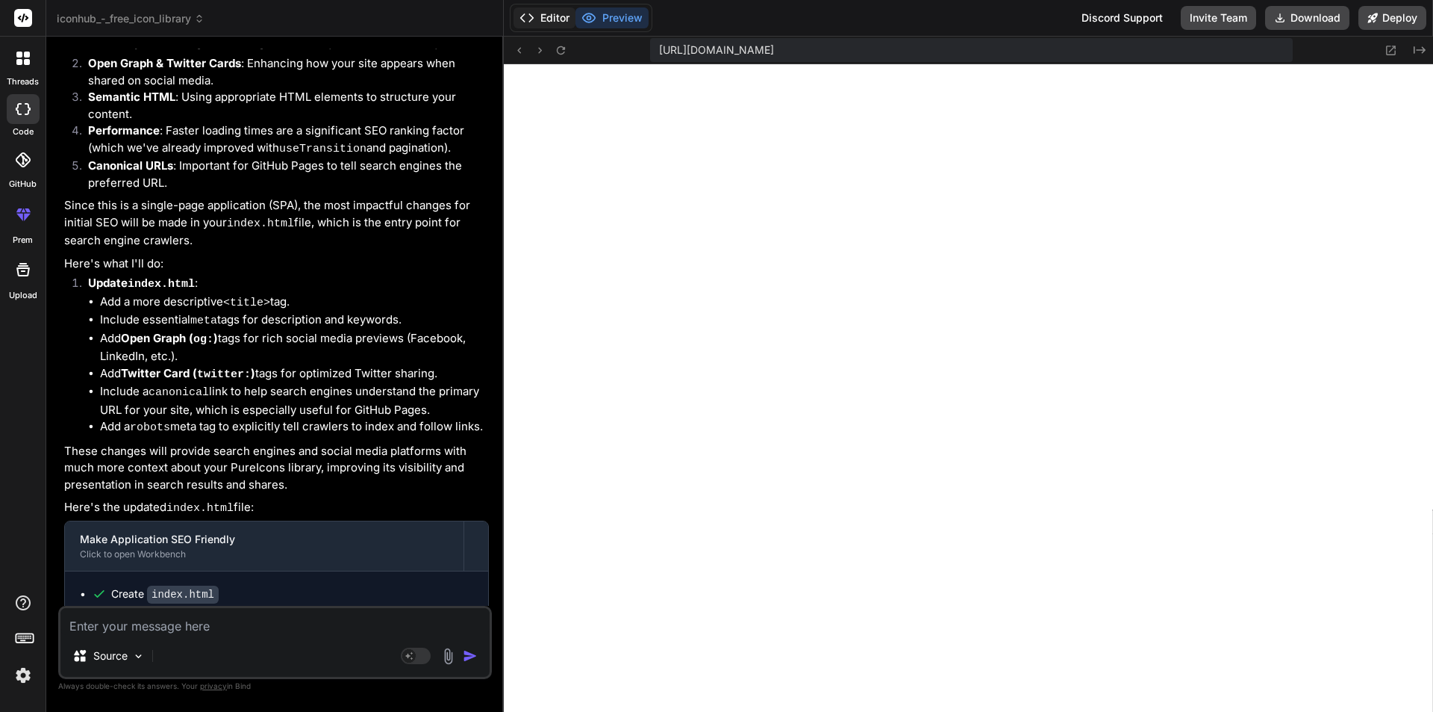
click at [547, 25] on button "Editor" at bounding box center [545, 17] width 62 height 21
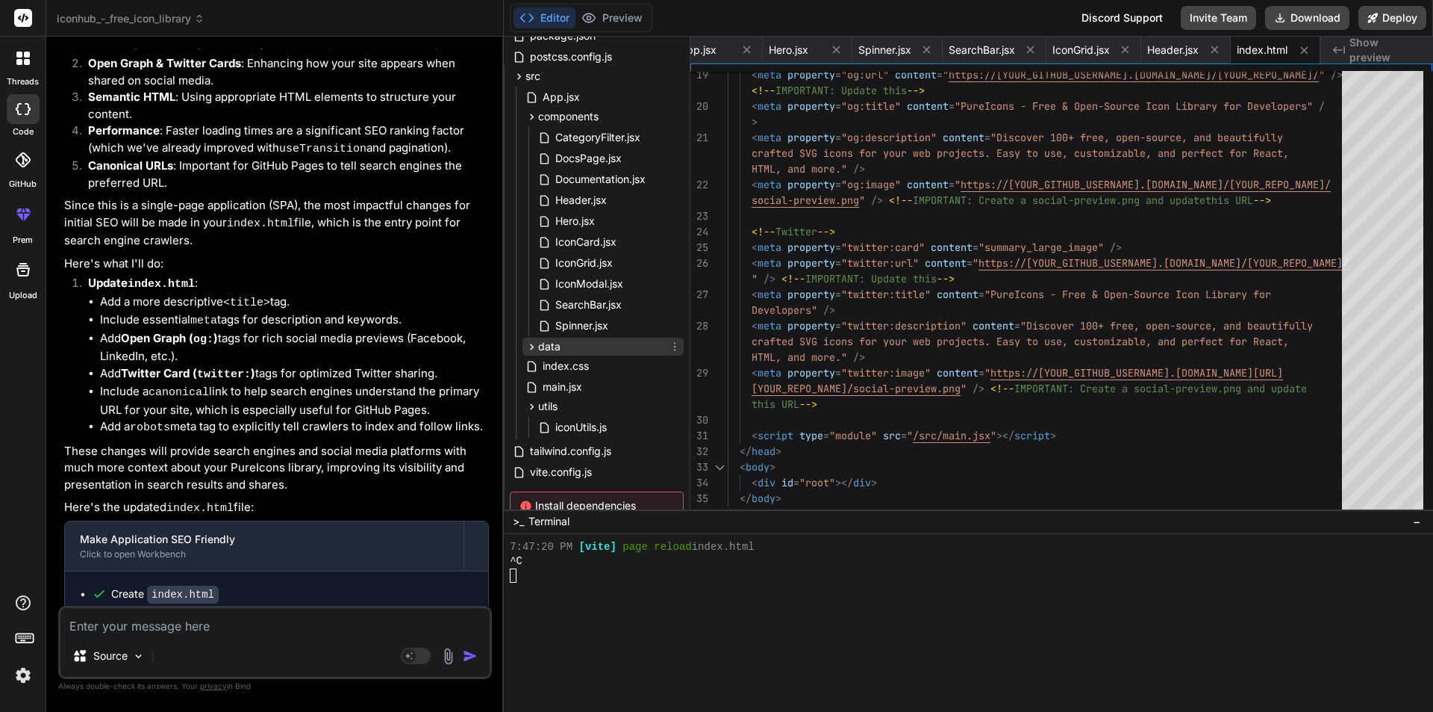
scroll to position [34, 0]
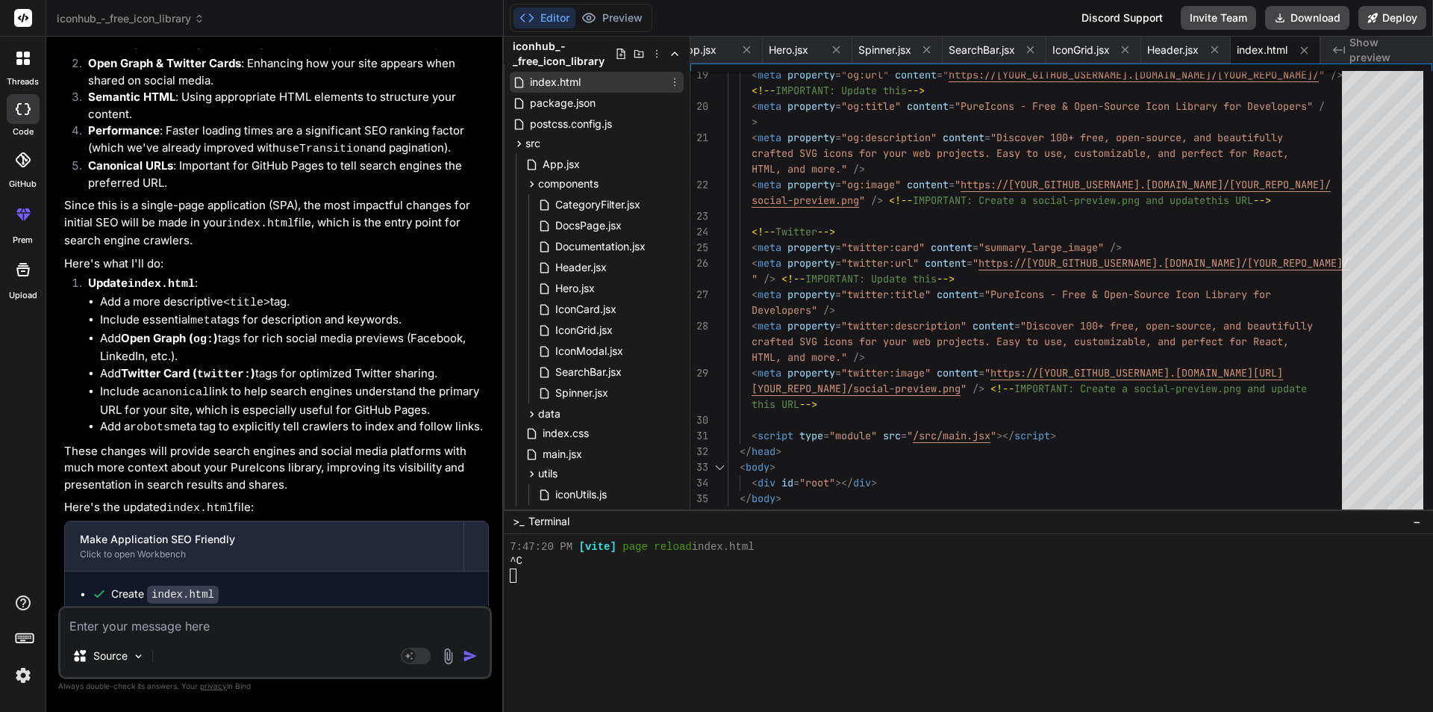
click at [585, 84] on div "index.html" at bounding box center [597, 82] width 174 height 21
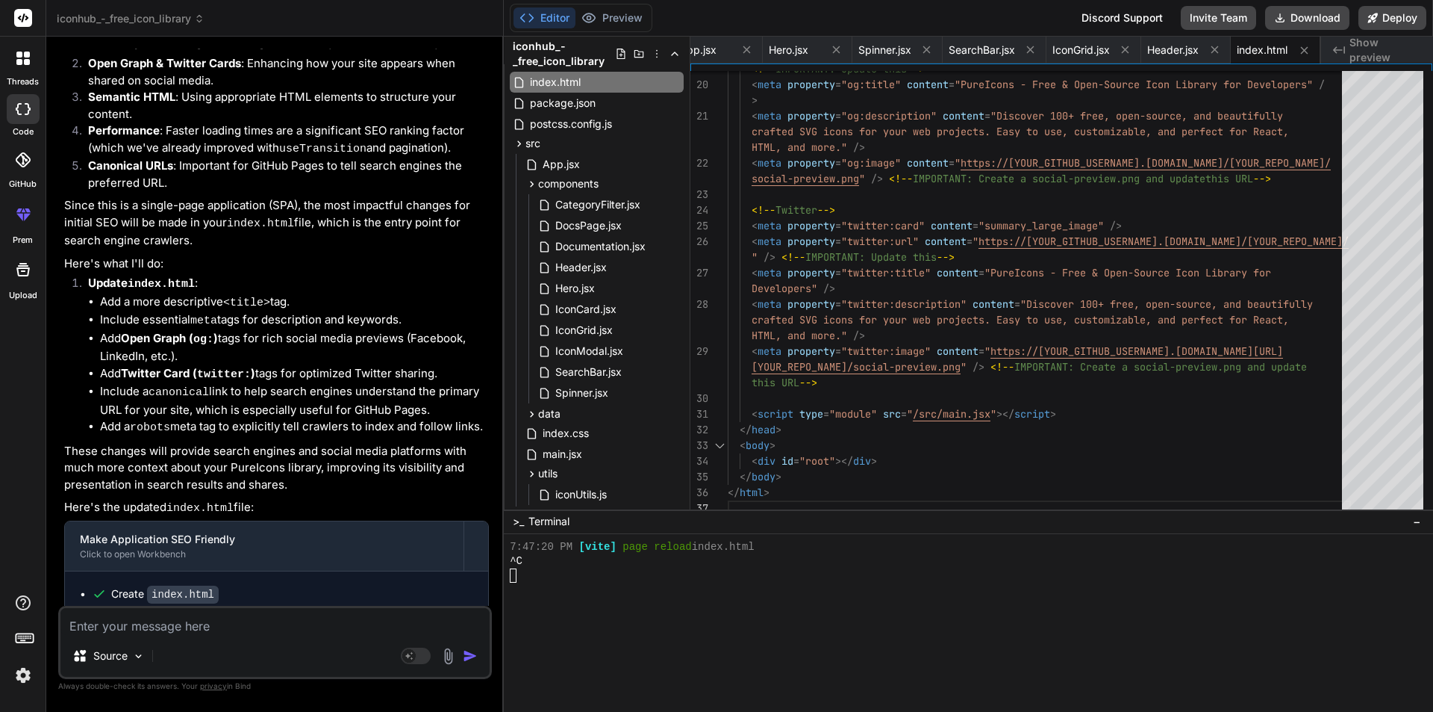
click at [155, 632] on textarea at bounding box center [274, 621] width 429 height 27
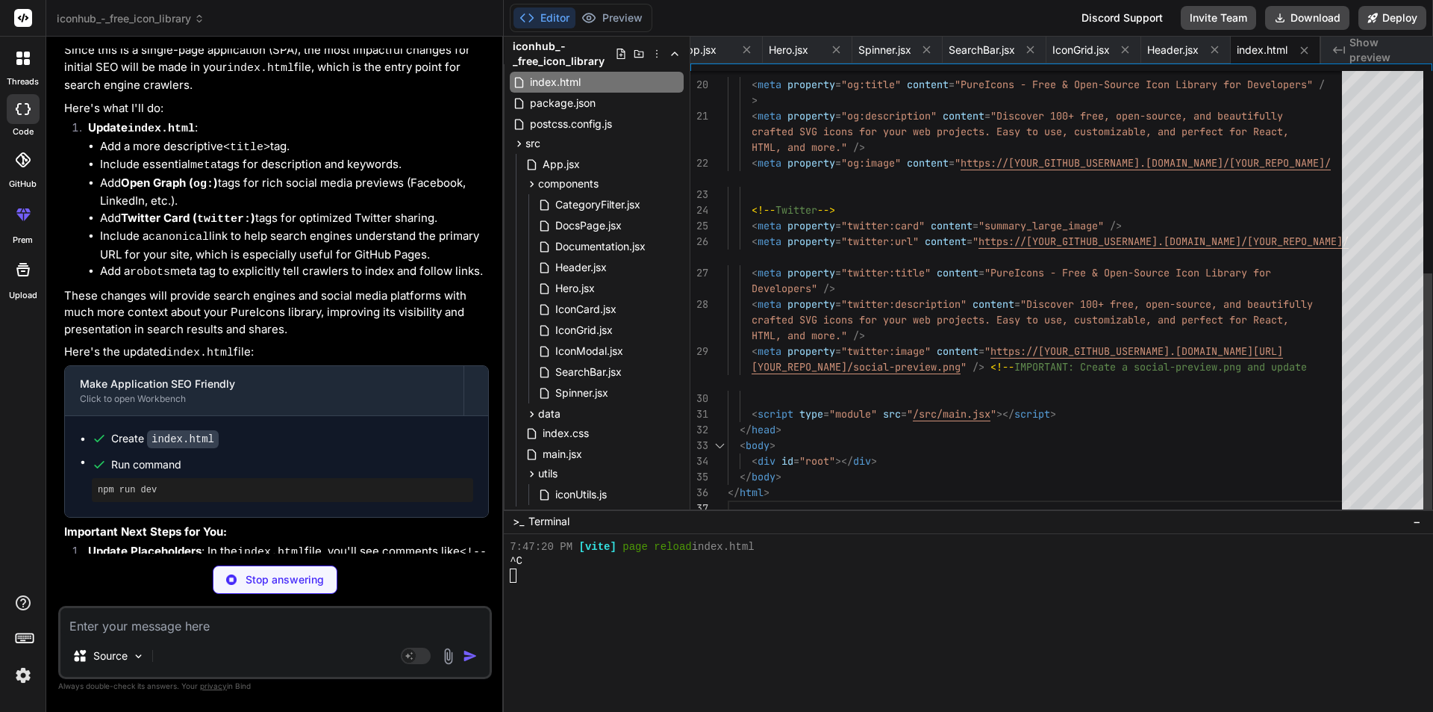
scroll to position [13122, 0]
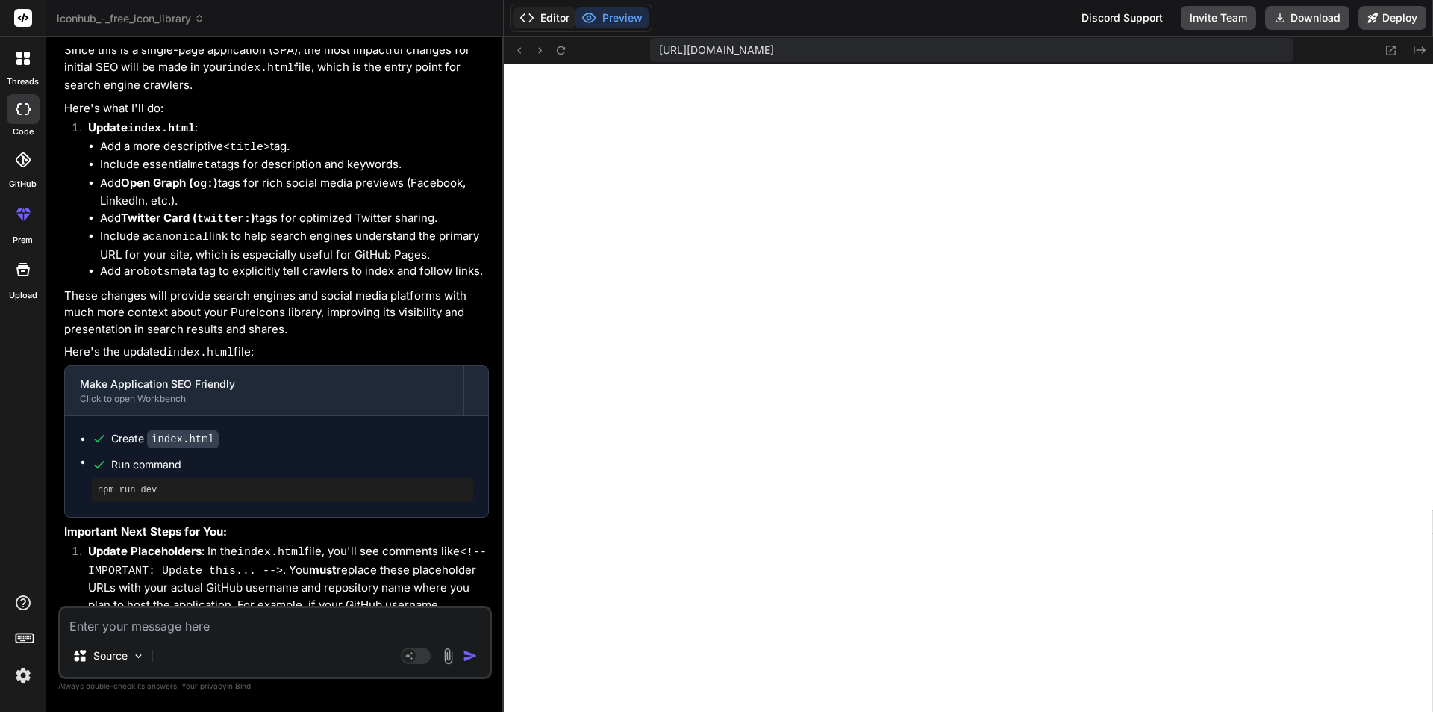
click at [547, 13] on button "Editor" at bounding box center [545, 17] width 62 height 21
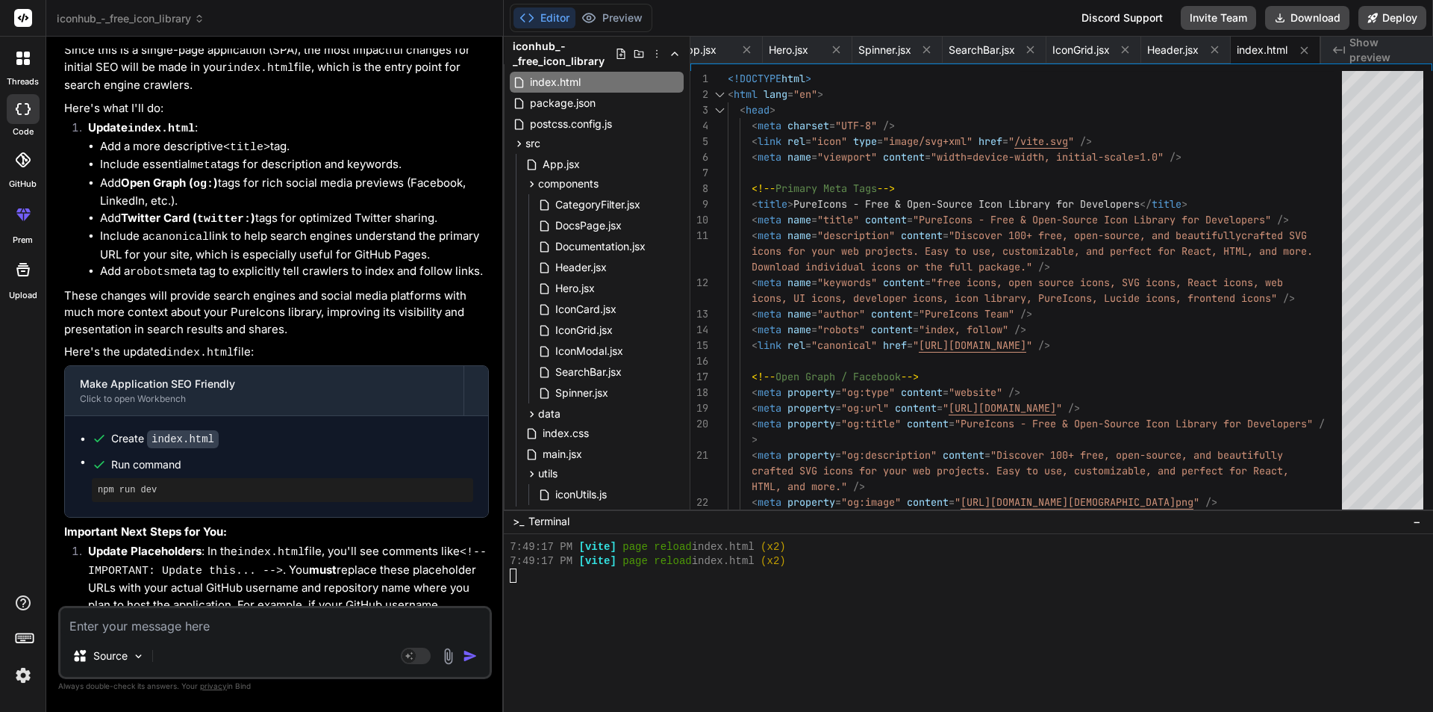
click at [19, 677] on img at bounding box center [22, 674] width 25 height 25
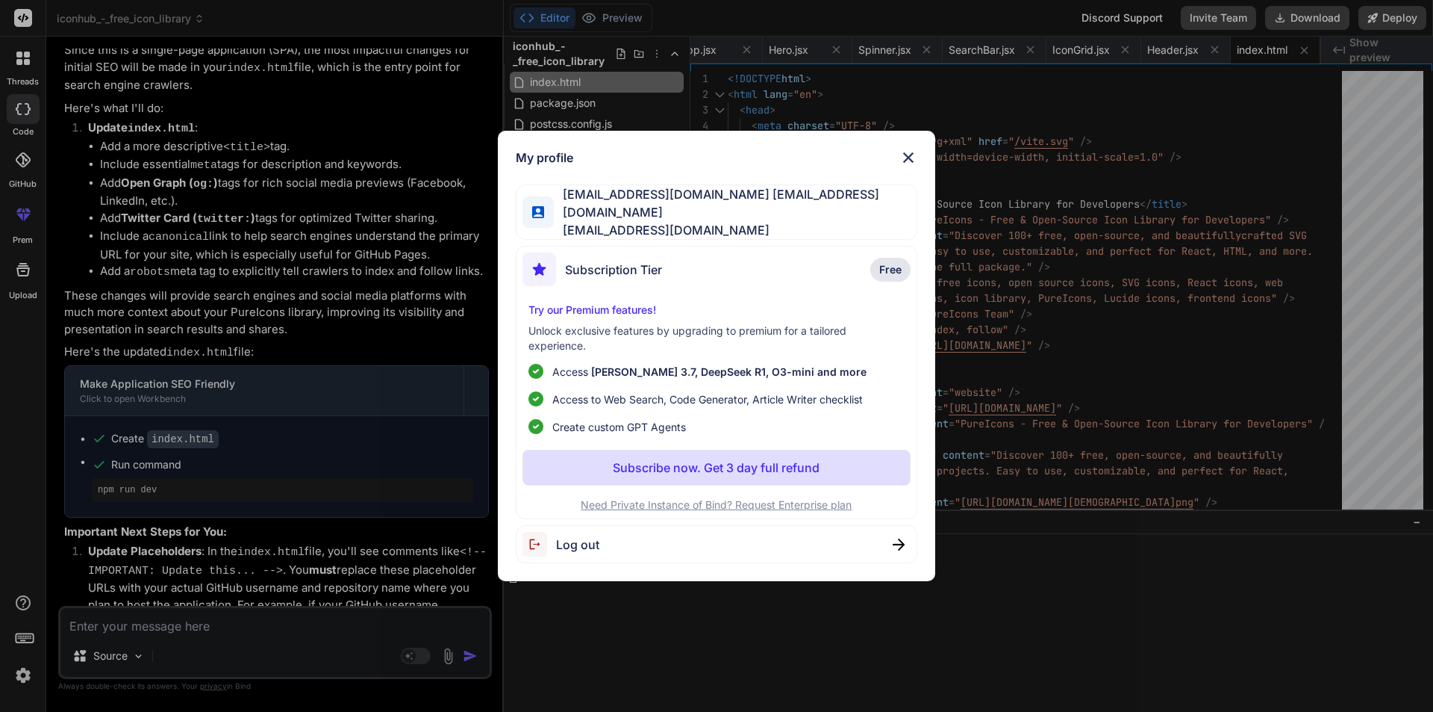
click at [917, 161] on img at bounding box center [909, 158] width 18 height 18
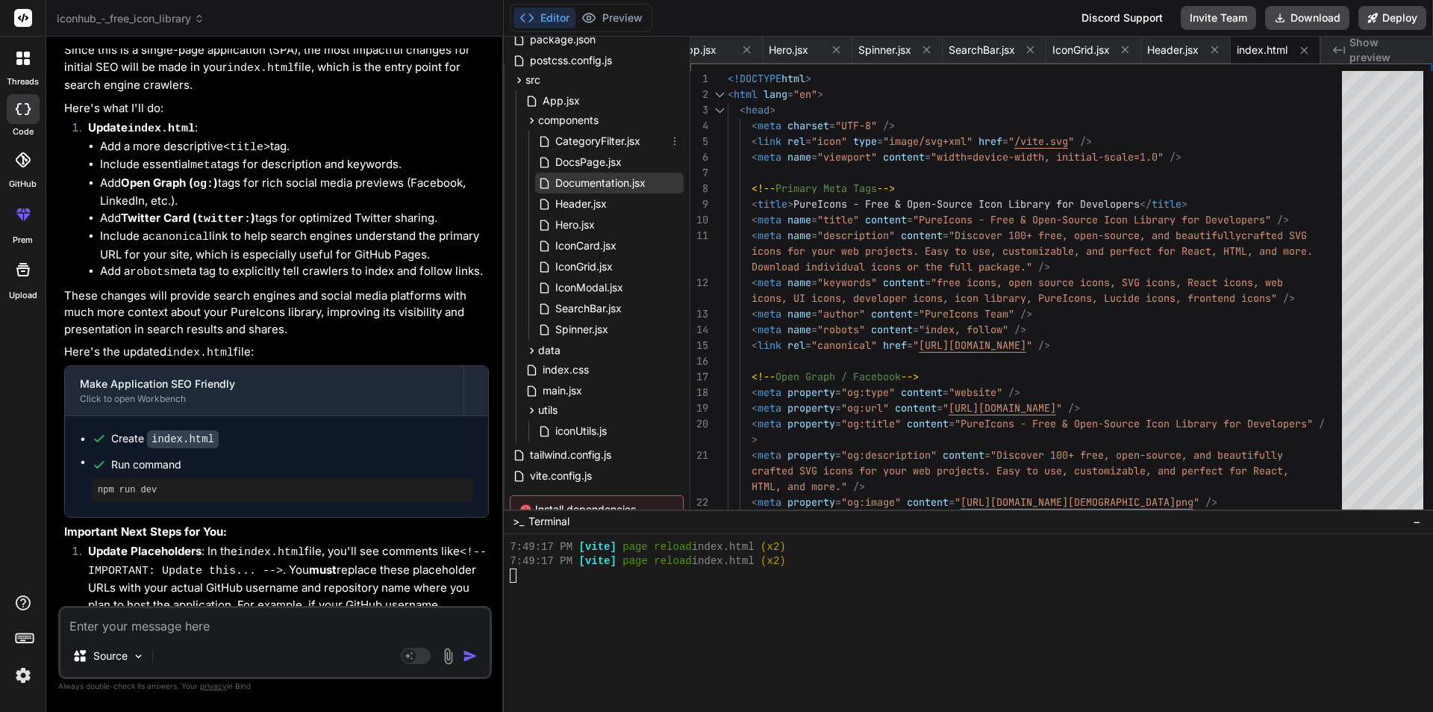
scroll to position [183, 0]
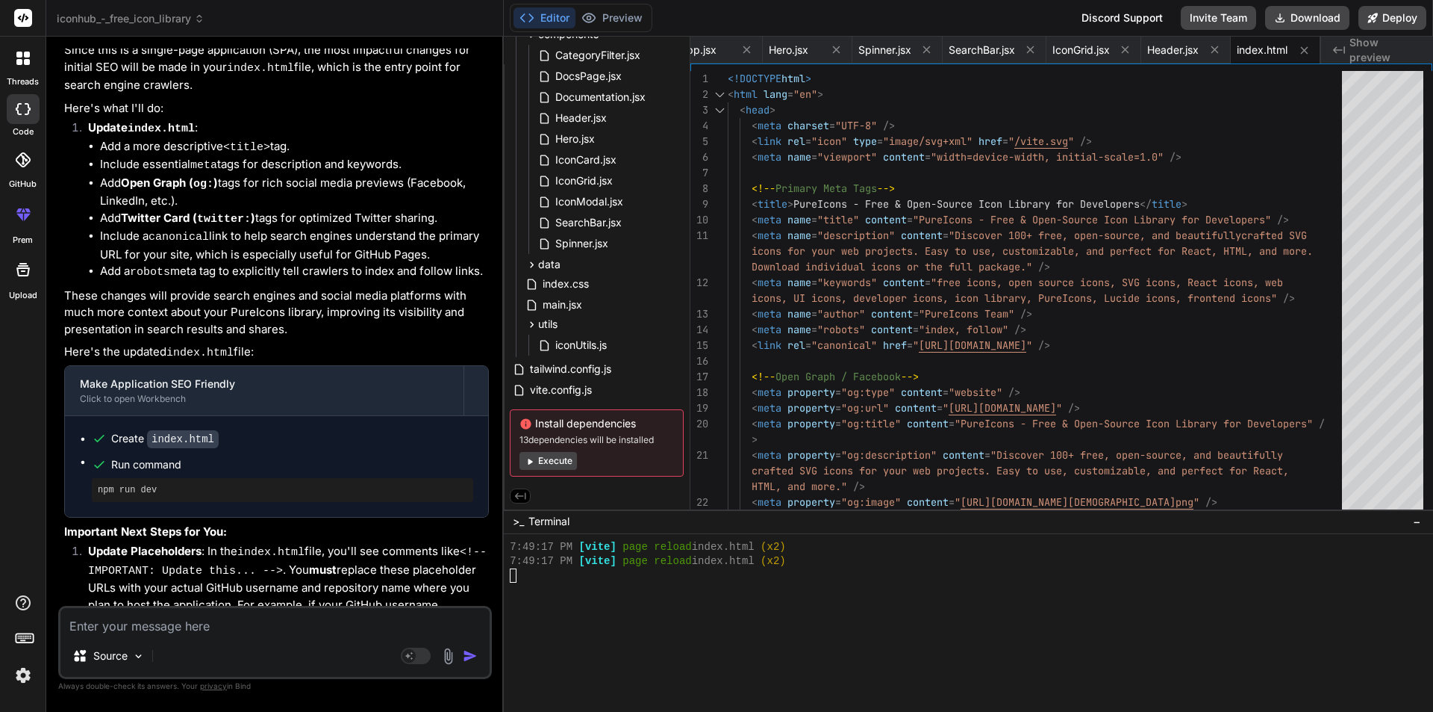
click at [19, 673] on img at bounding box center [22, 674] width 25 height 25
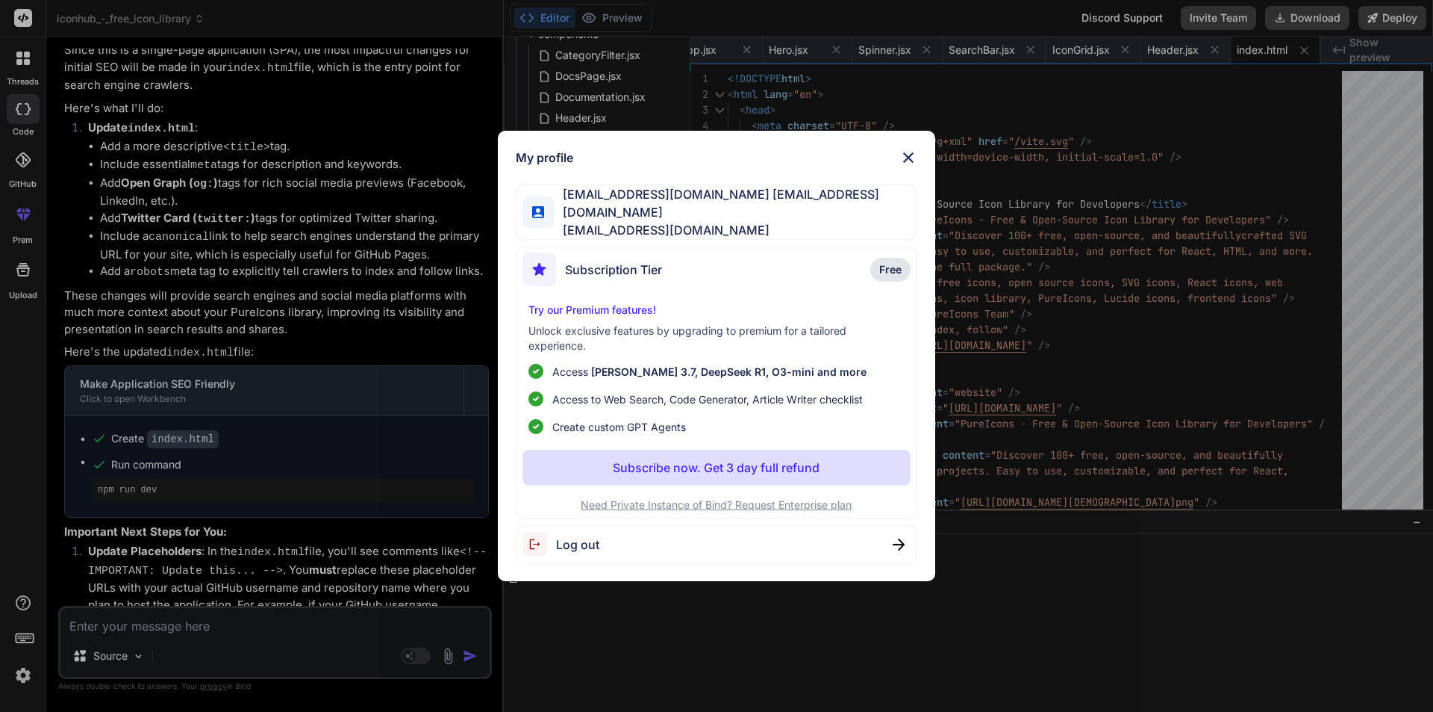
click at [577, 544] on span "Log out" at bounding box center [577, 544] width 43 height 18
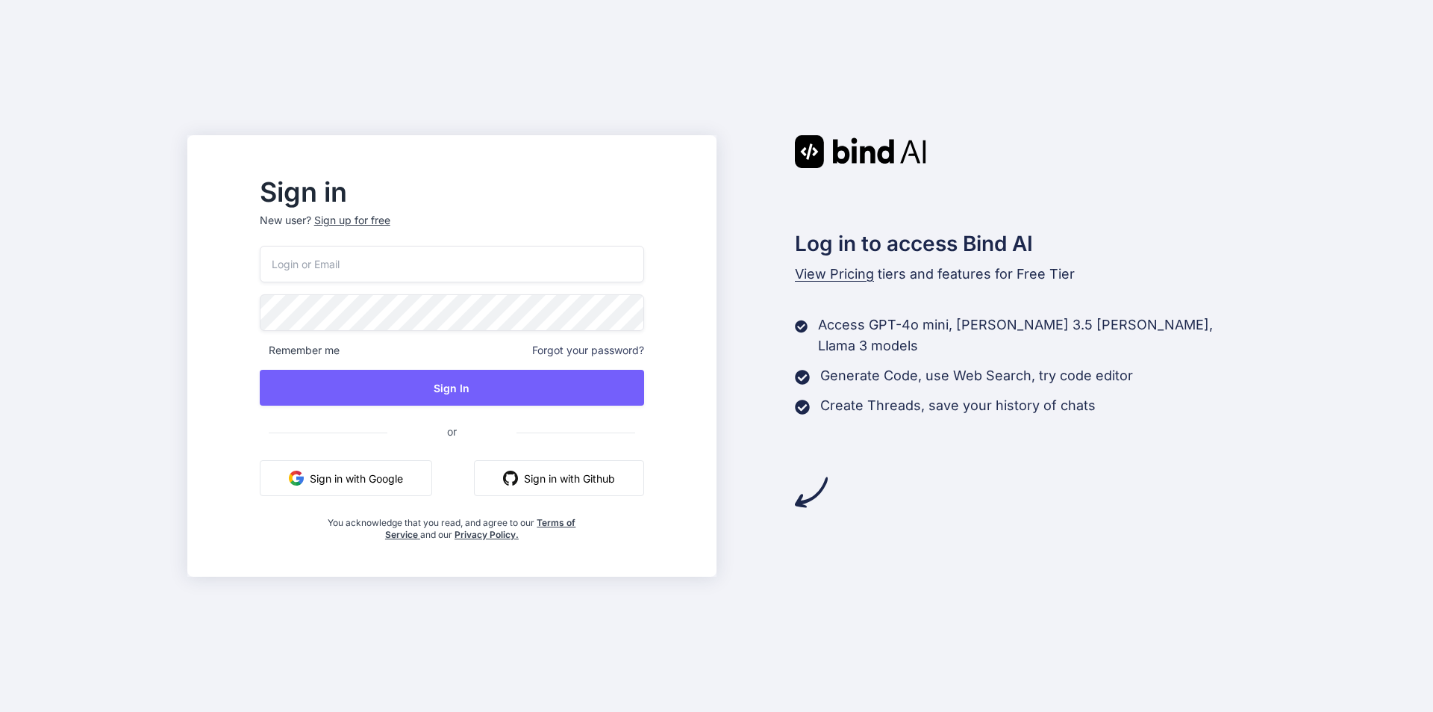
click at [366, 266] on input "email" at bounding box center [452, 264] width 385 height 37
paste input "[EMAIL_ADDRESS][DOMAIN_NAME]"
type input "[EMAIL_ADDRESS][DOMAIN_NAME]"
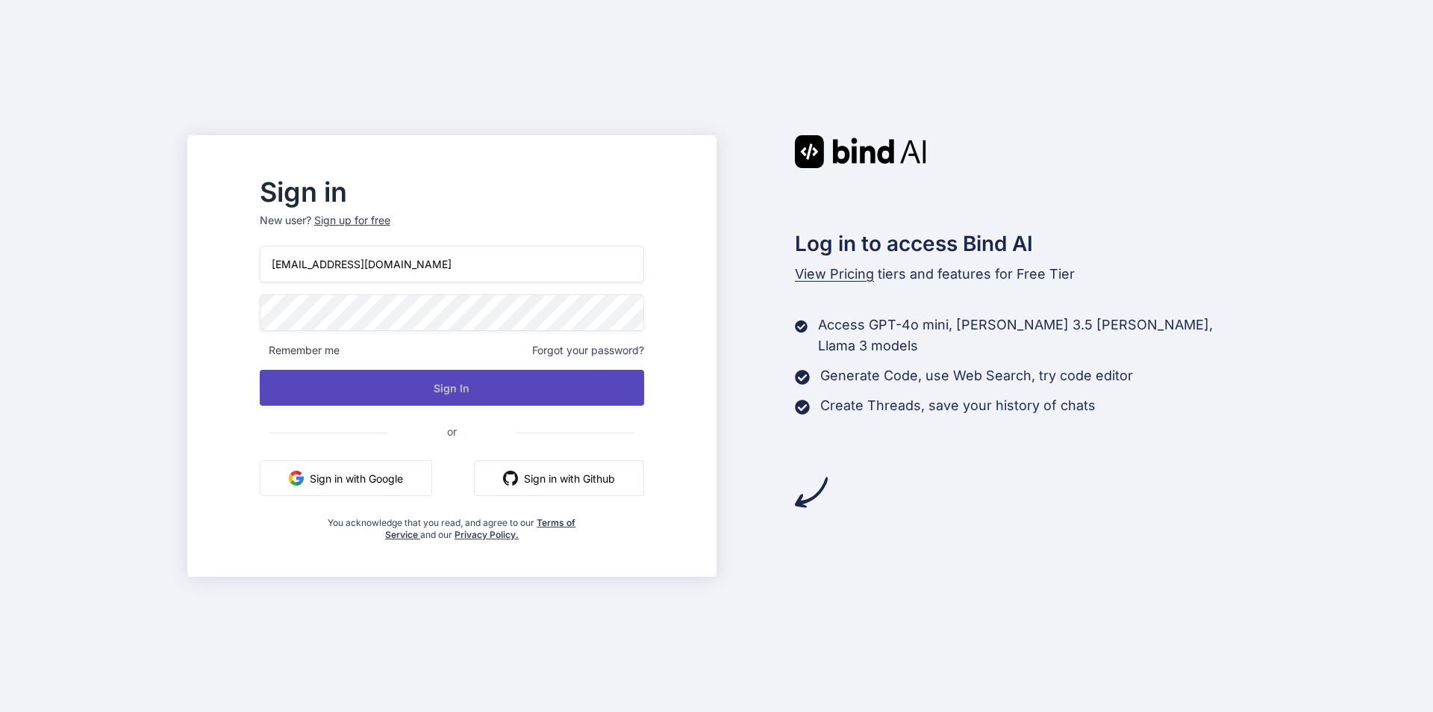
click at [446, 388] on button "Sign In" at bounding box center [452, 388] width 385 height 36
